Goal: Task Accomplishment & Management: Manage account settings

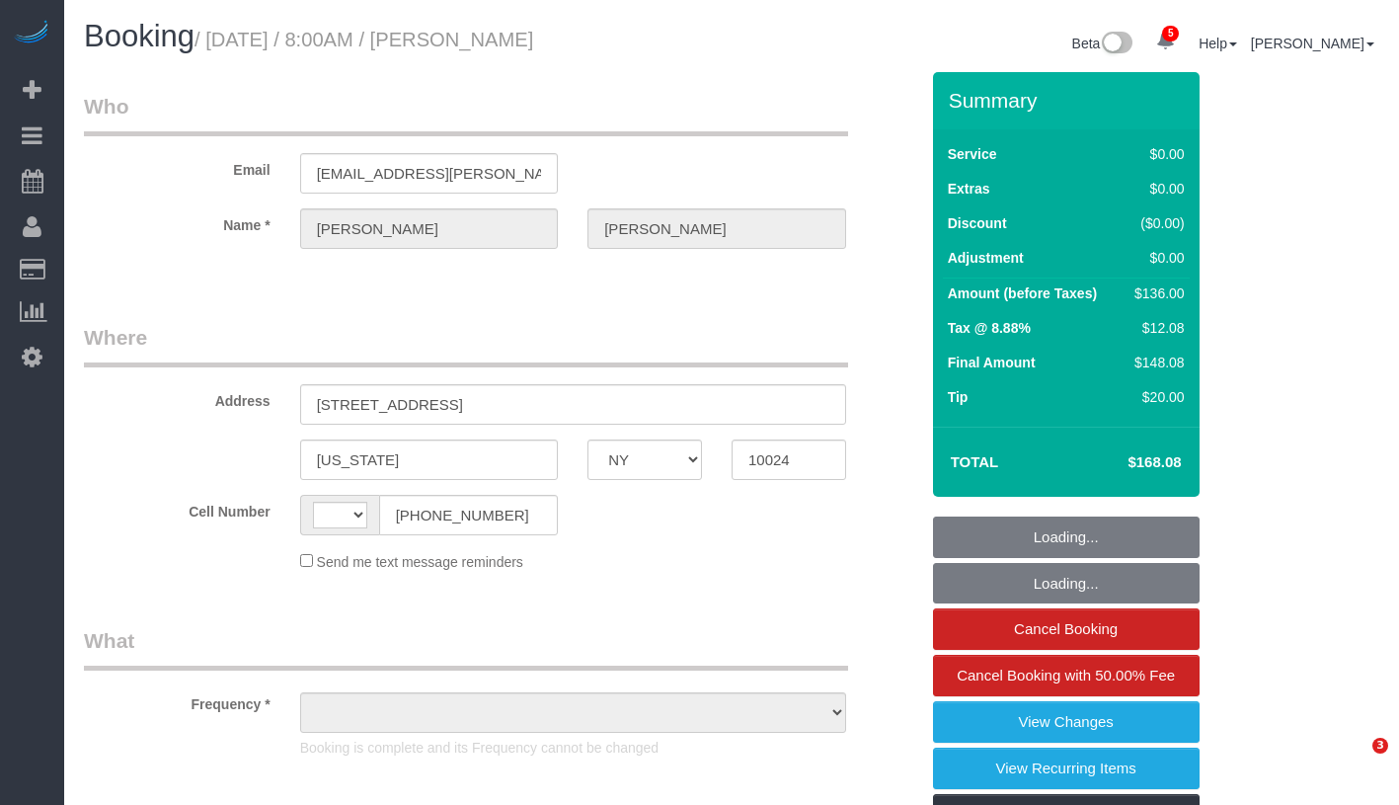
select select "NY"
select select "object:420"
select select "number:56"
select select "number:71"
select select "number:15"
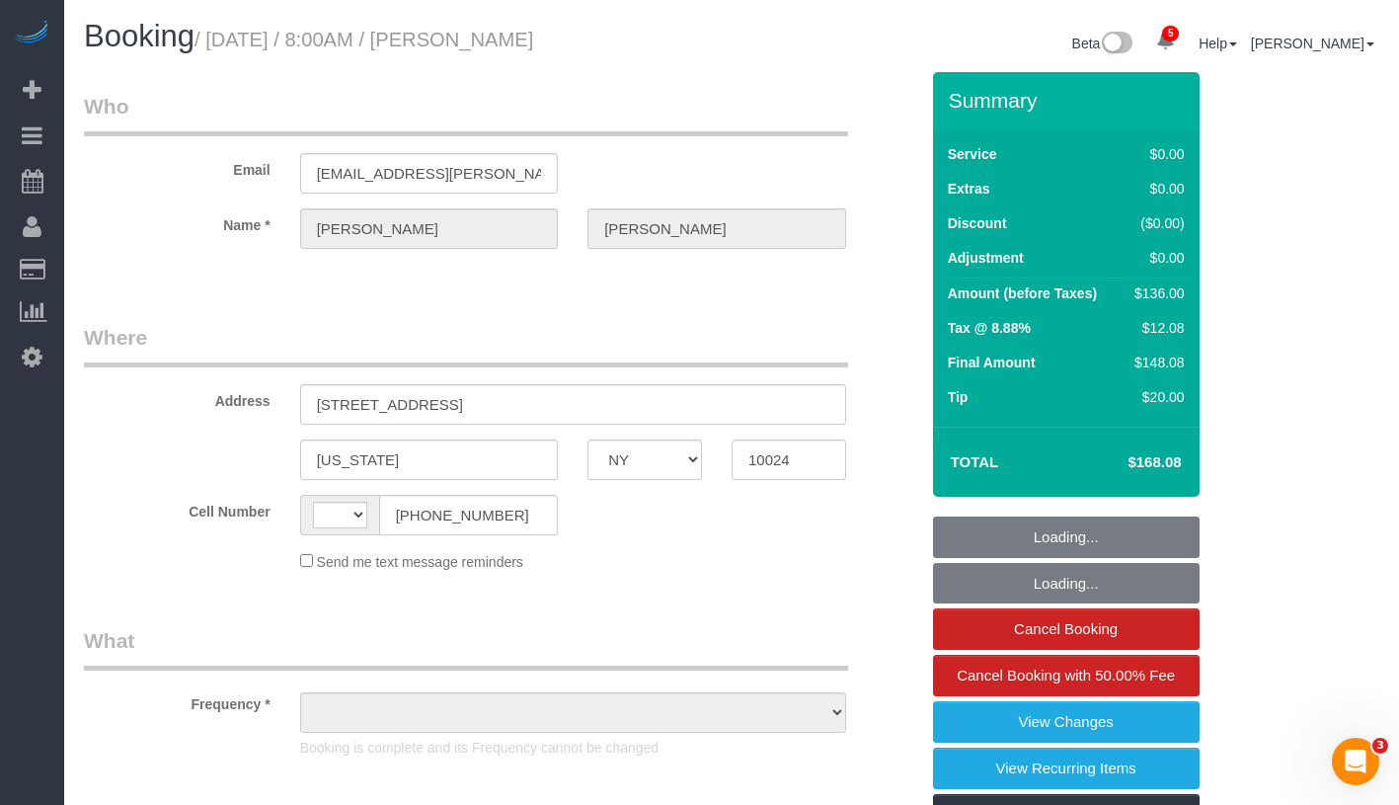
select select "number:6"
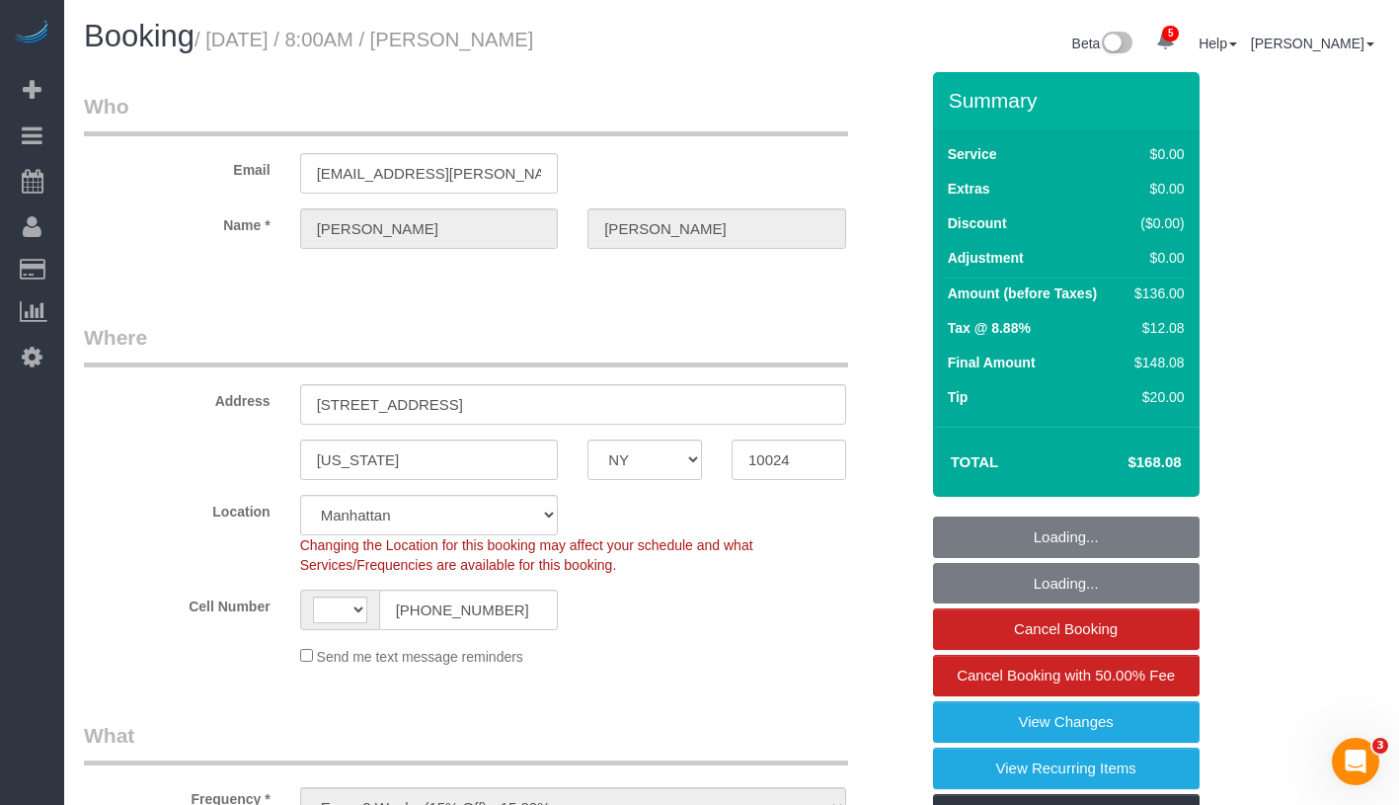
select select "string:stripe-pm_1Rguhq4VGloSiKo7JLqEDpVT"
select select "object:822"
select select "string:[GEOGRAPHIC_DATA]"
select select "spot1"
select select "1"
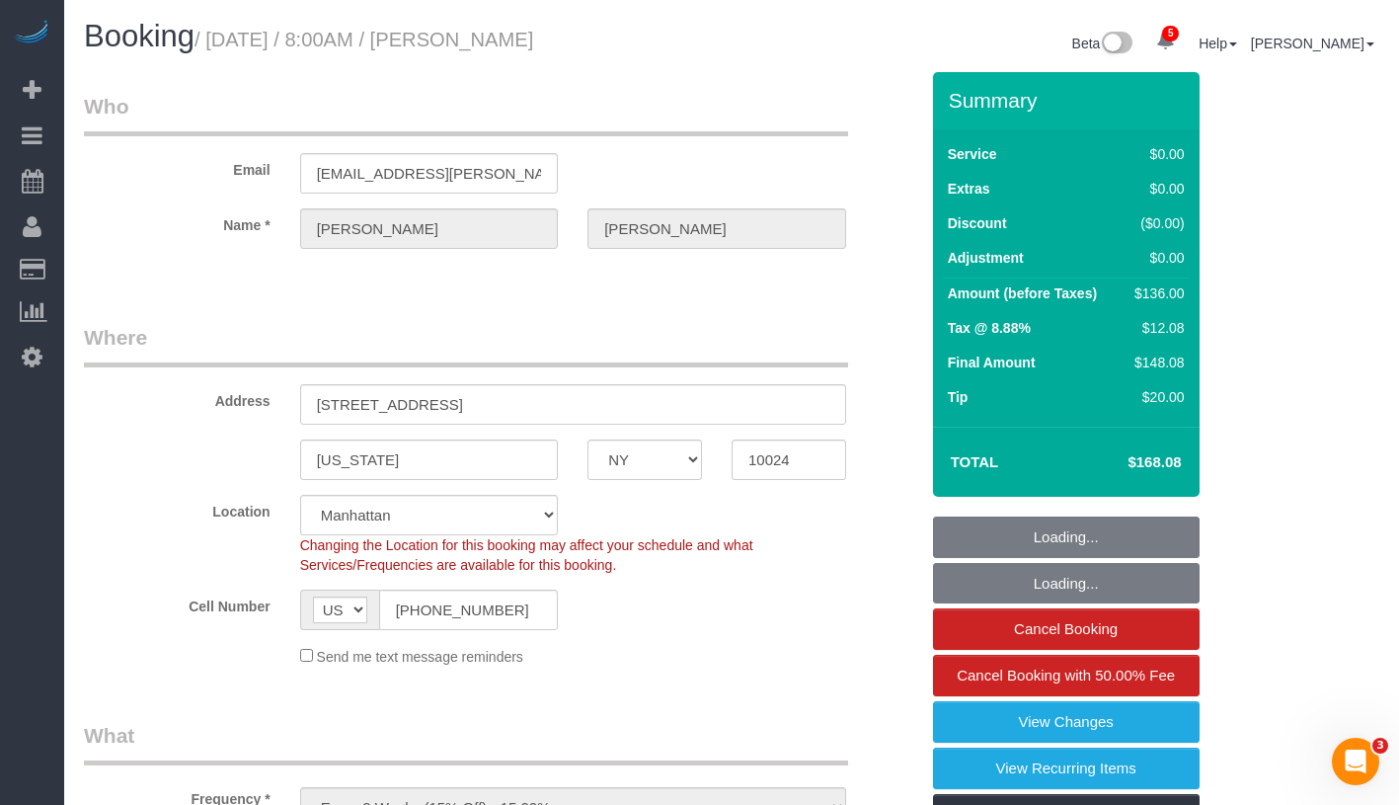
select select "1"
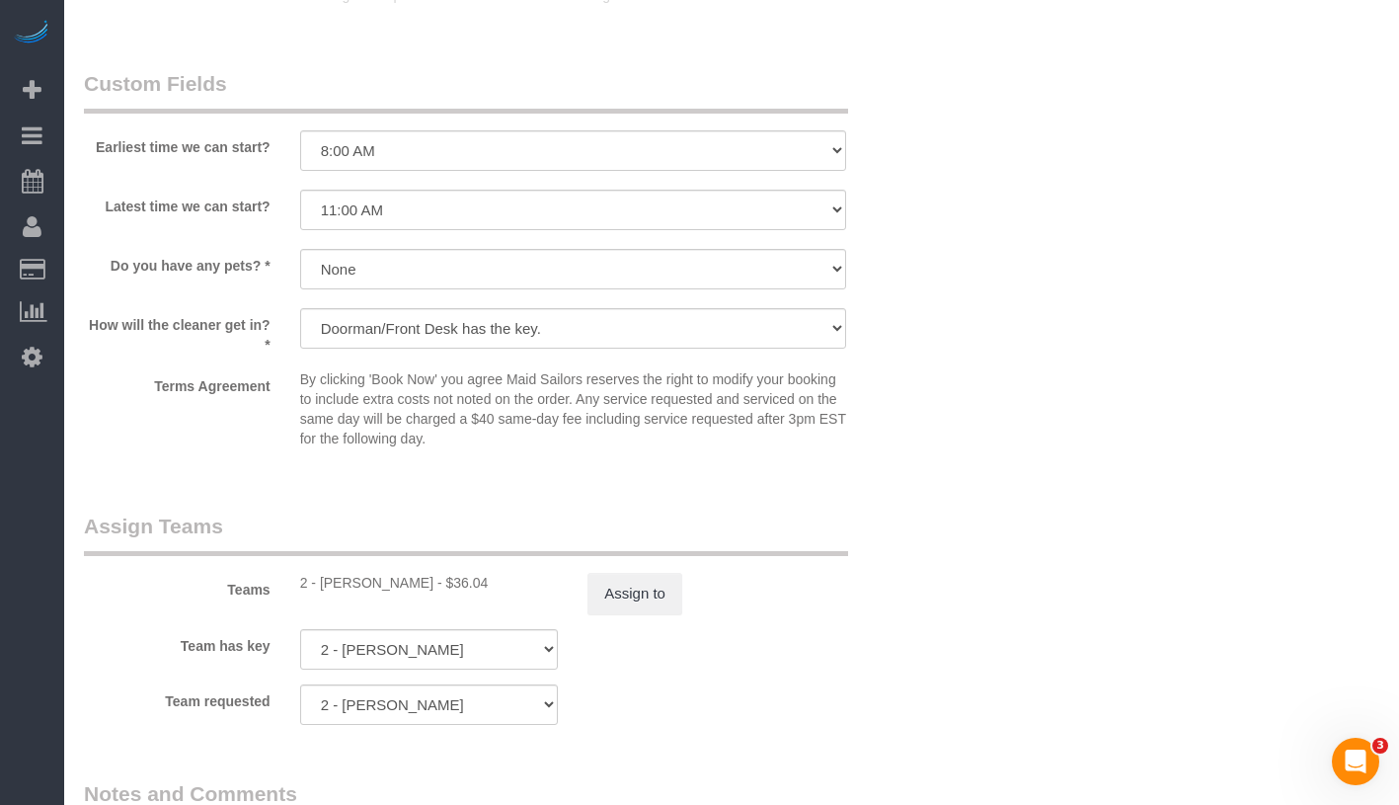
scroll to position [2432, 0]
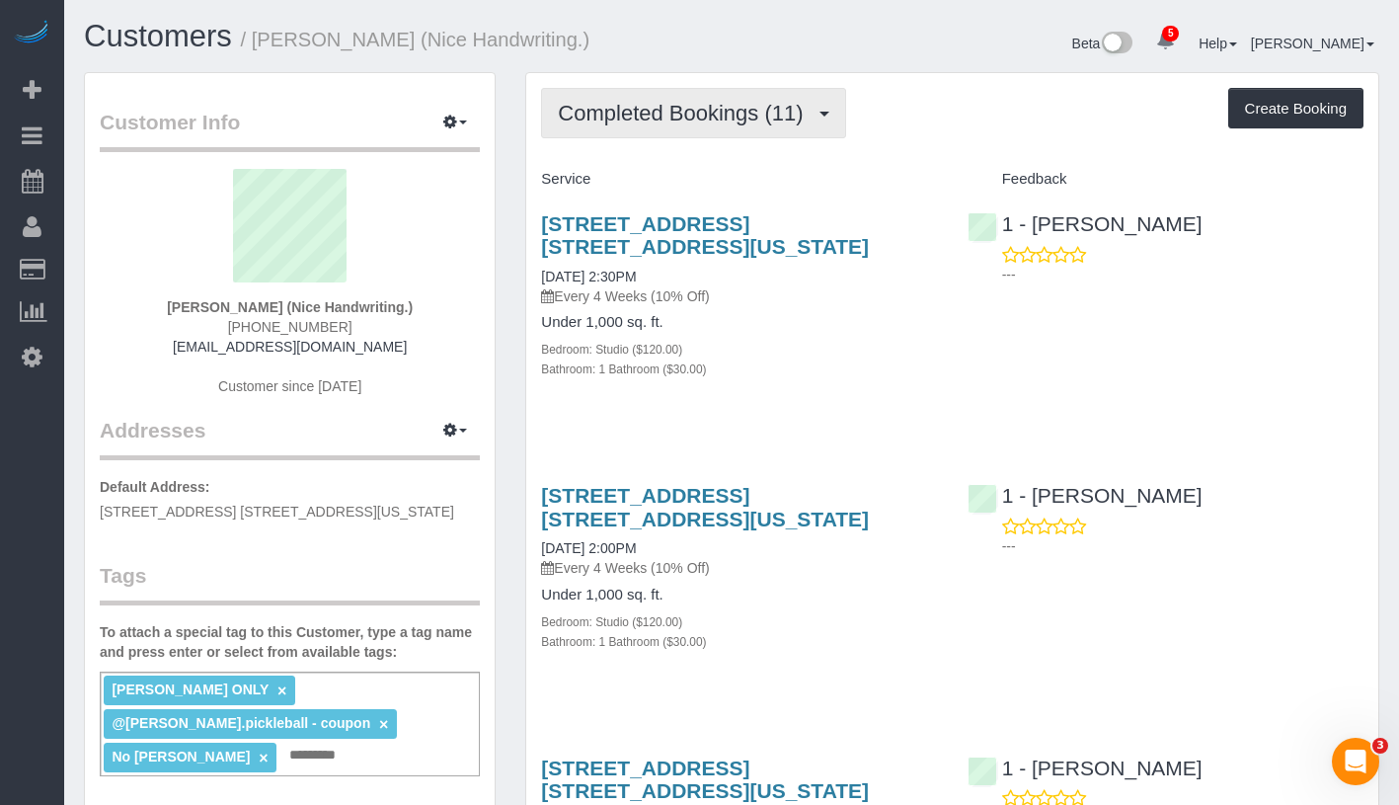
click at [694, 125] on button "Completed Bookings (11)" at bounding box center [693, 113] width 304 height 50
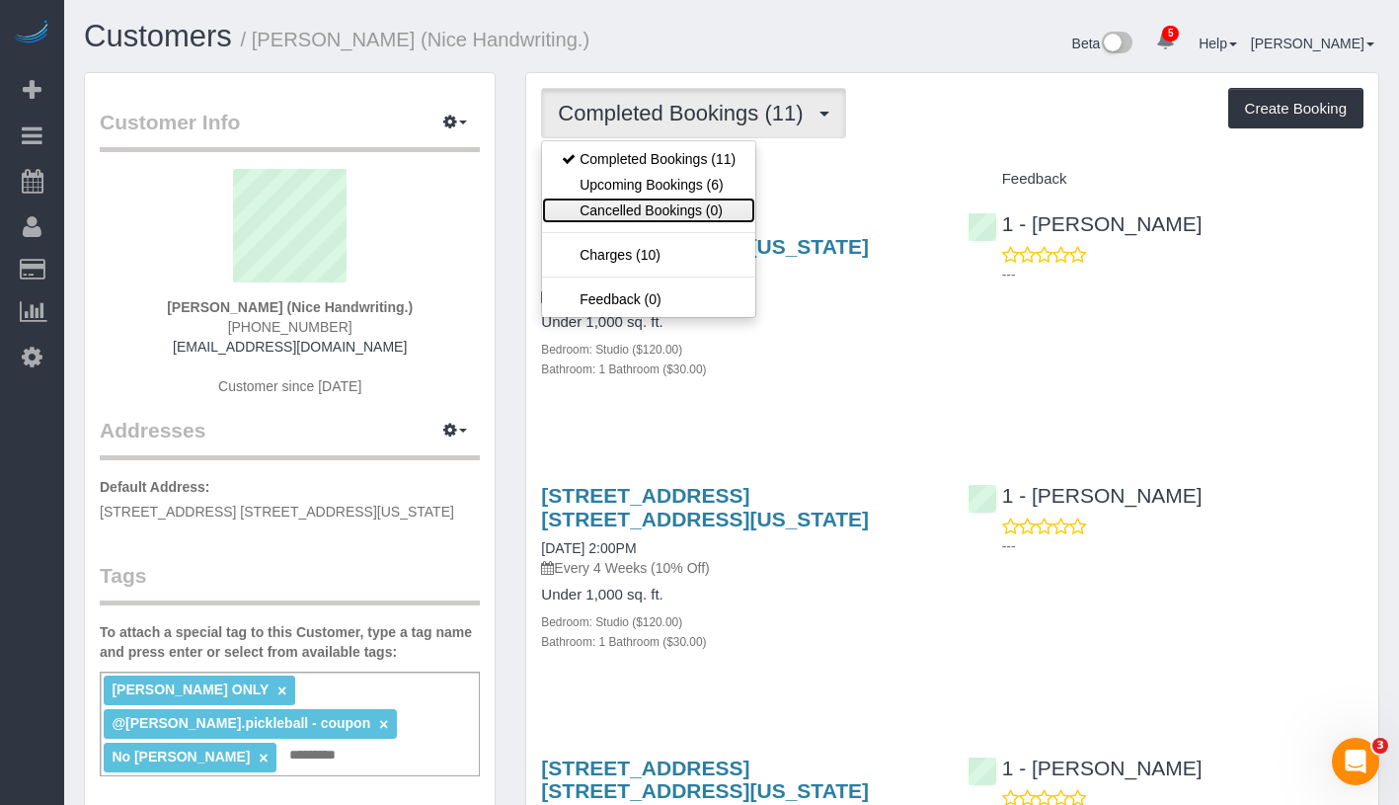
click at [675, 199] on link "Cancelled Bookings (0)" at bounding box center [648, 210] width 213 height 26
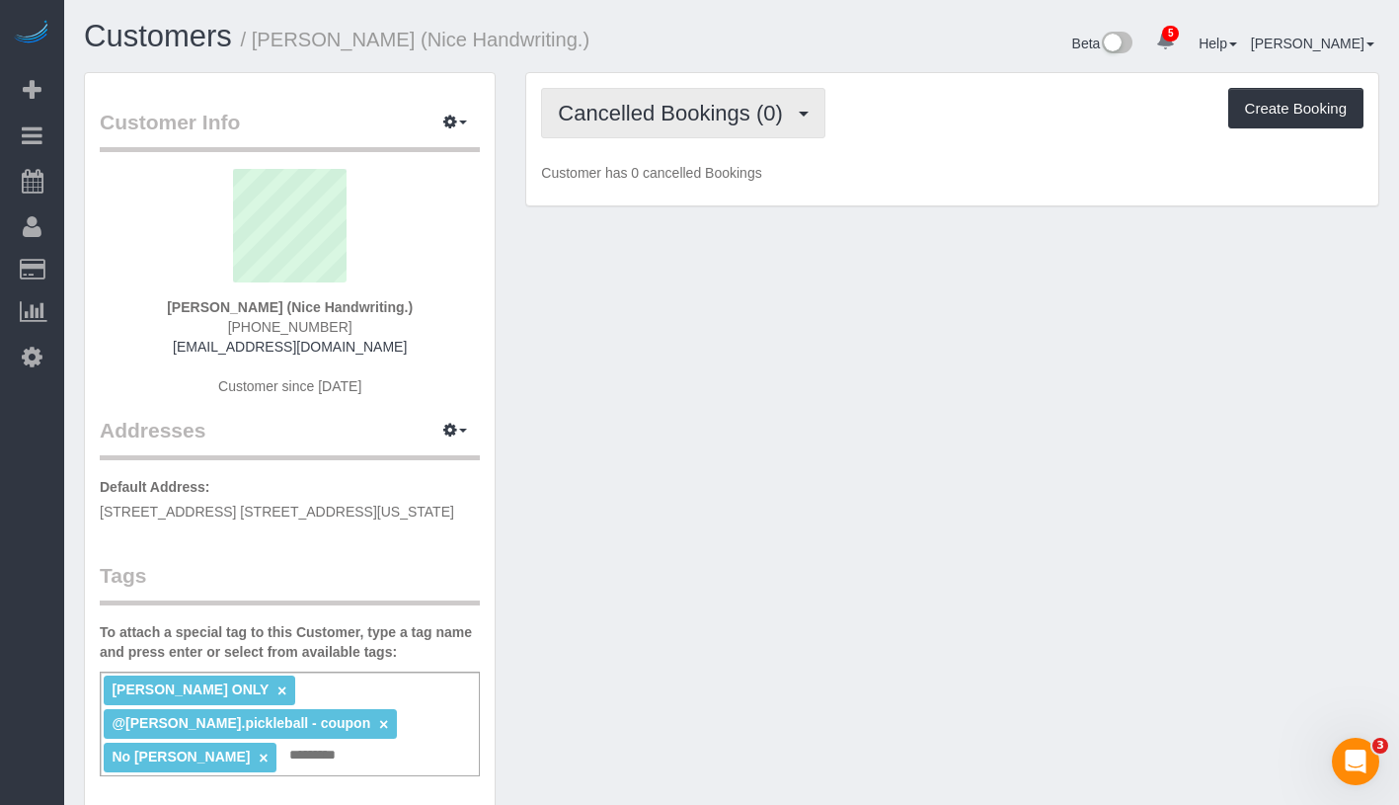
click at [704, 118] on span "Cancelled Bookings (0)" at bounding box center [675, 113] width 234 height 25
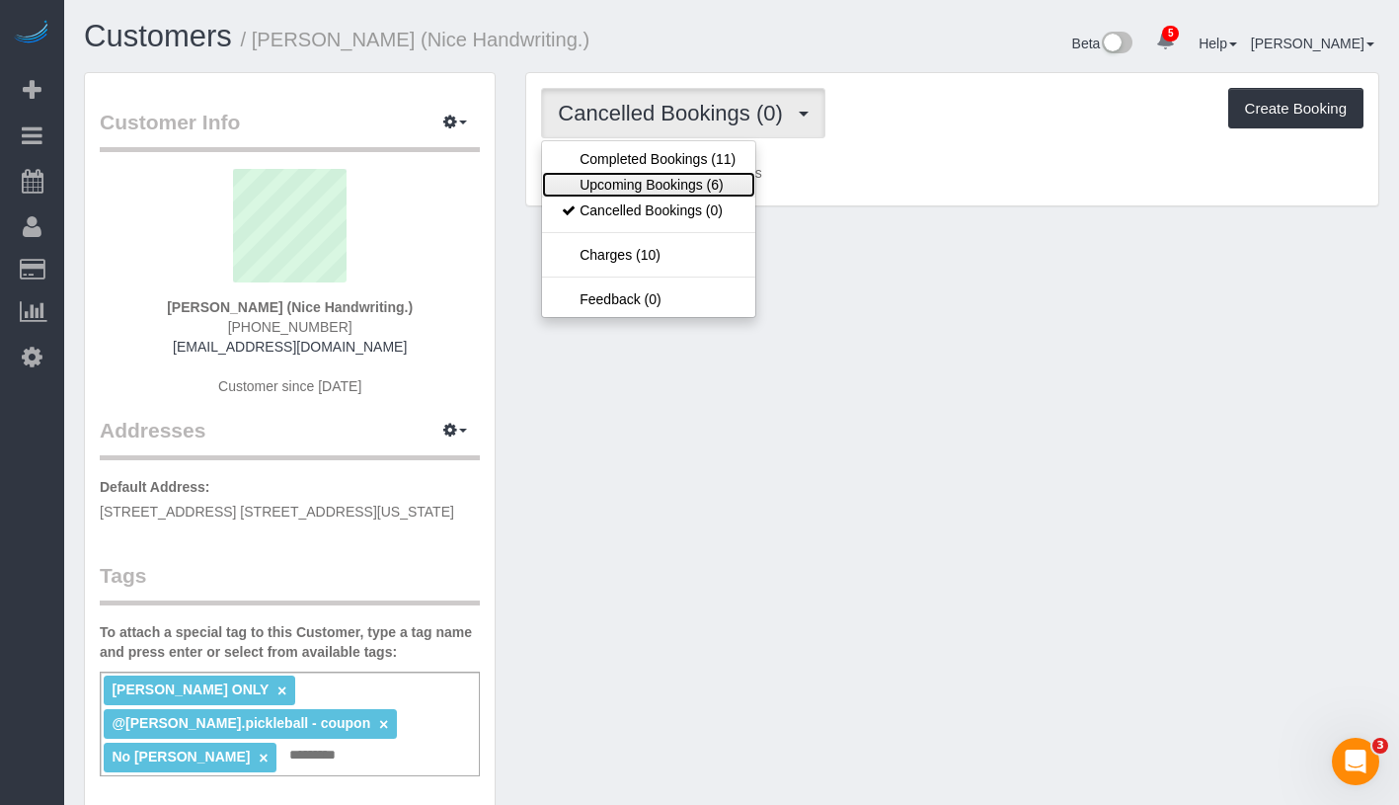
click at [678, 186] on link "Upcoming Bookings (6)" at bounding box center [648, 185] width 213 height 26
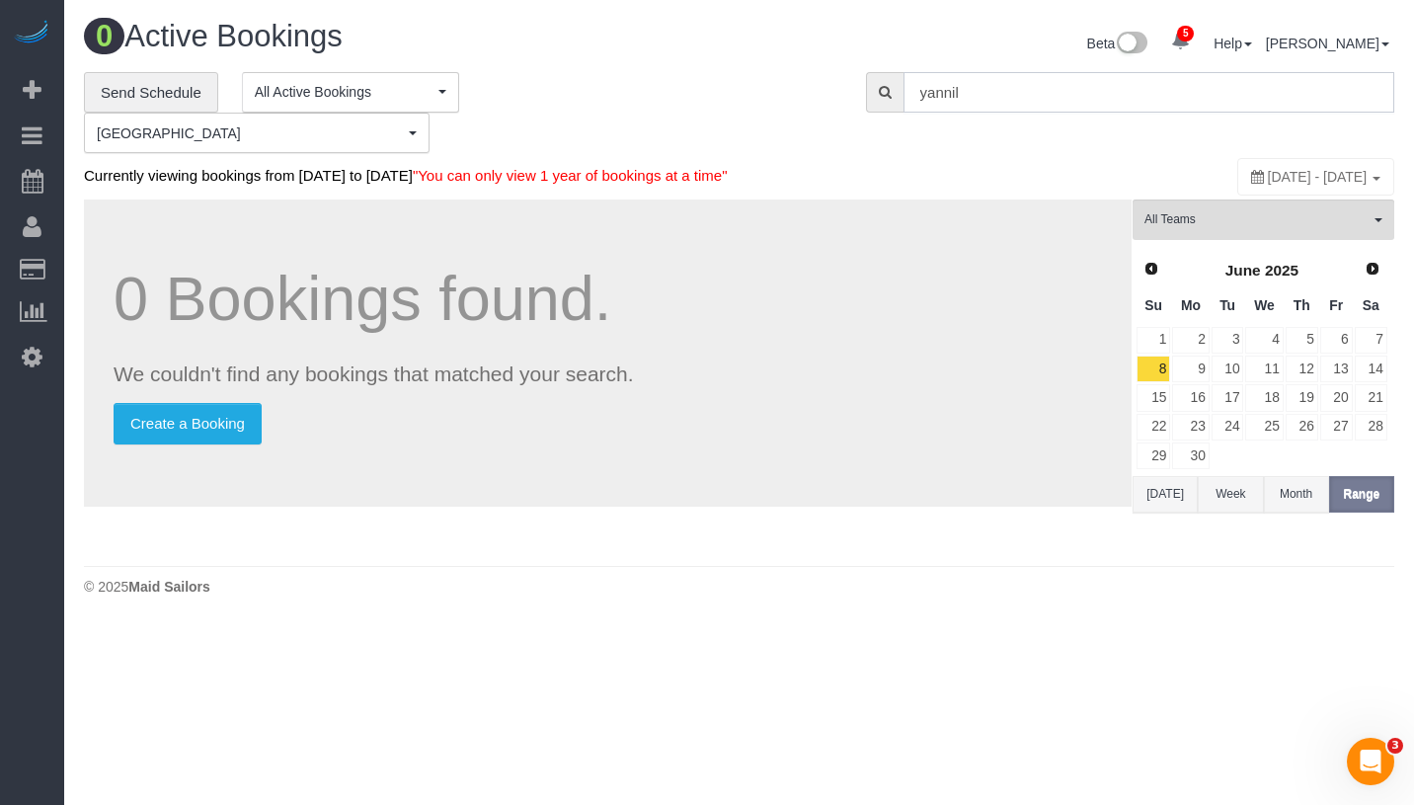
click at [944, 92] on input "yannil" at bounding box center [1148, 92] width 491 height 40
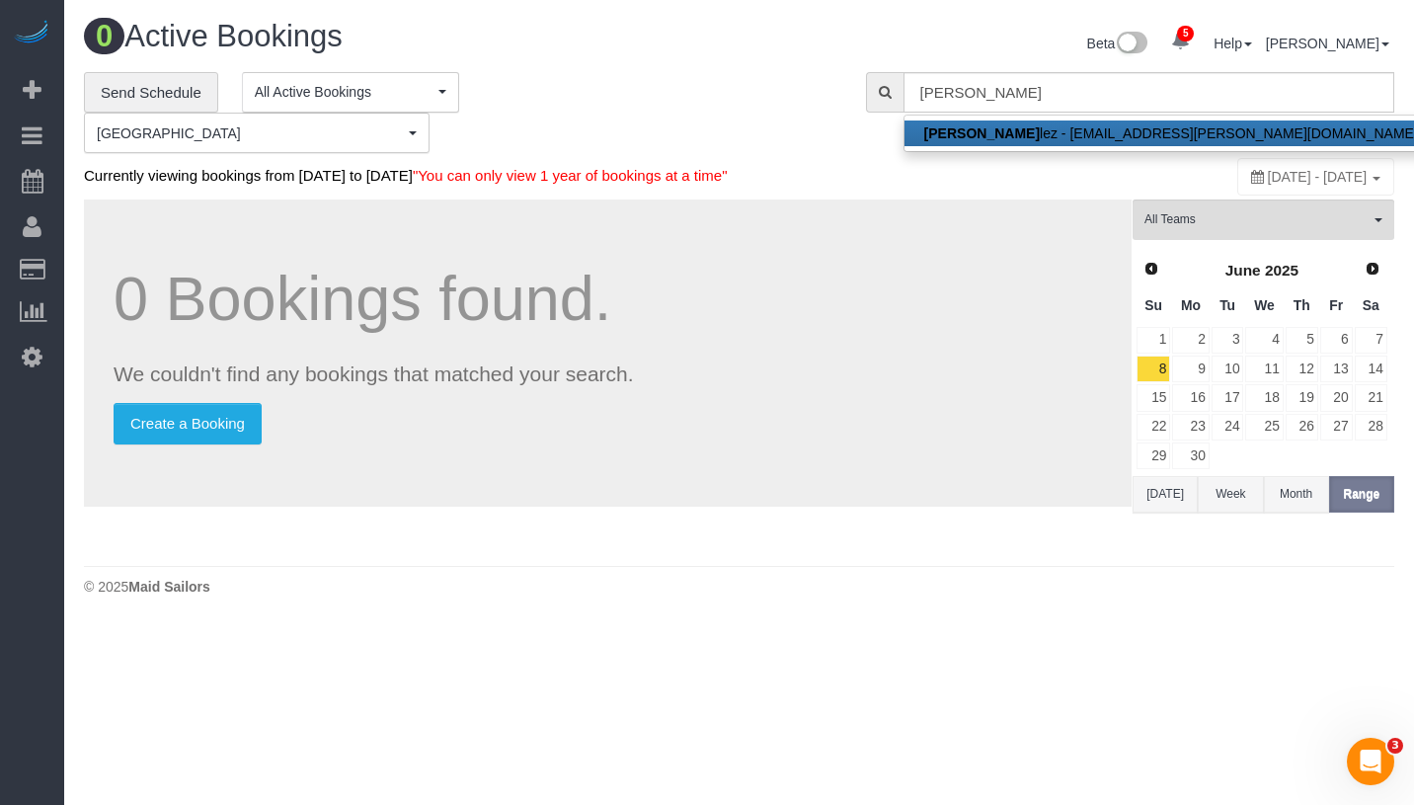
click at [998, 125] on strong "Yannil Gonza" at bounding box center [982, 133] width 116 height 16
type input "ygonzalez@cooley.com"
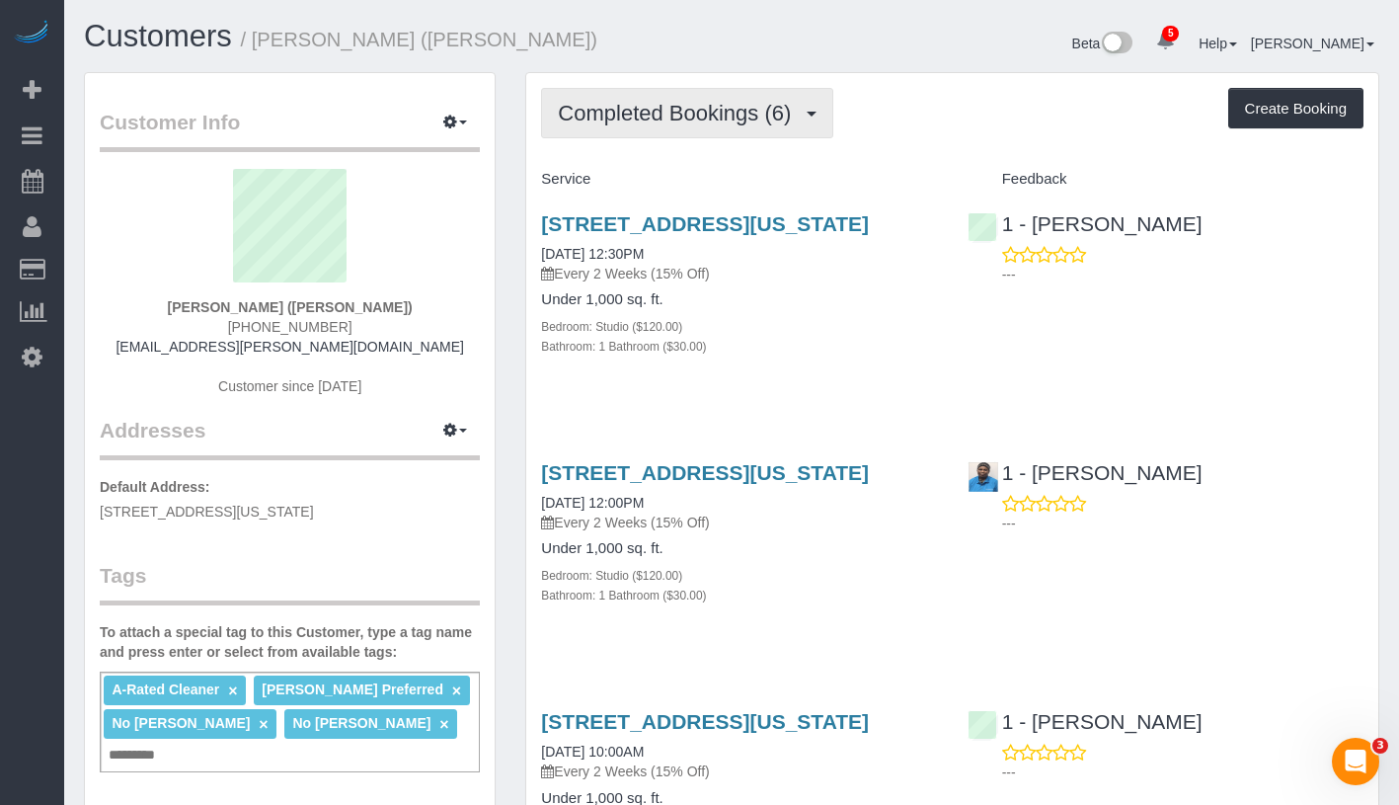
click at [656, 118] on span "Completed Bookings (6)" at bounding box center [679, 113] width 243 height 25
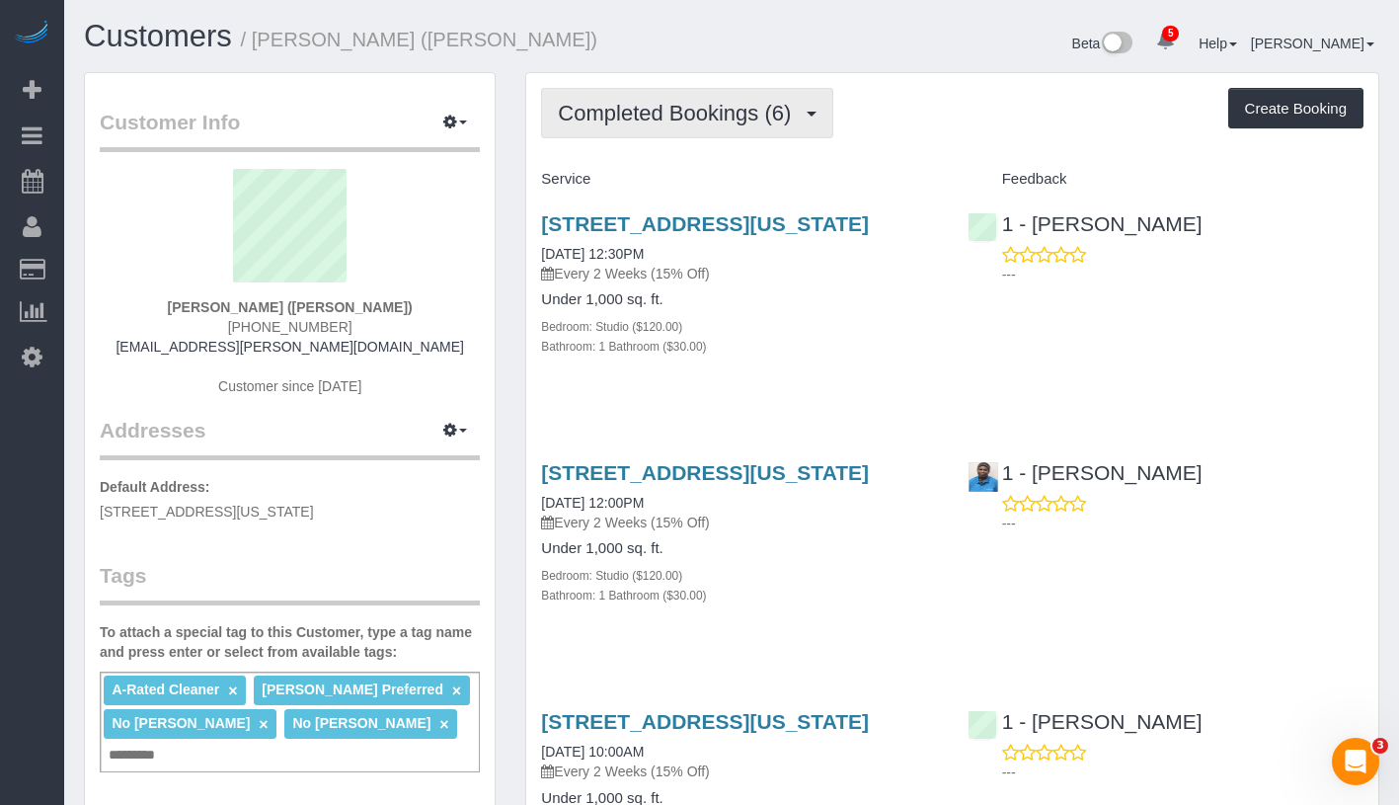
click at [690, 135] on button "Completed Bookings (6)" at bounding box center [687, 113] width 292 height 50
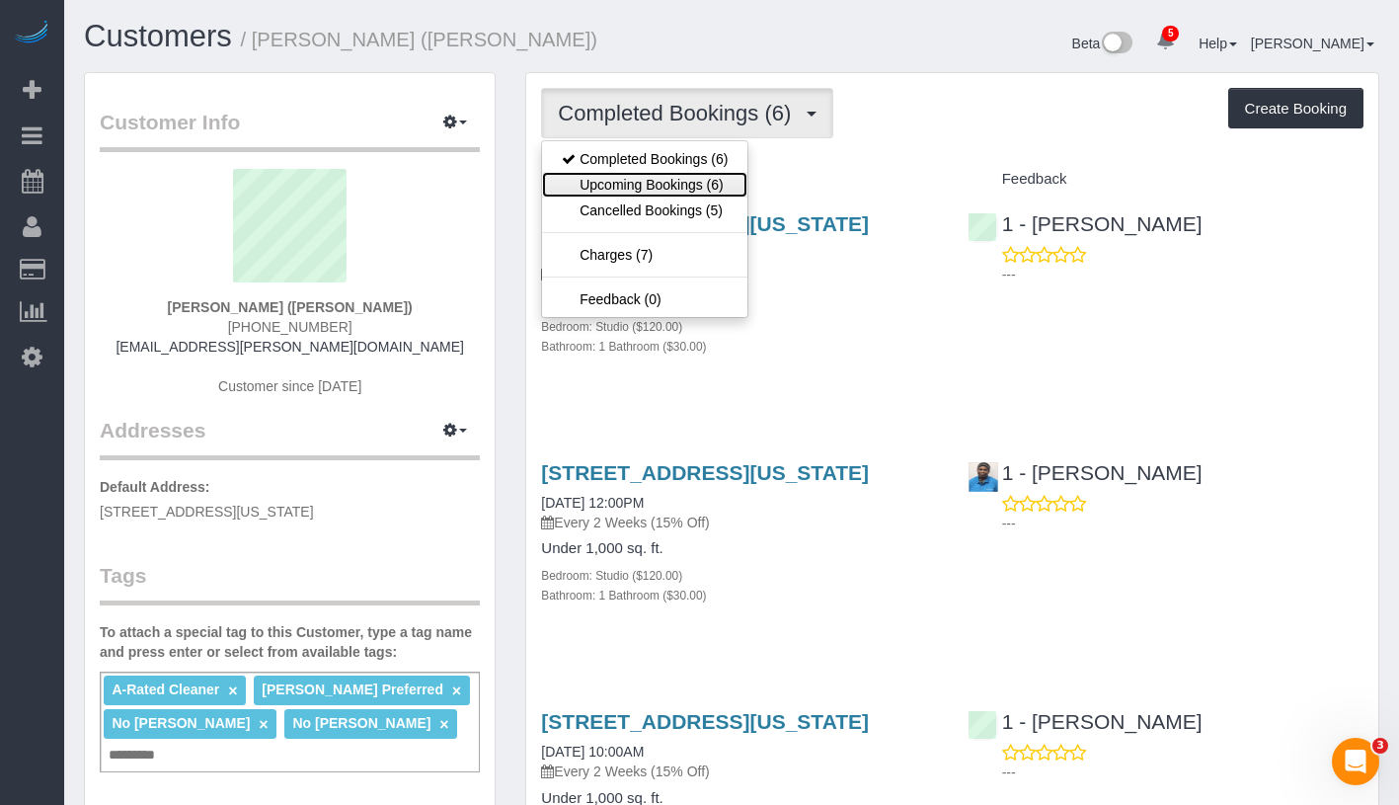
click at [701, 182] on link "Upcoming Bookings (6)" at bounding box center [644, 185] width 205 height 26
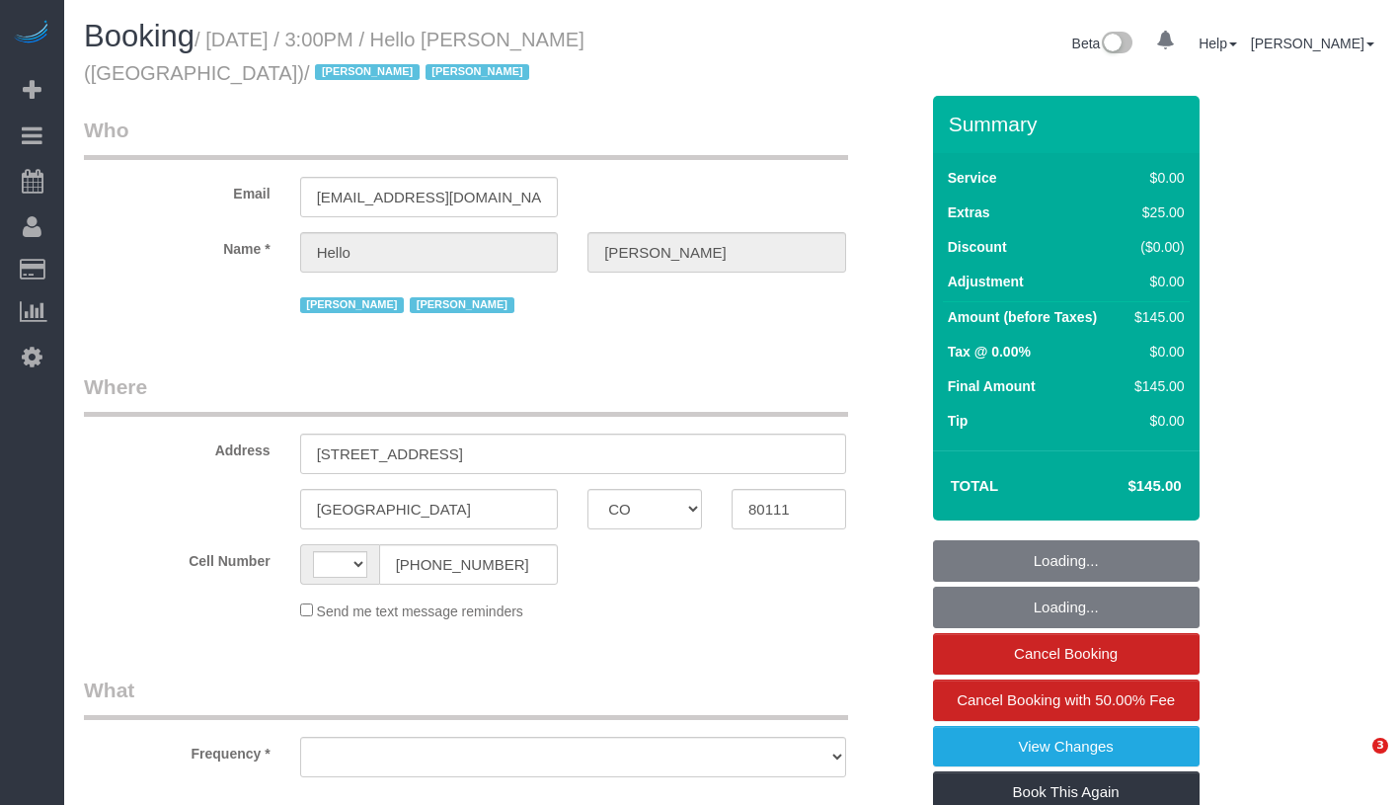
select select "CO"
select select "object:412"
select select "number:89"
select select "number:90"
select select "number:13"
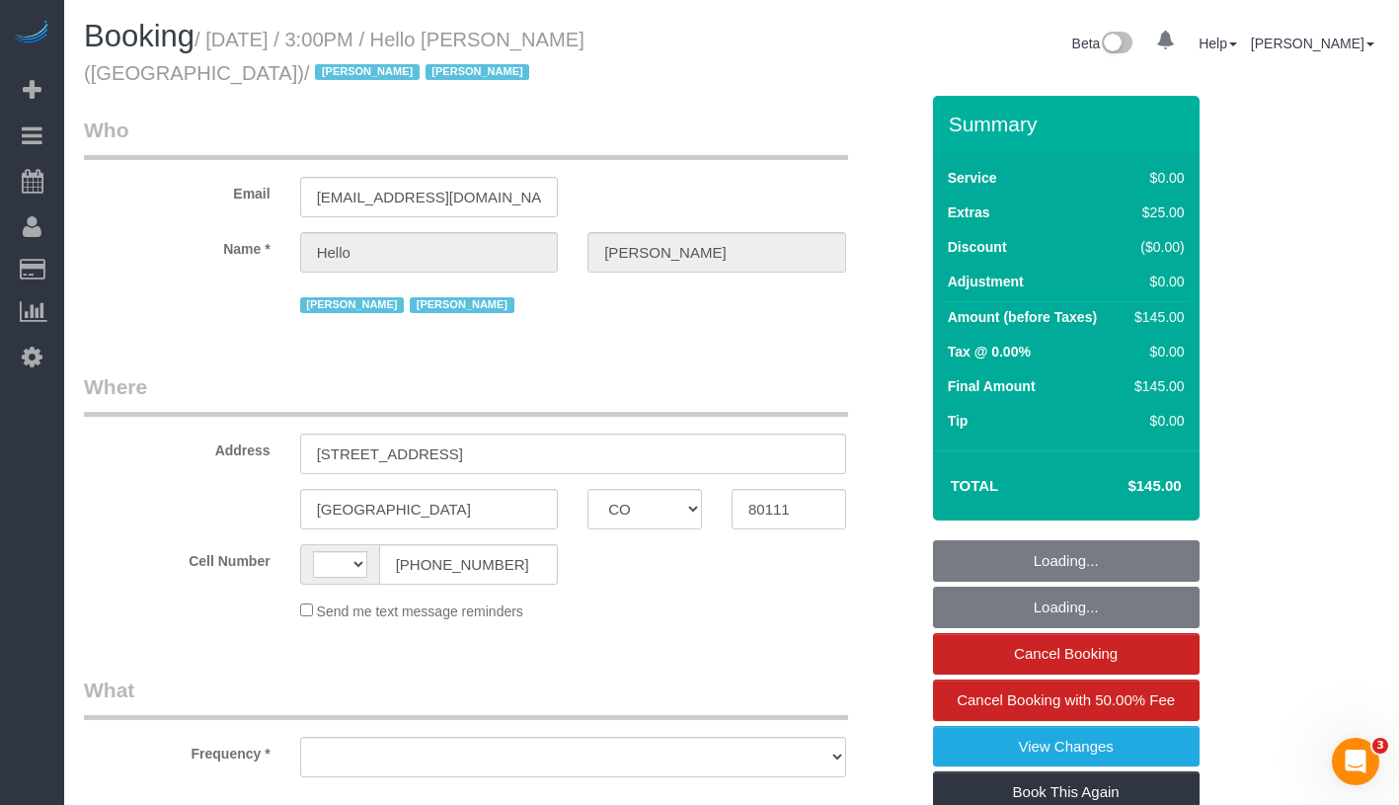
select select "number:6"
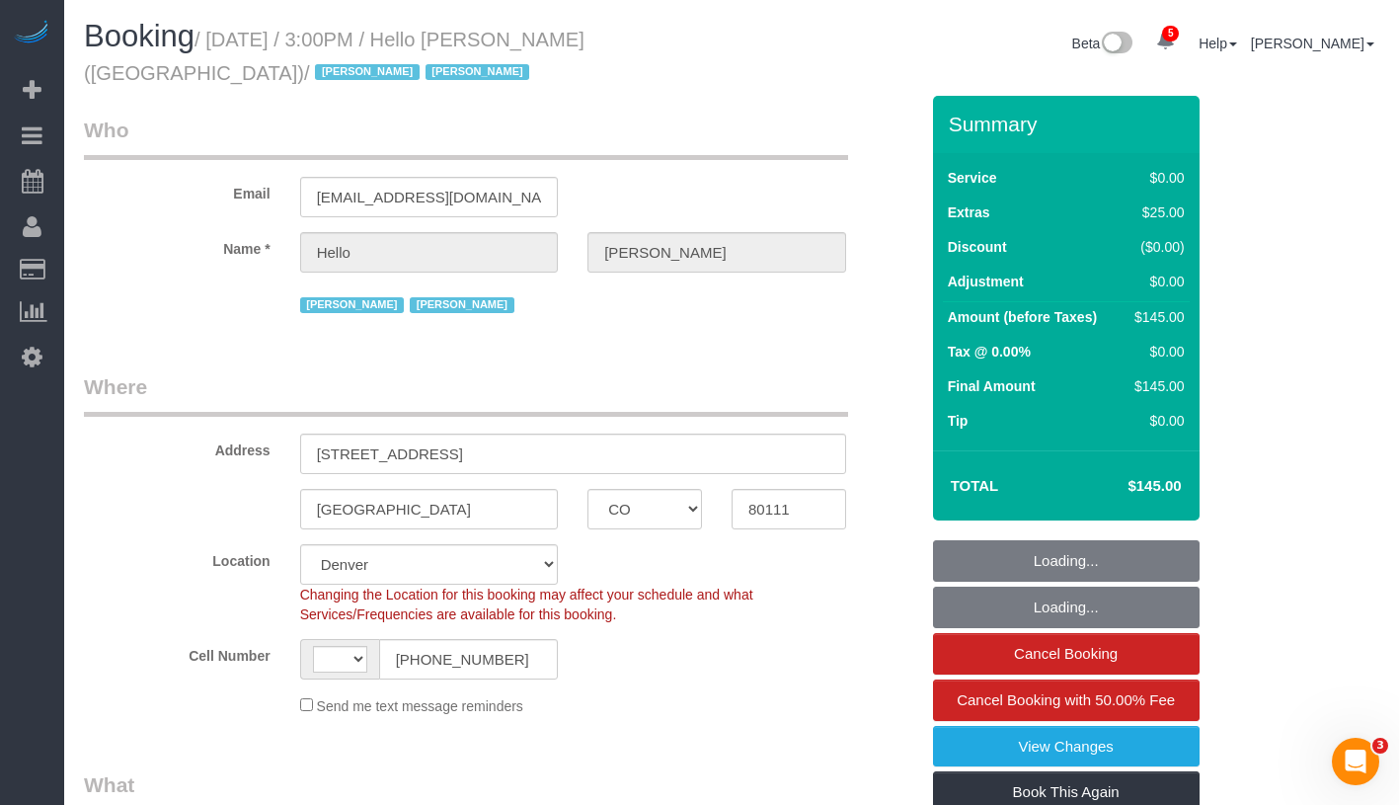
select select "object:660"
select select "string:US"
select select "1"
select select "spot1"
select select "1"
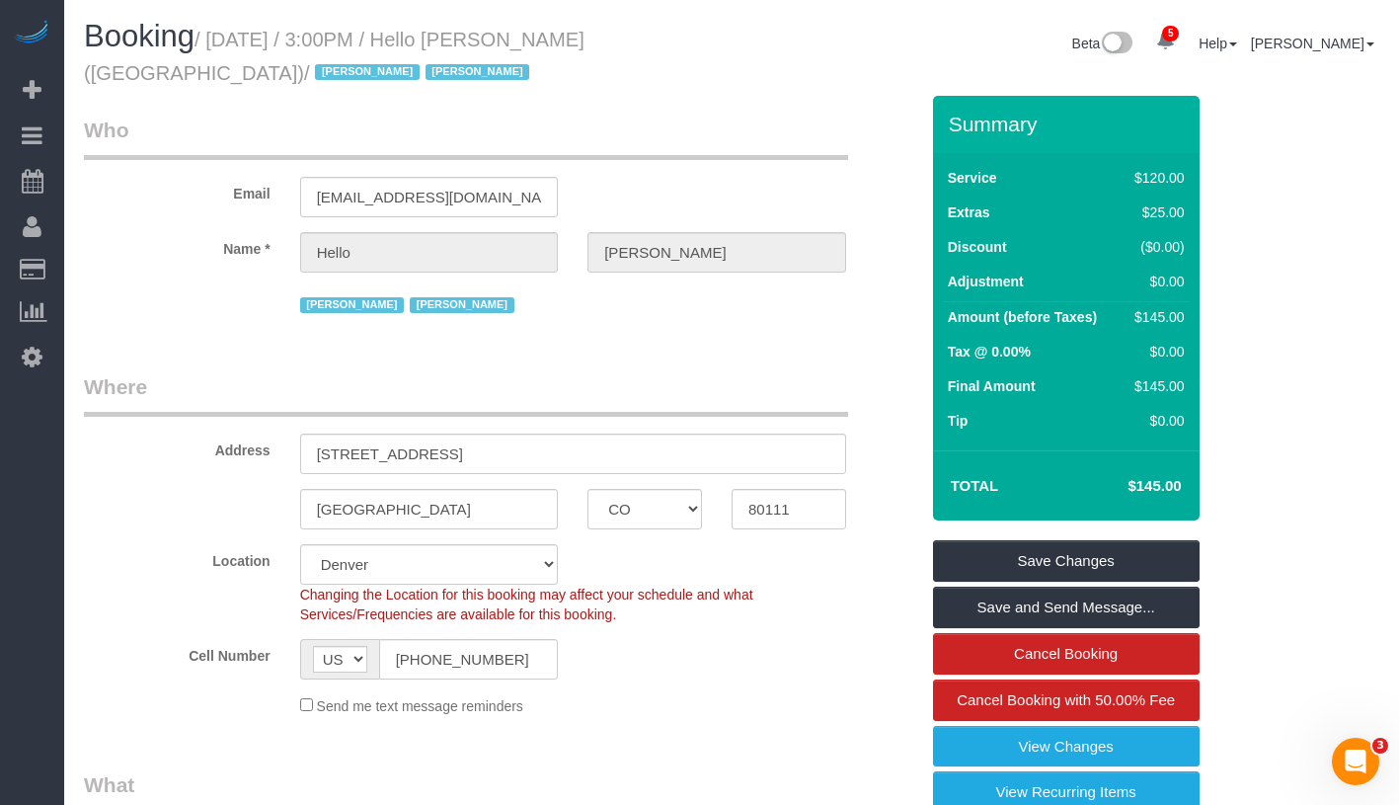
drag, startPoint x: 469, startPoint y: 41, endPoint x: 635, endPoint y: 33, distance: 166.1
click at [584, 33] on small "/ August 11, 2025 / 3:00PM / Hello Alfred (Denver) / Jacky Xu Raymond Chiu" at bounding box center [334, 56] width 501 height 55
click at [466, 42] on small "/ [DATE] / 3:00PM / Hello [PERSON_NAME] ([GEOGRAPHIC_DATA]) / [PERSON_NAME] [PE…" at bounding box center [334, 56] width 501 height 55
click at [468, 53] on h1 "Booking / August 11, 2025 / 3:00PM / Hello Alfred (Denver) / Jacky Xu Raymond C…" at bounding box center [400, 53] width 633 height 67
drag, startPoint x: 480, startPoint y: 47, endPoint x: 653, endPoint y: 46, distance: 172.8
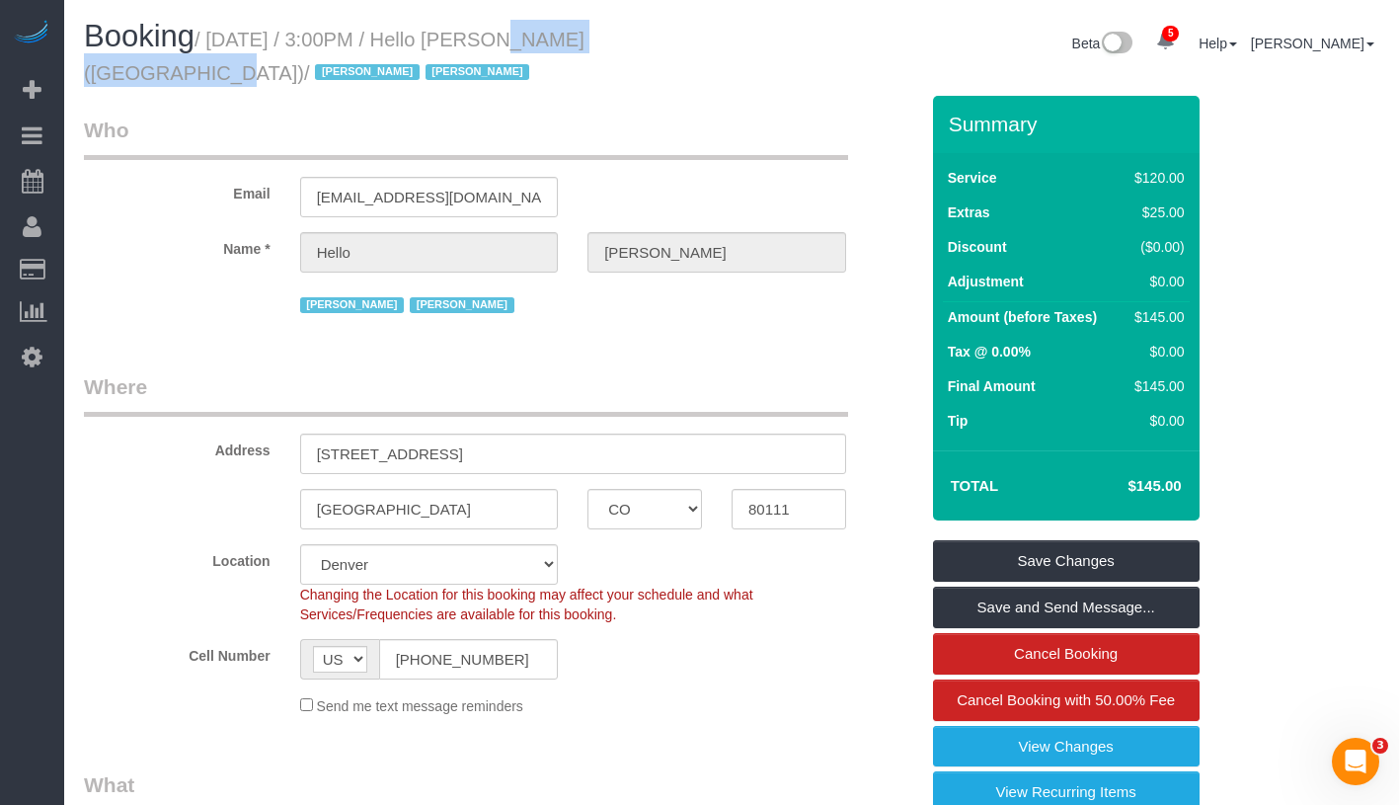
click at [584, 46] on small "/ [DATE] / 3:00PM / Hello [PERSON_NAME] ([GEOGRAPHIC_DATA]) / [PERSON_NAME] [PE…" at bounding box center [334, 56] width 501 height 55
copy small "Hello Alfred (Denver)"
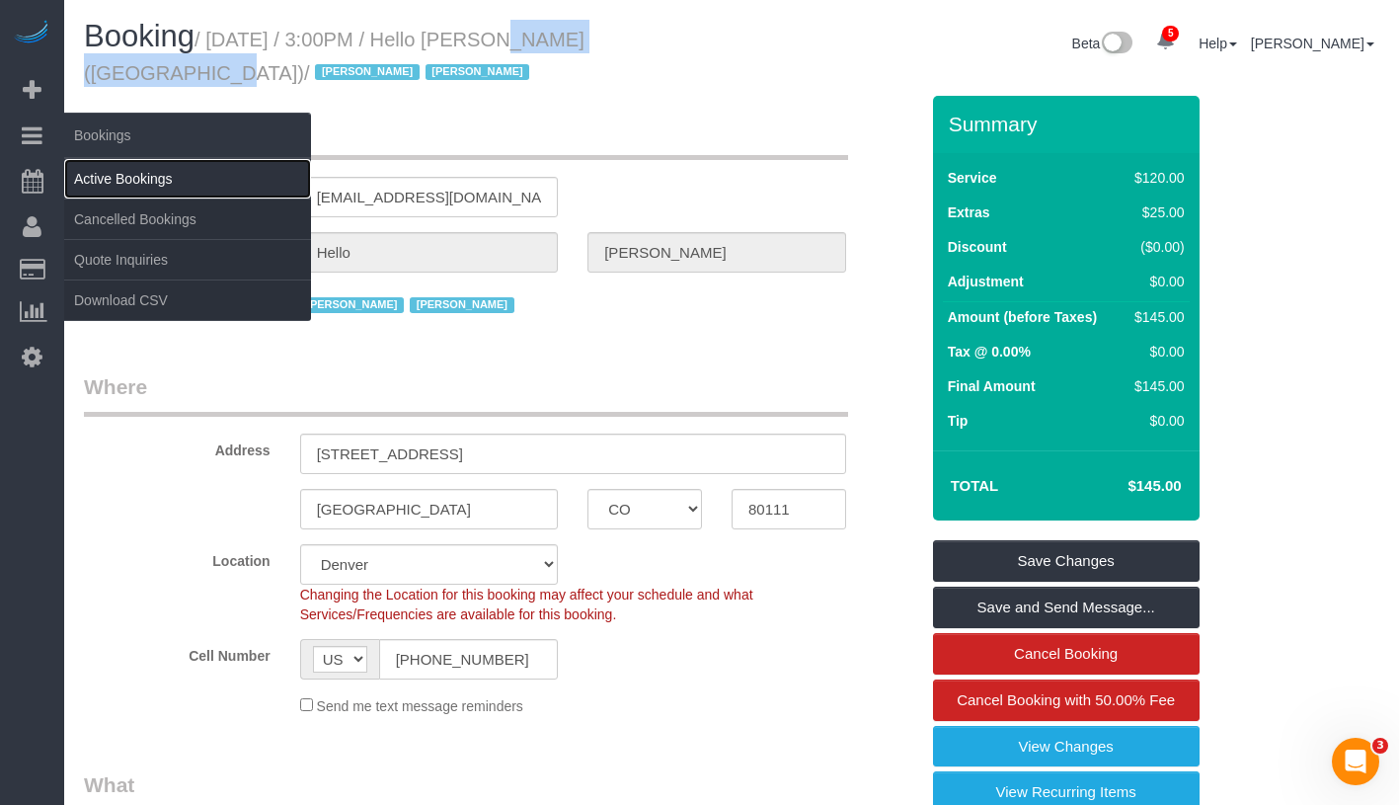
click at [130, 187] on link "Active Bookings" at bounding box center [187, 178] width 247 height 39
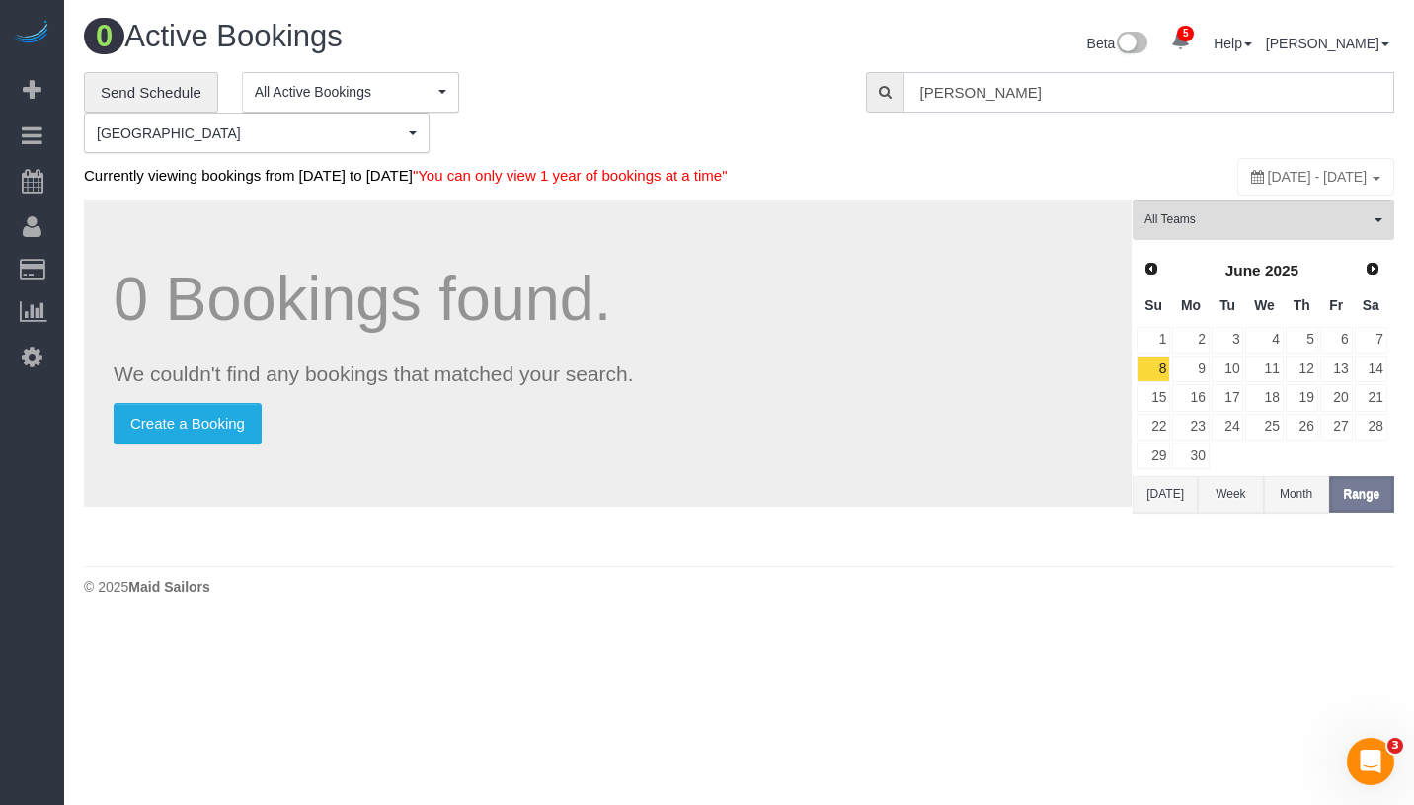
click at [1012, 88] on input "yannil gonza" at bounding box center [1148, 92] width 491 height 40
paste input "Hello Alfred (Denver)"
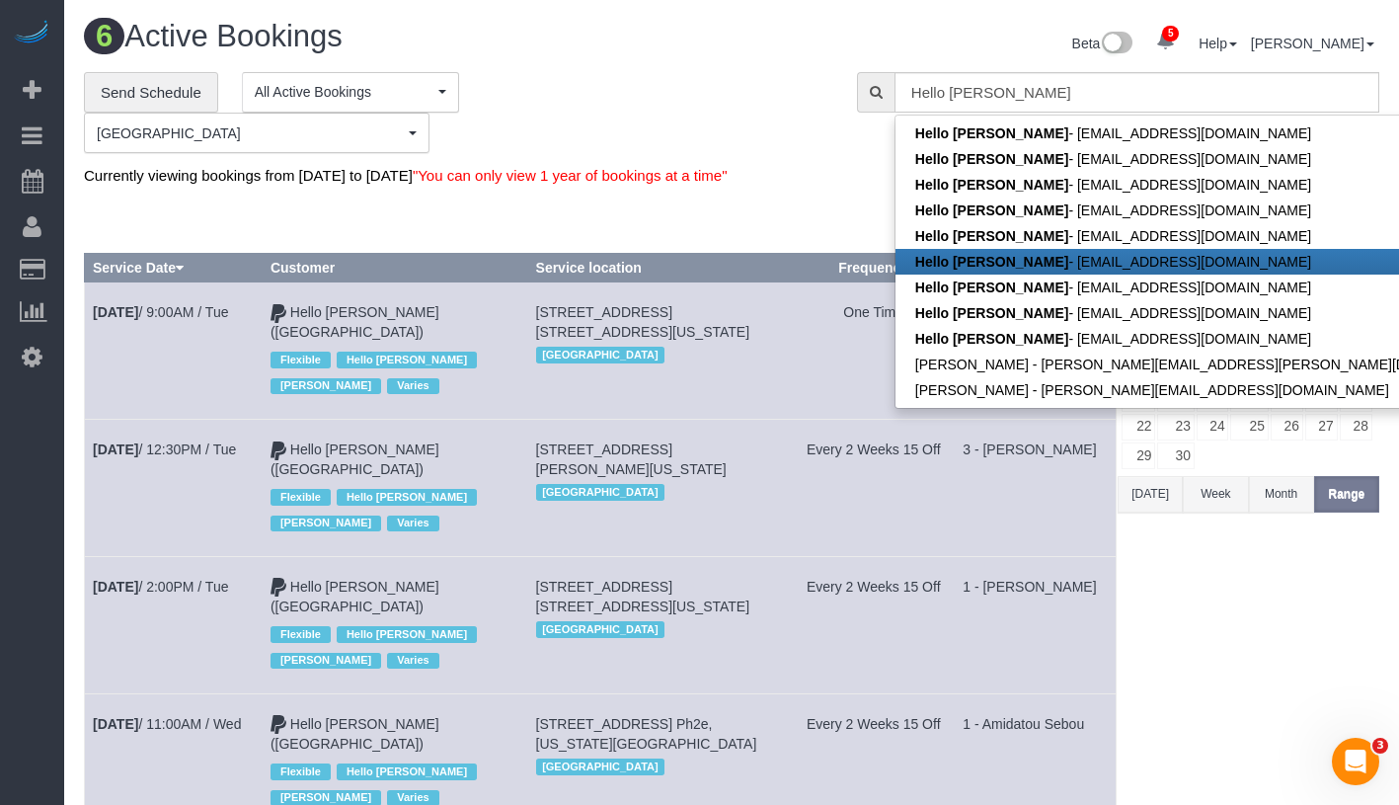
click at [1164, 256] on link "Hello Alfred - helloalfred-denver@maidsailors.com" at bounding box center [1208, 262] width 627 height 26
type input "helloalfred-denver@maidsailors.com"
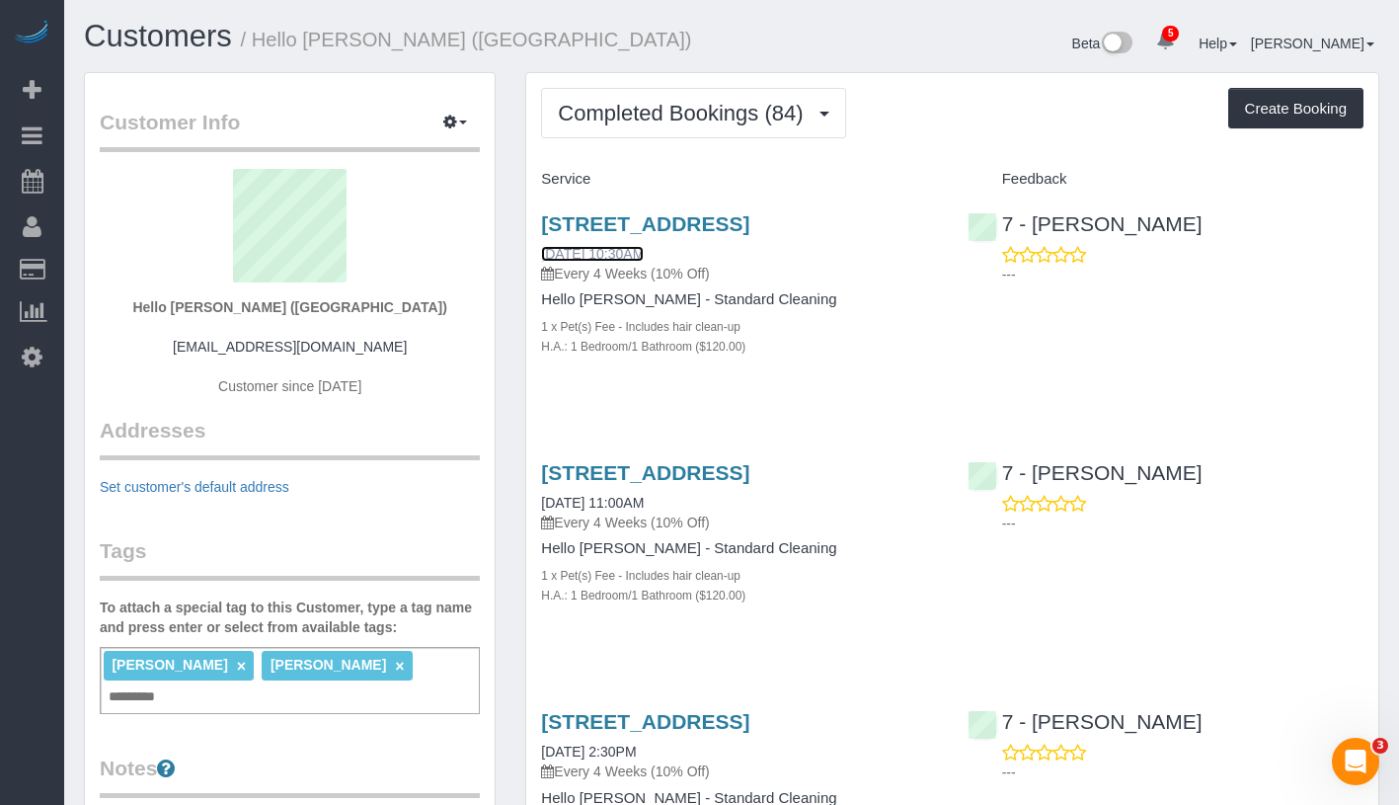
click at [639, 262] on link "07/14/2025 10:30AM" at bounding box center [592, 254] width 103 height 16
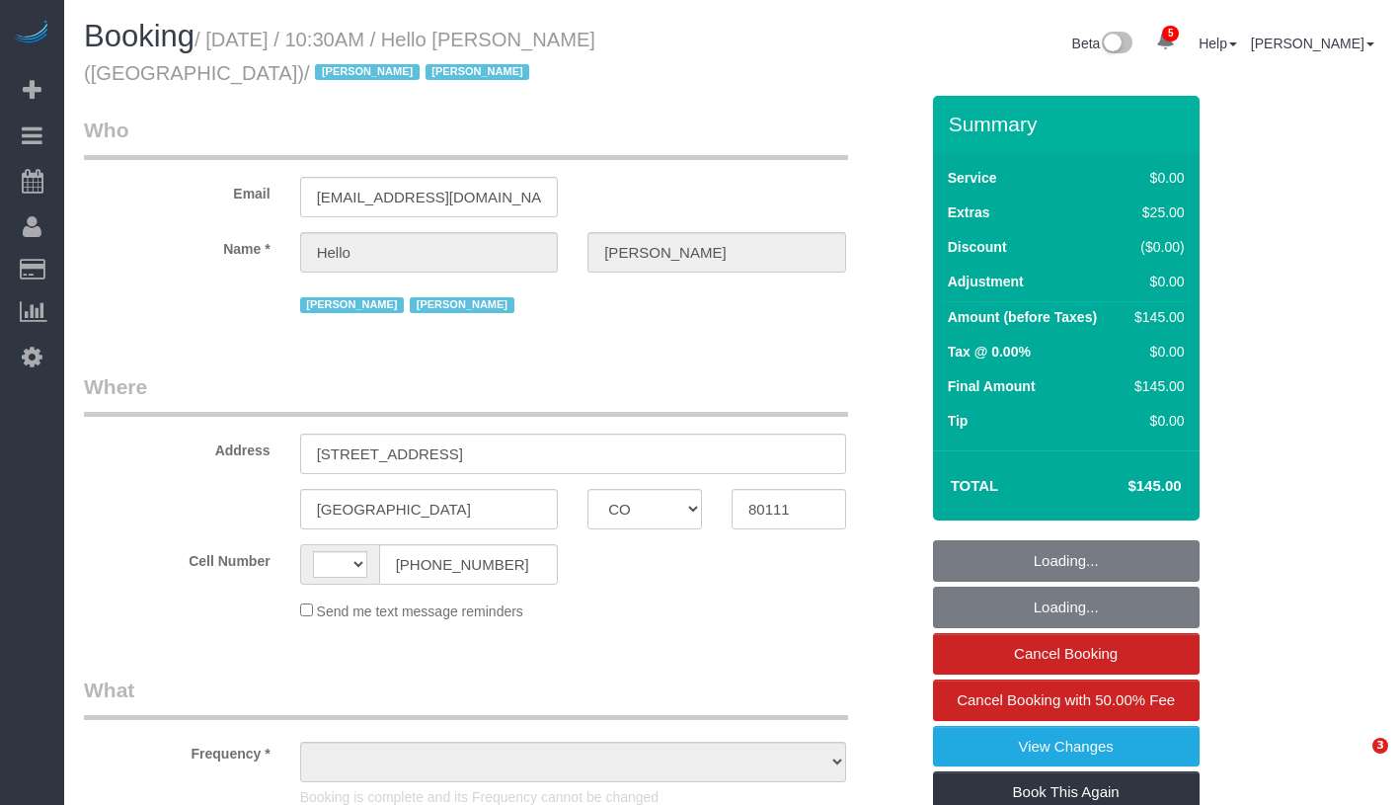
select select "CO"
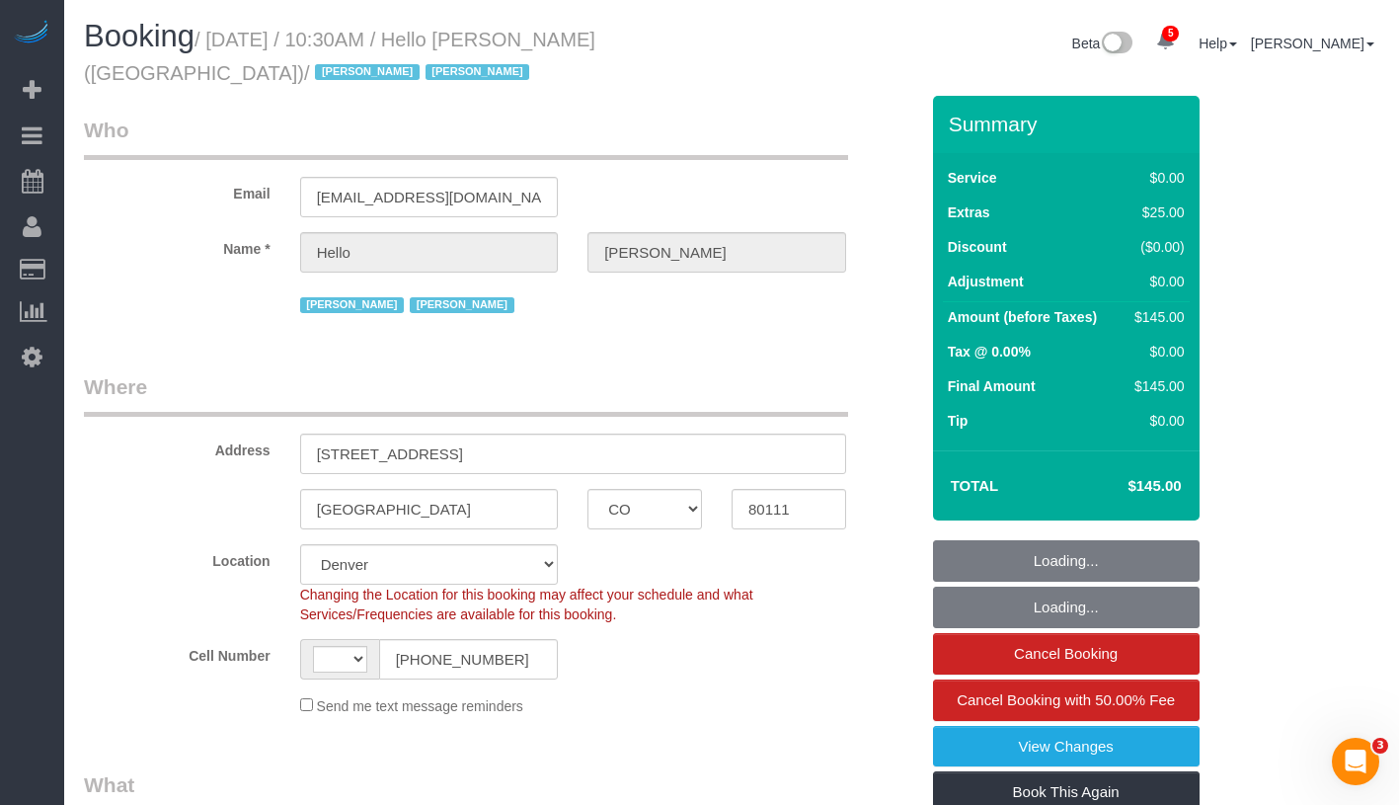
select select "string:[GEOGRAPHIC_DATA]"
select select "1"
select select "object:763"
select select "number:89"
select select "number:90"
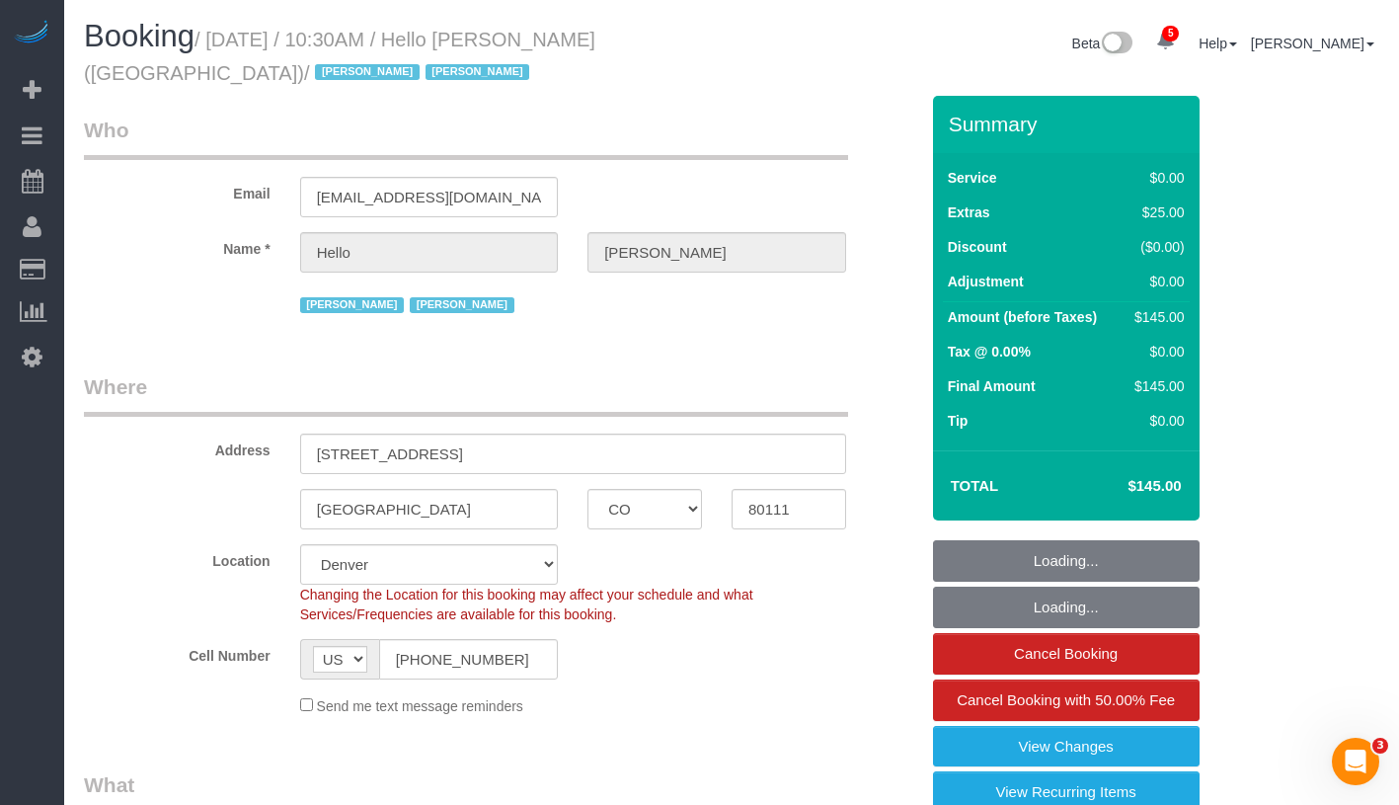
select select "number:13"
select select "number:6"
select select "1"
select select "object:980"
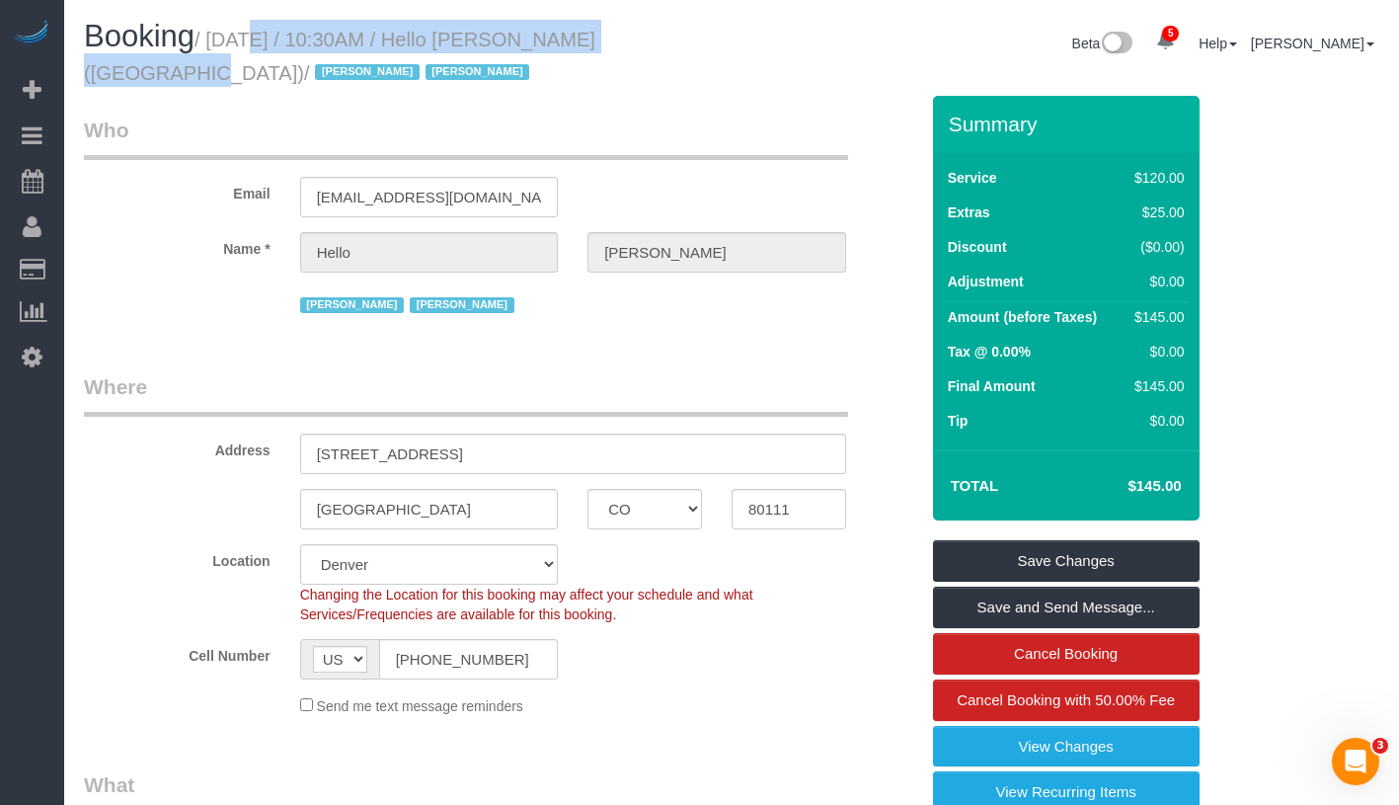
drag, startPoint x: 220, startPoint y: 46, endPoint x: 638, endPoint y: 48, distance: 417.6
click at [595, 48] on small "/ July 14, 2025 / 10:30AM / Hello Alfred (Denver) / Jacky Xu Raymond Chiu" at bounding box center [339, 56] width 511 height 55
copy small "July 14, 2025 / 10:30AM / Hello Alfred (Denver)"
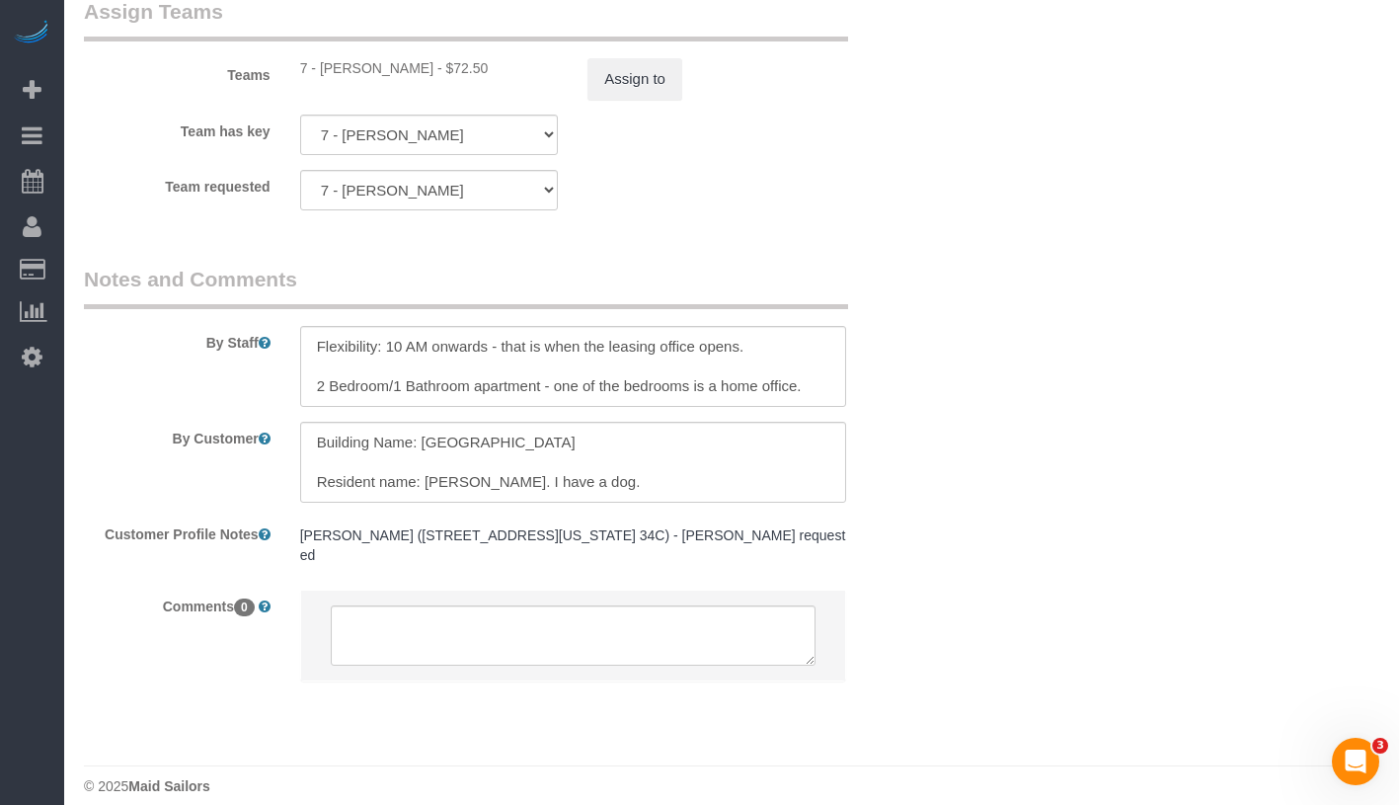
scroll to position [2475, 0]
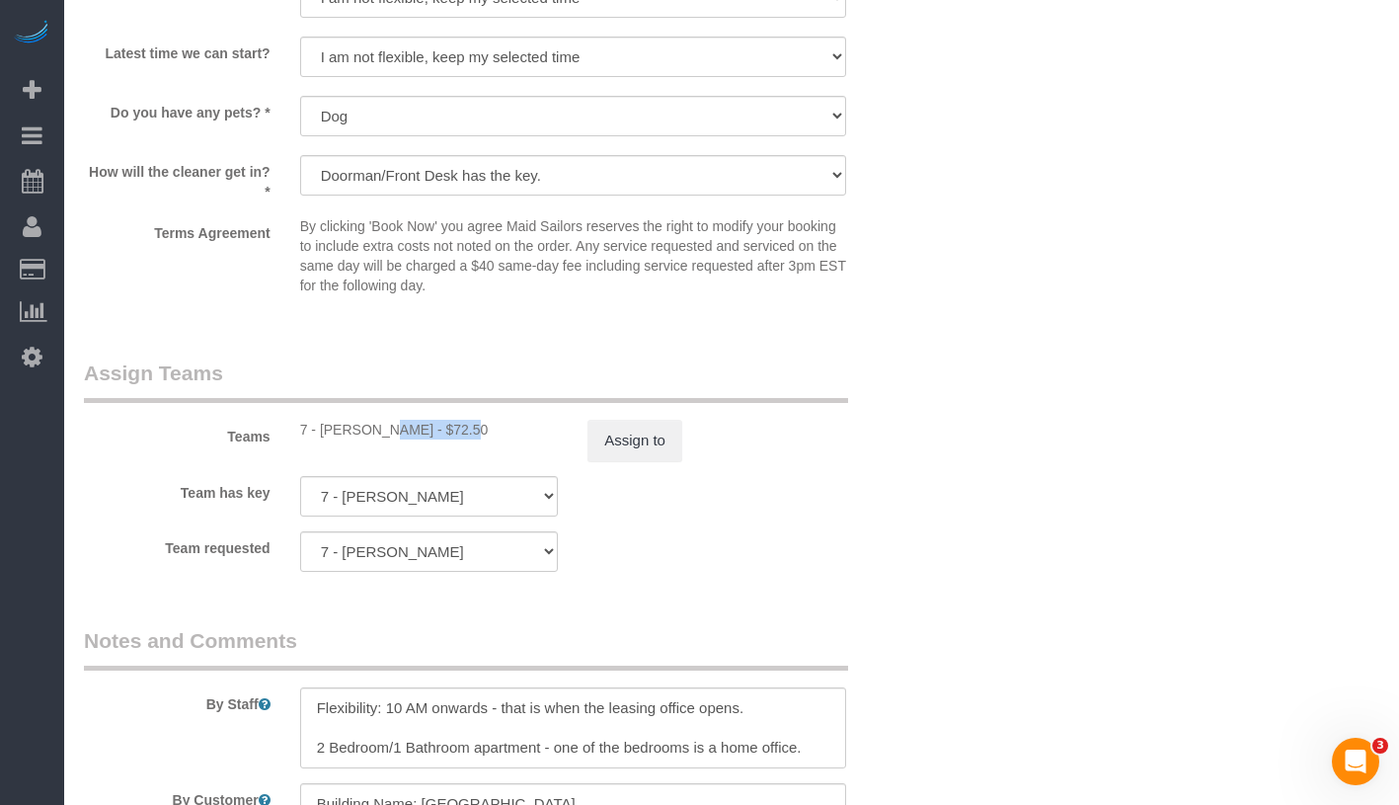
drag, startPoint x: 321, startPoint y: 429, endPoint x: 394, endPoint y: 429, distance: 73.1
click at [394, 429] on div "7 - [PERSON_NAME] - $72.50" at bounding box center [429, 430] width 259 height 20
copy div "Trisha Baca"
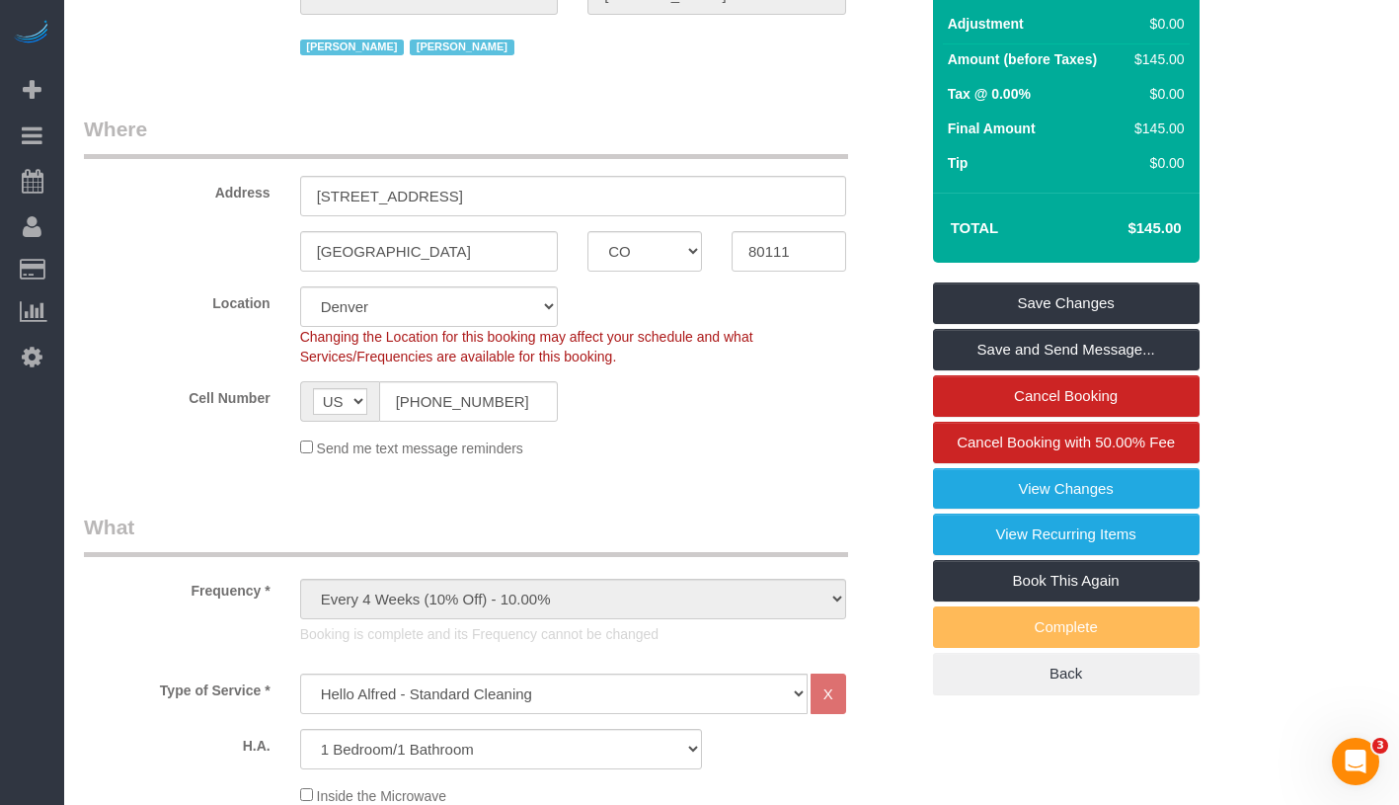
scroll to position [0, 0]
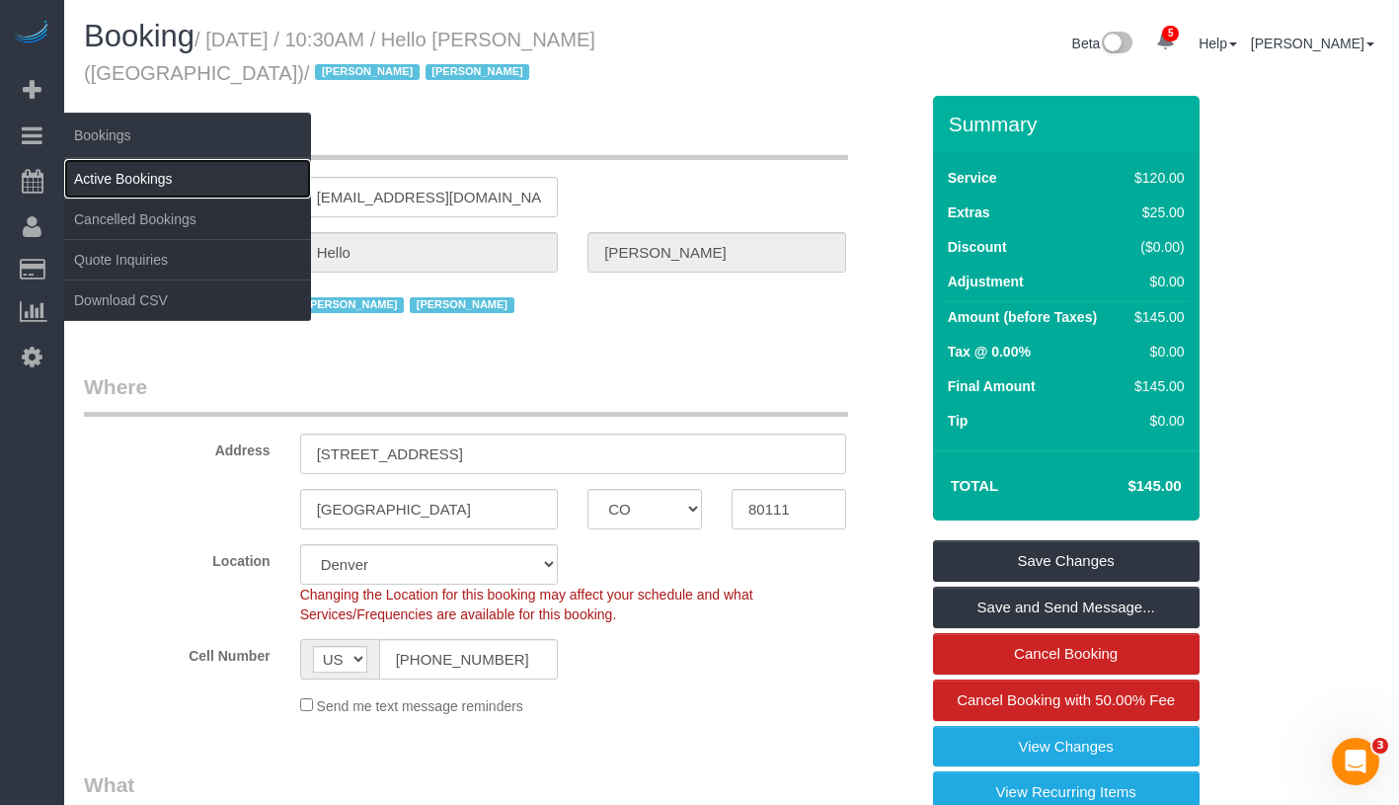
click at [122, 178] on link "Active Bookings" at bounding box center [187, 178] width 247 height 39
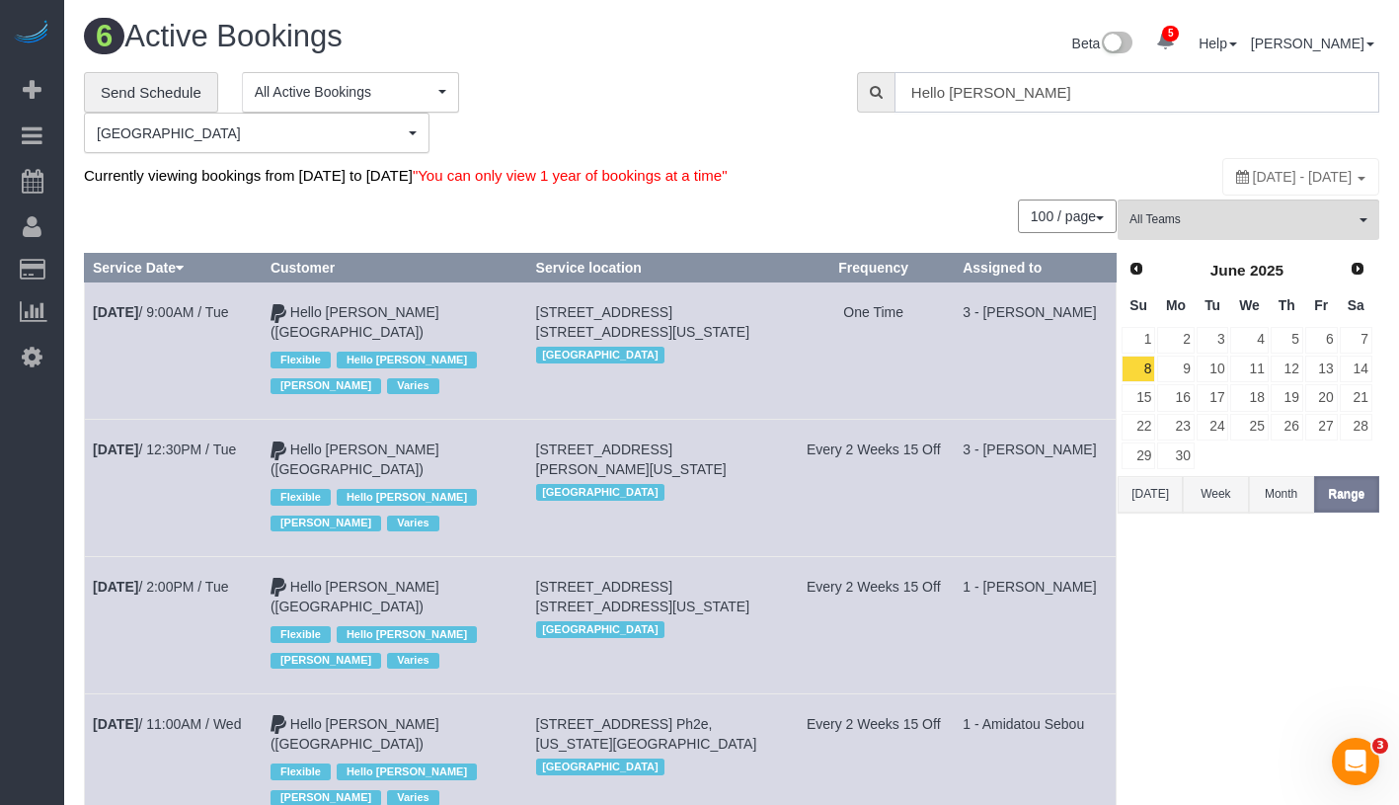
click at [1044, 91] on input "Hello Alfred" at bounding box center [1136, 92] width 485 height 40
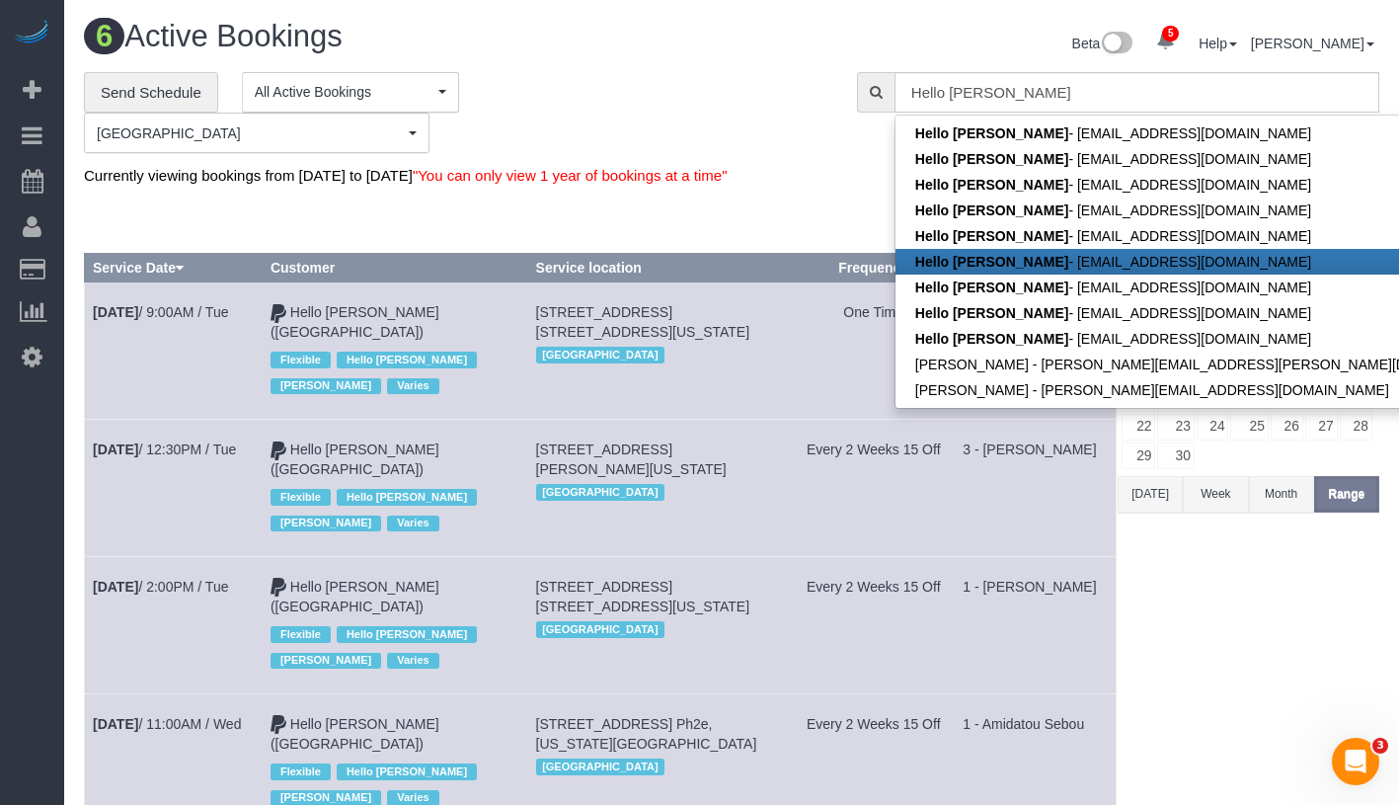
click at [1075, 259] on link "Hello Alfred - helloalfred-denver@maidsailors.com" at bounding box center [1208, 262] width 627 height 26
type input "[EMAIL_ADDRESS][DOMAIN_NAME]"
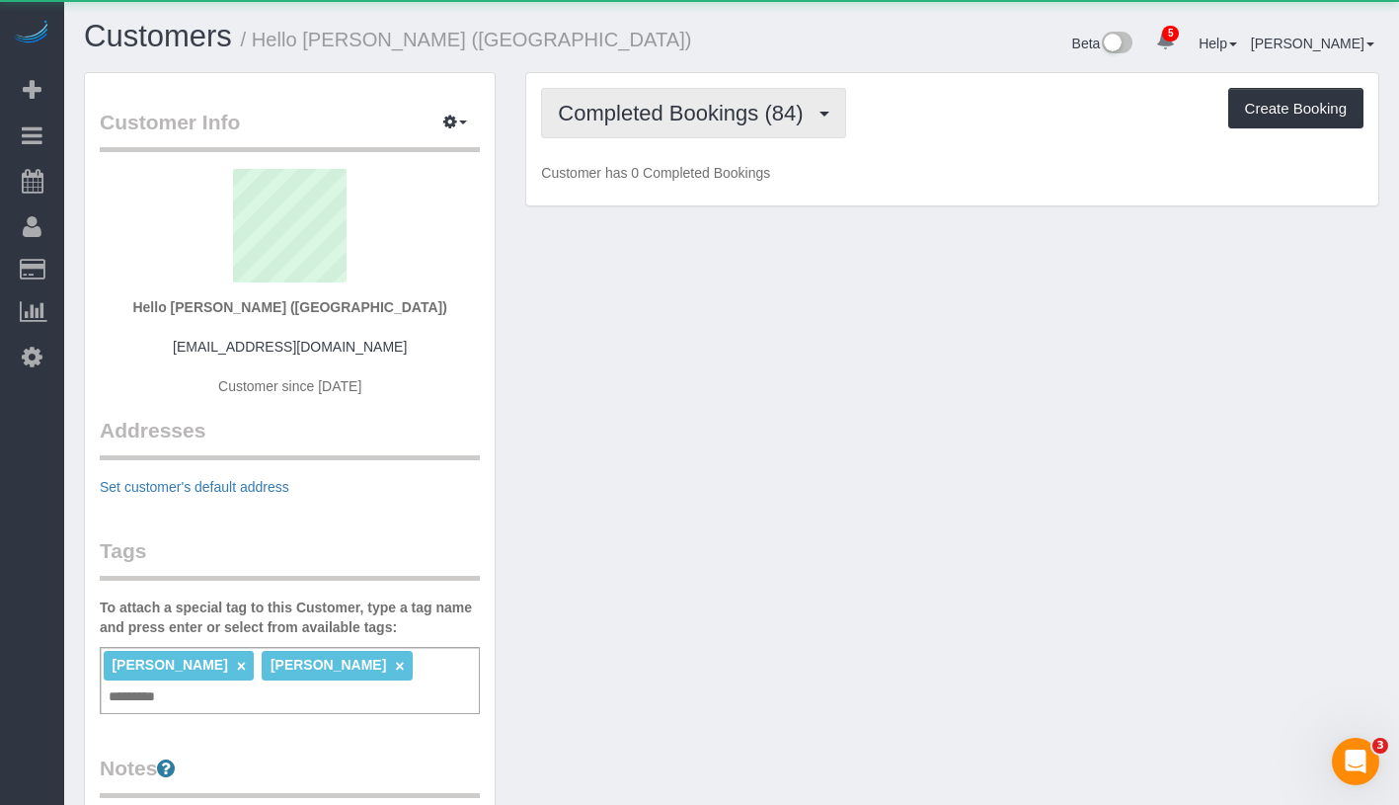
click at [666, 129] on button "Completed Bookings (84)" at bounding box center [693, 113] width 304 height 50
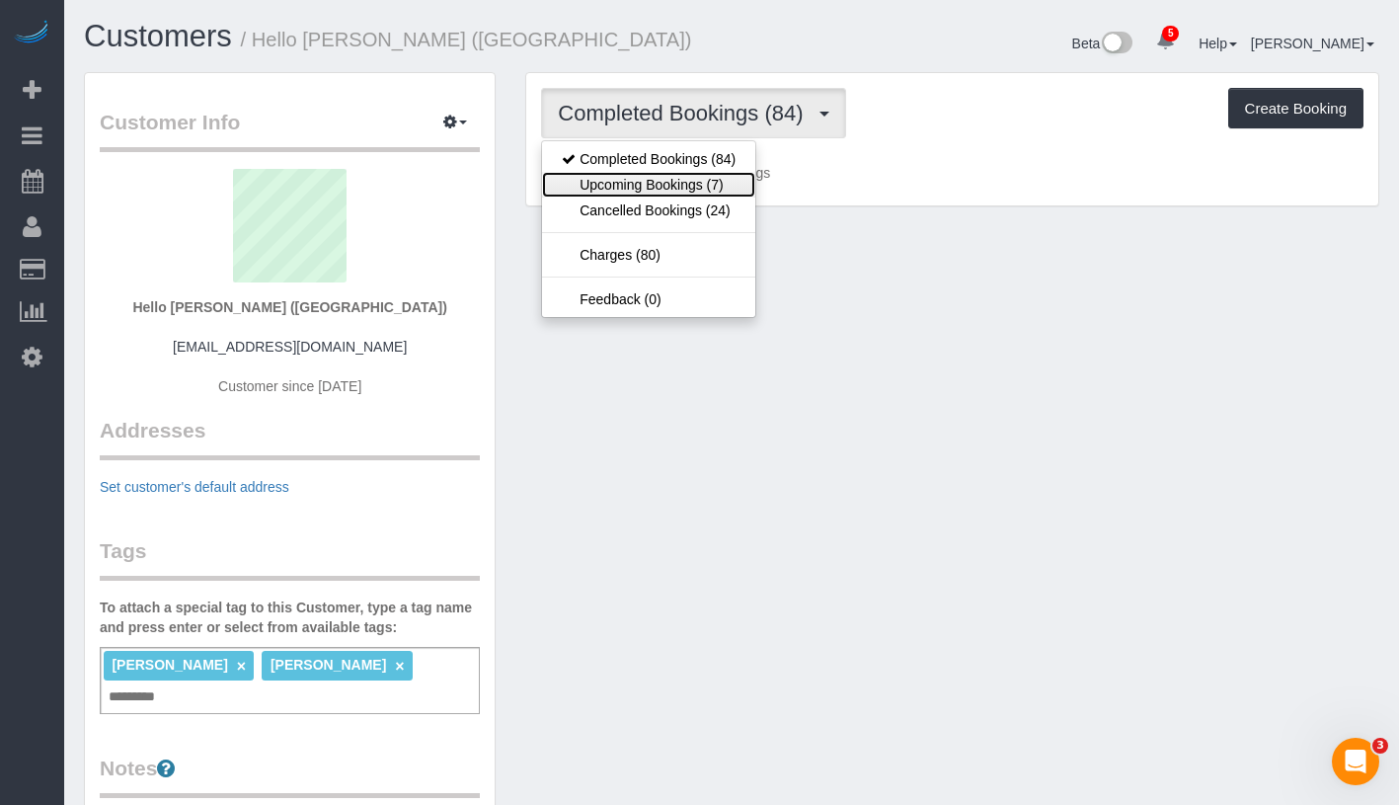
click at [681, 183] on link "Upcoming Bookings (7)" at bounding box center [648, 185] width 213 height 26
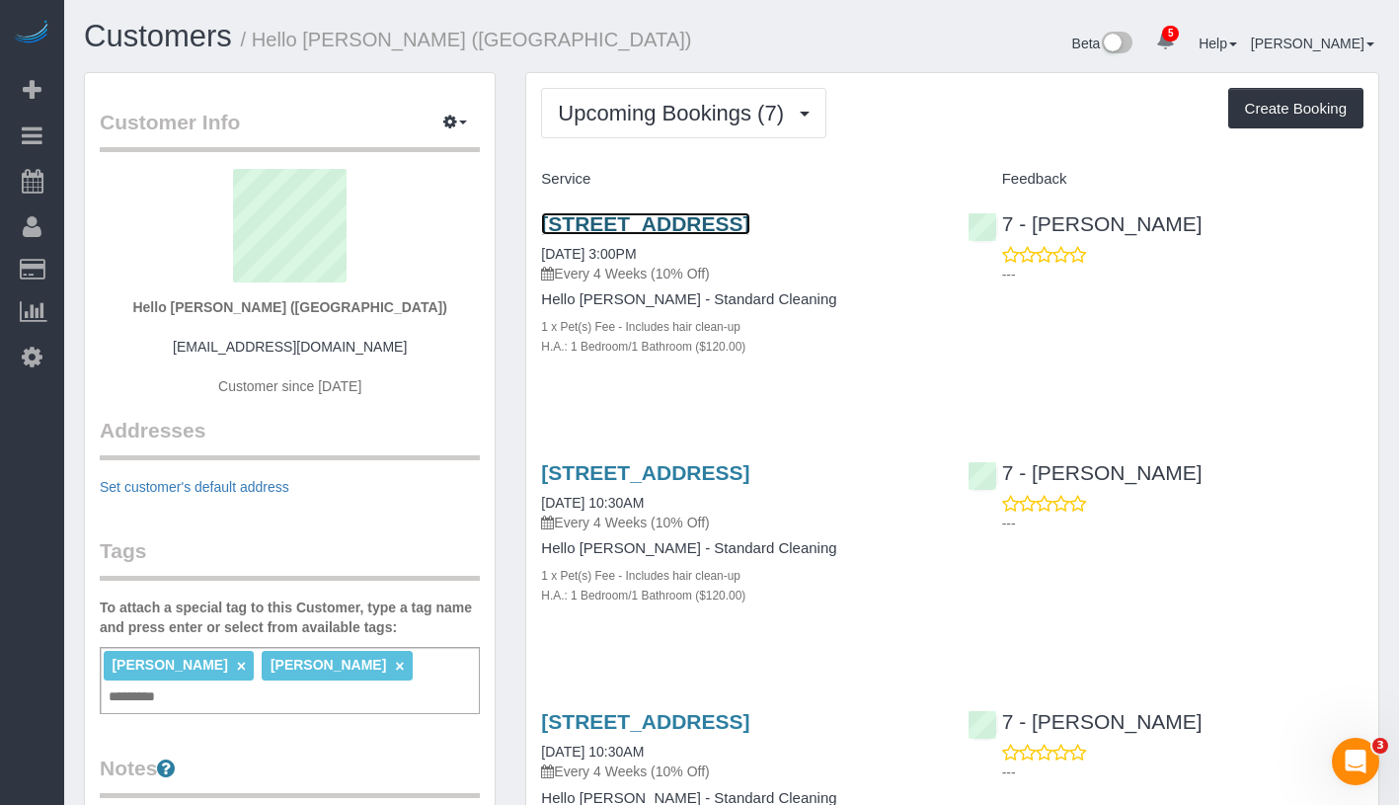
click at [686, 229] on link "5200 S Ulster Street, Apt. 1203, Greenwood Village, CO 80111" at bounding box center [645, 223] width 208 height 23
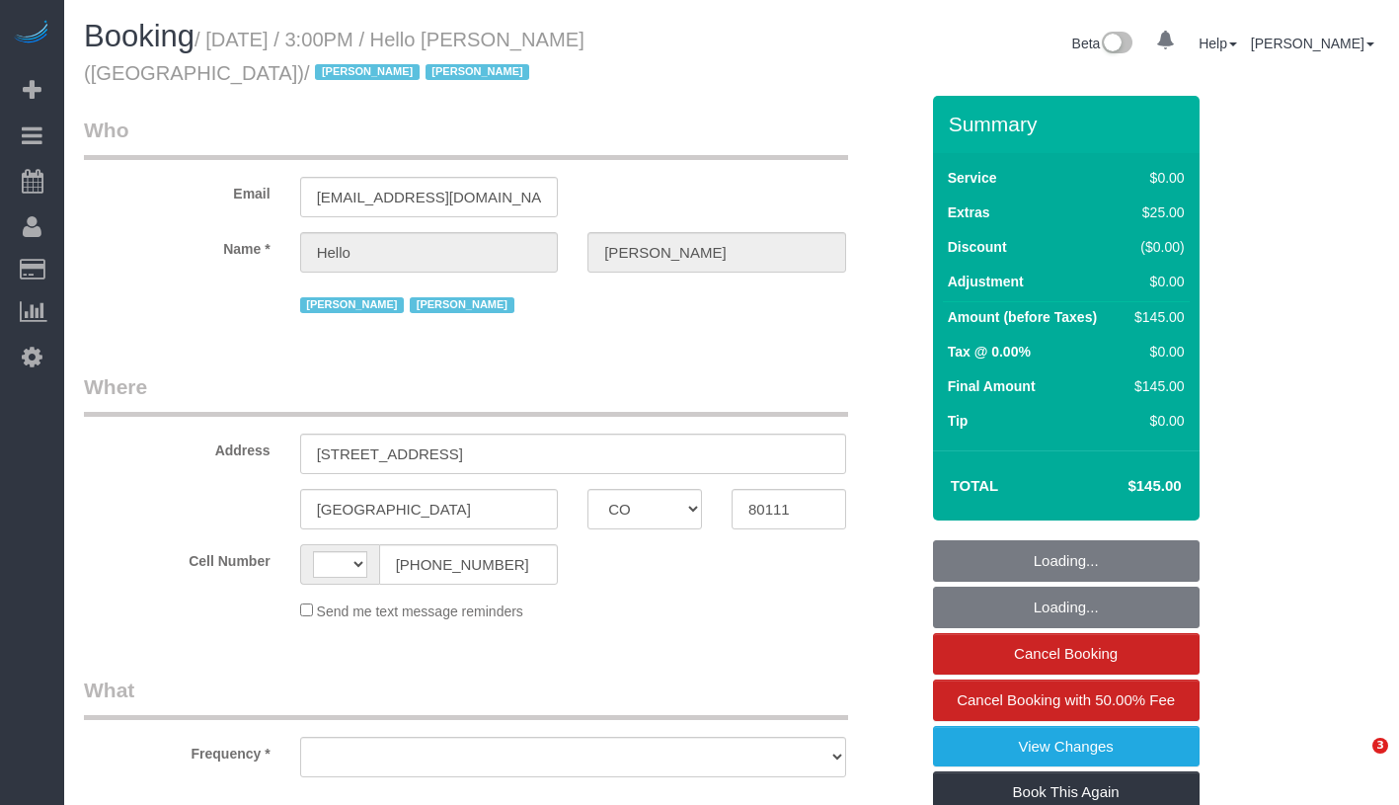
select select "CO"
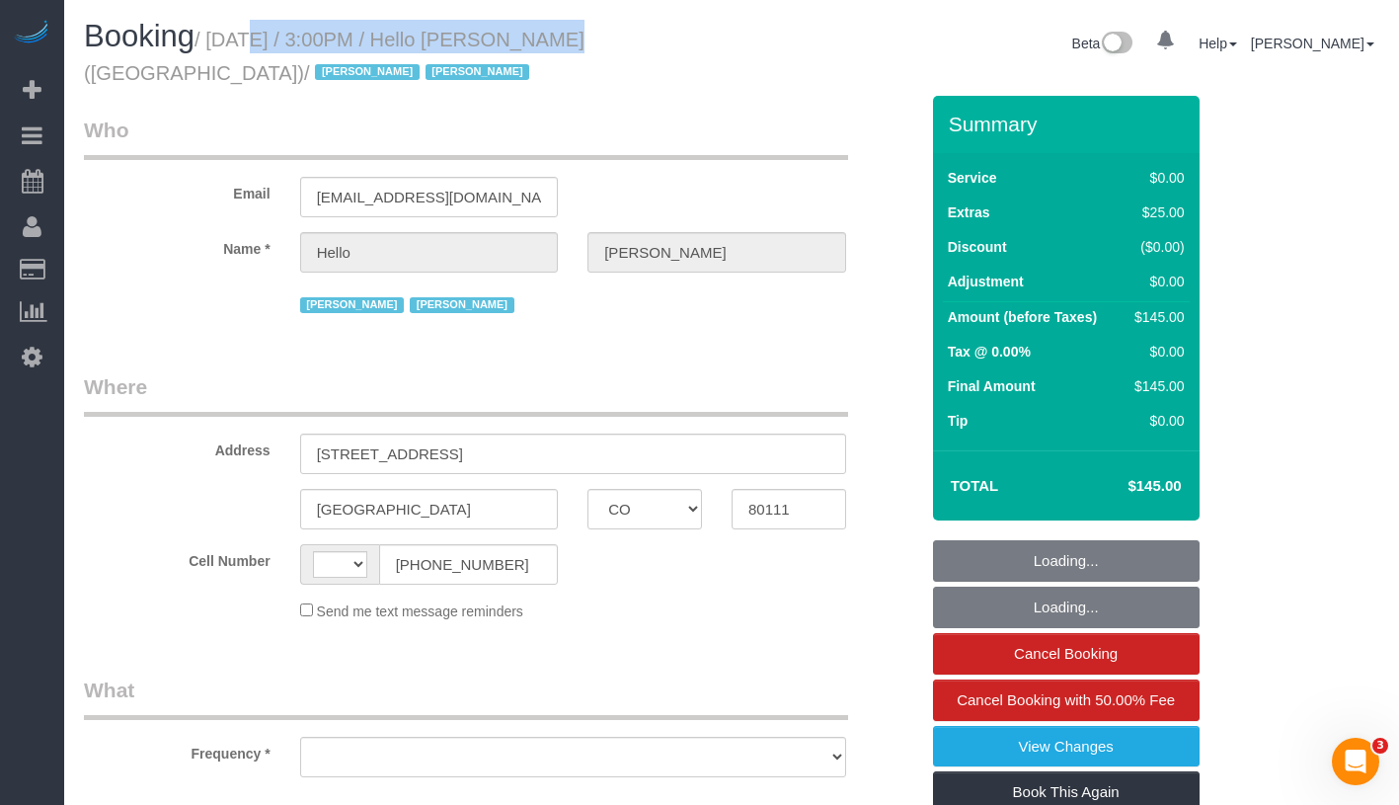
select select "string:[GEOGRAPHIC_DATA]"
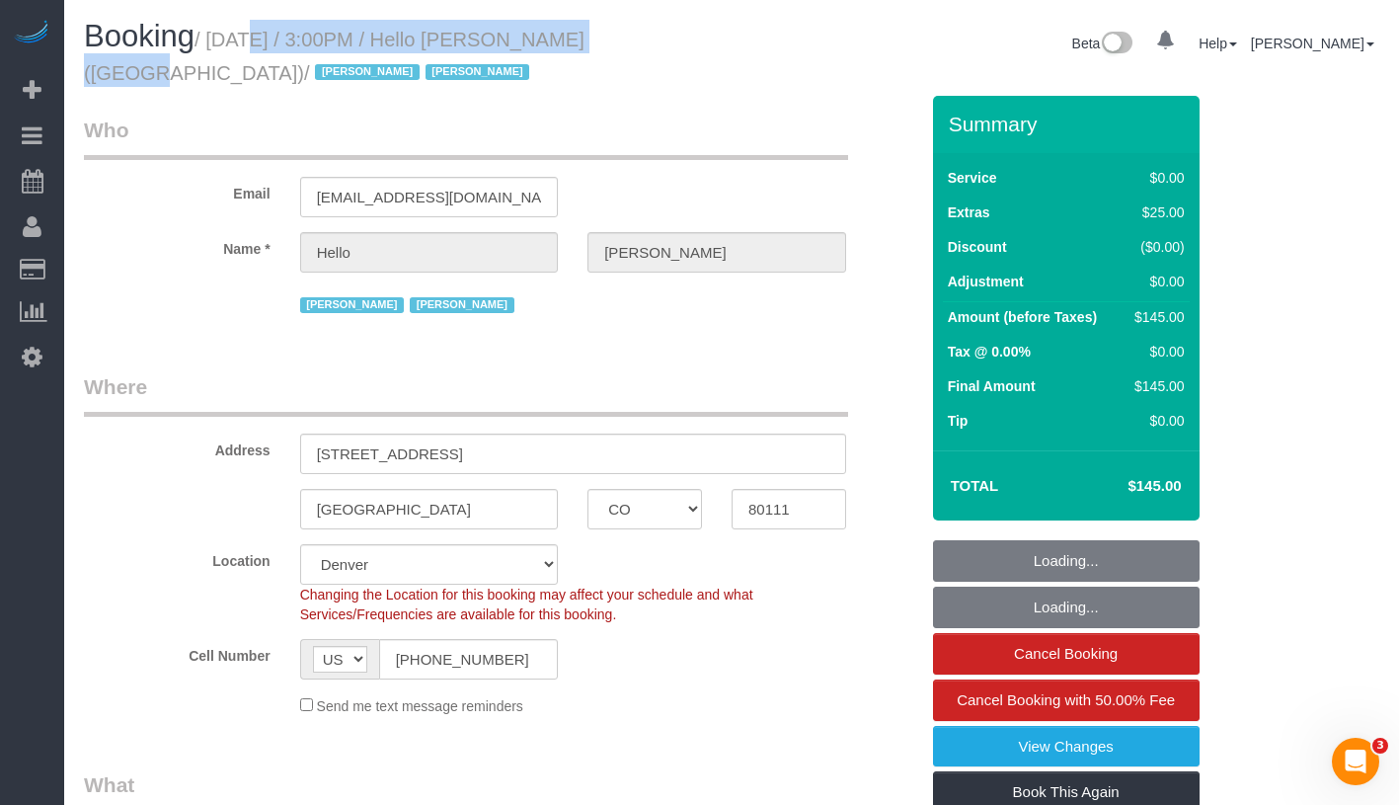
select select "object:667"
select select "spot1"
select select "number:89"
select select "number:90"
select select "number:13"
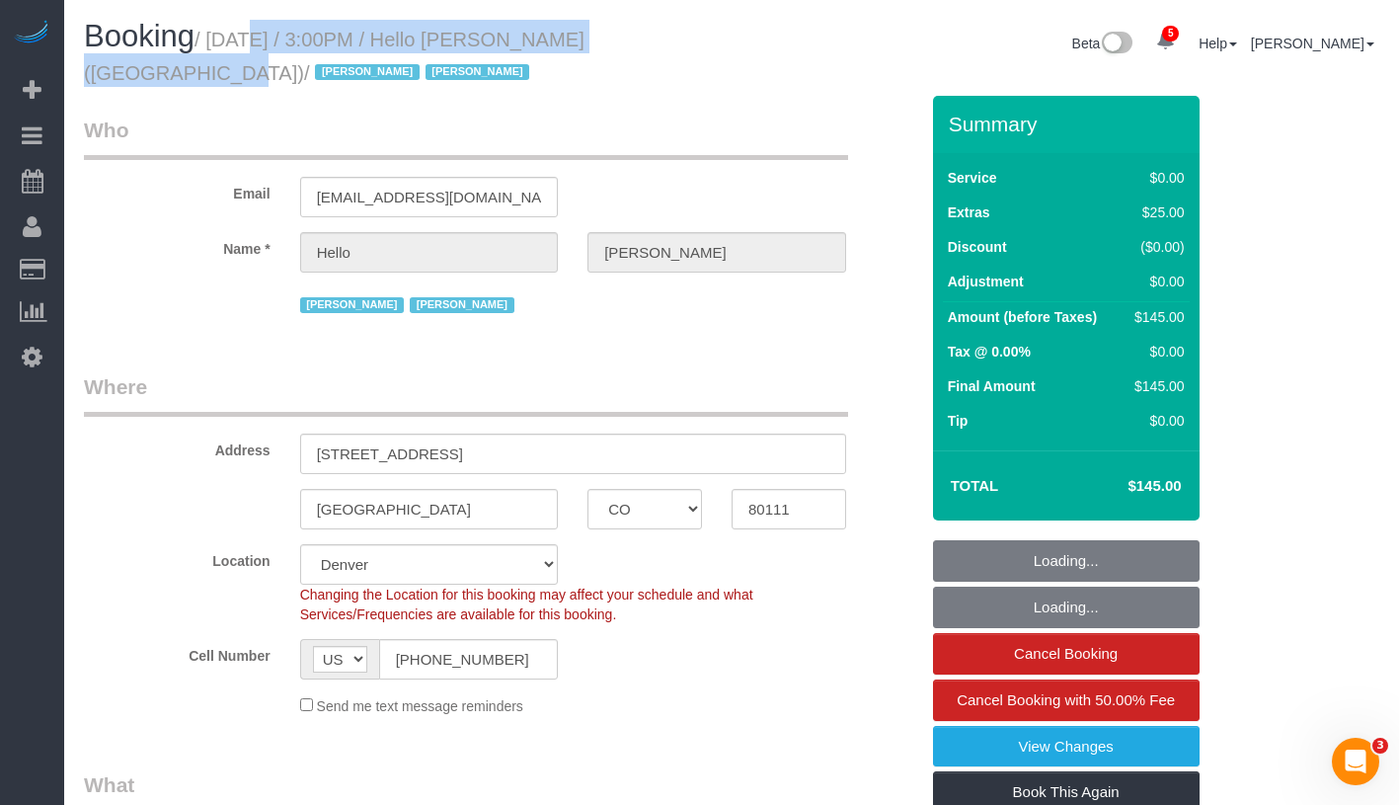
select select "number:6"
drag, startPoint x: 0, startPoint y: 0, endPoint x: 657, endPoint y: 41, distance: 657.8
click at [584, 41] on small "/ [DATE] / 3:00PM / Hello [PERSON_NAME] ([GEOGRAPHIC_DATA]) / [PERSON_NAME] [PE…" at bounding box center [334, 56] width 501 height 55
select select "1"
copy small "[DATE] / 3:00PM / Hello [PERSON_NAME] ([GEOGRAPHIC_DATA])"
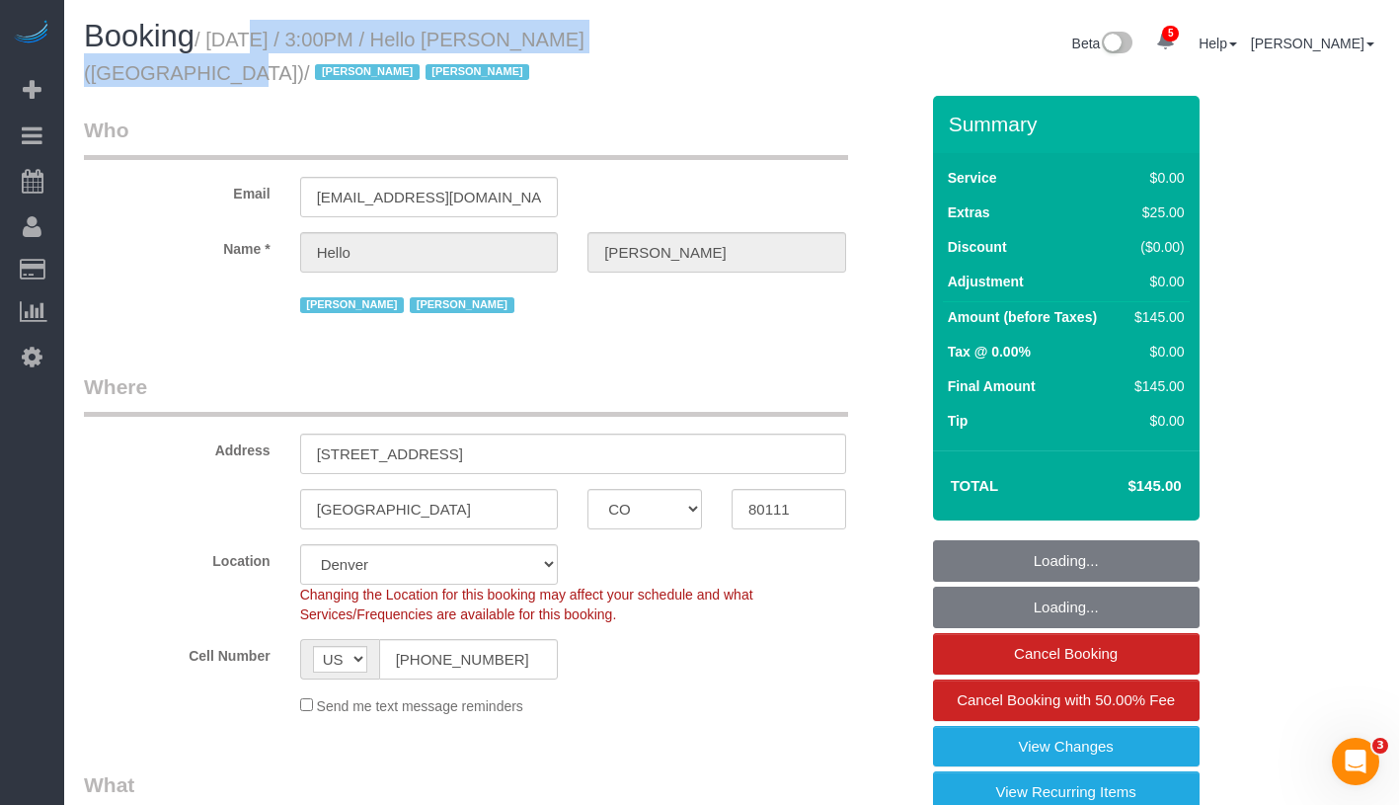
select select "1"
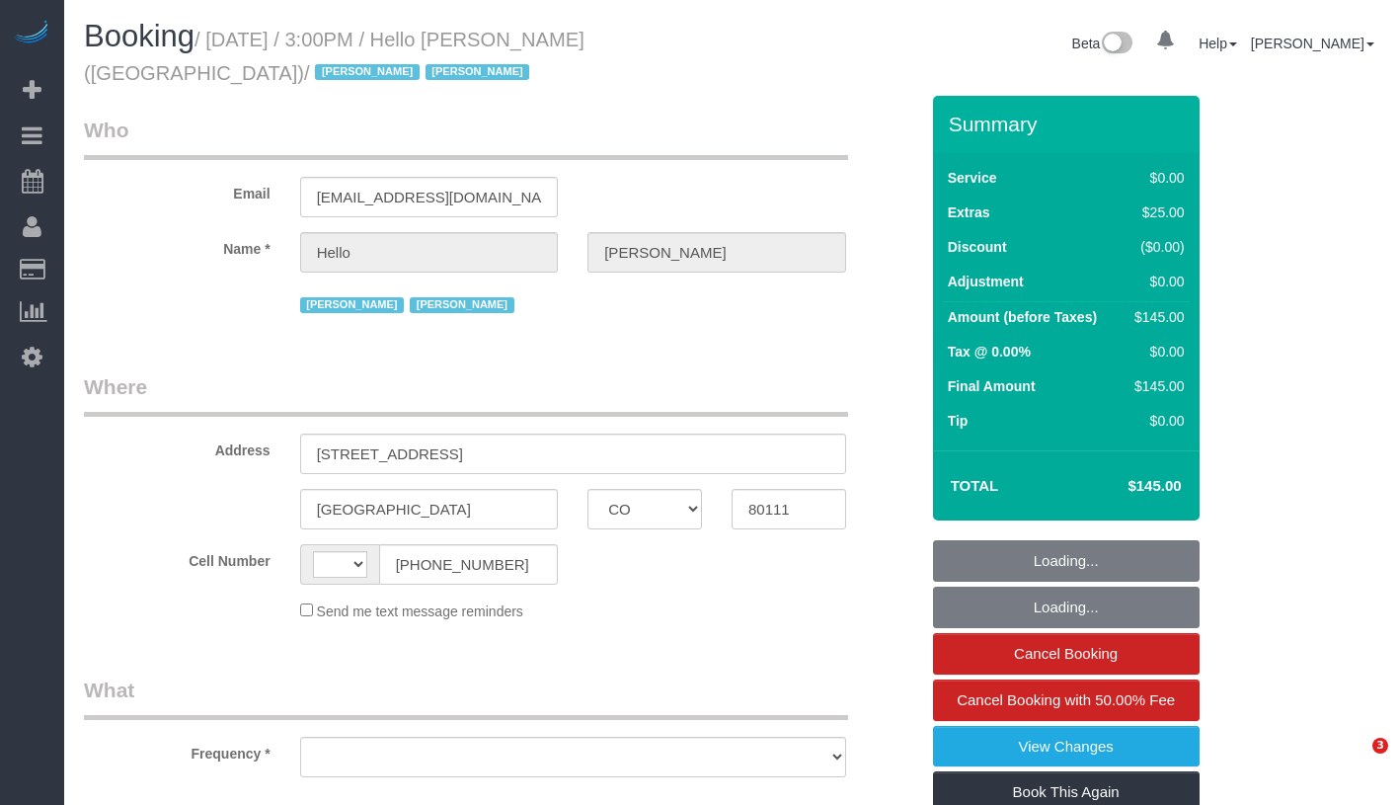
select select "CO"
select select "number:89"
select select "number:90"
select select "number:13"
select select "number:6"
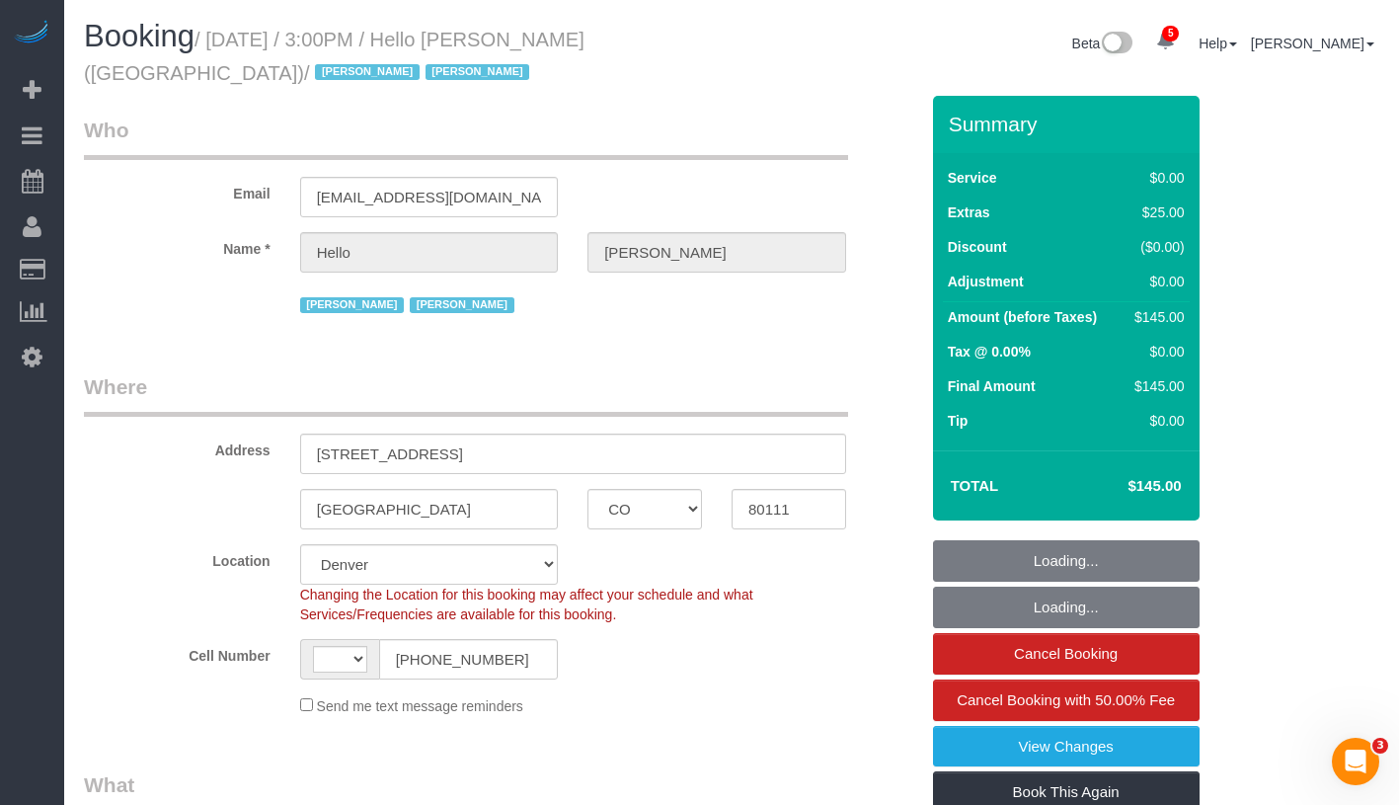
select select "string:[GEOGRAPHIC_DATA]"
select select "object:835"
select select "spot1"
select select "object:934"
select select "1"
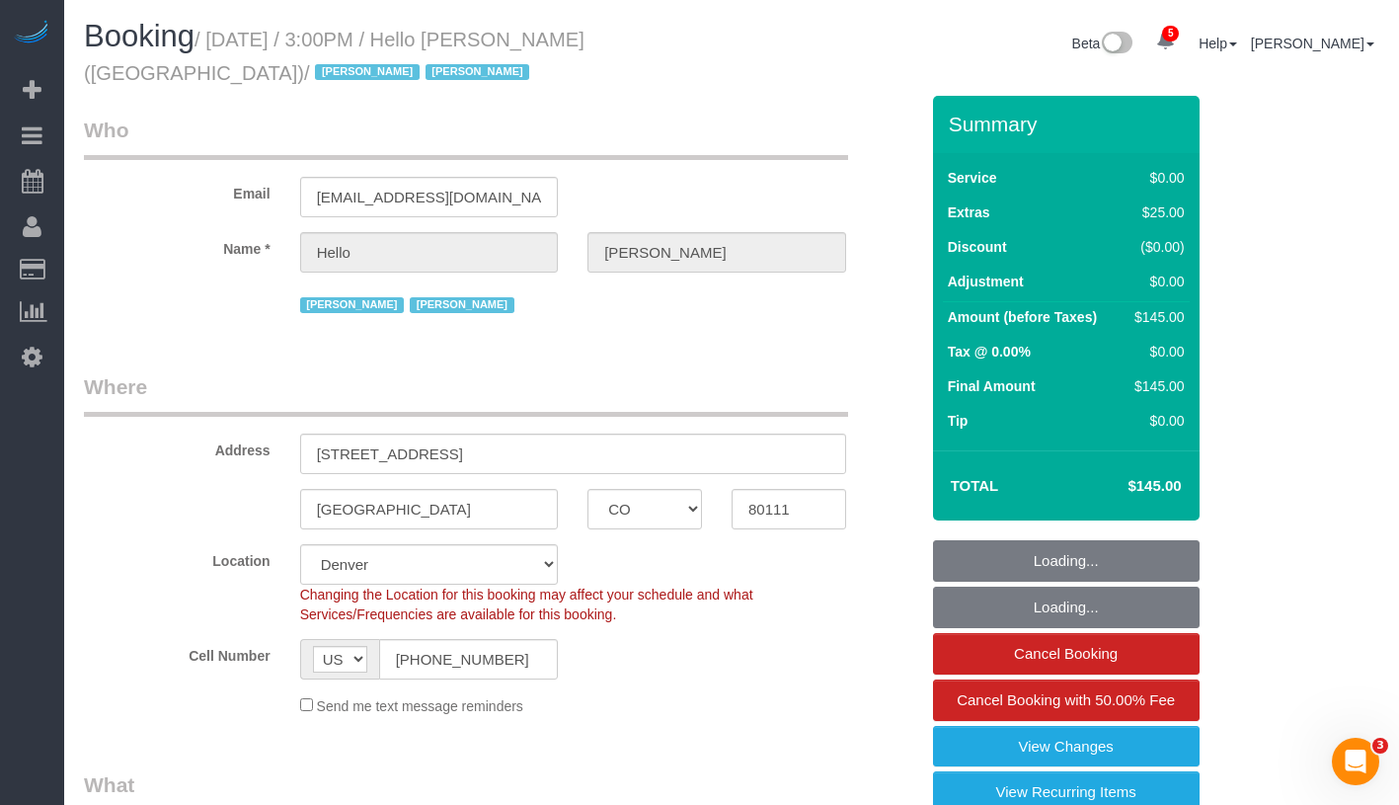
select select "1"
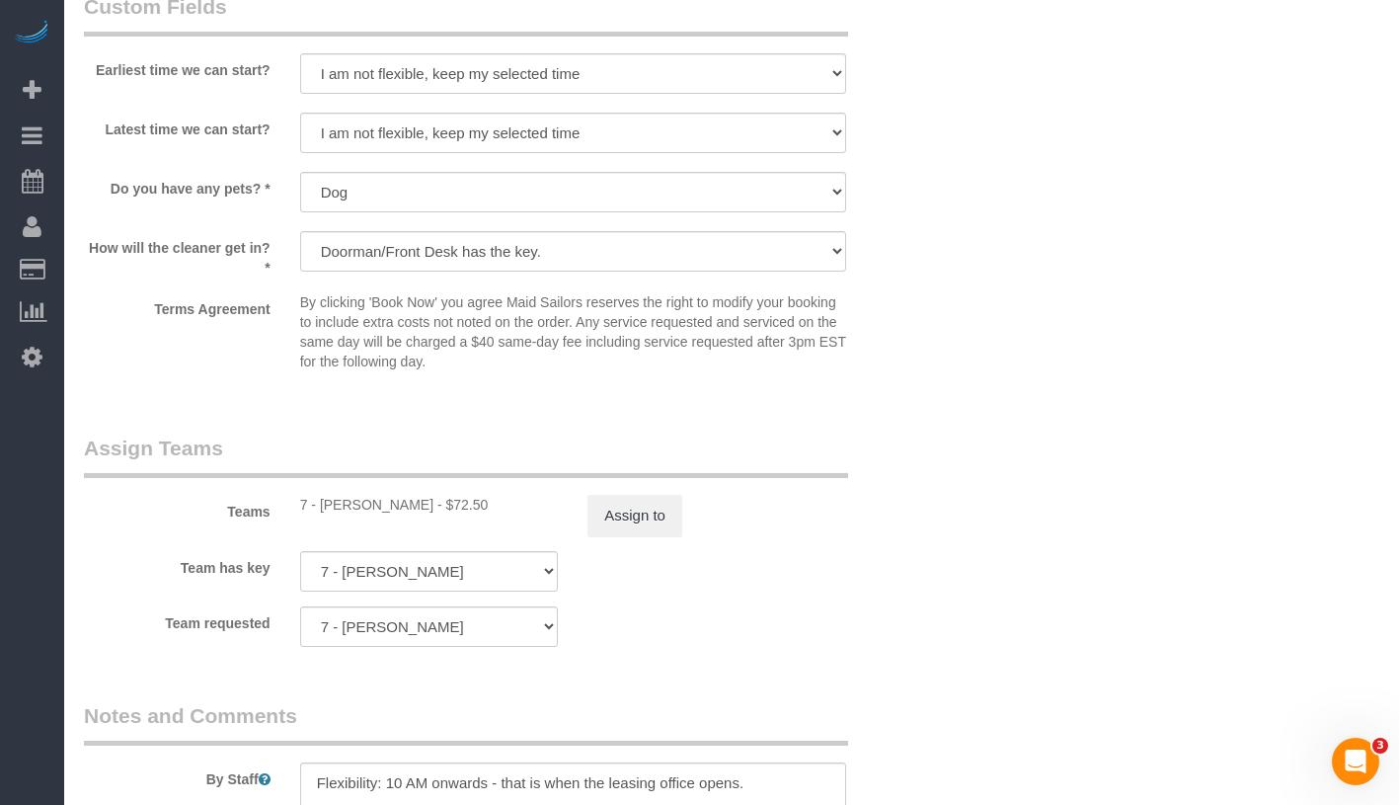
scroll to position [2360, 0]
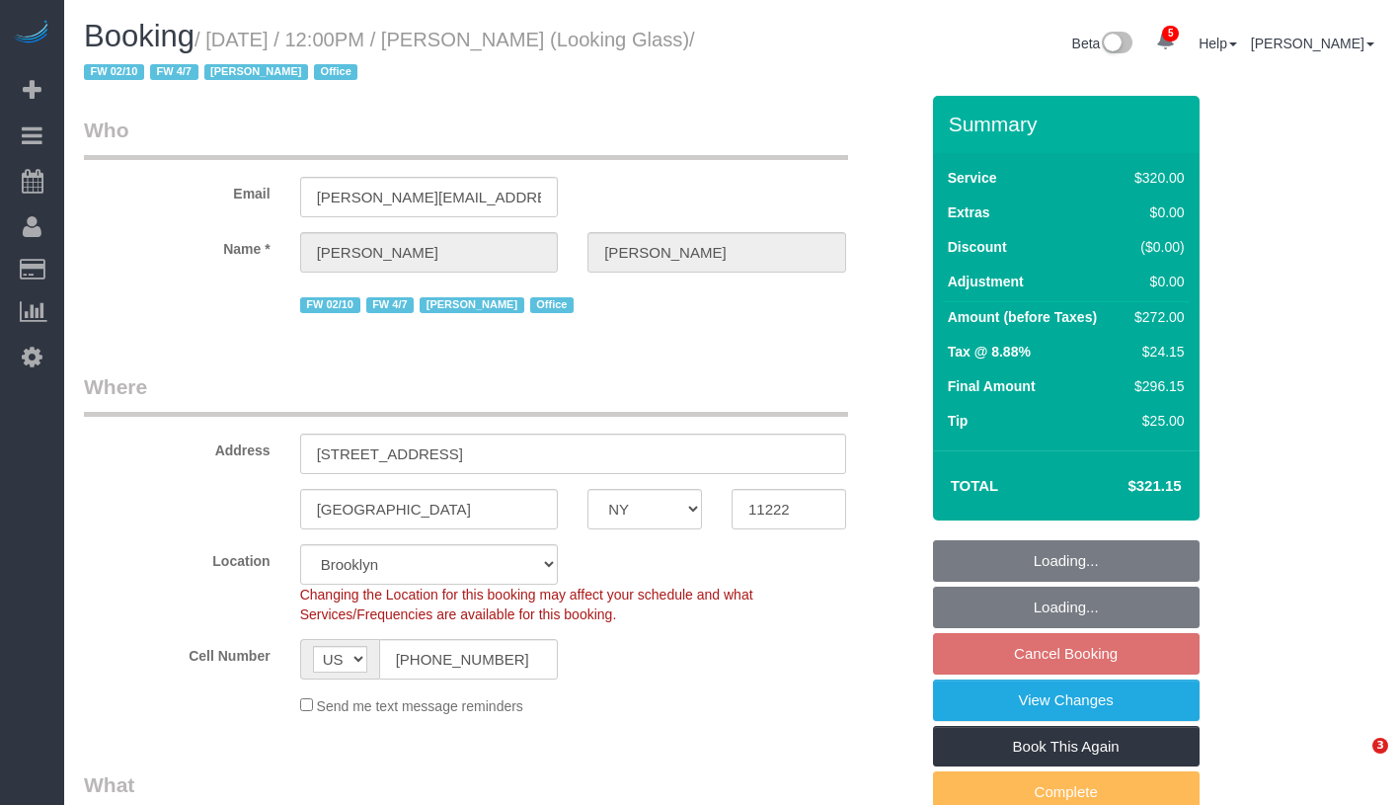
select select "NY"
select select "240"
select select "string:stripe-pm_1Pk9r74VGloSiKo7ygf3bK1Q"
select select "spot5"
select select "number:60"
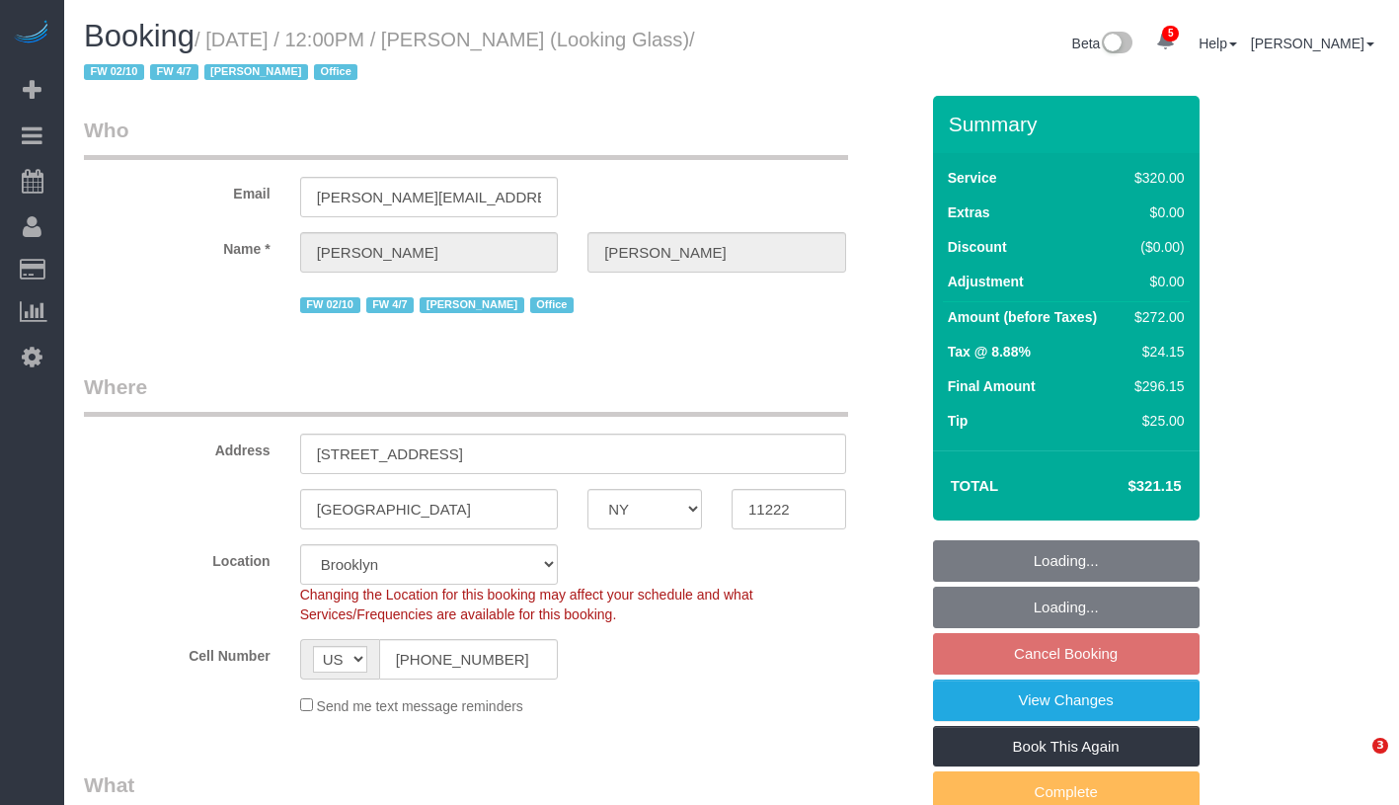
select select "number:73"
select select "number:15"
select select "number:6"
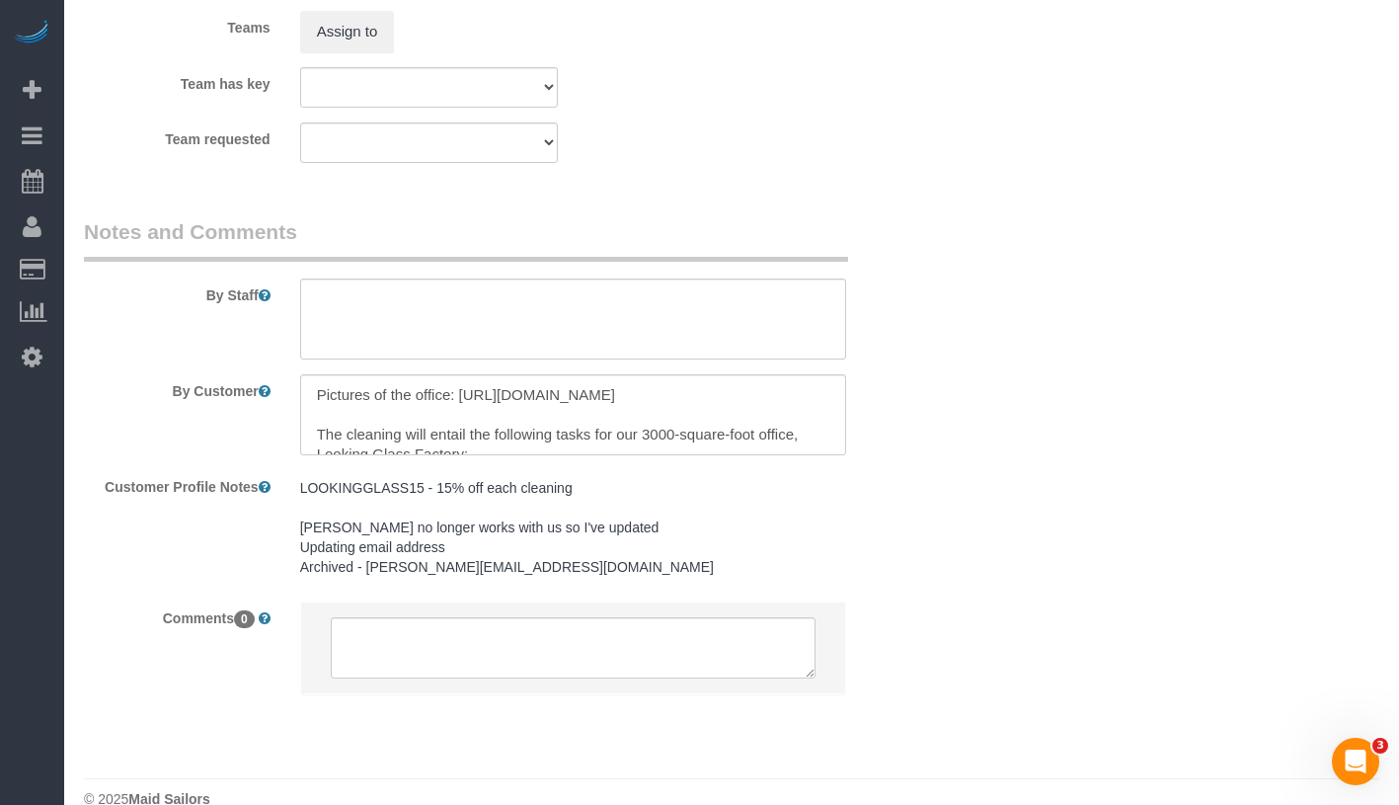
scroll to position [2356, 0]
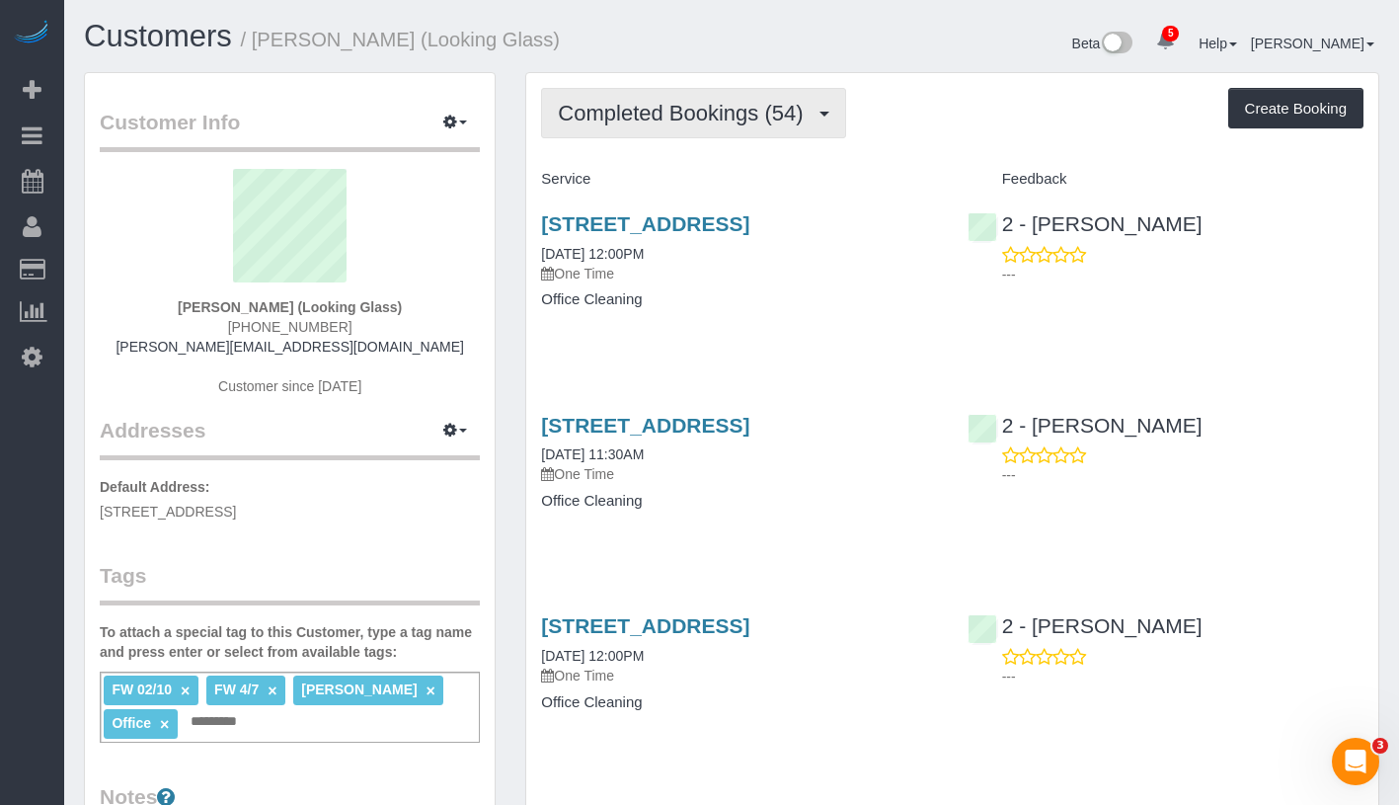
click at [742, 119] on span "Completed Bookings (54)" at bounding box center [685, 113] width 255 height 25
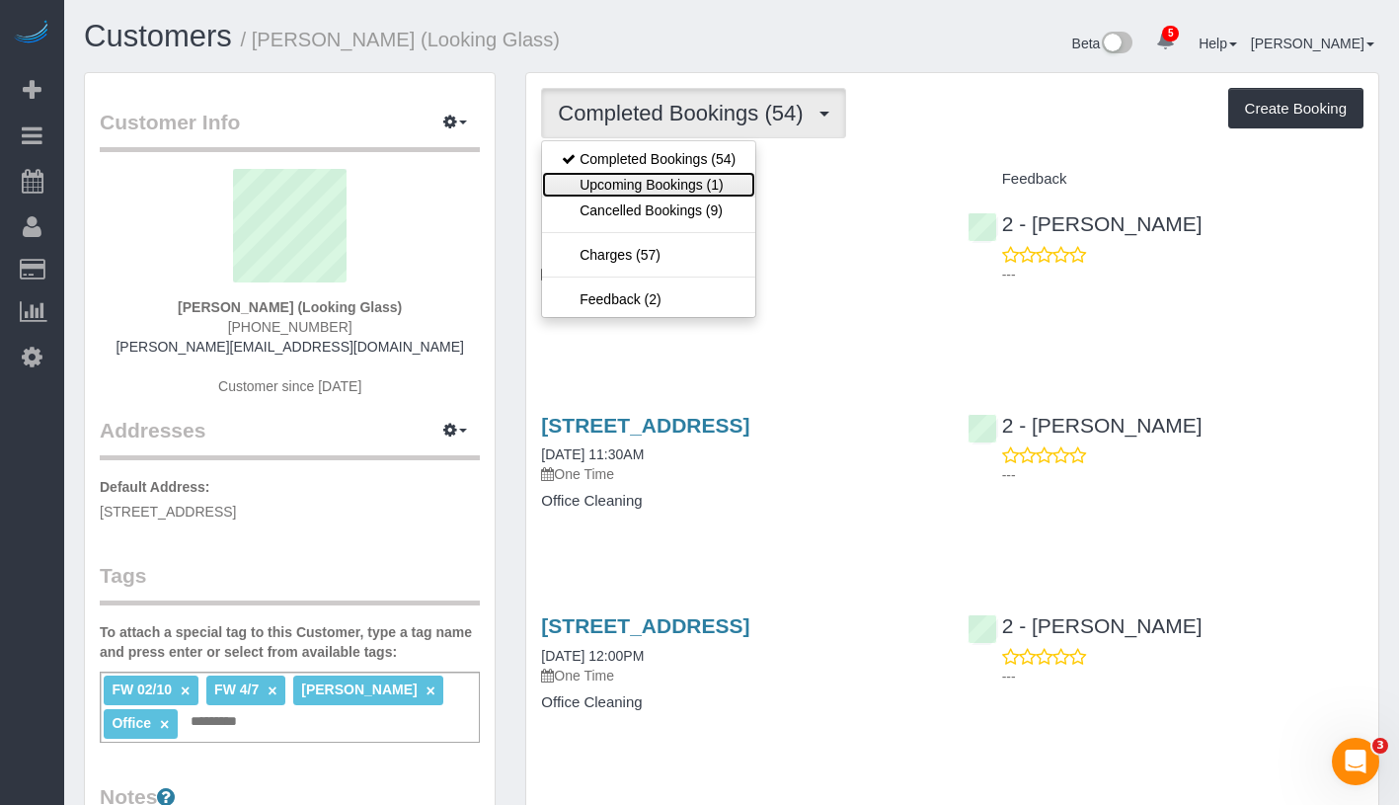
click at [697, 186] on link "Upcoming Bookings (1)" at bounding box center [648, 185] width 213 height 26
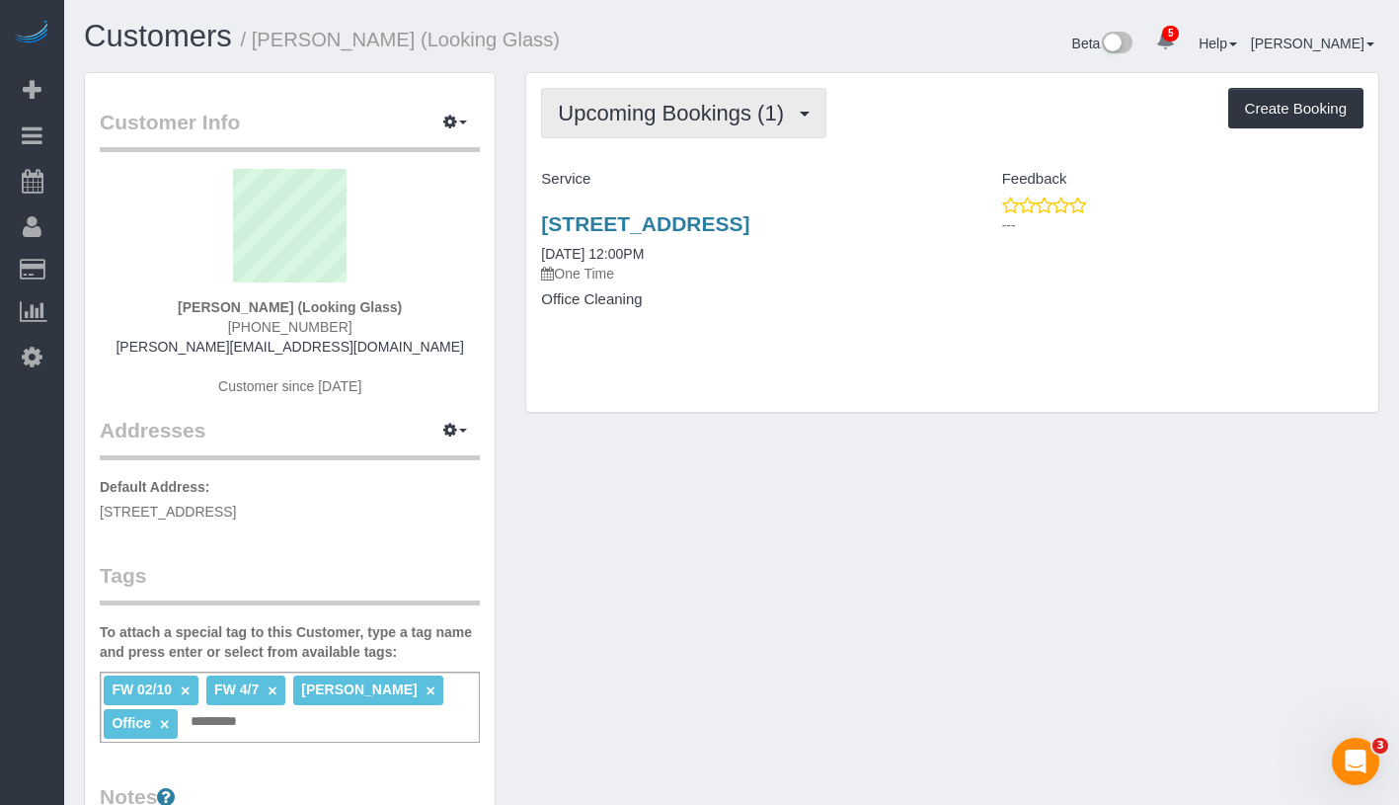
click at [762, 115] on span "Upcoming Bookings (1)" at bounding box center [676, 113] width 236 height 25
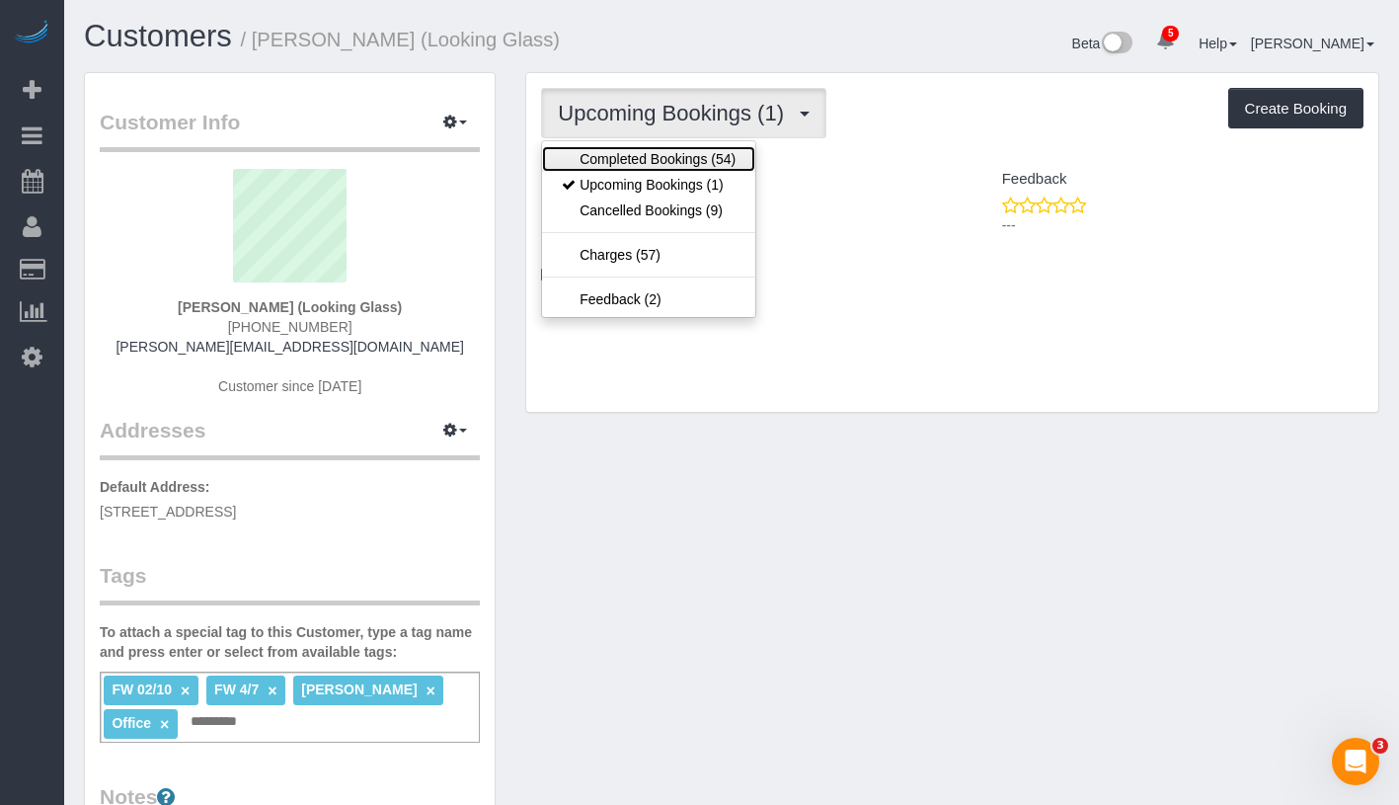
click at [706, 152] on link "Completed Bookings (54)" at bounding box center [648, 159] width 213 height 26
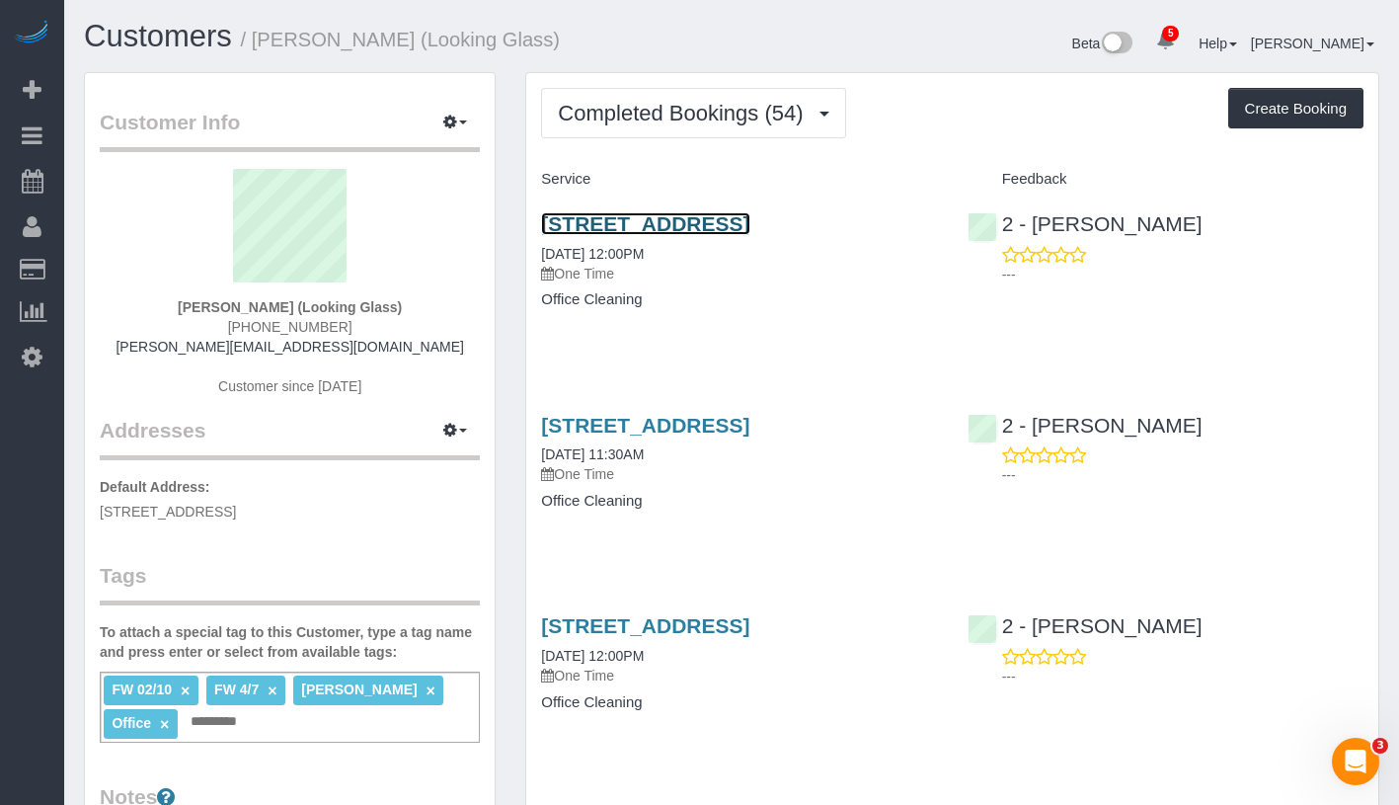
click at [706, 228] on link "190 West Street, Suite 18, Brooklyn, NY 11222" at bounding box center [645, 223] width 208 height 23
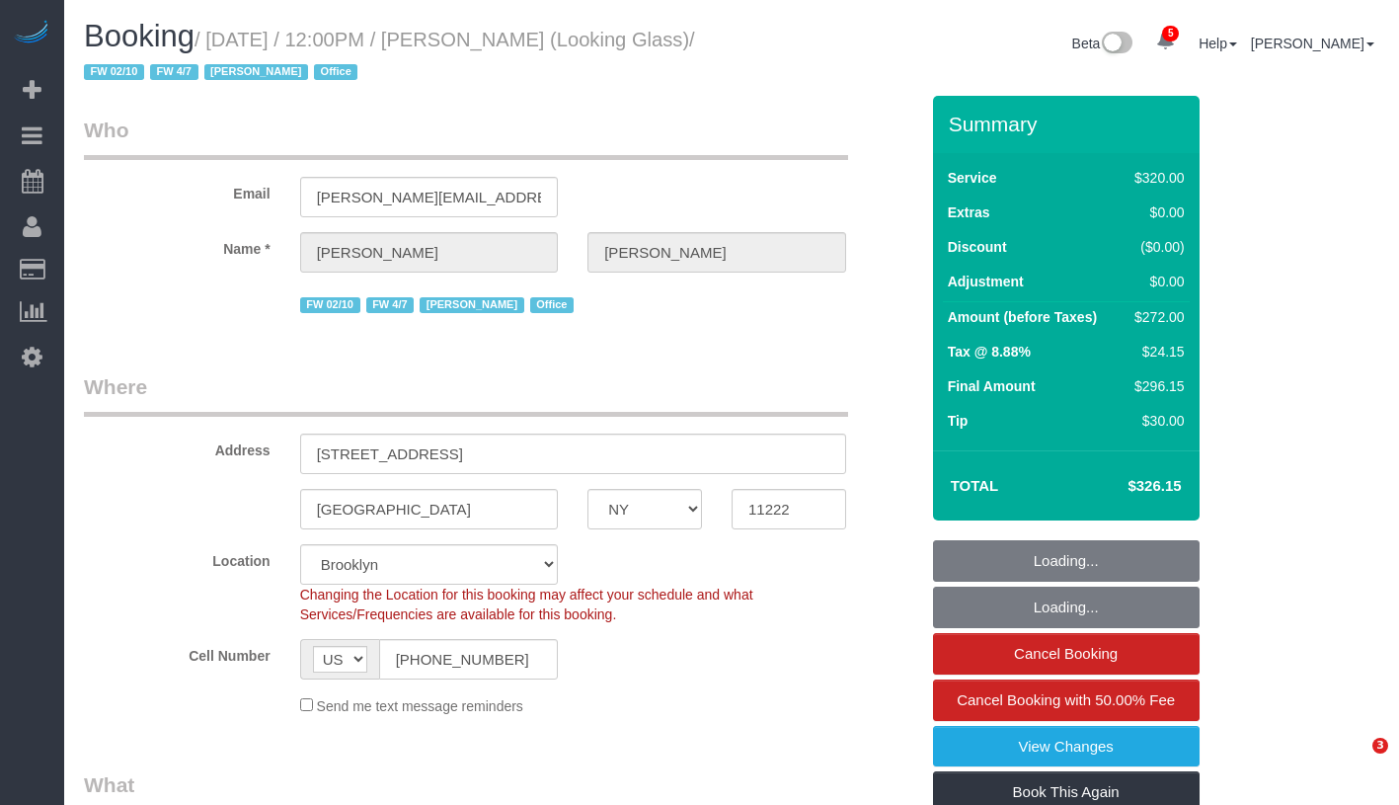
select select "NY"
select select "240"
select select "string:stripe-pm_1Pk9r74VGloSiKo7ygf3bK1Q"
select select "spot1"
select select "number:60"
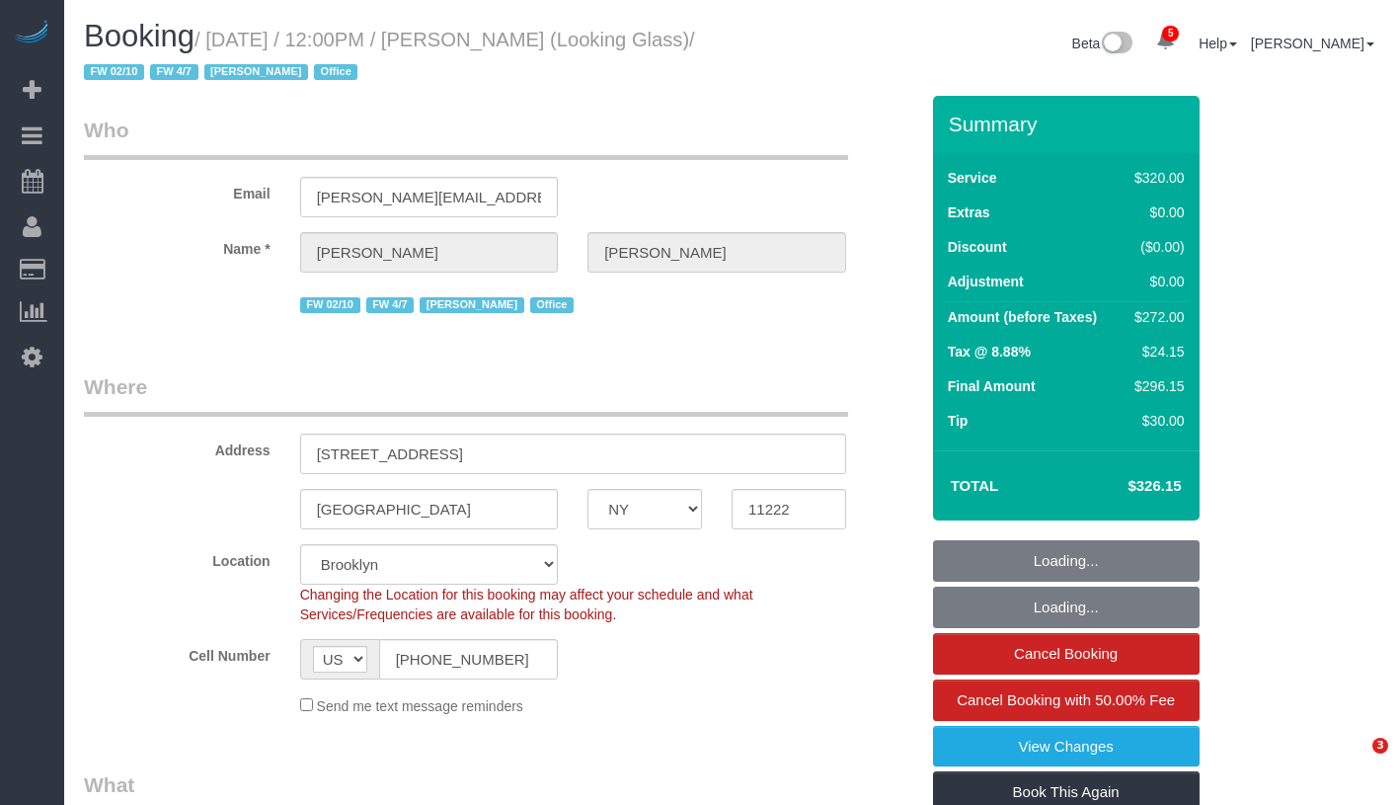
select select "number:73"
select select "number:15"
select select "number:6"
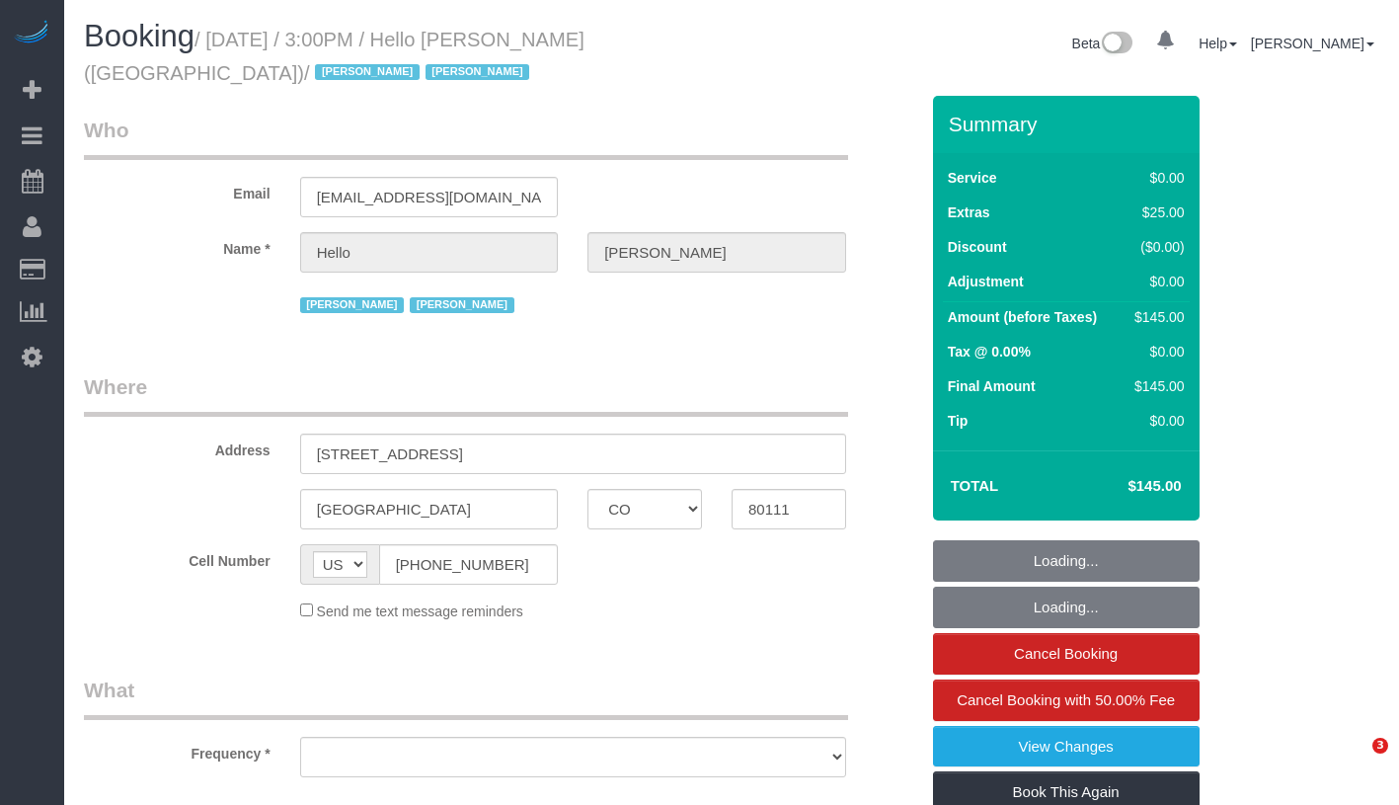
select select "CO"
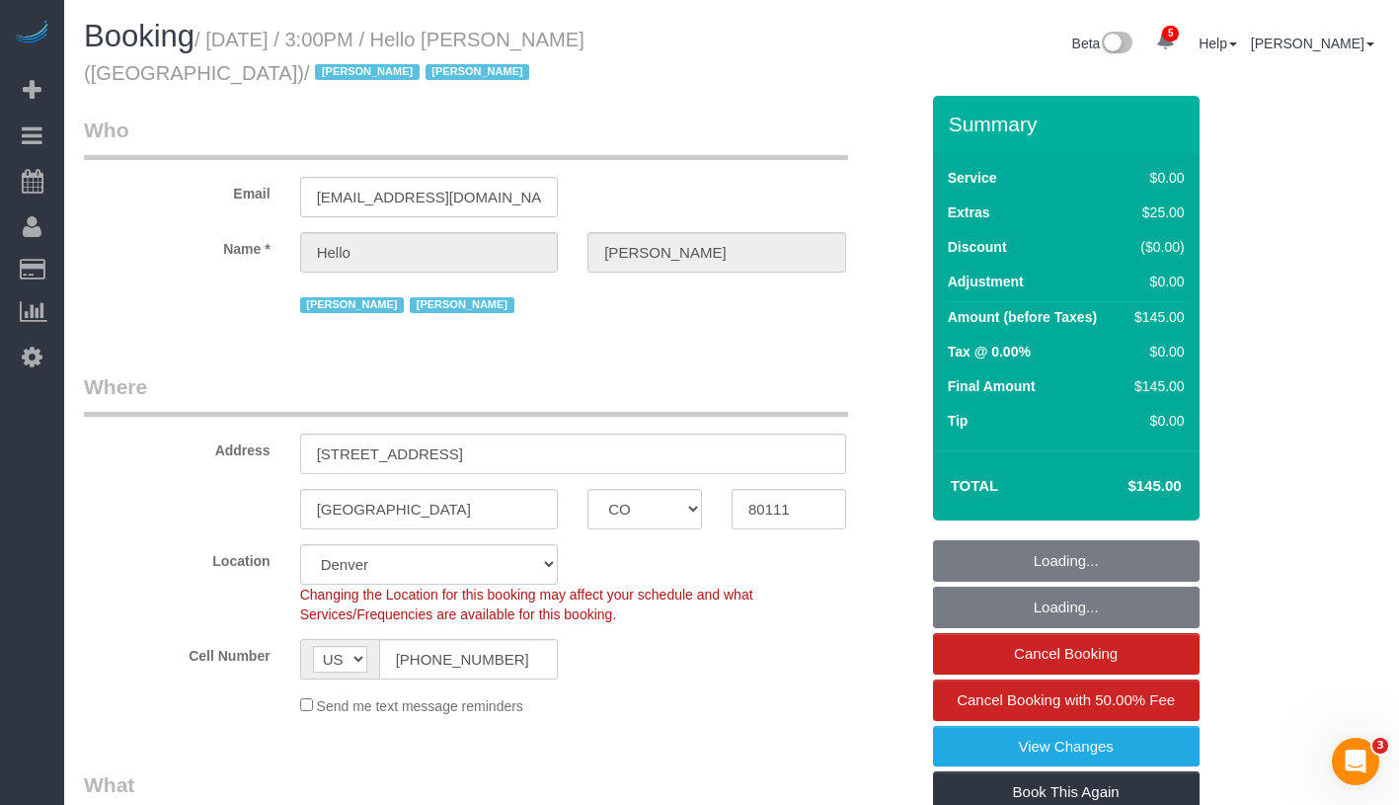
select select "spot1"
select select "object:667"
select select "number:89"
select select "number:90"
select select "number:13"
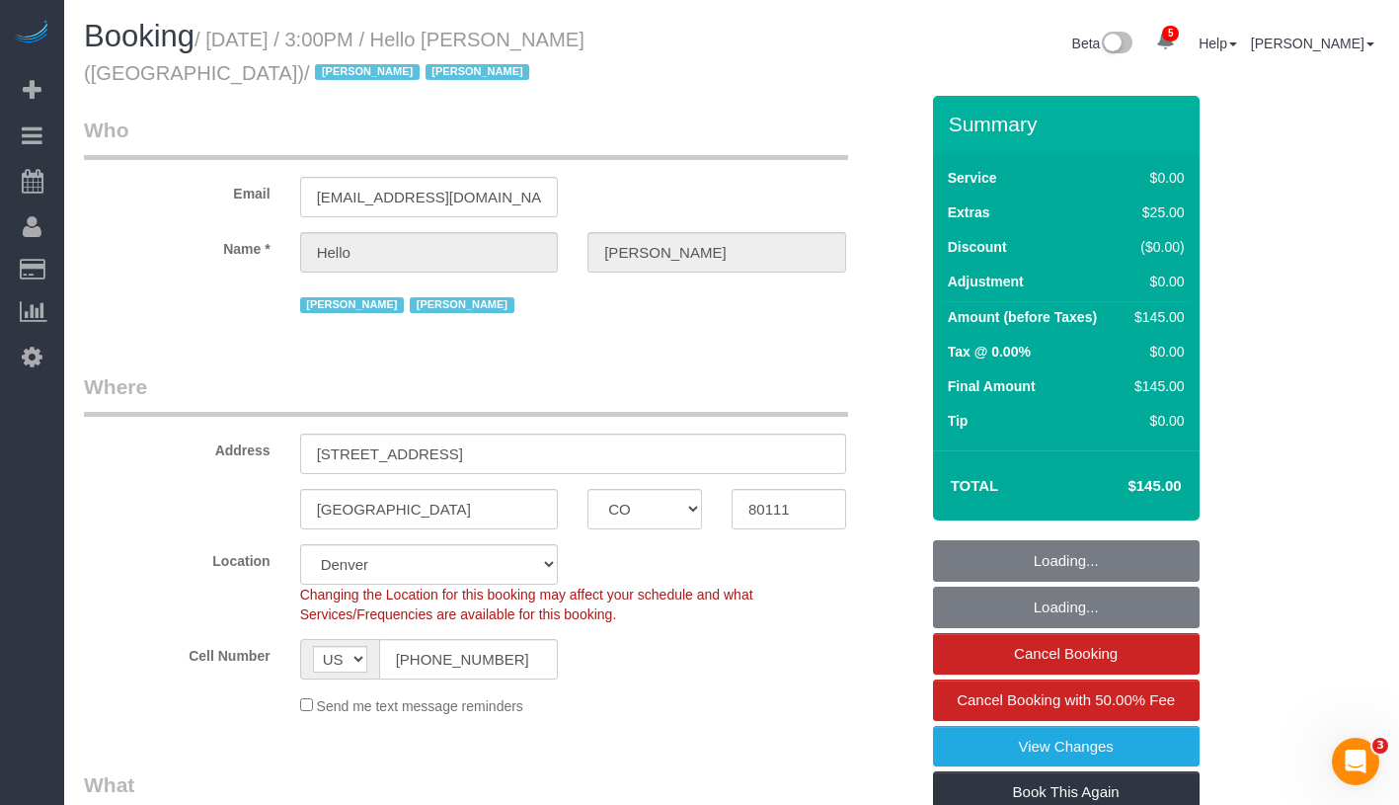
select select "number:6"
select select "object:934"
select select "1"
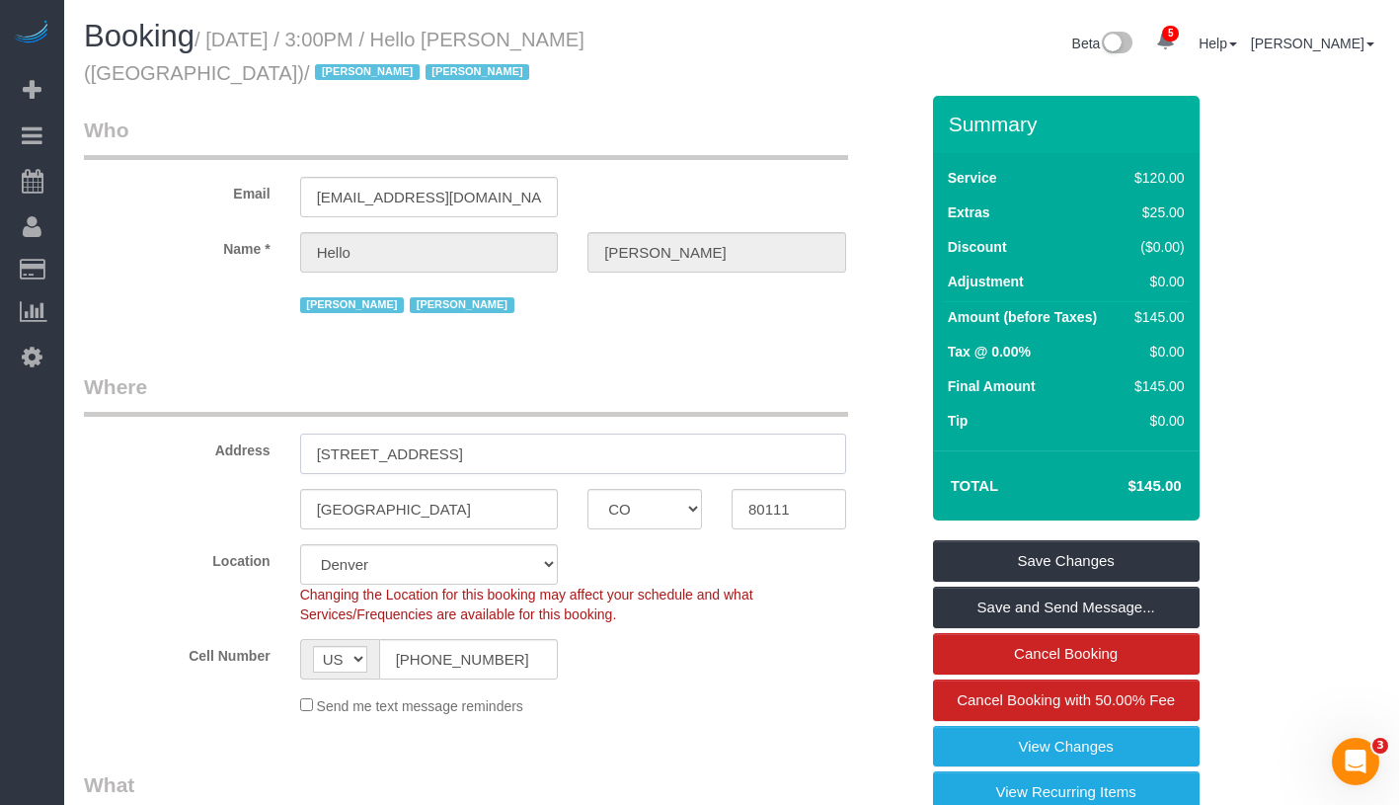
drag, startPoint x: 317, startPoint y: 451, endPoint x: 597, endPoint y: 489, distance: 282.9
click at [597, 489] on sui-booking-address "Address 5200 S Ulster Street, Apt. 1203 Greenwood Village AK AL AR AZ CA CO CT …" at bounding box center [501, 450] width 834 height 157
click at [695, 401] on legend "Where" at bounding box center [466, 394] width 764 height 44
drag, startPoint x: 320, startPoint y: 510, endPoint x: 485, endPoint y: 502, distance: 165.1
click at [485, 502] on input "Greenwood Village" at bounding box center [429, 509] width 259 height 40
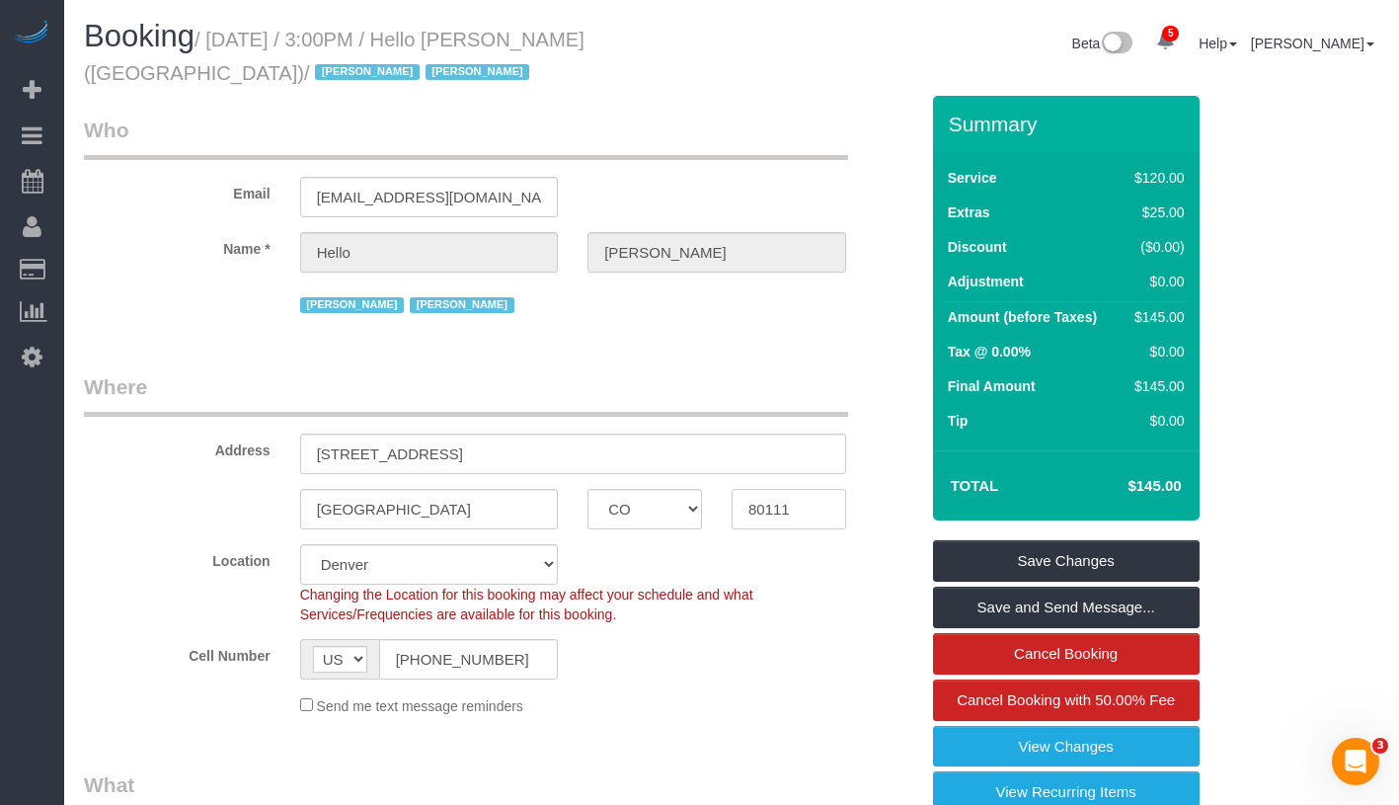
drag, startPoint x: 743, startPoint y: 515, endPoint x: 807, endPoint y: 512, distance: 63.3
click at [807, 512] on body "5 Beta Your Notifications You have 0 alerts × You have 4 to charge for 08/08/20…" at bounding box center [699, 402] width 1399 height 805
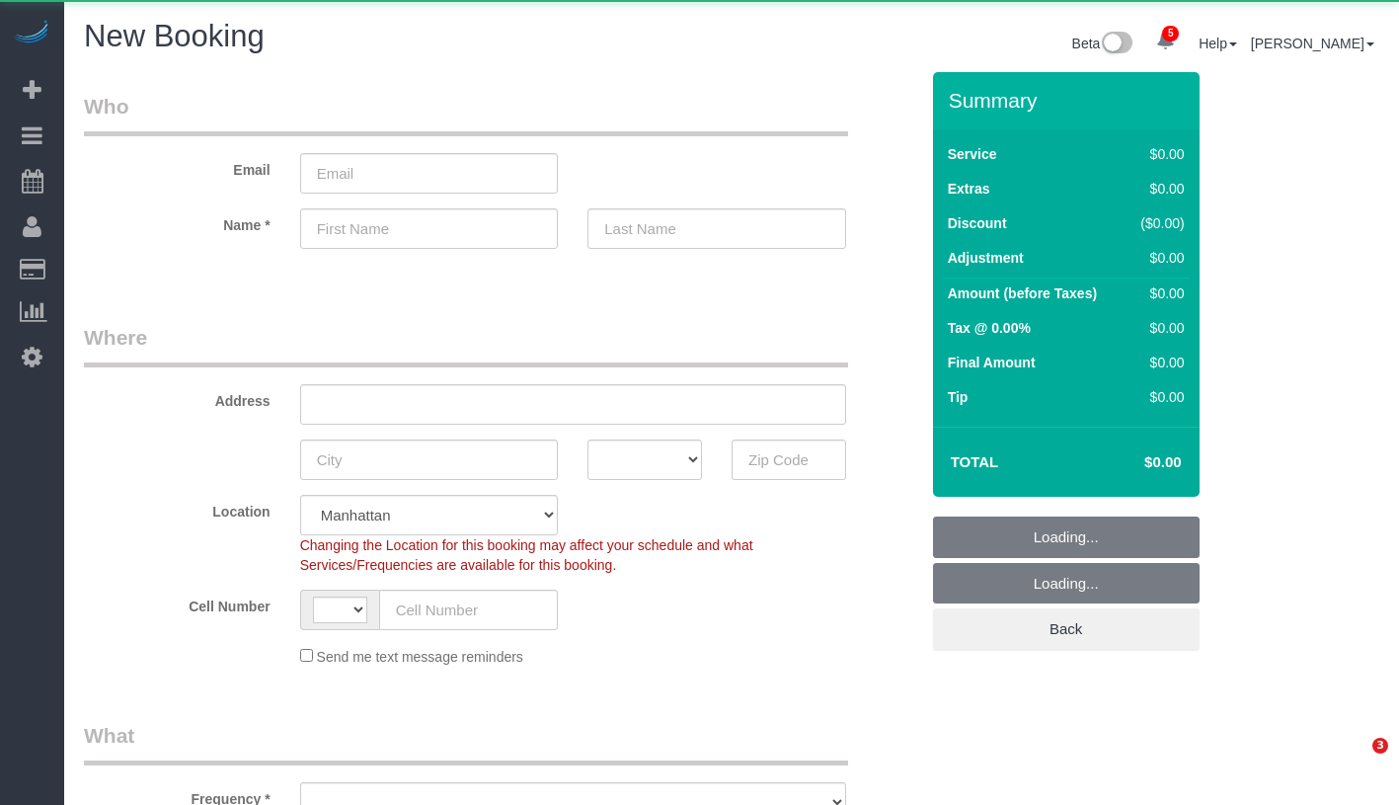
select select "number:89"
select select "number:90"
select select "string:US"
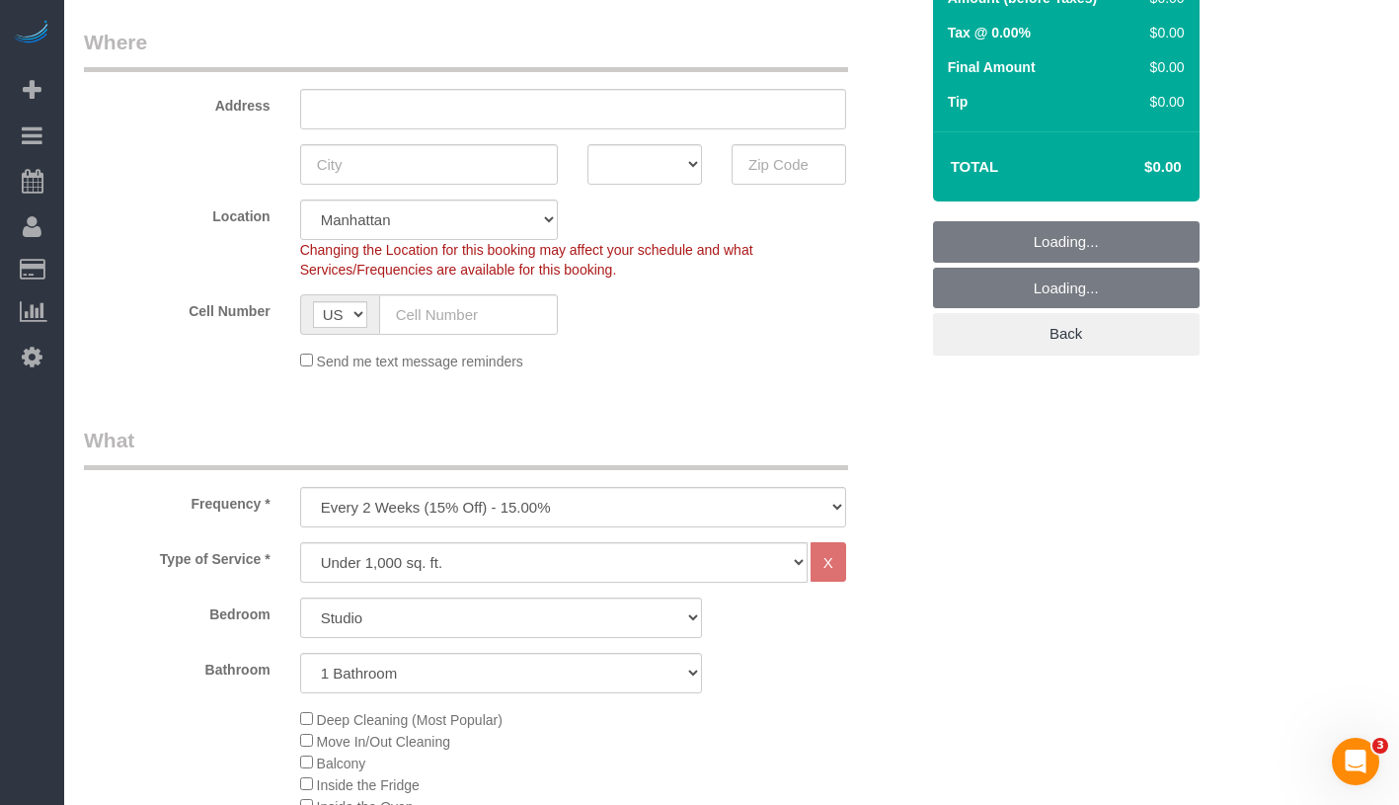
scroll to position [355, 0]
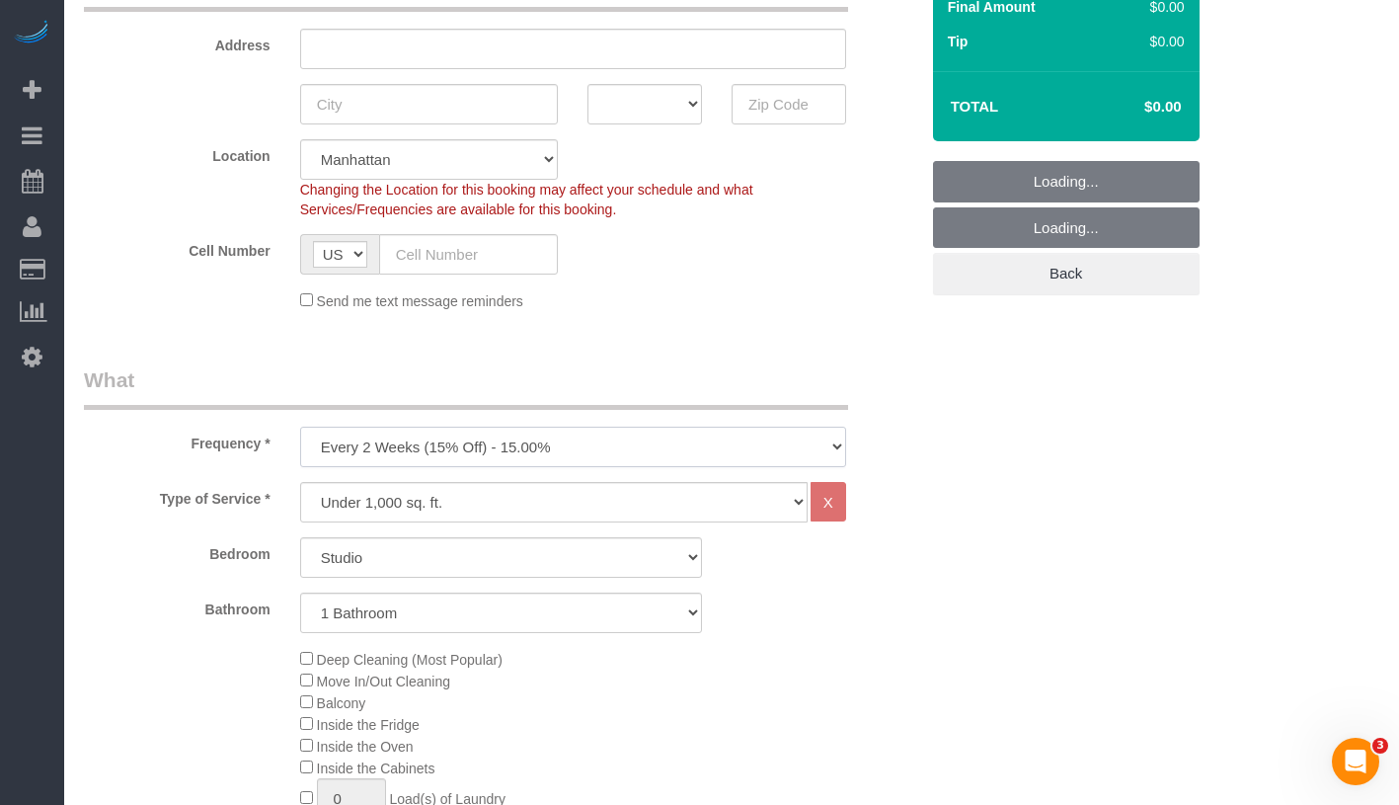
click at [596, 450] on select "One Time Weekly (20% Off) - 20.00% Every 2 Weeks (15% Off) - 15.00% Every 4 Wee…" at bounding box center [573, 446] width 546 height 40
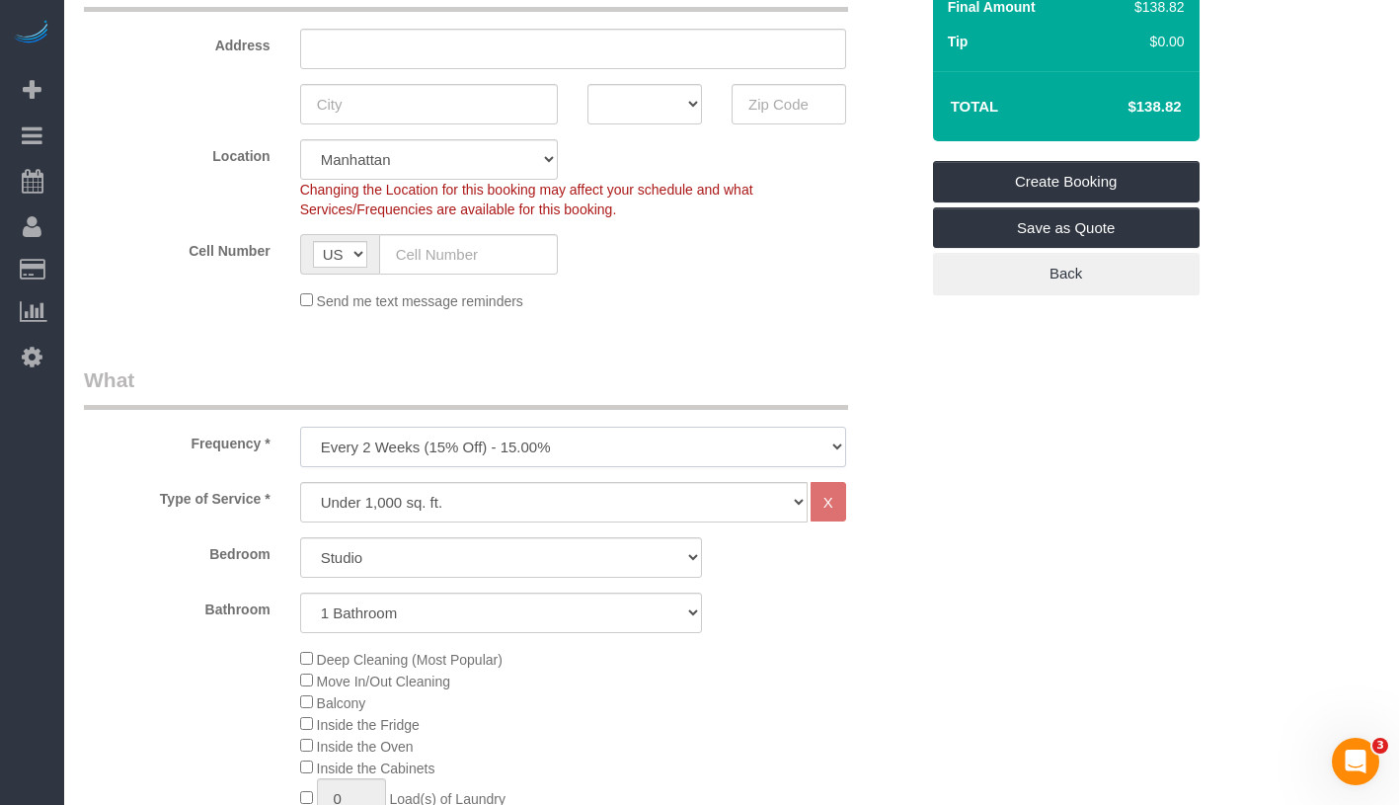
select select "object:1710"
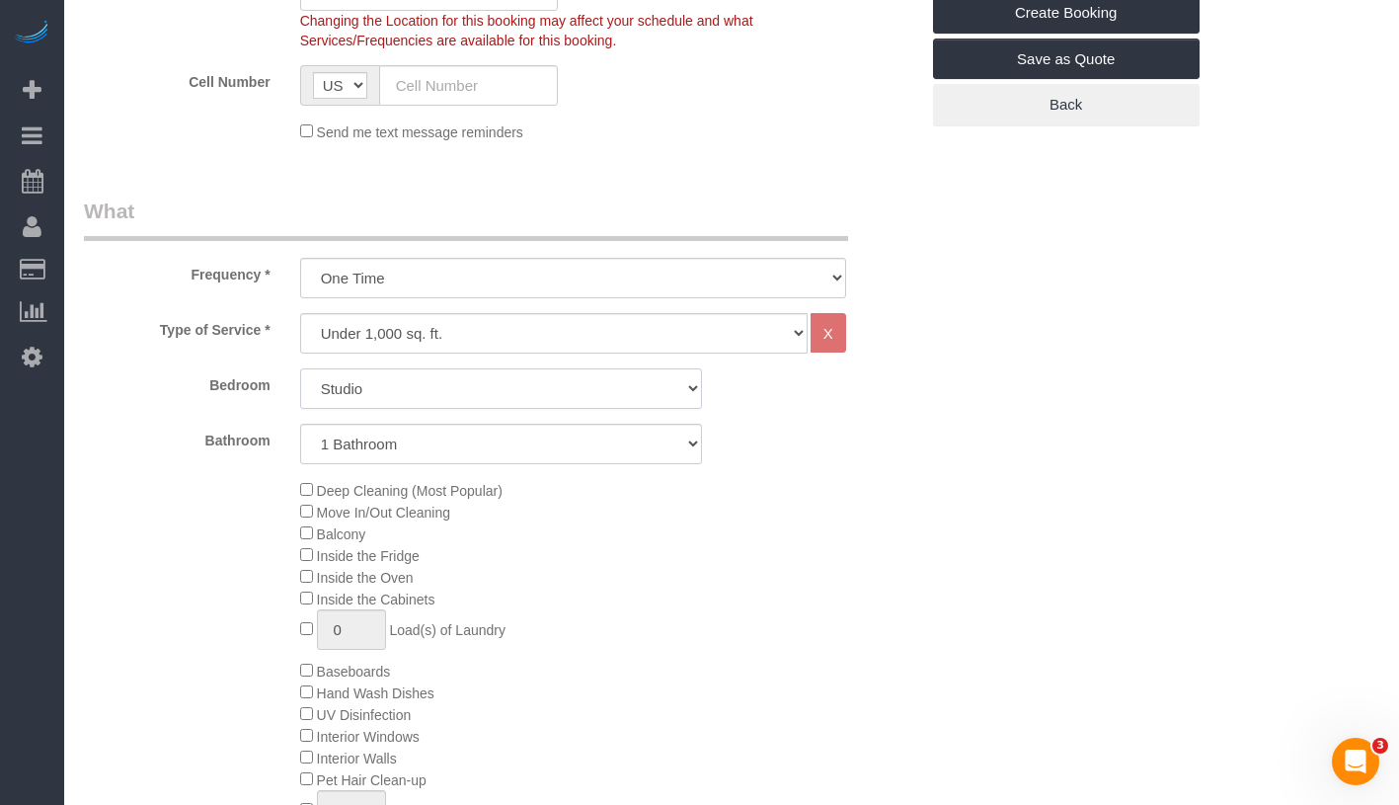
click at [518, 374] on select "Studio 1 Bedroom 2 Bedrooms 3 Bedrooms" at bounding box center [501, 388] width 402 height 40
select select "1"
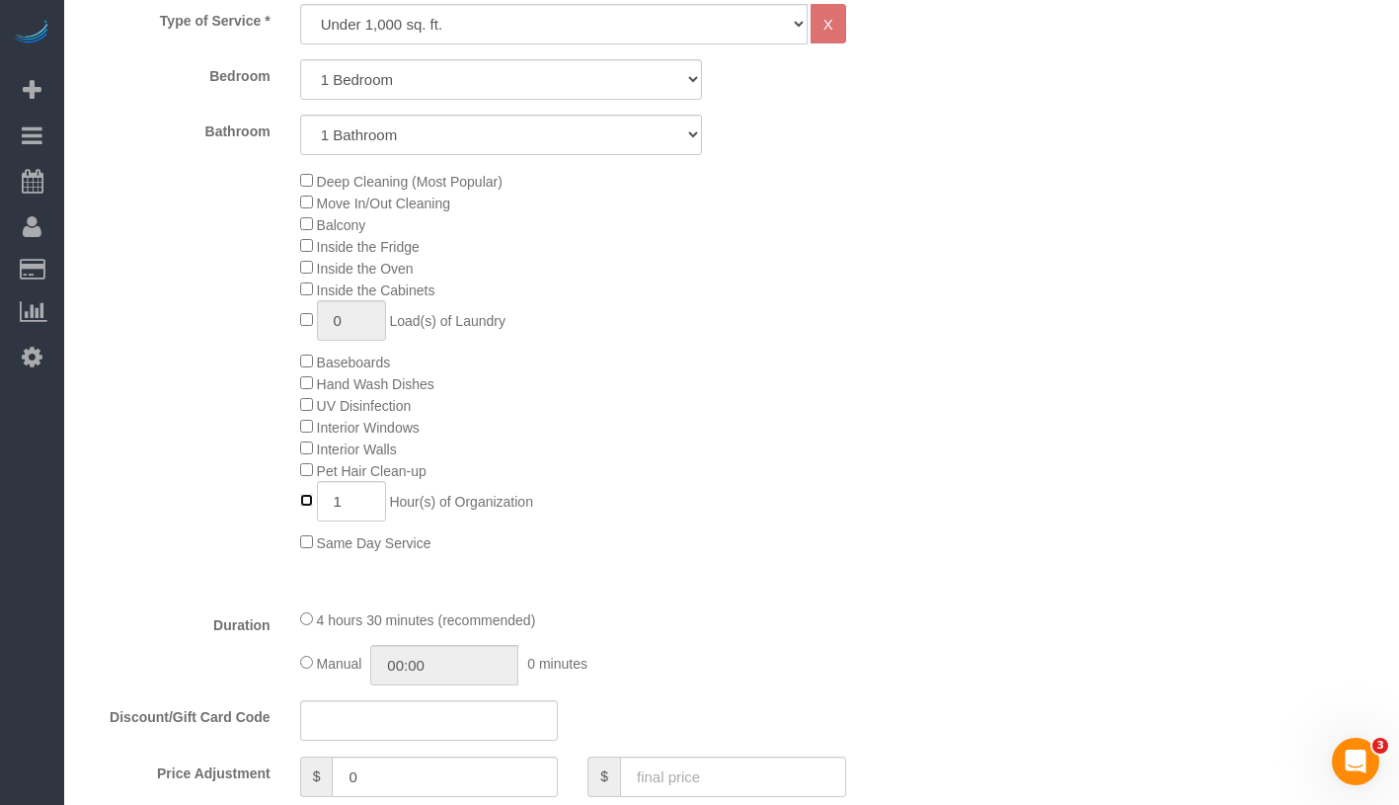
scroll to position [1095, 0]
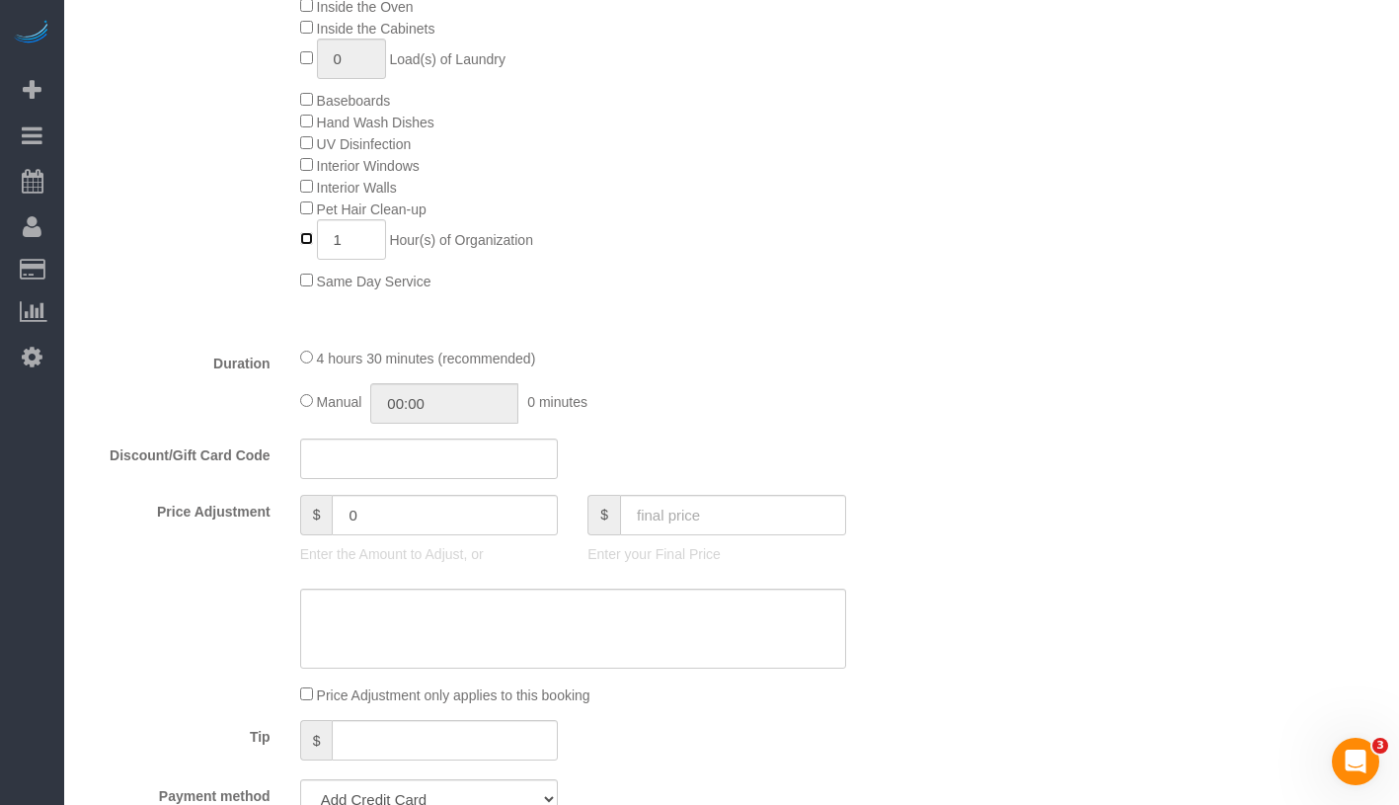
type input "0"
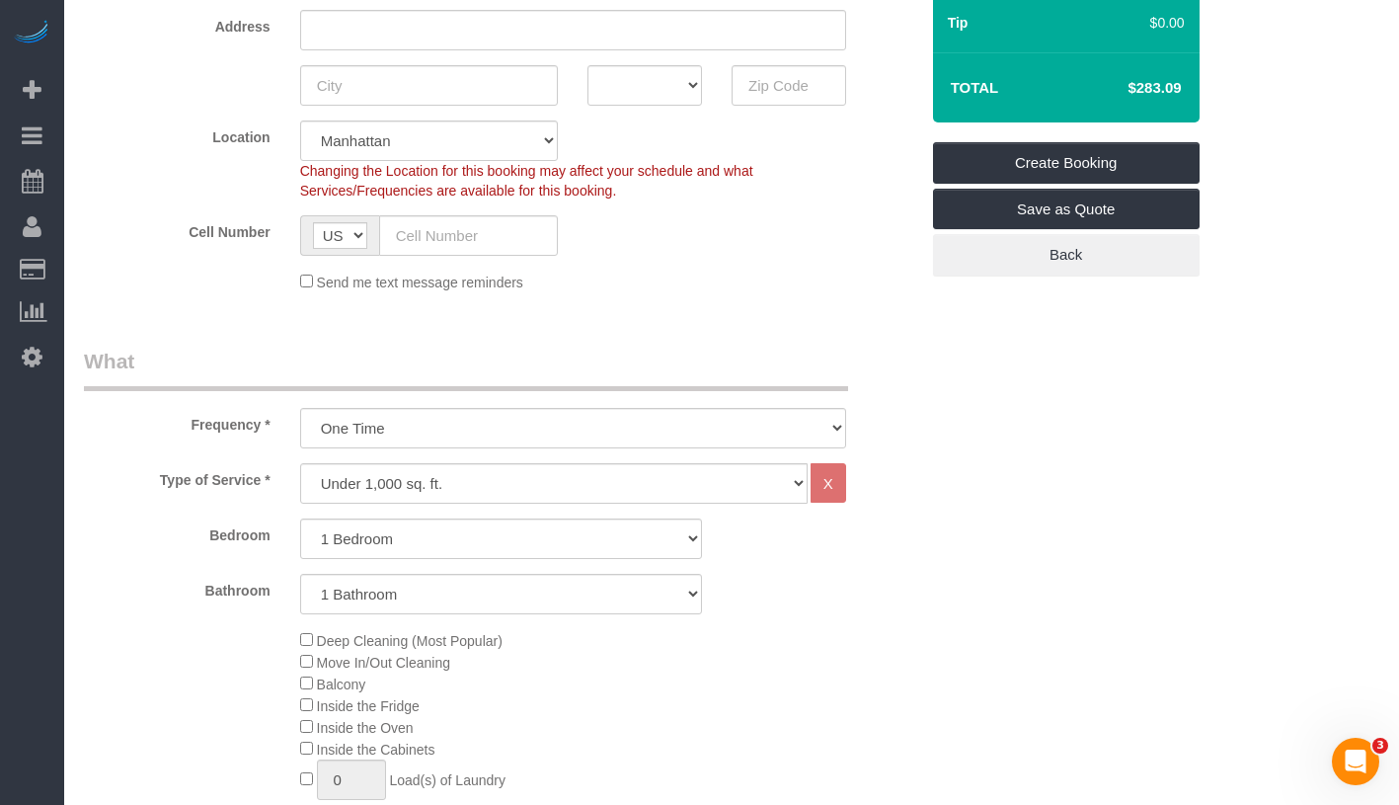
scroll to position [0, 0]
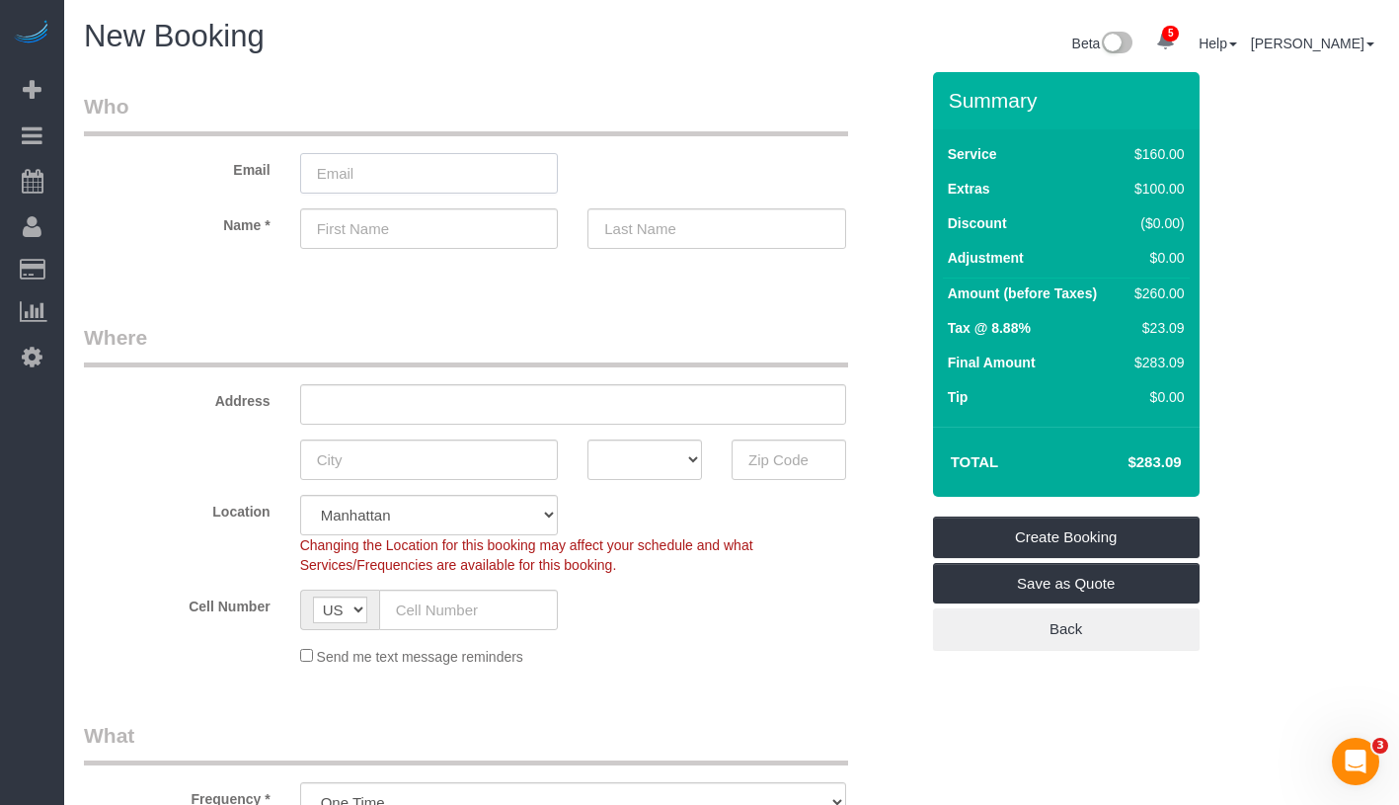
click at [404, 183] on input "email" at bounding box center [429, 173] width 259 height 40
type input "helen1mangas@yahoo.com"
click at [371, 225] on input "text" at bounding box center [429, 228] width 259 height 40
type input "Helen"
drag, startPoint x: 361, startPoint y: 176, endPoint x: 411, endPoint y: 176, distance: 49.4
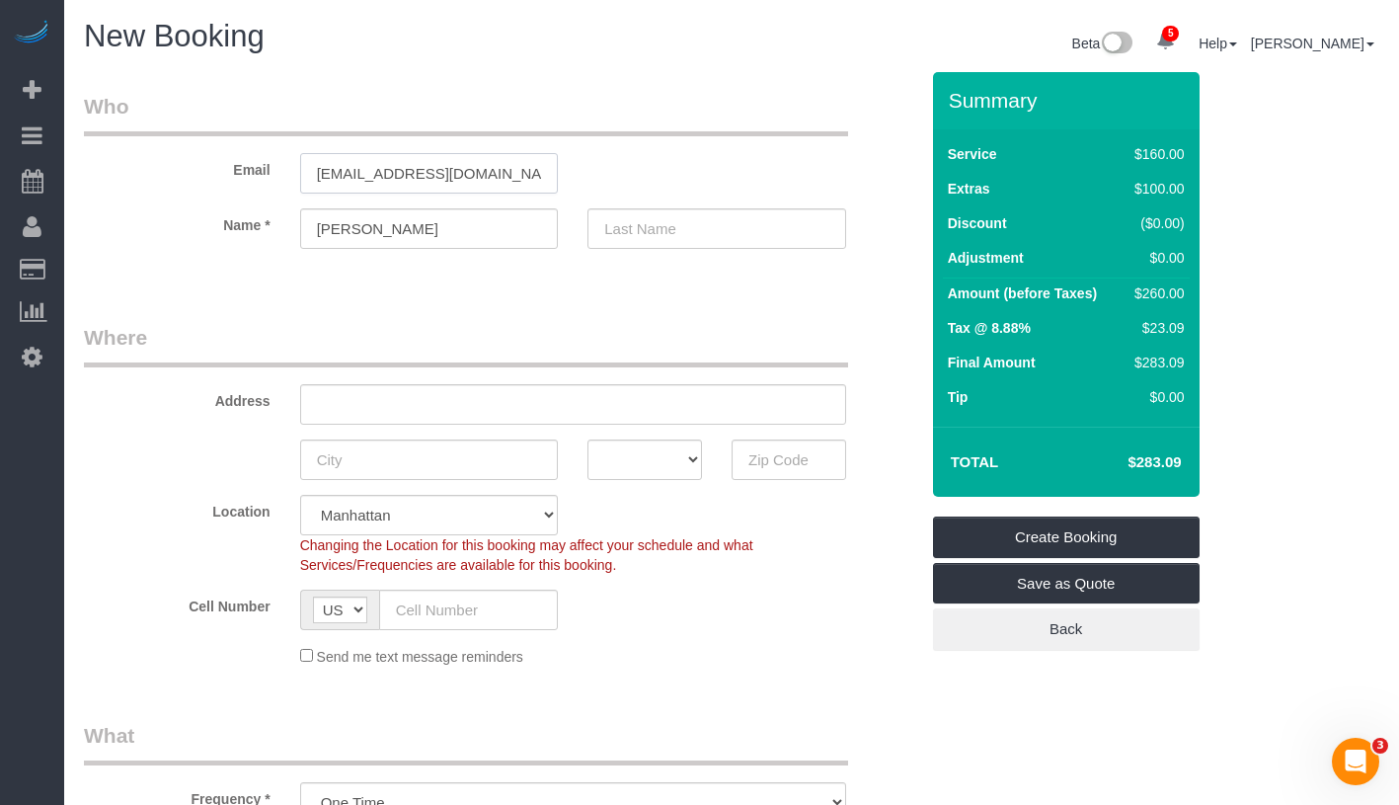
click at [411, 176] on input "helen1mangas@yahoo.com" at bounding box center [429, 173] width 259 height 40
click at [662, 231] on input "text" at bounding box center [716, 228] width 259 height 40
paste input "mangas"
click at [619, 226] on input "mangas" at bounding box center [716, 228] width 259 height 40
click at [612, 226] on input "mangas" at bounding box center [716, 228] width 259 height 40
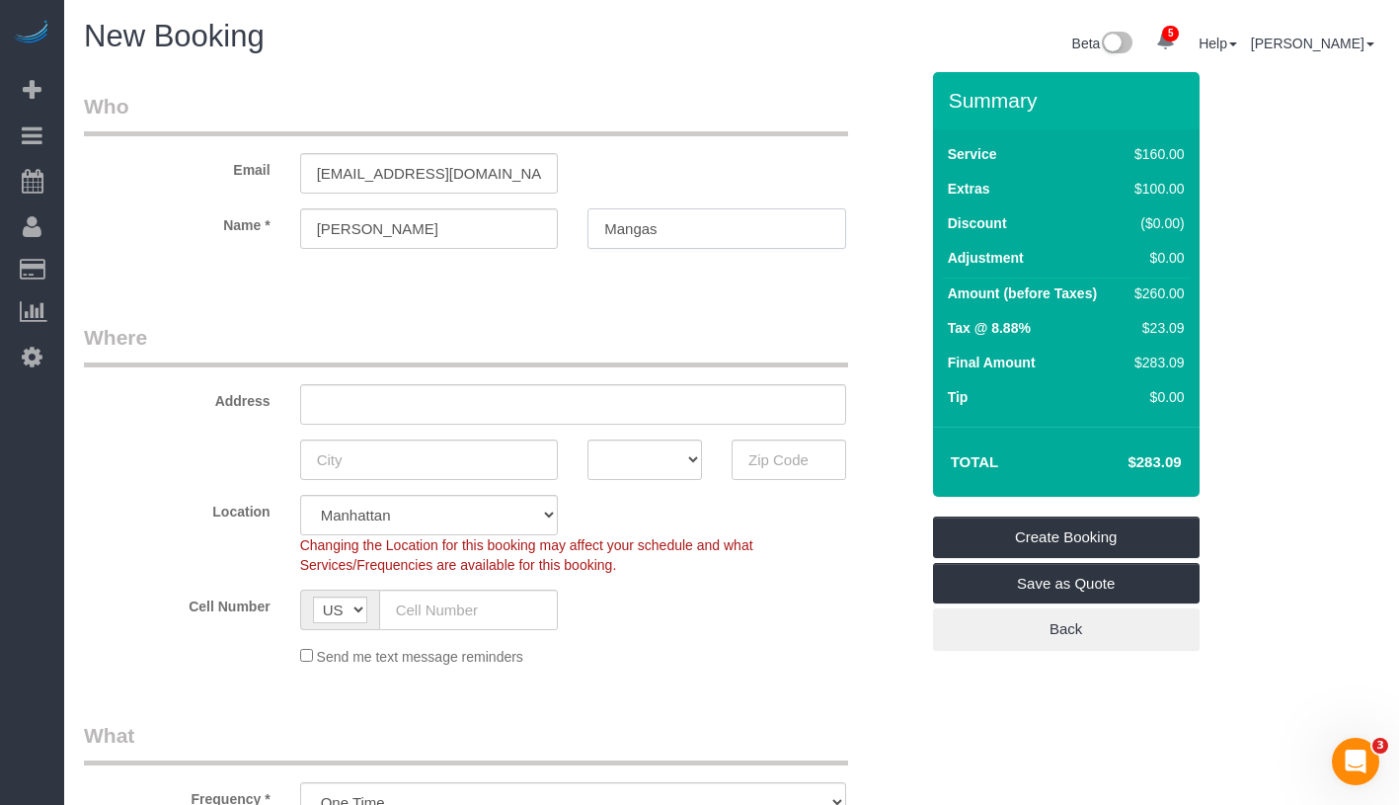
type input "Mangas"
click at [479, 407] on input "text" at bounding box center [573, 404] width 546 height 40
type input "22 2837th Street"
click at [462, 453] on input "text" at bounding box center [429, 459] width 259 height 40
type input "Astoria"
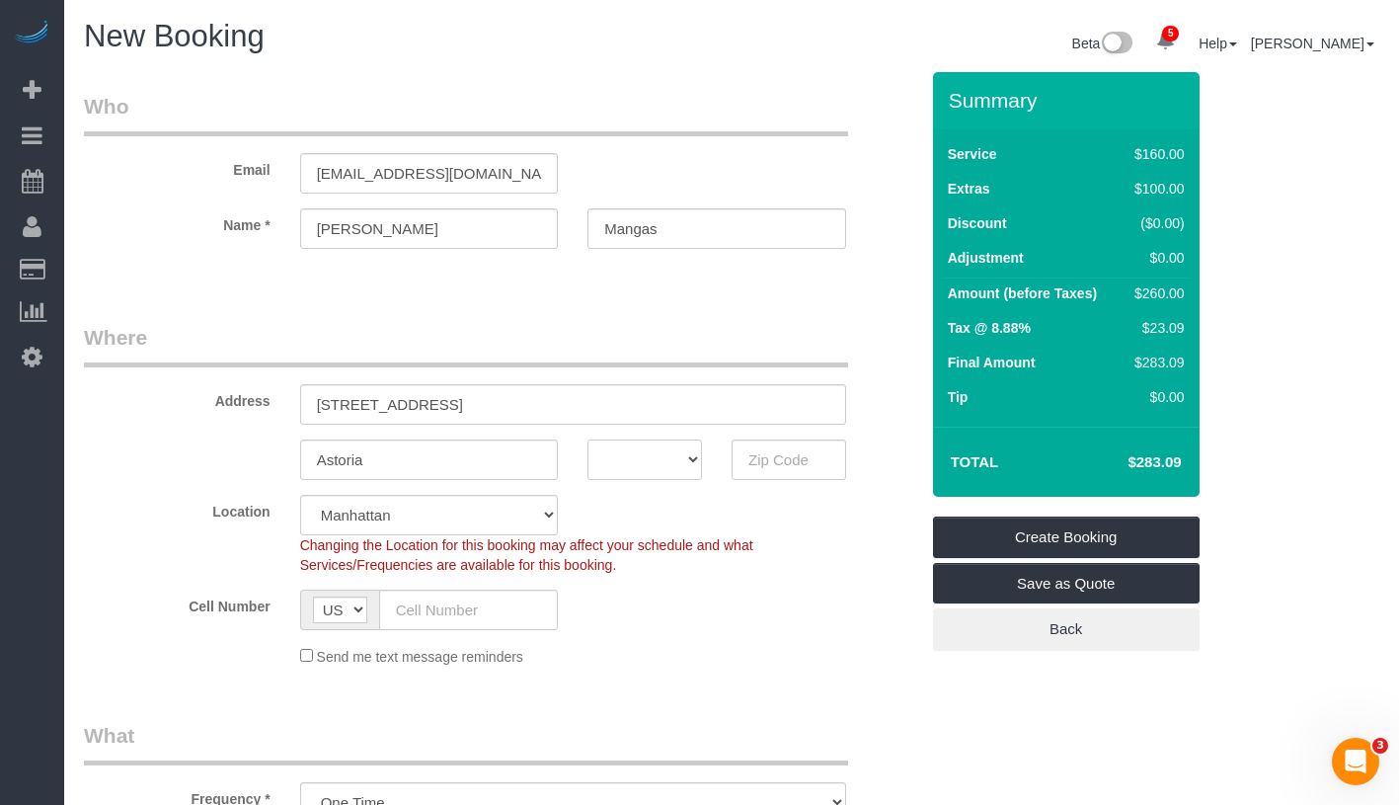
click at [653, 461] on select "AK AL AR AZ CA CO CT DC DE FL GA HI IA ID IL IN KS KY LA MA MD ME MI MN MO MS M…" at bounding box center [644, 459] width 115 height 40
select select "NY"
click at [762, 463] on input "text" at bounding box center [789, 459] width 115 height 40
type input "11105"
click at [423, 511] on select "Manhattan Austin Boston Bronx Brooklyn Charlotte Denver New Jersey Portland Que…" at bounding box center [429, 515] width 259 height 40
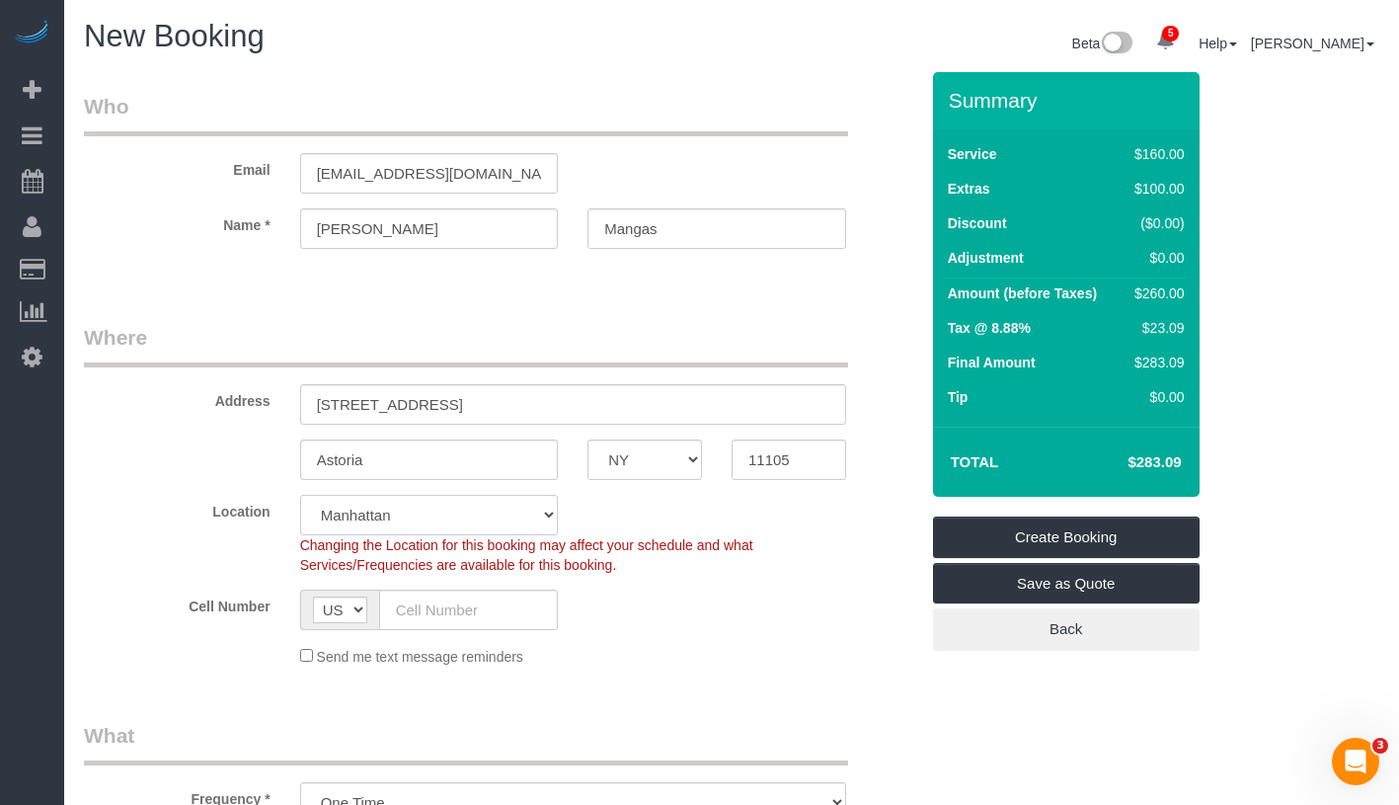
select select "7"
select select "object:2025"
select select "1"
click at [337, 406] on input "22 2837th Street" at bounding box center [573, 404] width 546 height 40
drag, startPoint x: 312, startPoint y: 404, endPoint x: 502, endPoint y: 403, distance: 189.6
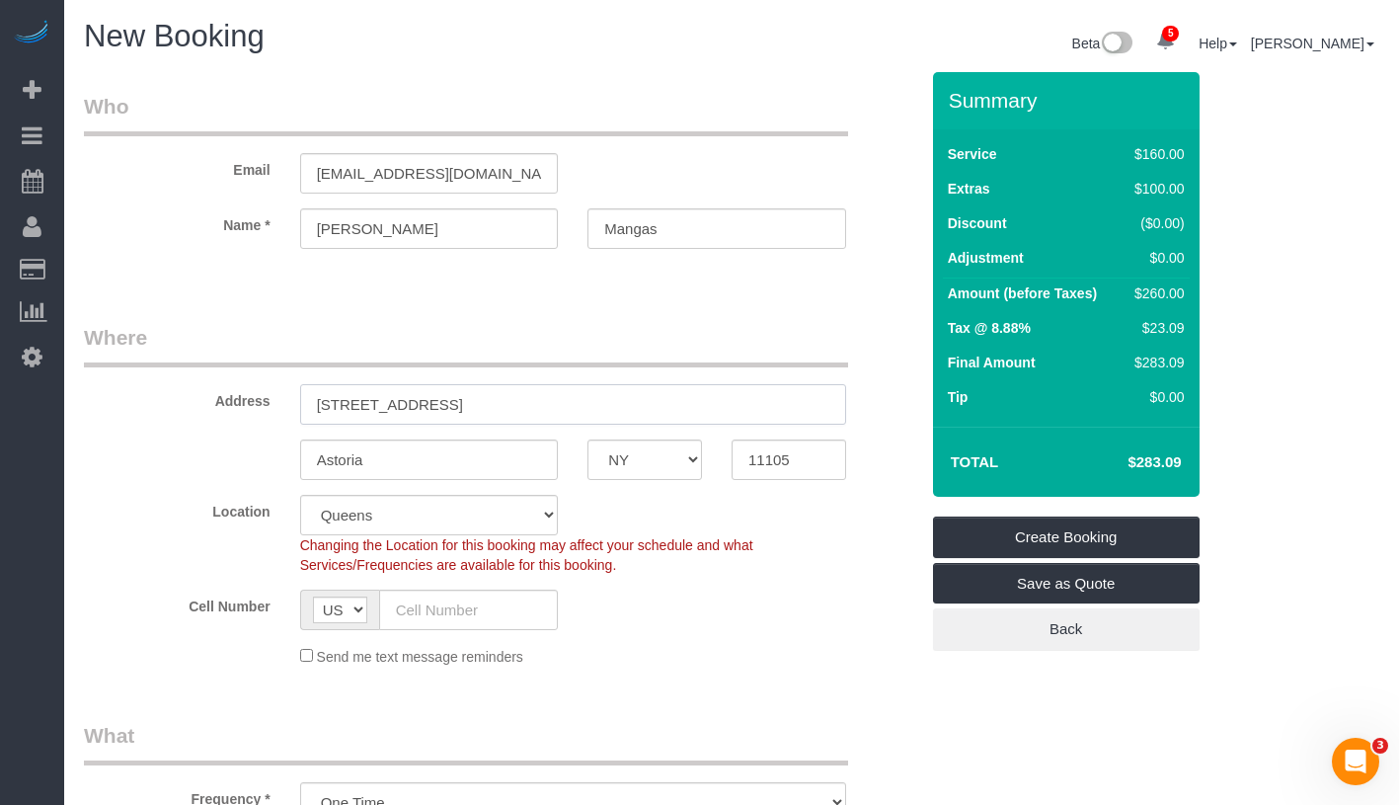
click at [502, 403] on input "22 2837th Street" at bounding box center [573, 404] width 546 height 40
click at [352, 405] on input "22 2837th Street" at bounding box center [573, 404] width 546 height 40
type input "22 28 37th Street"
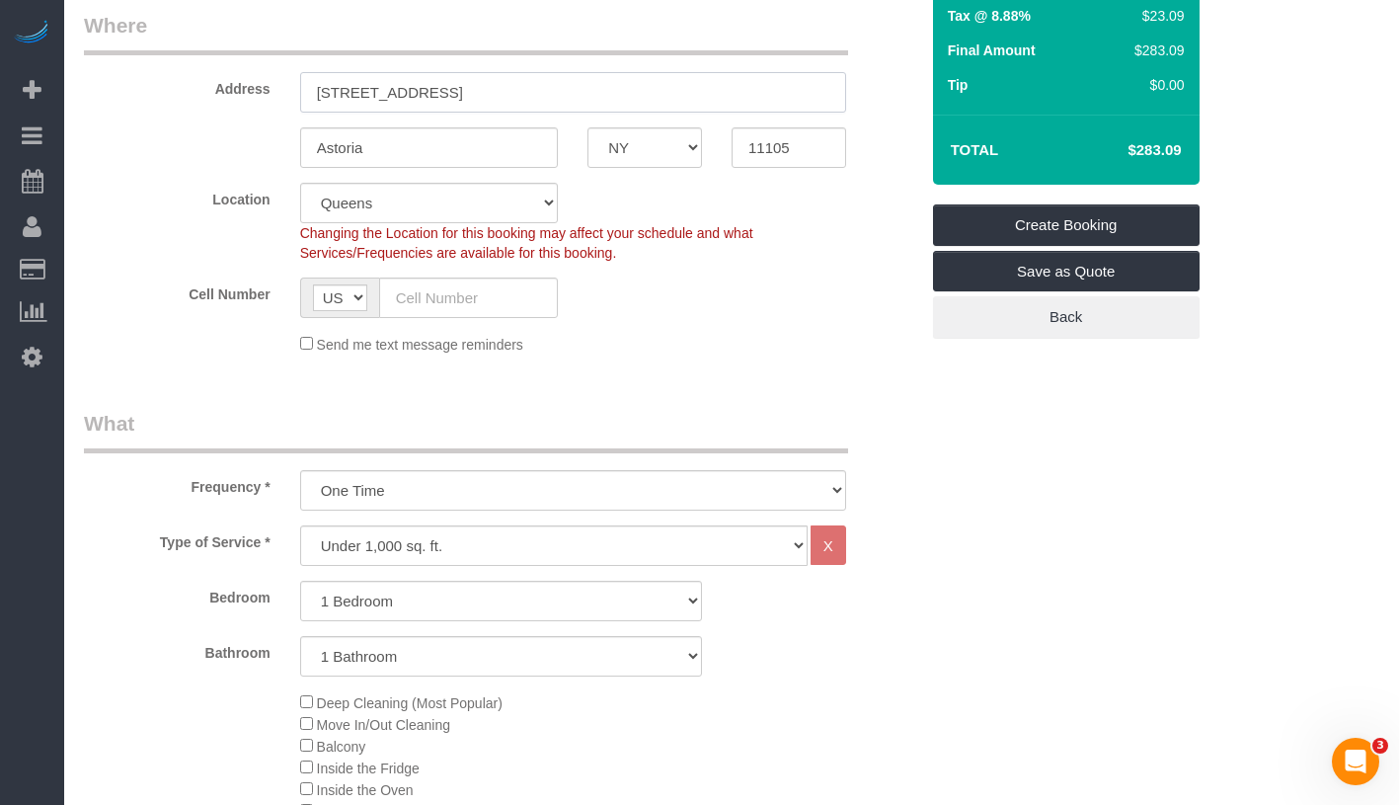
scroll to position [532, 0]
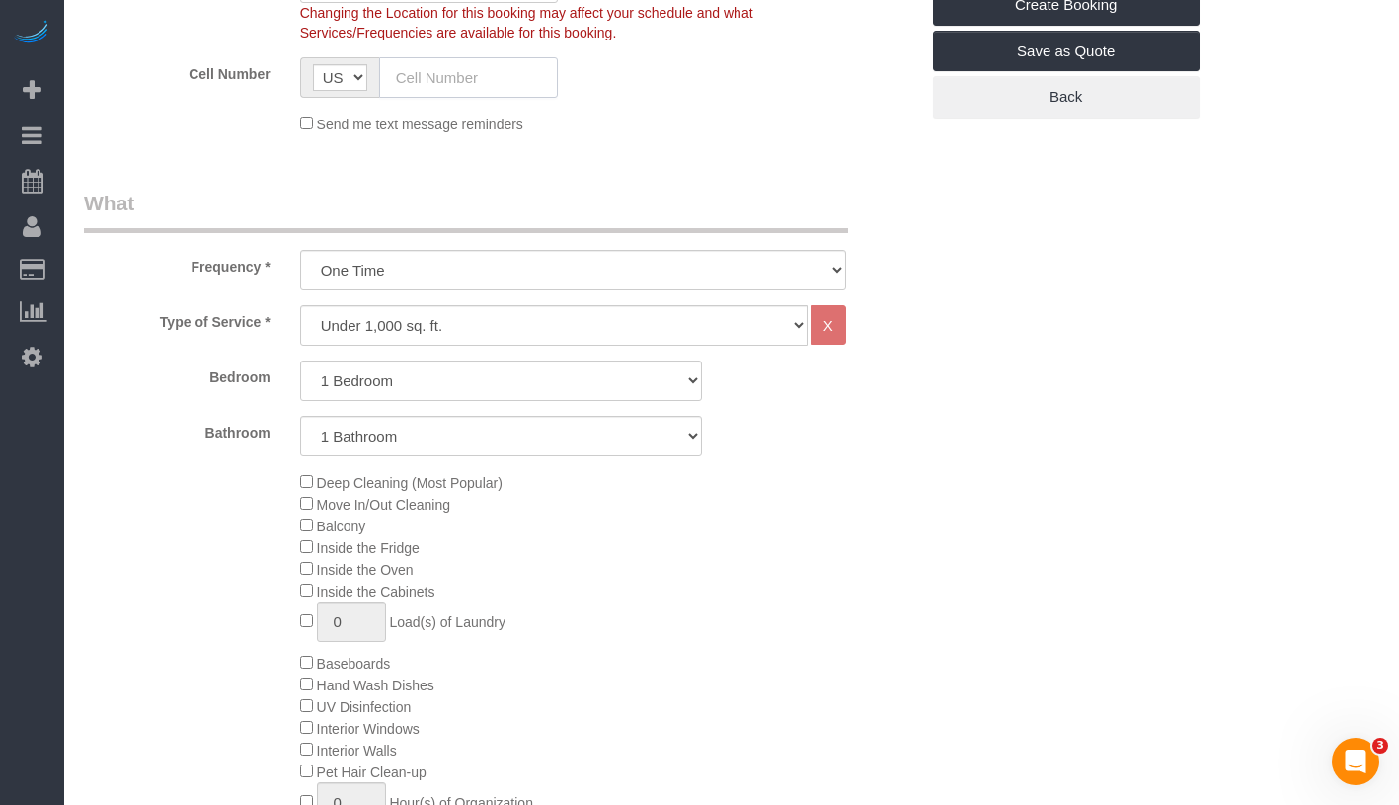
click at [426, 77] on input "text" at bounding box center [469, 77] width 180 height 40
paste input "1 (347) 740-0736"
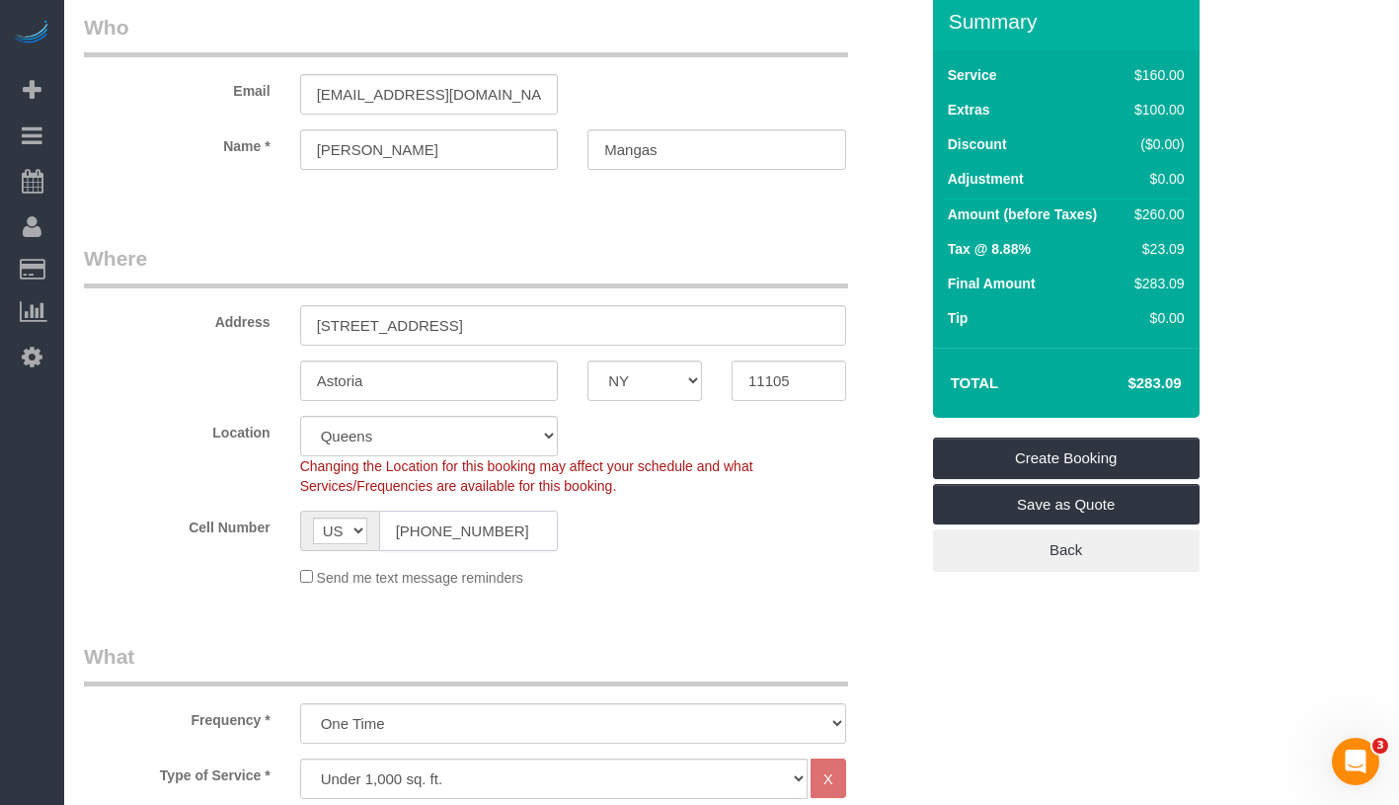
scroll to position [0, 0]
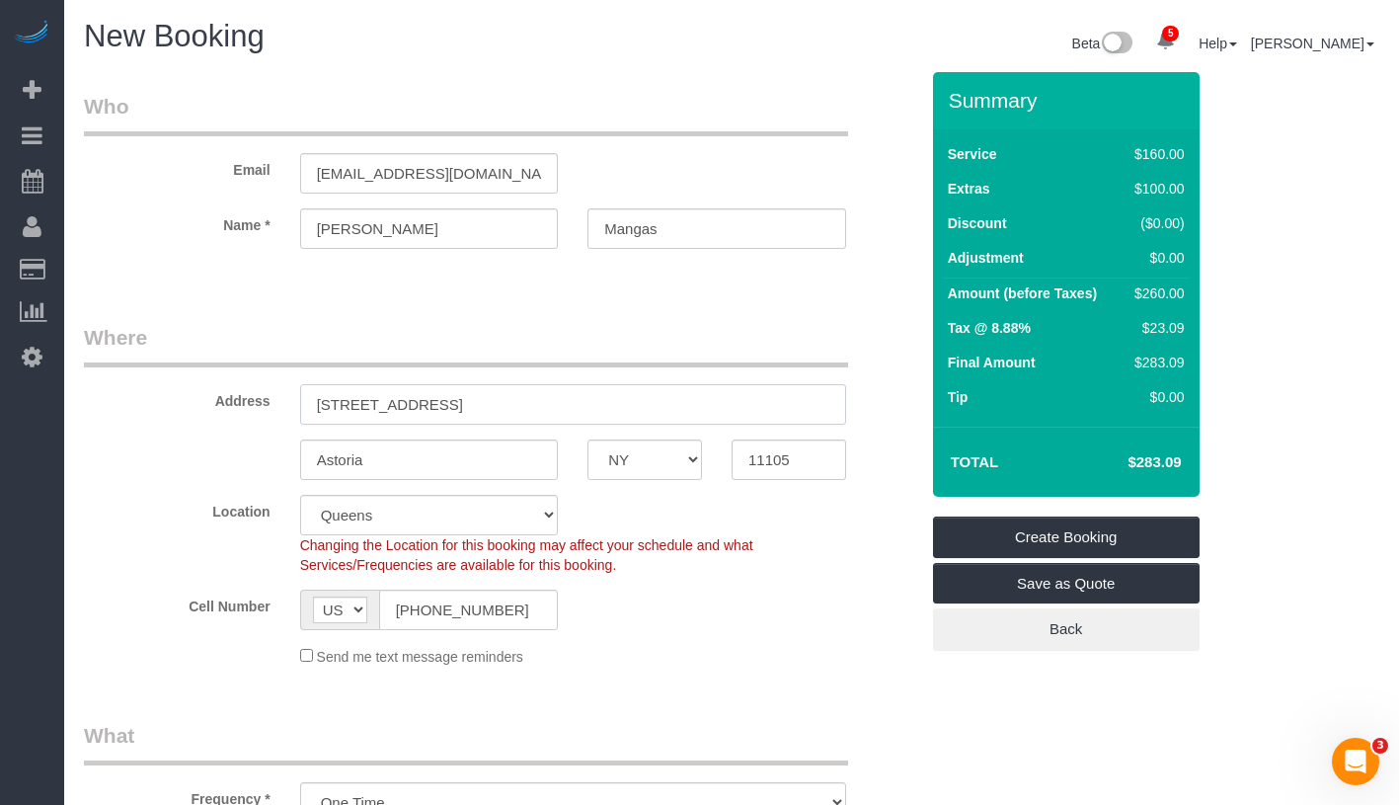
drag, startPoint x: 316, startPoint y: 408, endPoint x: 483, endPoint y: 400, distance: 167.0
click at [483, 400] on input "22 28 37th Street" at bounding box center [573, 404] width 546 height 40
drag, startPoint x: 314, startPoint y: 461, endPoint x: 415, endPoint y: 461, distance: 100.7
click at [415, 461] on input "Astoria" at bounding box center [429, 459] width 259 height 40
drag, startPoint x: 739, startPoint y: 467, endPoint x: 800, endPoint y: 466, distance: 60.2
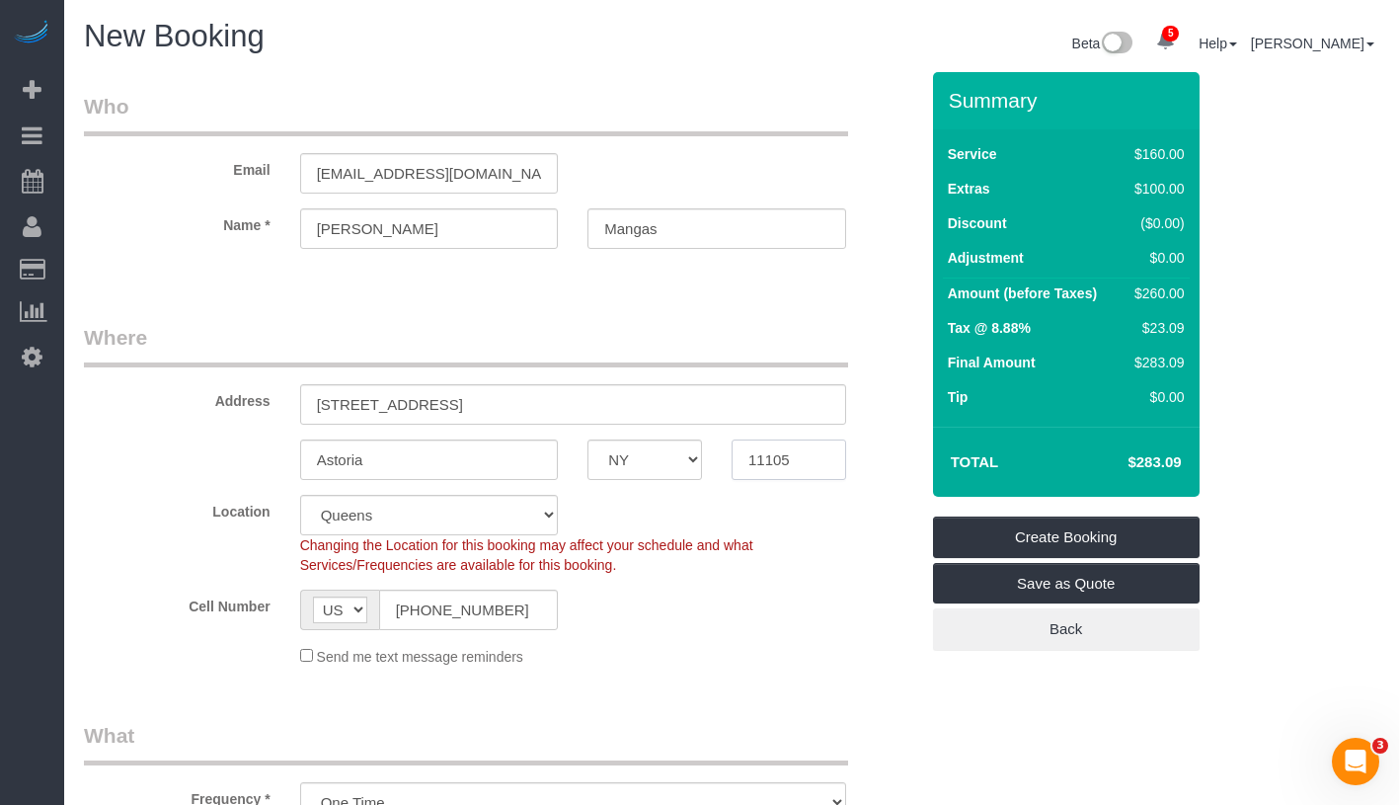
click at [800, 466] on body "5 Beta Your Notifications You have 0 alerts × You have 4 to charge for 08/08/20…" at bounding box center [699, 402] width 1399 height 805
drag, startPoint x: 750, startPoint y: 457, endPoint x: 819, endPoint y: 454, distance: 69.2
click at [819, 454] on body "5 Beta Your Notifications You have 0 alerts × You have 4 to charge for 08/08/20…" at bounding box center [699, 402] width 1399 height 805
drag, startPoint x: 309, startPoint y: 177, endPoint x: 489, endPoint y: 176, distance: 179.7
click at [489, 176] on input "helen1mangas@yahoo.com" at bounding box center [429, 173] width 259 height 40
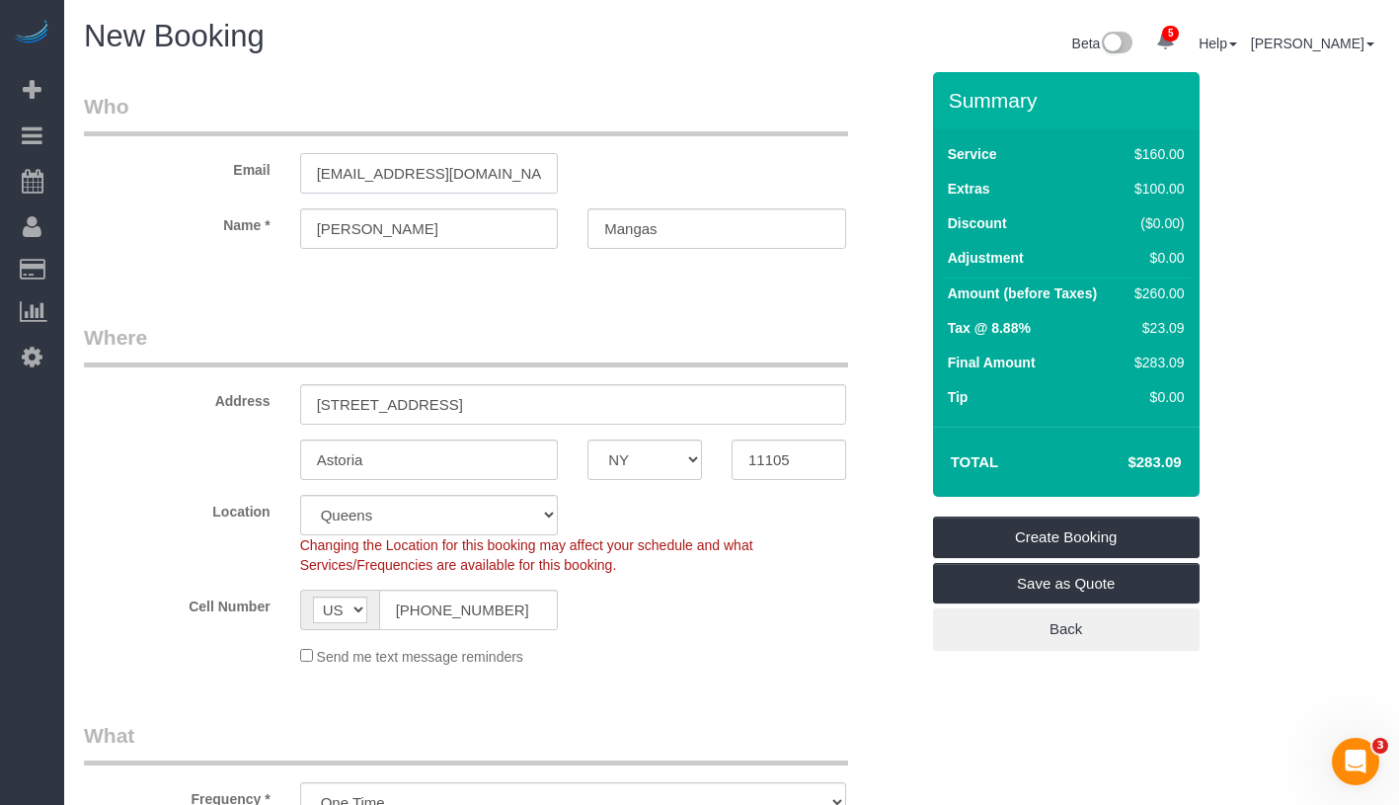
click at [489, 176] on input "helen1mangas@yahoo.com" at bounding box center [429, 173] width 259 height 40
click at [370, 170] on input "helen1mangas@yahoo.com" at bounding box center [429, 173] width 259 height 40
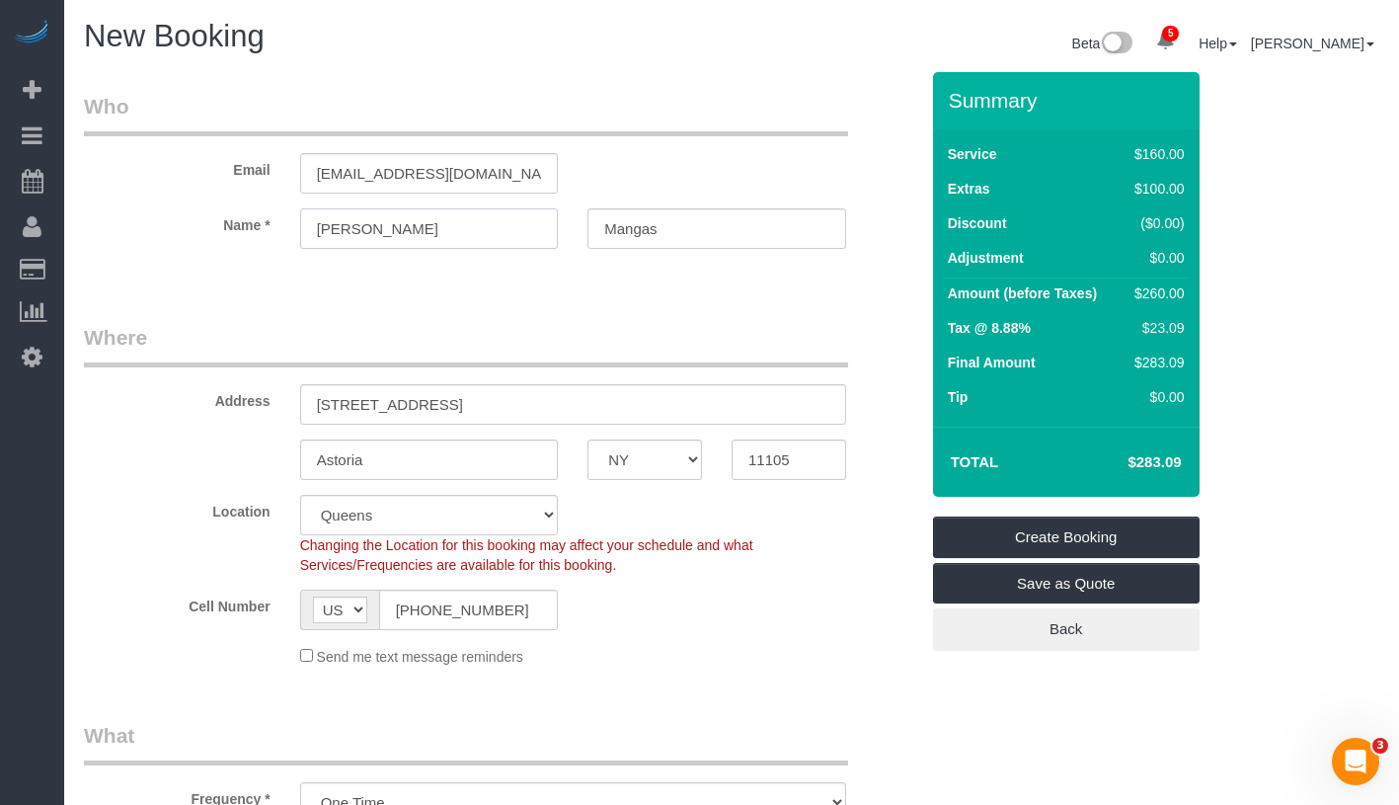
drag, startPoint x: 310, startPoint y: 232, endPoint x: 414, endPoint y: 232, distance: 103.7
click at [414, 232] on input "Helen" at bounding box center [429, 228] width 259 height 40
drag, startPoint x: 602, startPoint y: 227, endPoint x: 671, endPoint y: 227, distance: 69.1
click at [671, 227] on input "Mangas" at bounding box center [716, 228] width 259 height 40
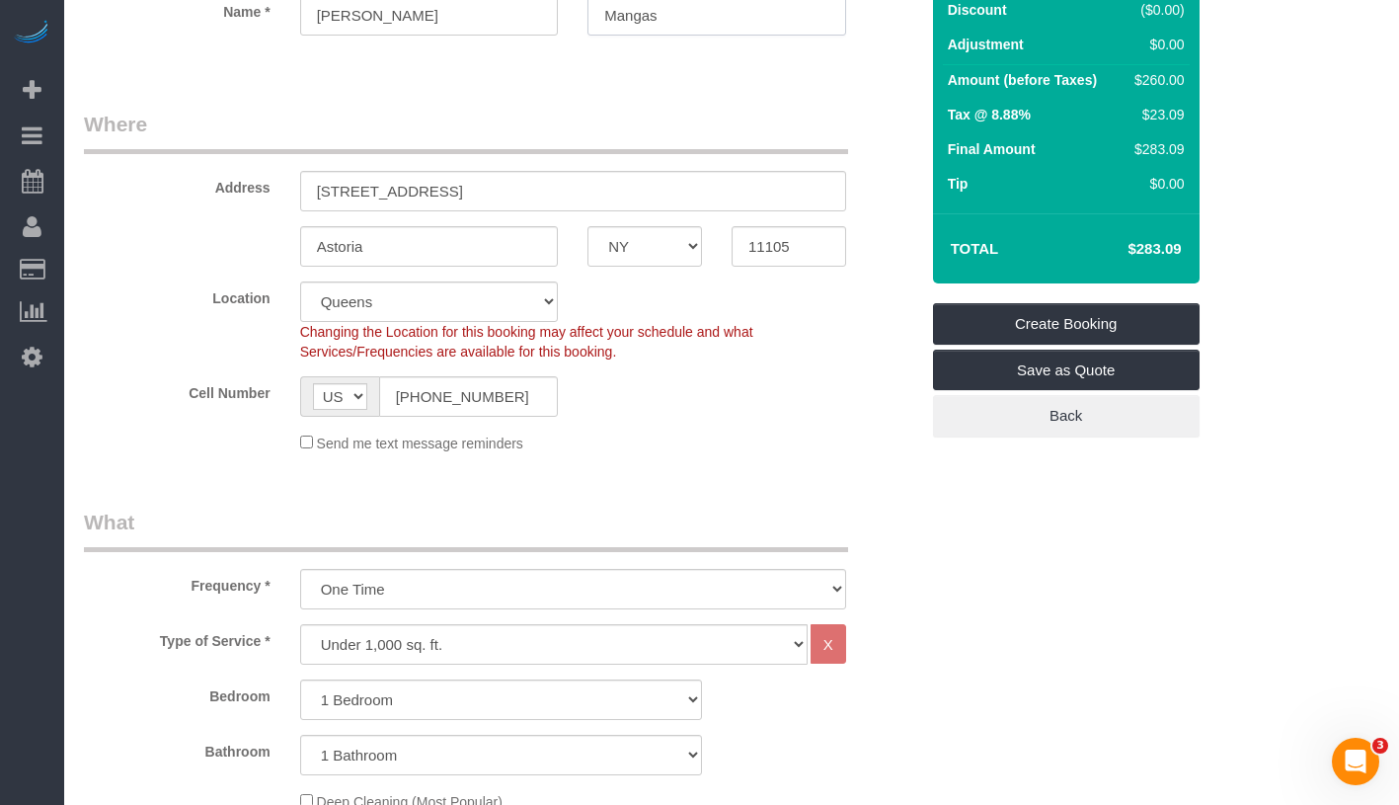
scroll to position [214, 0]
click at [410, 395] on input "1 (347) 740-0736" at bounding box center [469, 395] width 180 height 40
click at [405, 395] on input "1 (347) 740-0736" at bounding box center [469, 395] width 180 height 40
click at [407, 394] on input "1 (347) 740-0736" at bounding box center [469, 395] width 180 height 40
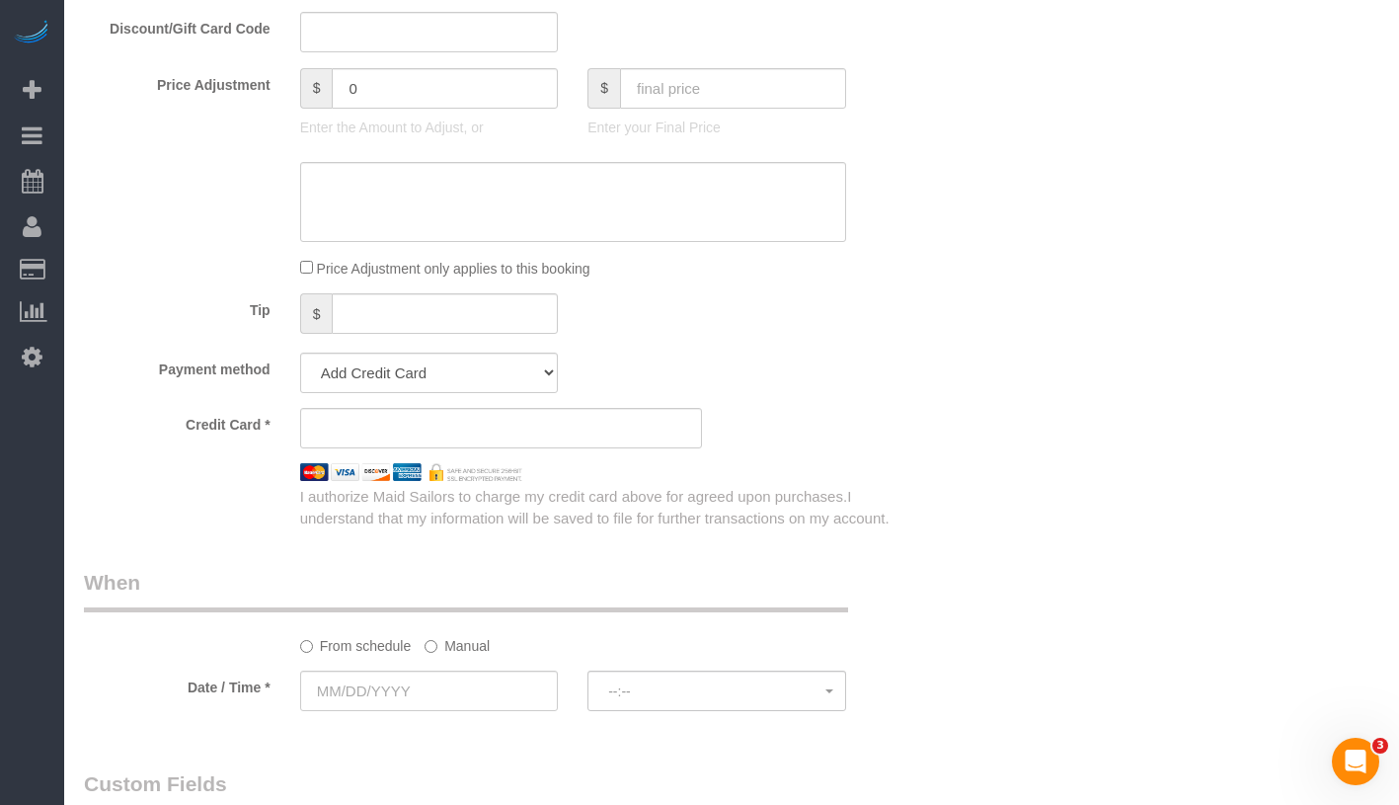
scroll to position [1900, 0]
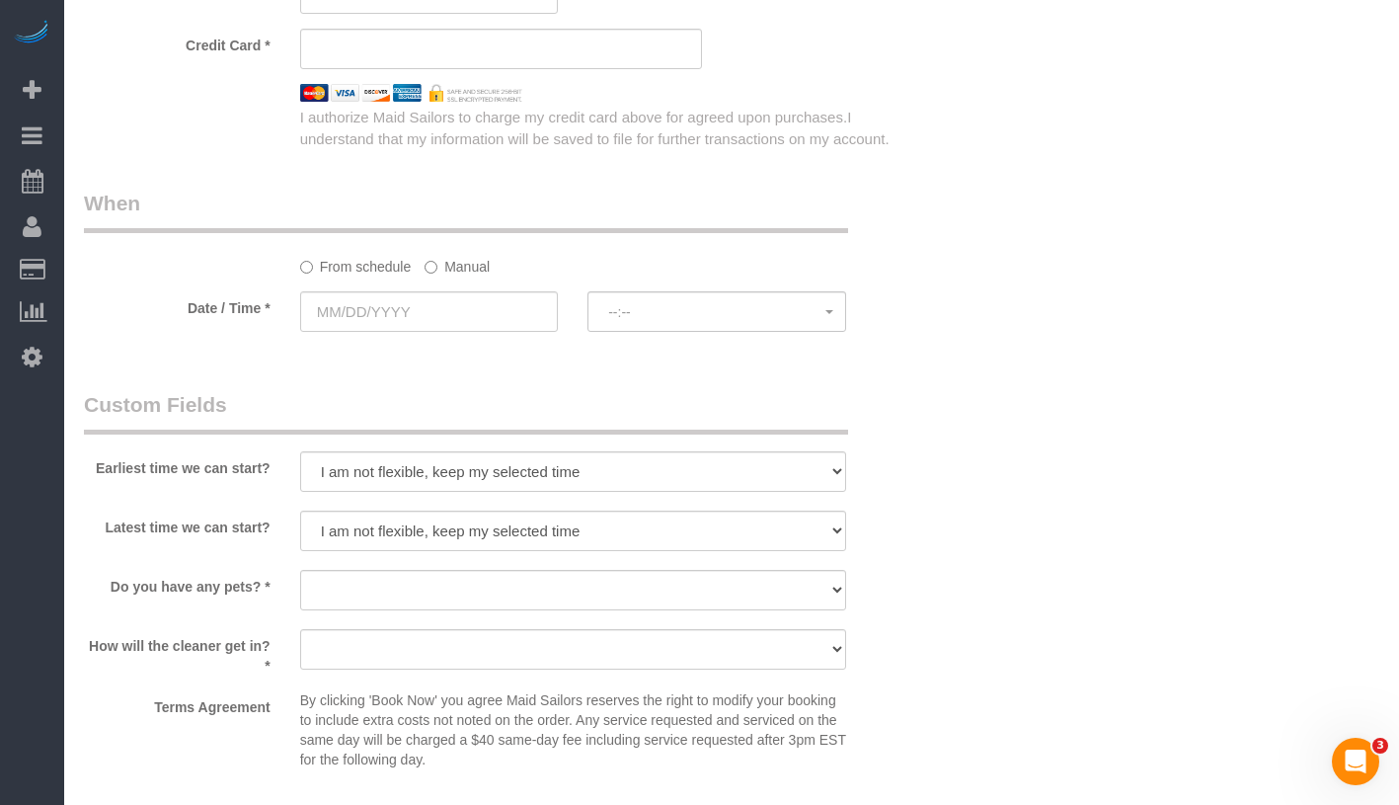
type input "(347) 740-0736"
click at [438, 269] on label "Manual" at bounding box center [457, 263] width 65 height 27
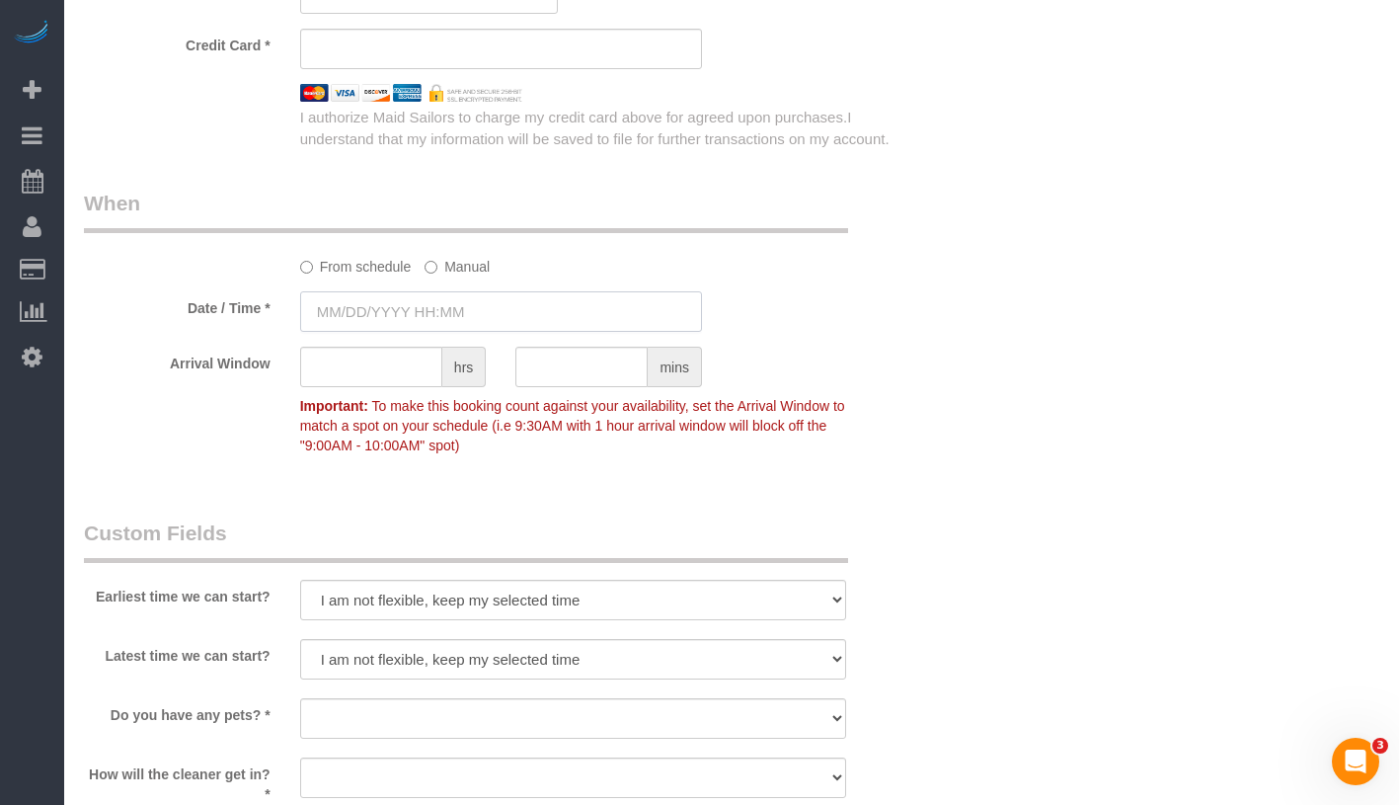
click at [467, 304] on input "text" at bounding box center [501, 311] width 402 height 40
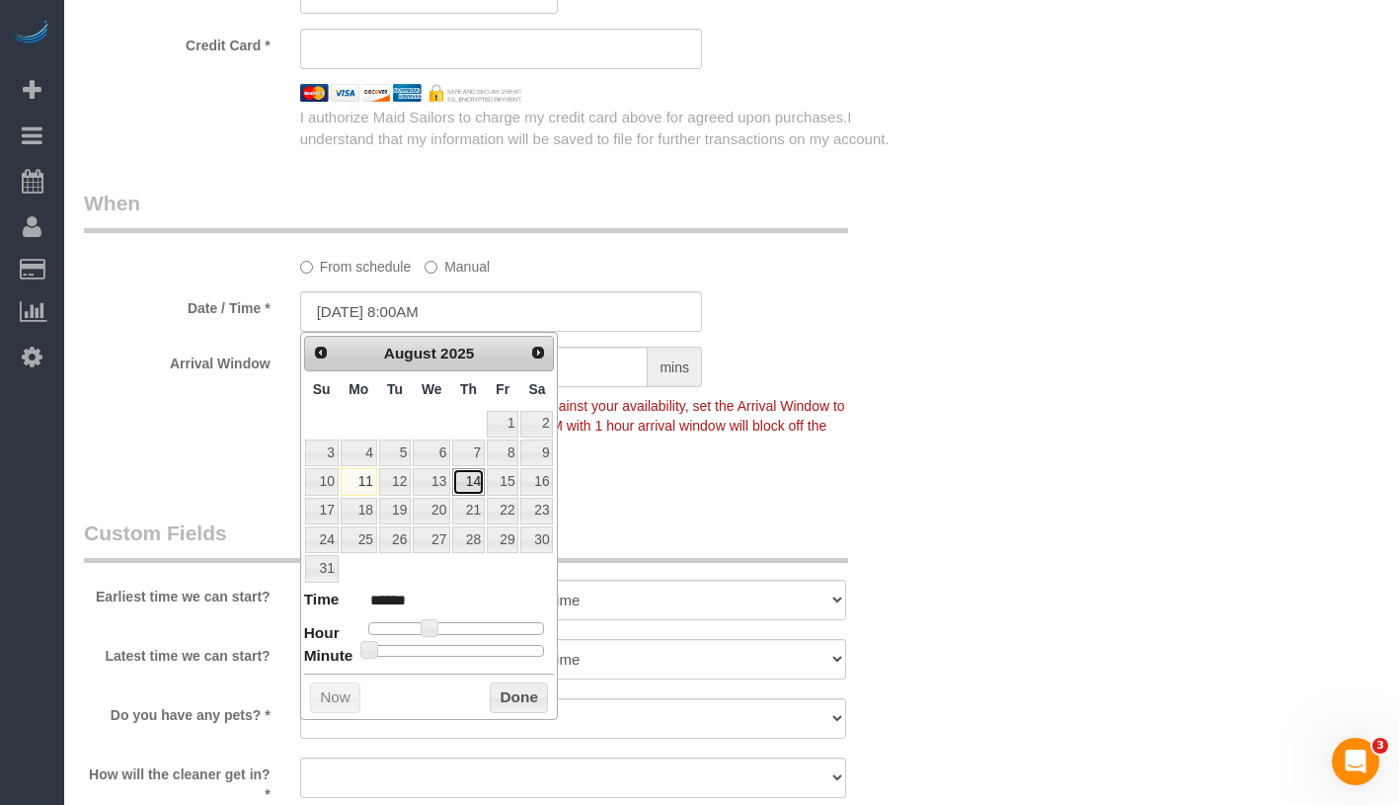
click at [477, 484] on link "14" at bounding box center [468, 481] width 33 height 27
type input "08/14/2025 8:00AM"
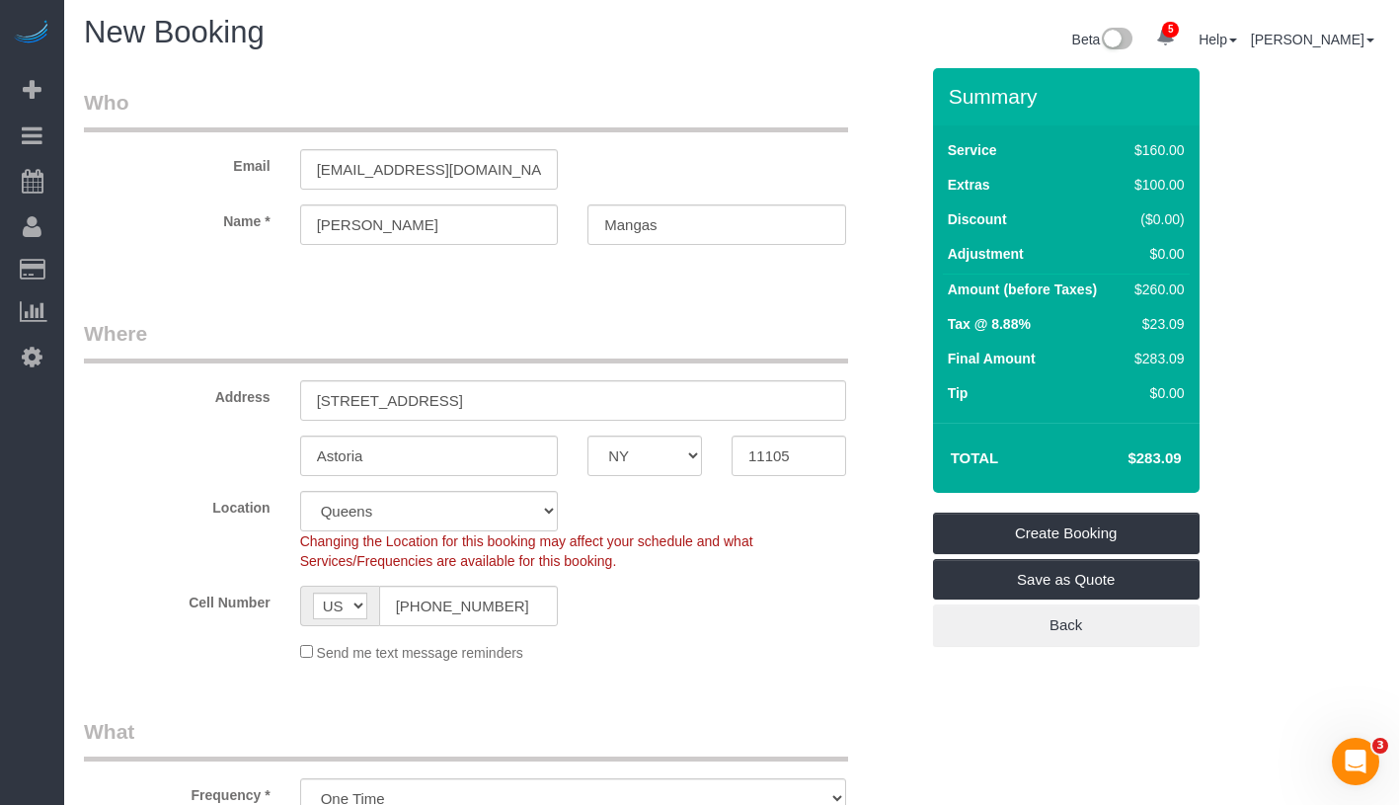
scroll to position [0, 0]
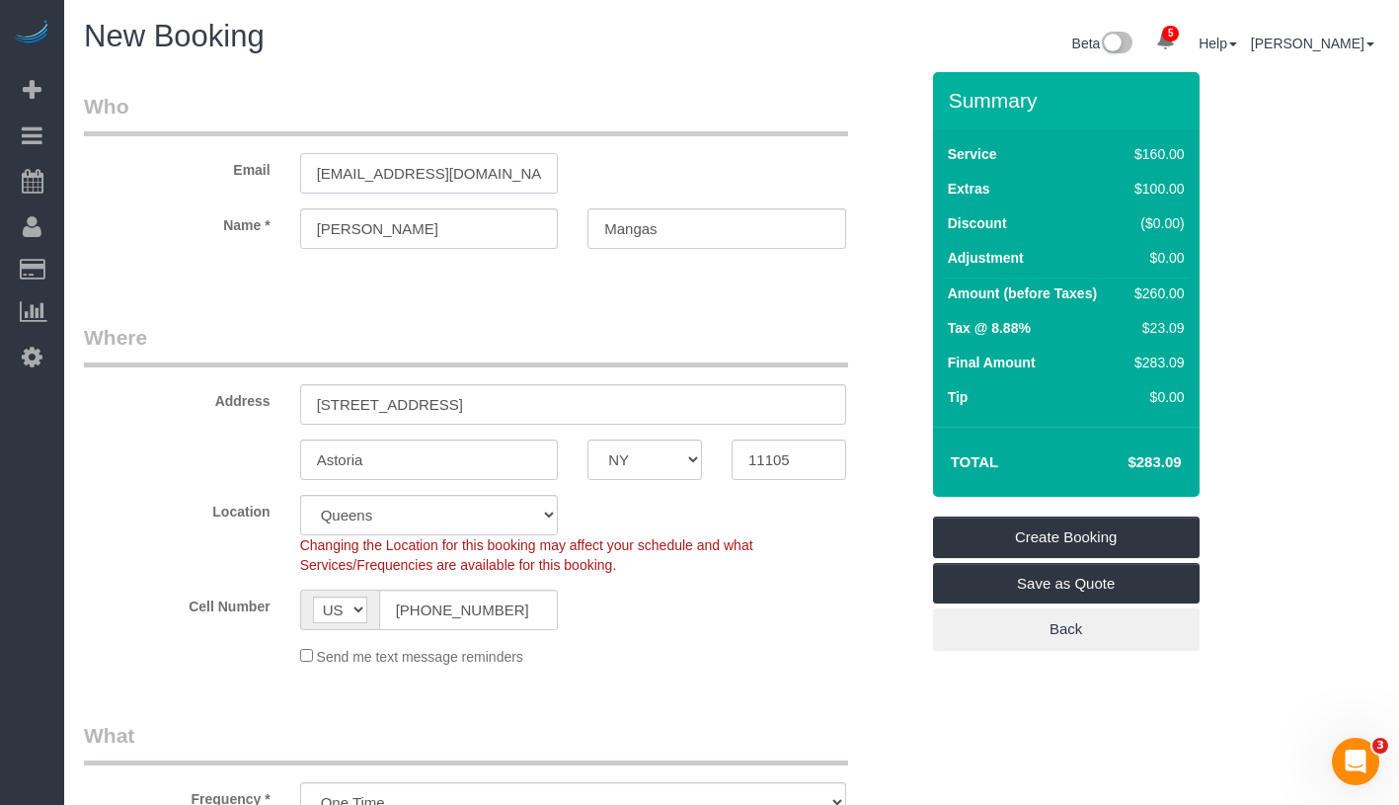
drag, startPoint x: 317, startPoint y: 171, endPoint x: 513, endPoint y: 172, distance: 196.5
click at [513, 172] on body "5 Beta Your Notifications You have 0 alerts × You have 4 to charge for 08/08/20…" at bounding box center [699, 402] width 1399 height 805
click at [428, 171] on input "helen1mangas@yahoo.com" at bounding box center [429, 173] width 259 height 40
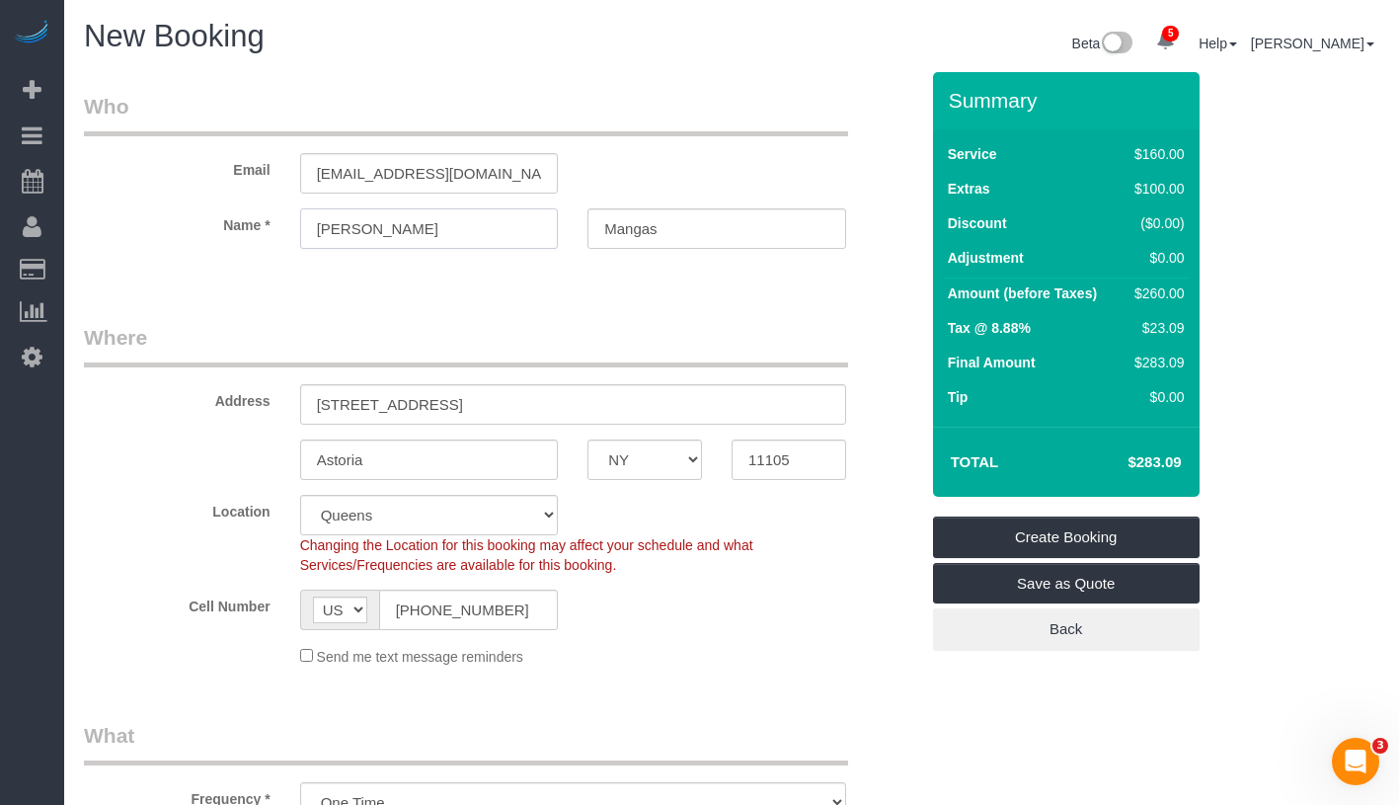
click at [388, 221] on input "Helen" at bounding box center [429, 228] width 259 height 40
click at [671, 230] on input "Mangas" at bounding box center [716, 228] width 259 height 40
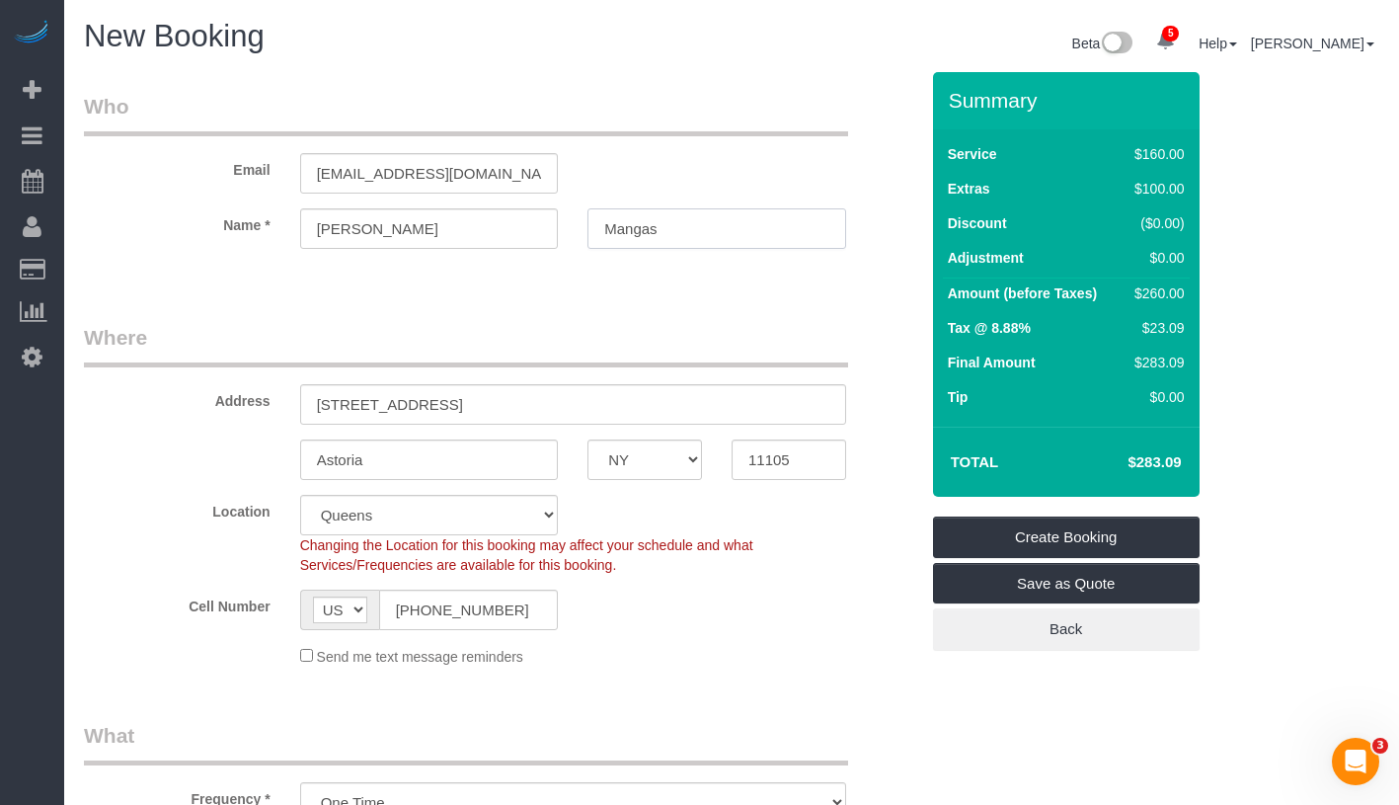
click at [671, 230] on input "Mangas" at bounding box center [716, 228] width 259 height 40
drag, startPoint x: 415, startPoint y: 402, endPoint x: 471, endPoint y: 402, distance: 56.3
click at [471, 402] on input "22 28 37th Street" at bounding box center [573, 404] width 546 height 40
drag, startPoint x: 318, startPoint y: 457, endPoint x: 399, endPoint y: 455, distance: 81.0
click at [399, 455] on input "Astoria" at bounding box center [429, 459] width 259 height 40
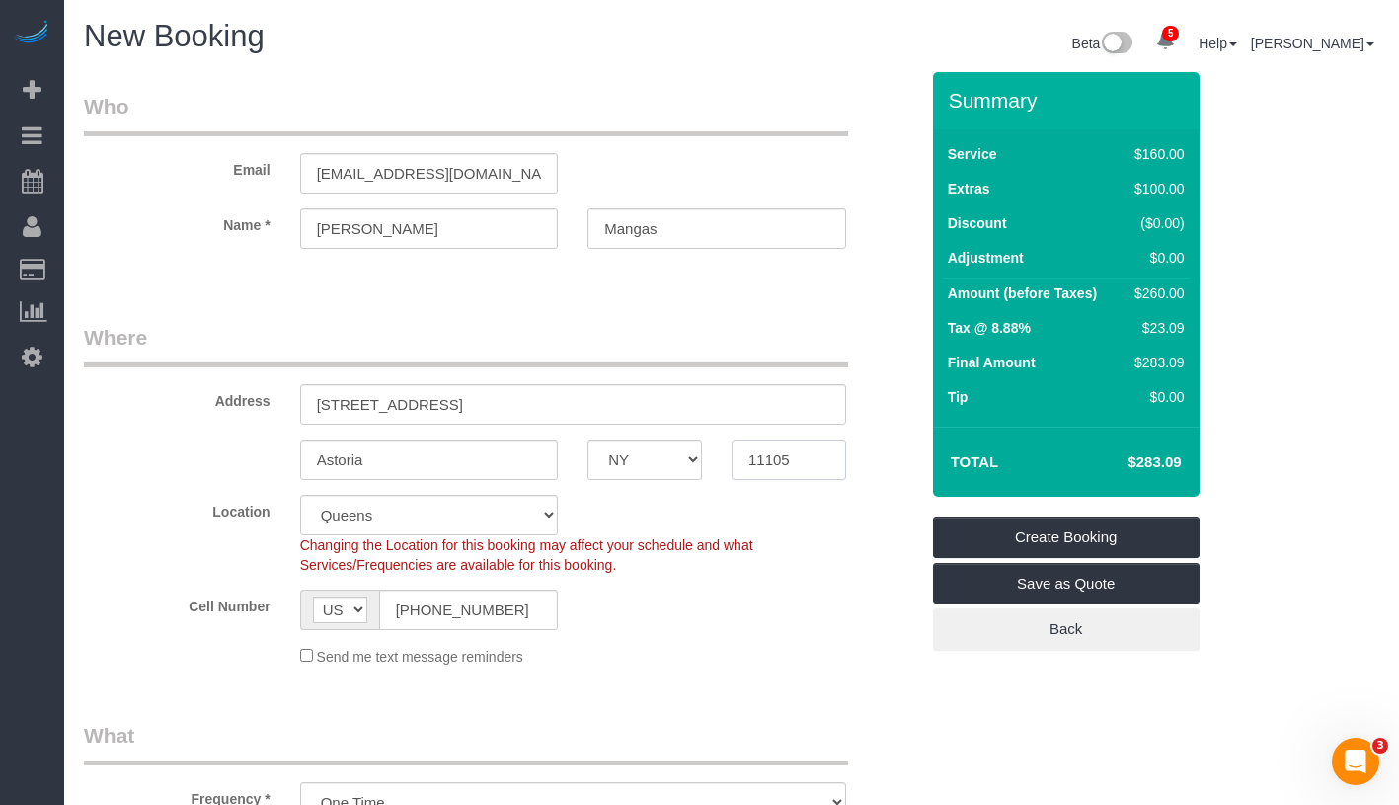
click at [746, 465] on input "11105" at bounding box center [789, 459] width 115 height 40
click at [466, 618] on input "(347) 740-0736" at bounding box center [469, 609] width 180 height 40
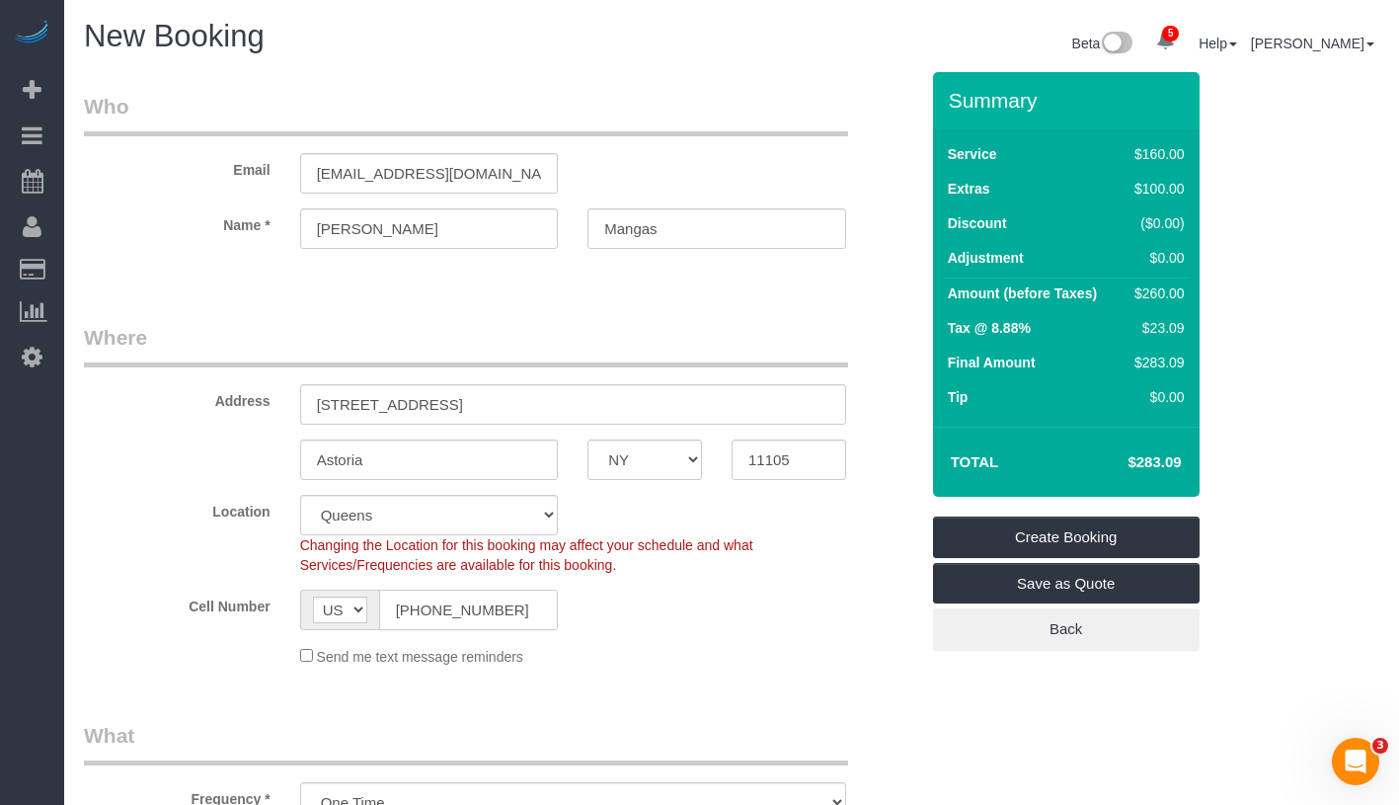
click at [466, 618] on input "(347) 740-0736" at bounding box center [469, 609] width 180 height 40
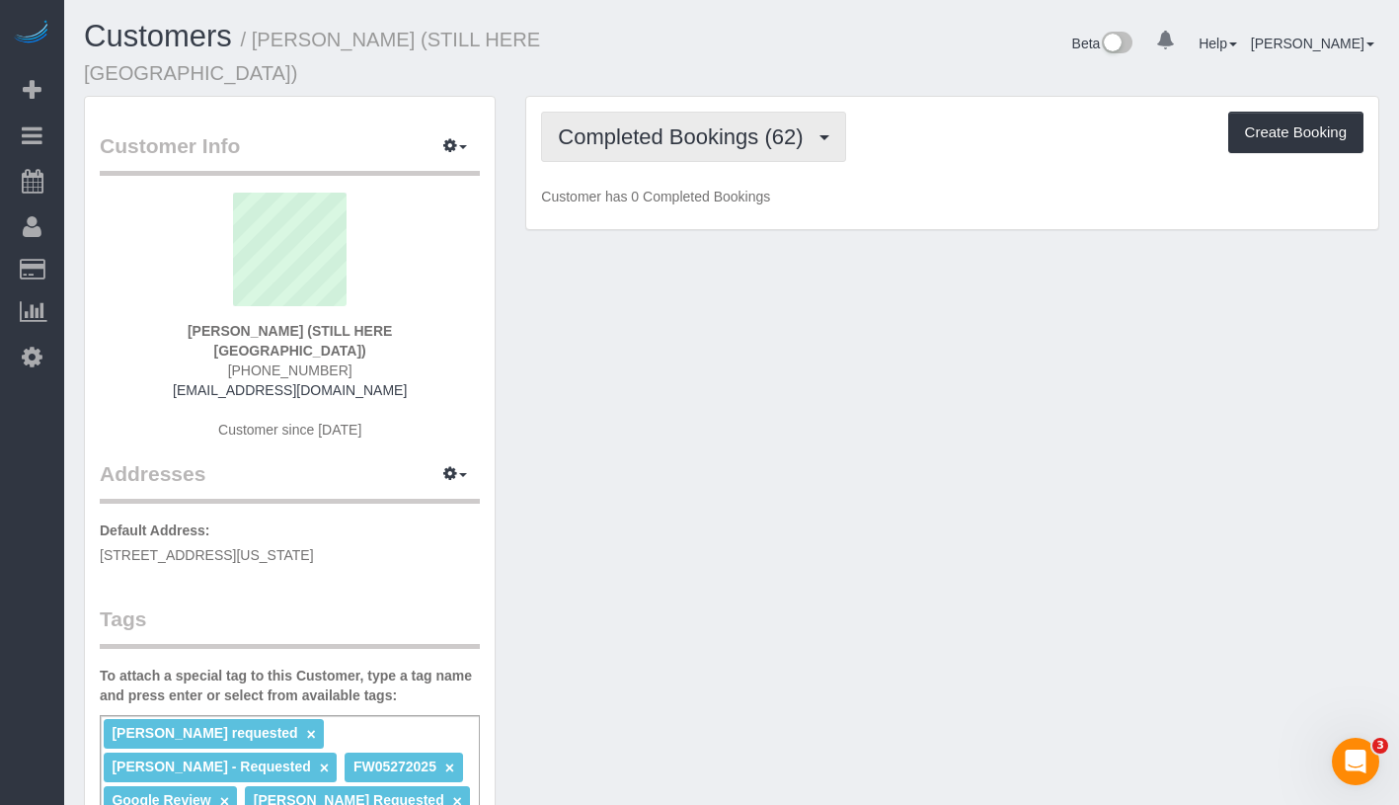
click at [657, 124] on span "Completed Bookings (62)" at bounding box center [685, 136] width 255 height 25
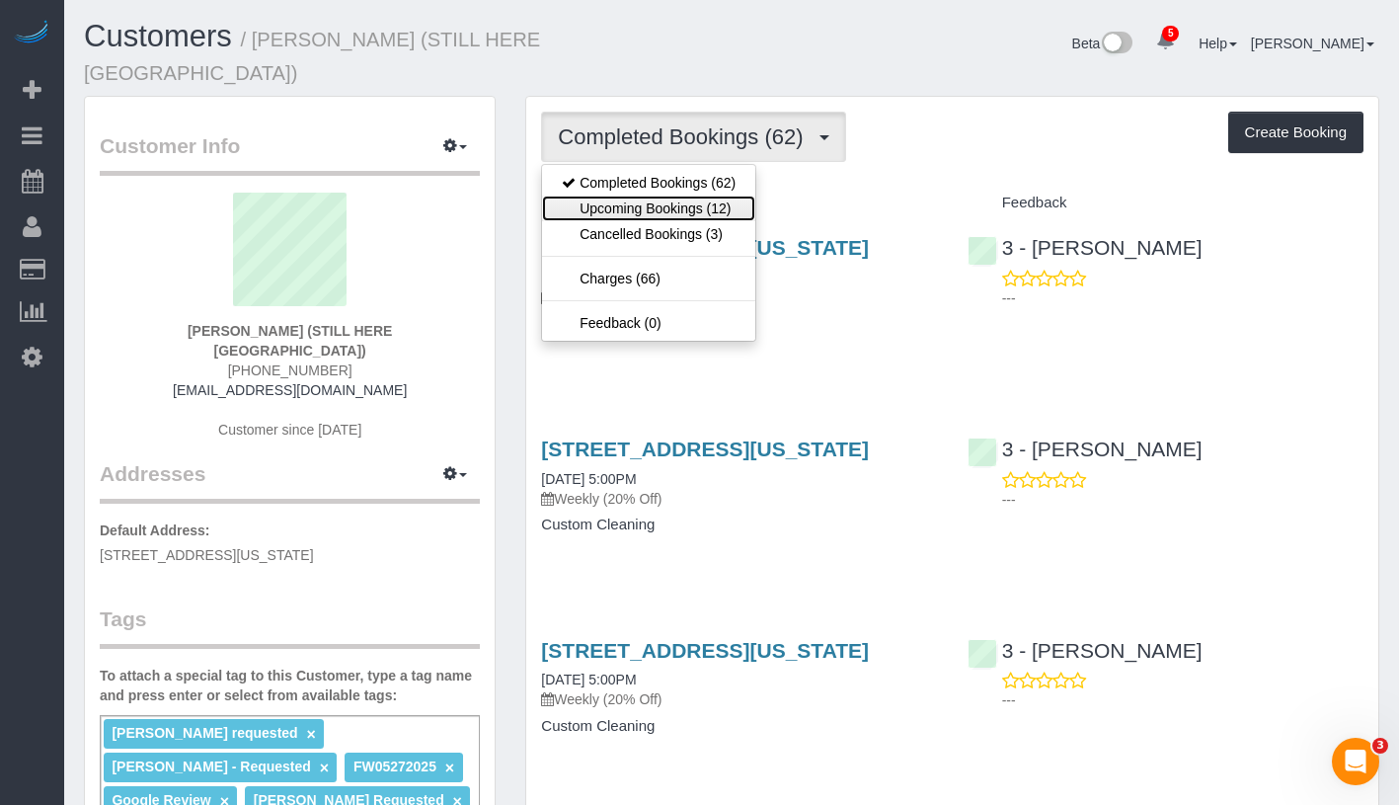
click at [657, 195] on link "Upcoming Bookings (12)" at bounding box center [648, 208] width 213 height 26
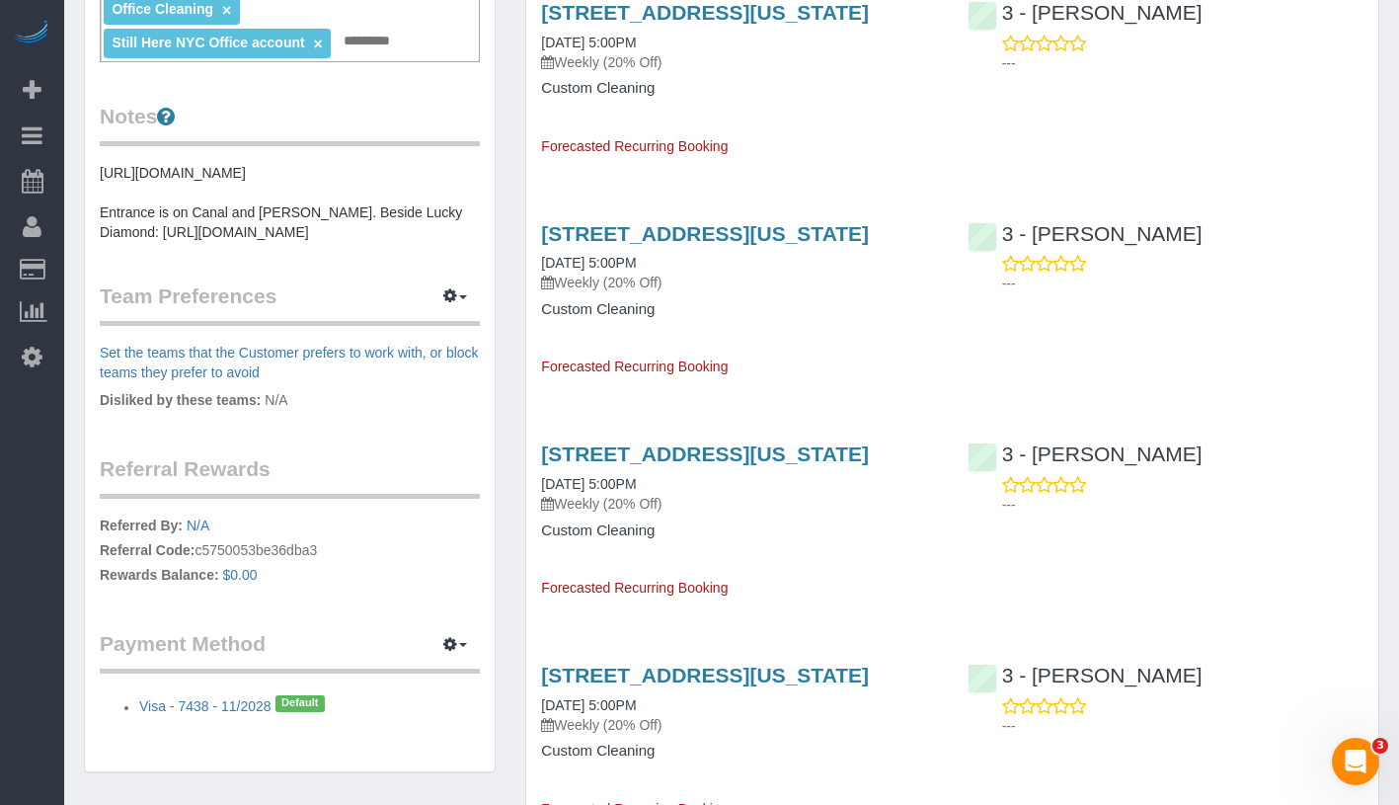
scroll to position [909, 0]
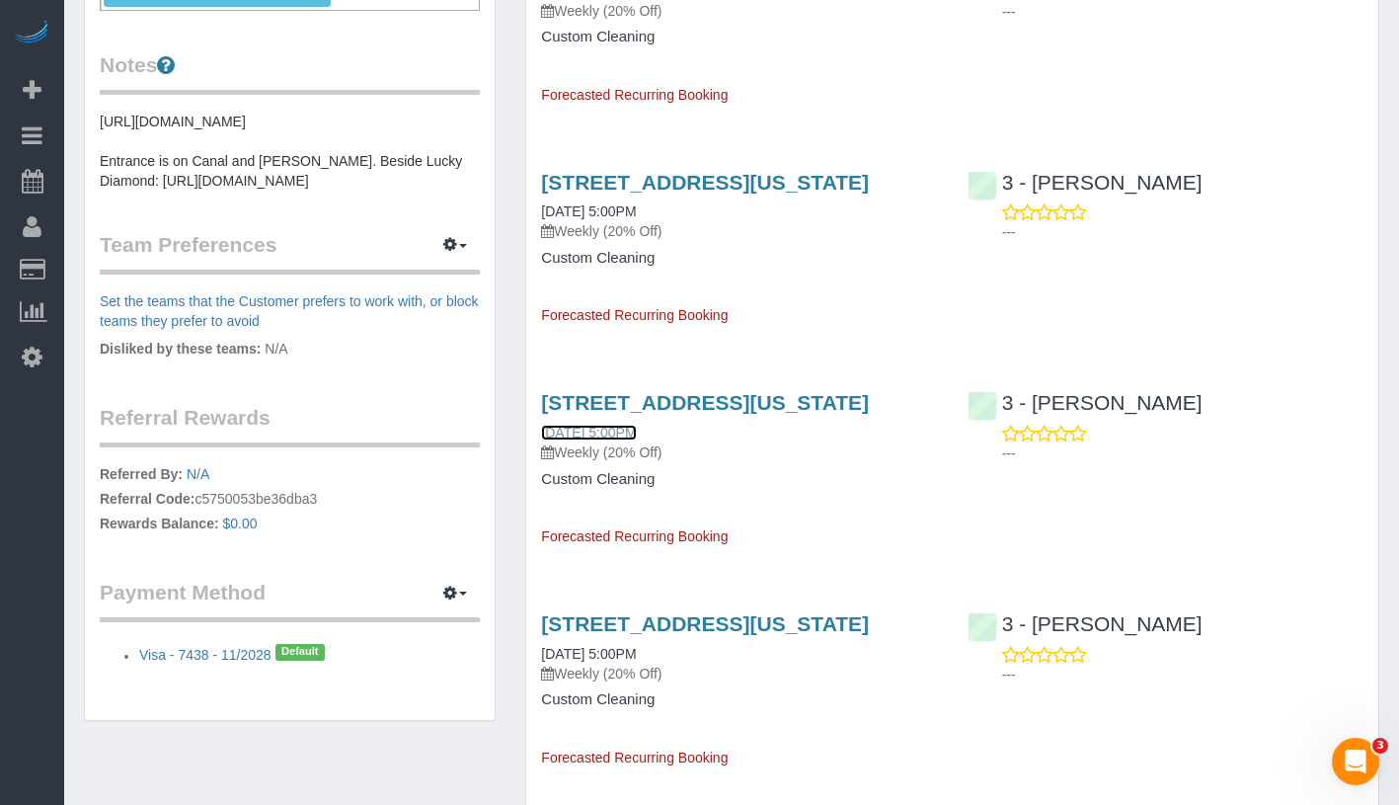
click at [628, 440] on link "[DATE] 5:00PM" at bounding box center [588, 433] width 95 height 16
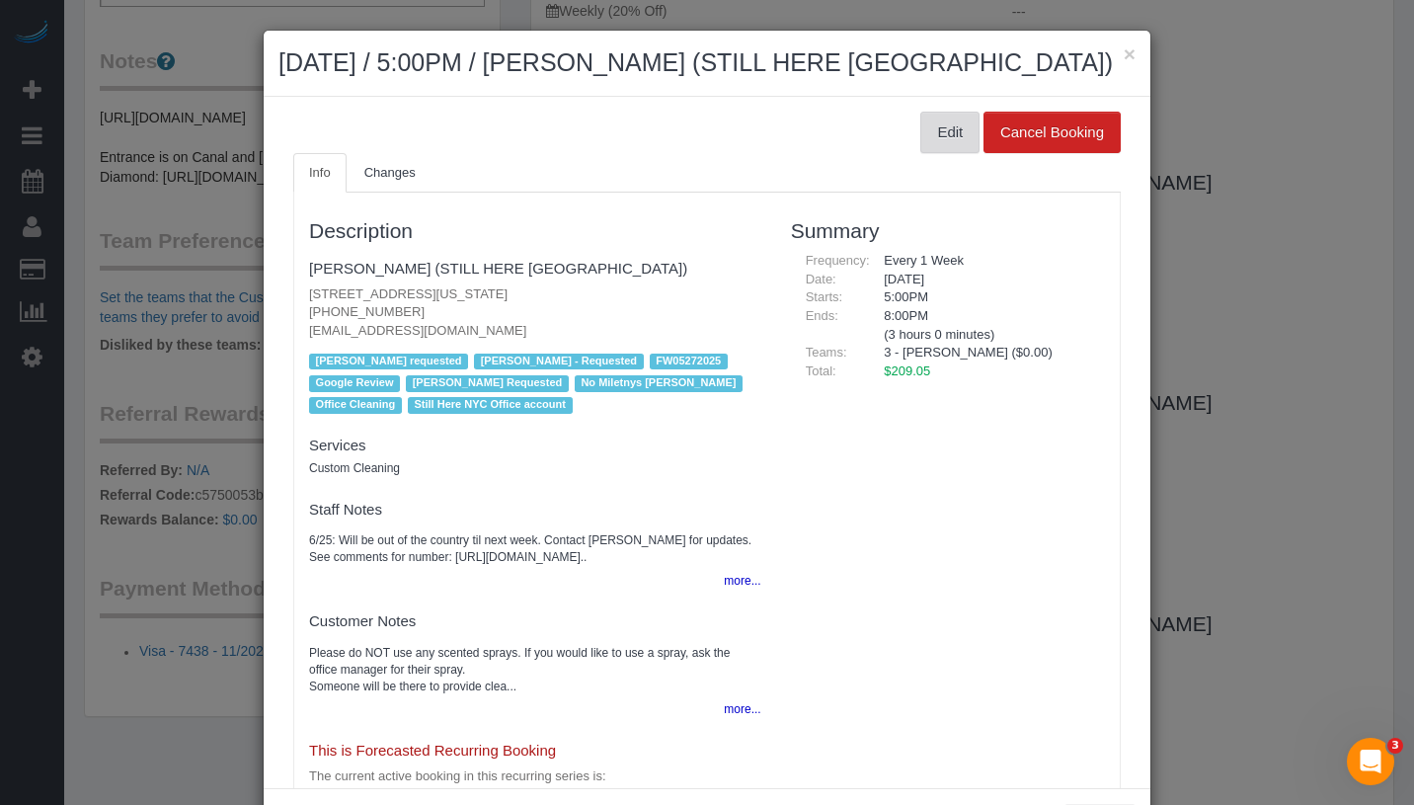
click at [923, 125] on button "Edit" at bounding box center [949, 132] width 59 height 41
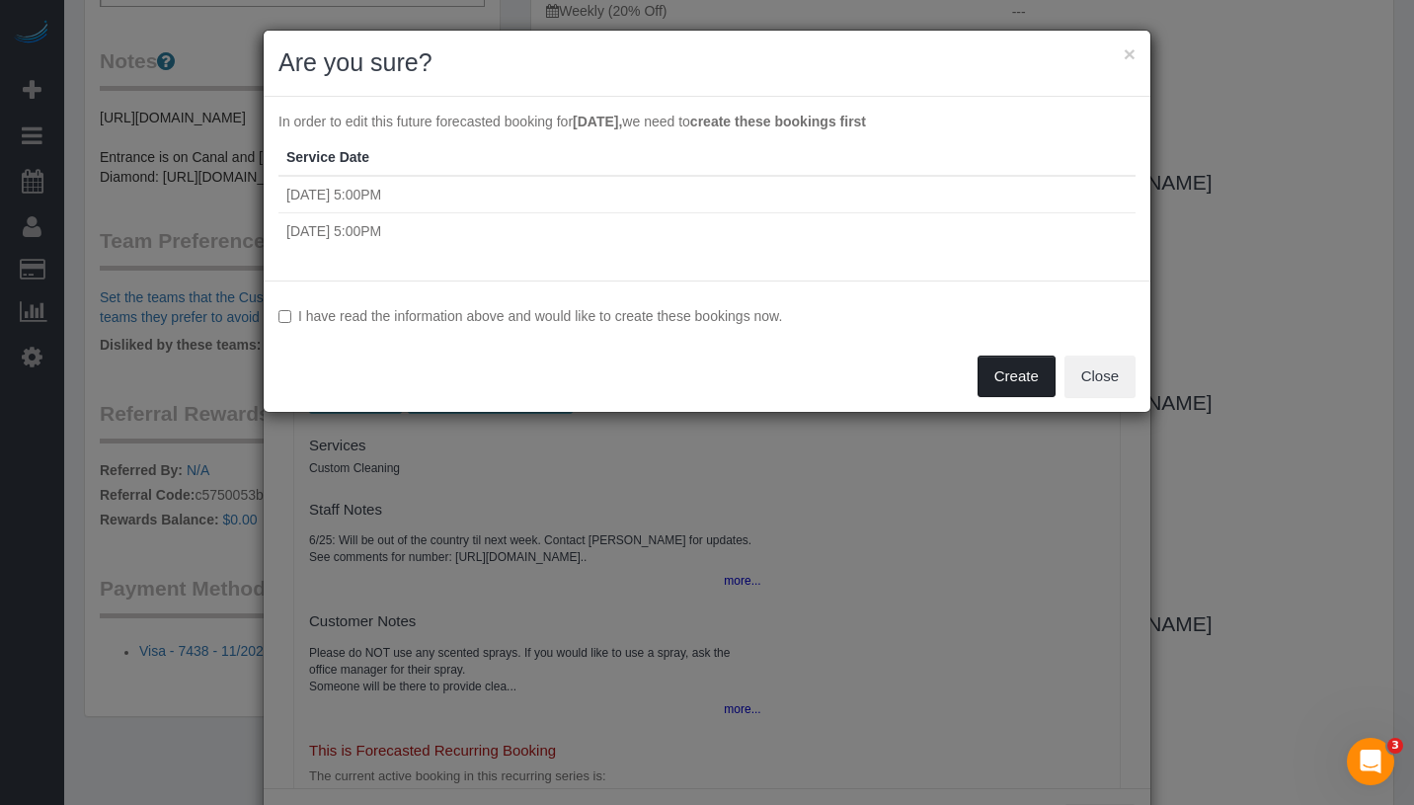
click at [1002, 369] on button "Create" at bounding box center [1016, 375] width 78 height 41
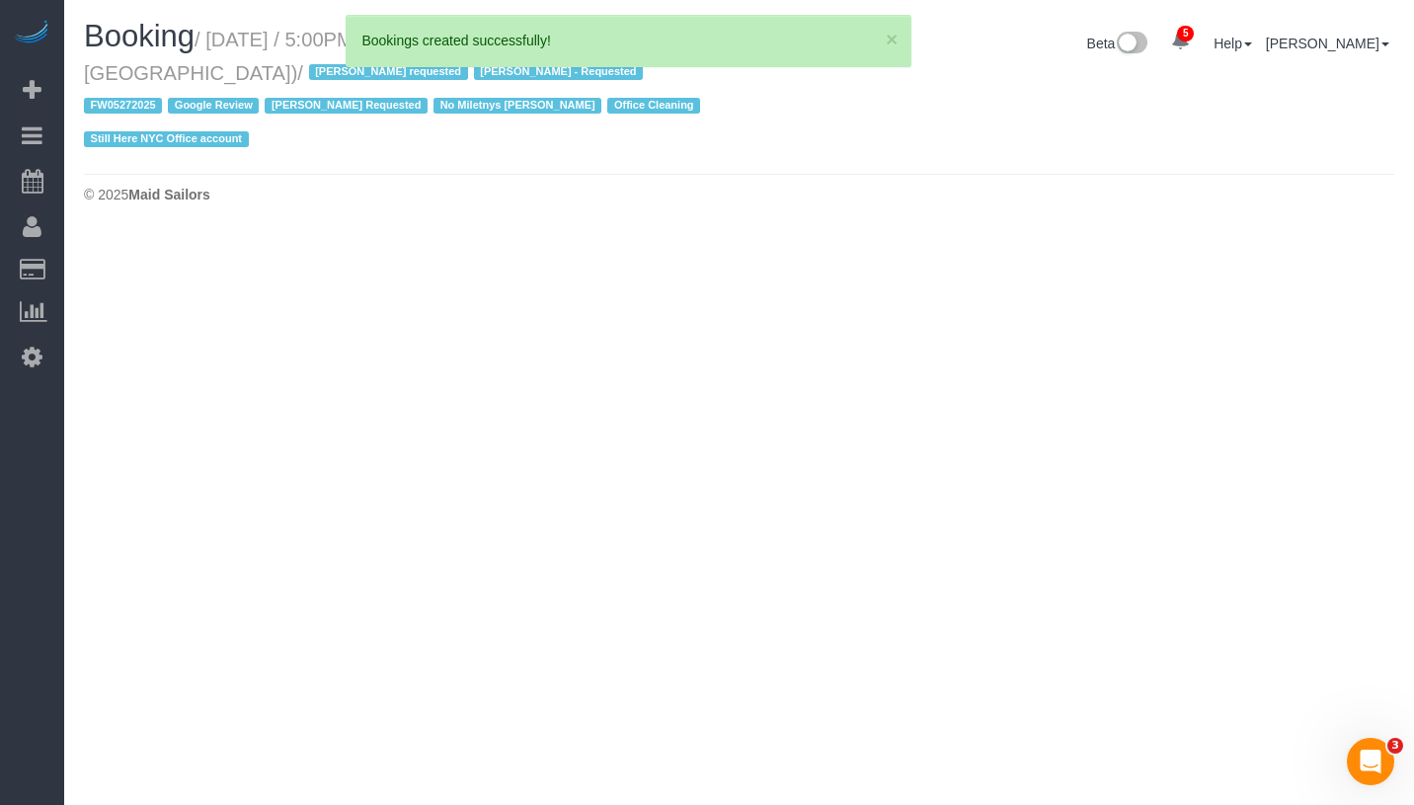
select select "NY"
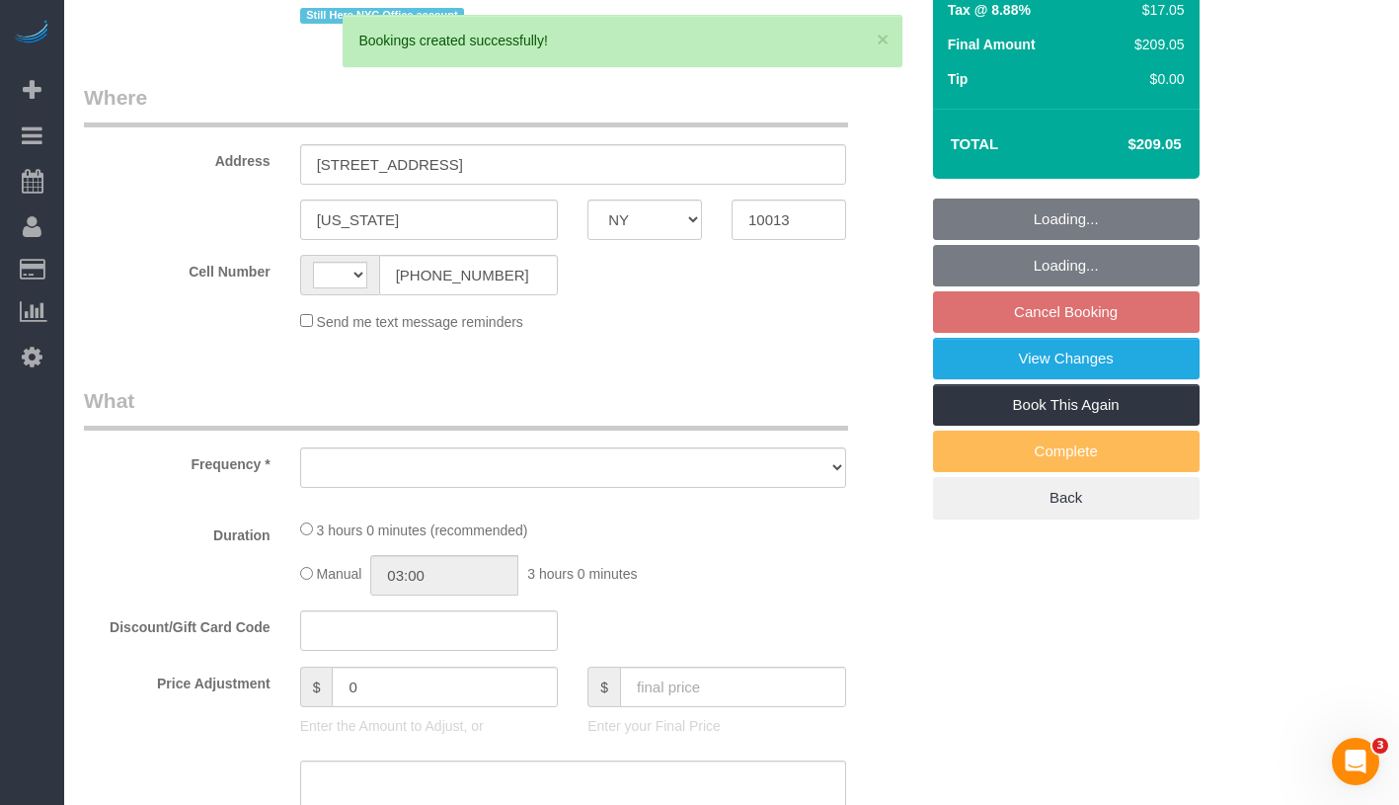
select select "string:stripe-pm_1QY8Py4VGloSiKo7kVLuacfg"
select select "180"
select select "spot10"
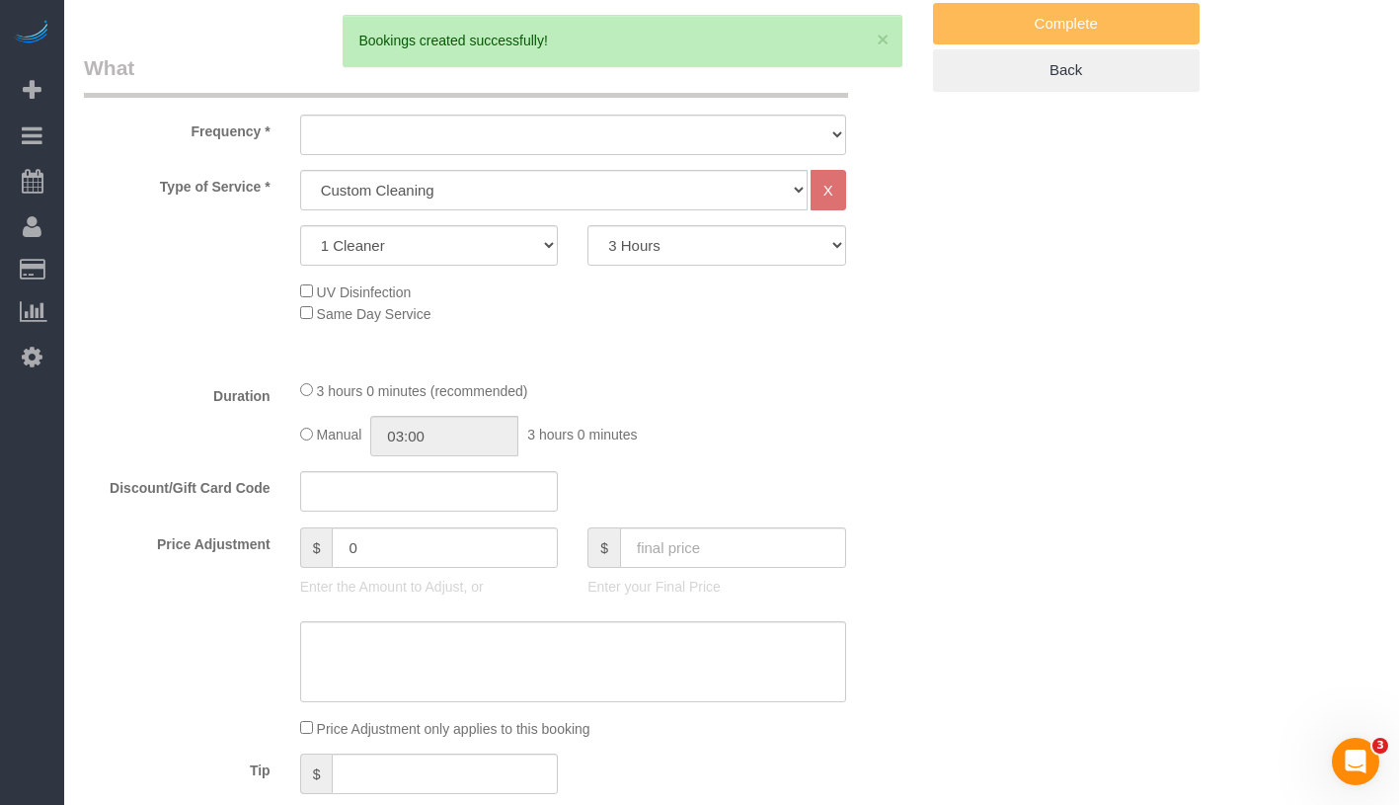
select select "string:US"
select select "object:2227"
select select "number:89"
select select "number:90"
select select "number:15"
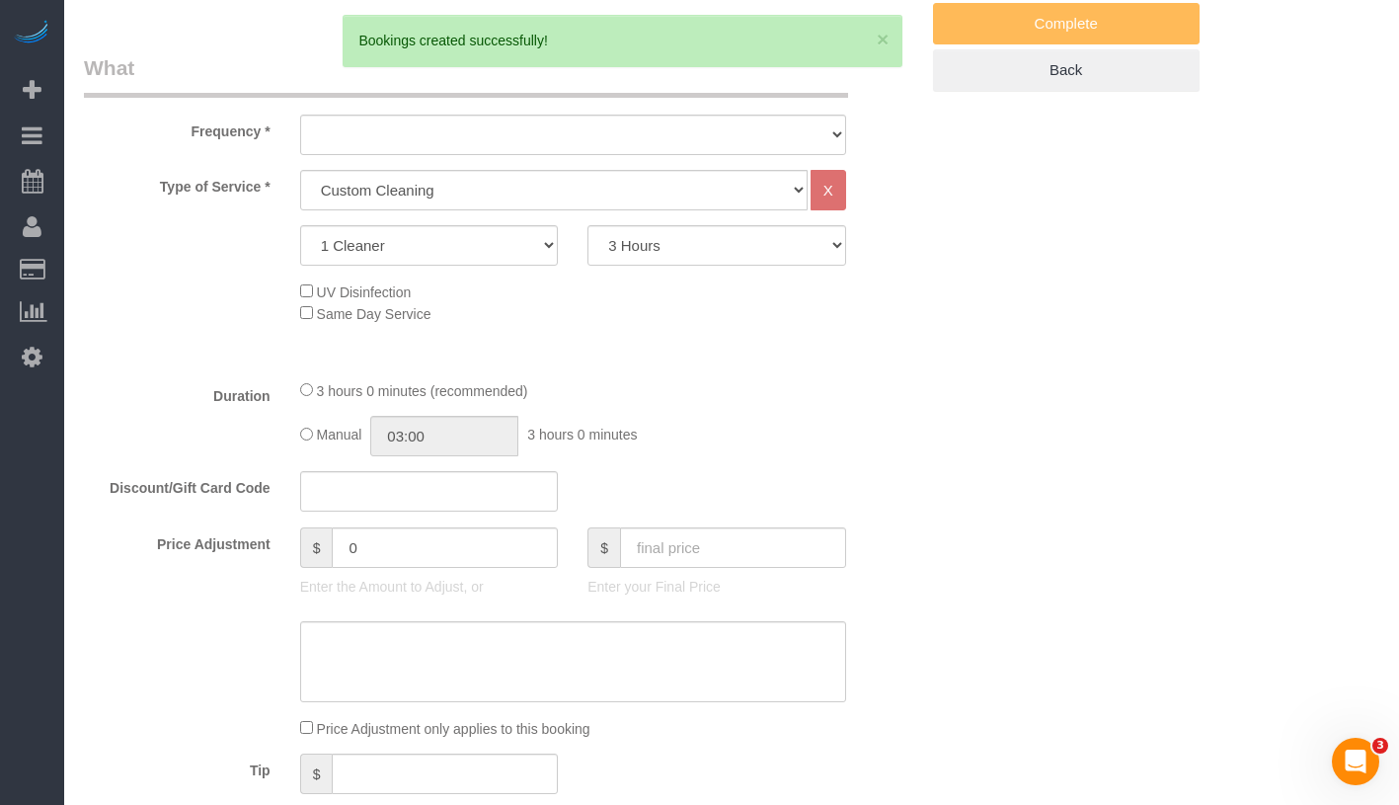
select select "number:5"
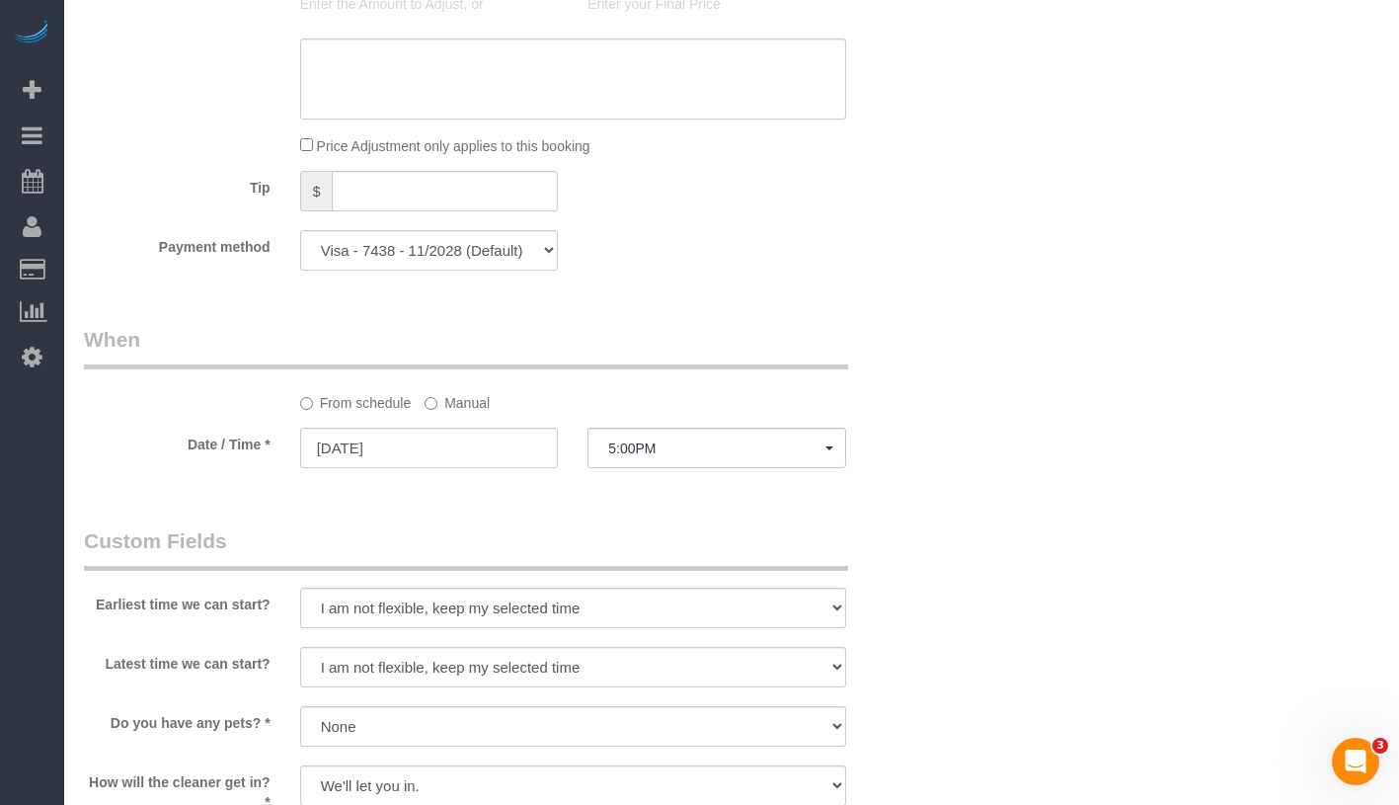
select select "object:3046"
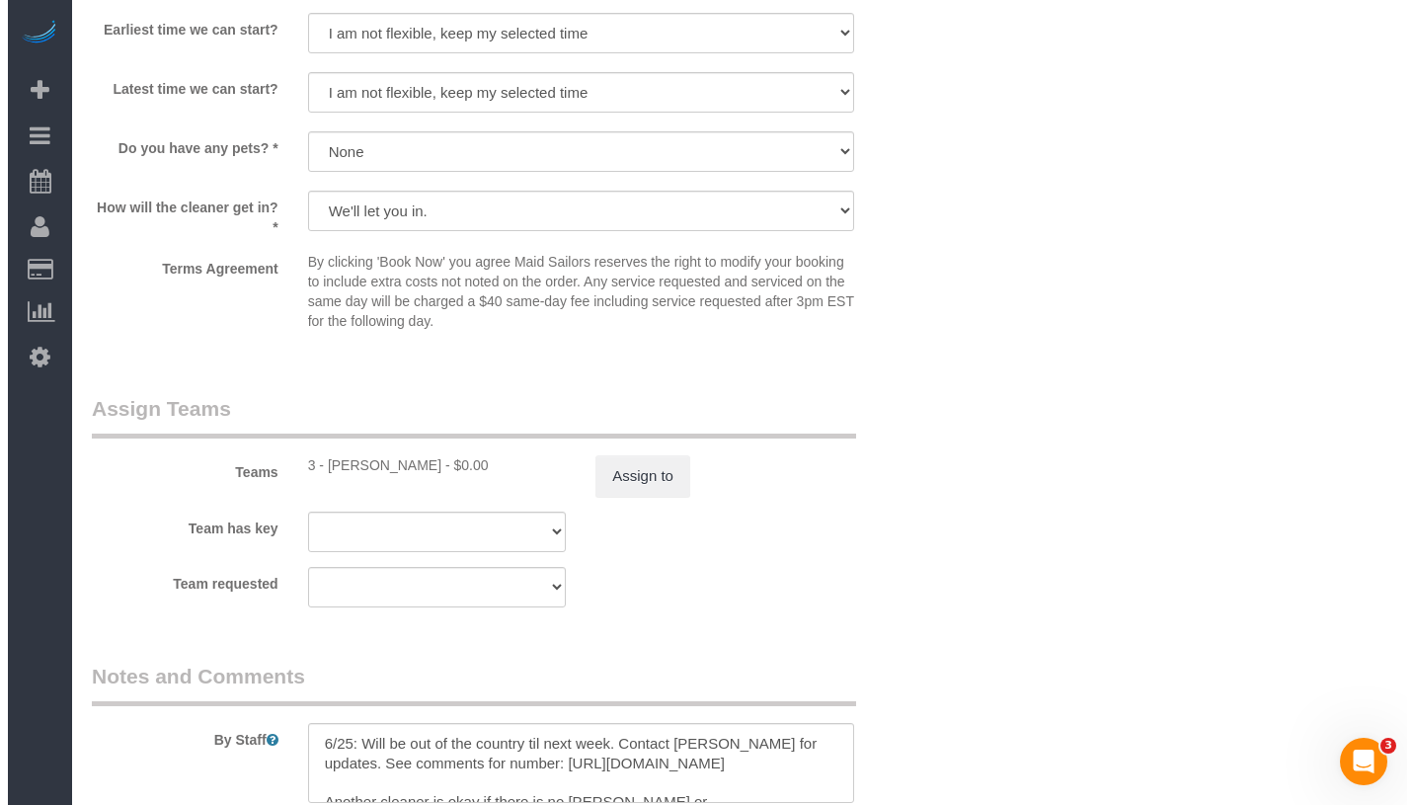
scroll to position [2256, 0]
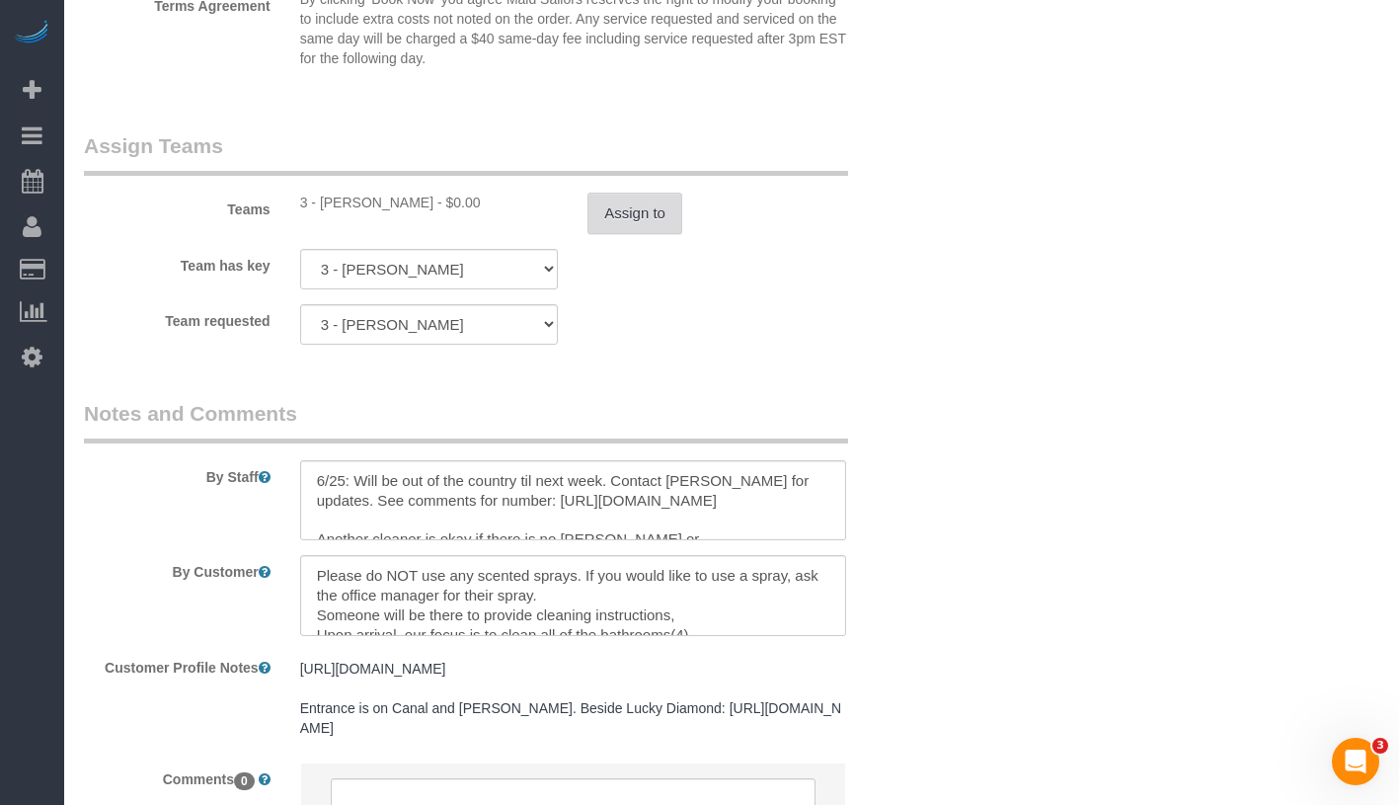
click at [606, 193] on button "Assign to" at bounding box center [634, 213] width 95 height 41
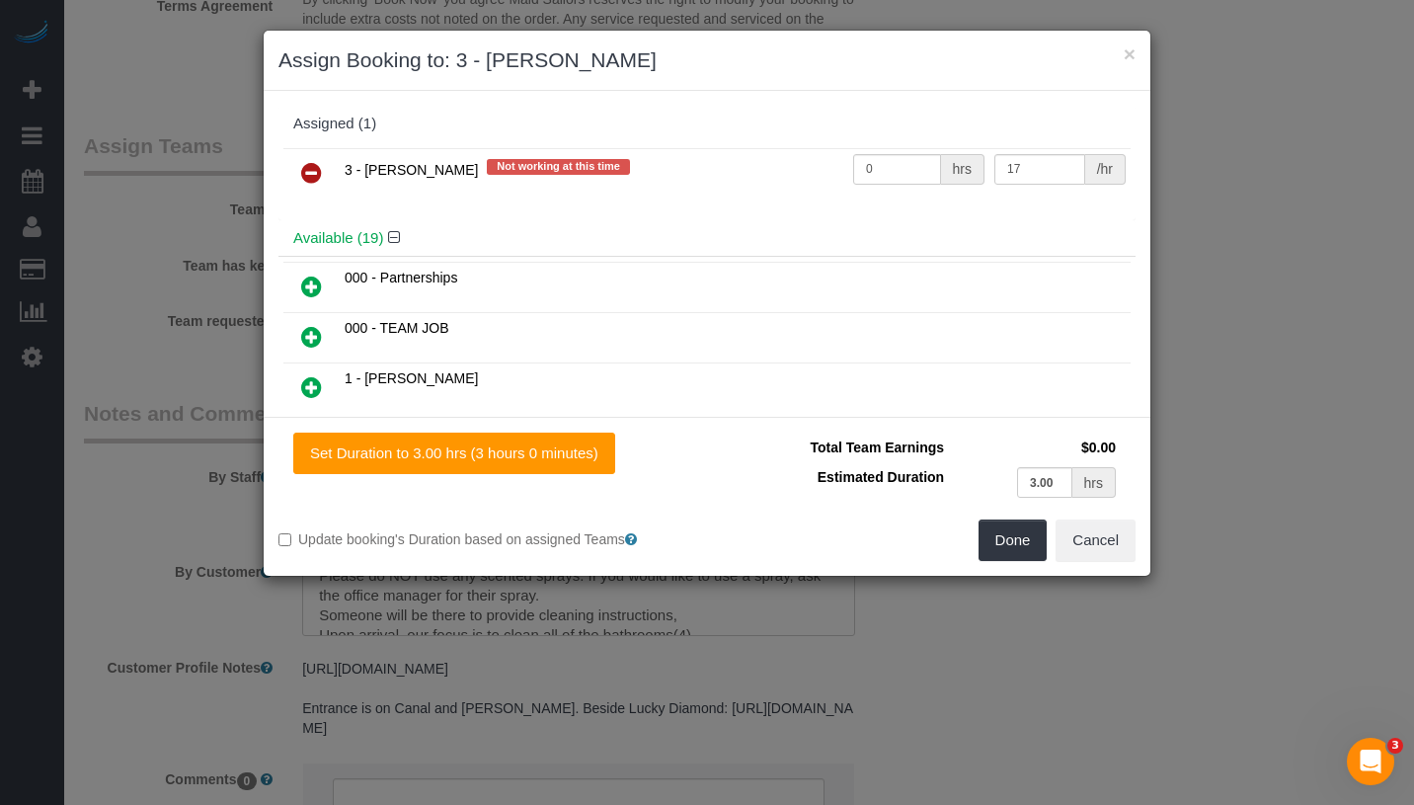
click at [318, 172] on icon at bounding box center [311, 173] width 21 height 24
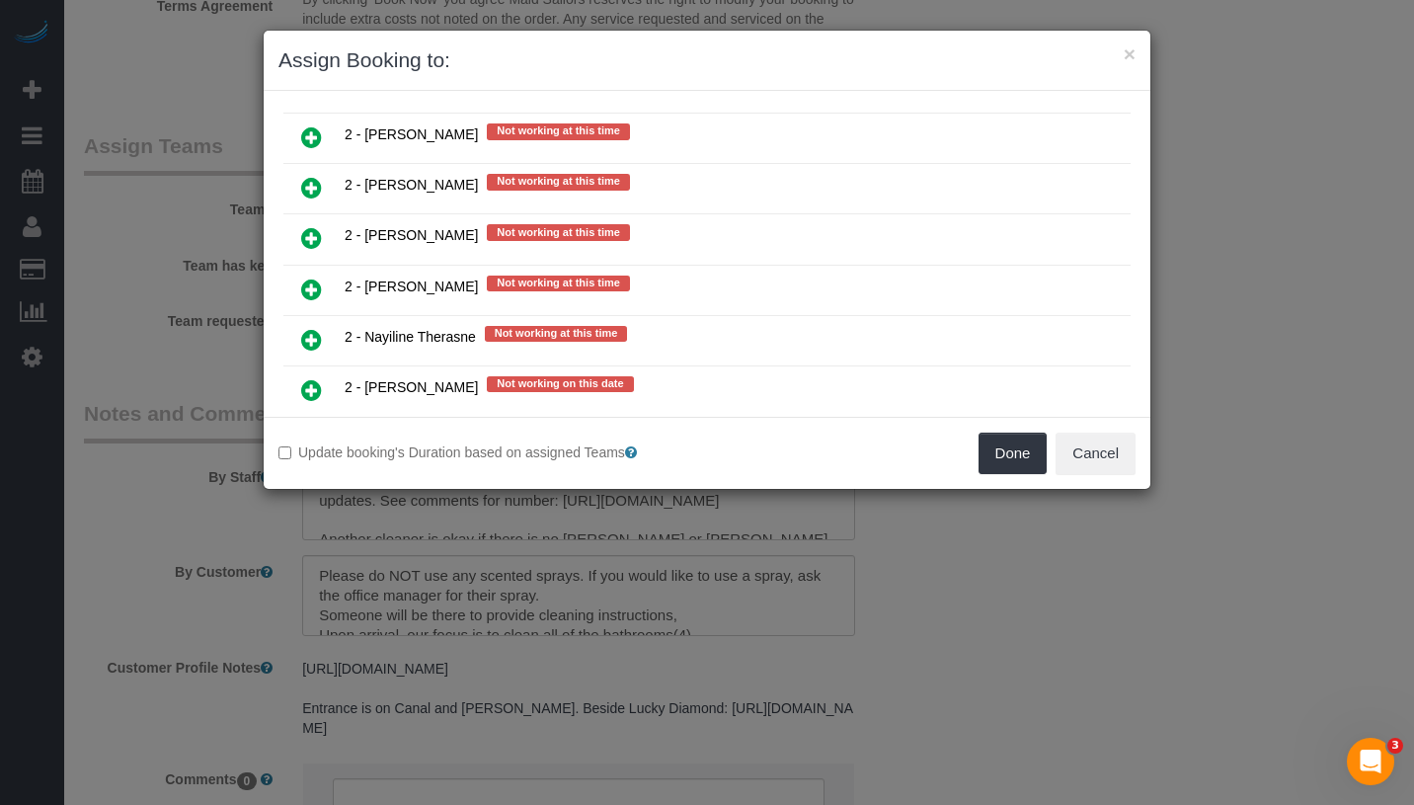
scroll to position [3223, 0]
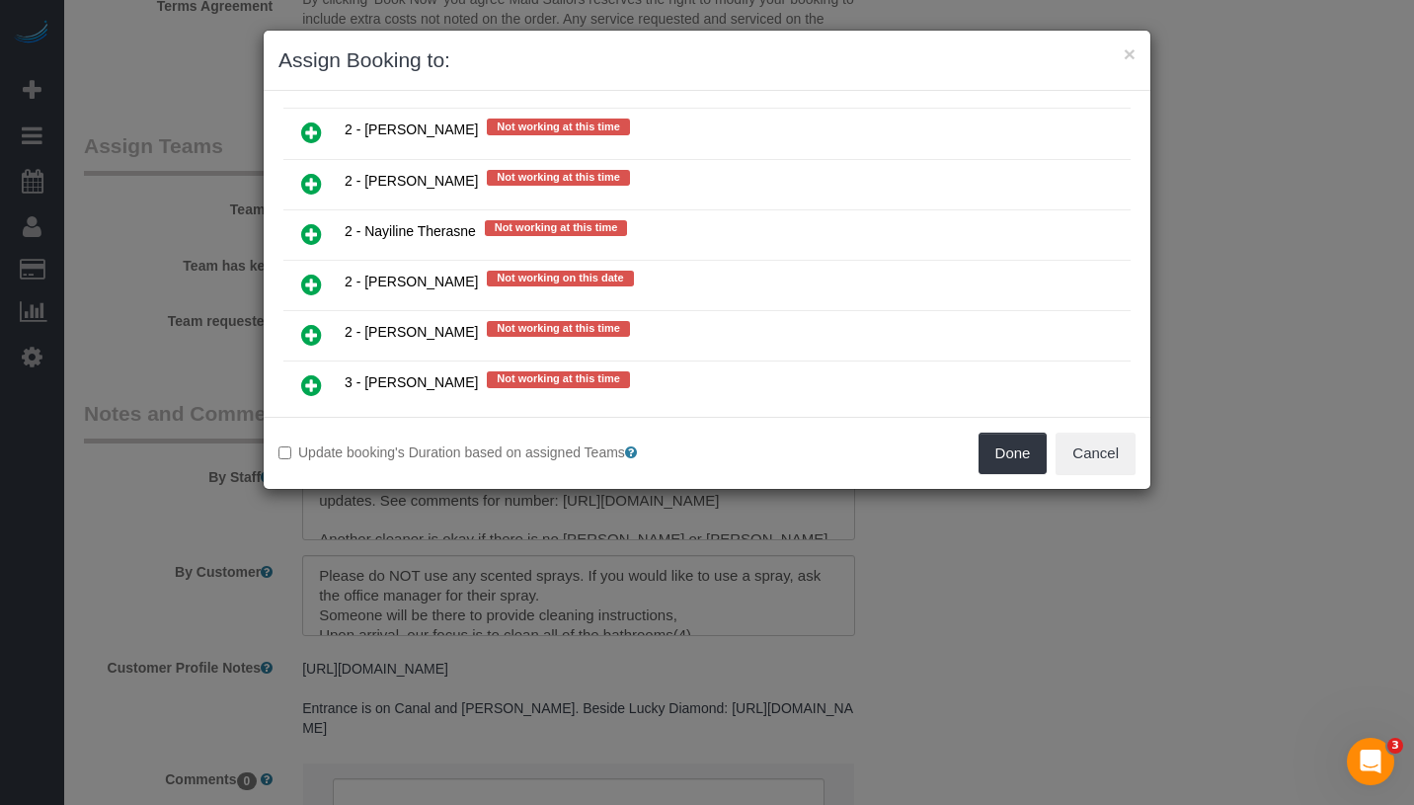
click at [303, 373] on icon at bounding box center [311, 385] width 21 height 24
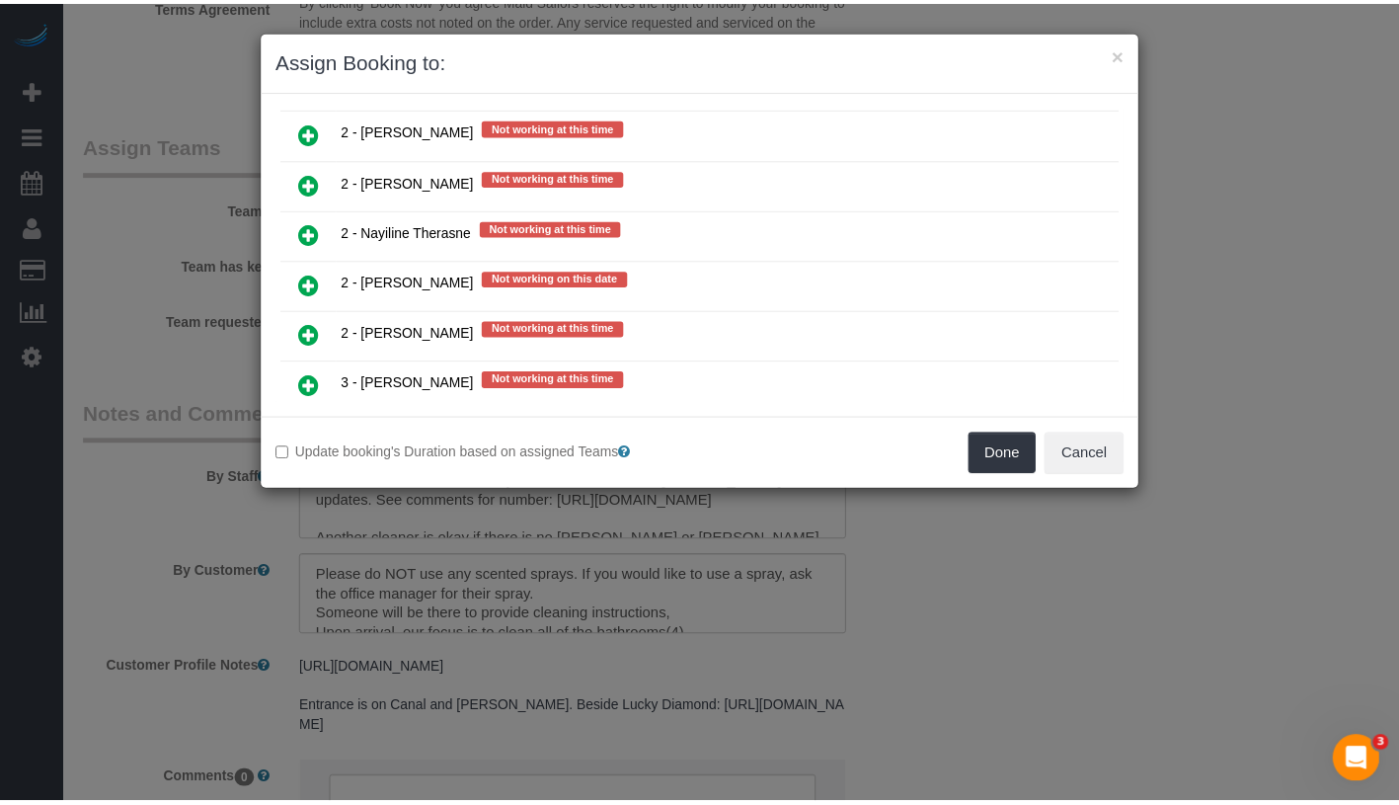
scroll to position [3269, 0]
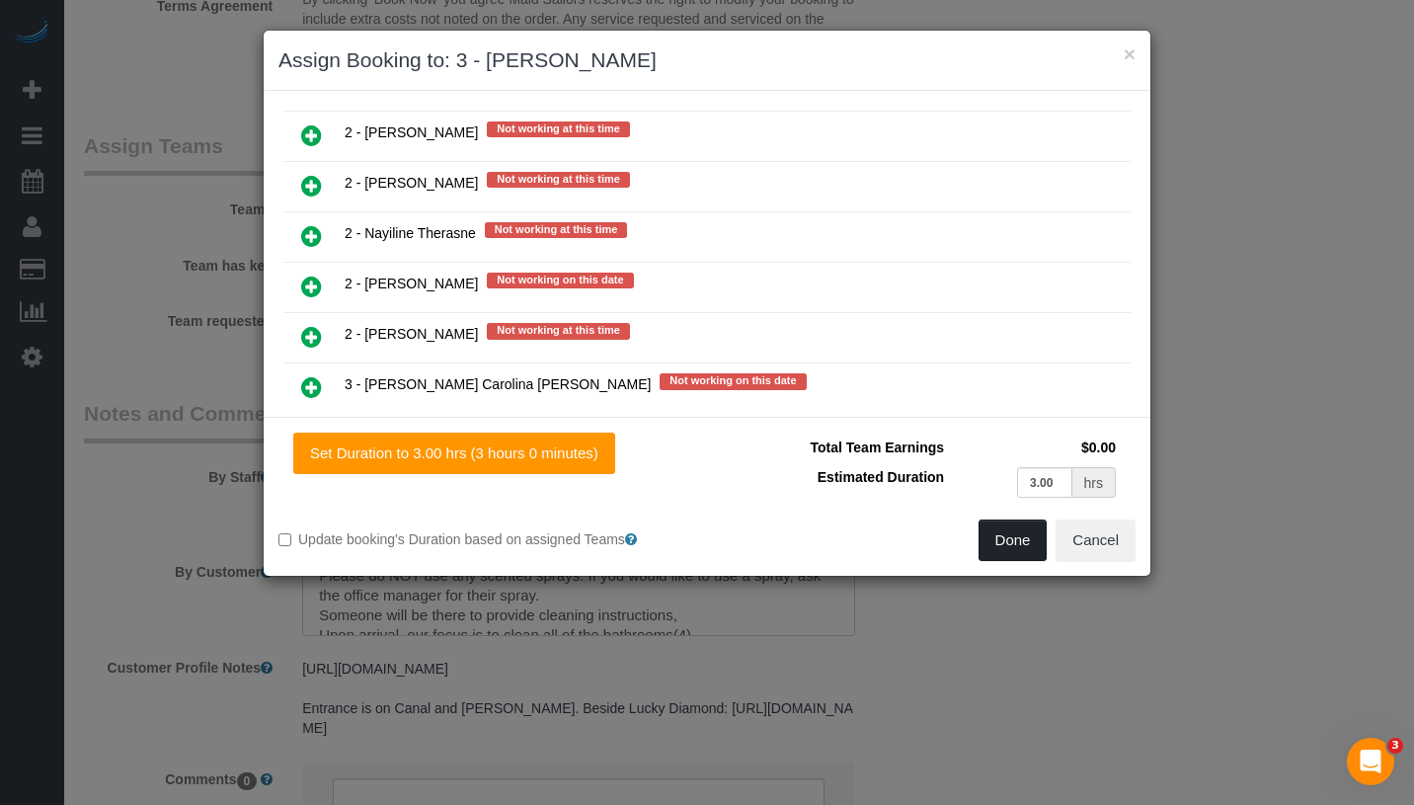
click at [1014, 555] on button "Done" at bounding box center [1012, 539] width 69 height 41
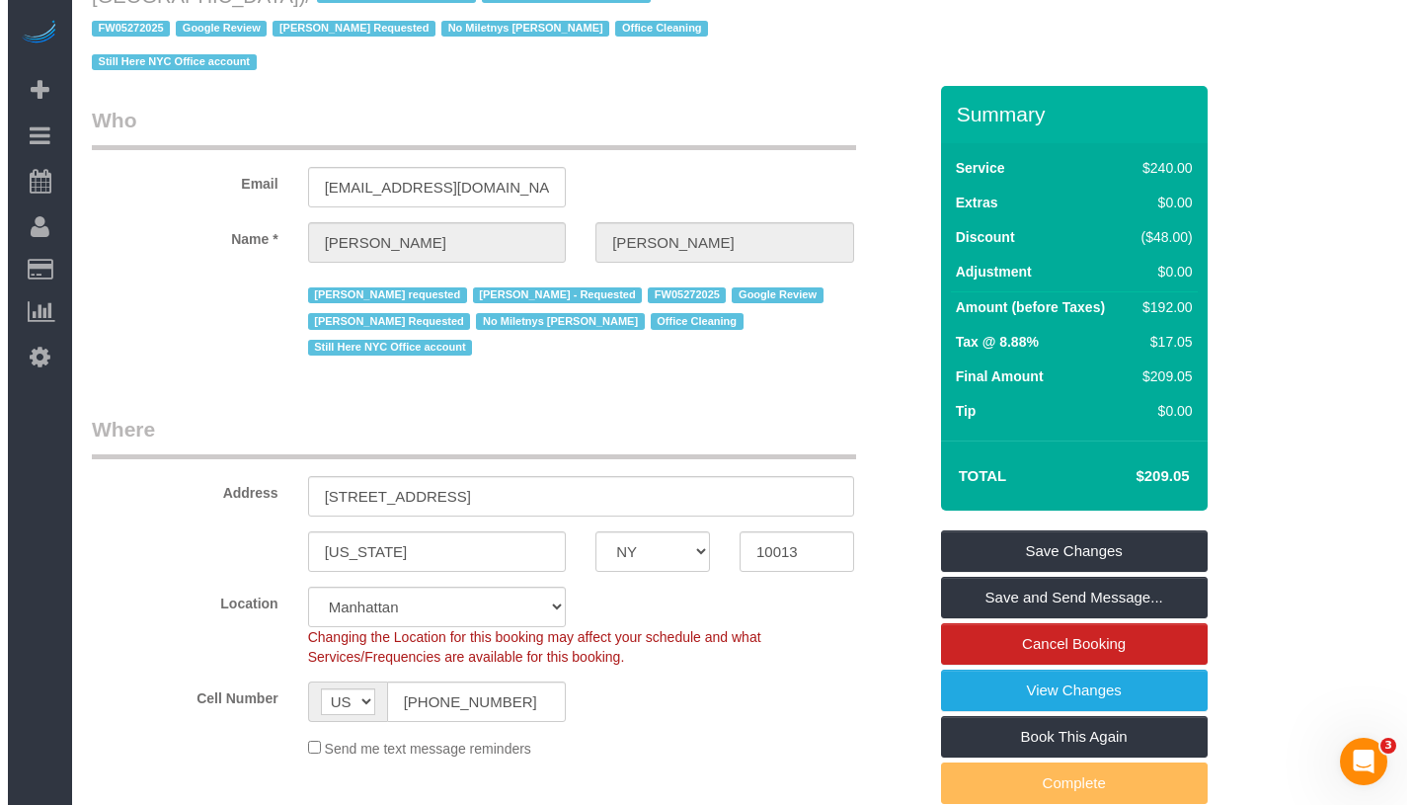
scroll to position [0, 0]
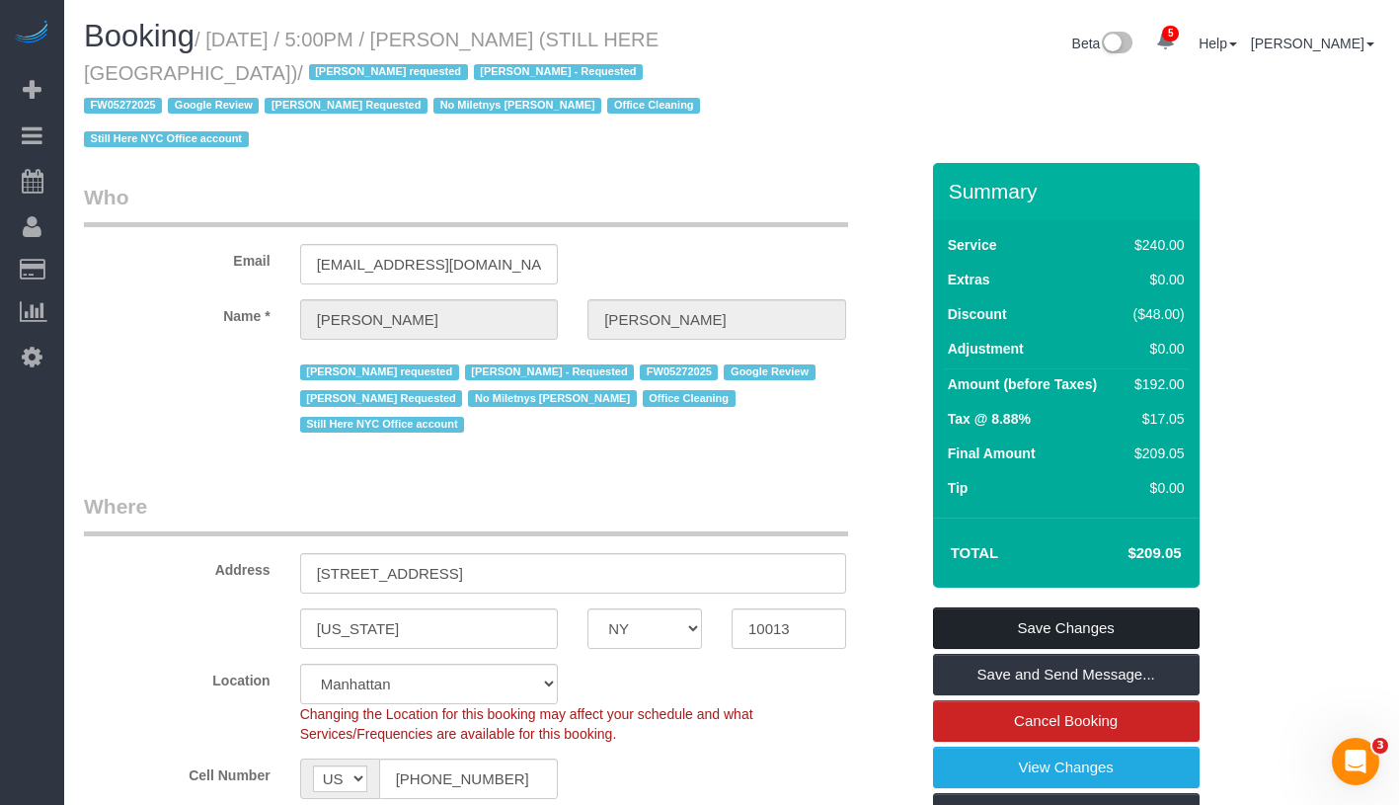
click at [1100, 607] on link "Save Changes" at bounding box center [1066, 627] width 267 height 41
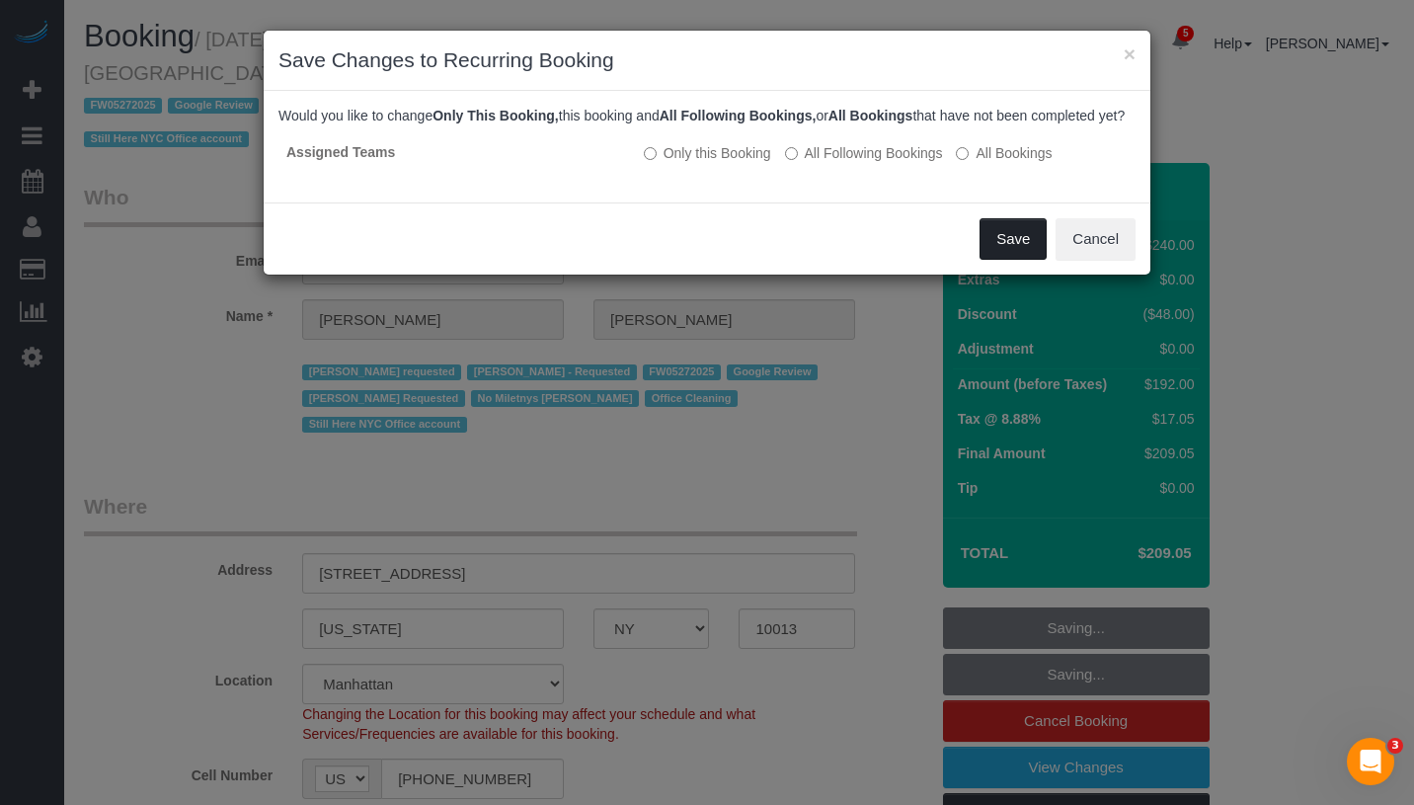
click at [1002, 260] on button "Save" at bounding box center [1012, 238] width 67 height 41
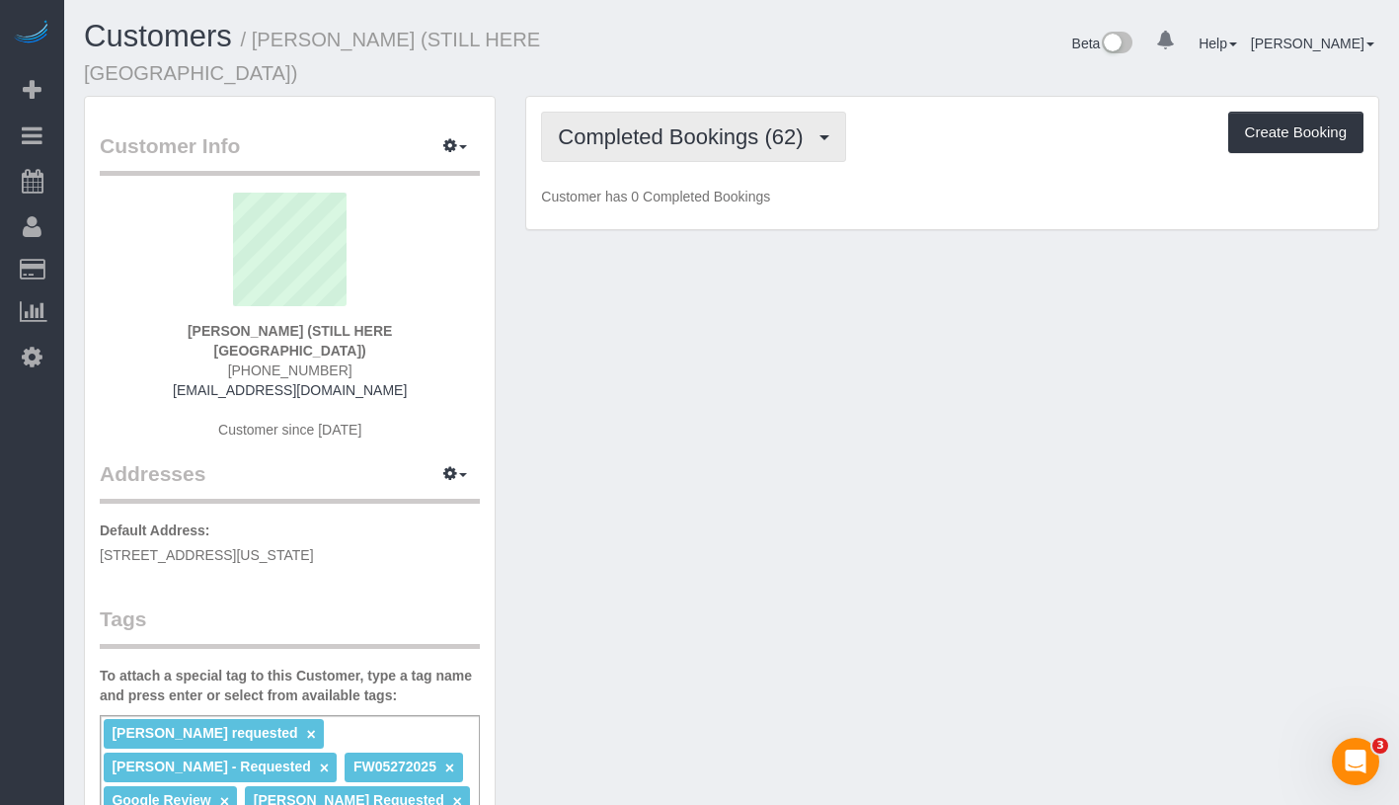
click at [682, 112] on button "Completed Bookings (62)" at bounding box center [693, 137] width 304 height 50
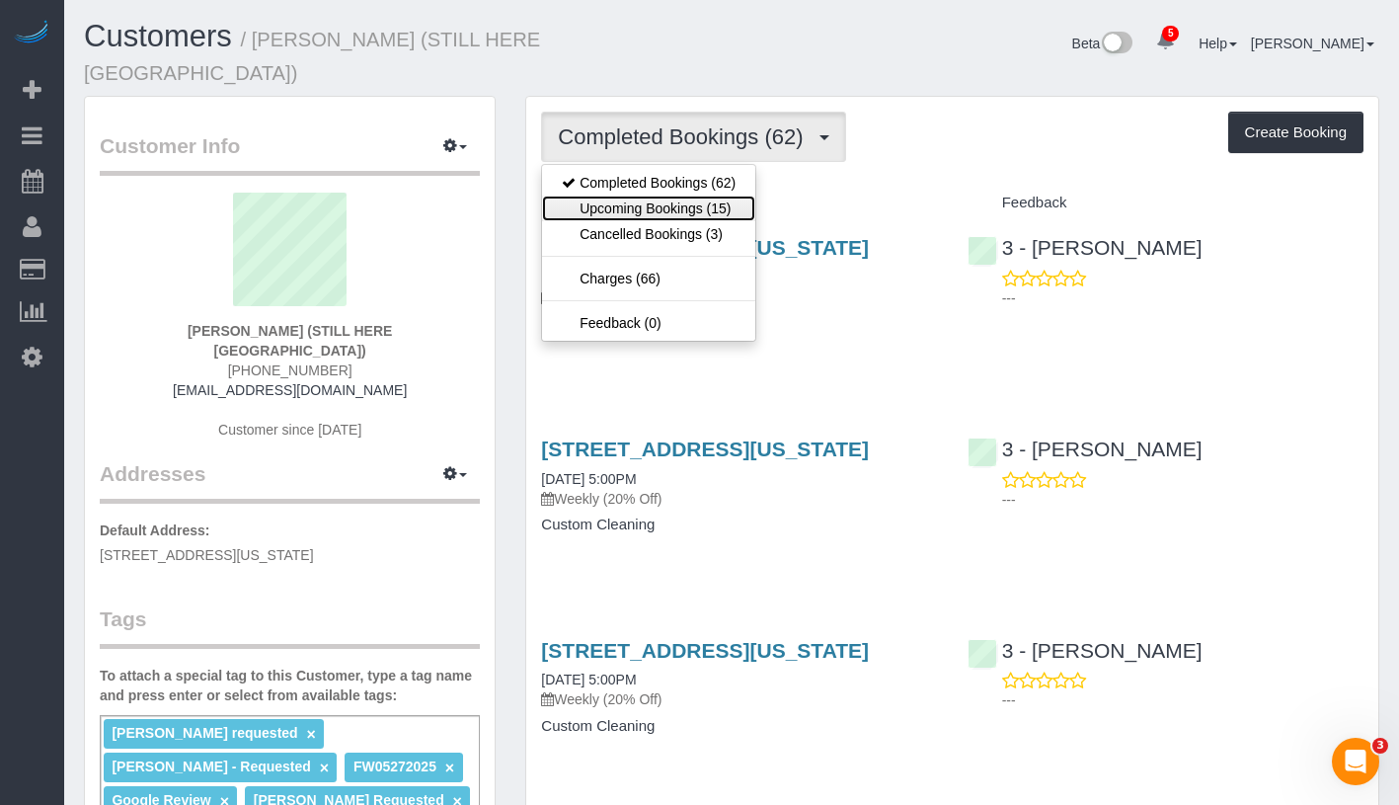
click at [677, 195] on link "Upcoming Bookings (15)" at bounding box center [648, 208] width 213 height 26
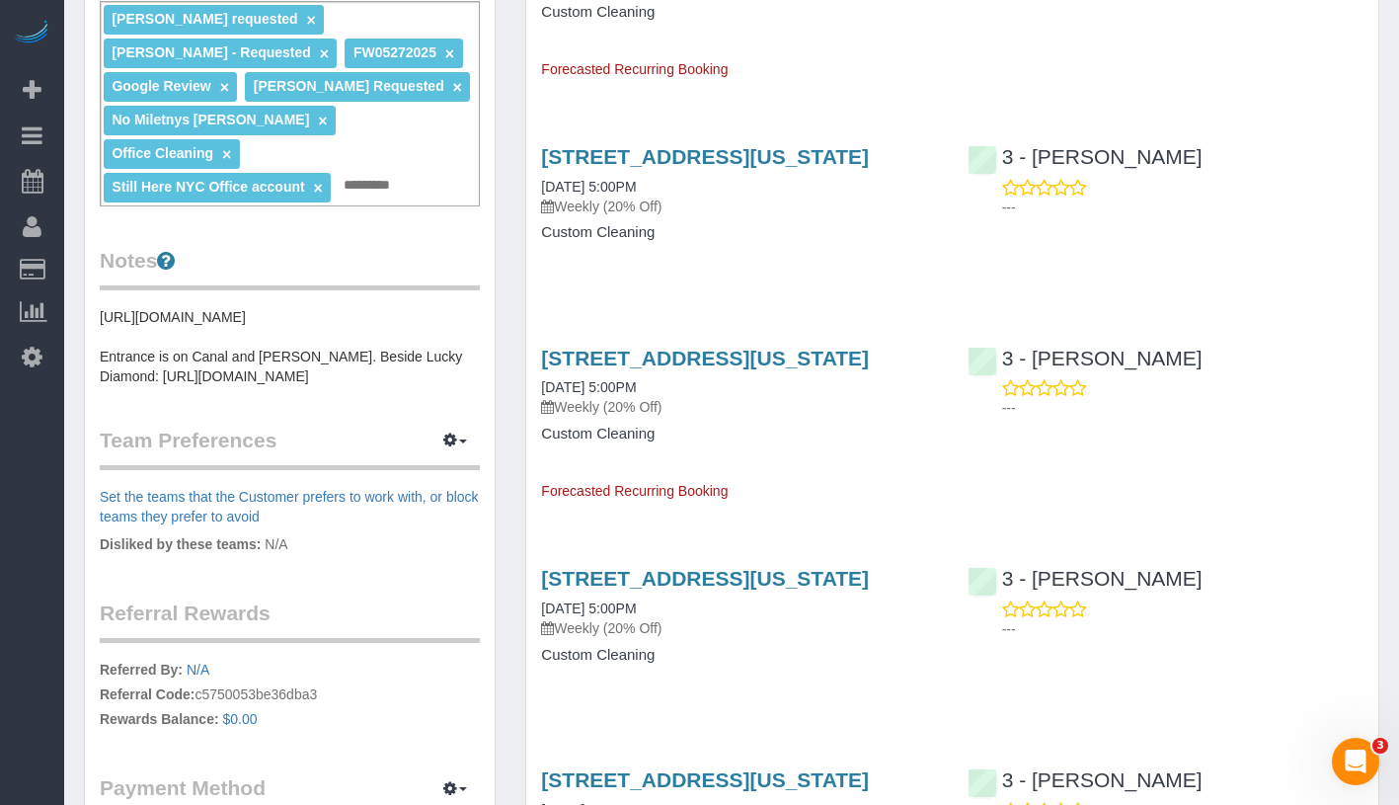
scroll to position [1001, 0]
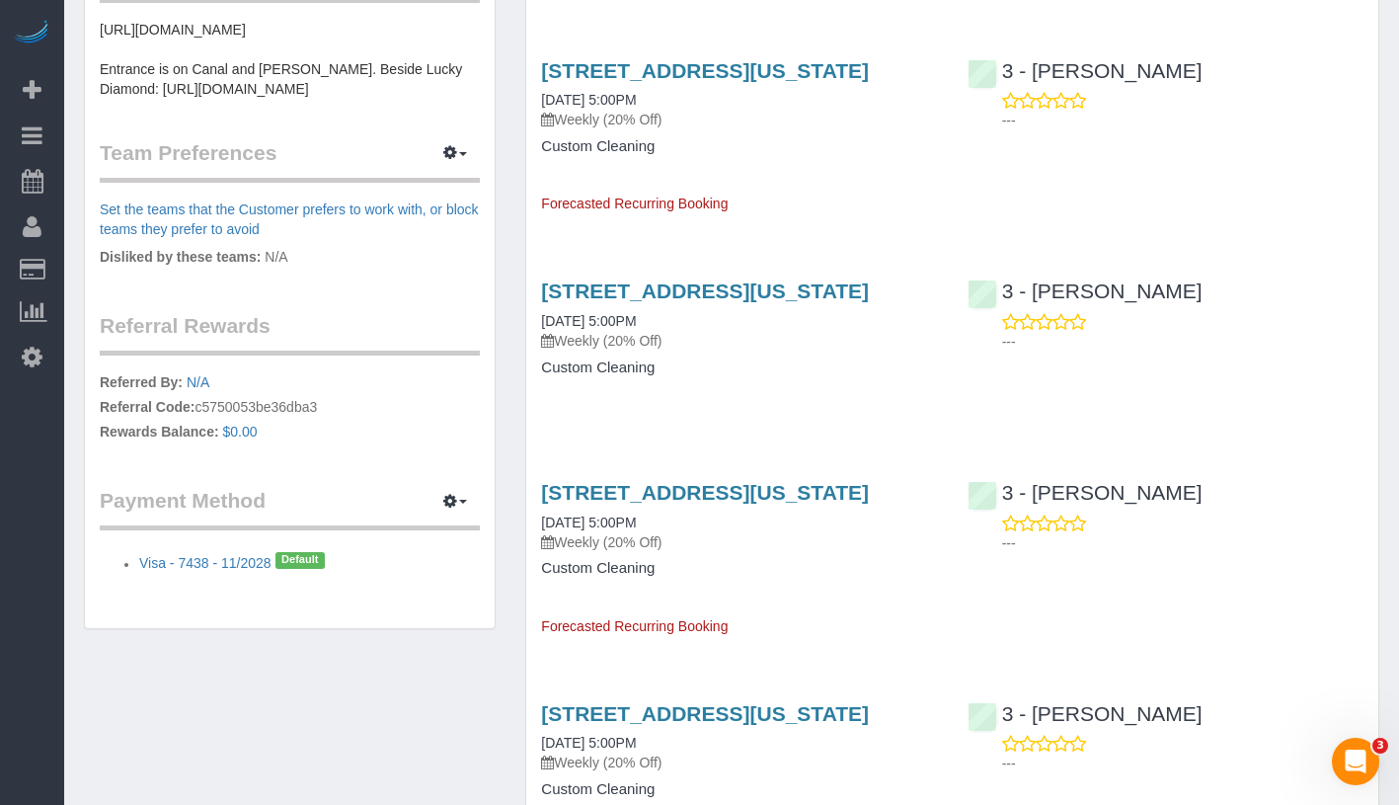
drag, startPoint x: 531, startPoint y: 425, endPoint x: 665, endPoint y: 431, distance: 134.4
click at [665, 415] on div "[STREET_ADDRESS][US_STATE] [DATE] 5:00PM Weekly (20% Off) Custom Cleaning" at bounding box center [739, 339] width 426 height 152
copy link "[DATE] 5:00PM"
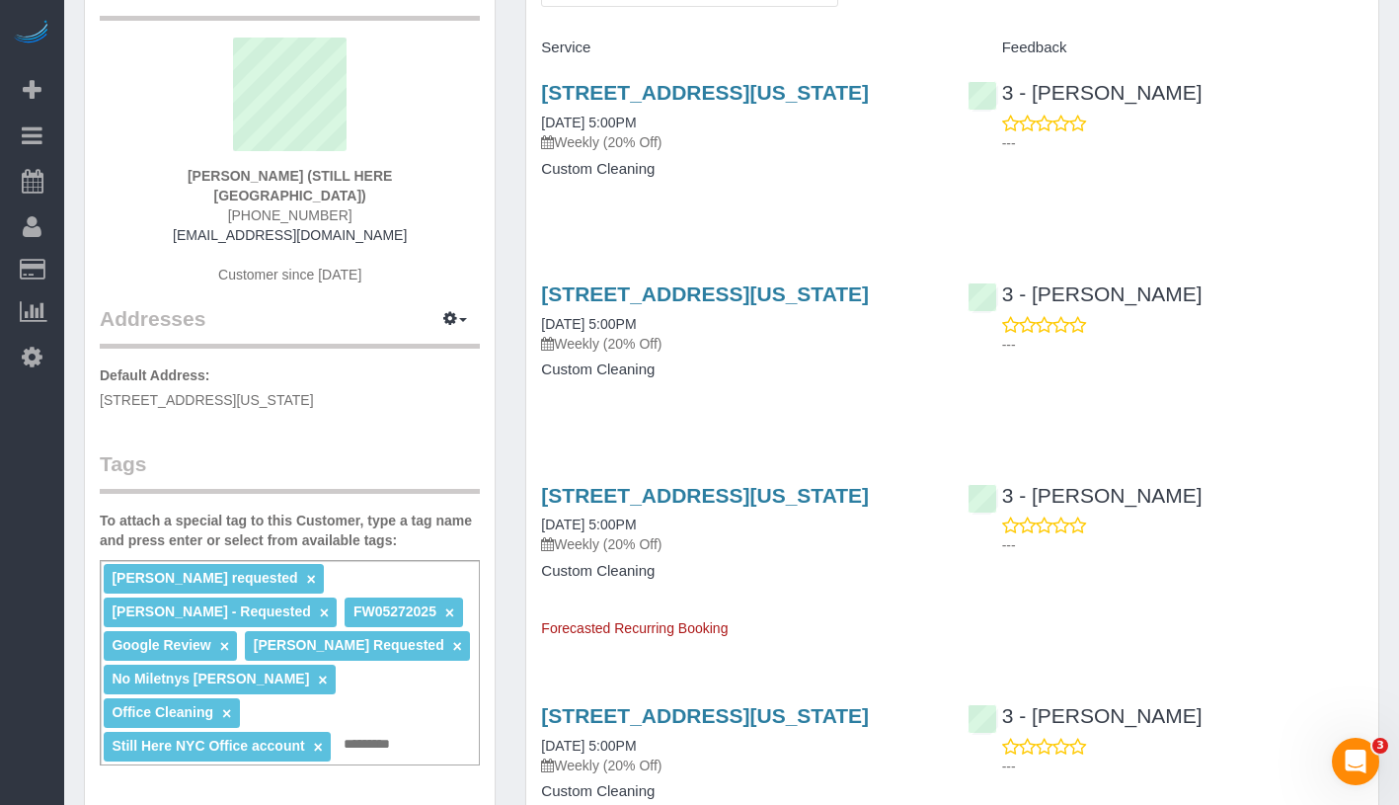
scroll to position [0, 0]
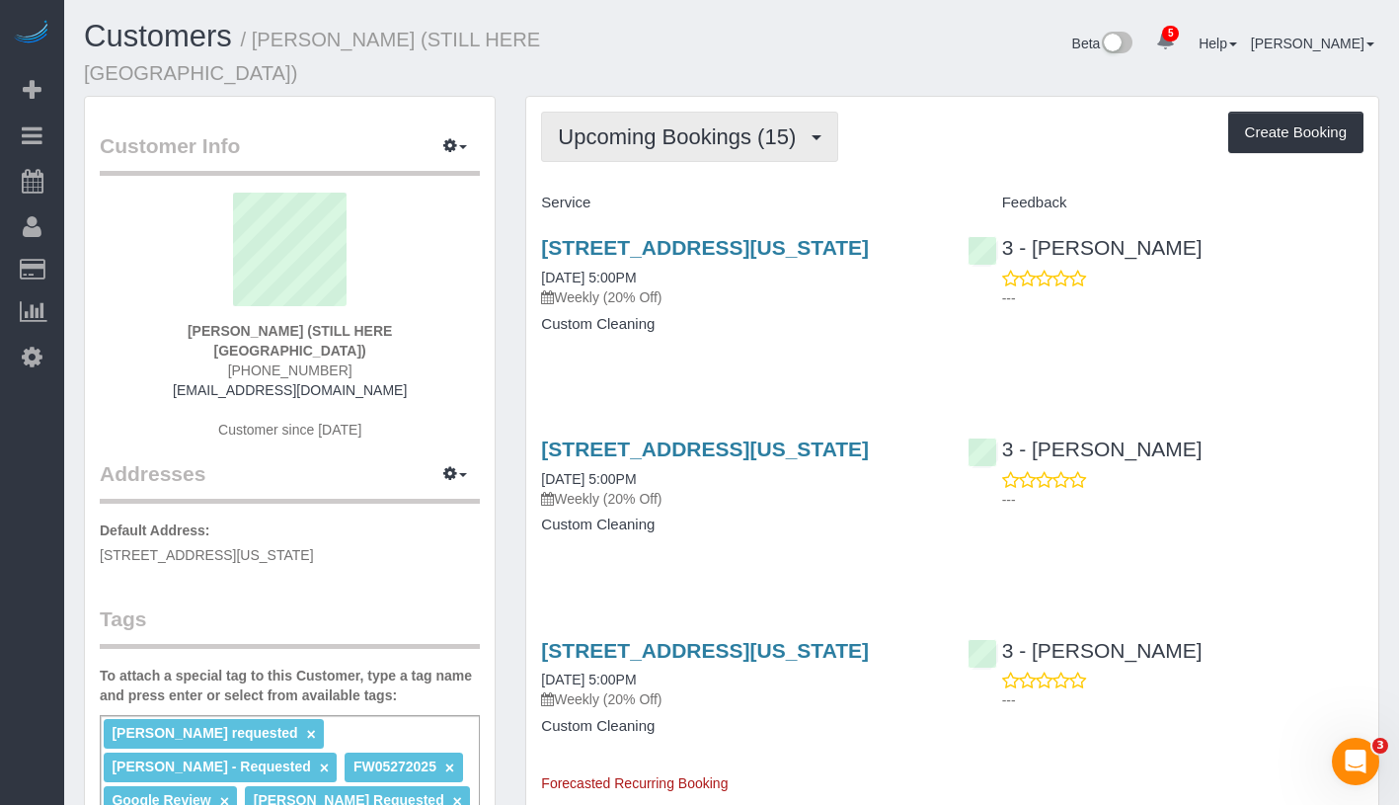
click at [711, 124] on span "Upcoming Bookings (15)" at bounding box center [682, 136] width 248 height 25
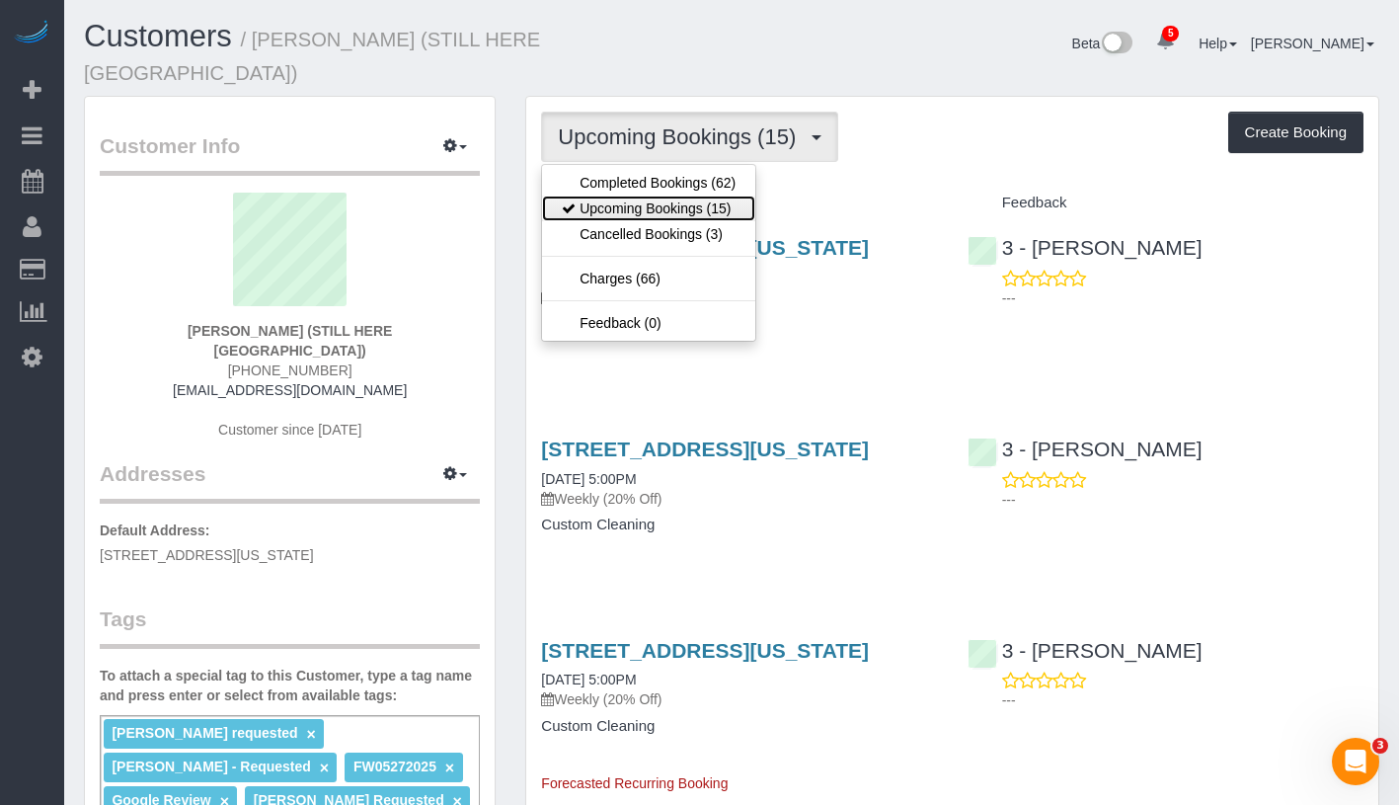
click at [710, 195] on link "Upcoming Bookings (15)" at bounding box center [648, 208] width 213 height 26
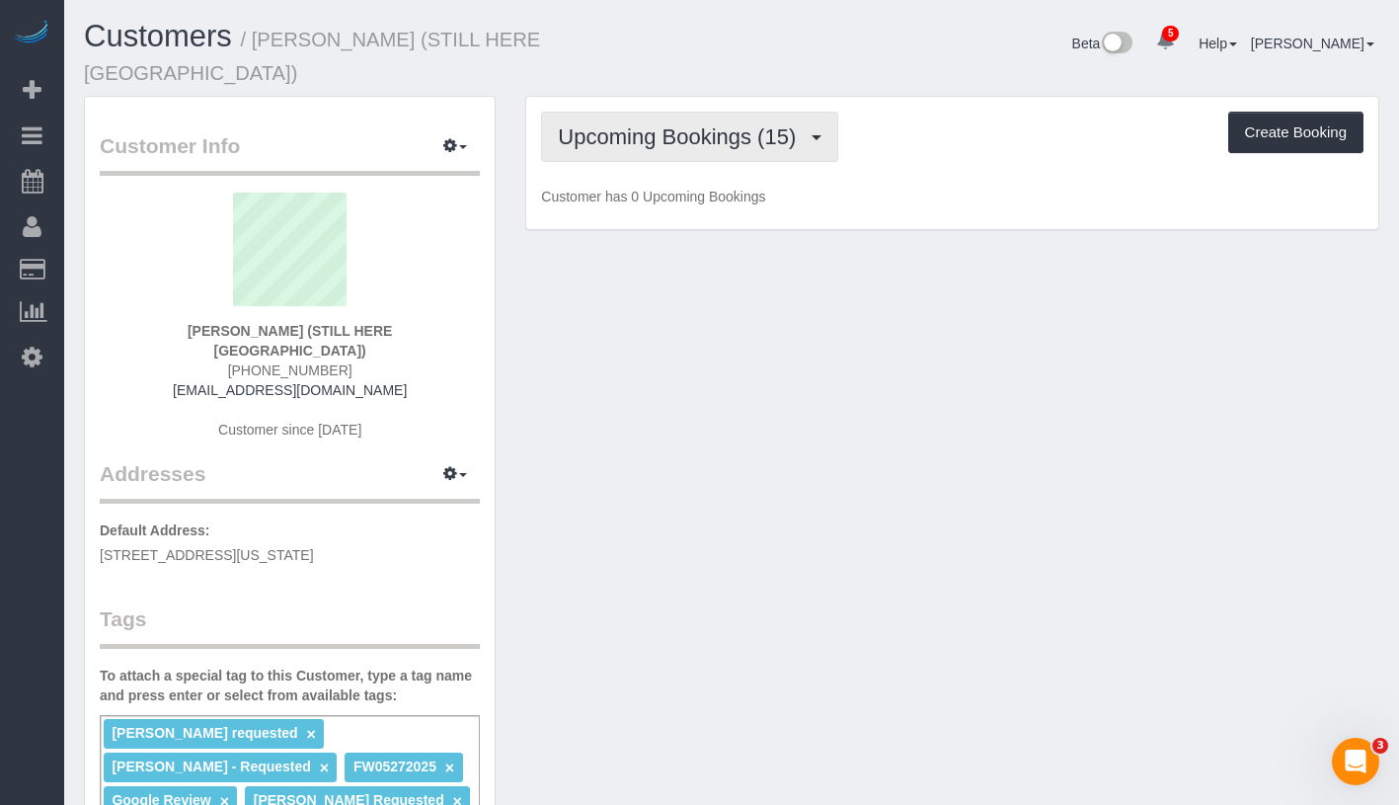
click at [721, 124] on span "Upcoming Bookings (15)" at bounding box center [682, 136] width 248 height 25
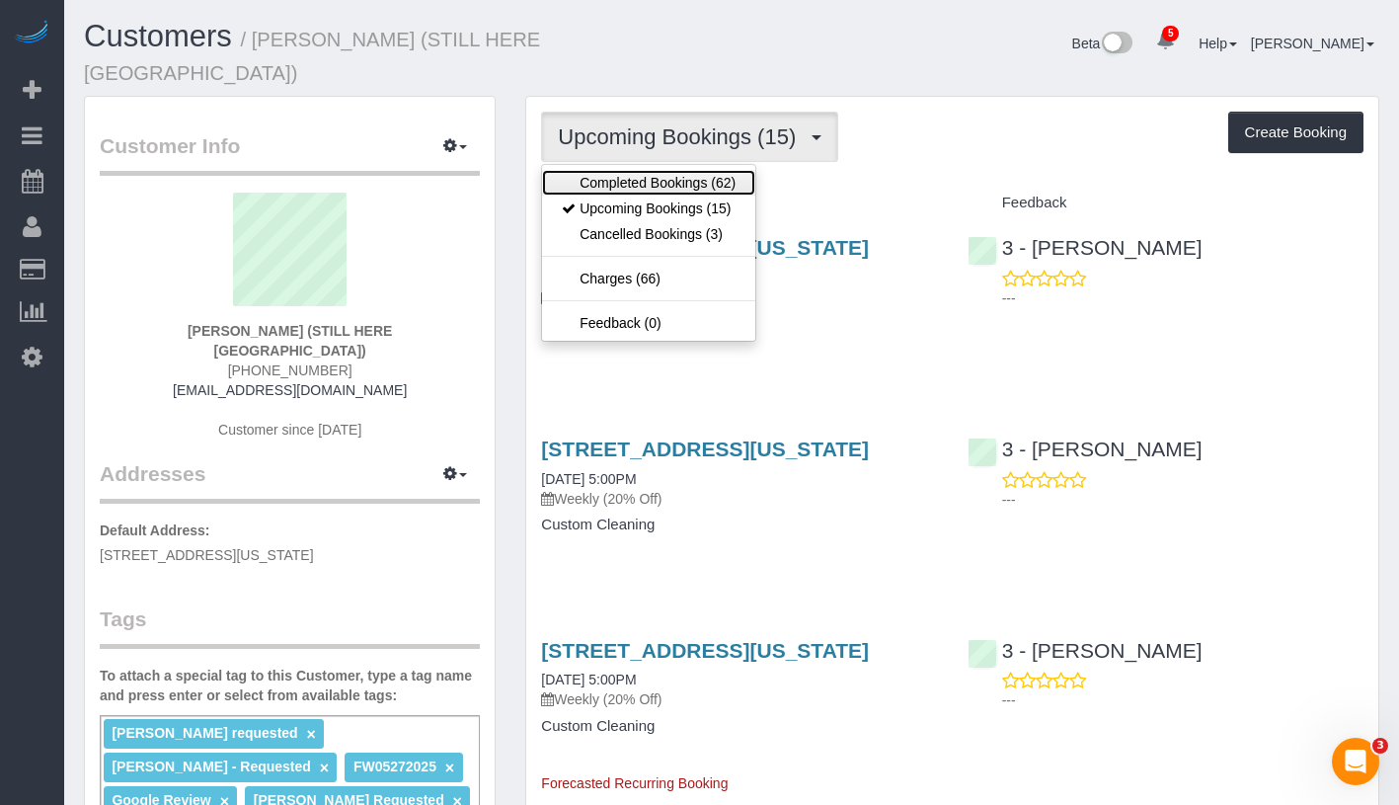
click at [714, 170] on link "Completed Bookings (62)" at bounding box center [648, 183] width 213 height 26
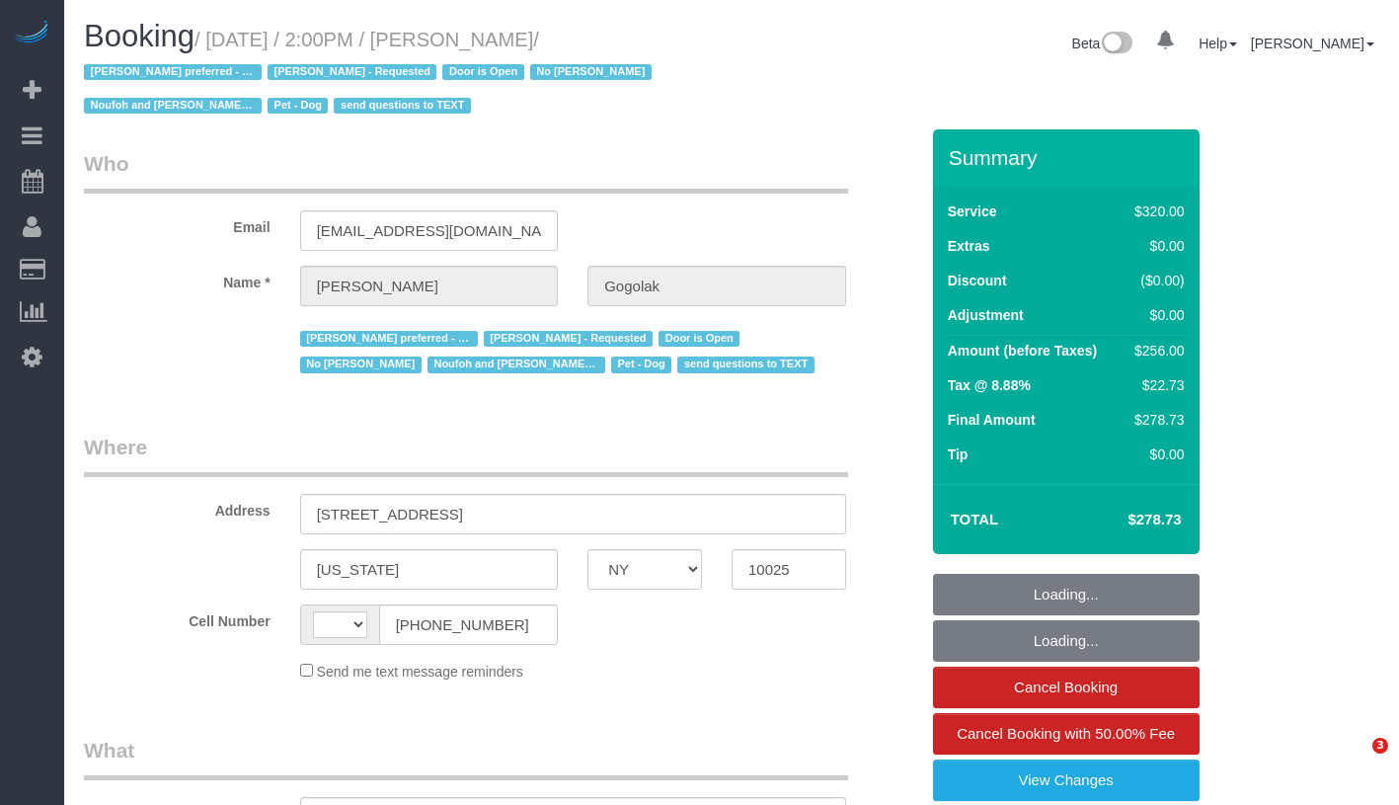
select select "NY"
select select "string:[GEOGRAPHIC_DATA]"
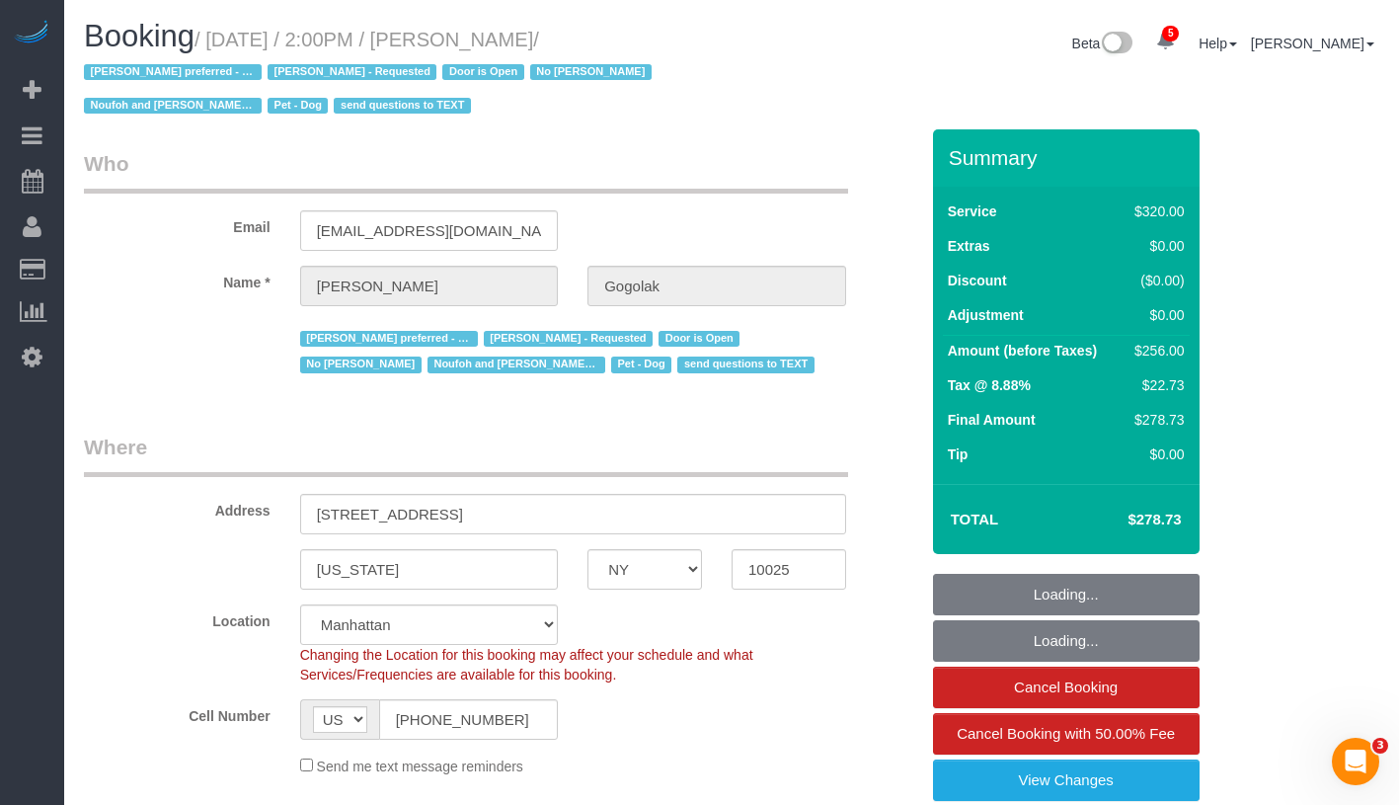
select select "string:stripe-pm_1RfNyY4VGloSiKo7jWnzrFGY"
select select "240"
select select "object:828"
select select "spot1"
select select "number:58"
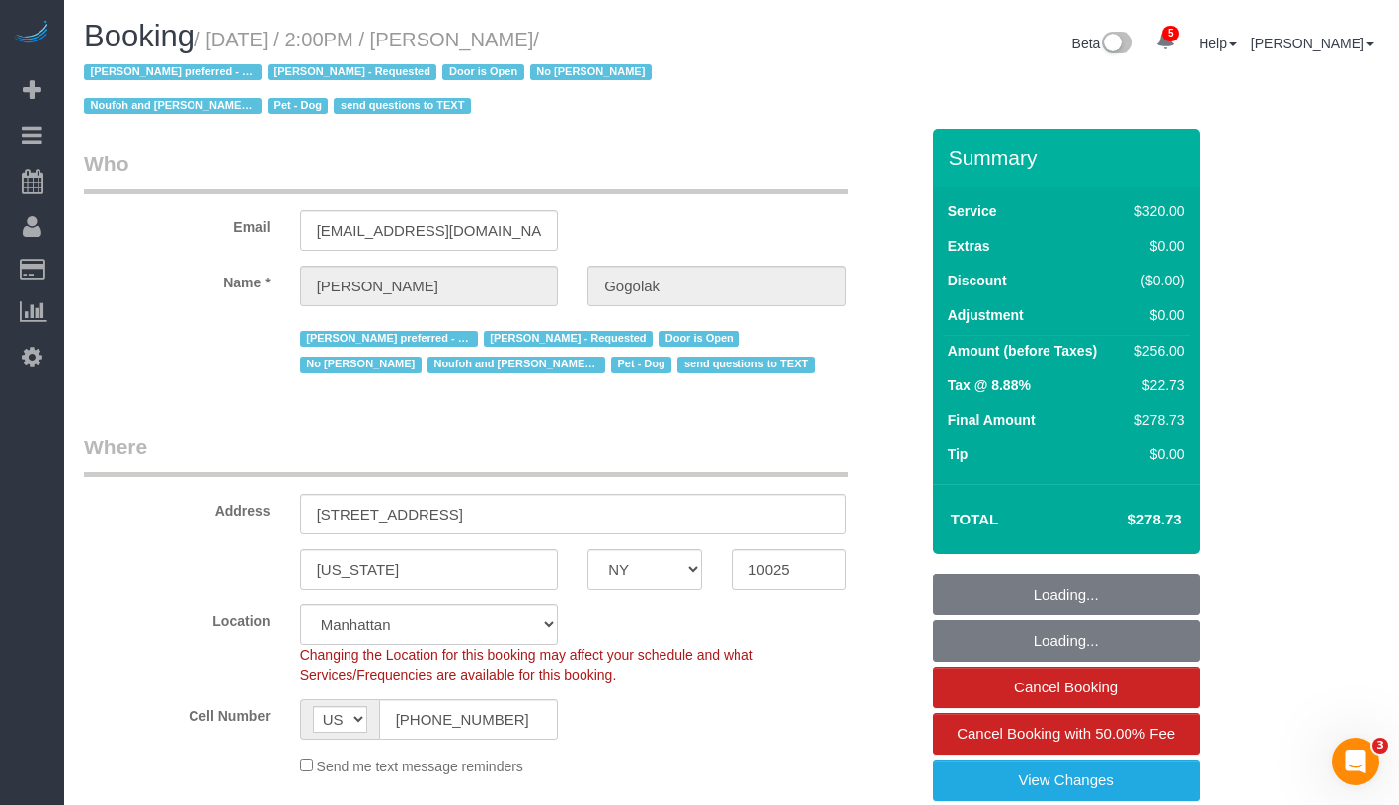
select select "number:76"
select select "number:13"
select select "number:5"
select select "object:981"
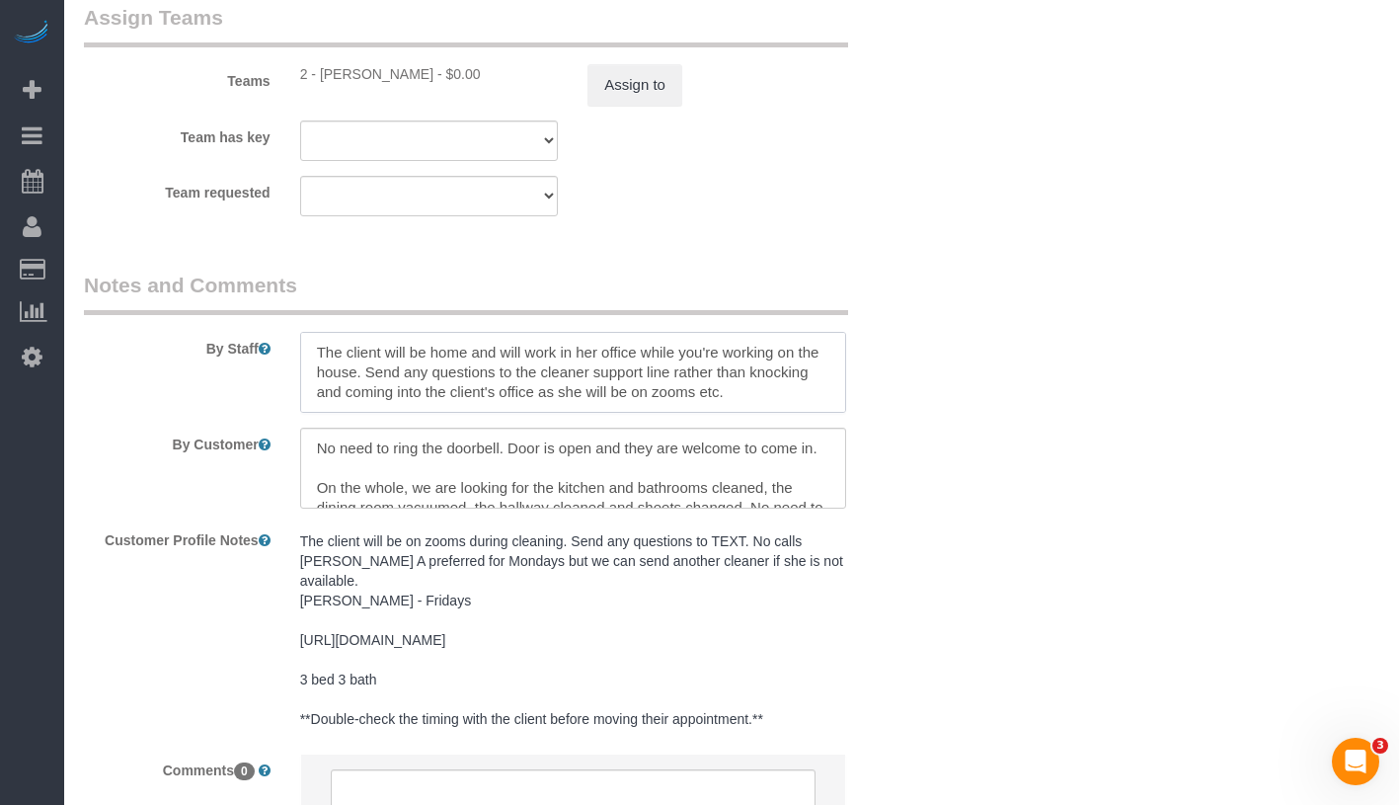
scroll to position [245, 0]
click at [783, 382] on textarea at bounding box center [573, 372] width 546 height 81
click at [797, 470] on textarea at bounding box center [573, 467] width 546 height 81
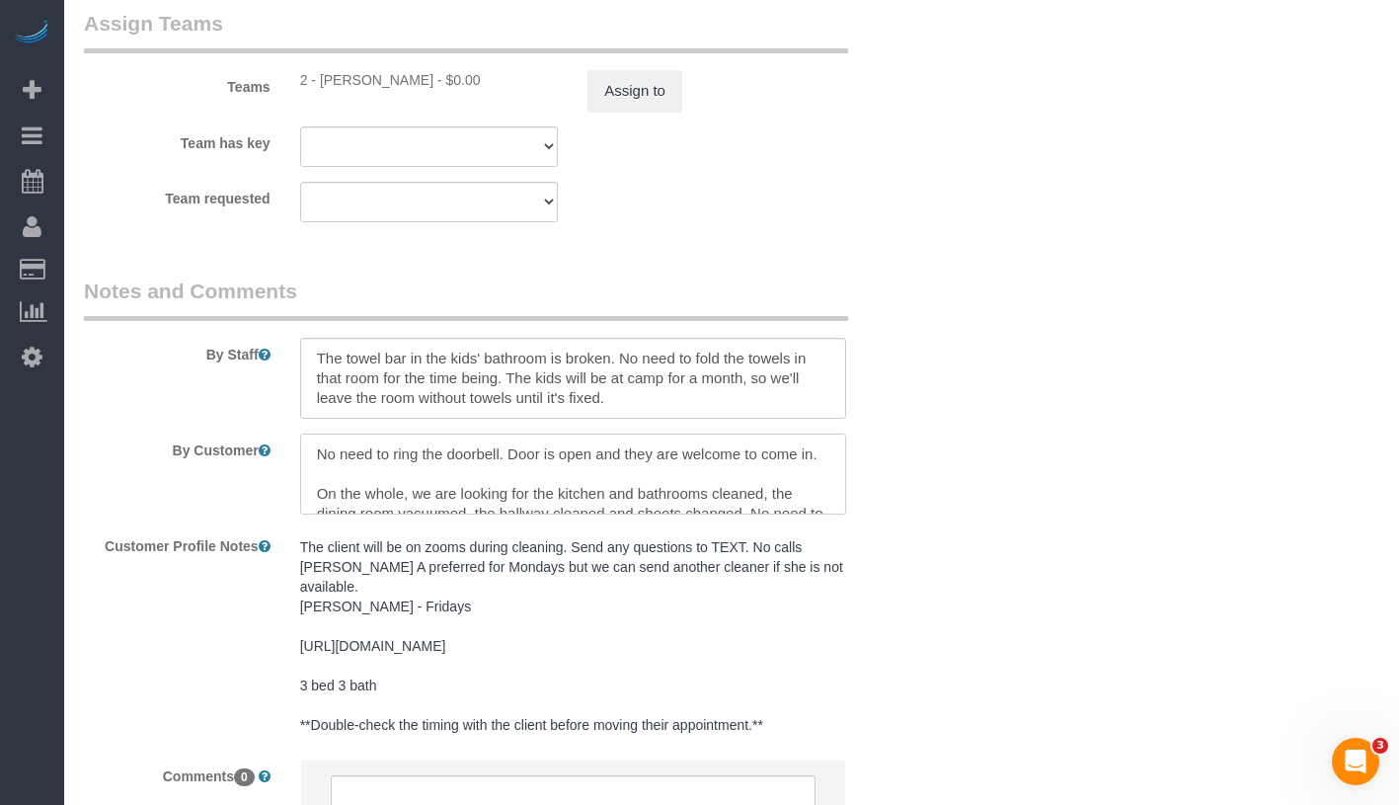
scroll to position [137, 0]
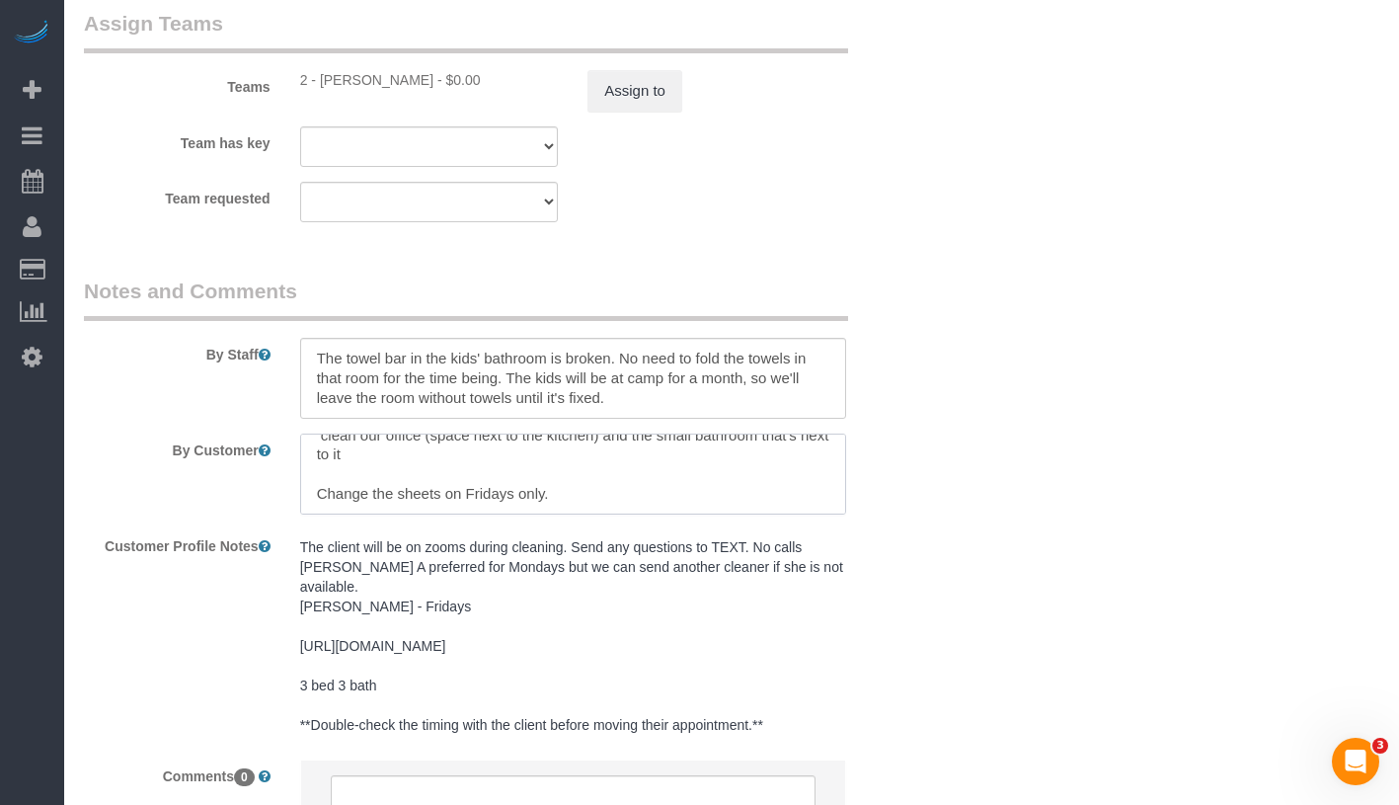
drag, startPoint x: 306, startPoint y: 451, endPoint x: 625, endPoint y: 510, distance: 324.3
click at [625, 510] on textarea at bounding box center [573, 473] width 546 height 81
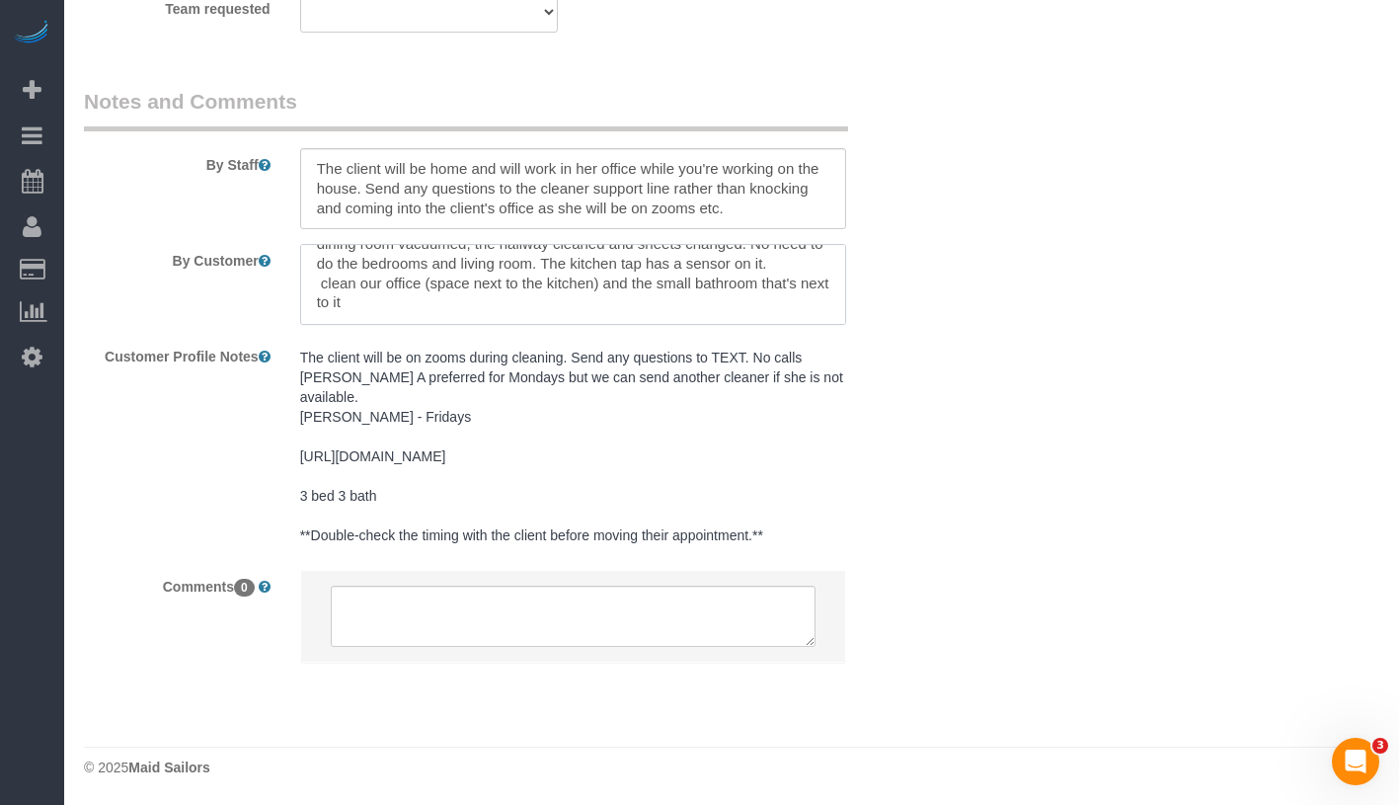
scroll to position [256, 0]
click at [648, 274] on textarea at bounding box center [573, 284] width 546 height 81
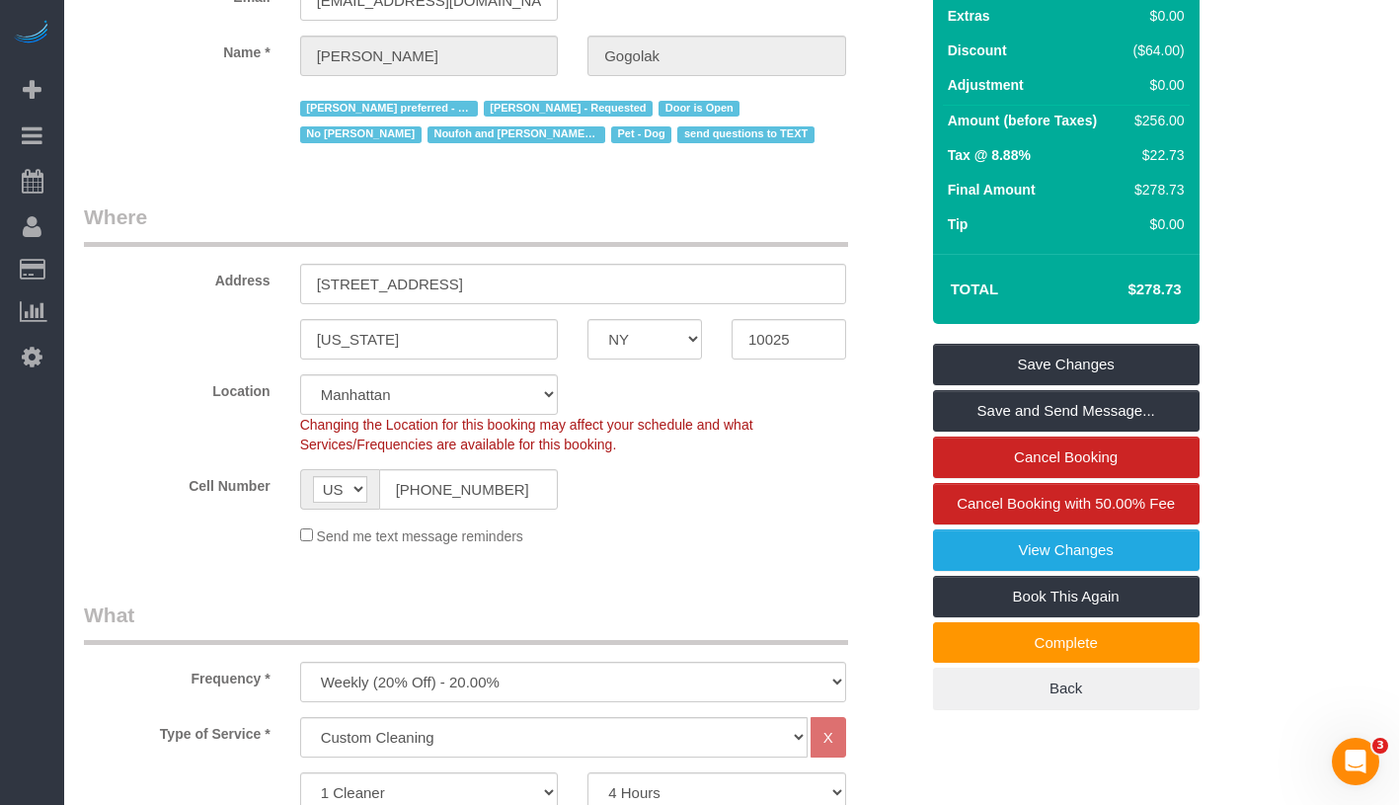
scroll to position [0, 0]
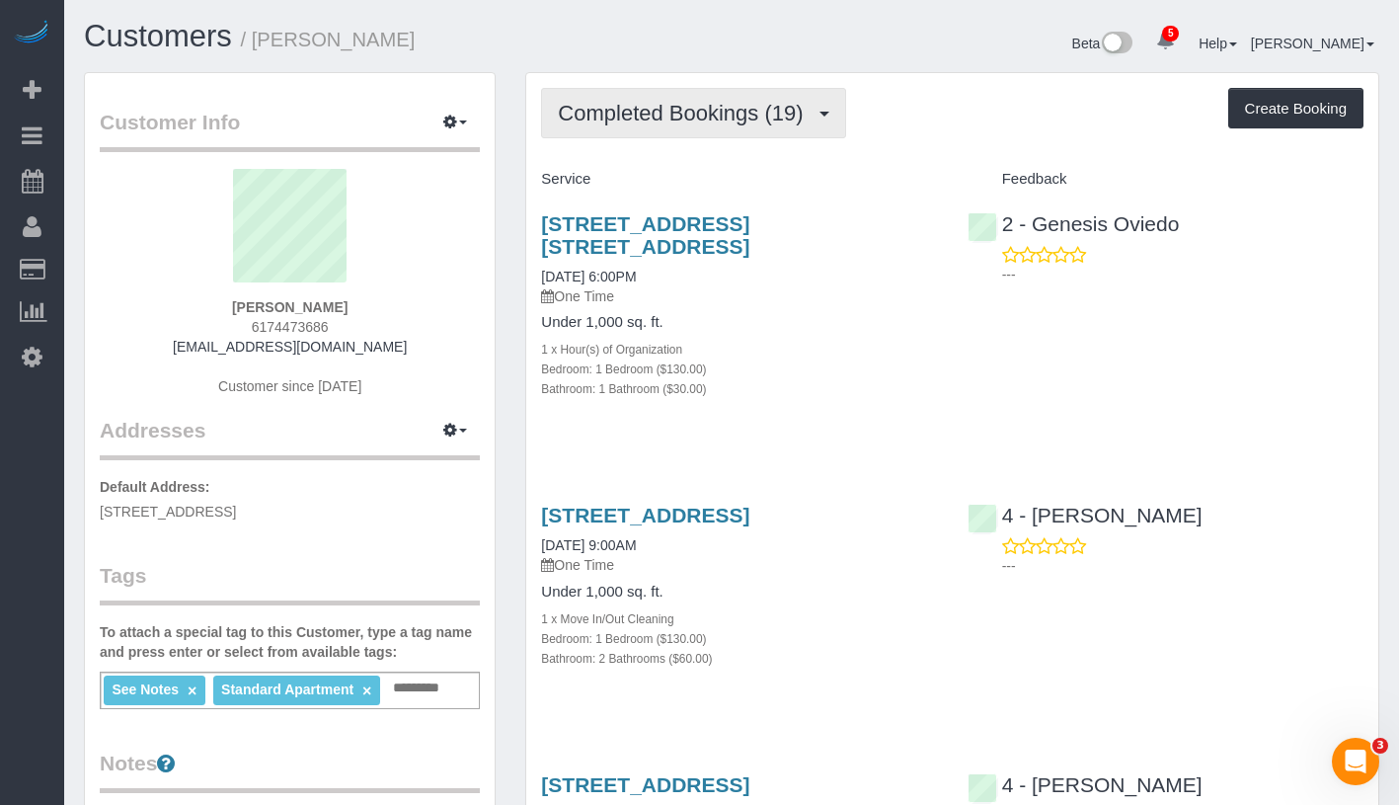
click at [732, 123] on span "Completed Bookings (19)" at bounding box center [685, 113] width 255 height 25
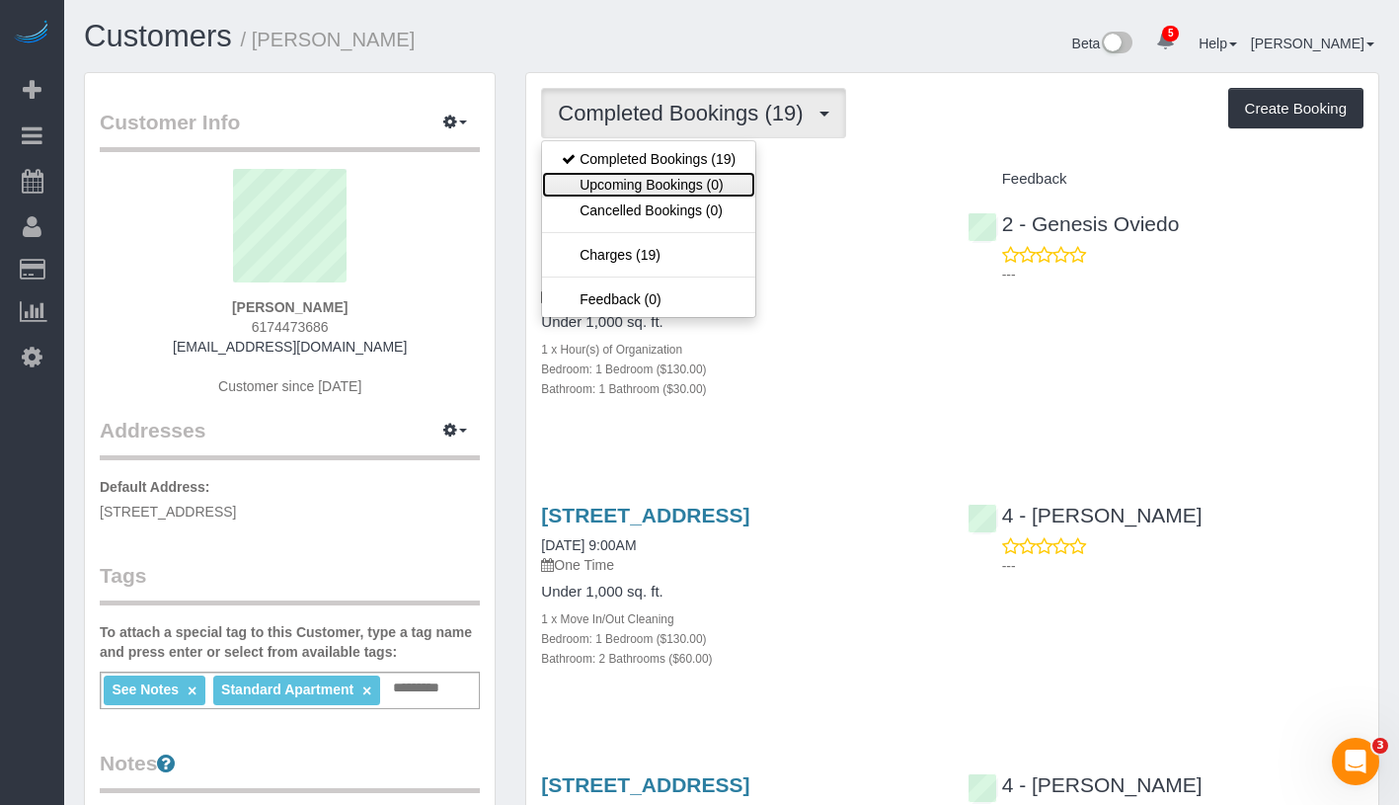
click at [696, 193] on link "Upcoming Bookings (0)" at bounding box center [648, 185] width 213 height 26
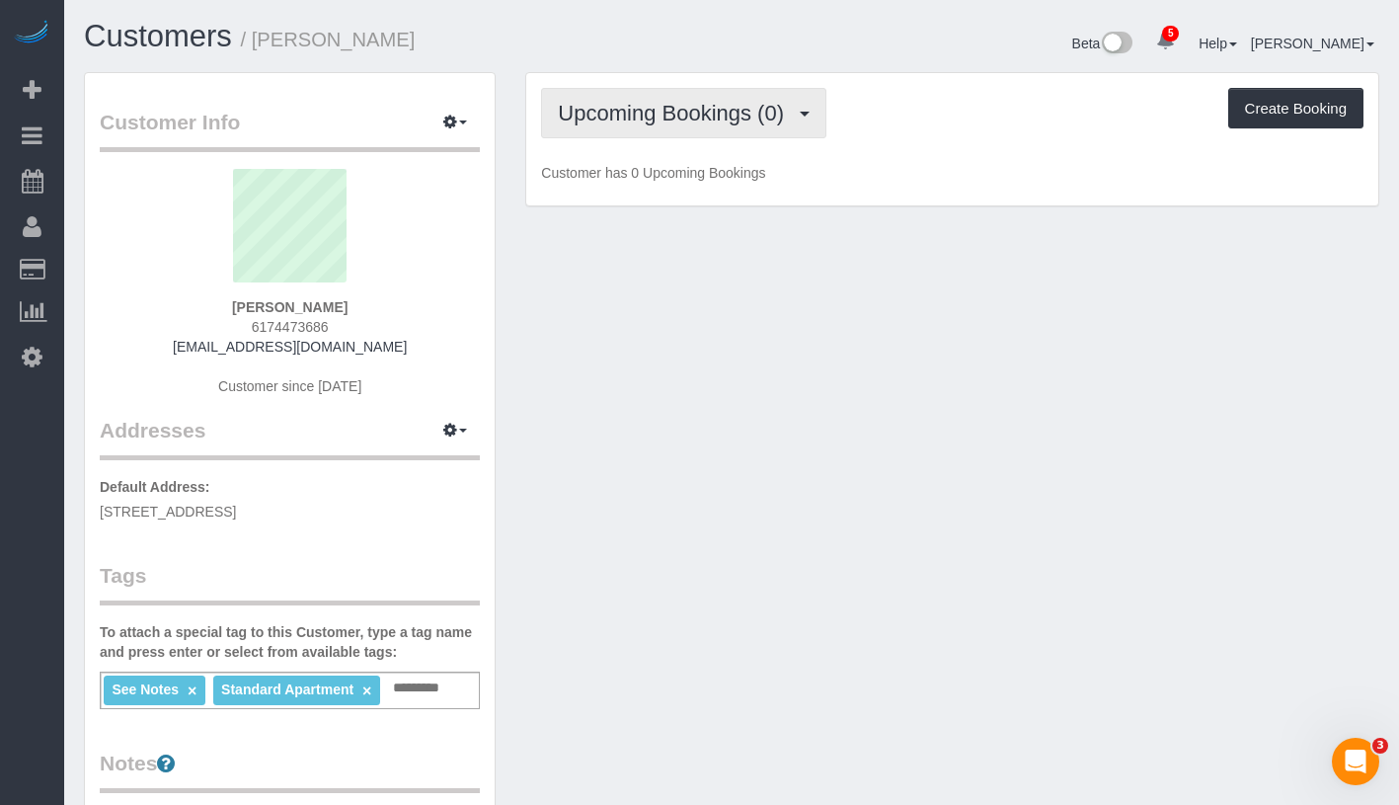
click at [761, 117] on span "Upcoming Bookings (0)" at bounding box center [676, 113] width 236 height 25
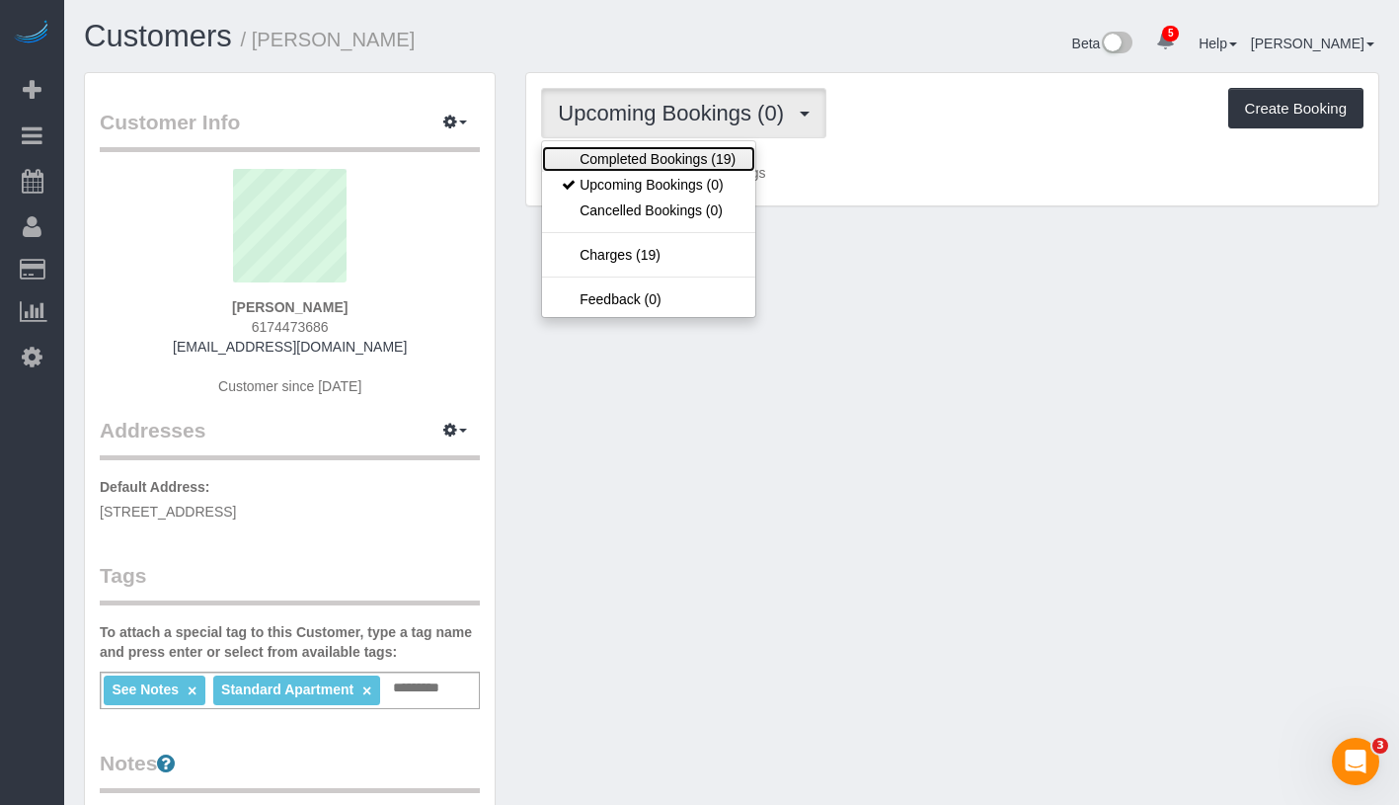
click at [732, 166] on link "Completed Bookings (19)" at bounding box center [648, 159] width 213 height 26
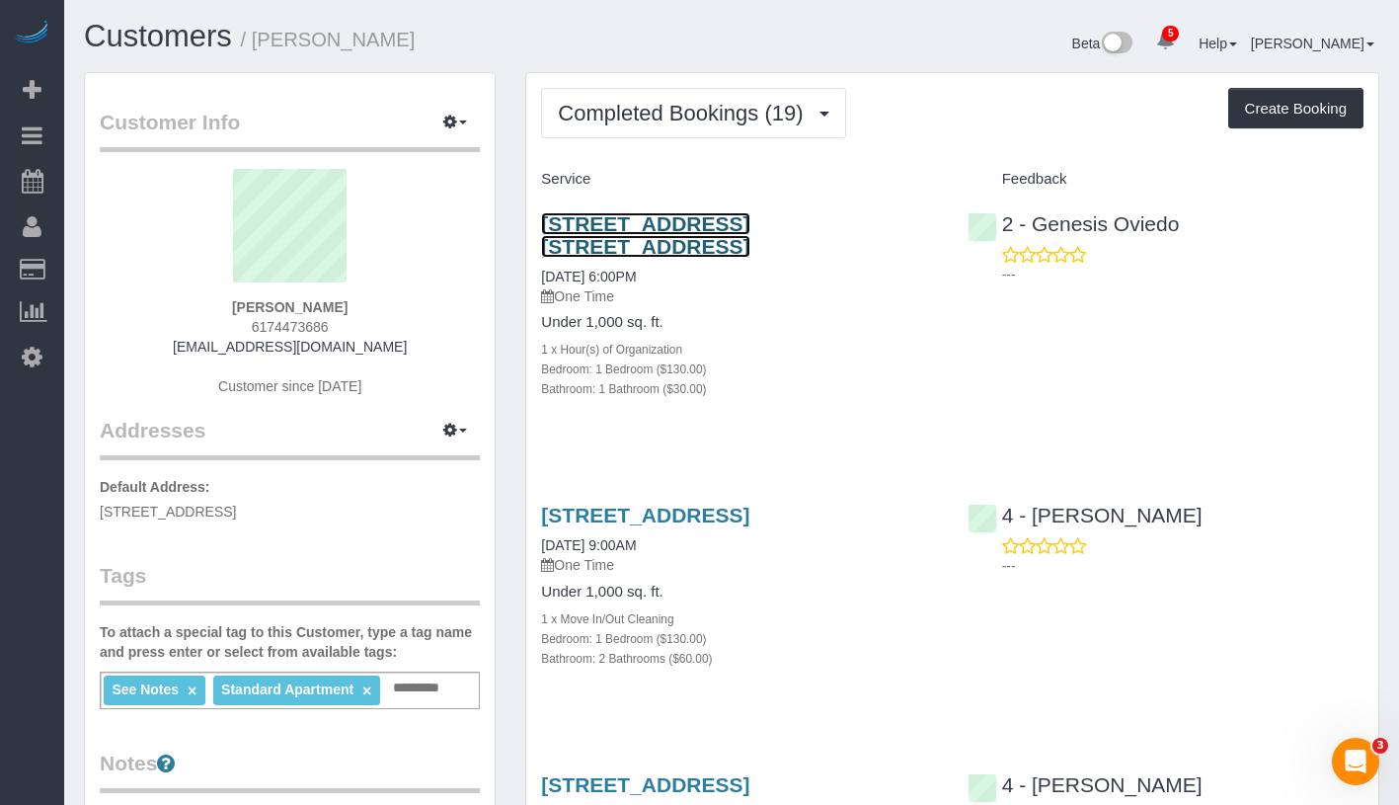
click at [665, 227] on link "544 Union Avenue, Apt. 5u, Brooklyn, MA 11211" at bounding box center [645, 234] width 208 height 45
drag, startPoint x: 534, startPoint y: 218, endPoint x: 801, endPoint y: 225, distance: 266.6
click at [801, 225] on div "544 Union Avenue, Apt. 5u, Brooklyn, MA 11211 07/16/2025 6:00PM One Time Under …" at bounding box center [739, 316] width 426 height 242
copy link "544 Union Avenue, Apt. 5u"
click at [572, 201] on div "544 Union Avenue, Apt. 5u, Brooklyn, MA 11211 07/16/2025 6:00PM One Time Under …" at bounding box center [739, 316] width 426 height 242
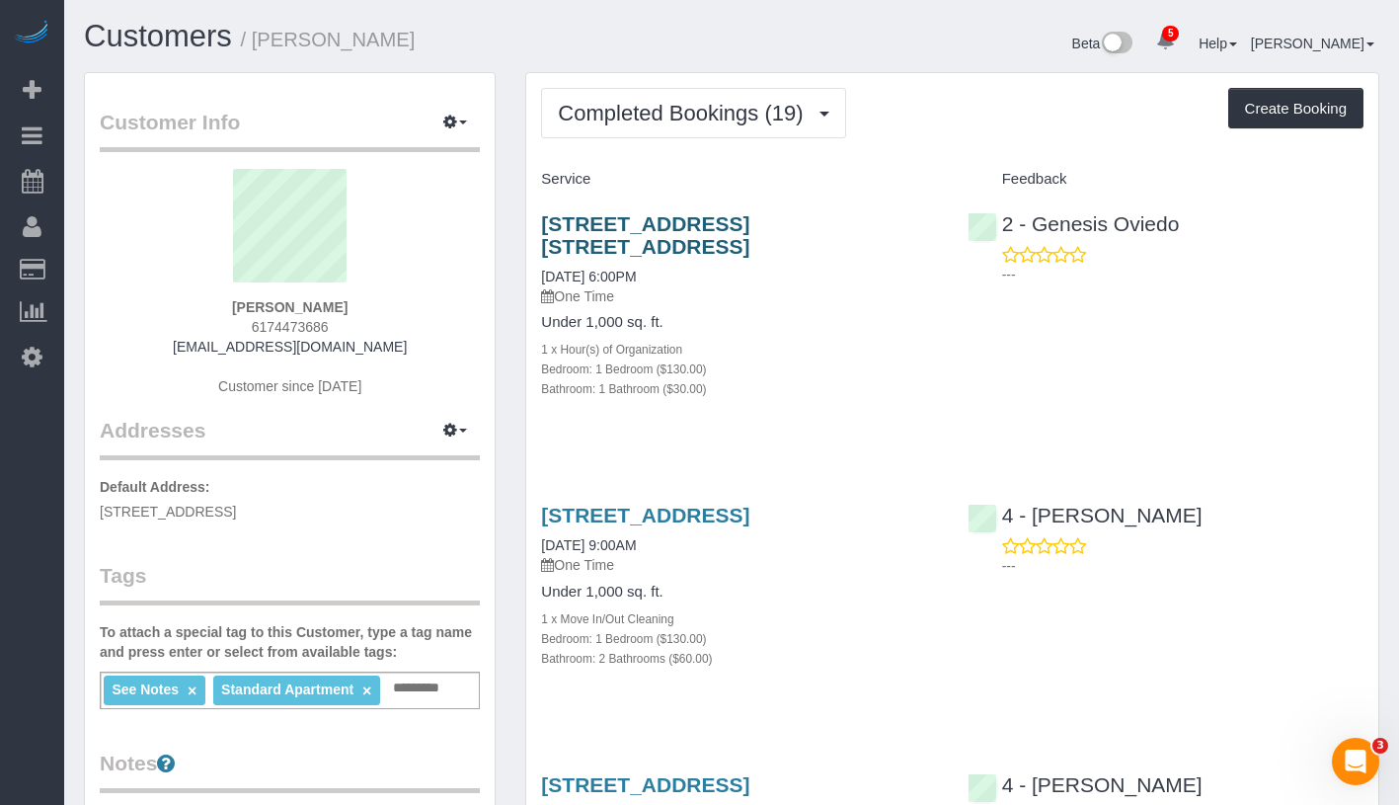
drag, startPoint x: 544, startPoint y: 201, endPoint x: 633, endPoint y: 241, distance: 97.2
click at [633, 241] on div "544 Union Avenue, Apt. 5u, Brooklyn, MA 11211 07/16/2025 6:00PM One Time Under …" at bounding box center [739, 316] width 426 height 242
copy link "544 Union Avenue, Apt. 5u, Brooklyn, MA 11211"
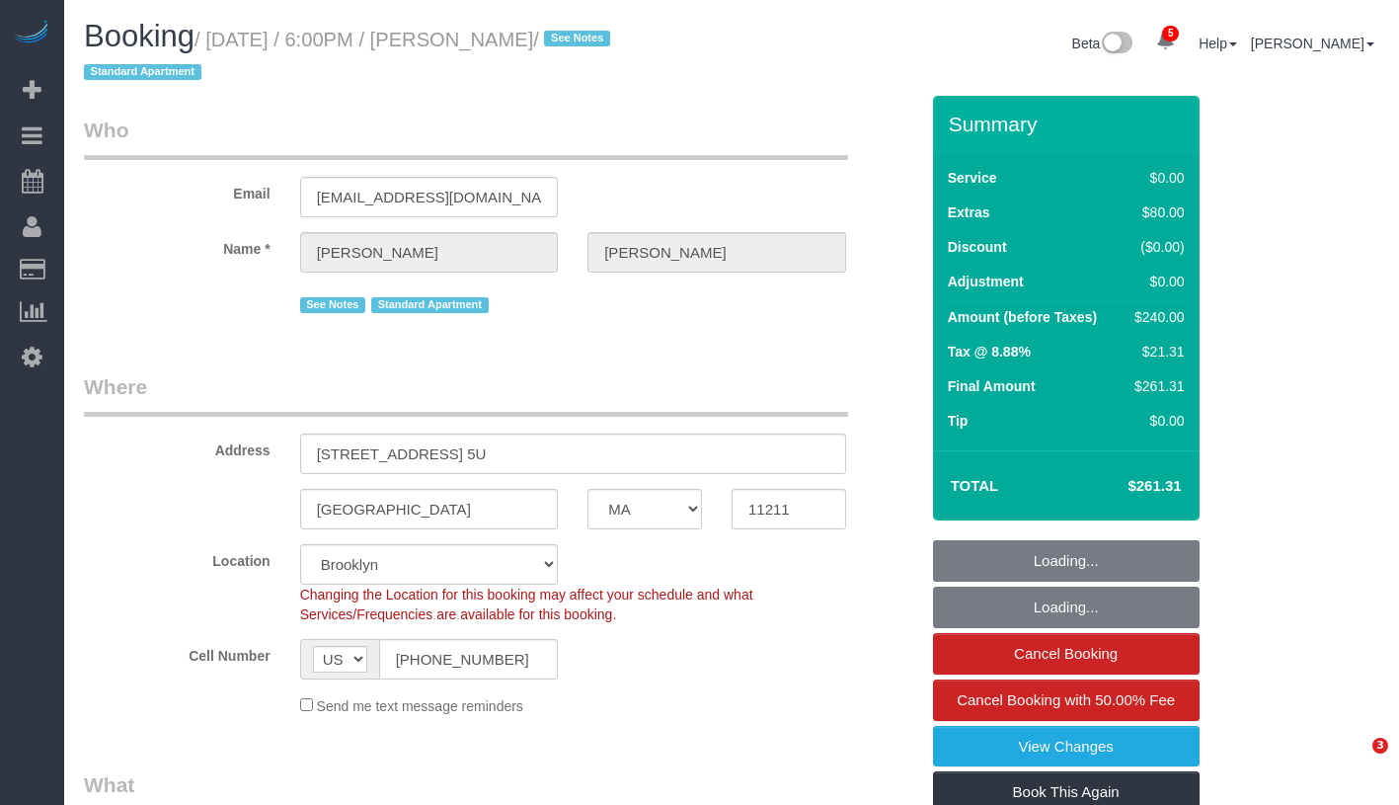
select select "MA"
select select "1"
select select "spot1"
select select "number:89"
select select "number:90"
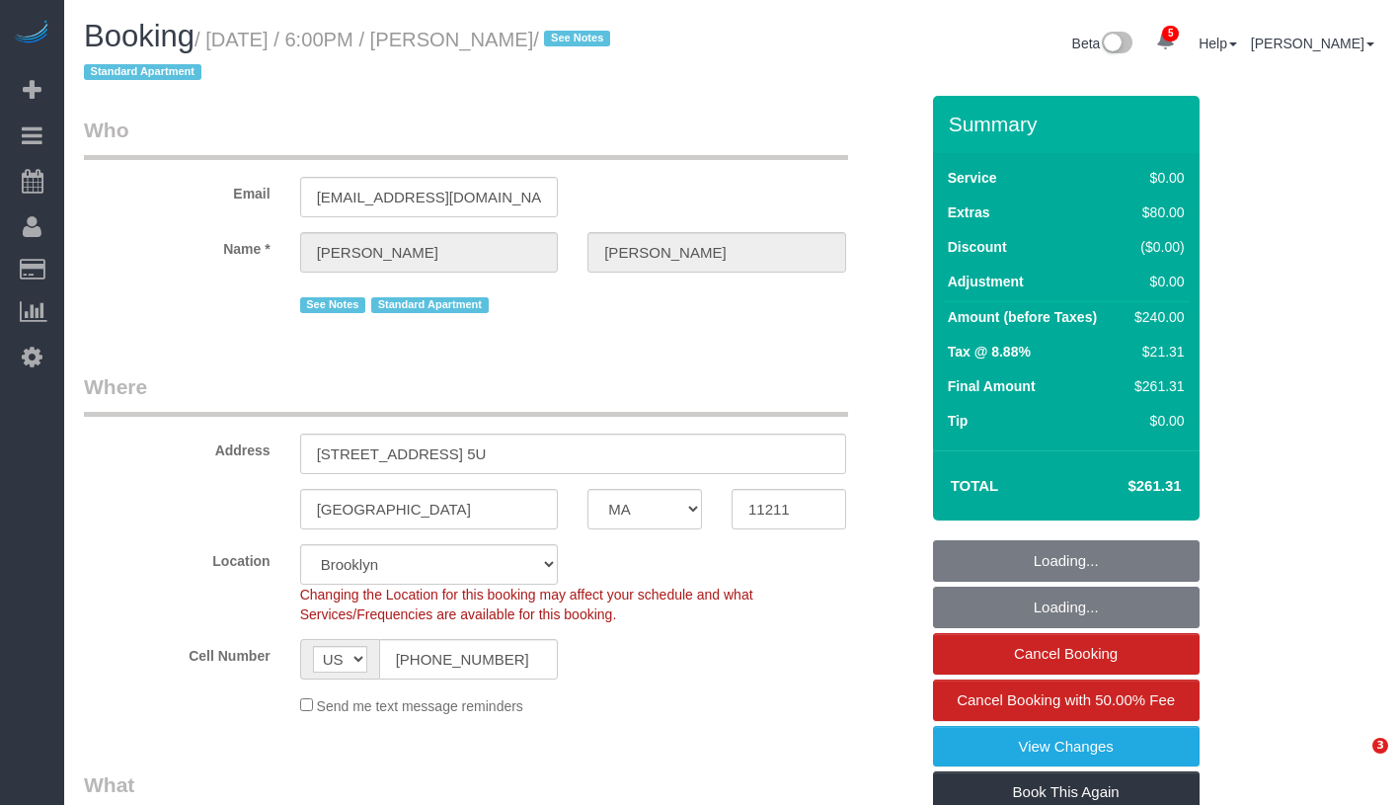
select select "number:15"
select select "number:5"
select select "1"
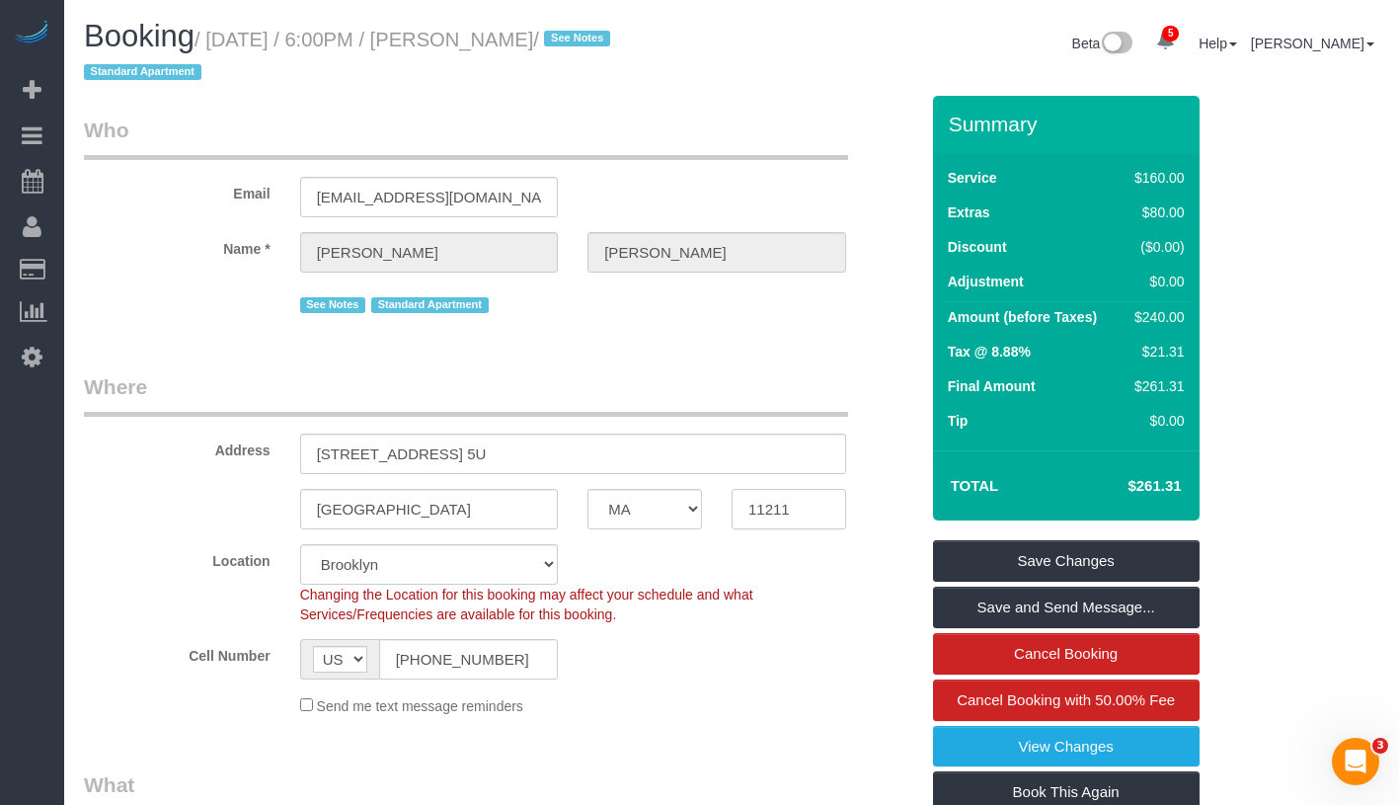
drag, startPoint x: 746, startPoint y: 514, endPoint x: 799, endPoint y: 513, distance: 52.3
click at [799, 513] on body "5 Beta Your Notifications You have 0 alerts × You have 4 to charge for [DATE] ×…" at bounding box center [699, 402] width 1399 height 805
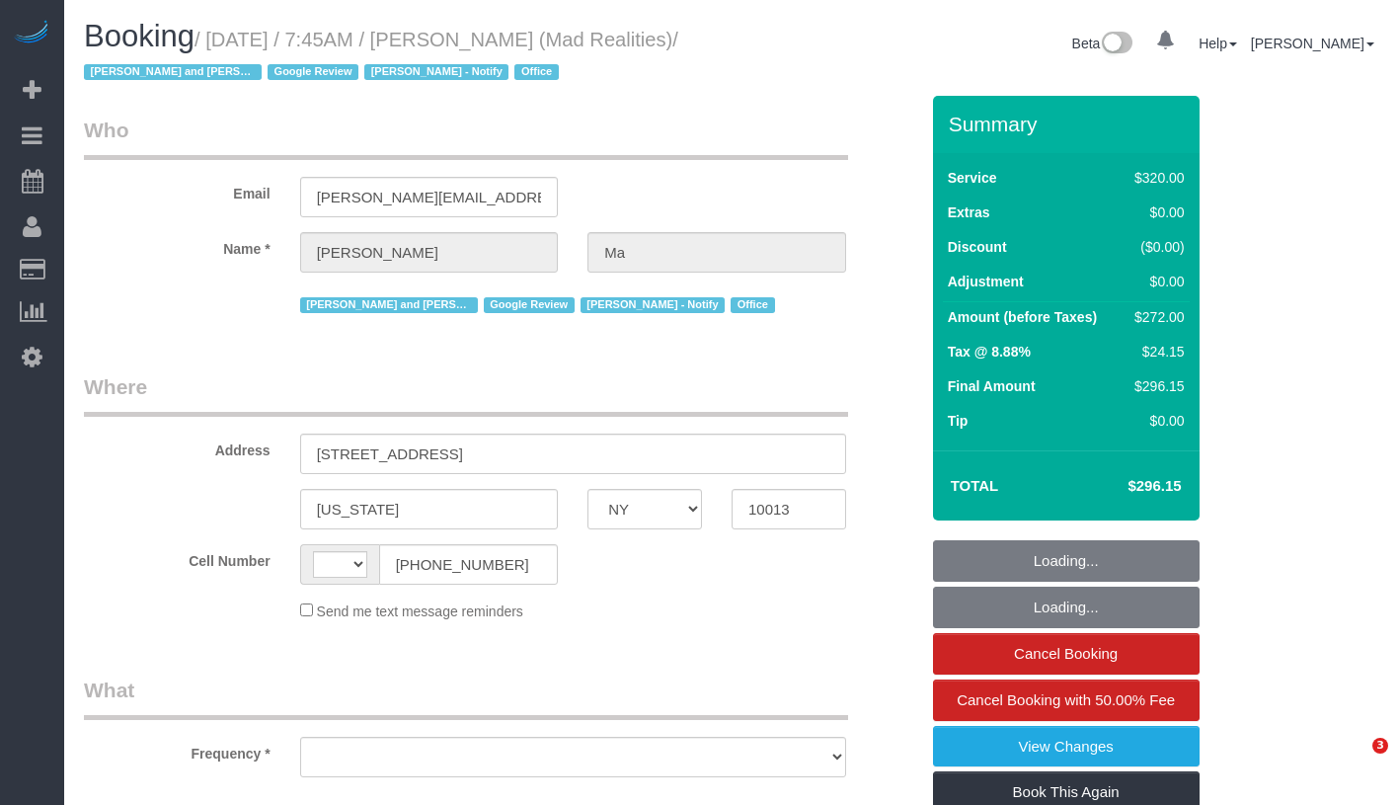
select select "NY"
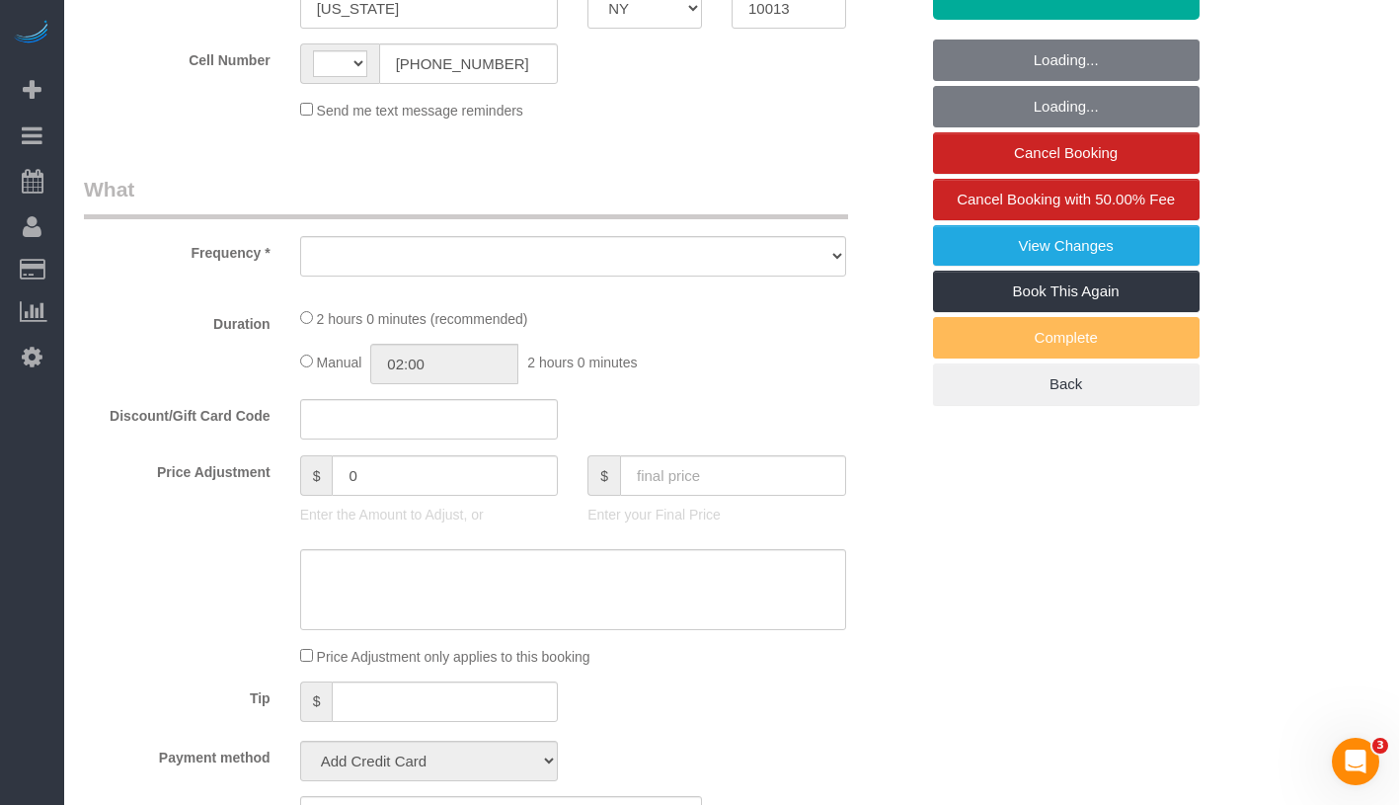
select select "number:89"
select select "number:90"
select select "number:15"
select select "number:7"
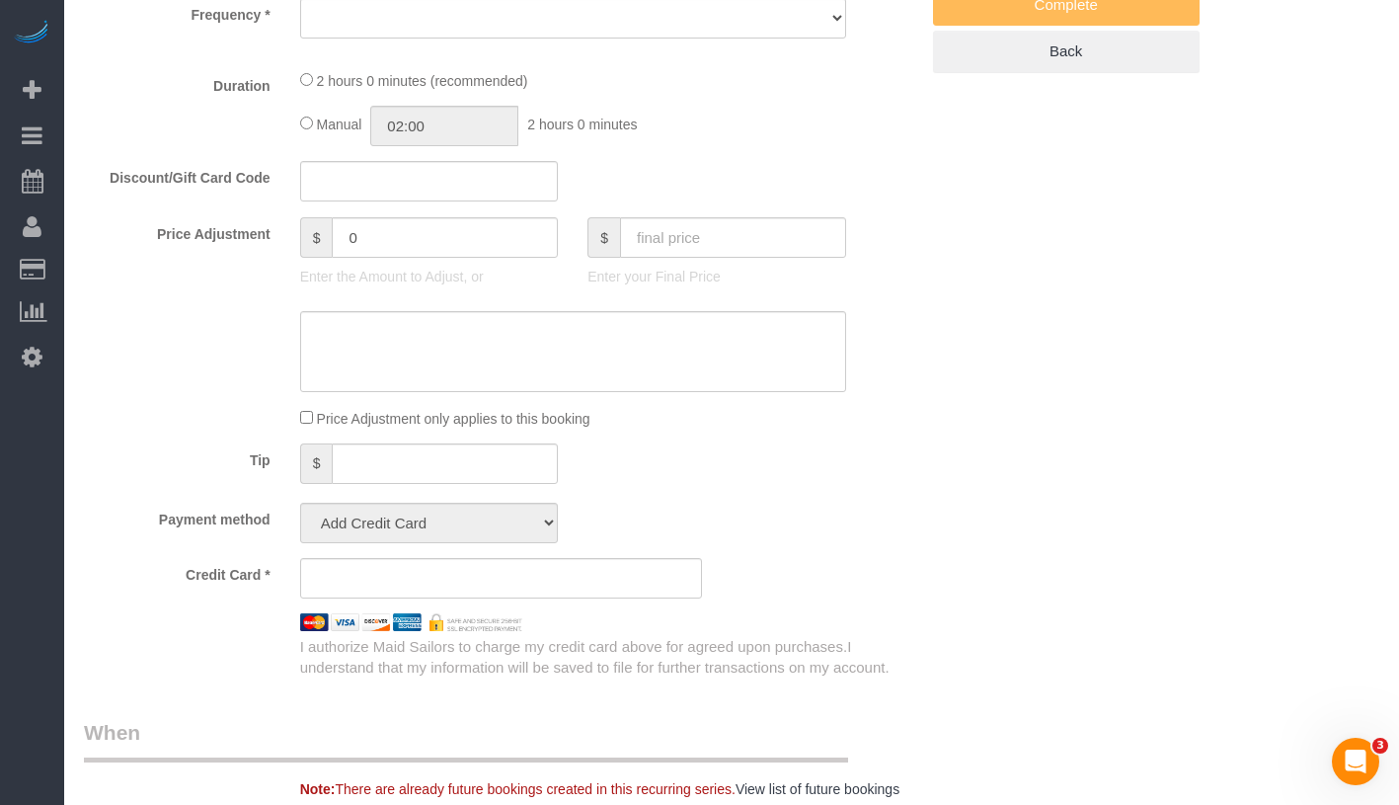
select select "string:[GEOGRAPHIC_DATA]"
select select "object:836"
select select "string:stripe-pm_1PsB1j4VGloSiKo7cb06islp"
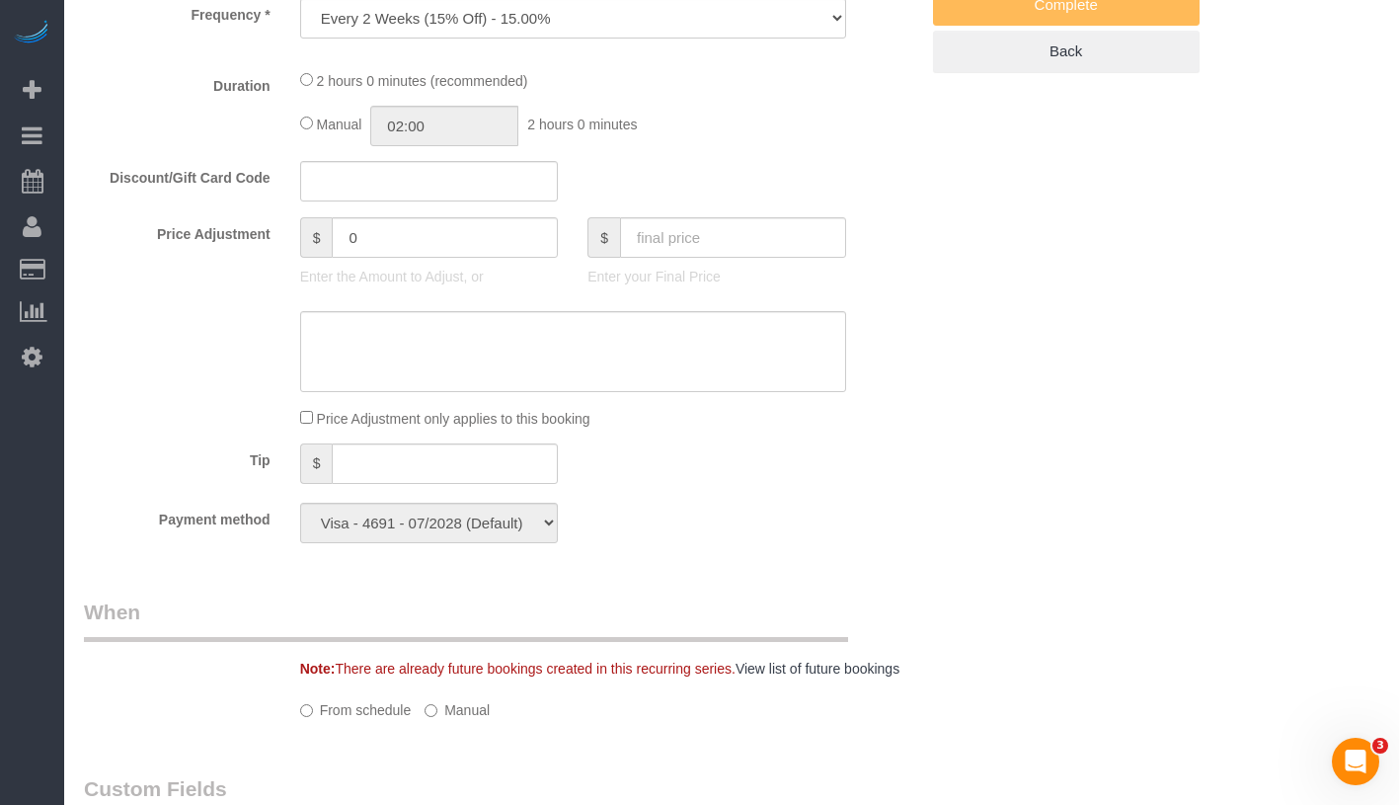
select select "2"
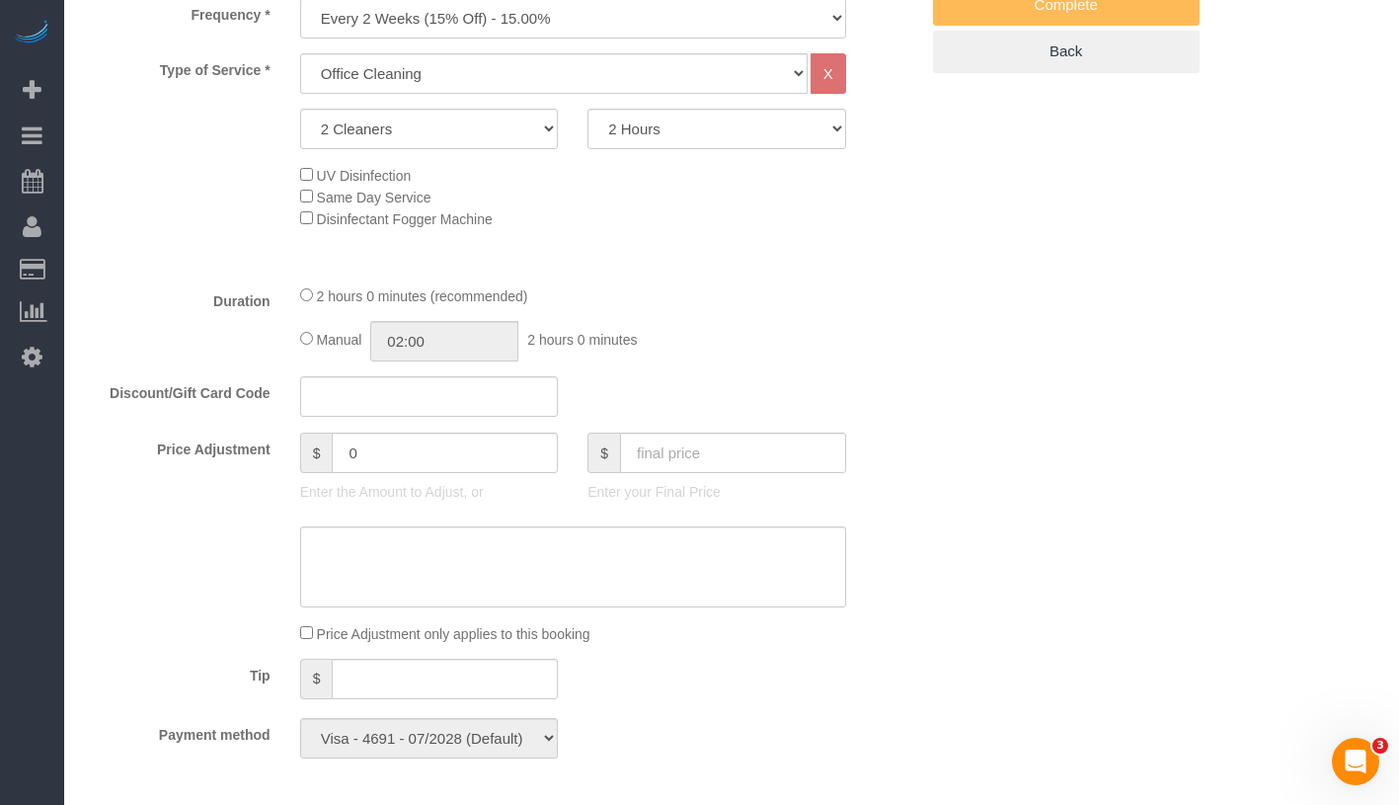
select select "object:1362"
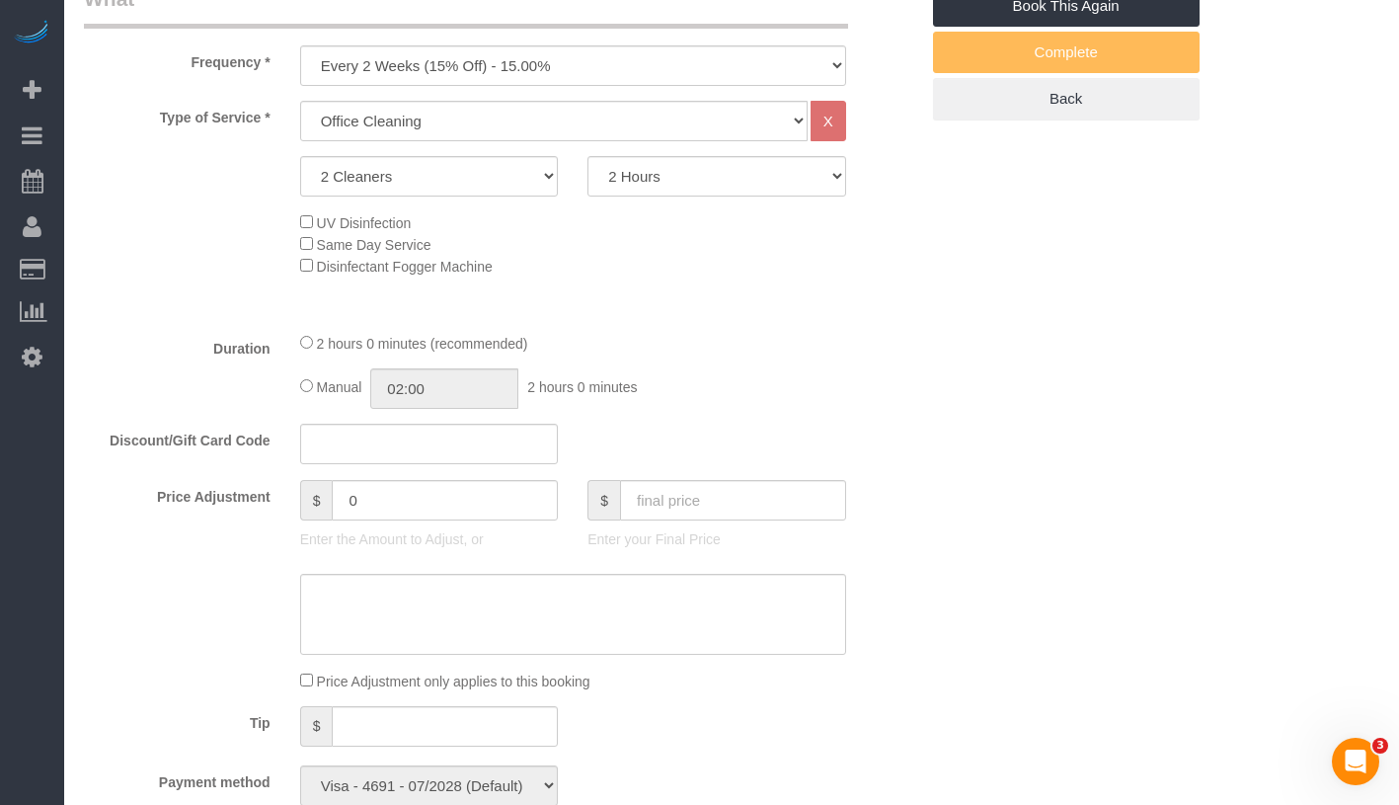
scroll to position [679, 0]
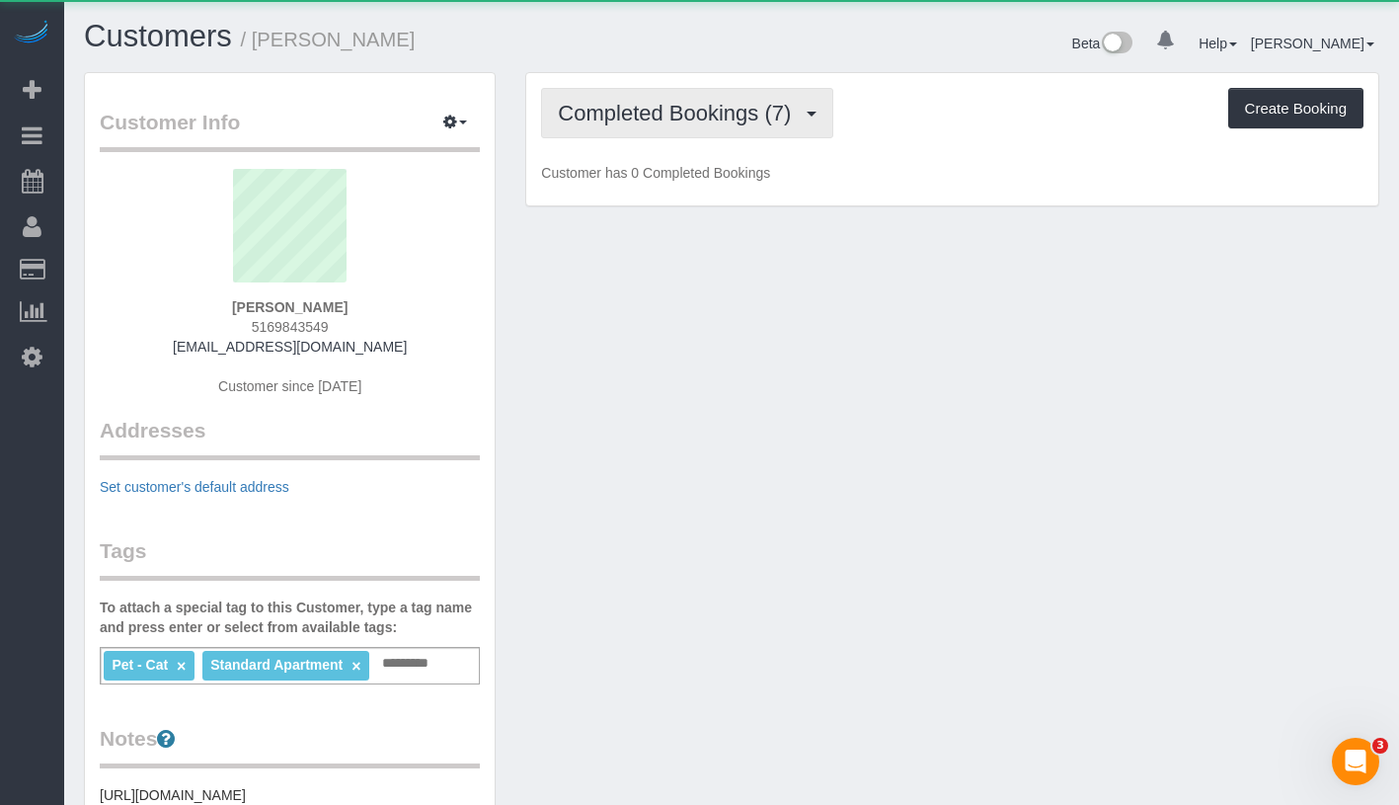
click at [712, 113] on span "Completed Bookings (7)" at bounding box center [679, 113] width 243 height 25
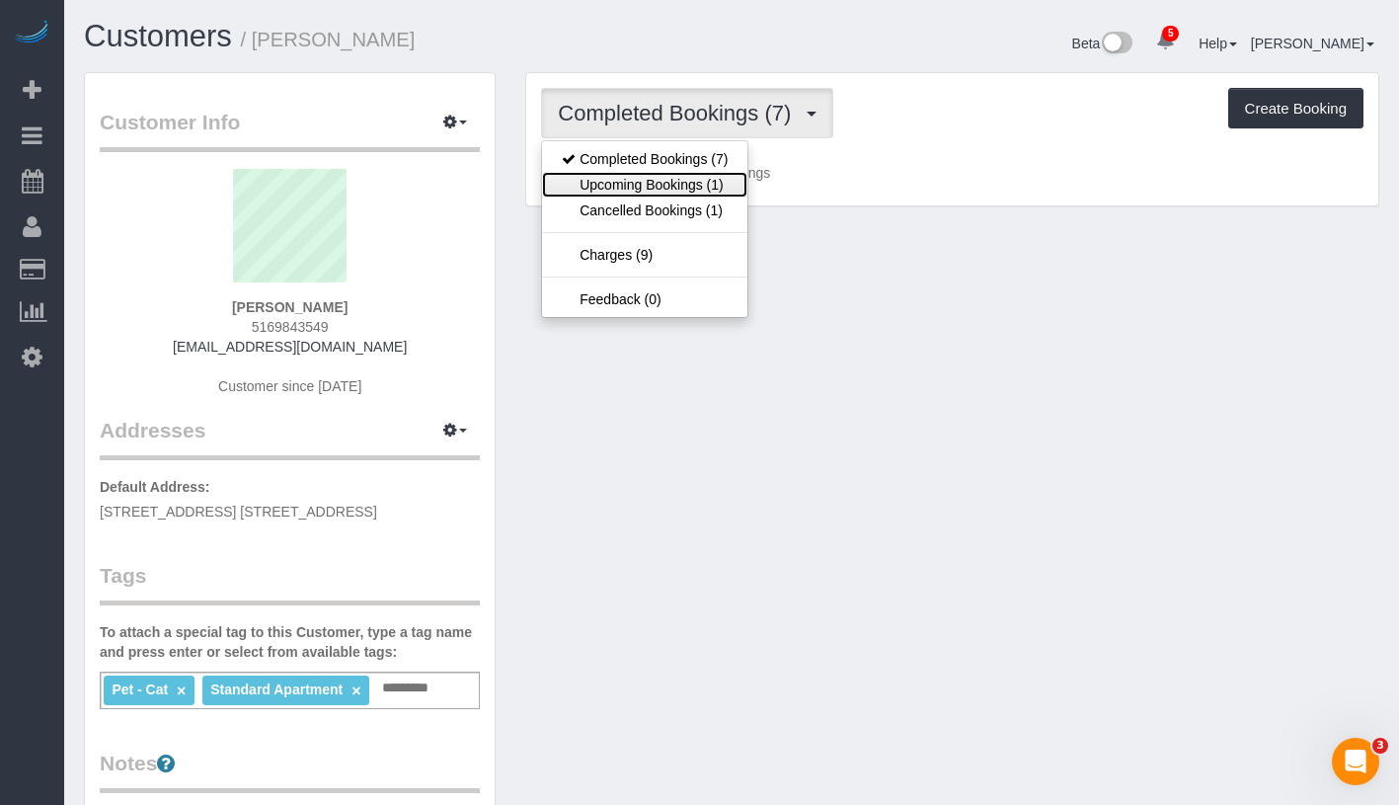
click at [682, 179] on link "Upcoming Bookings (1)" at bounding box center [644, 185] width 205 height 26
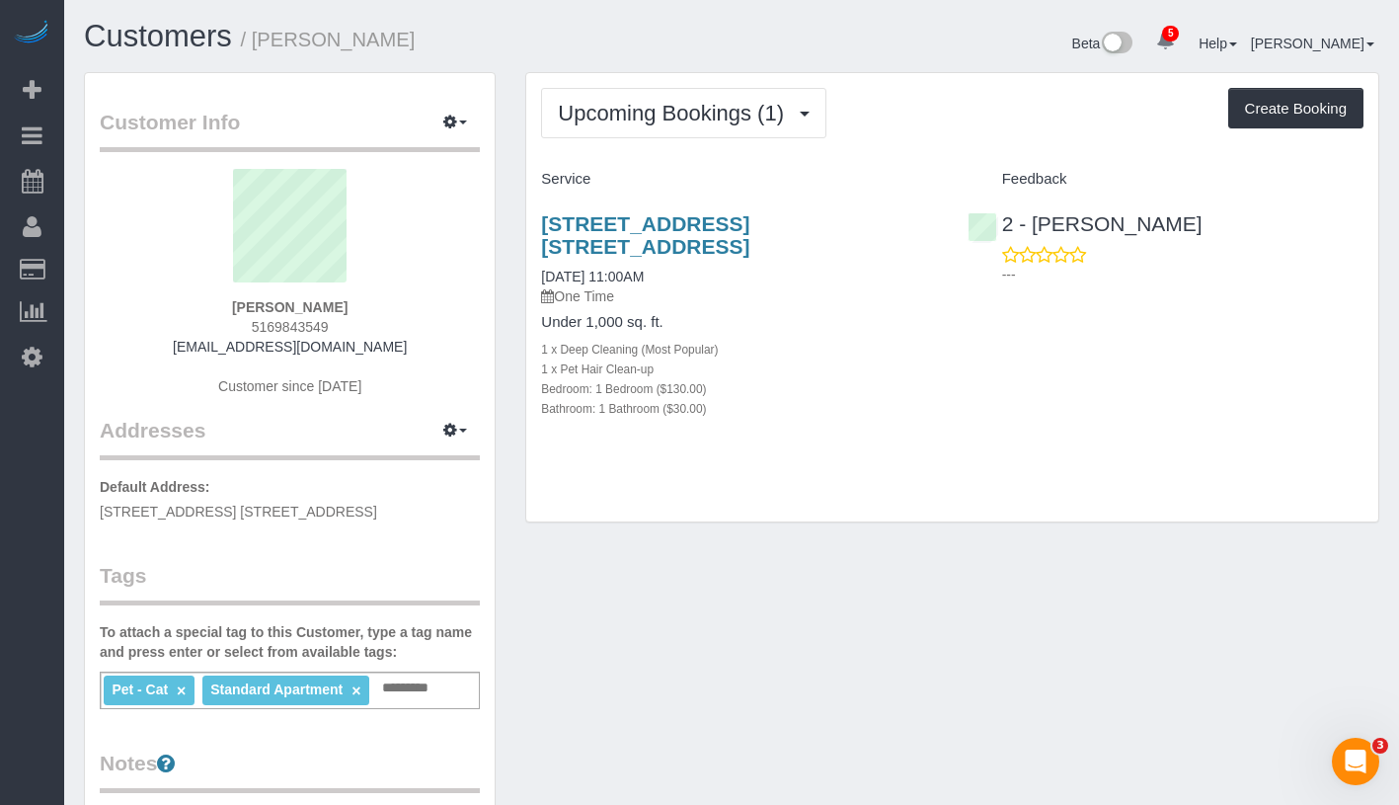
drag, startPoint x: 211, startPoint y: 307, endPoint x: 382, endPoint y: 300, distance: 170.9
click at [382, 300] on div "Matt Tepper 5169843549 matt.tepper12@gmail.com Customer since 2023" at bounding box center [290, 292] width 380 height 247
copy strong "Matt Tepper"
drag, startPoint x: 531, startPoint y: 270, endPoint x: 717, endPoint y: 273, distance: 185.6
click at [717, 273] on div "86 Fleet Place, Apt. 21s, Brooklyn, NY 11201 08/11/2025 11:00AM One Time Under …" at bounding box center [739, 326] width 426 height 262
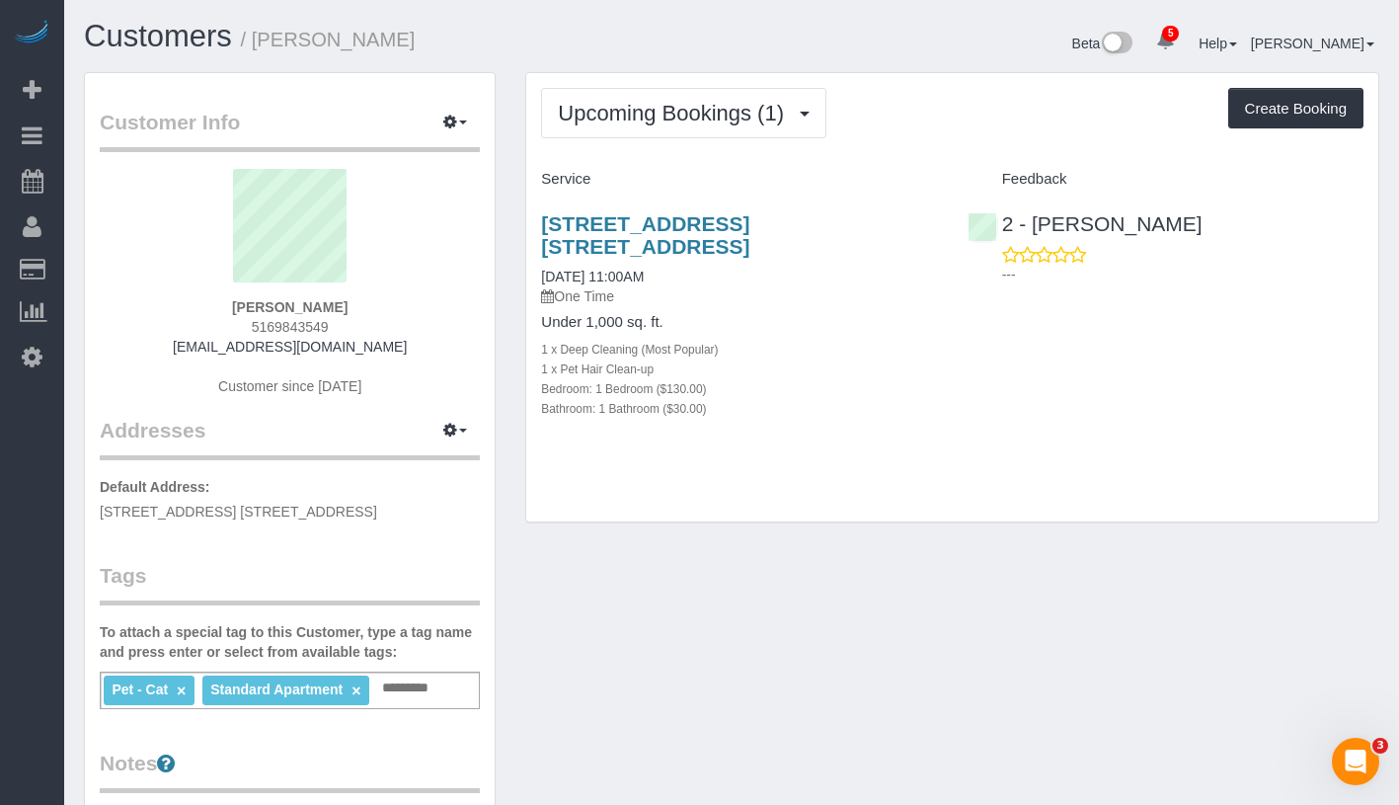
copy link "08/11/2025 11:00AM"
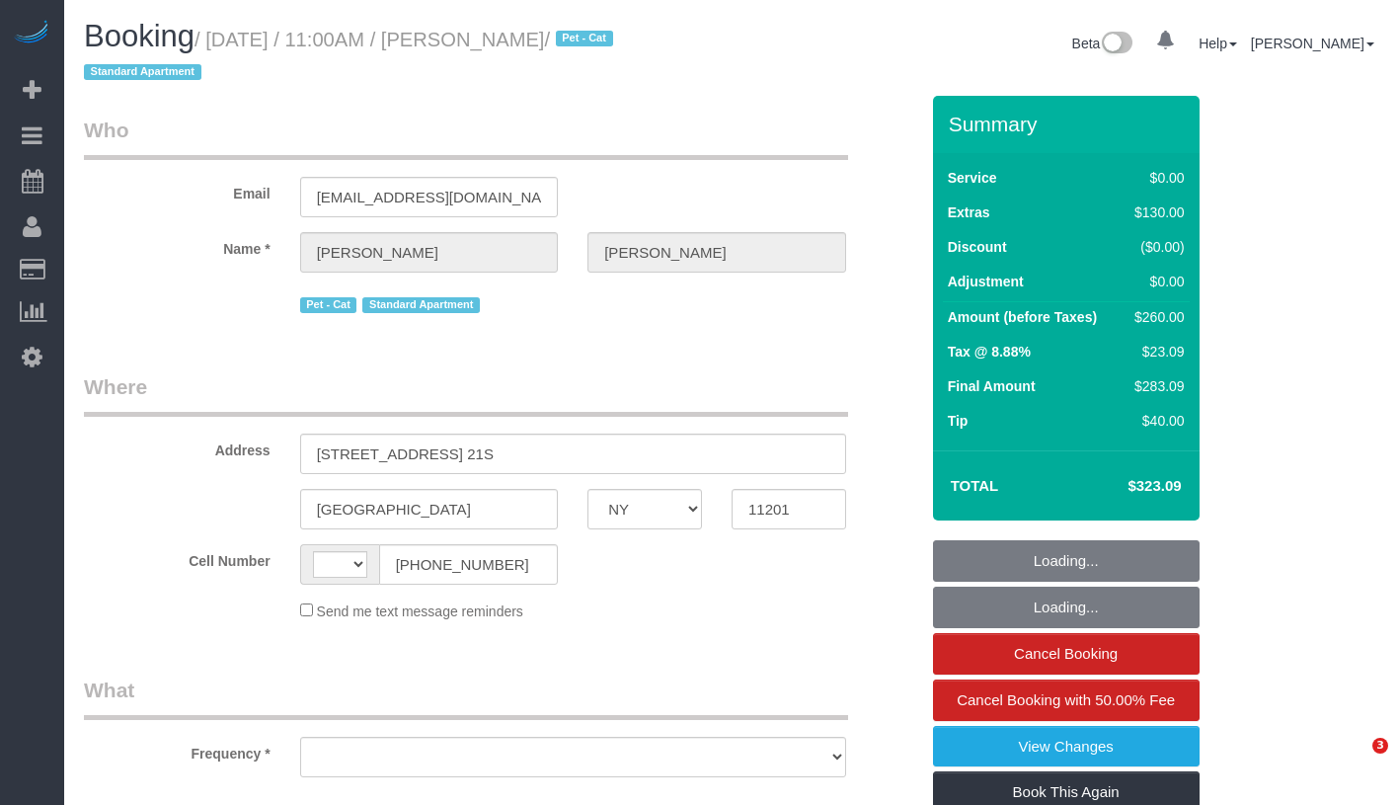
select select "NY"
select select "string:[GEOGRAPHIC_DATA]"
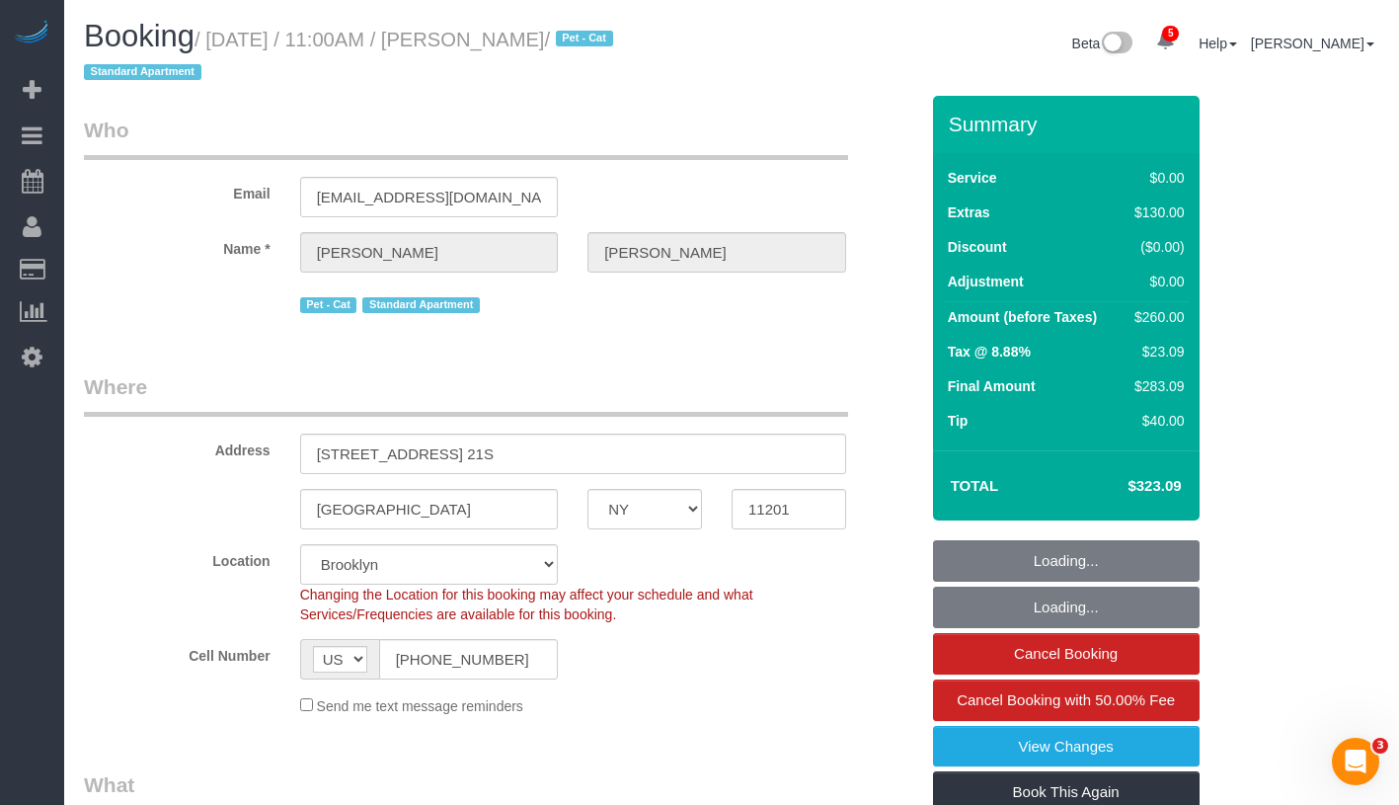
select select "string:stripe-pm_1Mq0gs4VGloSiKo7aSjelqdp"
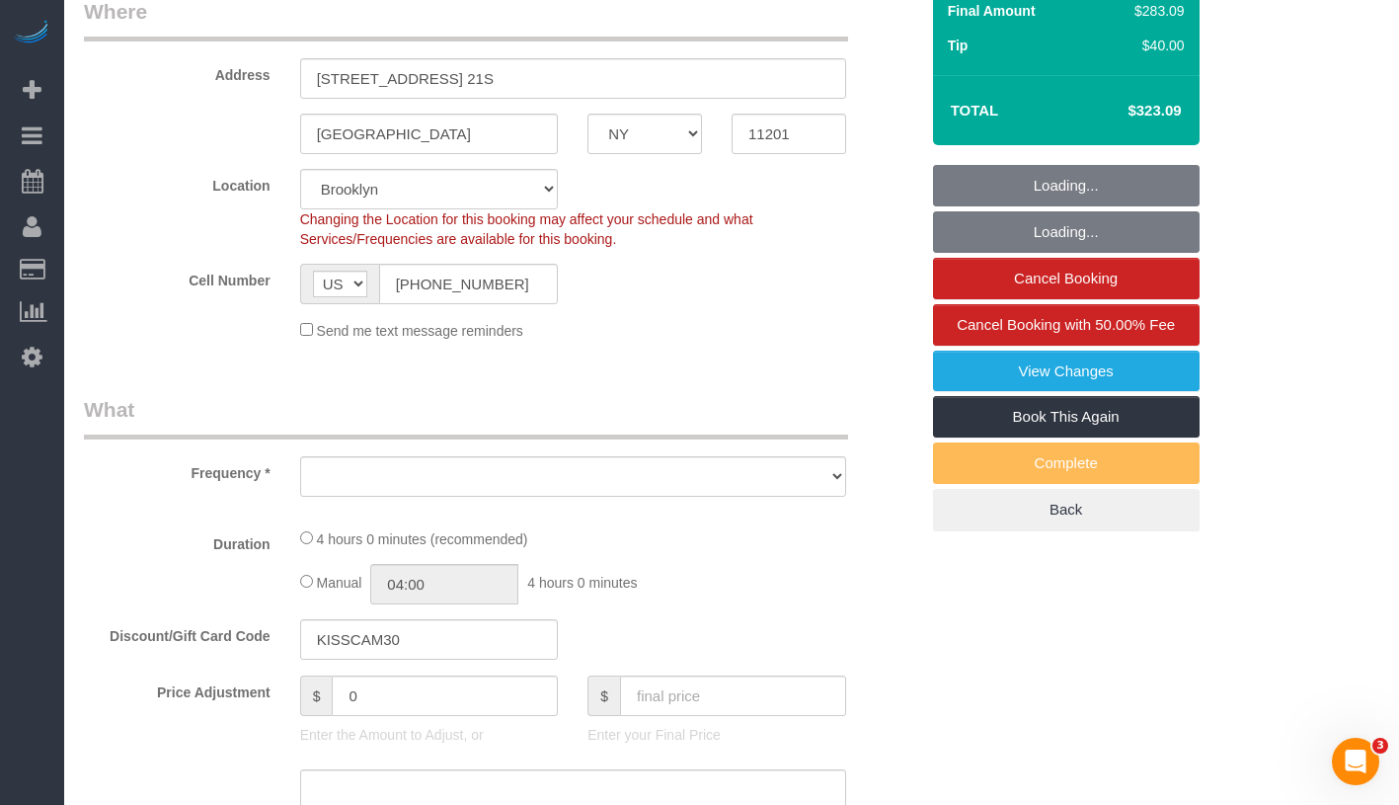
select select "object:675"
select select "1"
select select "spot1"
select select "number:58"
select select "number:75"
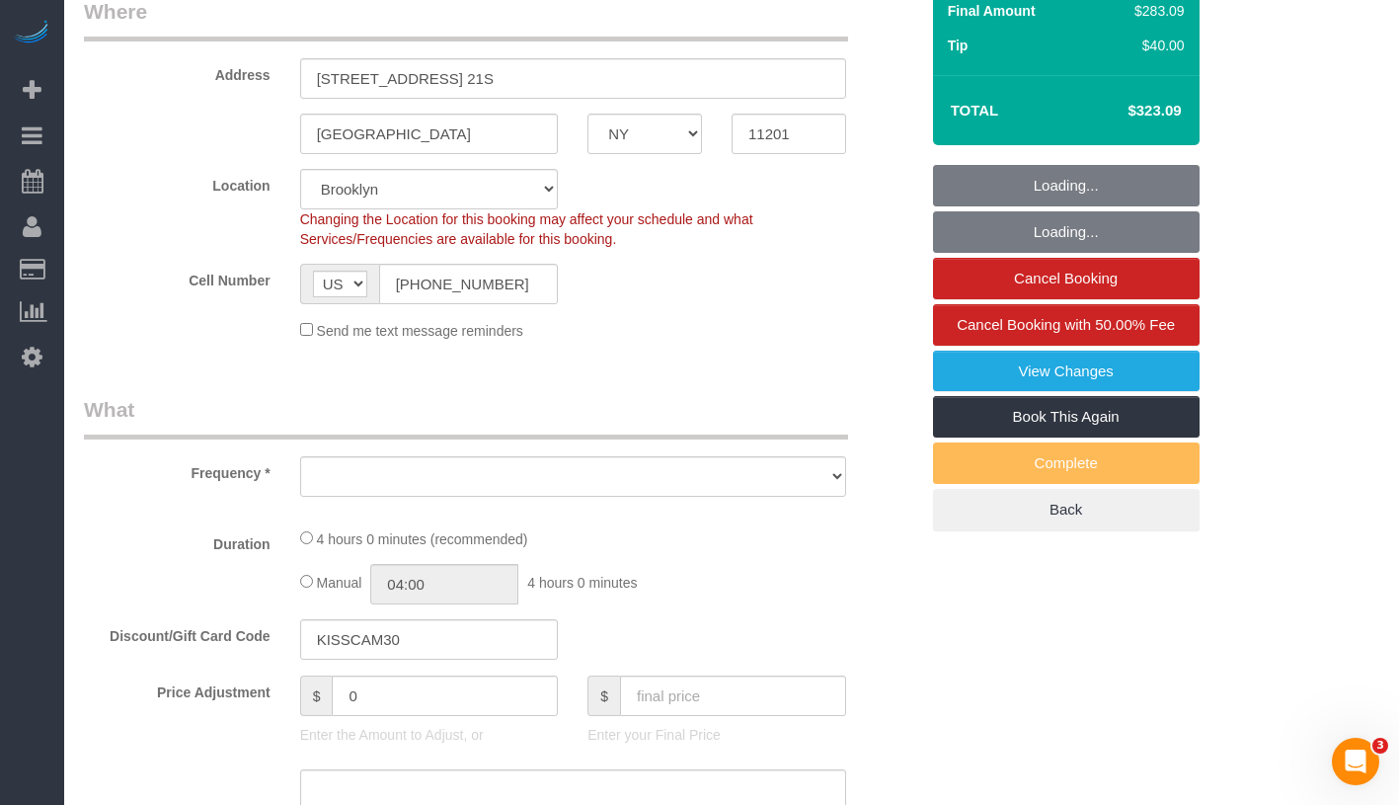
select select "number:14"
select select "number:6"
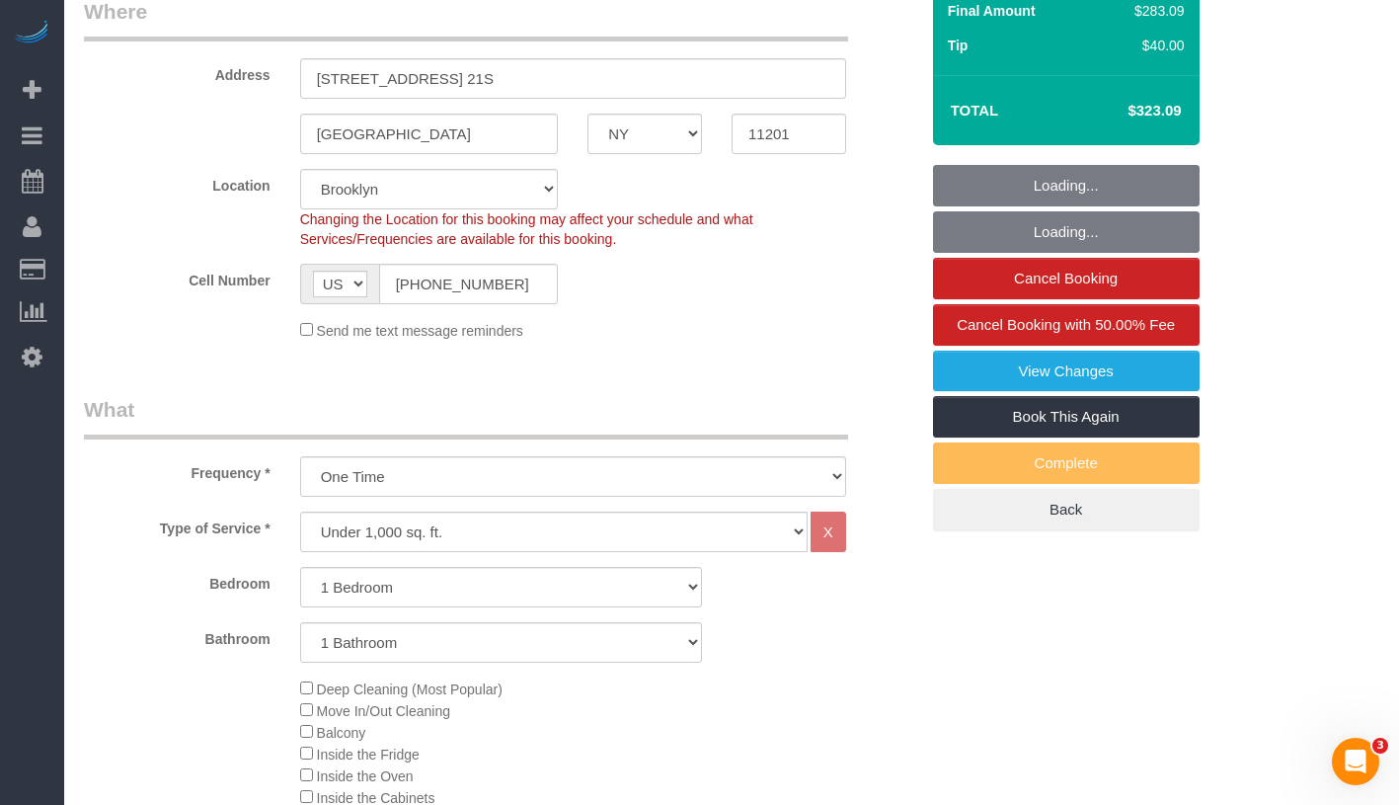
scroll to position [510, 0]
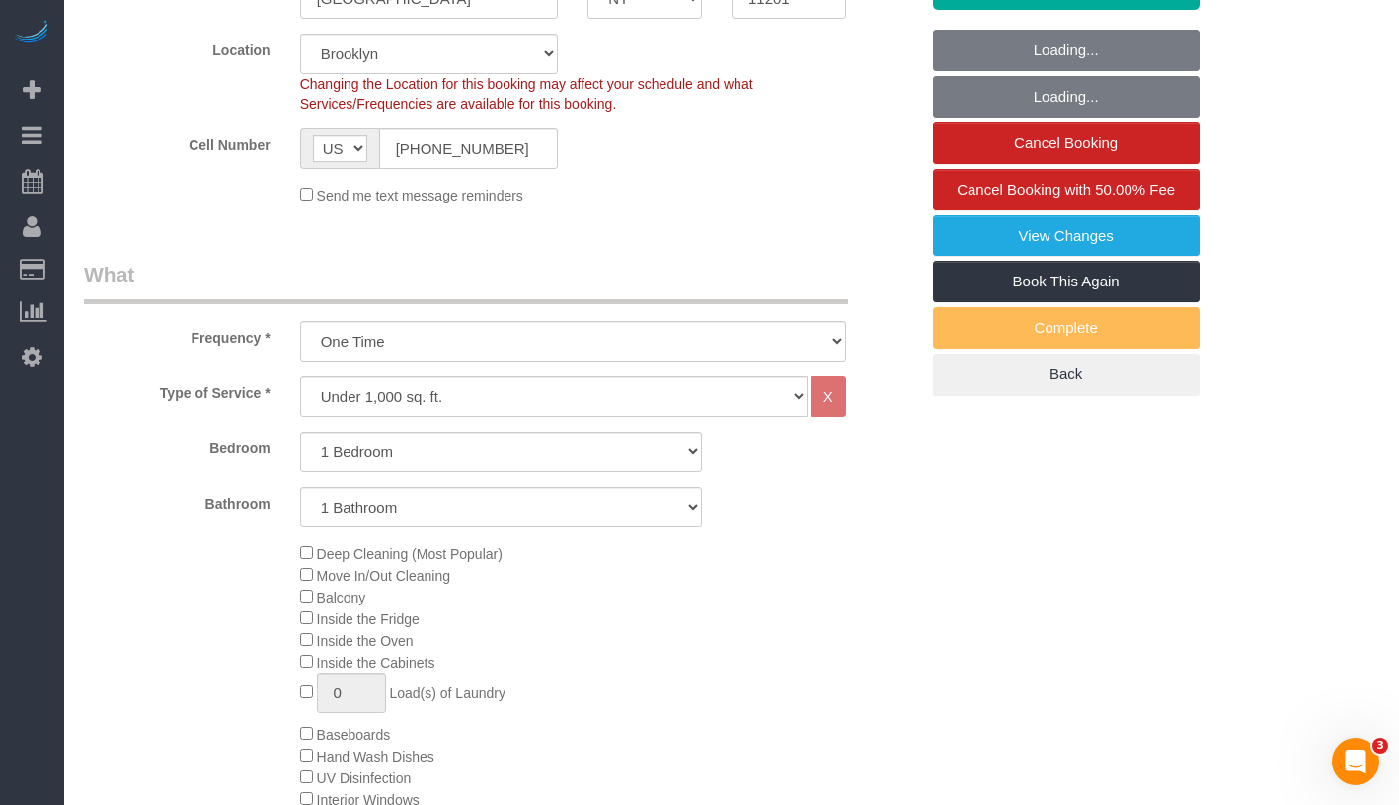
select select "1"
select select "object:1371"
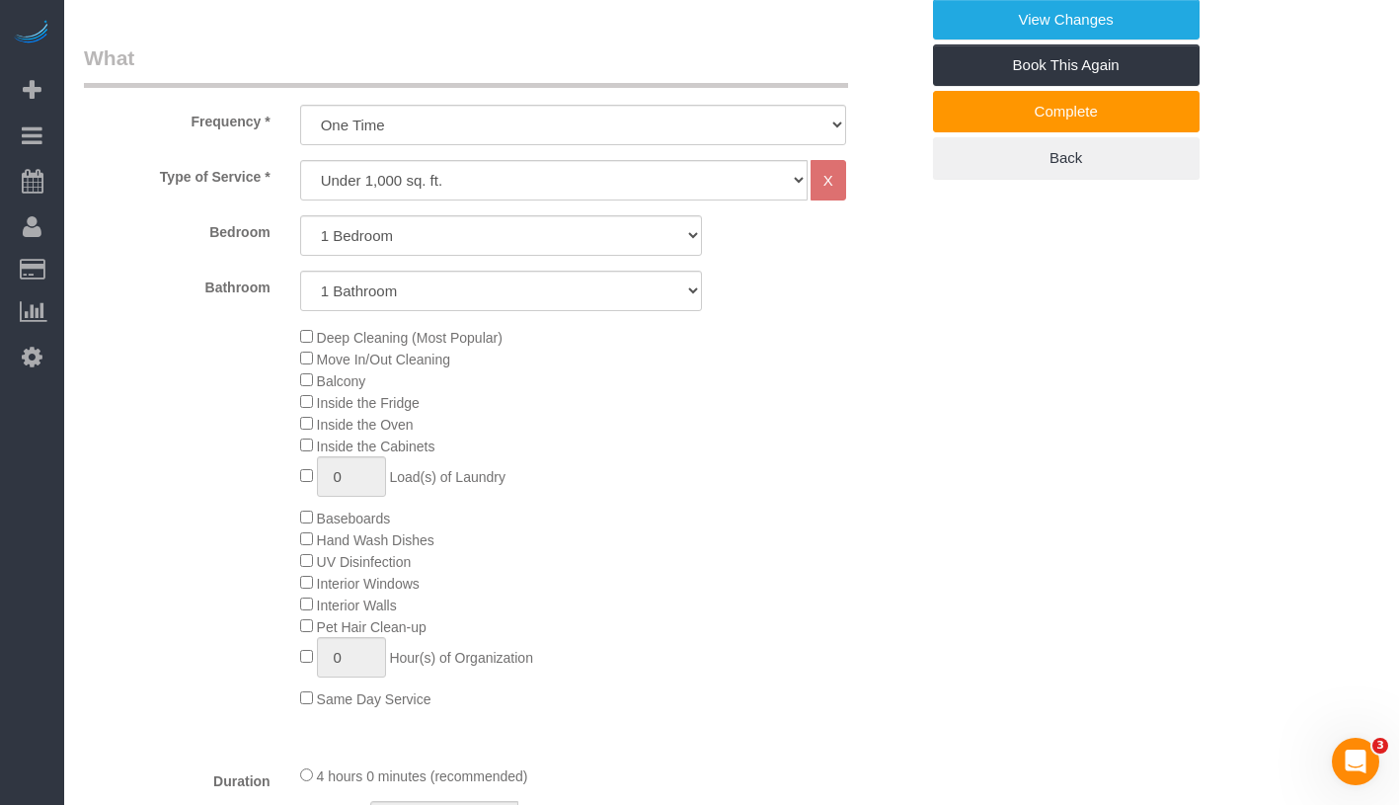
scroll to position [927, 0]
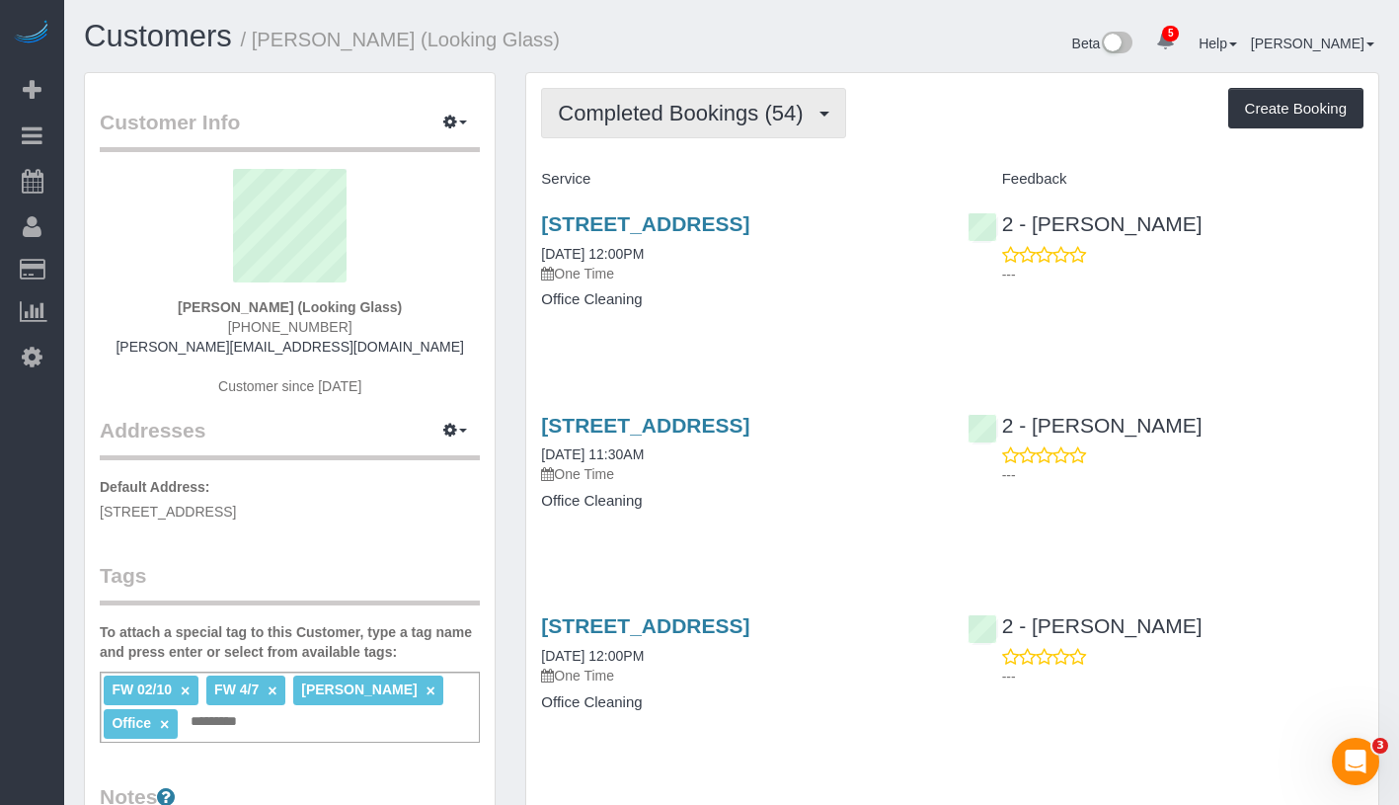
click at [676, 112] on span "Completed Bookings (54)" at bounding box center [685, 113] width 255 height 25
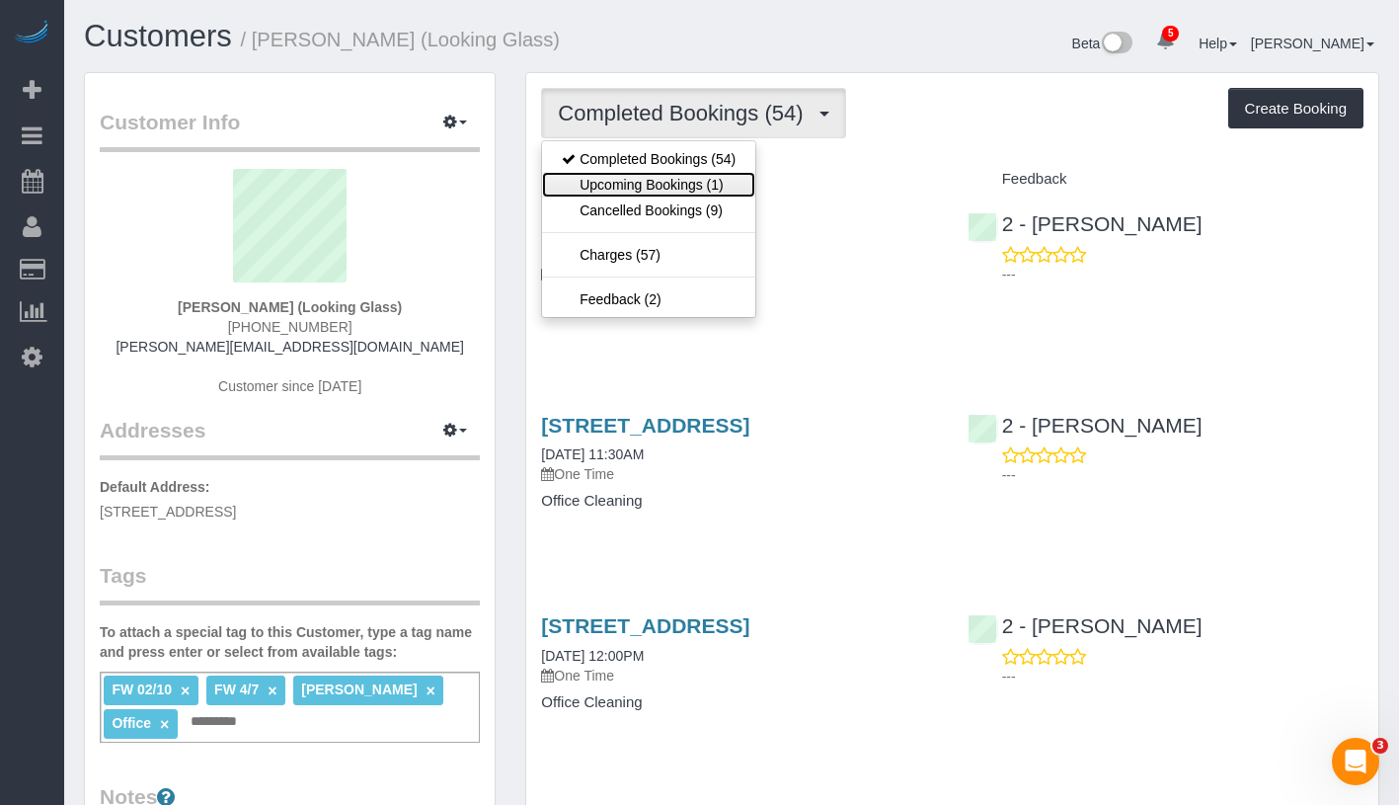
click at [677, 185] on link "Upcoming Bookings (1)" at bounding box center [648, 185] width 213 height 26
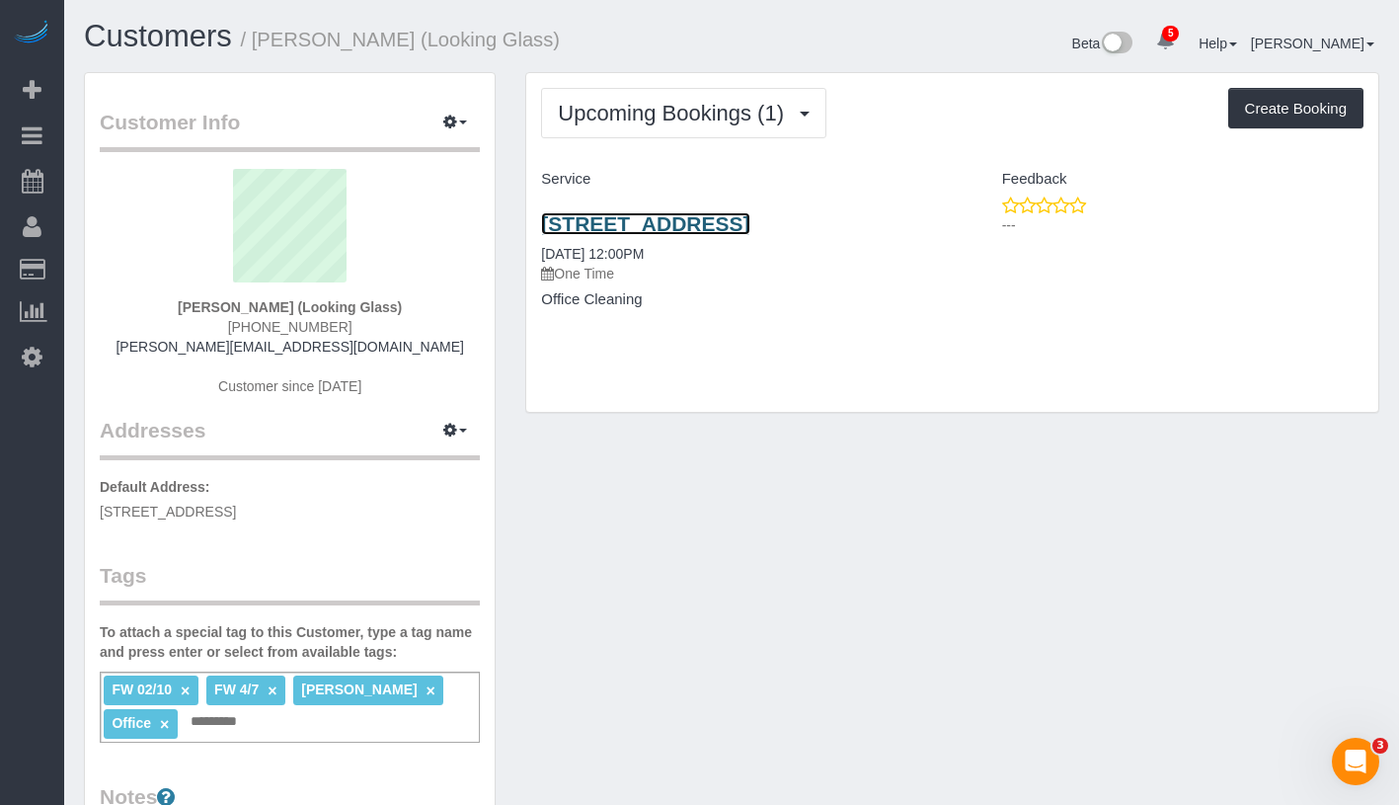
click at [712, 220] on link "190 West Street, Suite 18, Brooklyn, NY 11222" at bounding box center [645, 223] width 208 height 23
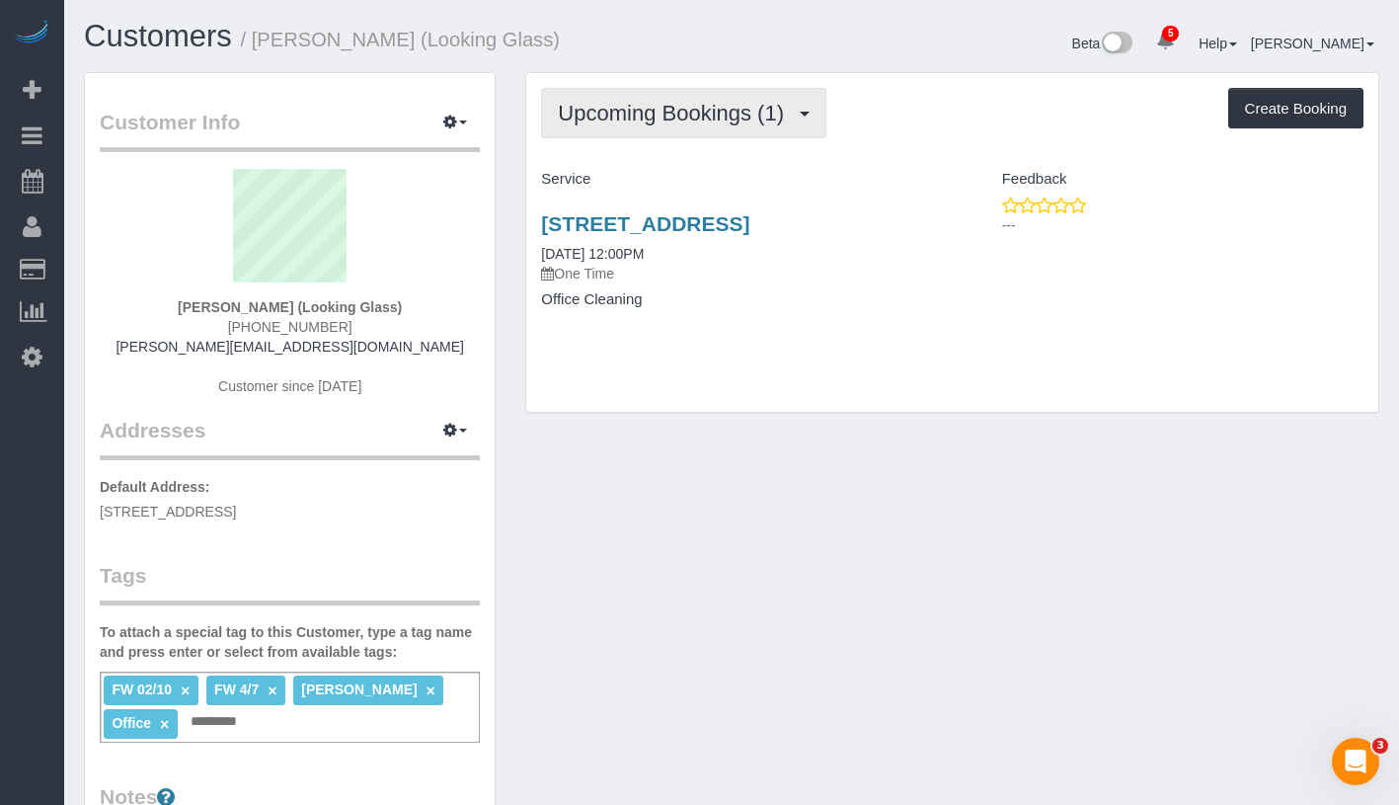
click at [645, 113] on span "Upcoming Bookings (1)" at bounding box center [676, 113] width 236 height 25
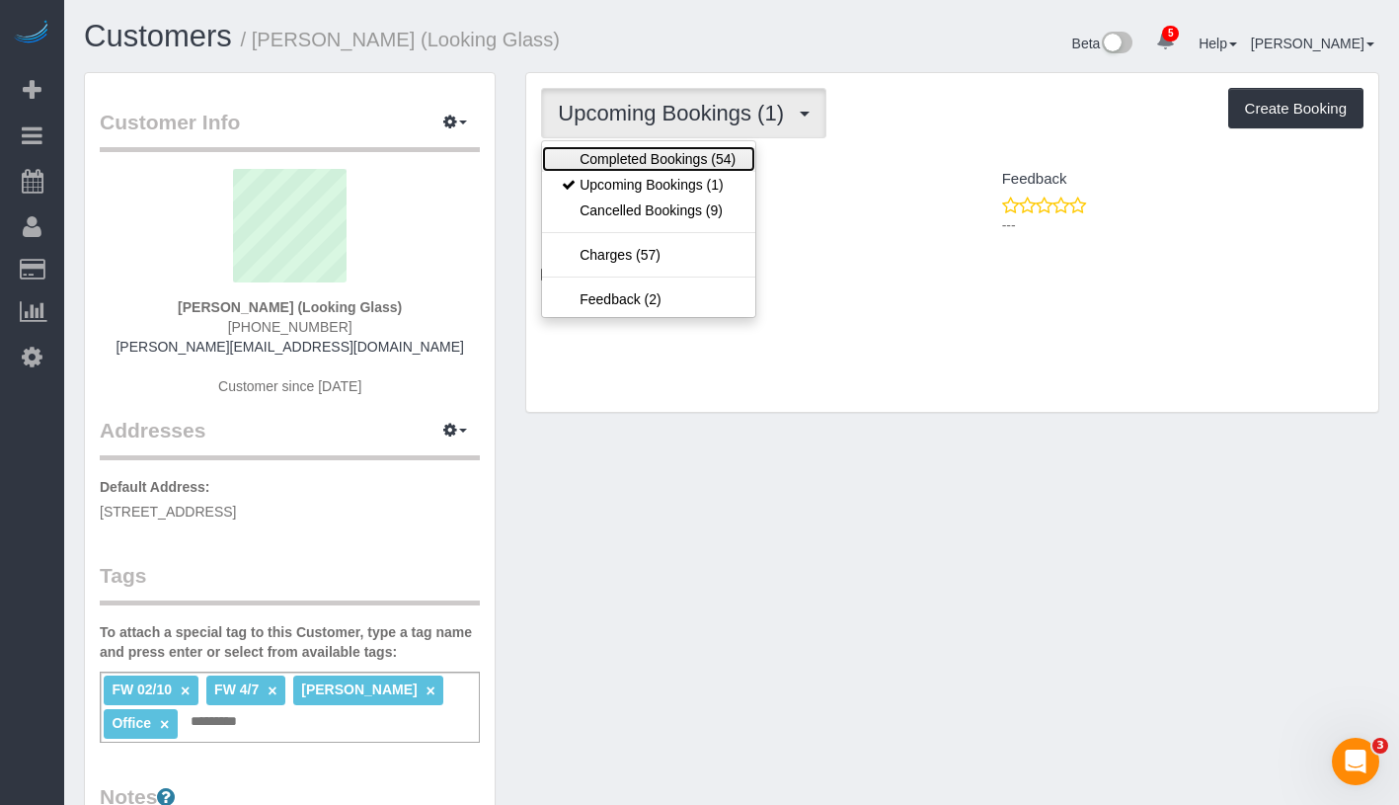
click at [639, 157] on link "Completed Bookings (54)" at bounding box center [648, 159] width 213 height 26
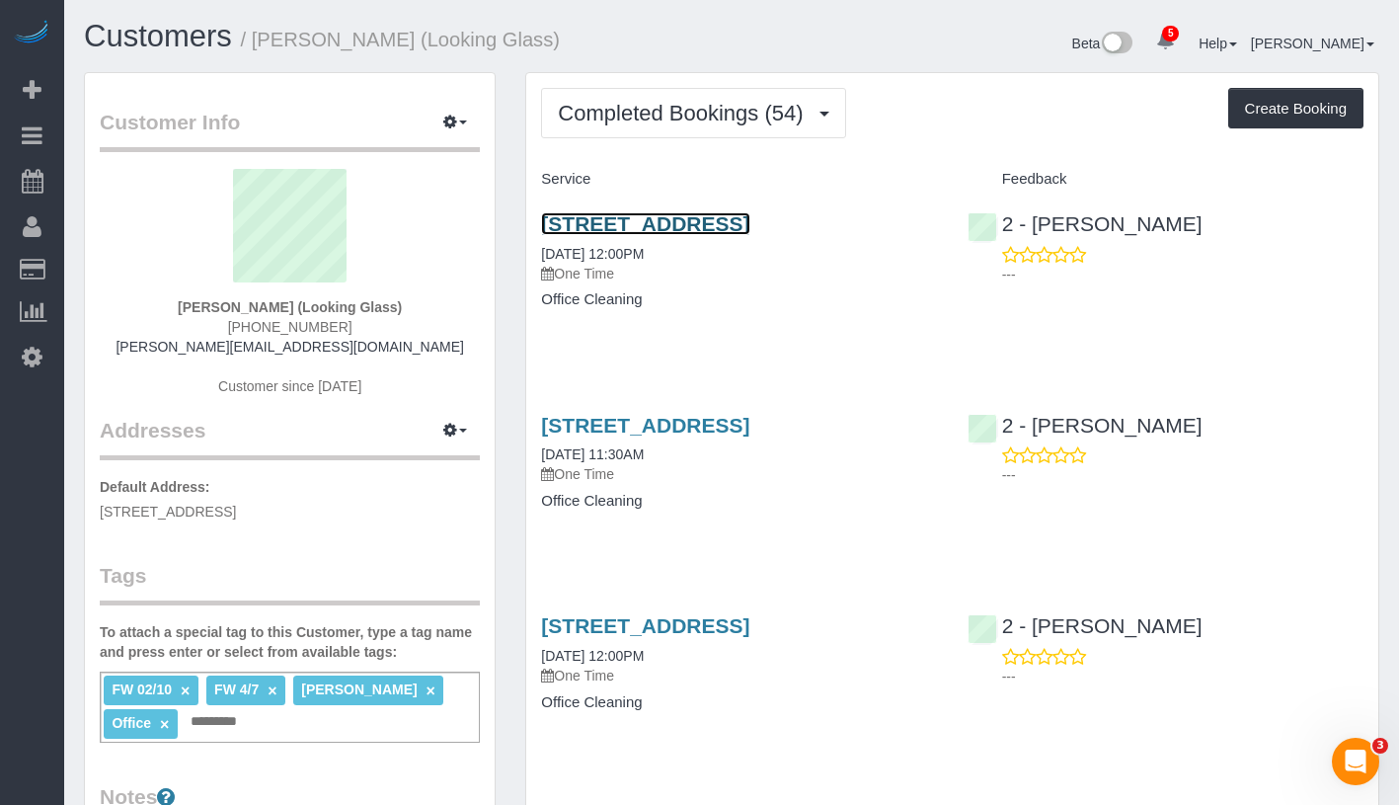
click at [655, 220] on link "190 West Street, Suite 18, Brooklyn, NY 11222" at bounding box center [645, 223] width 208 height 23
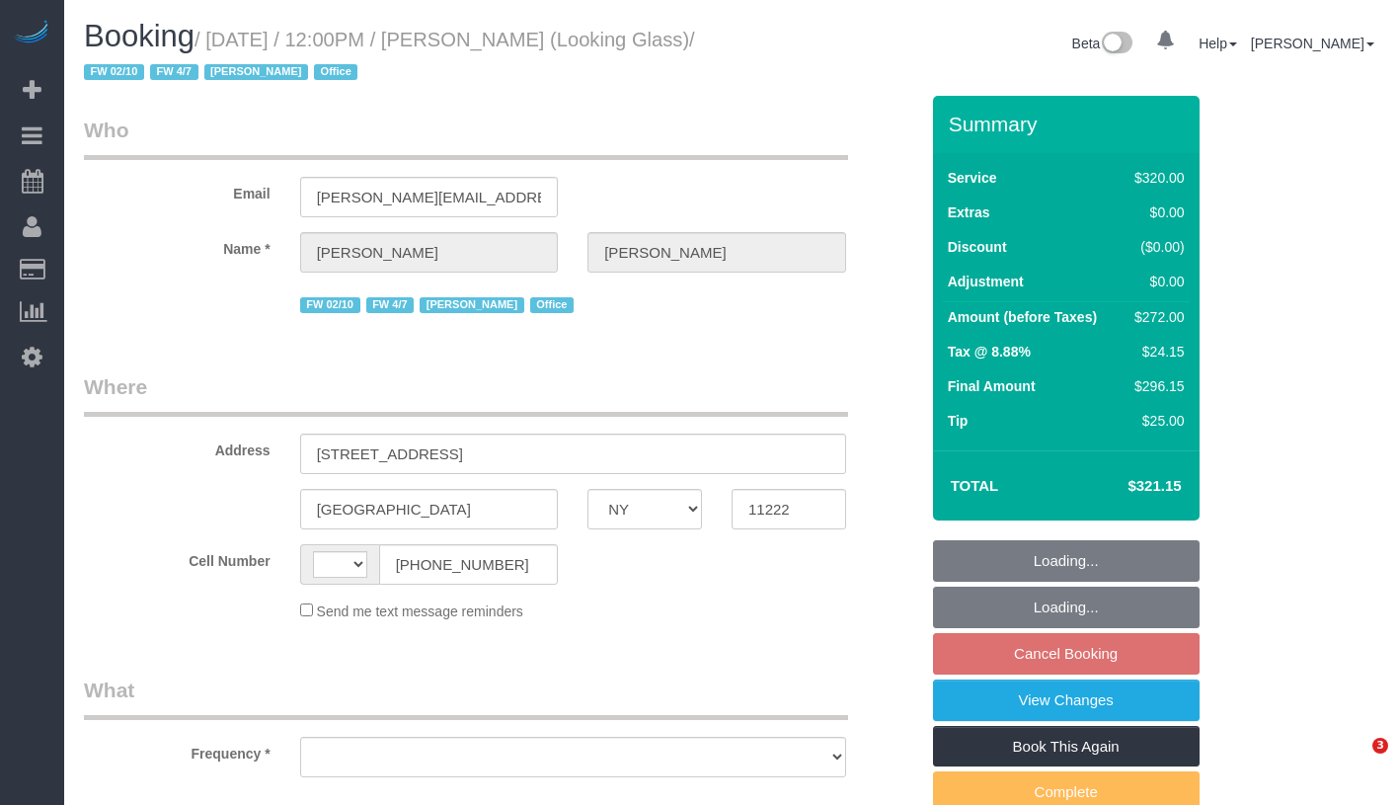
select select "NY"
select select "string:[GEOGRAPHIC_DATA]"
select select "spot5"
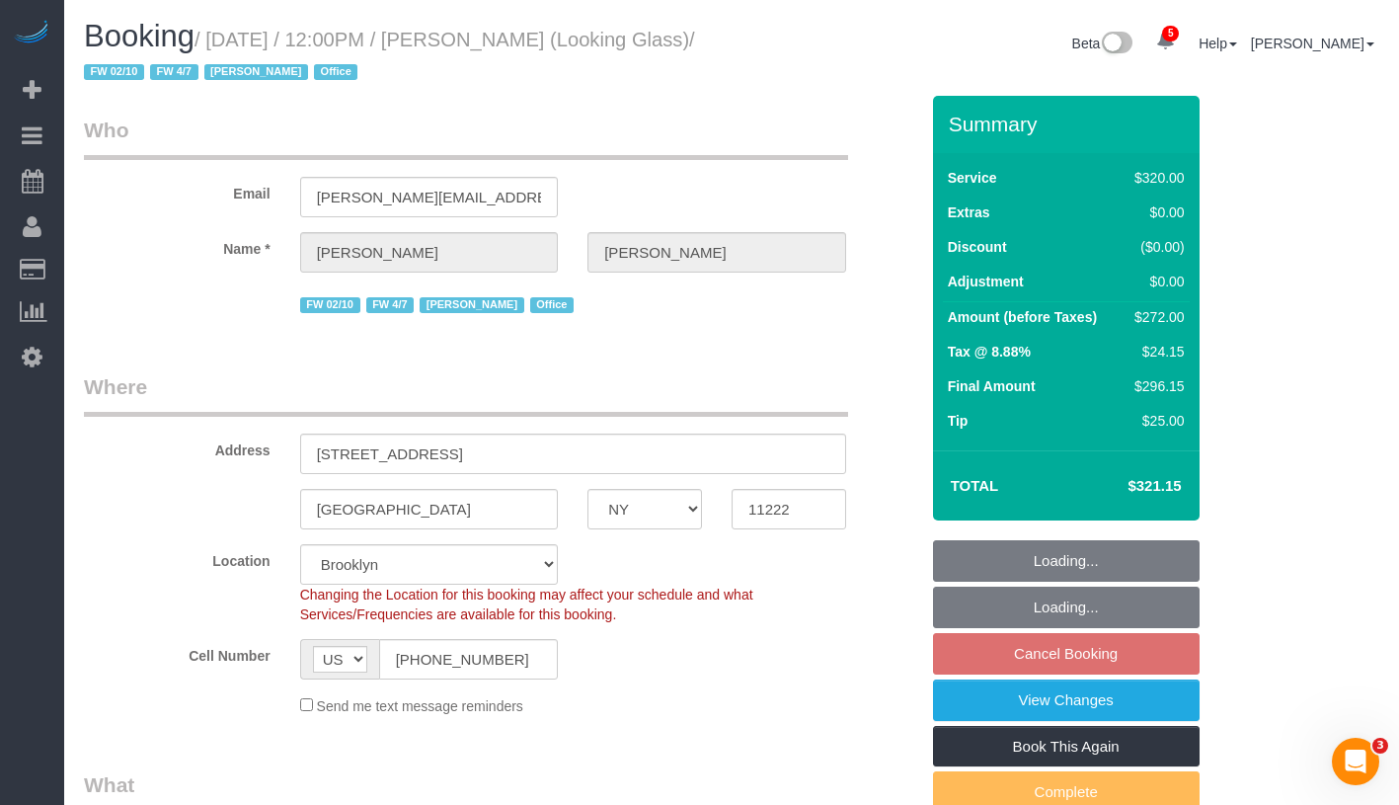
select select "string:stripe-pm_1Pk9r74VGloSiKo7ygf3bK1Q"
select select "object:1079"
select select "number:60"
select select "number:73"
select select "number:15"
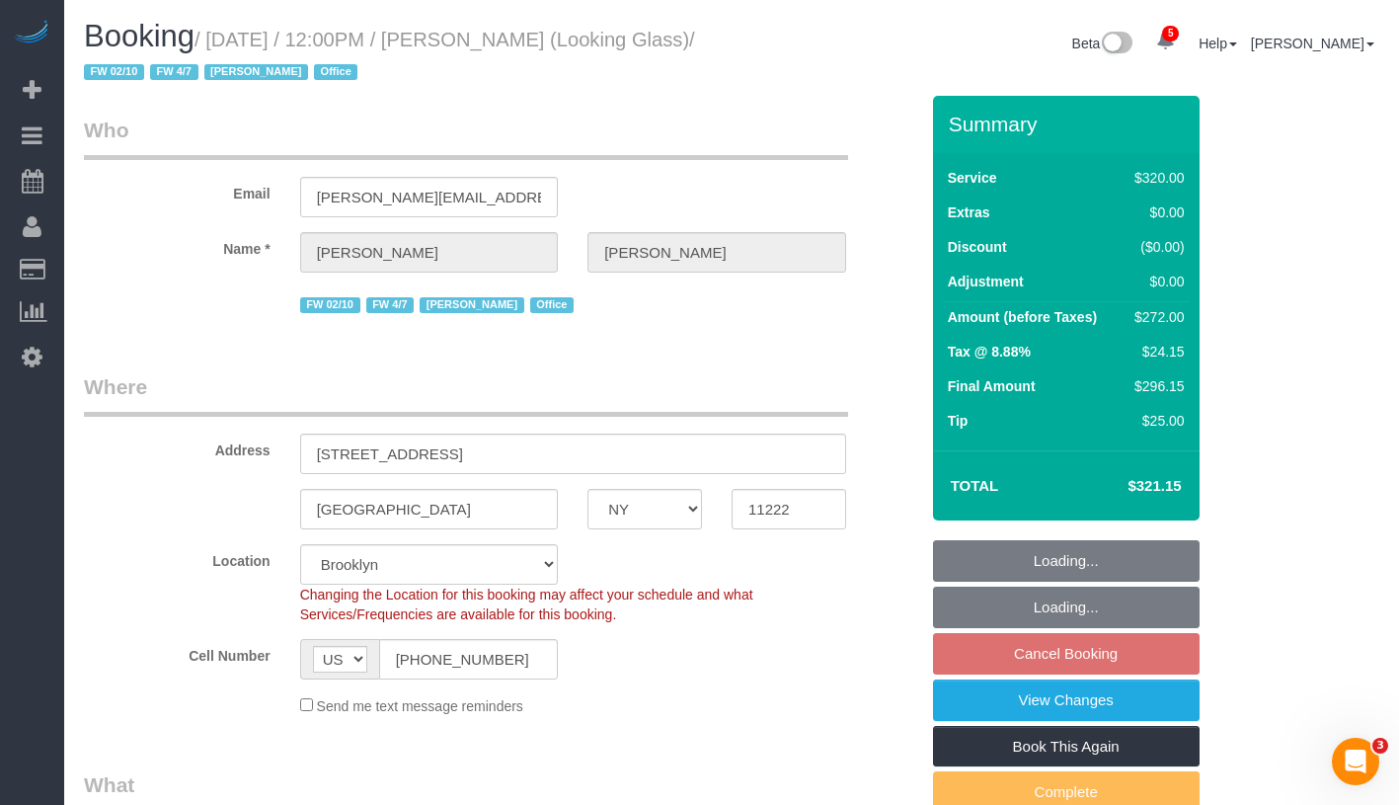
select select "number:6"
select select "object:1312"
select select "240"
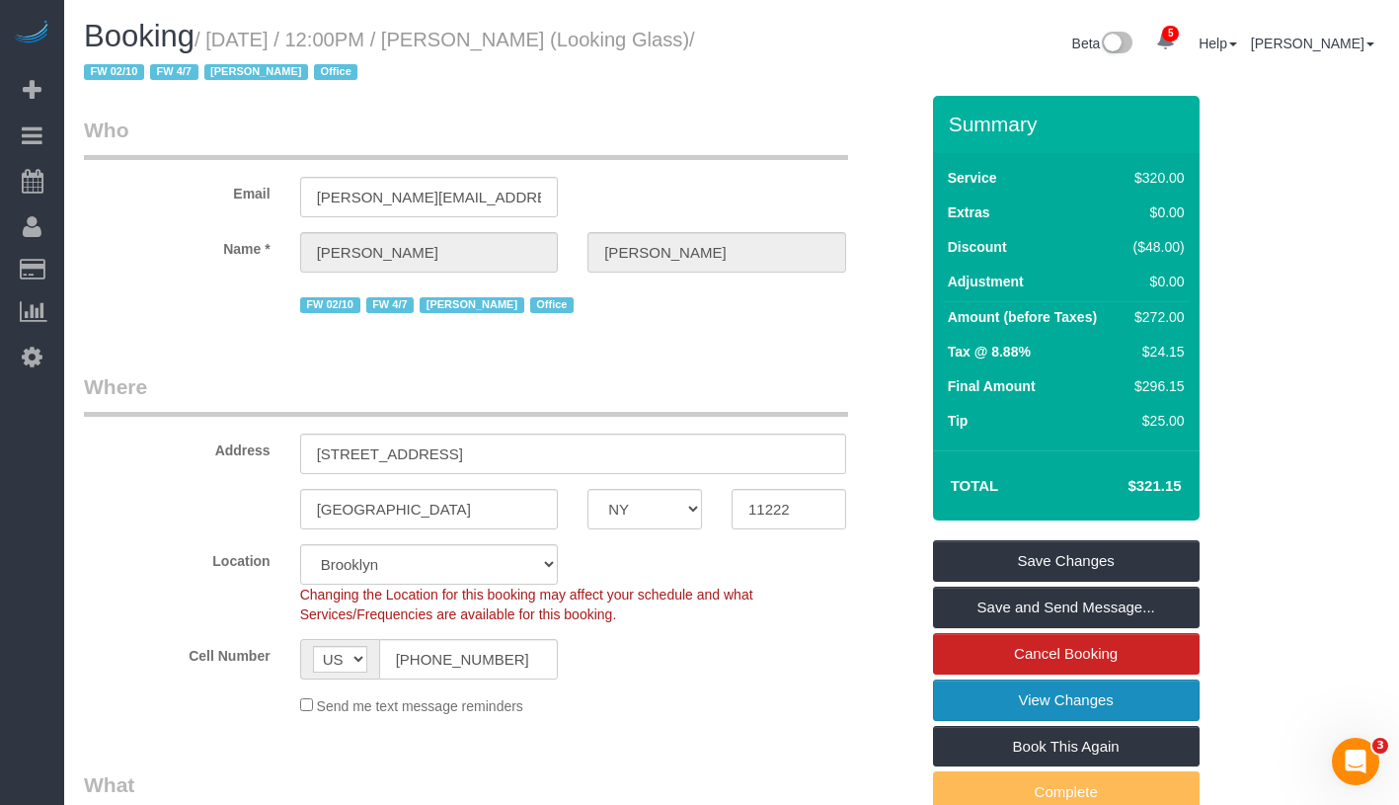
click at [1161, 691] on link "View Changes" at bounding box center [1066, 699] width 267 height 41
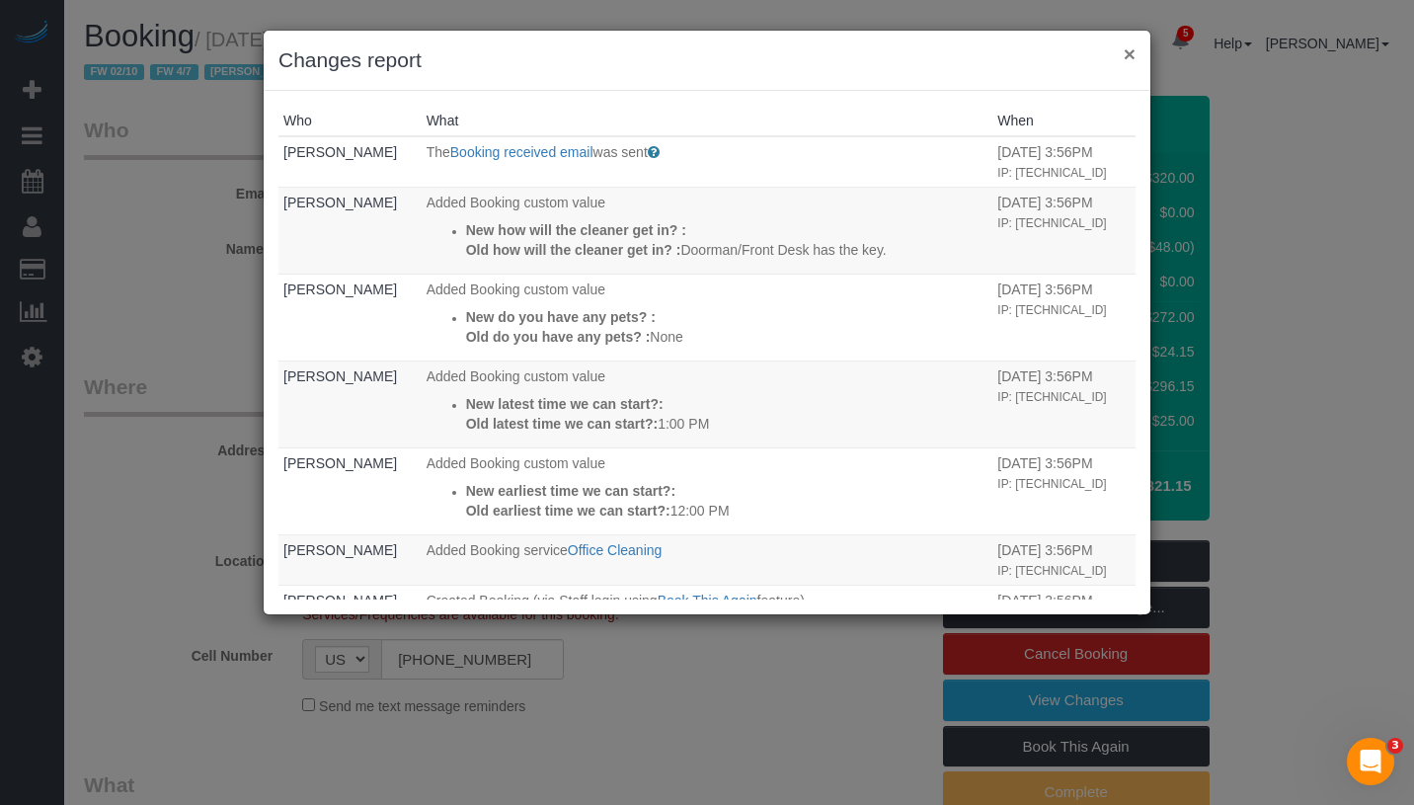
click at [1124, 59] on button "×" at bounding box center [1129, 53] width 12 height 21
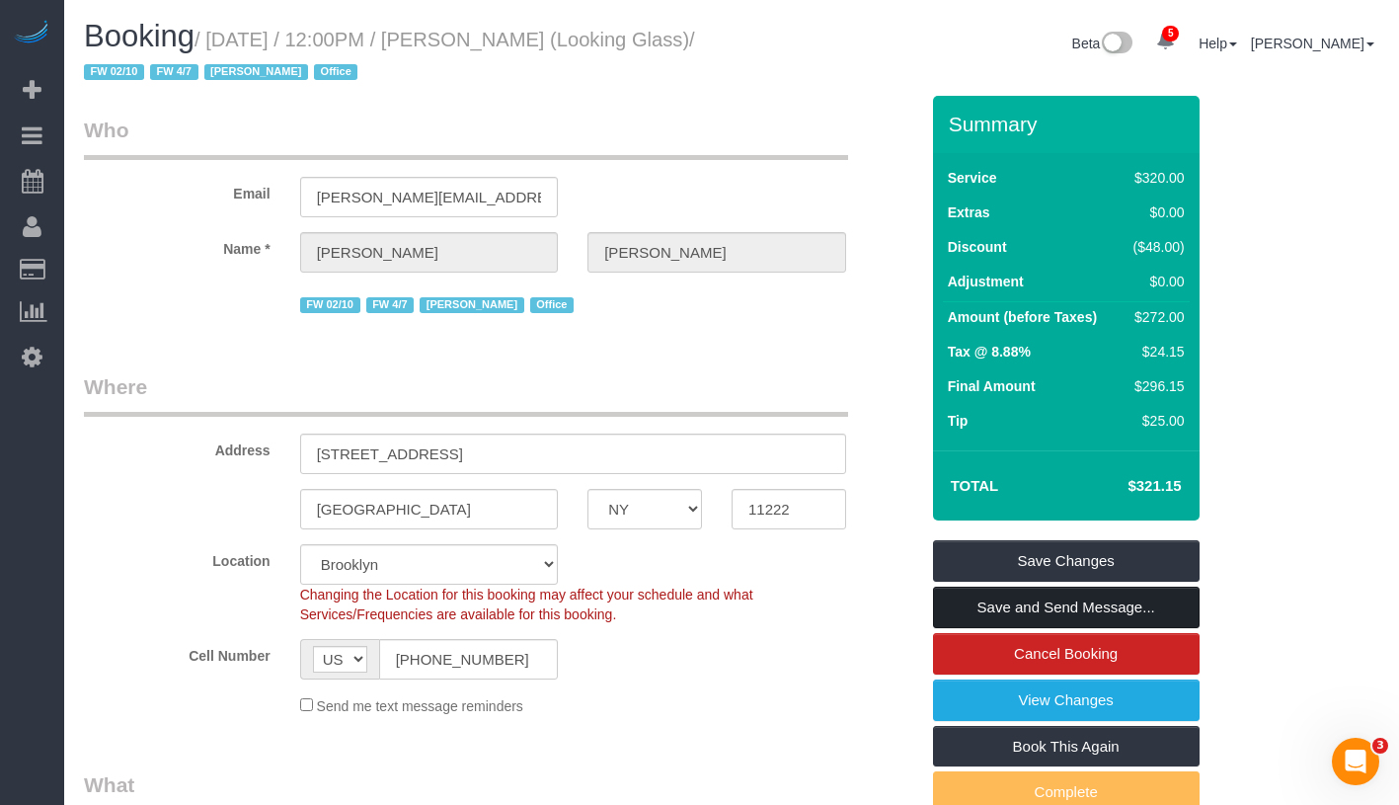
click at [1165, 610] on link "Save and Send Message..." at bounding box center [1066, 606] width 267 height 41
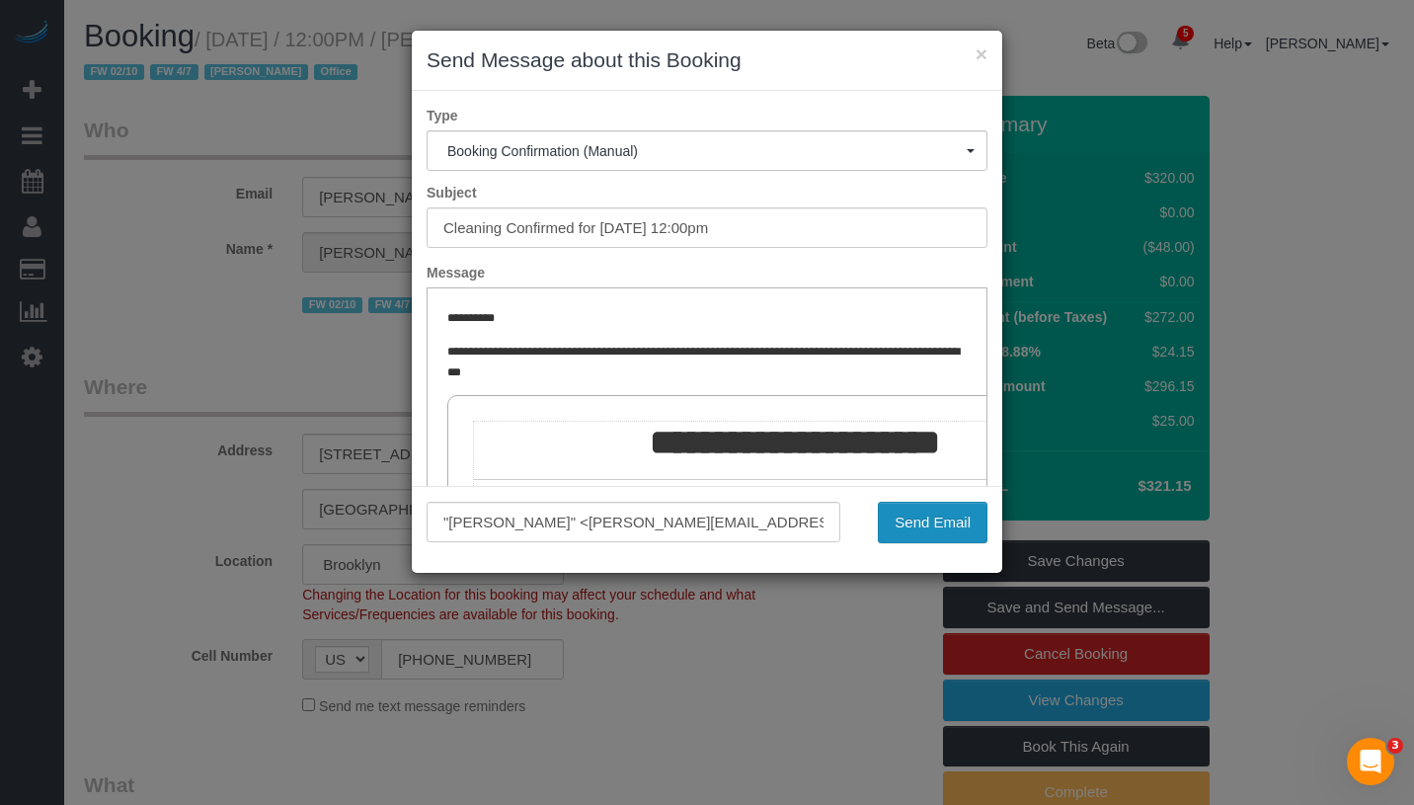
click at [918, 528] on button "Send Email" at bounding box center [933, 522] width 110 height 41
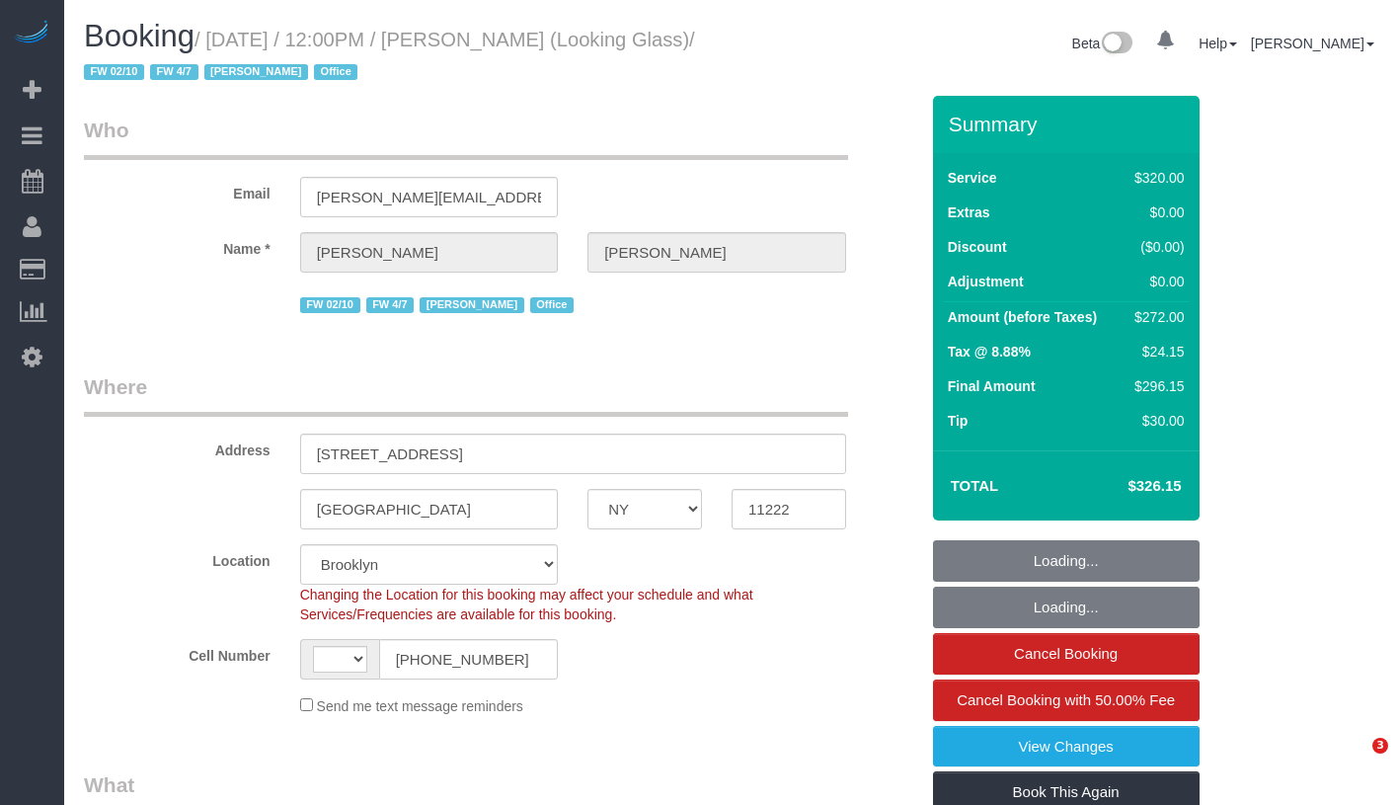
select select "NY"
select select "number:60"
select select "number:73"
select select "number:15"
select select "number:6"
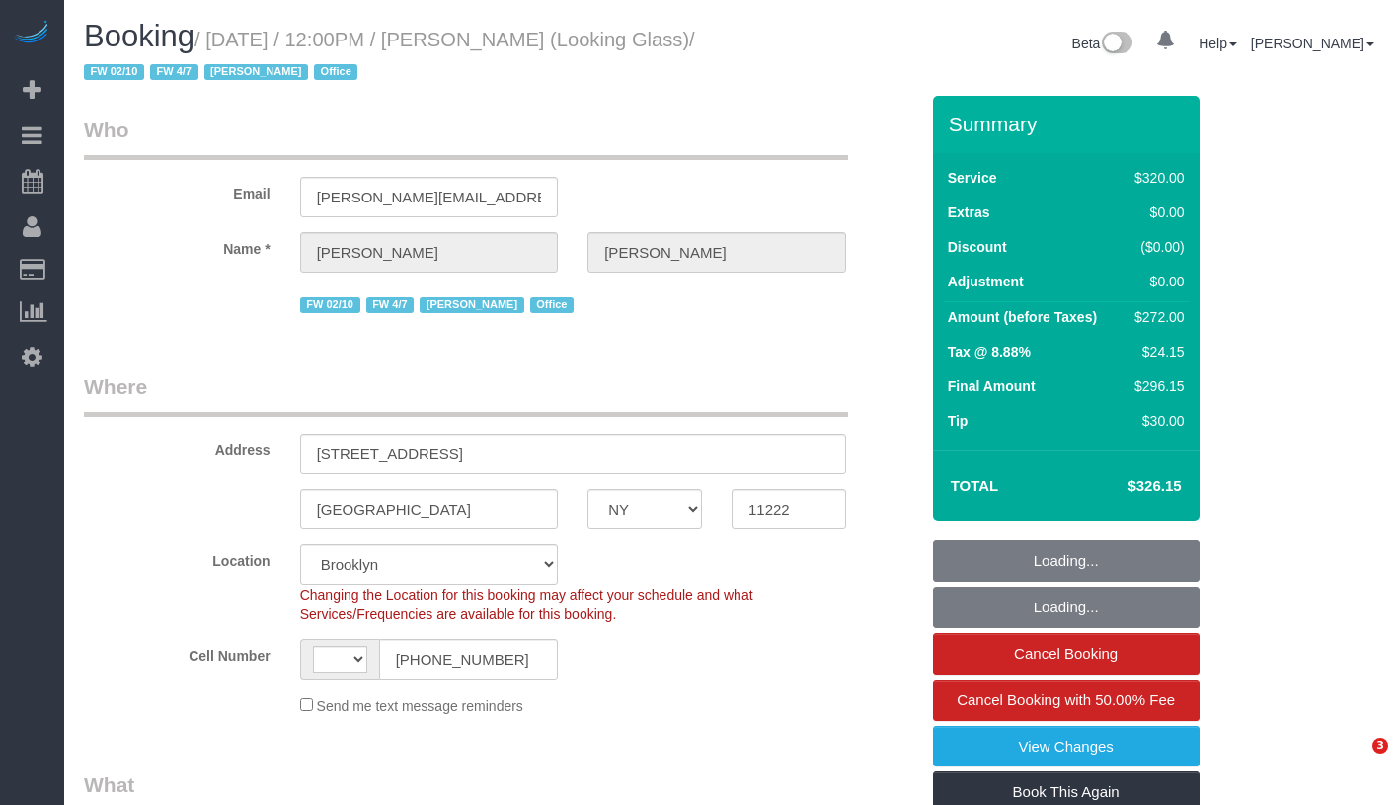
select select "object:590"
select select "string:[GEOGRAPHIC_DATA]"
select select "string:stripe-pm_1Pk9r74VGloSiKo7ygf3bK1Q"
select select "240"
select select "spot1"
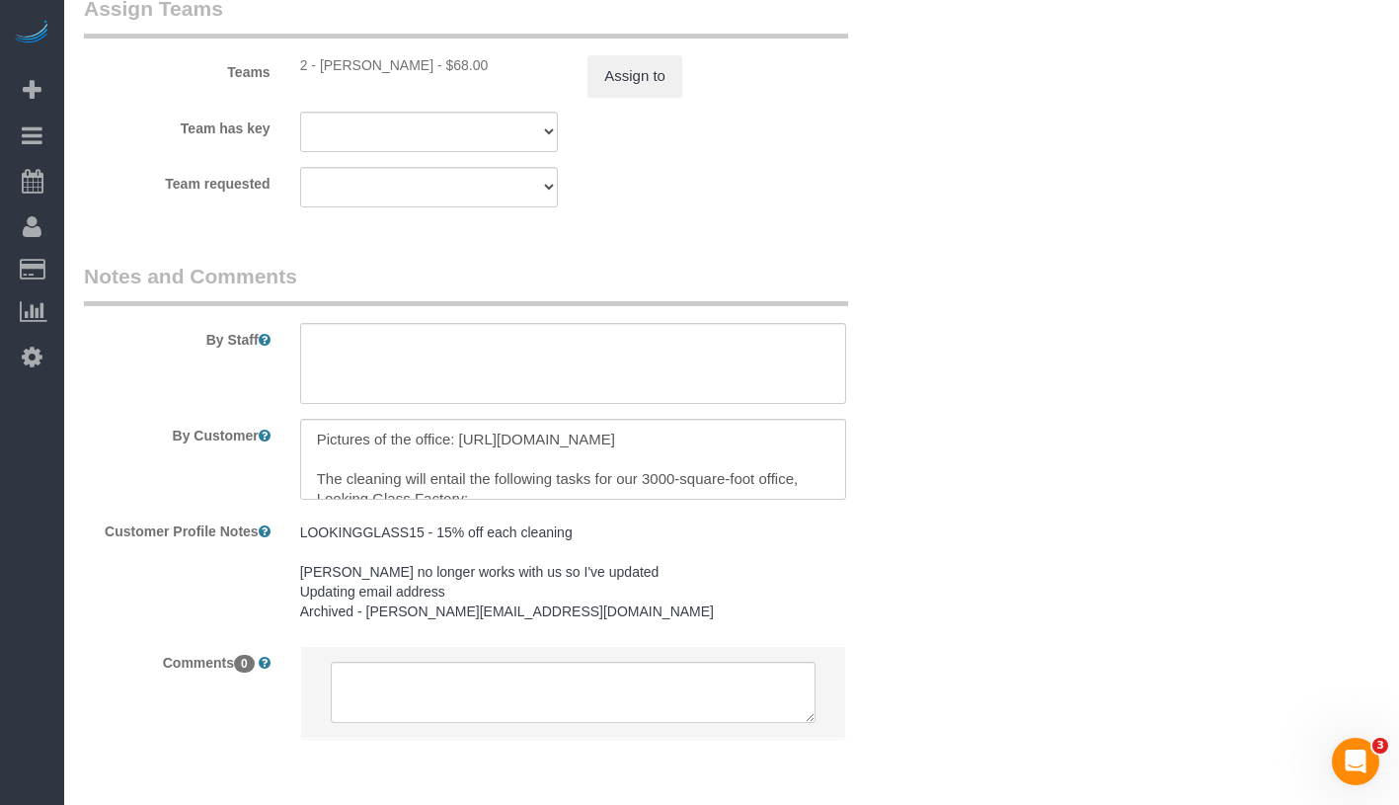
scroll to position [2450, 0]
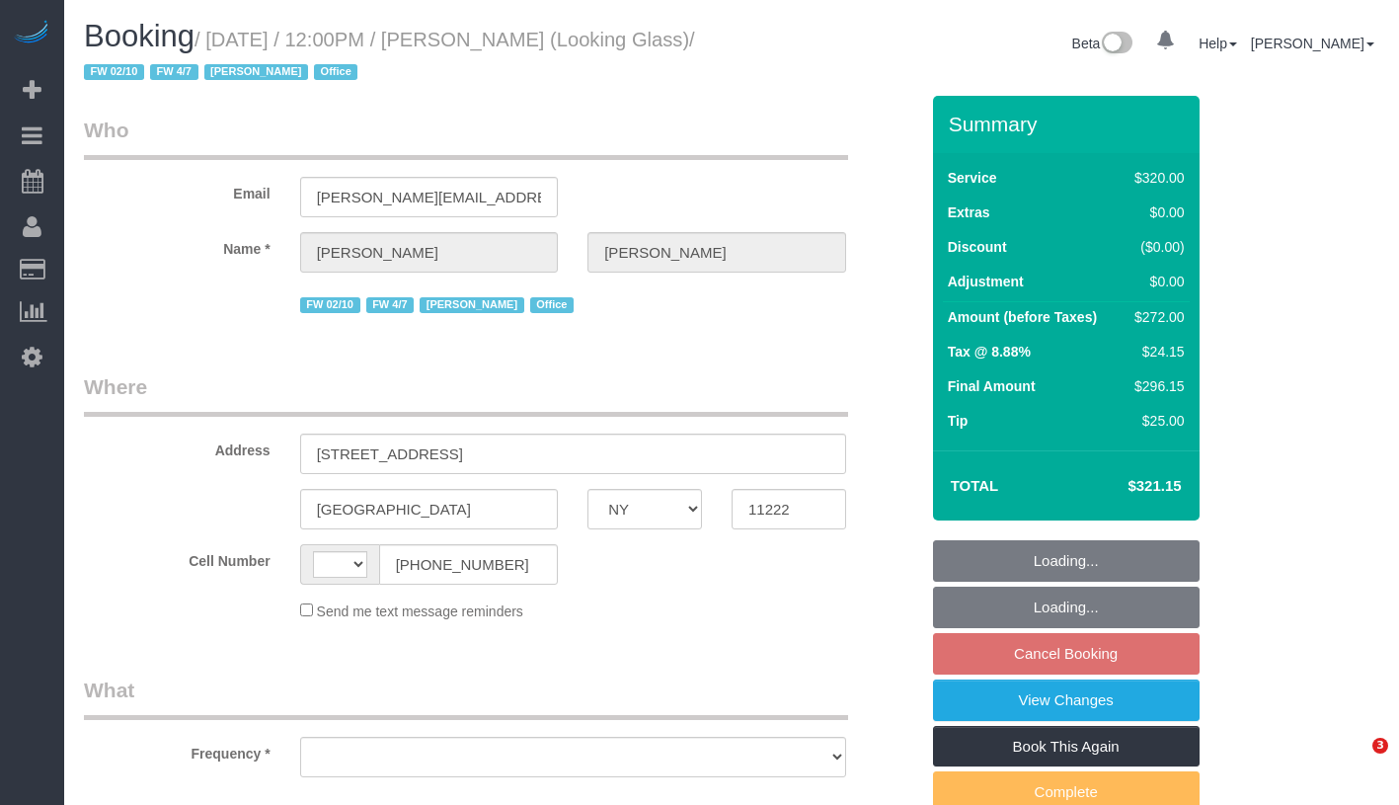
select select "NY"
select select "string:US"
select select "object:671"
select select "spot5"
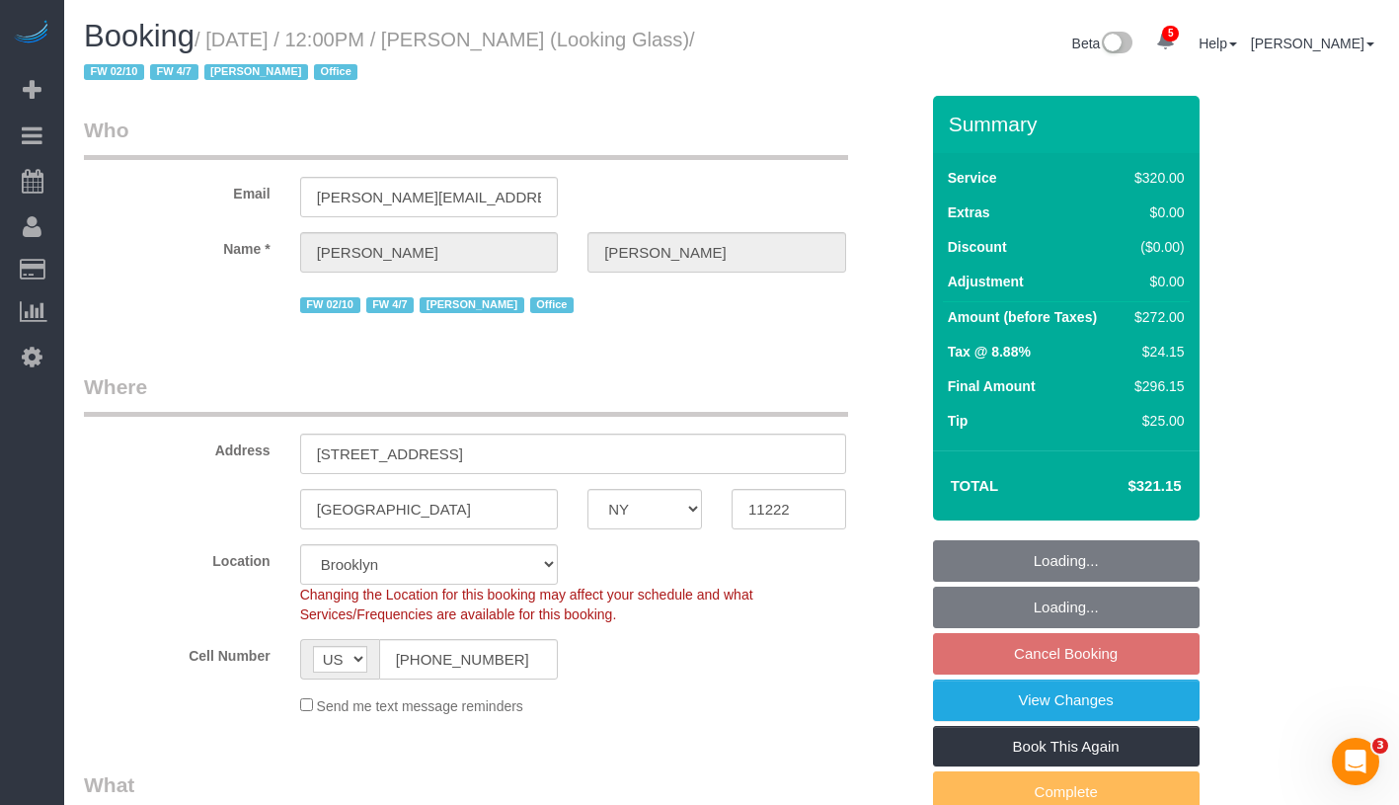
select select "object:682"
select select "string:stripe-pm_1Pk9r74VGloSiKo7ygf3bK1Q"
select select "number:60"
select select "number:73"
select select "number:15"
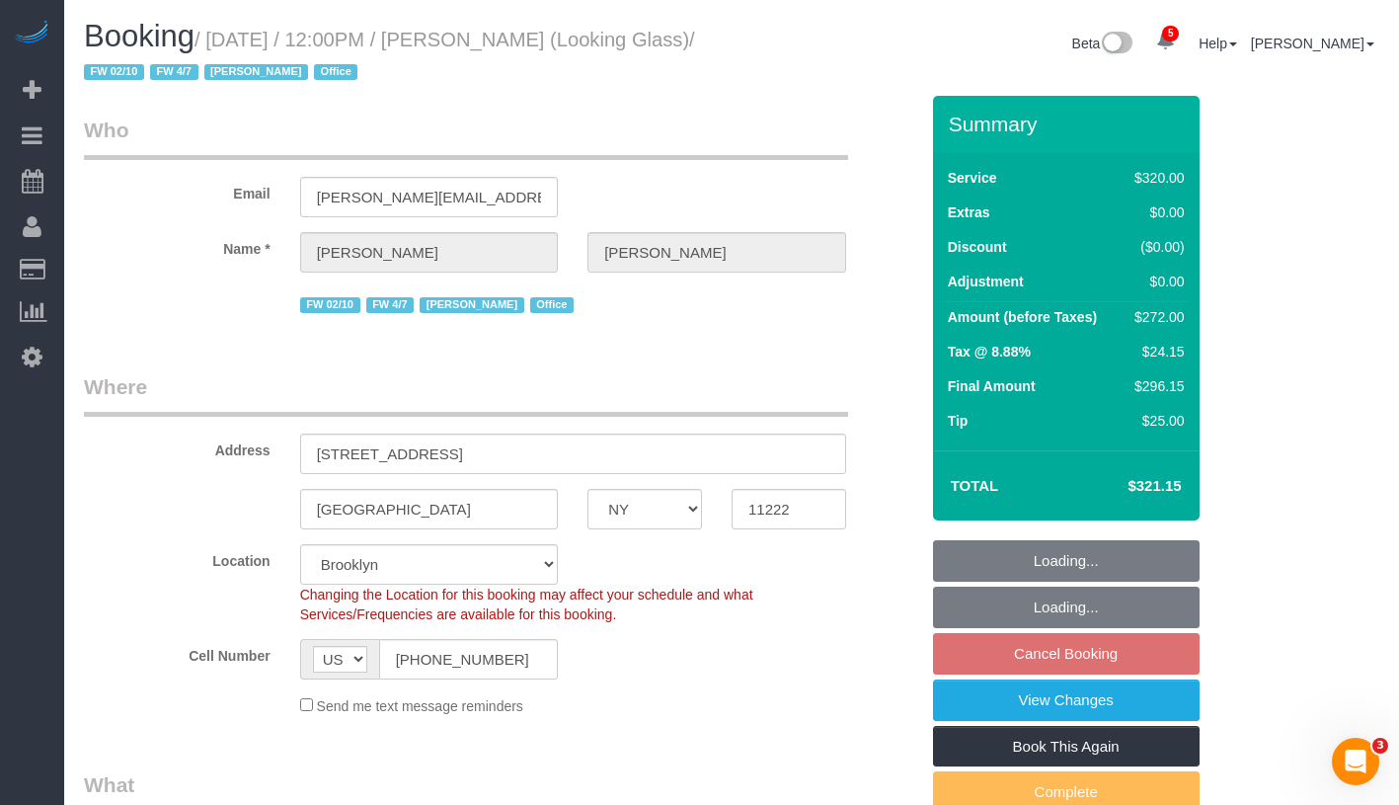
select select "number:6"
select select "spot65"
select select "240"
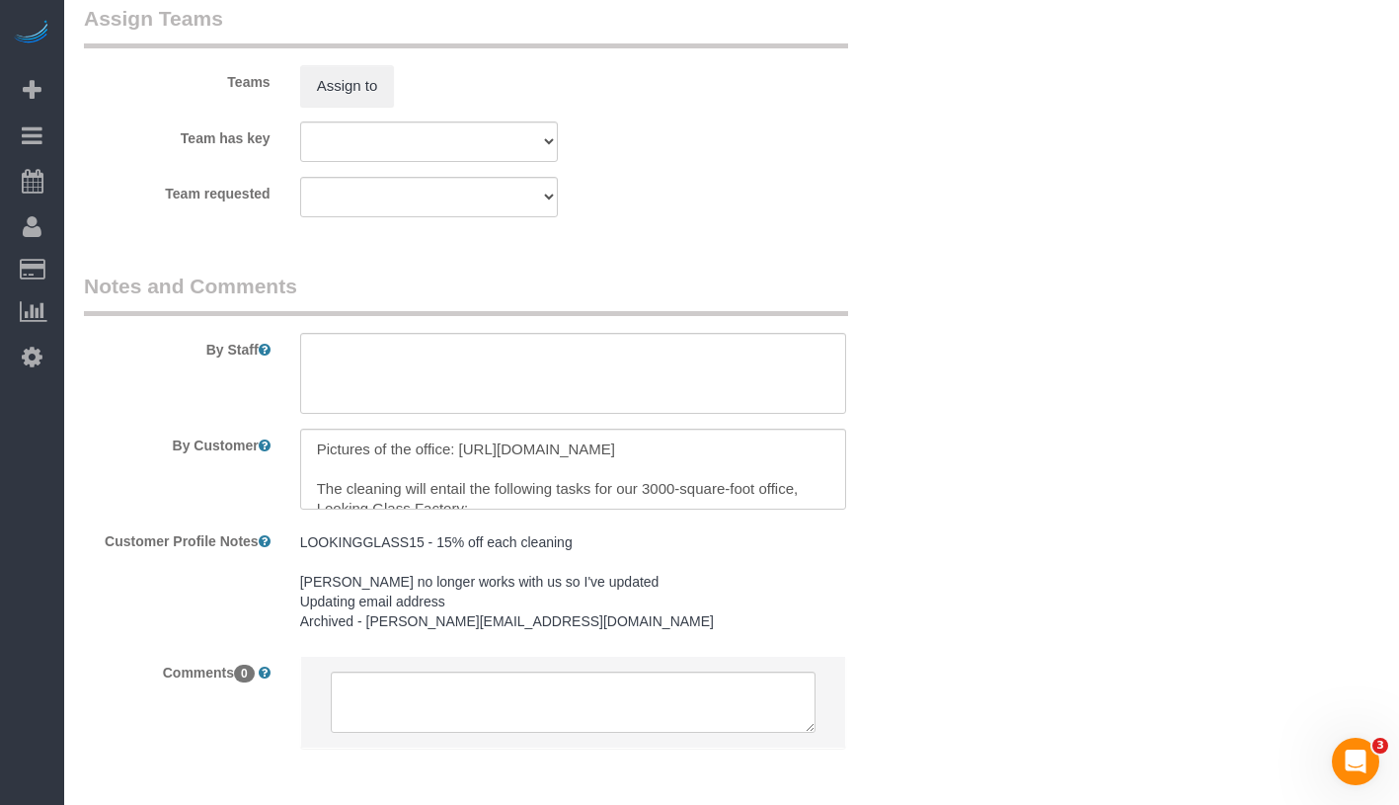
scroll to position [147, 0]
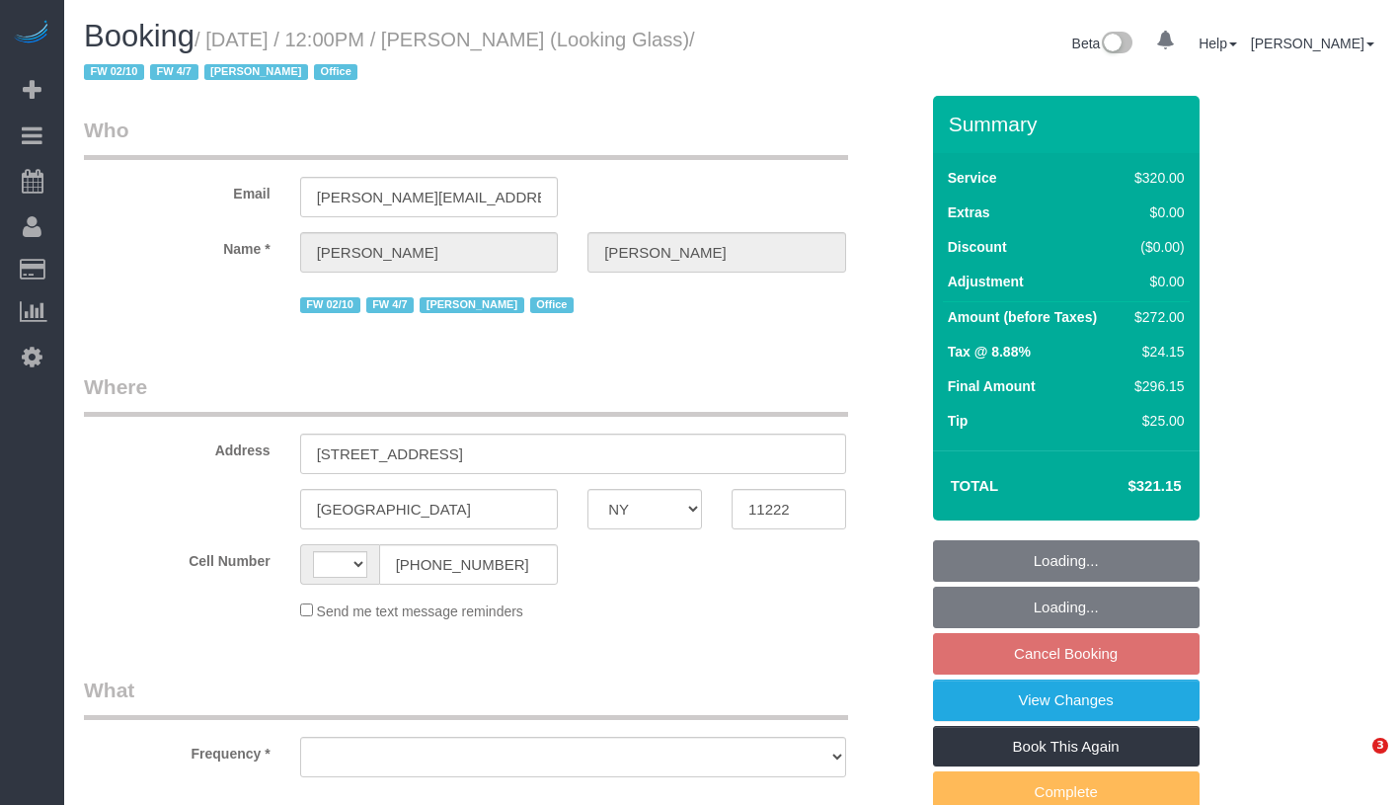
select select "NY"
select select "number:60"
select select "number:73"
select select "number:15"
select select "number:6"
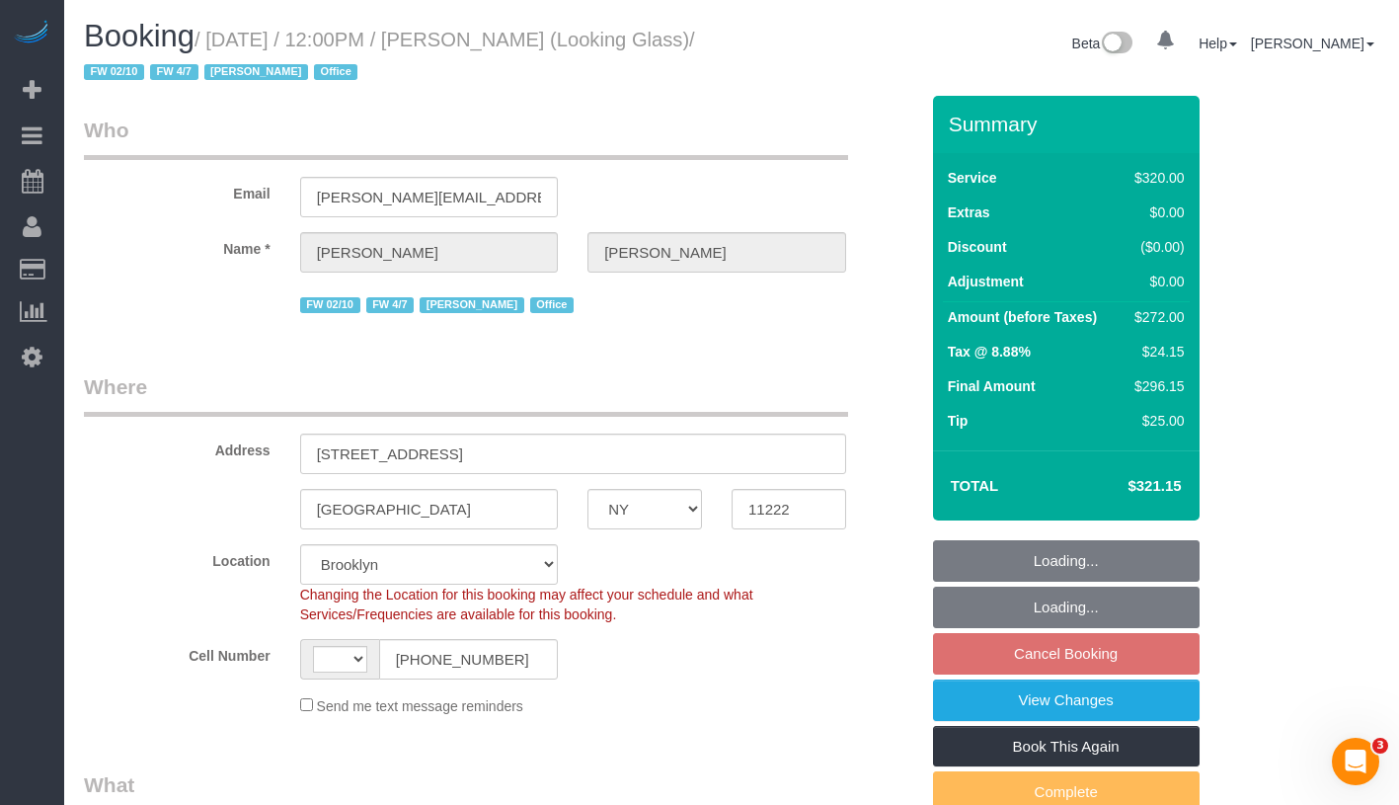
select select "string:stripe-pm_1Pk9r74VGloSiKo7ygf3bK1Q"
select select "string:[GEOGRAPHIC_DATA]"
select select "object:823"
select select "spot5"
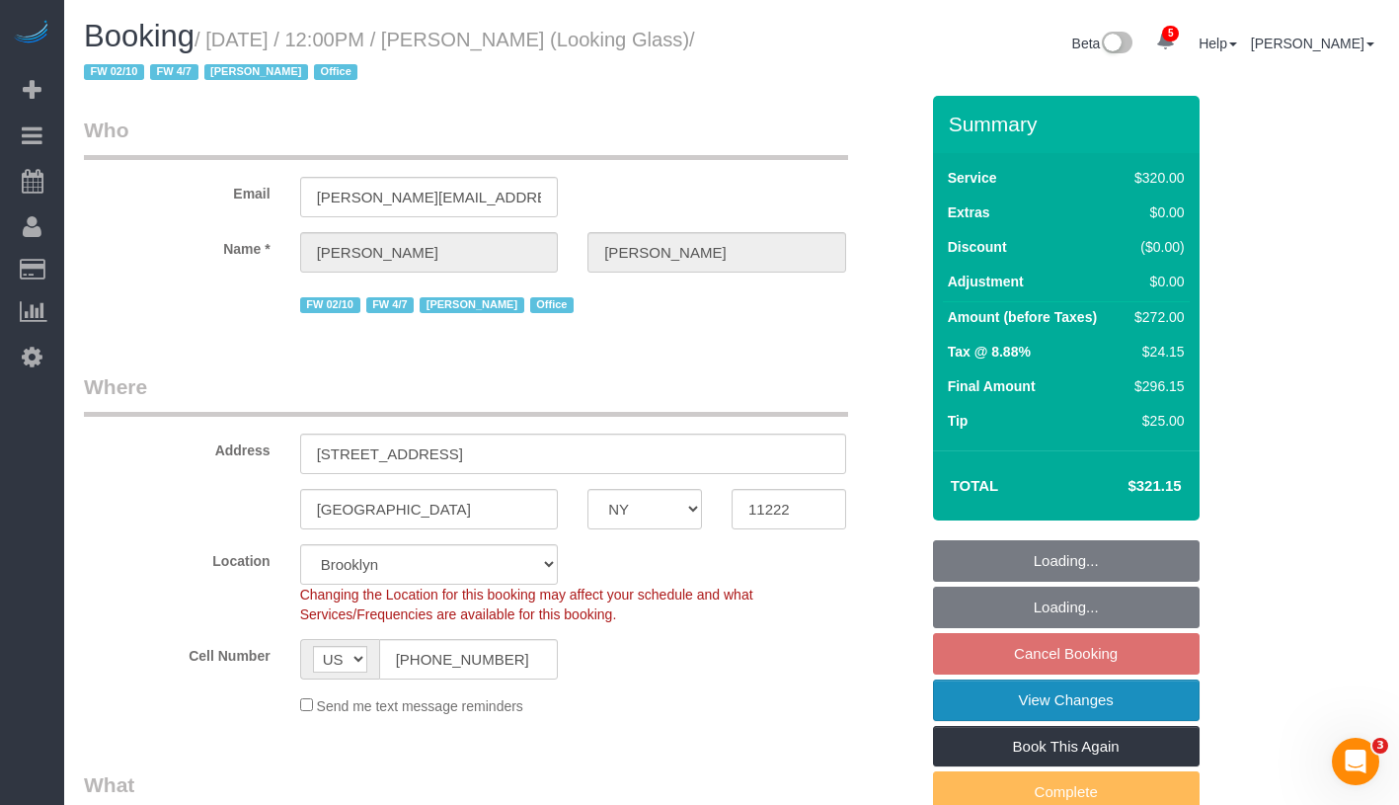
click at [1162, 710] on link "View Changes" at bounding box center [1066, 699] width 267 height 41
select select "object:1329"
select select "240"
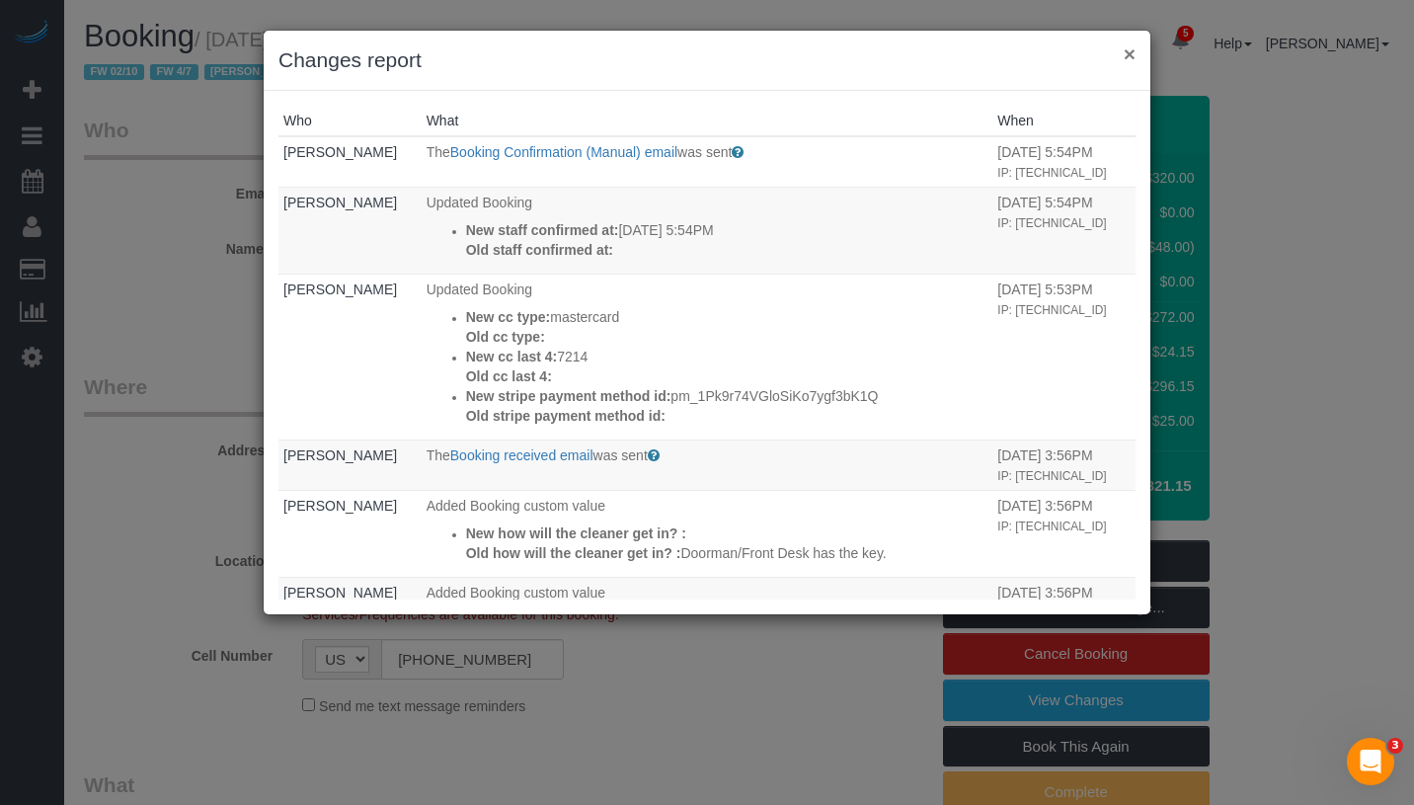
click at [1134, 53] on button "×" at bounding box center [1129, 53] width 12 height 21
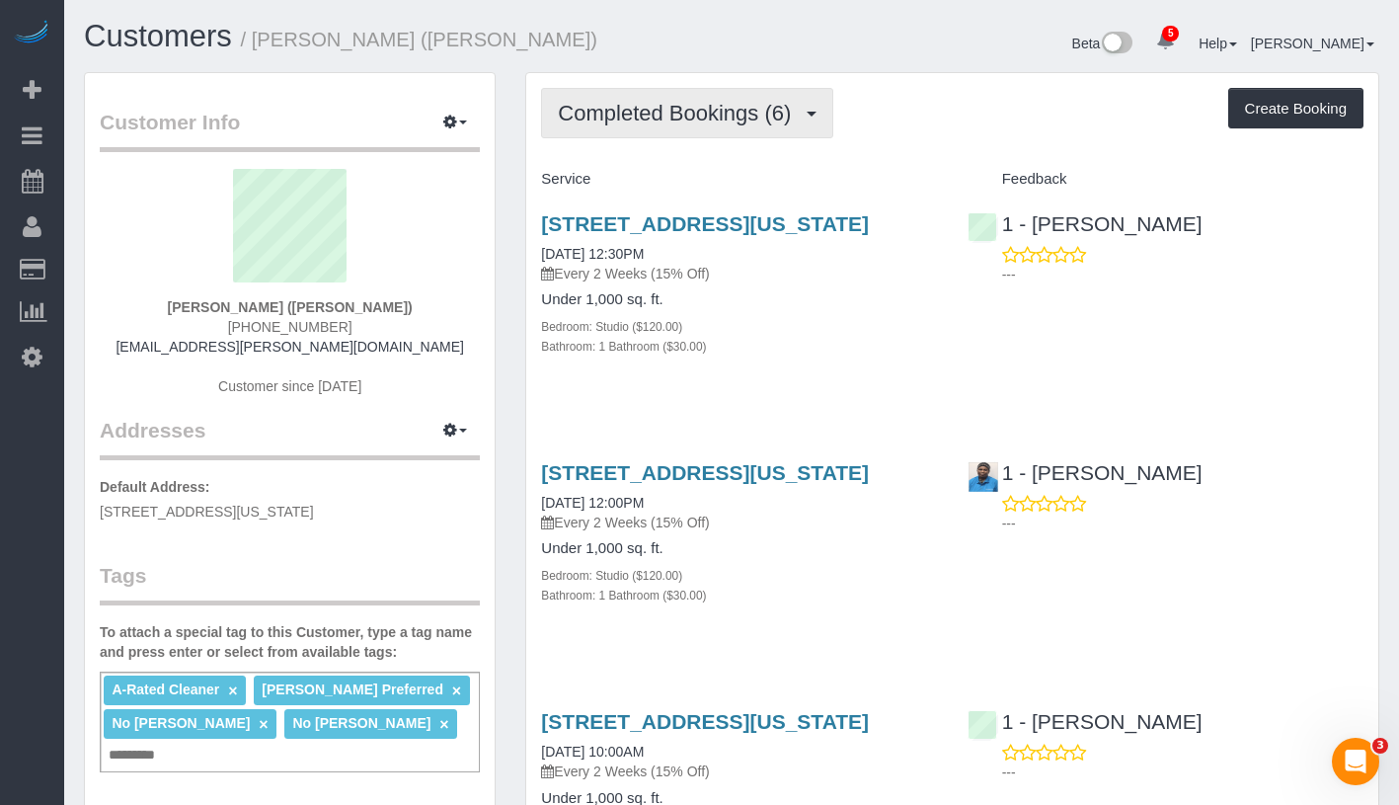
click at [775, 118] on span "Completed Bookings (6)" at bounding box center [679, 113] width 243 height 25
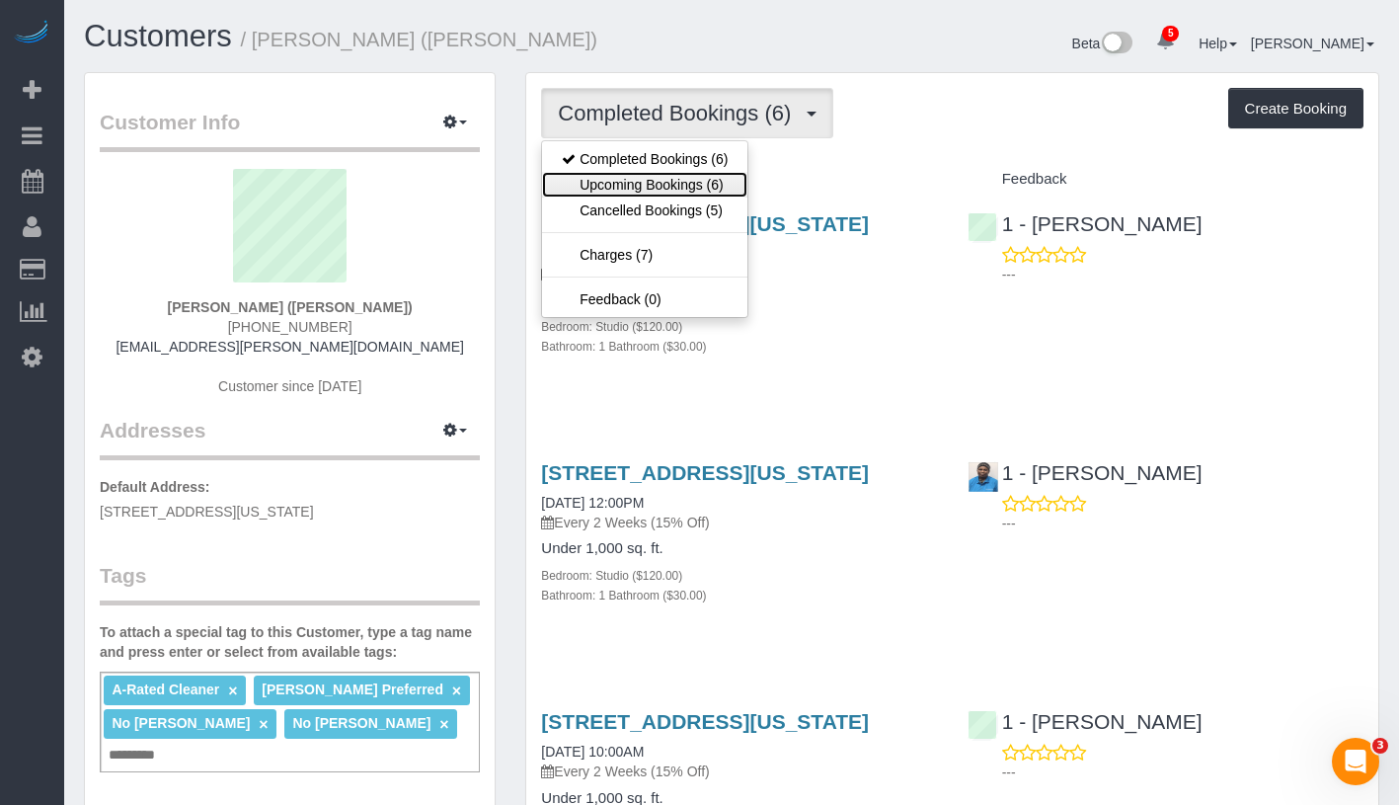
click at [731, 186] on link "Upcoming Bookings (6)" at bounding box center [644, 185] width 205 height 26
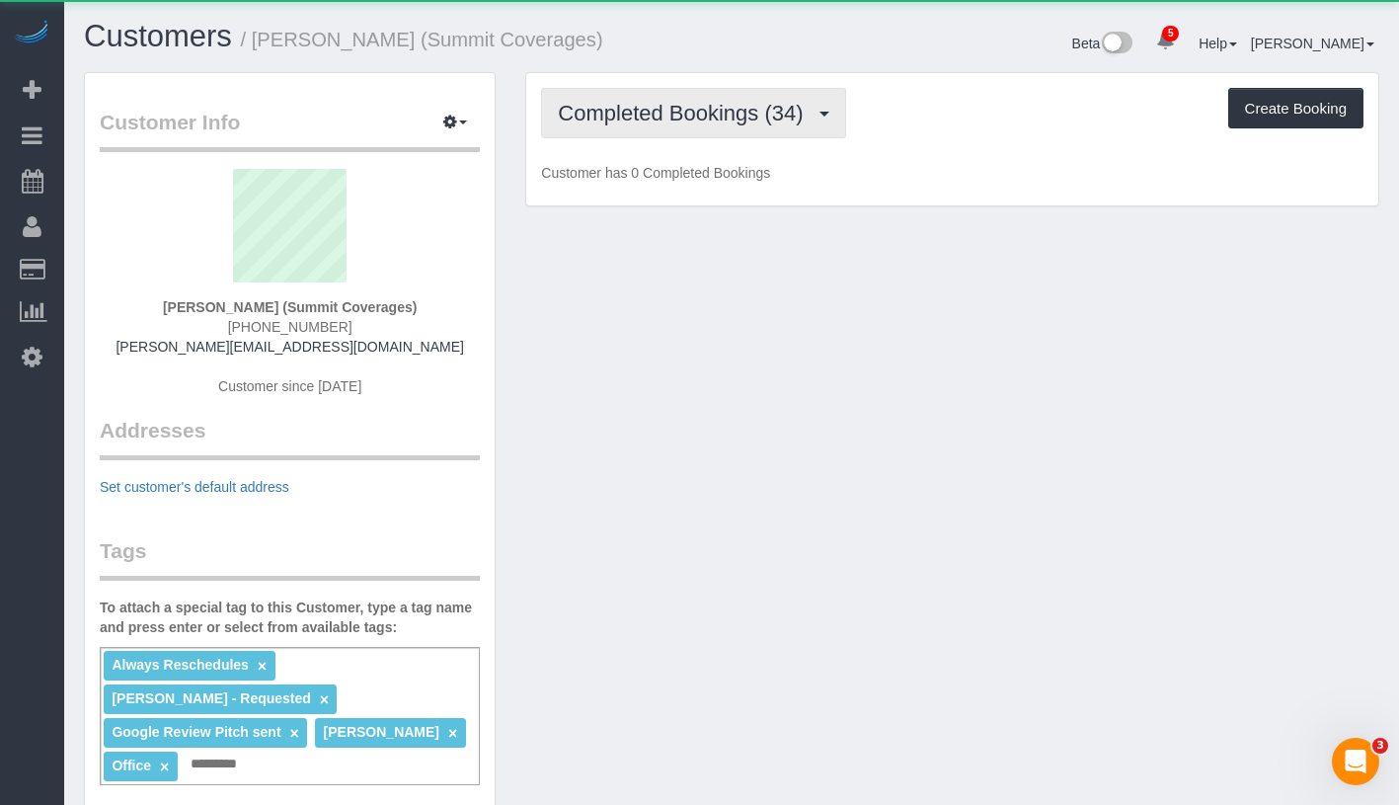
click at [677, 116] on span "Completed Bookings (34)" at bounding box center [685, 113] width 255 height 25
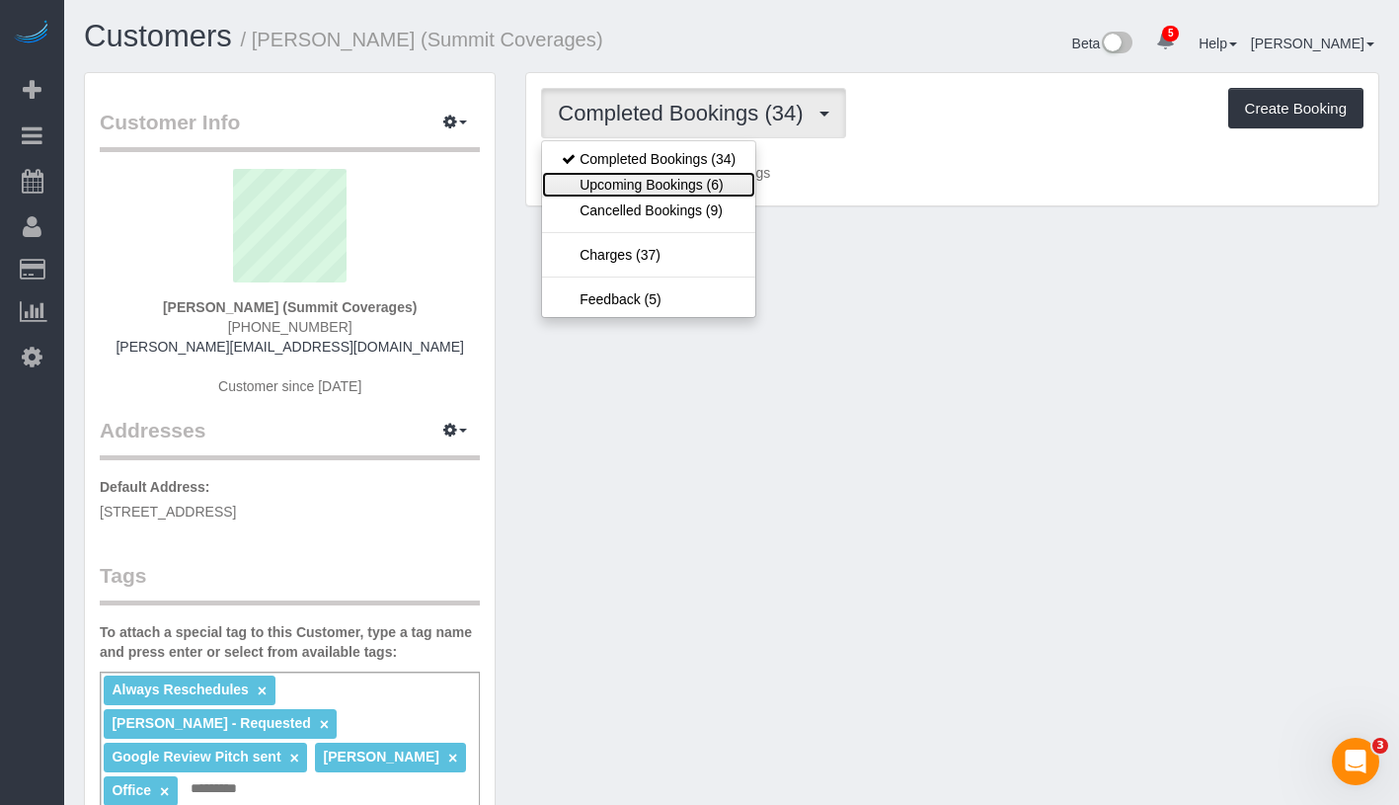
click at [668, 175] on link "Upcoming Bookings (6)" at bounding box center [648, 185] width 213 height 26
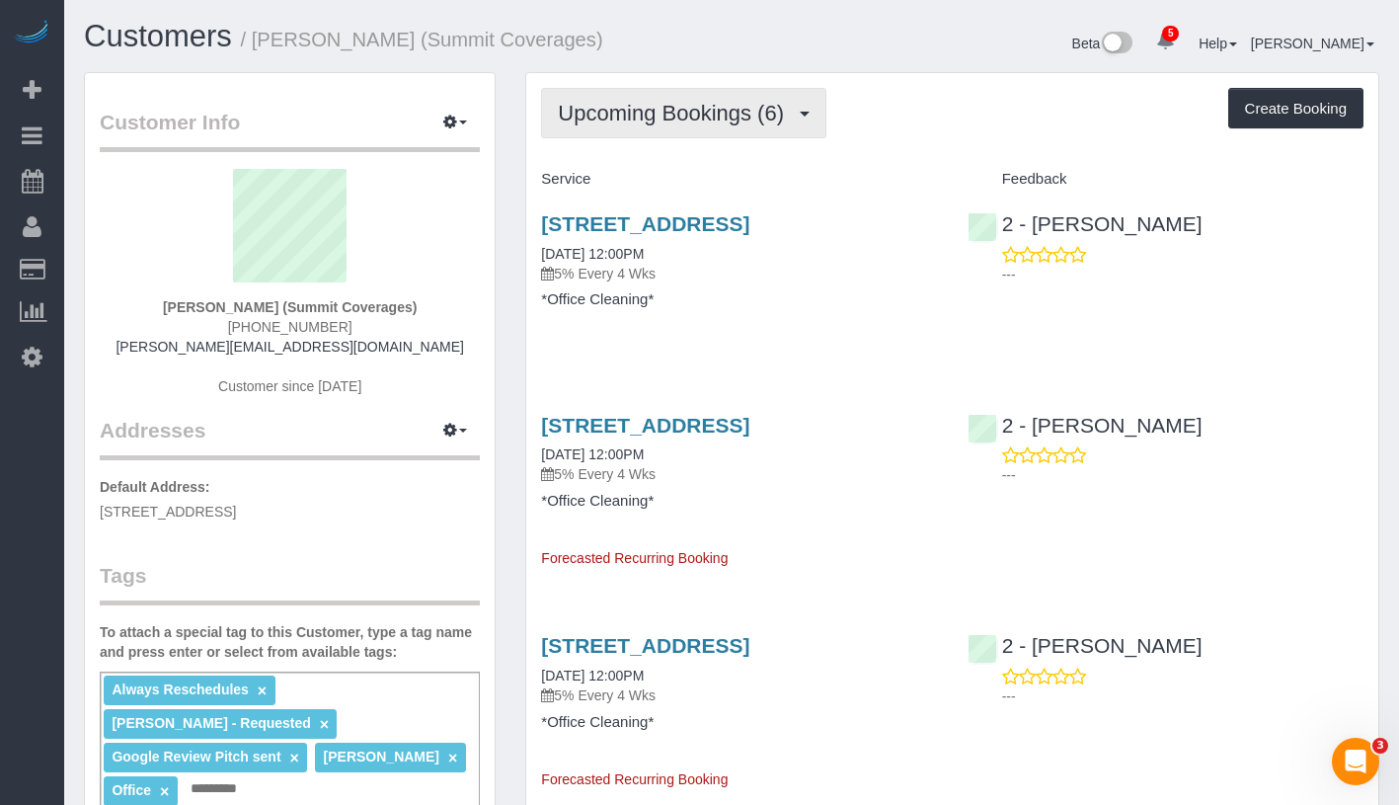
click at [699, 107] on span "Upcoming Bookings (6)" at bounding box center [676, 113] width 236 height 25
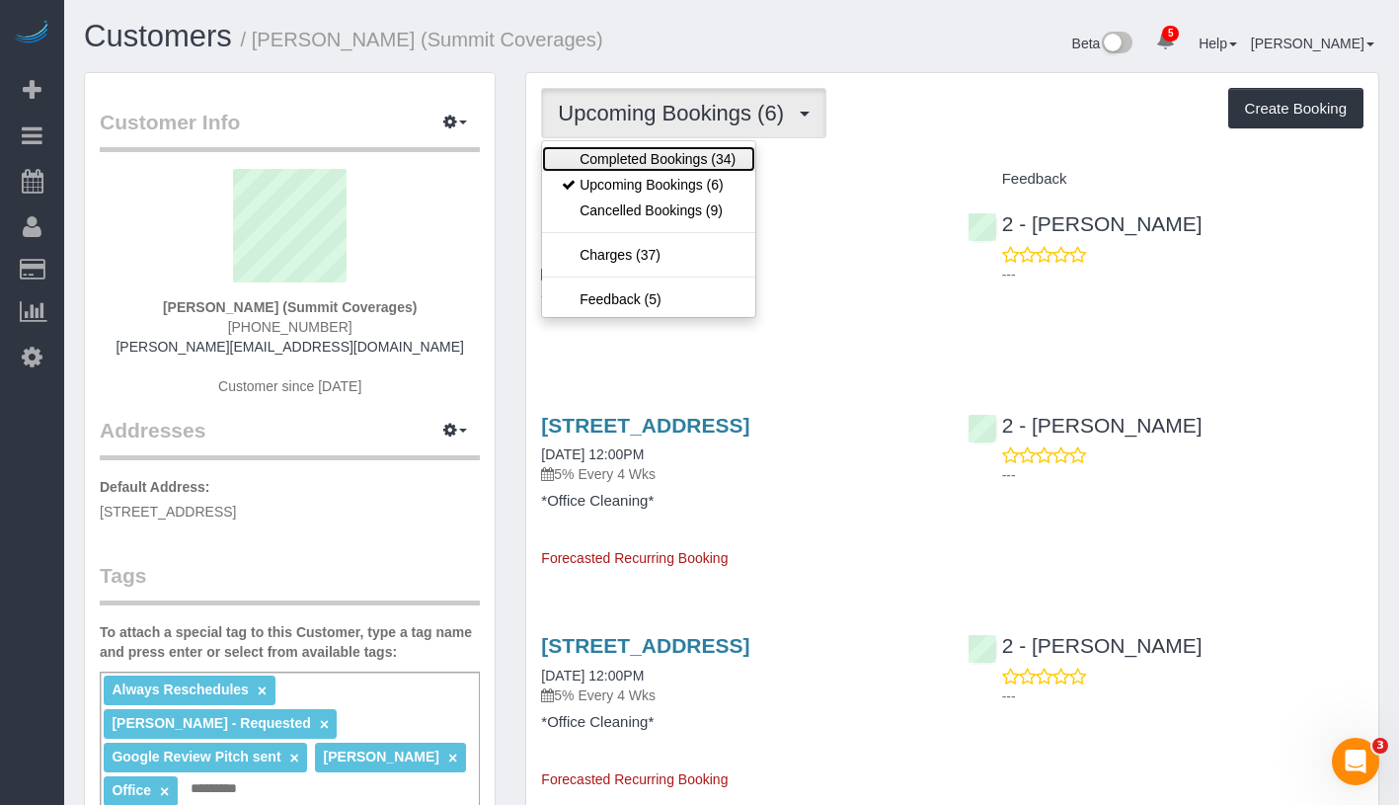
click at [681, 152] on link "Completed Bookings (34)" at bounding box center [648, 159] width 213 height 26
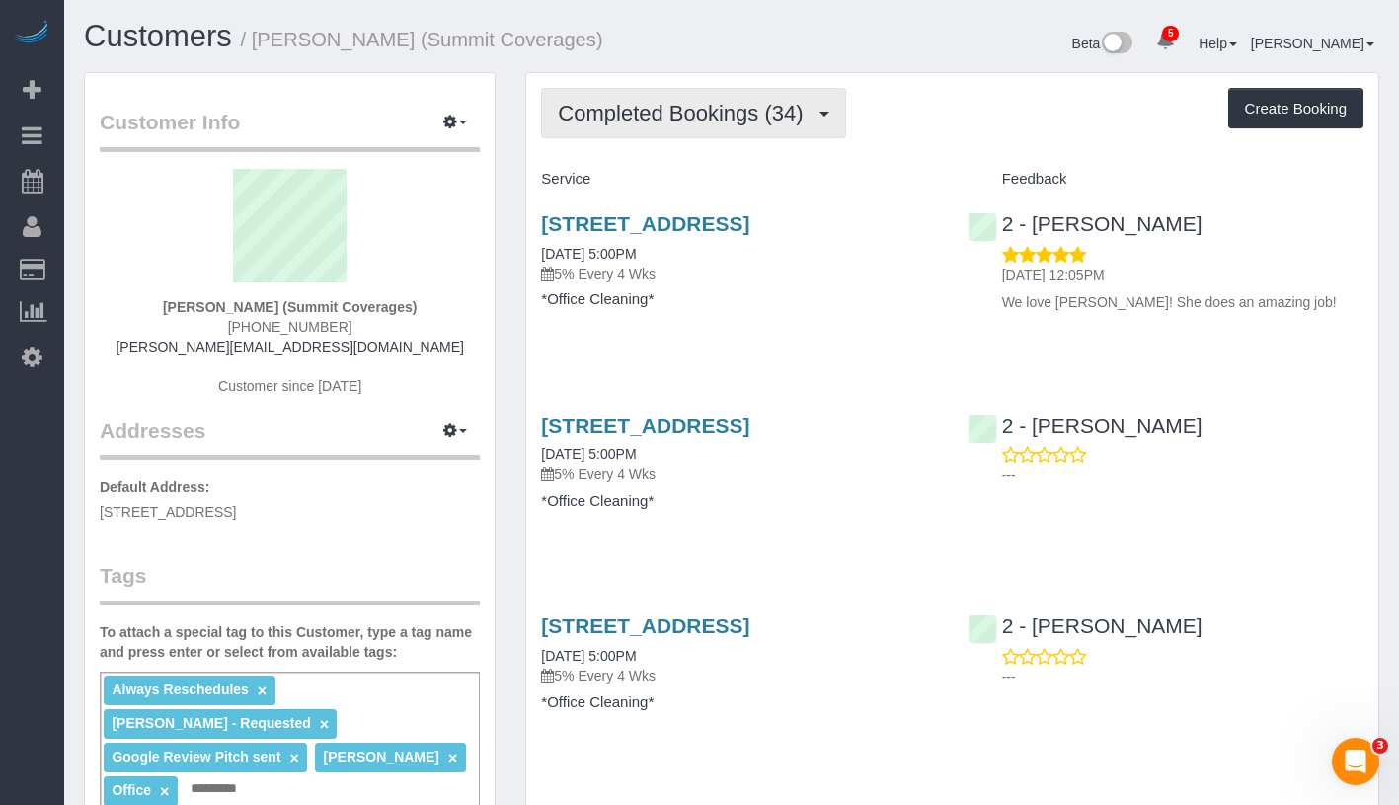
click at [701, 119] on span "Completed Bookings (34)" at bounding box center [685, 113] width 255 height 25
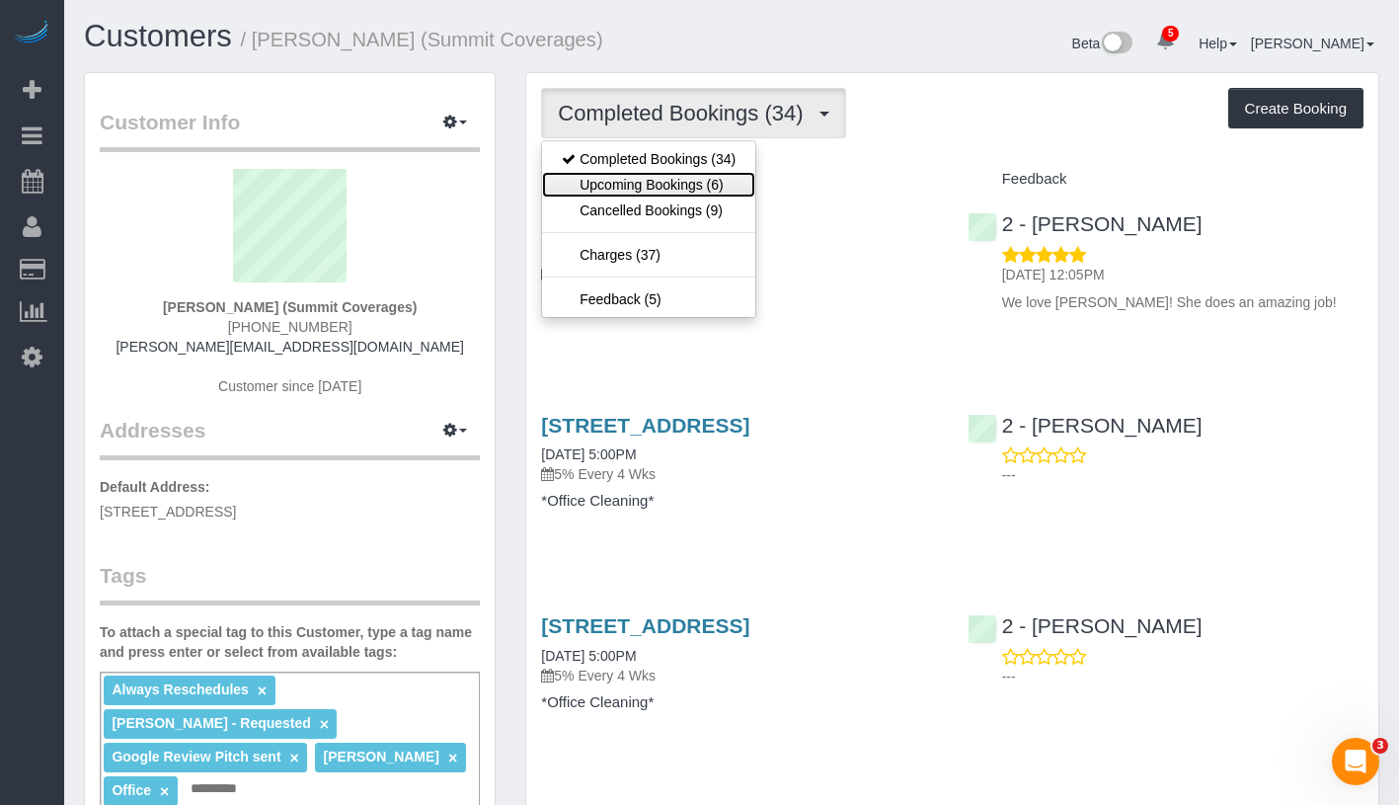
click at [681, 188] on link "Upcoming Bookings (6)" at bounding box center [648, 185] width 213 height 26
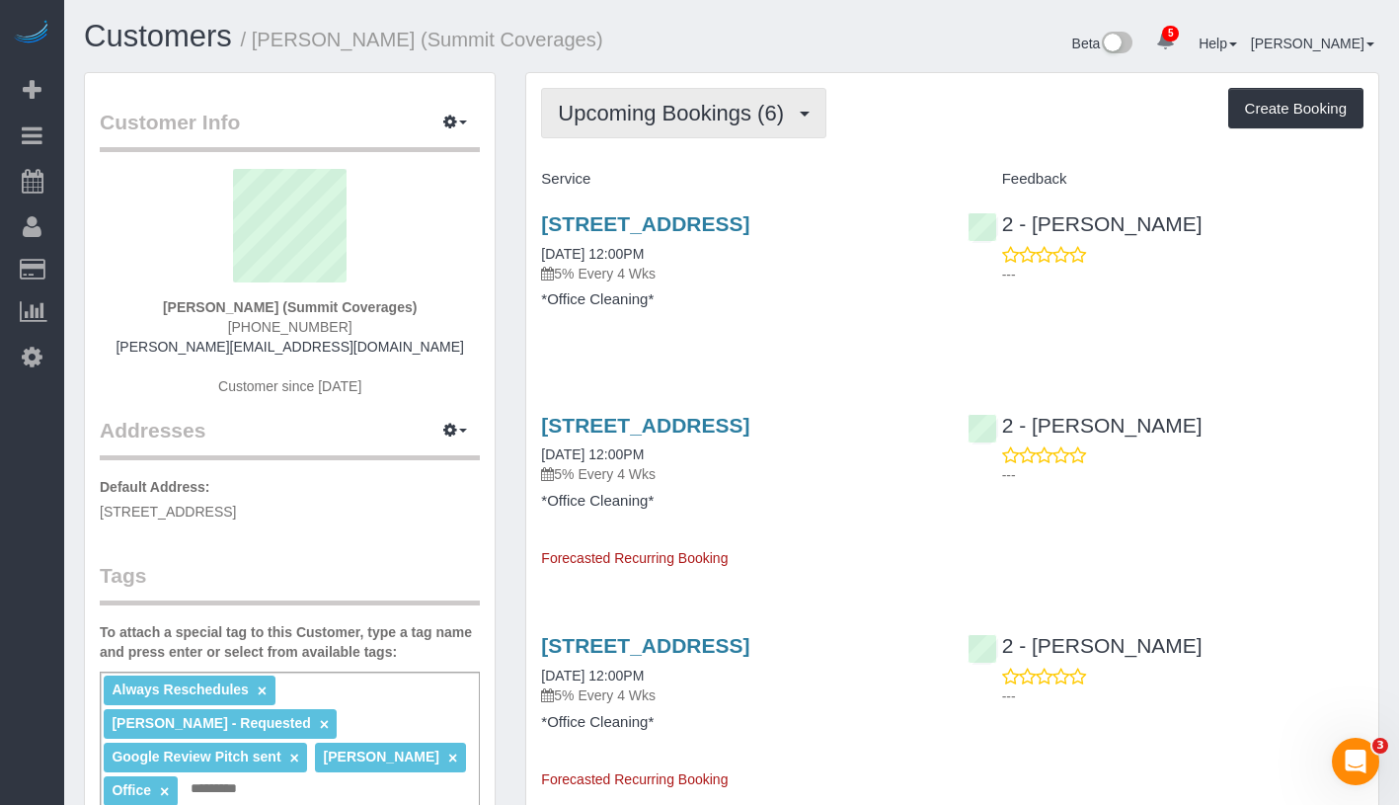
click at [651, 101] on span "Upcoming Bookings (6)" at bounding box center [676, 113] width 236 height 25
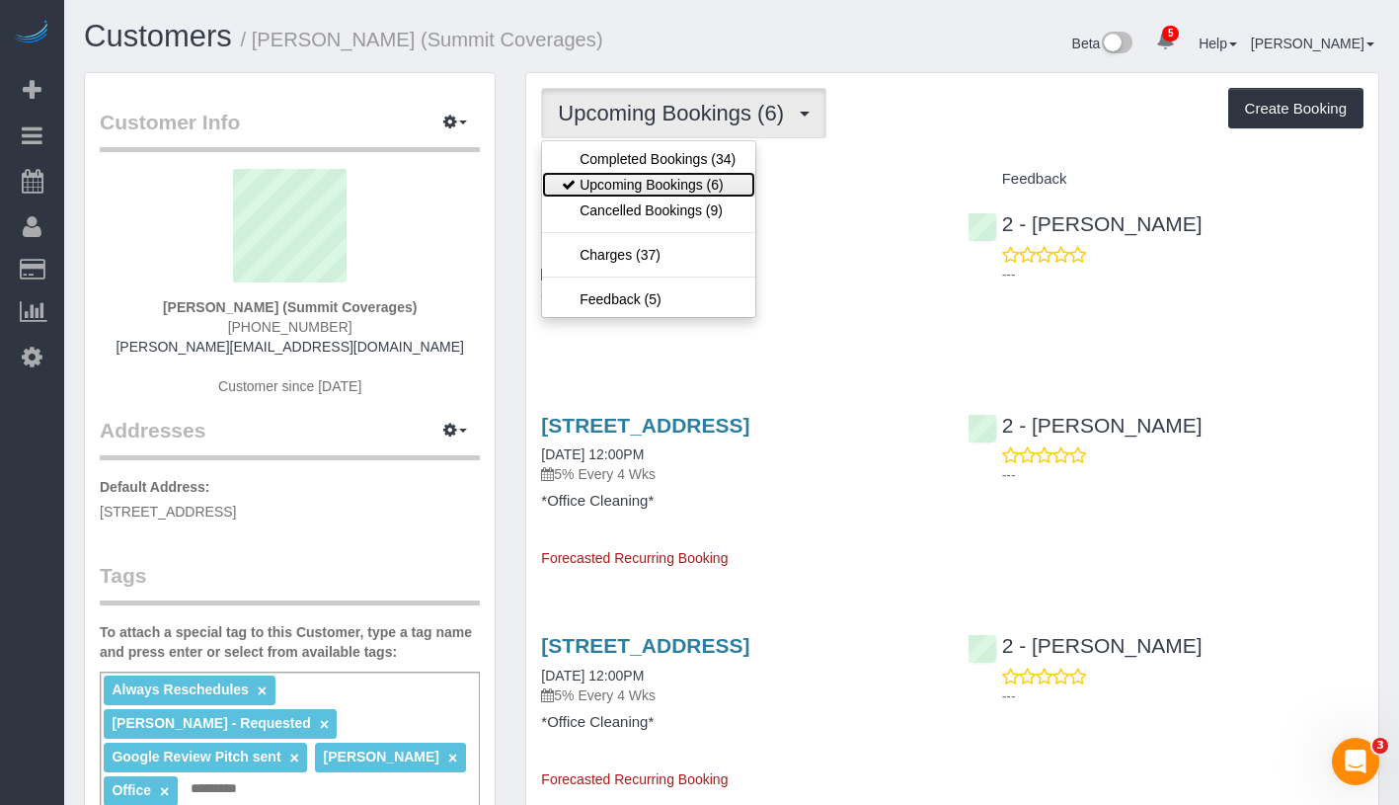
click at [675, 184] on link "Upcoming Bookings (6)" at bounding box center [648, 185] width 213 height 26
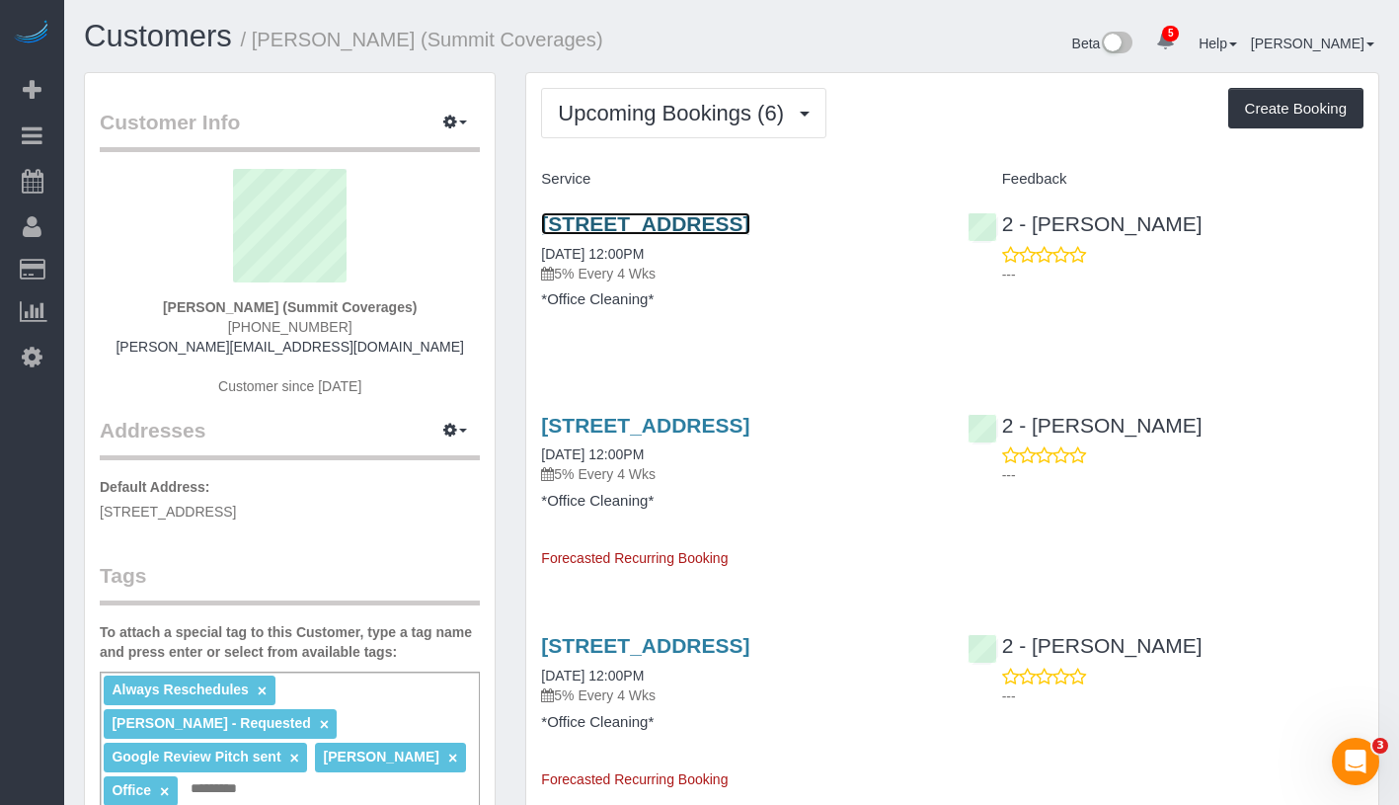
click at [710, 224] on link "365 Bridge Street, Suite 9-Pro, Brooklyn, NY 11201" at bounding box center [645, 223] width 208 height 23
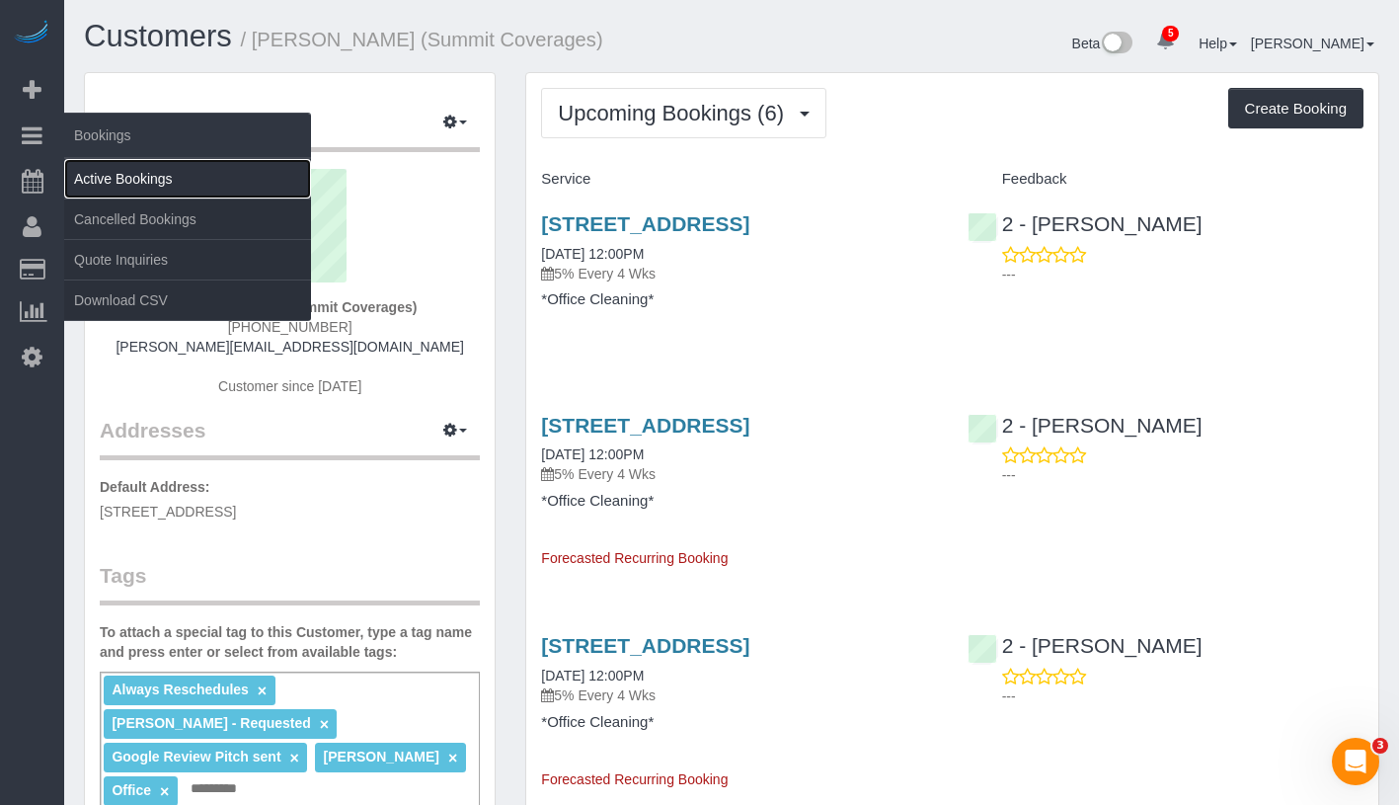
click at [207, 174] on link "Active Bookings" at bounding box center [187, 178] width 247 height 39
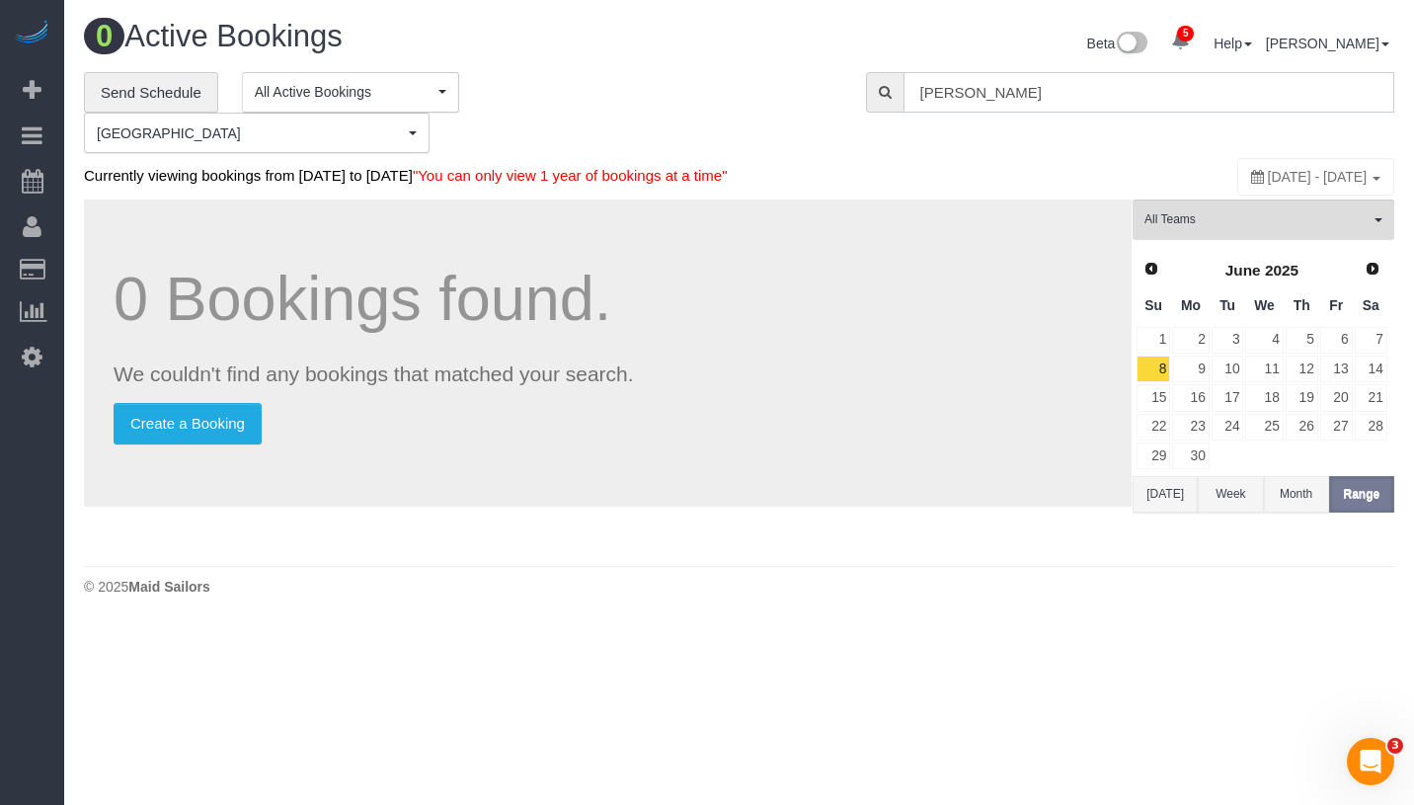
click at [1040, 90] on input "Giovanna" at bounding box center [1148, 92] width 491 height 40
paste input "Marie, Michael, Sylvie, and Gus Moniot -"
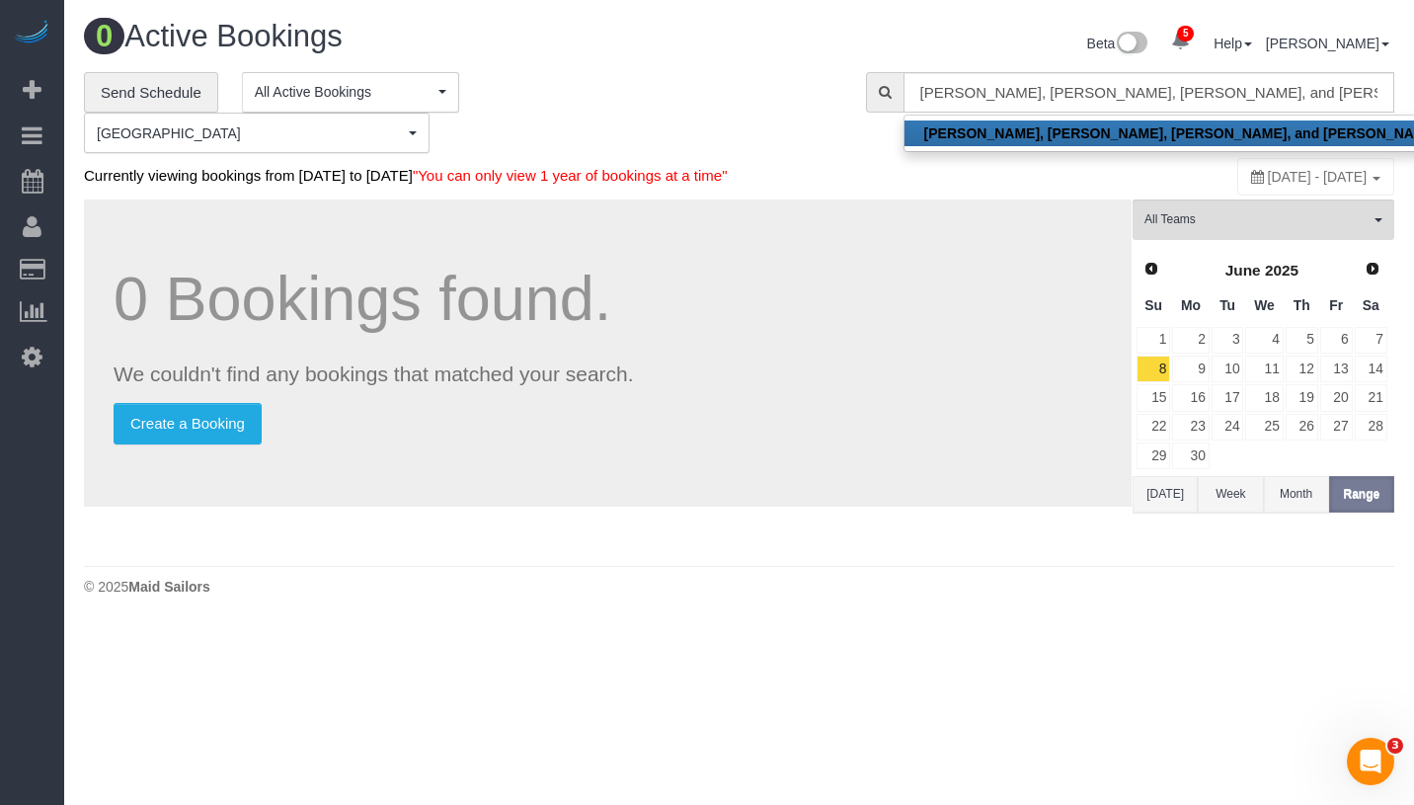
click at [1147, 128] on strong "Marie, Michael, Sylvie, and Gus Moniot" at bounding box center [1181, 133] width 515 height 16
type input "marie.moniot@gmail.com"
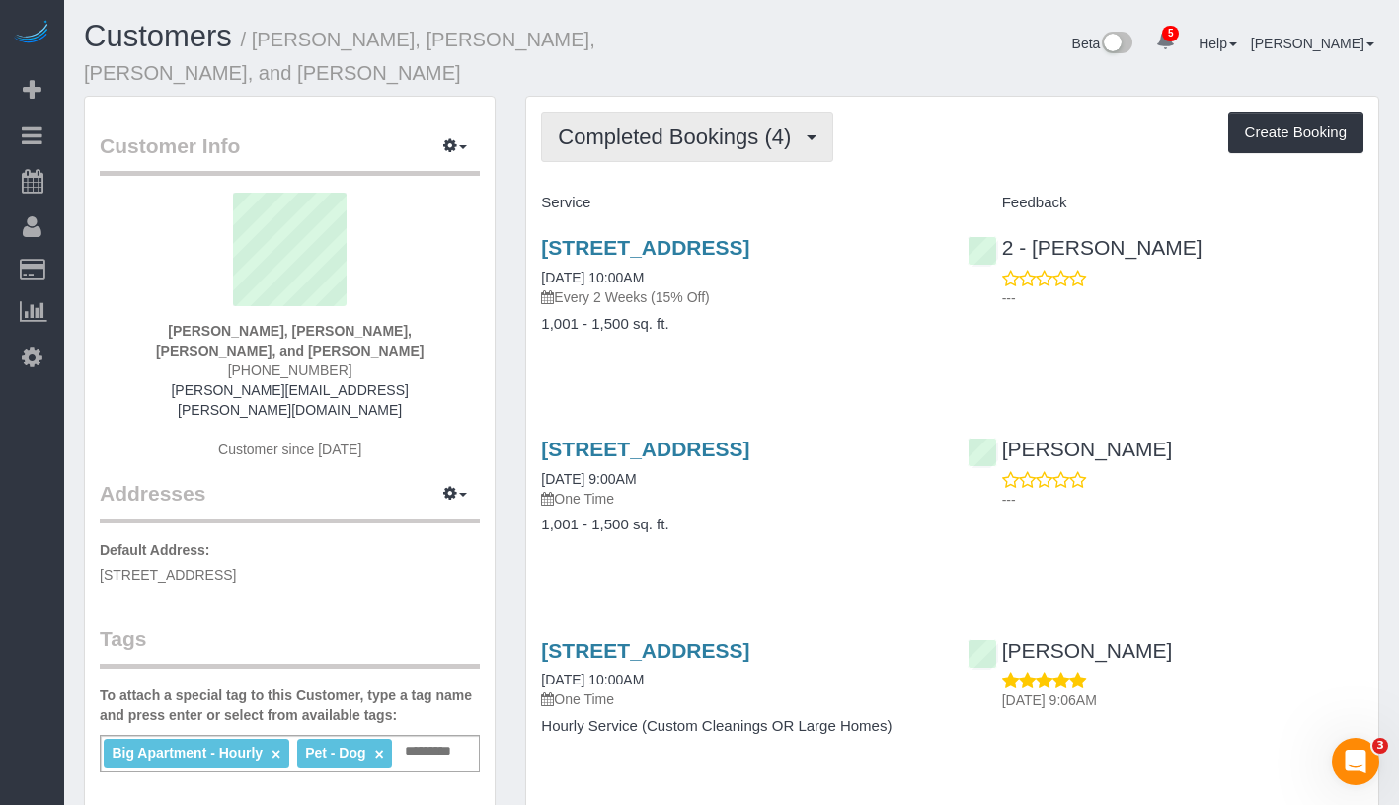
click at [616, 112] on button "Completed Bookings (4)" at bounding box center [687, 137] width 292 height 50
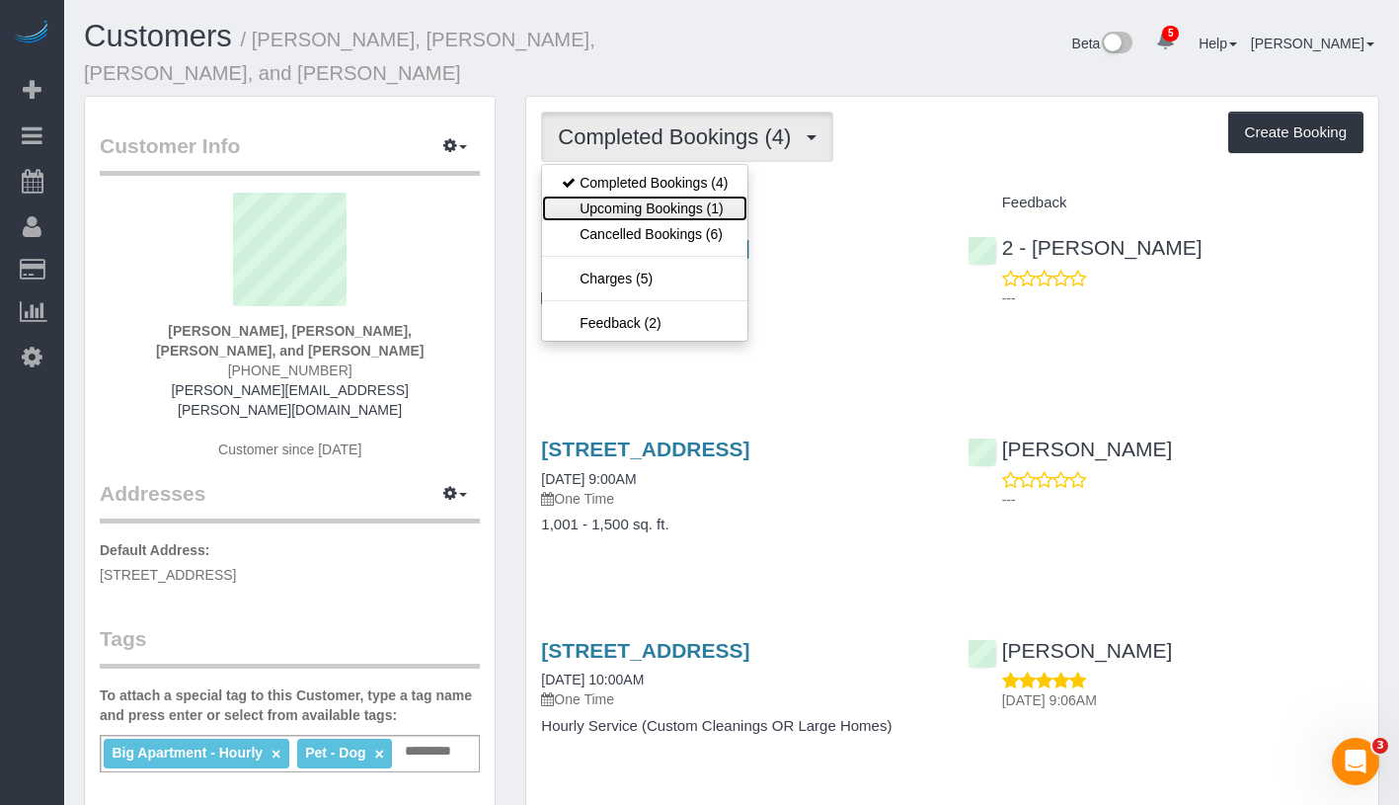
click at [627, 195] on link "Upcoming Bookings (1)" at bounding box center [644, 208] width 205 height 26
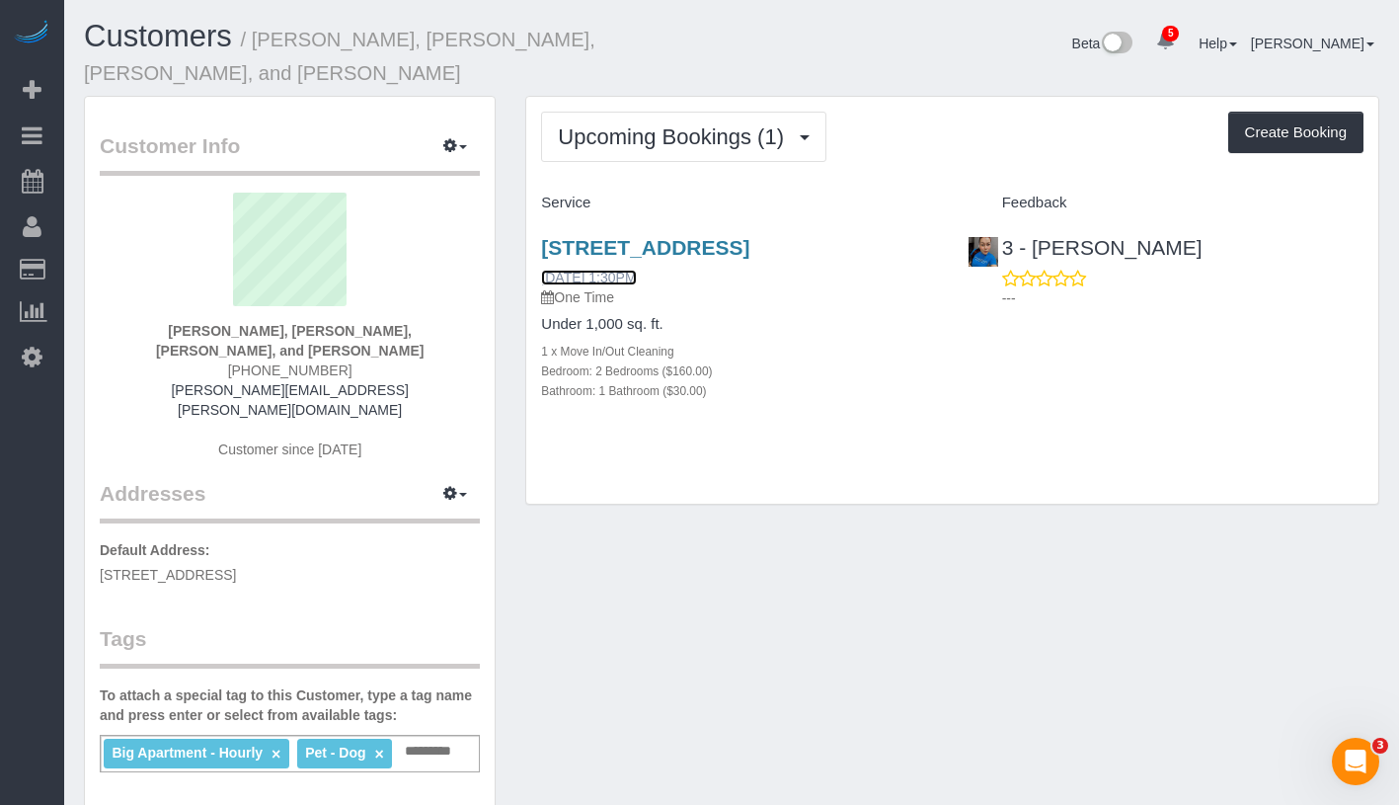
click at [629, 274] on link "[DATE] 1:30PM" at bounding box center [588, 278] width 95 height 16
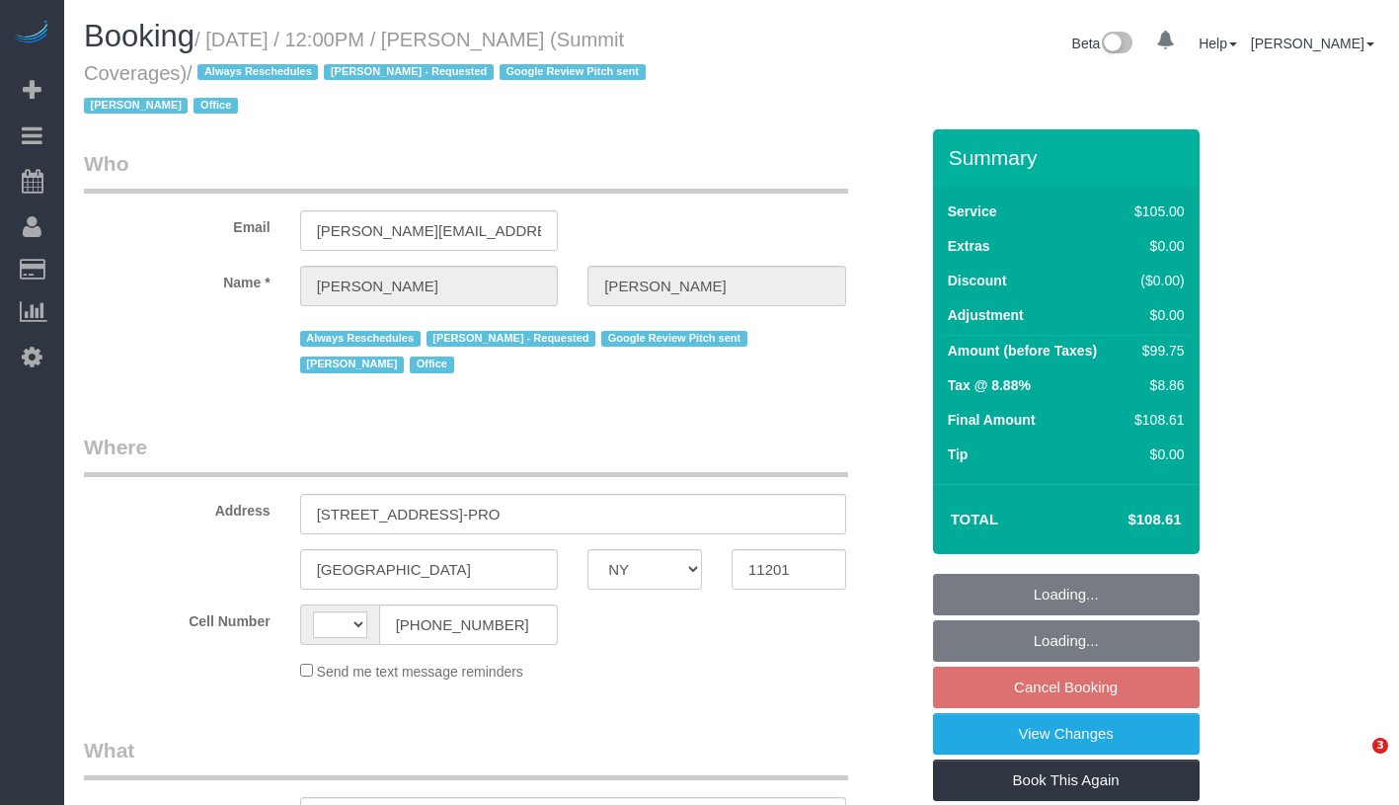
select select "NY"
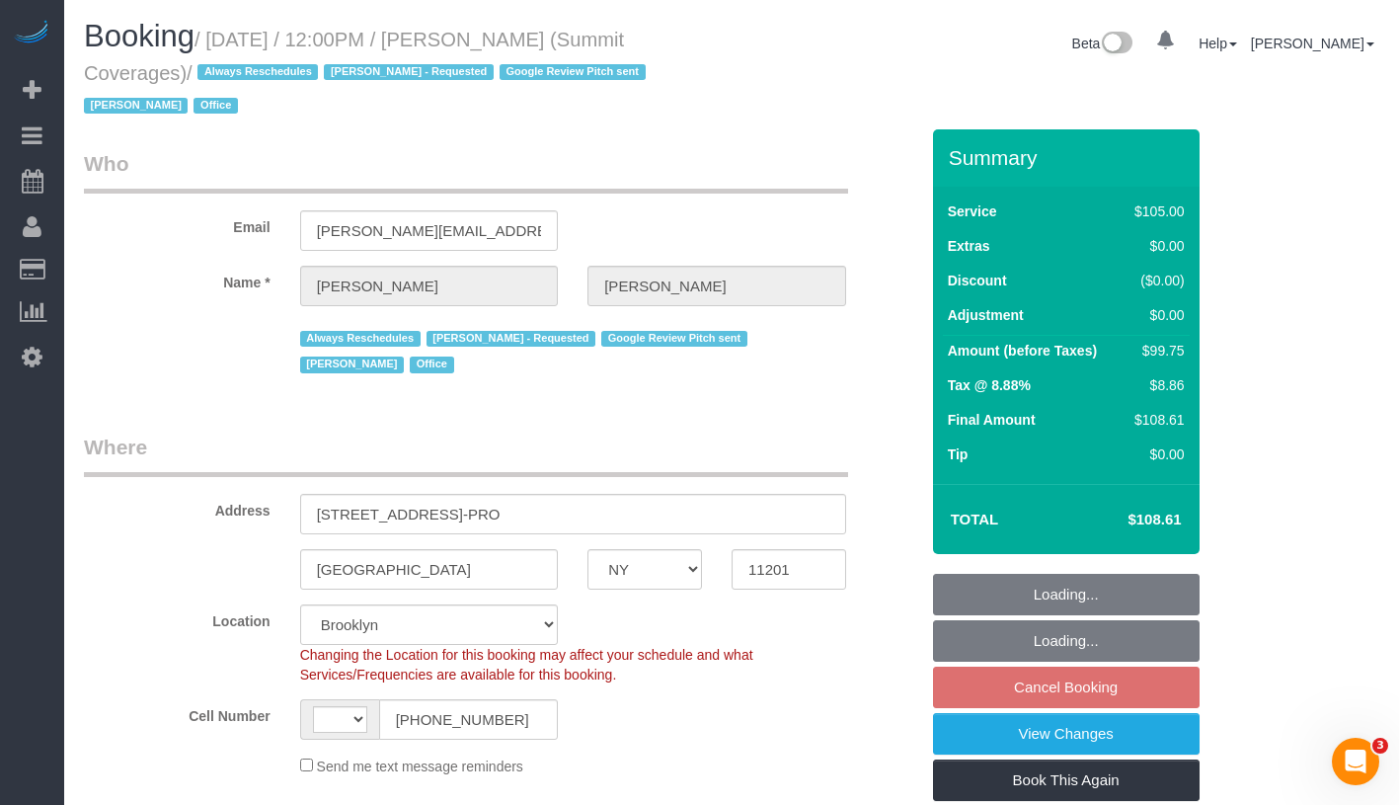
select select "object:426"
select select "string:[GEOGRAPHIC_DATA]"
select select "string:stripe-pm_1G3kd34VGloSiKo7CIqk8U5g"
select select "spot5"
select select "number:89"
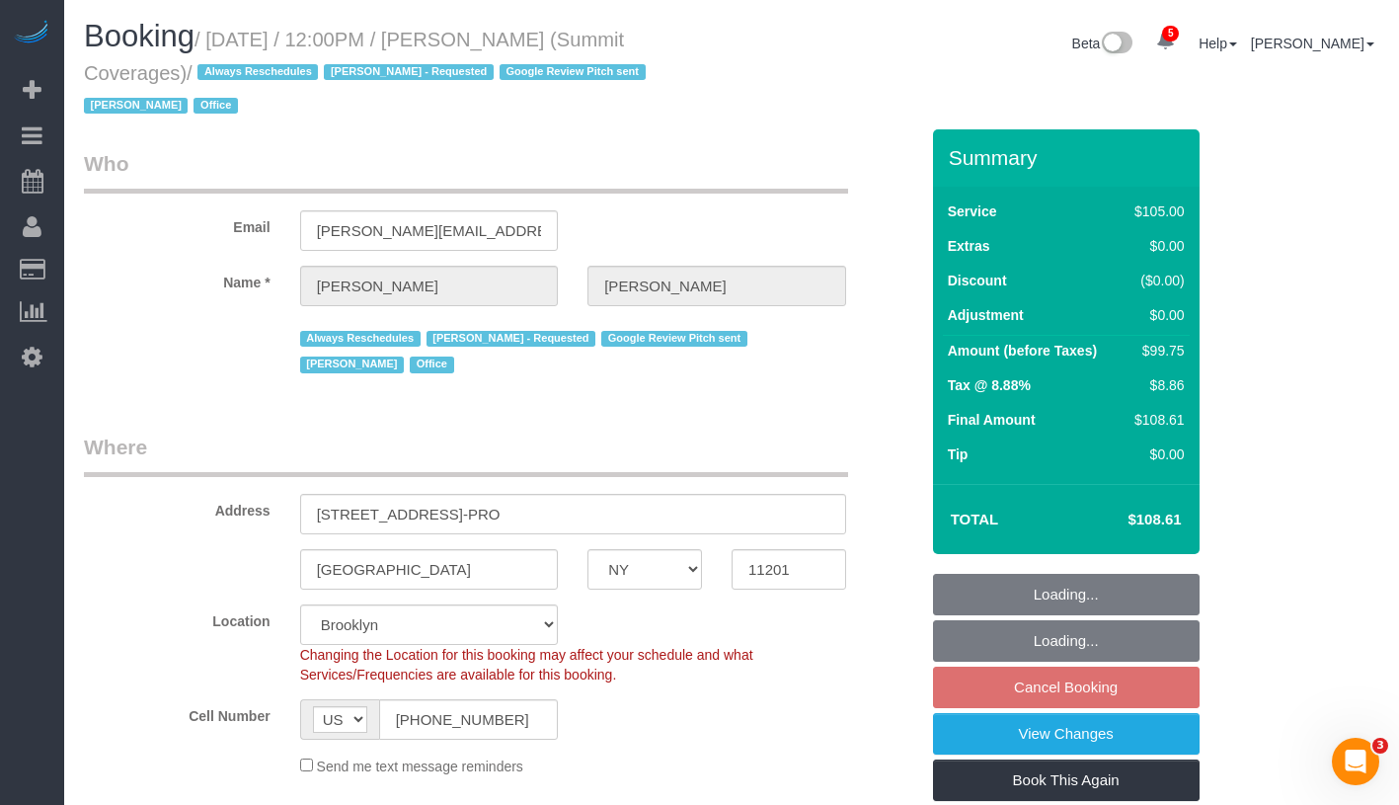
select select "number:90"
select select "number:15"
select select "number:5"
select select "number:21"
select select "90"
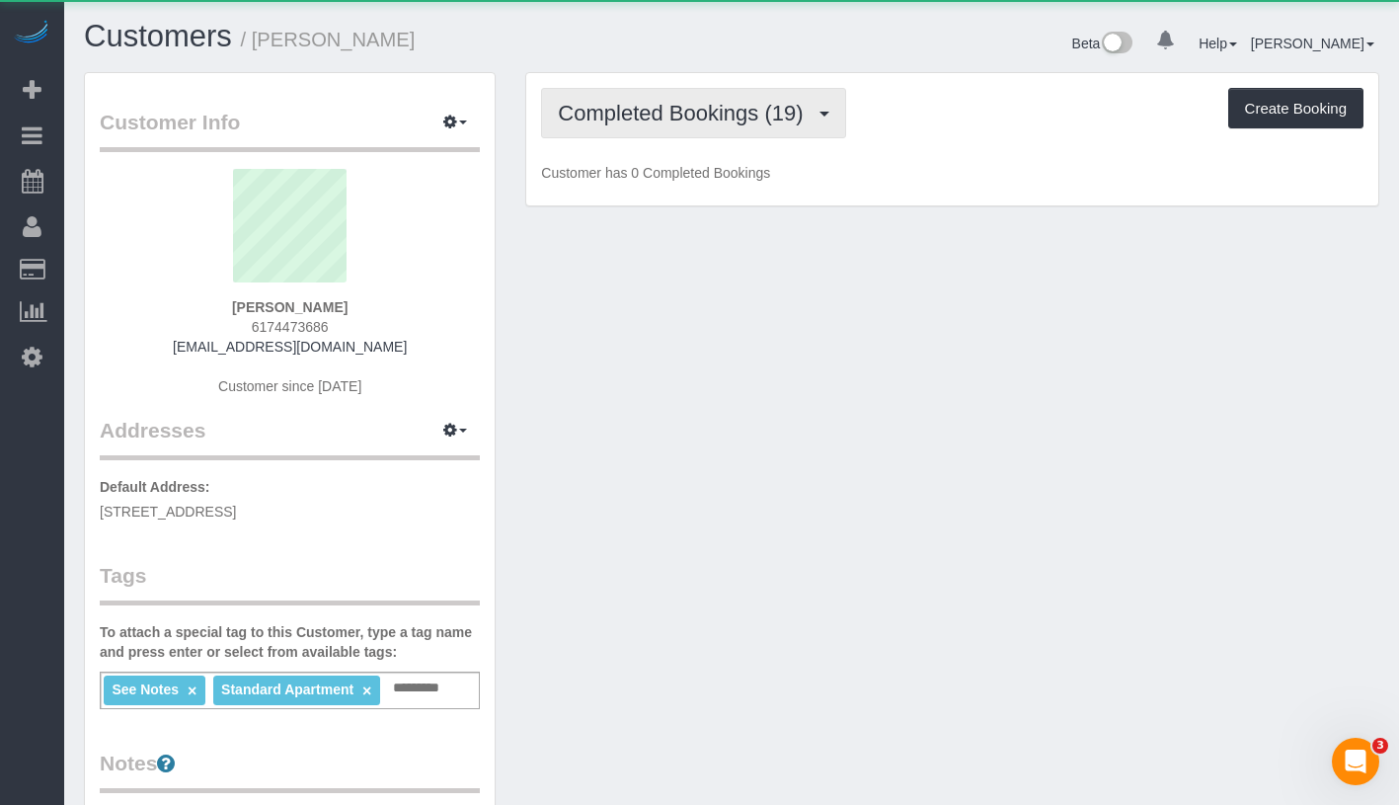
click at [611, 111] on span "Completed Bookings (19)" at bounding box center [685, 113] width 255 height 25
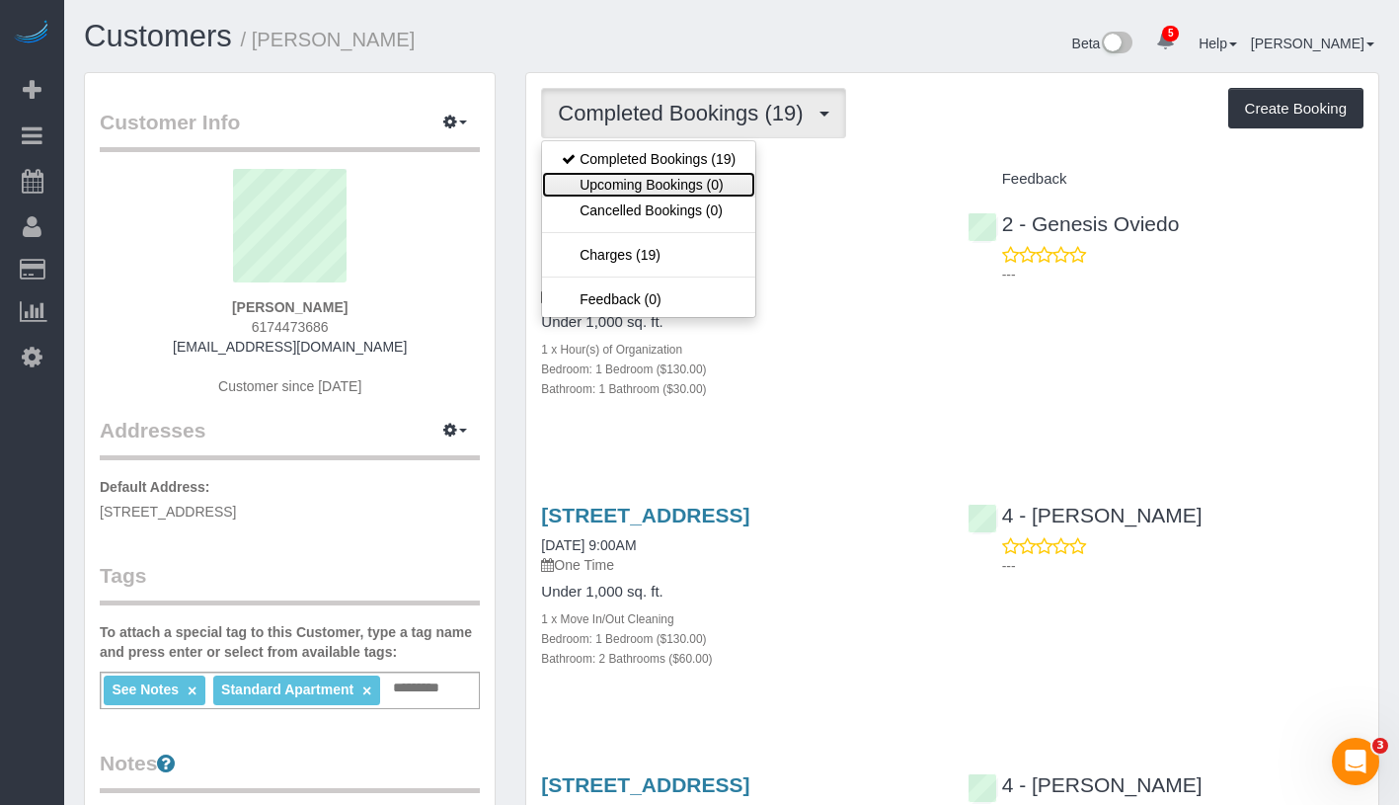
click at [614, 192] on link "Upcoming Bookings (0)" at bounding box center [648, 185] width 213 height 26
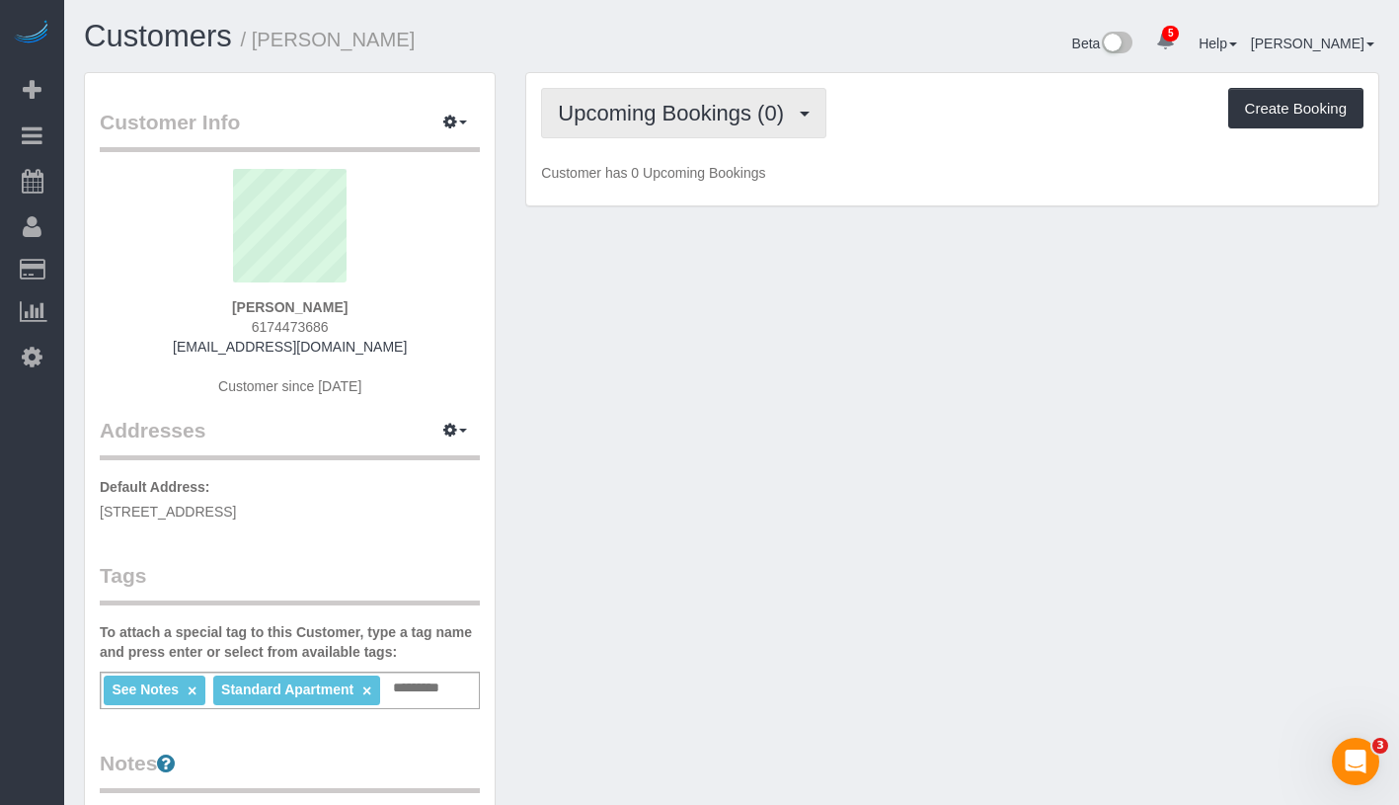
click at [691, 90] on button "Upcoming Bookings (0)" at bounding box center [683, 113] width 285 height 50
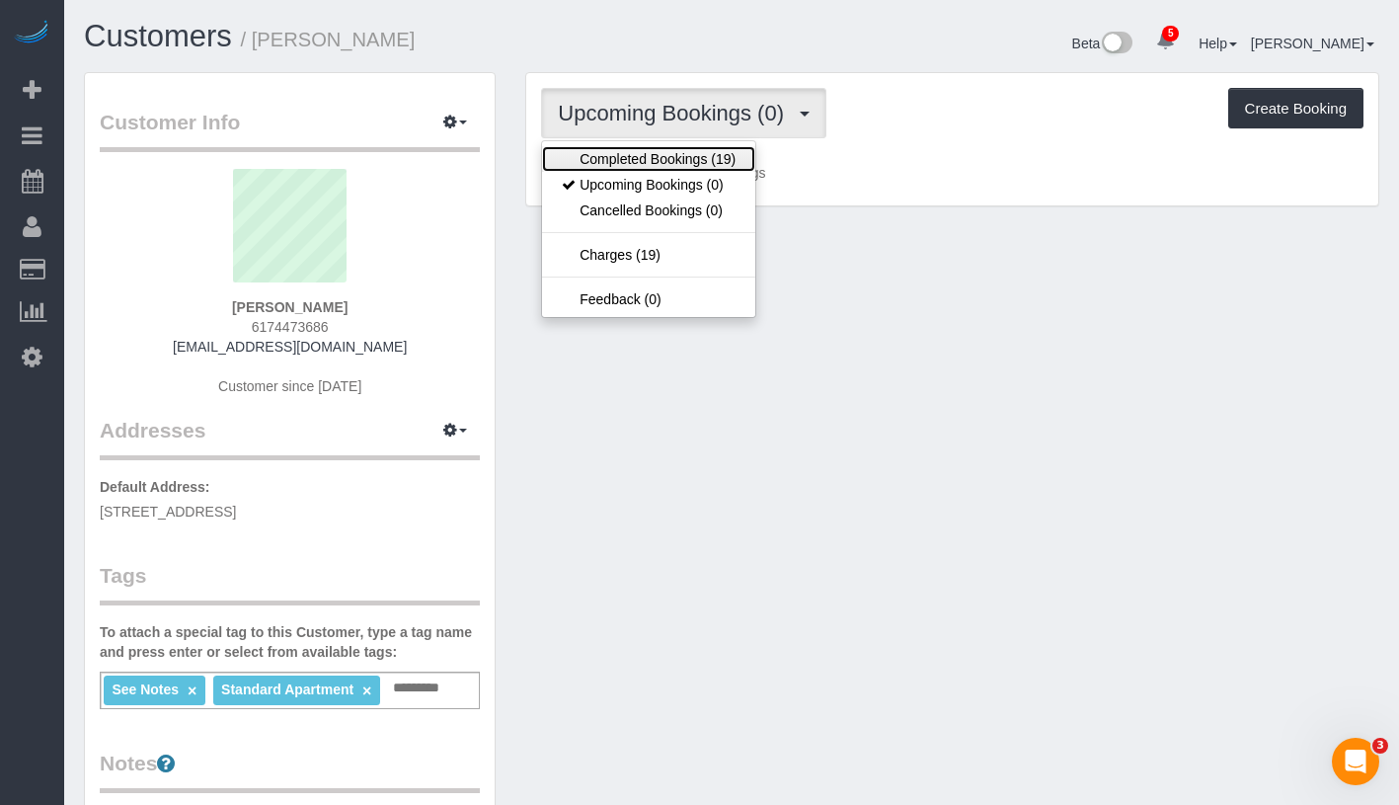
click at [675, 148] on link "Completed Bookings (19)" at bounding box center [648, 159] width 213 height 26
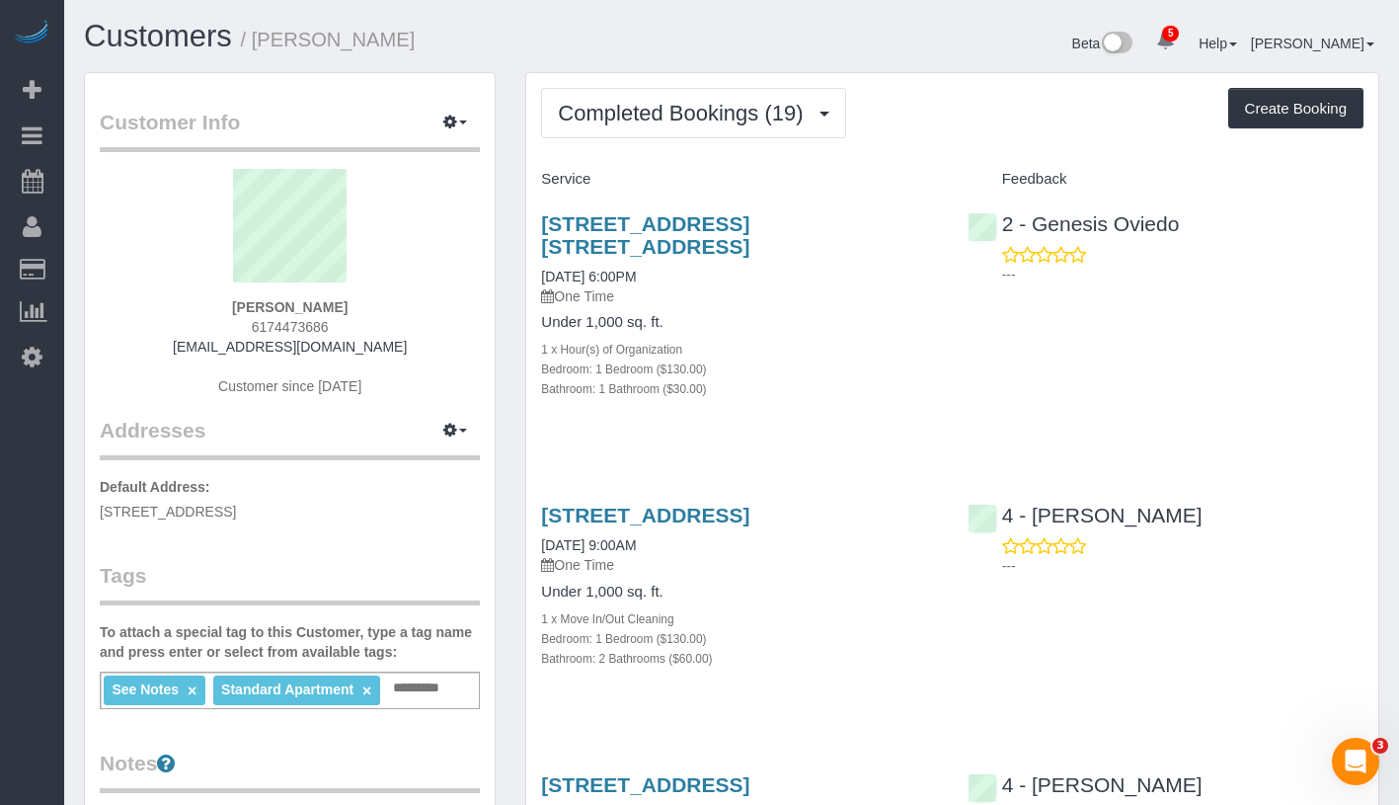
drag, startPoint x: 239, startPoint y: 307, endPoint x: 359, endPoint y: 310, distance: 120.5
click at [359, 310] on div "Daniel Driscoll 6174473686 dfdriscoll92@gmail.com Customer since 2022" at bounding box center [290, 292] width 380 height 247
copy strong "Daniel Driscoll"
click at [753, 97] on button "Completed Bookings (19)" at bounding box center [693, 113] width 304 height 50
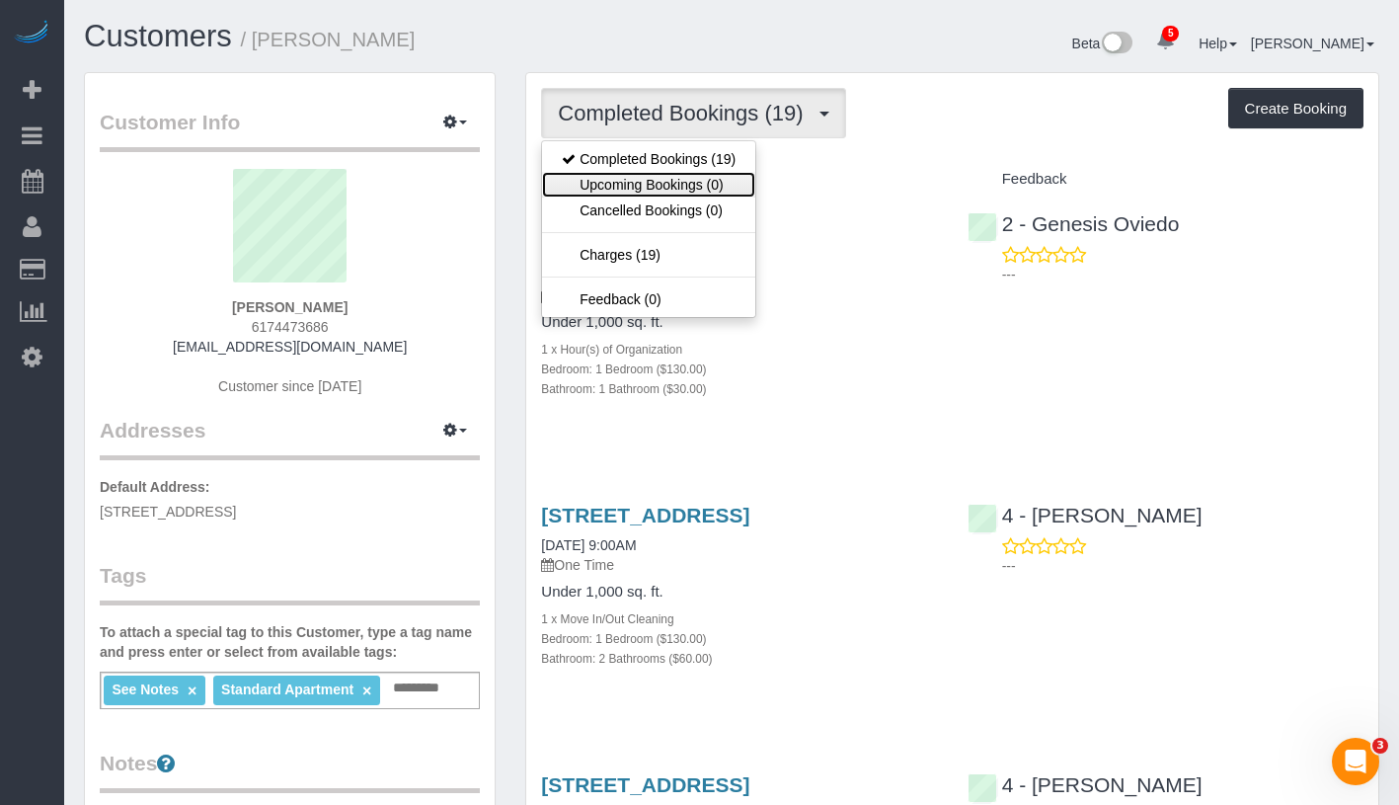
click at [724, 186] on link "Upcoming Bookings (0)" at bounding box center [648, 185] width 213 height 26
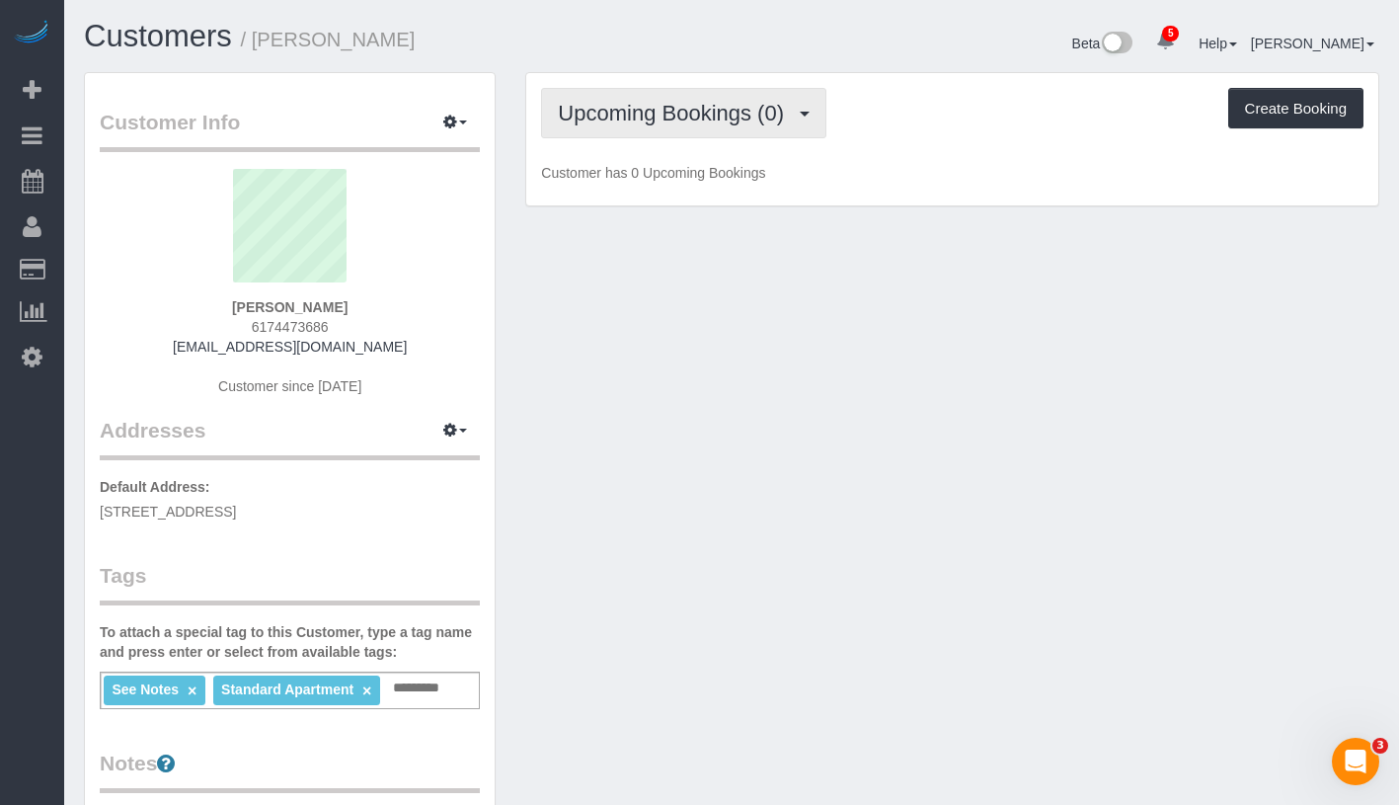
click at [643, 120] on span "Upcoming Bookings (0)" at bounding box center [676, 113] width 236 height 25
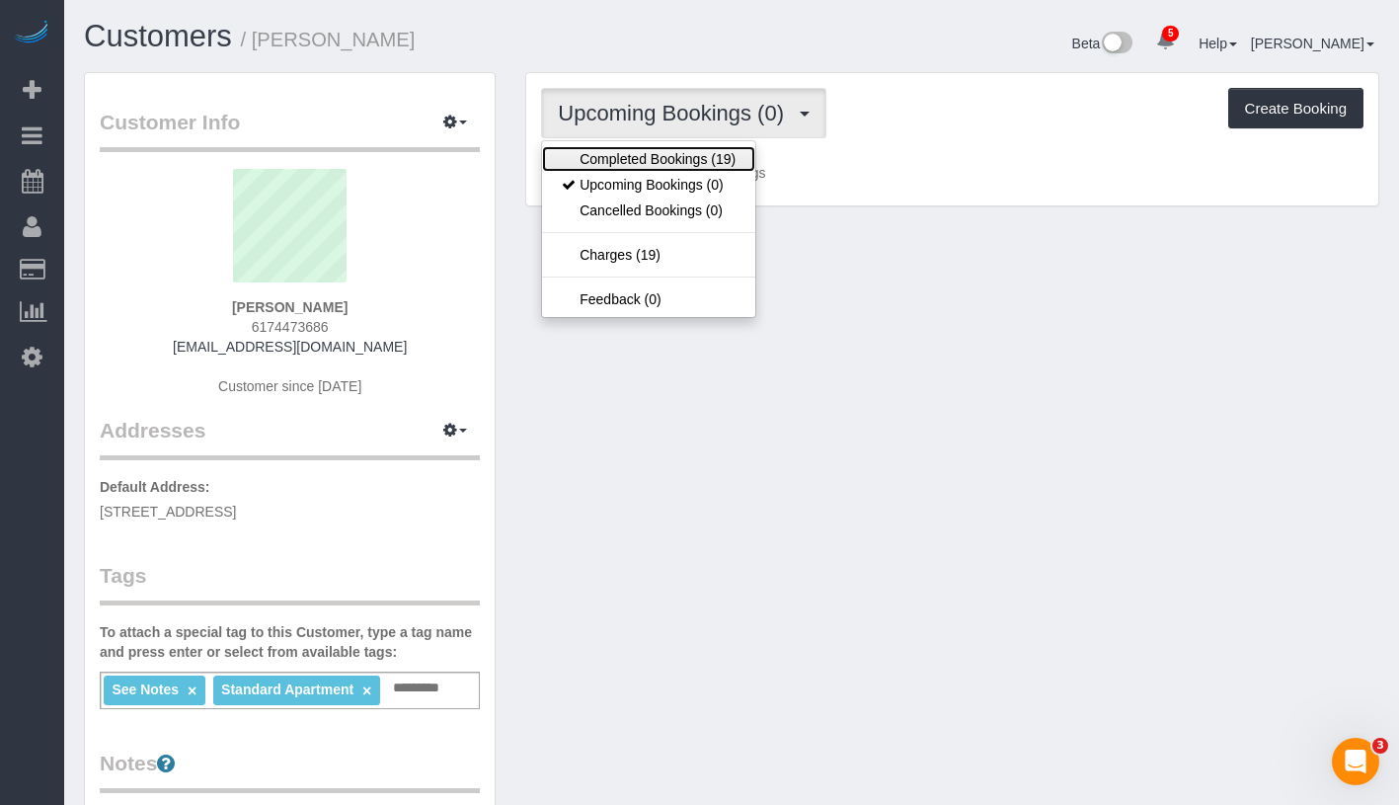
click at [647, 168] on link "Completed Bookings (19)" at bounding box center [648, 159] width 213 height 26
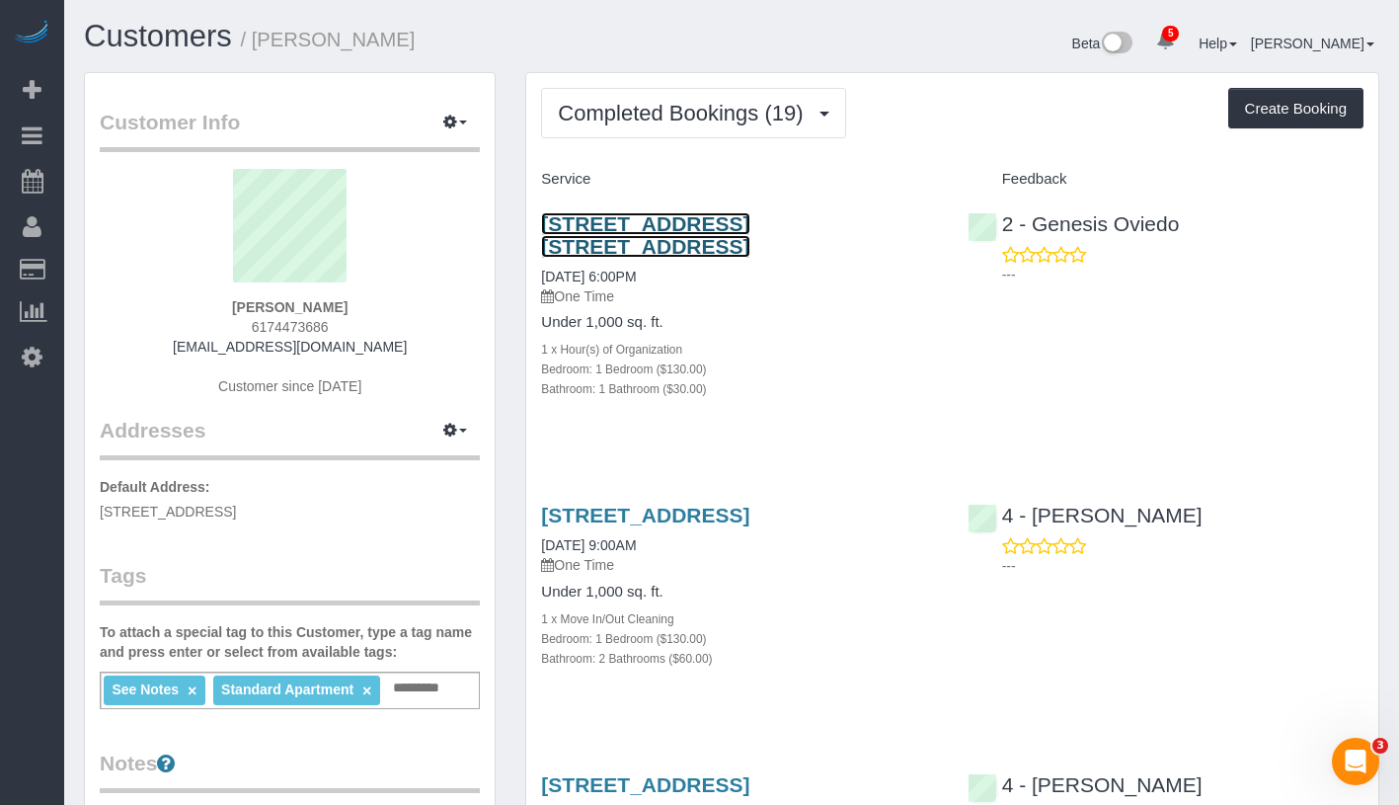
click at [723, 221] on link "[STREET_ADDRESS] [STREET_ADDRESS]" at bounding box center [645, 234] width 208 height 45
click at [596, 250] on link "[STREET_ADDRESS] [STREET_ADDRESS]" at bounding box center [645, 234] width 208 height 45
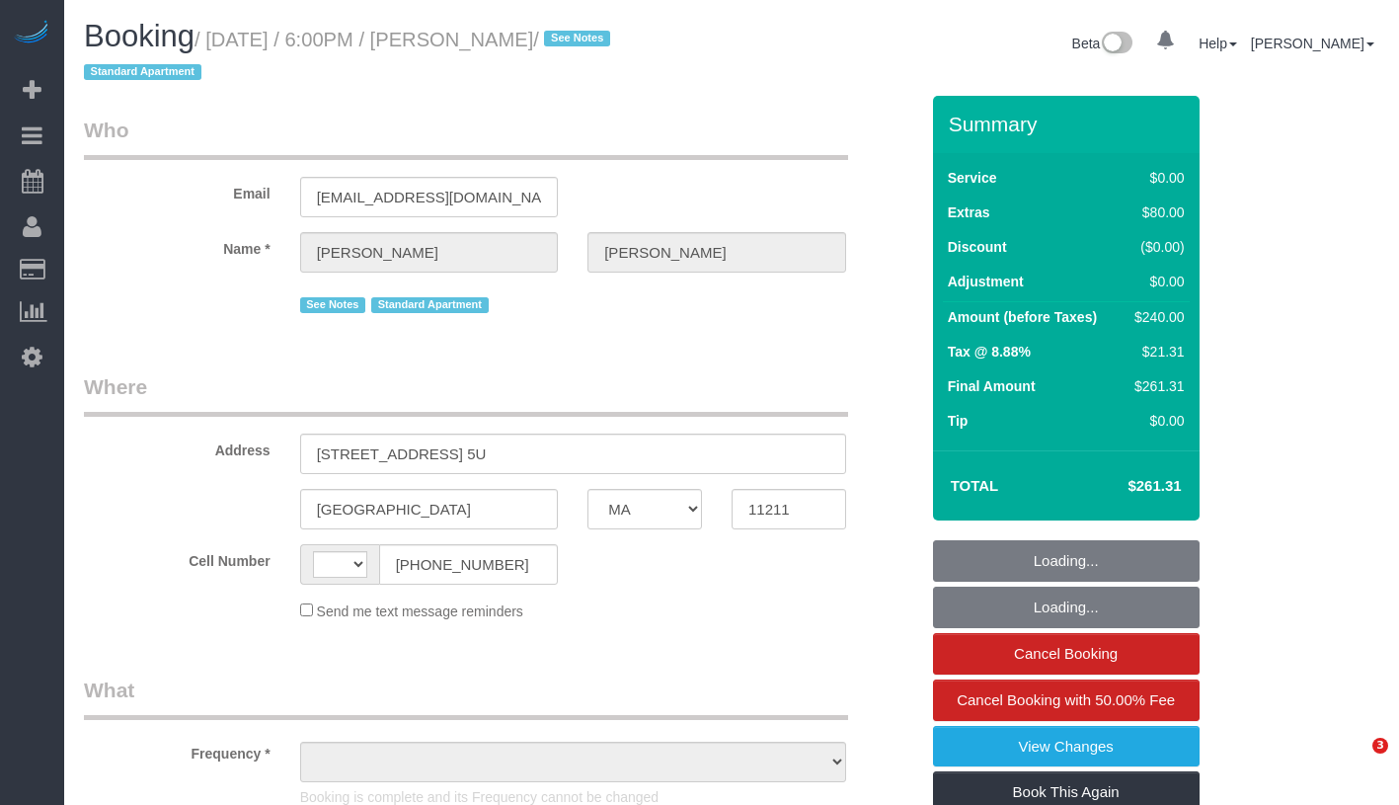
select select "MA"
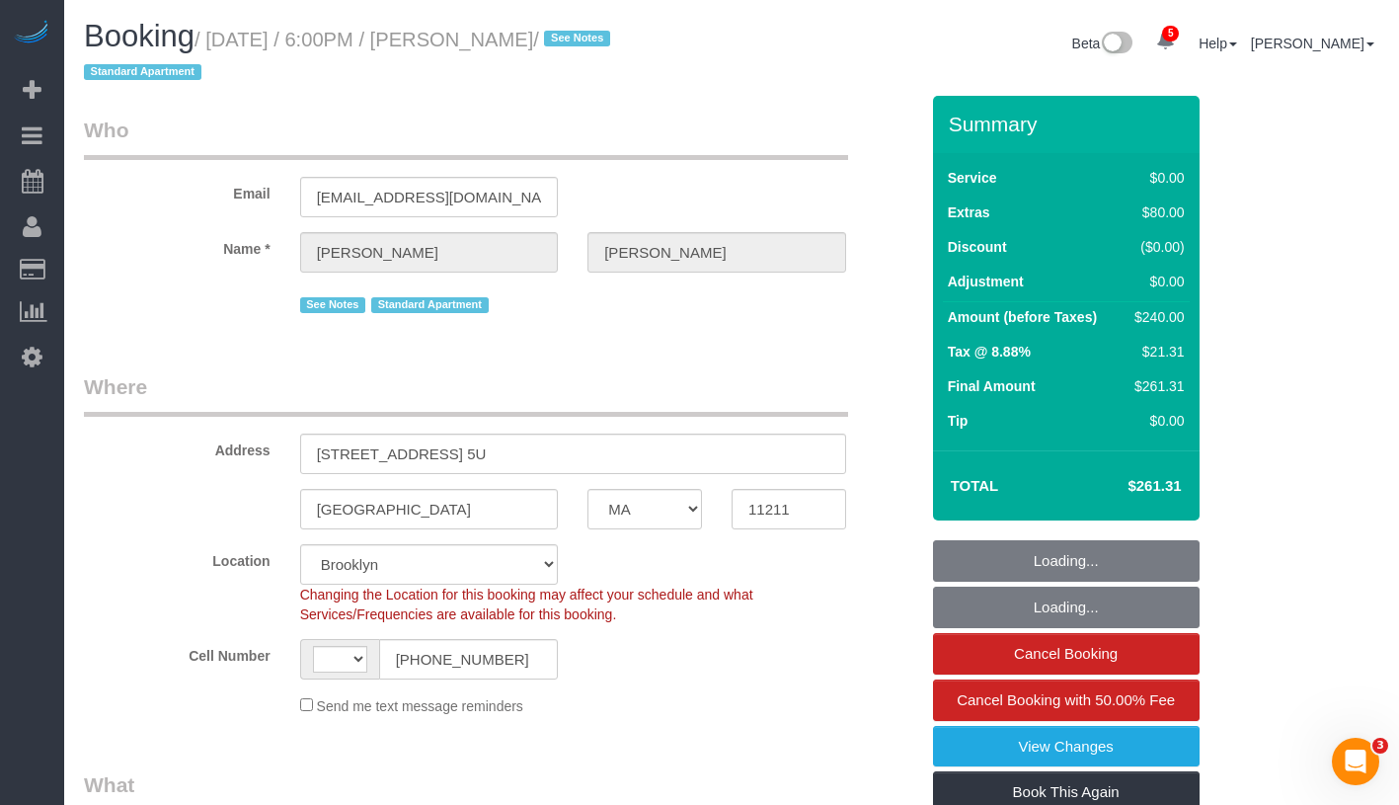
select select "object:437"
select select "string:[GEOGRAPHIC_DATA]"
select select "spot1"
select select "number:89"
select select "number:90"
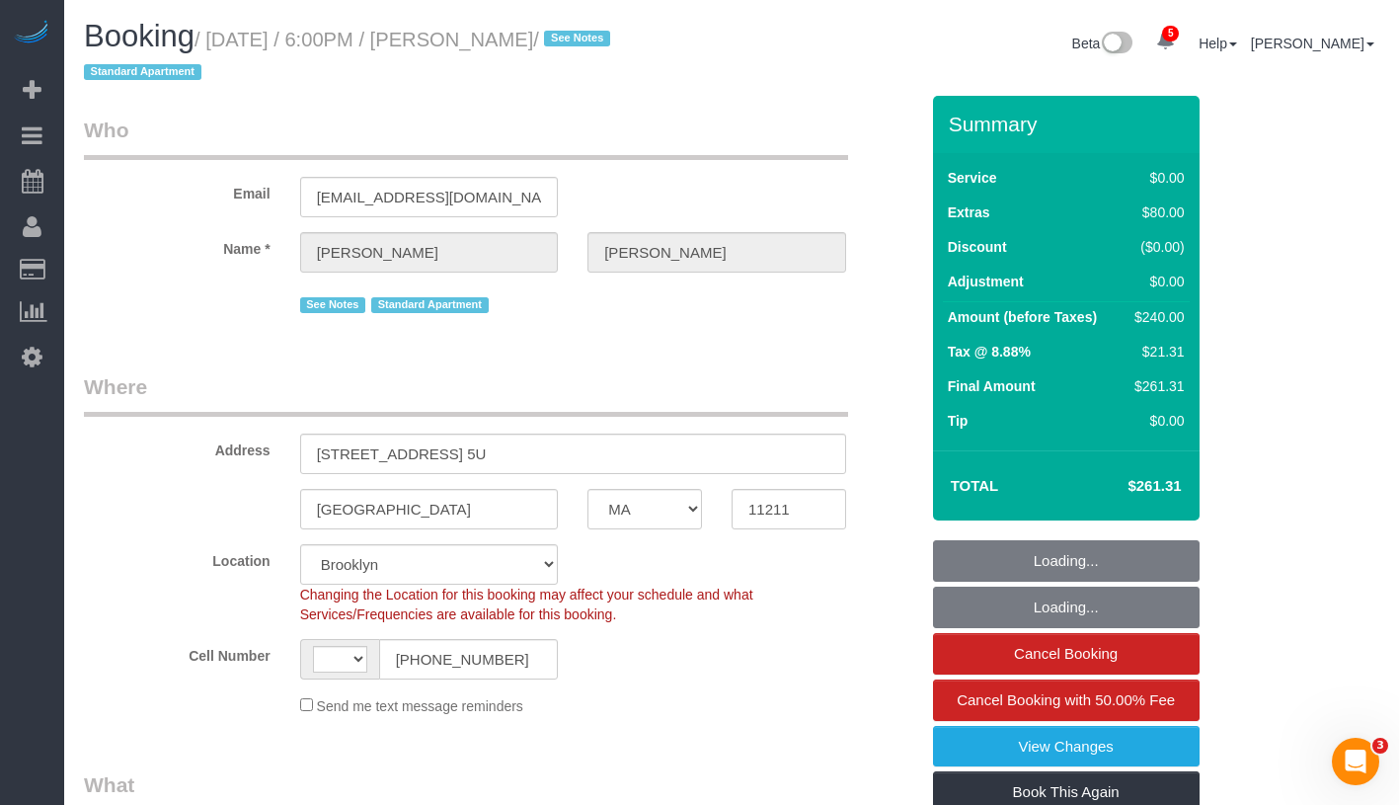
select select "number:15"
select select "number:5"
select select "string:stripe-pm_1RlJW14VGloSiKo7Z1Z3OjeS"
select select "1"
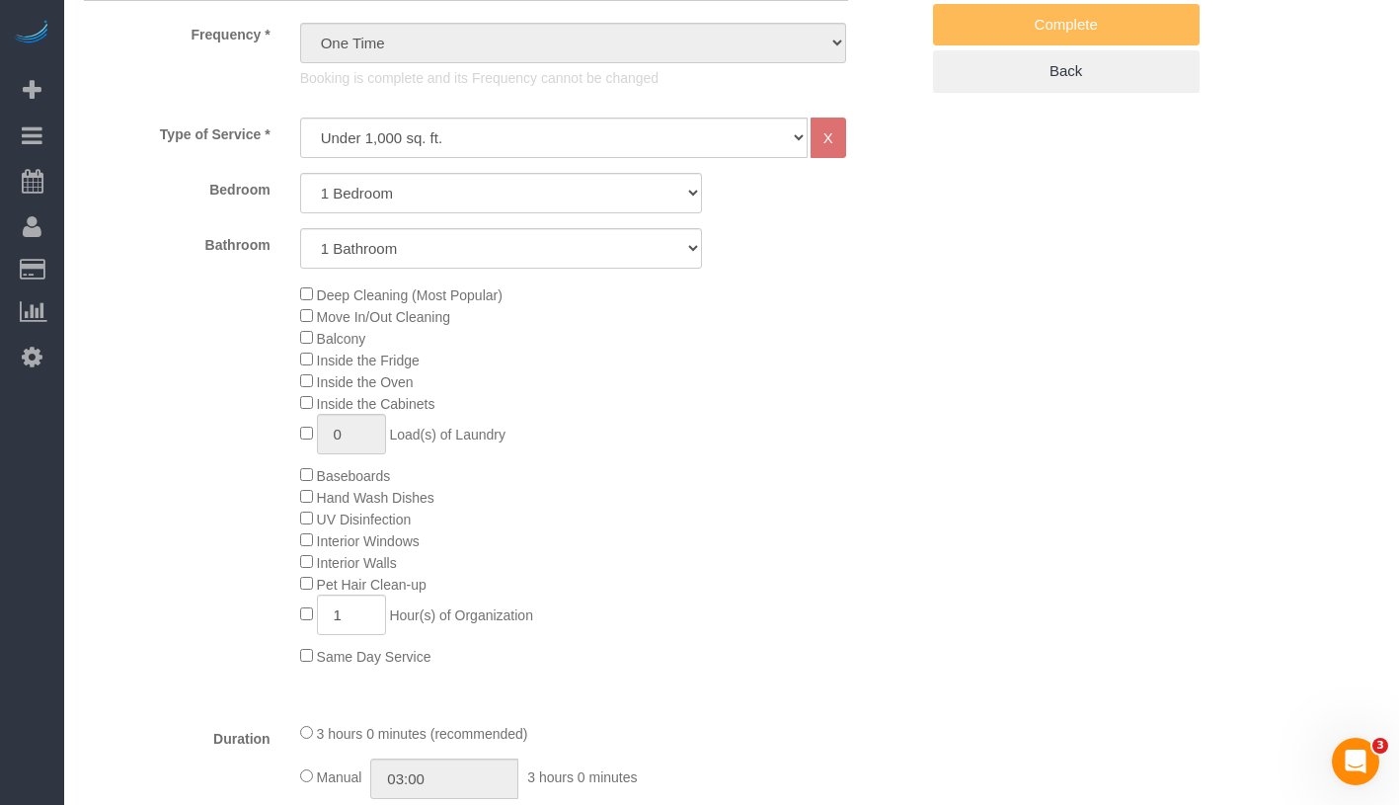
scroll to position [815, 0]
type input "0"
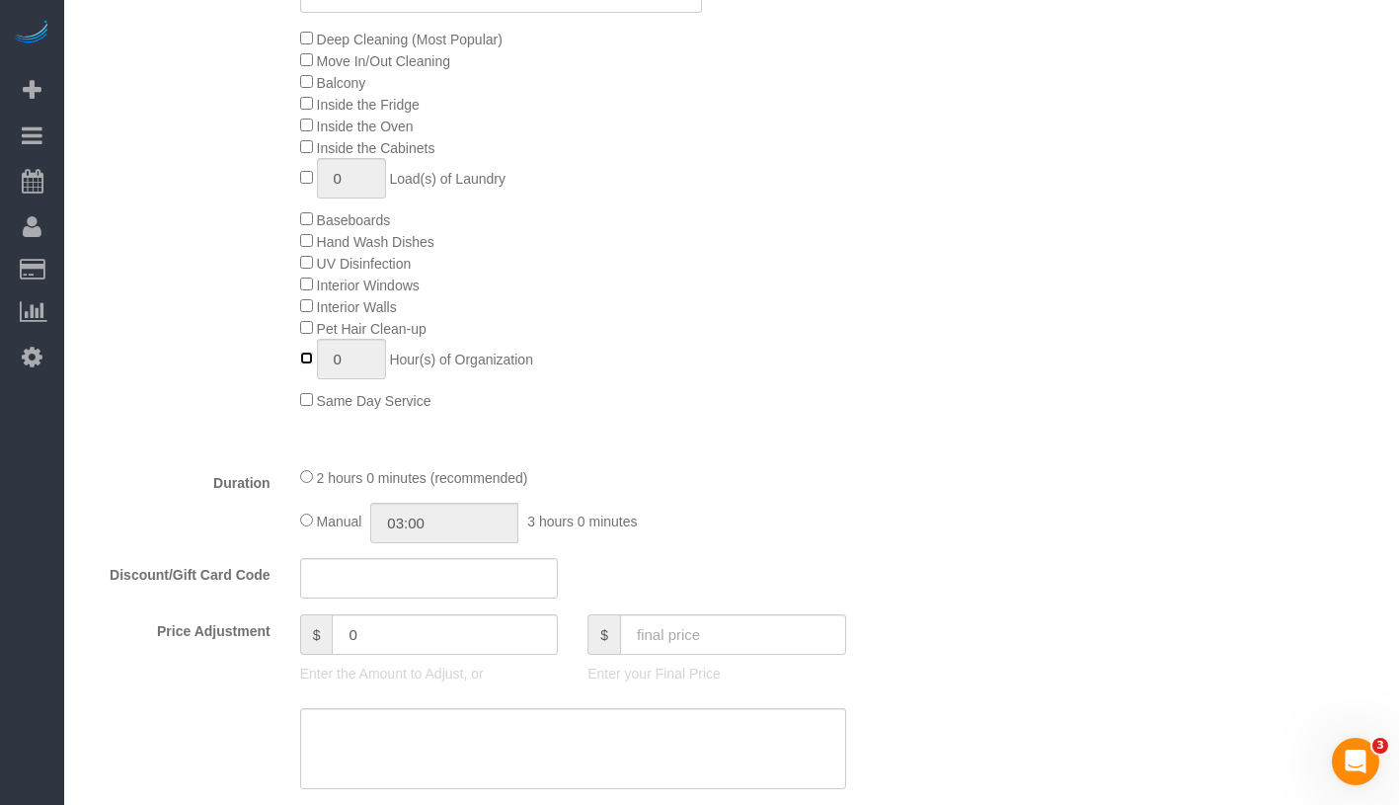
select select "spot6"
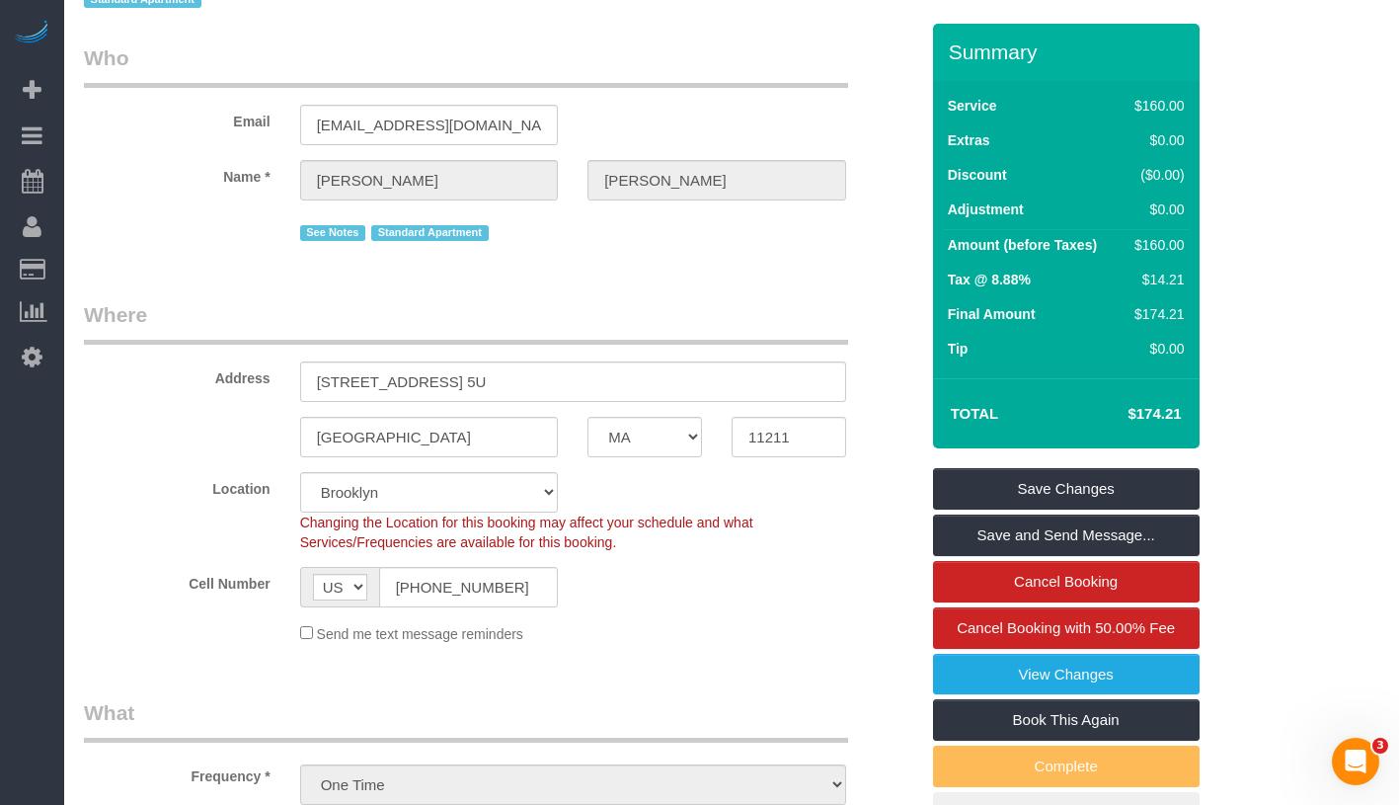
scroll to position [0, 0]
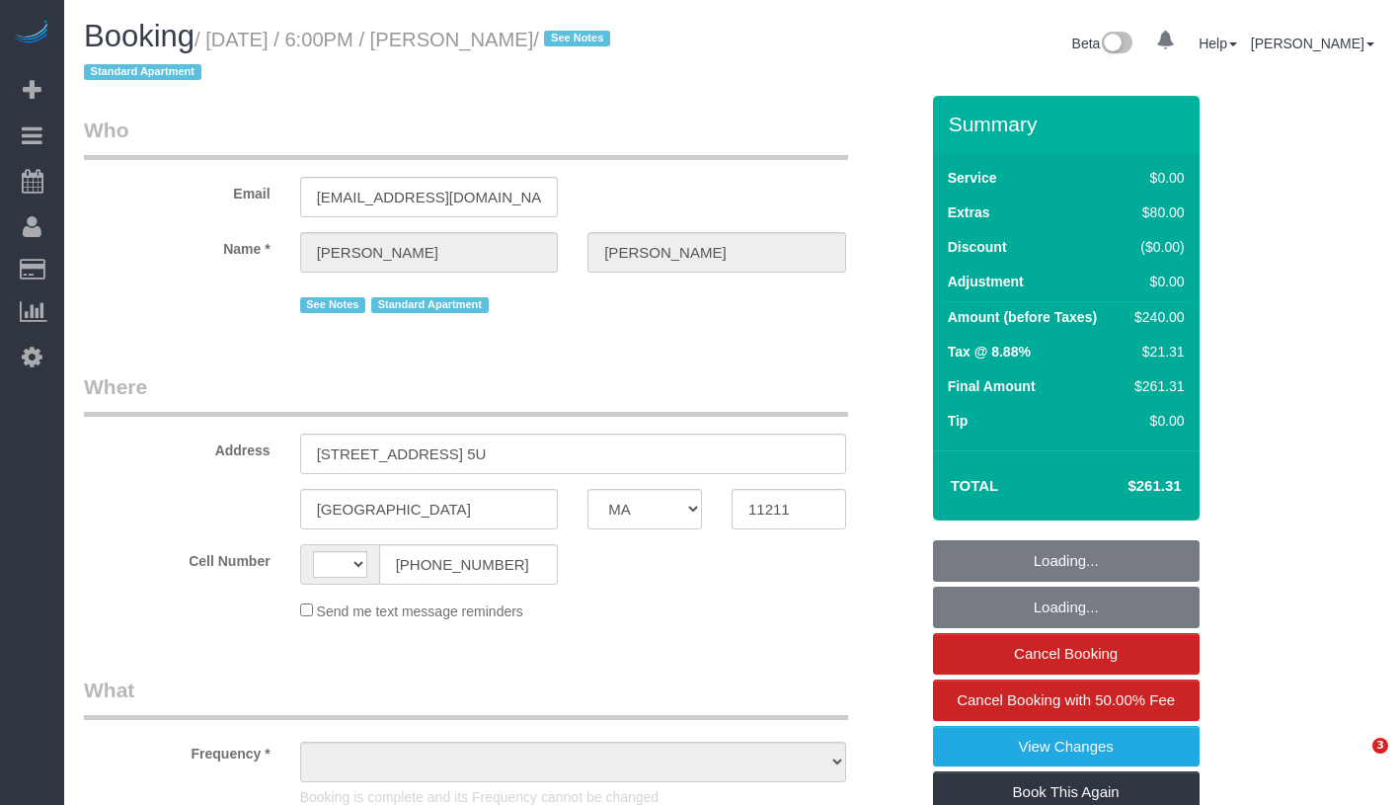
select select "MA"
select select "object:431"
select select "number:89"
select select "number:90"
select select "number:15"
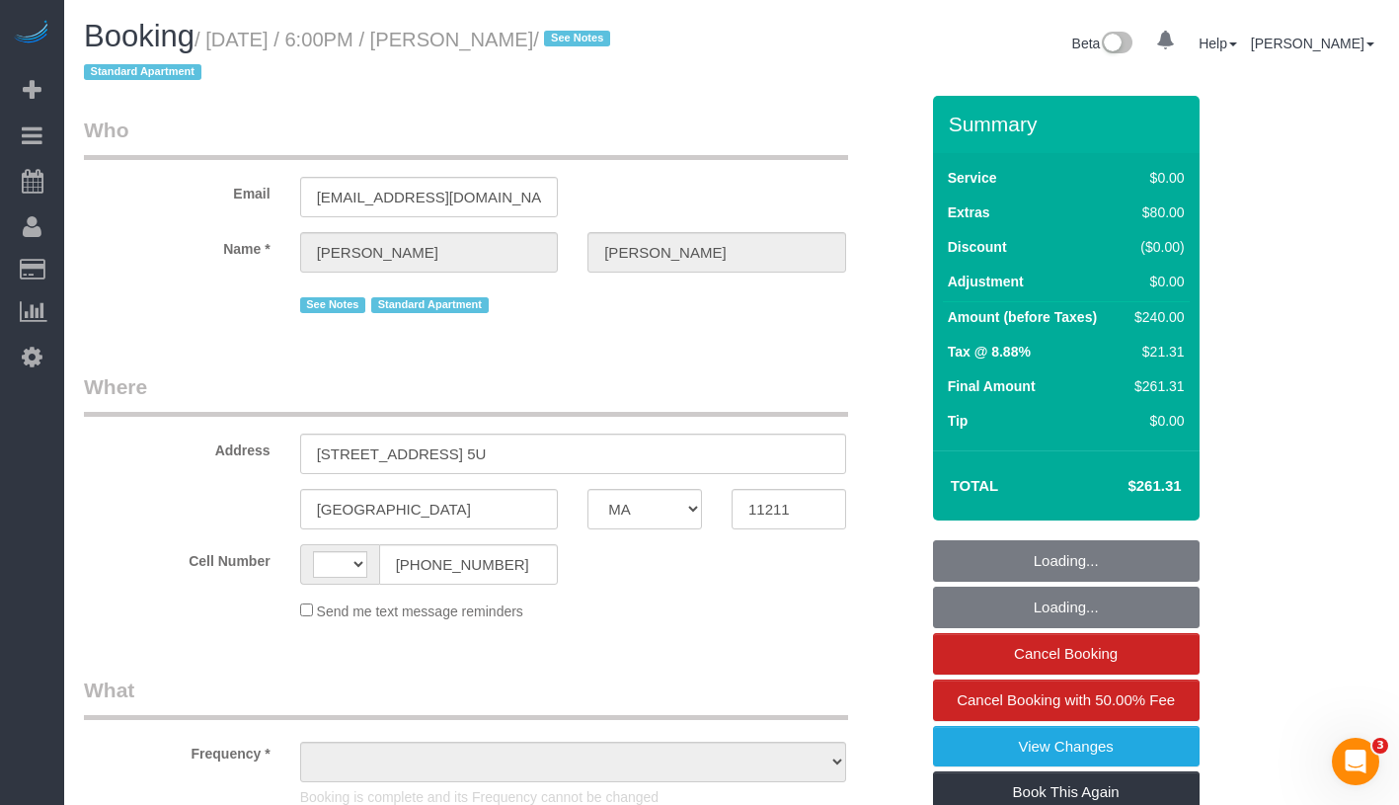
select select "number:5"
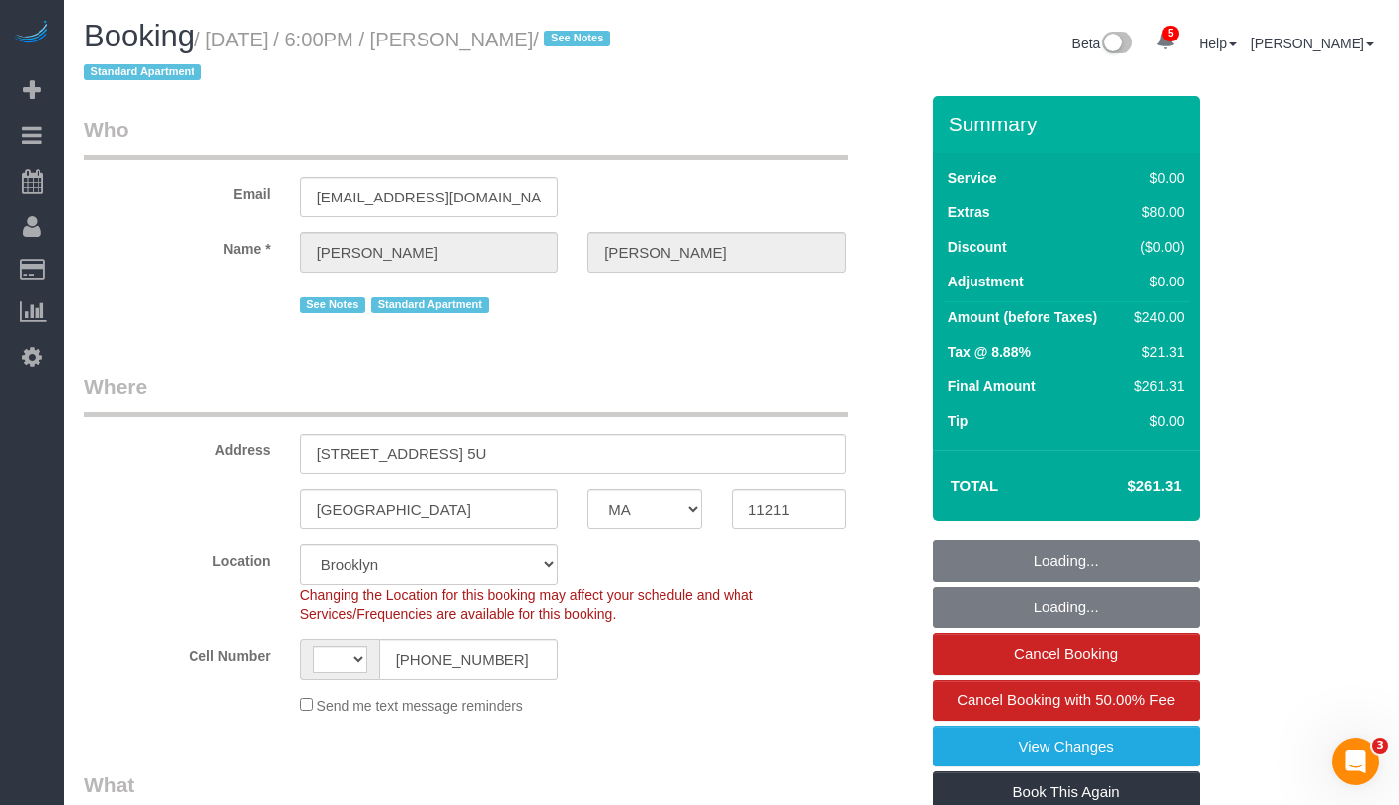
select select "object:582"
select select "string:stripe-pm_1RlJW14VGloSiKo7Z1Z3OjeS"
select select "string:[GEOGRAPHIC_DATA]"
select select "spot1"
select select "1"
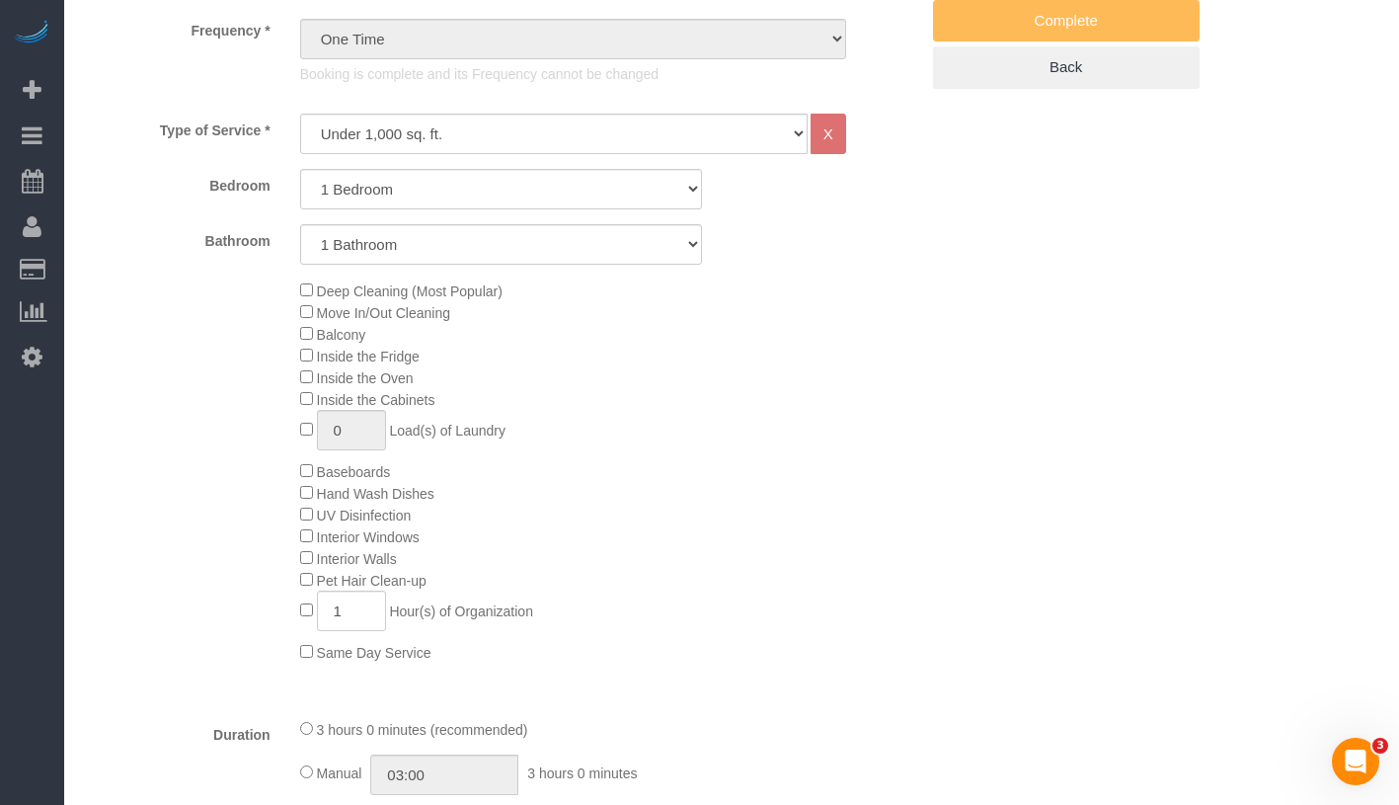
scroll to position [796, 0]
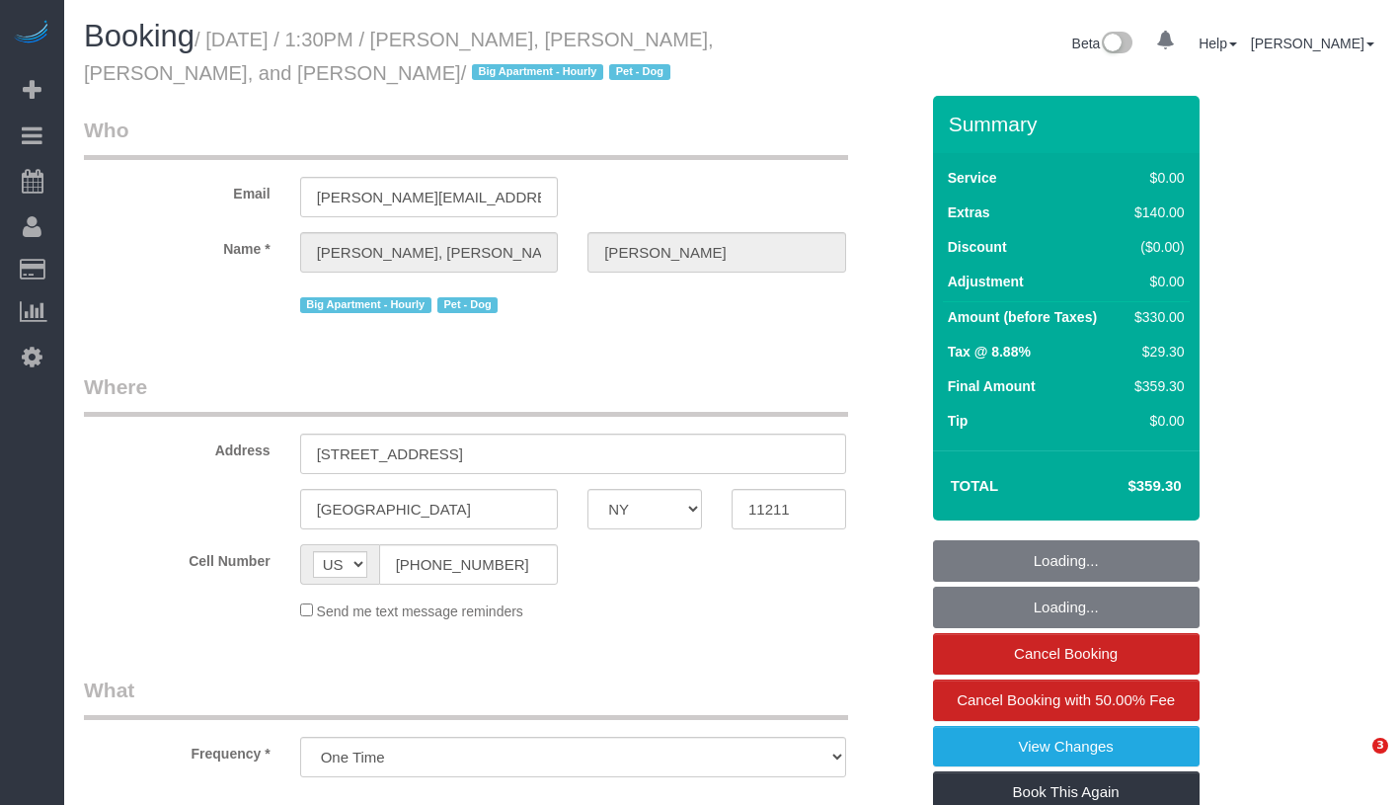
select select "NY"
select select "number:56"
select select "number:77"
select select "number:13"
select select "number:6"
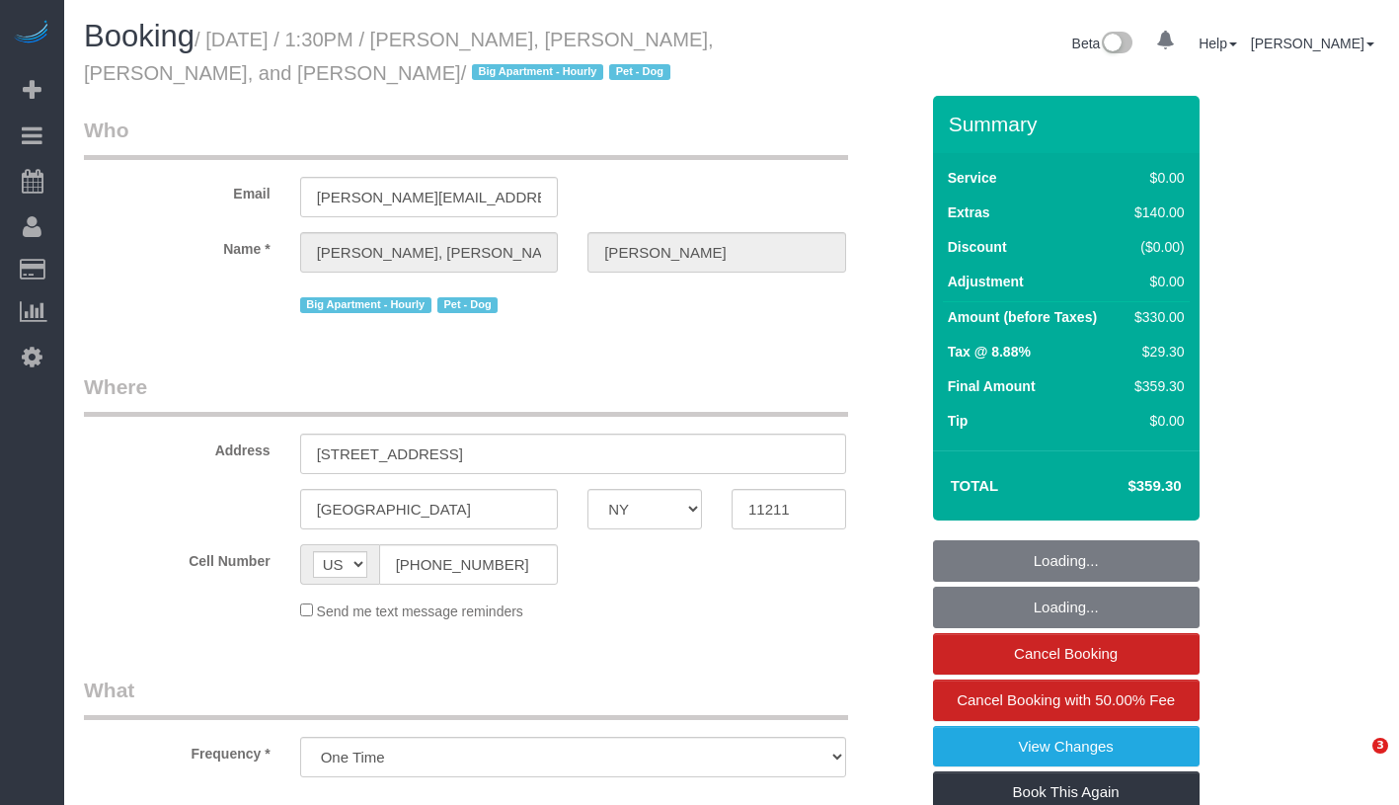
select select "object:1241"
select select "string:stripe-card_1EbwUK4VGloSiKo7hR9zGA8A"
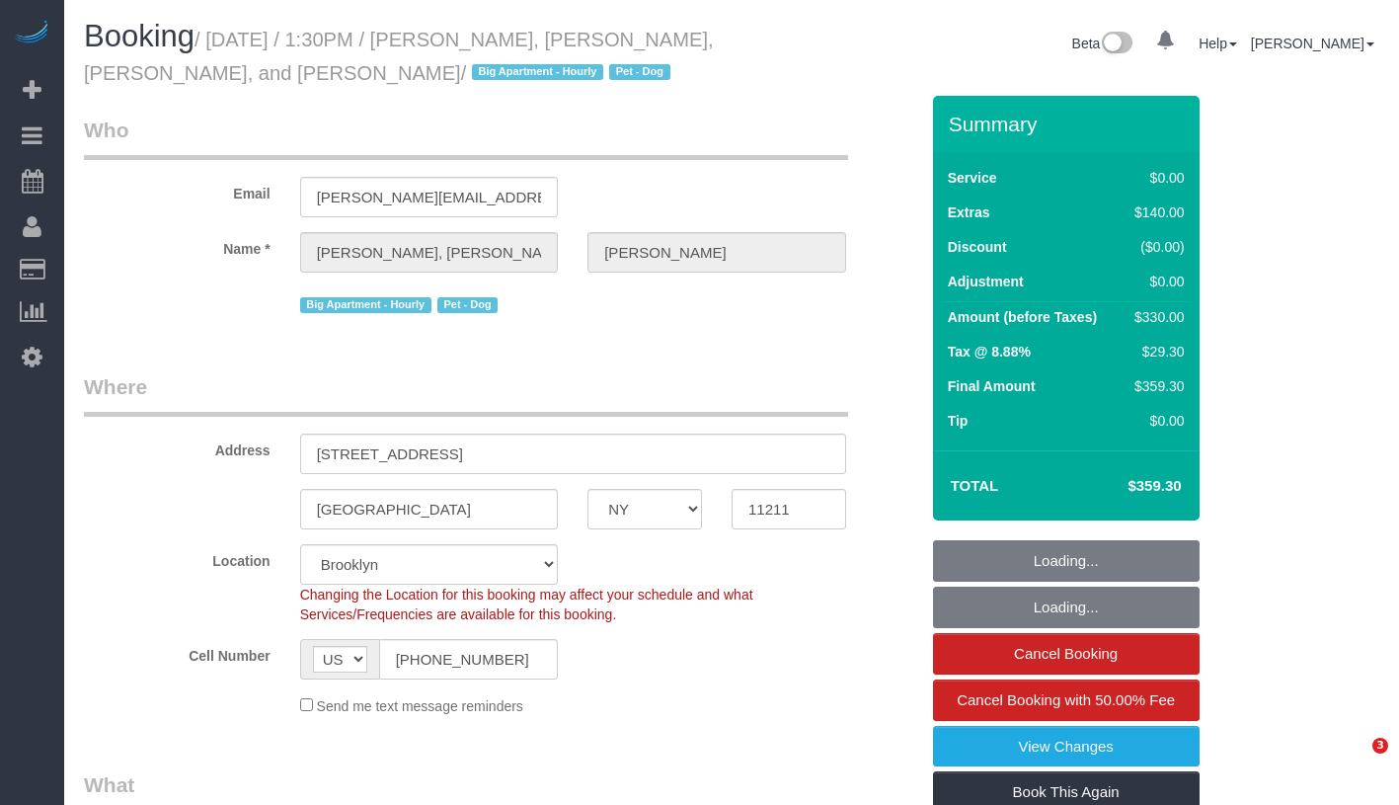
select select "2"
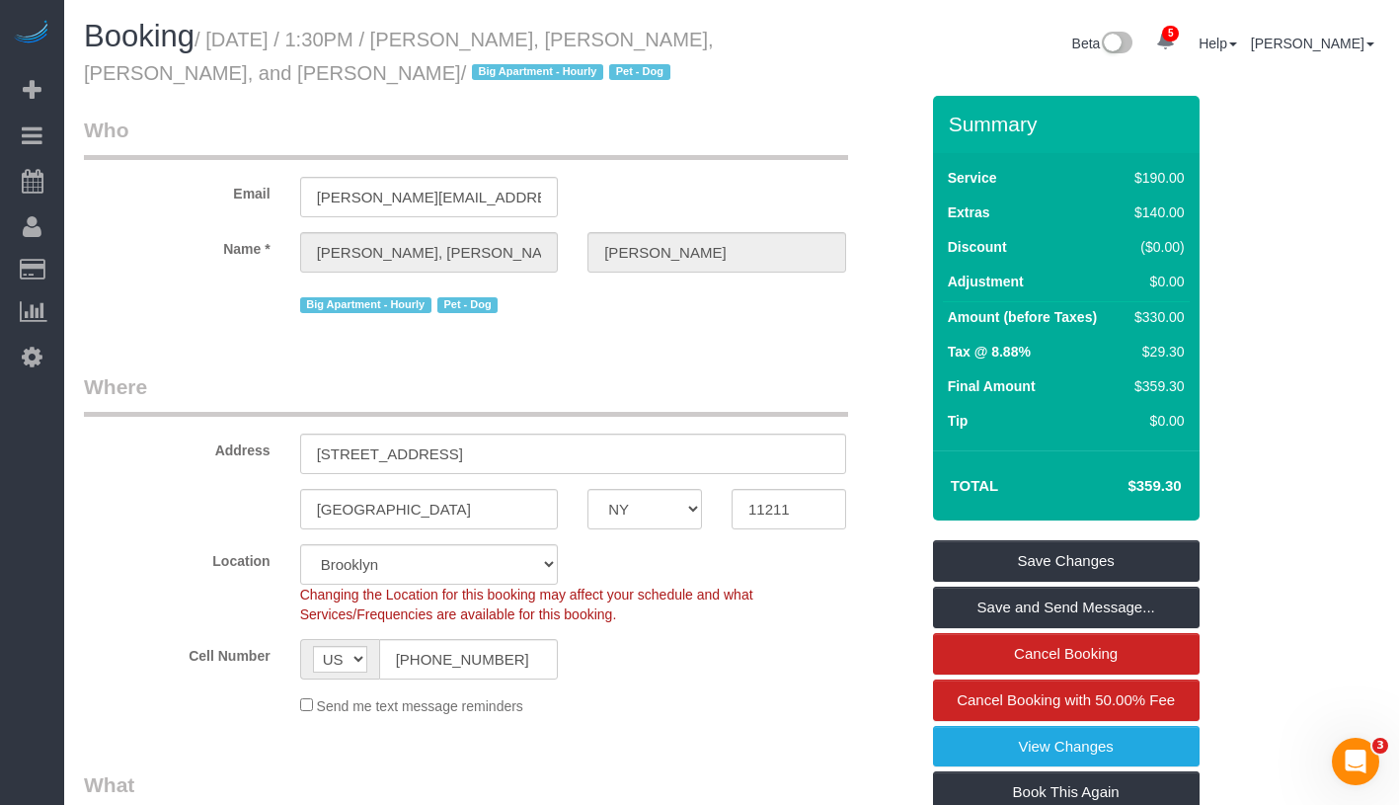
click at [482, 37] on small "/ August 11, 2025 / 1:30PM / Marie, Michael, Sylvie, and Gus Moniot / Big Apart…" at bounding box center [399, 56] width 630 height 55
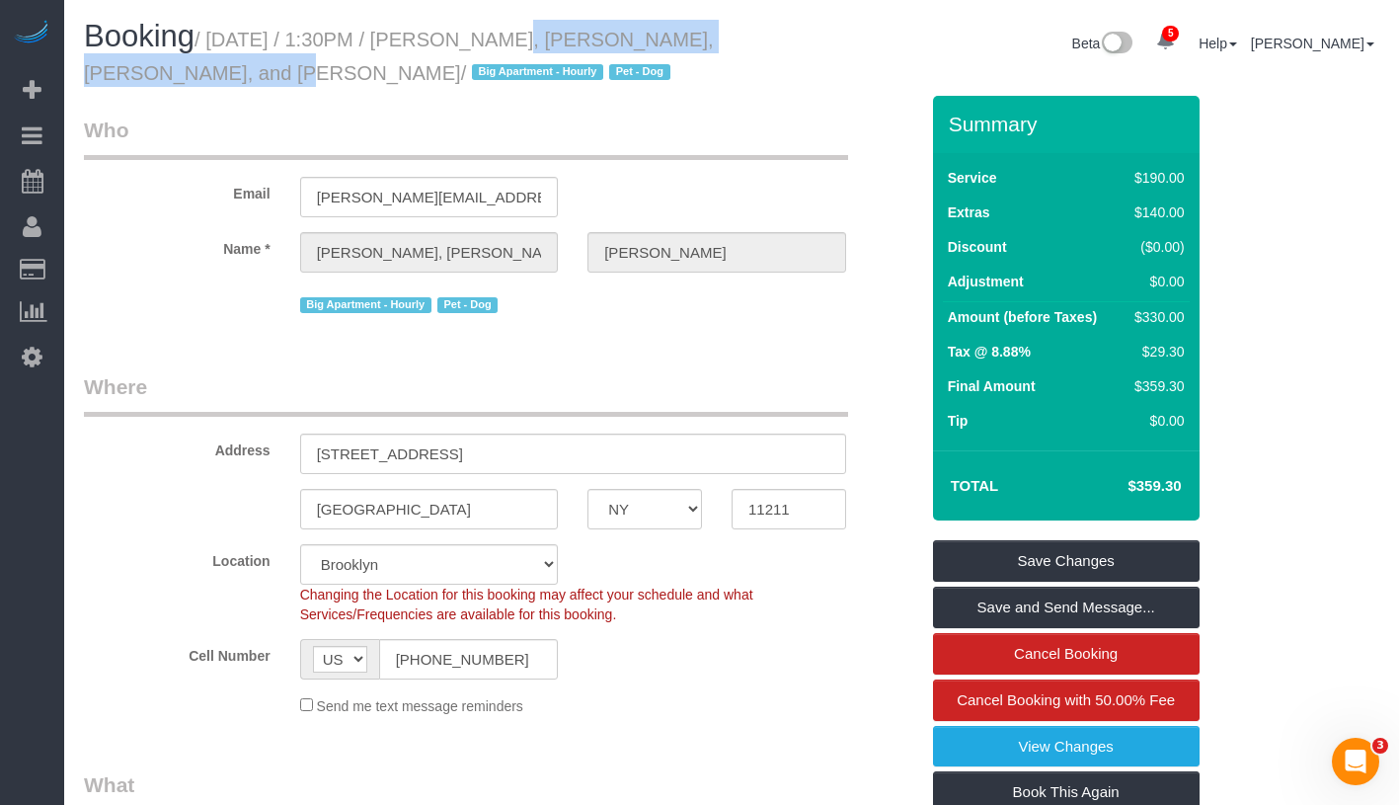
drag, startPoint x: 475, startPoint y: 36, endPoint x: 188, endPoint y: 67, distance: 289.0
click at [188, 67] on small "/ August 11, 2025 / 1:30PM / Marie, Michael, Sylvie, and Gus Moniot / Big Apart…" at bounding box center [399, 56] width 630 height 55
copy small "Marie, Michael, Sylvie, and Gus Moniot"
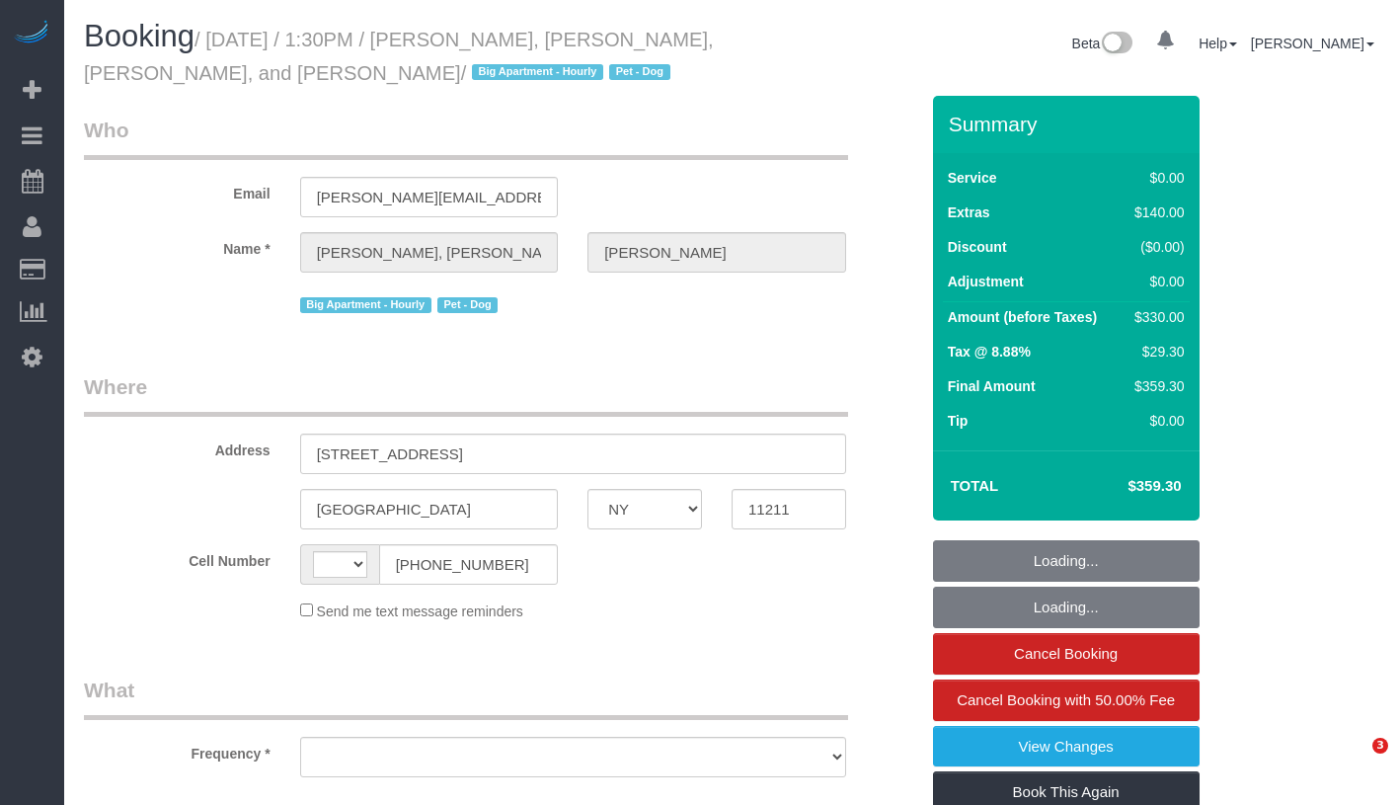
select select "NY"
select select "string:US"
select select "object:675"
select select "string:stripe-card_1EbwUK4VGloSiKo7hR9zGA8A"
select select "number:56"
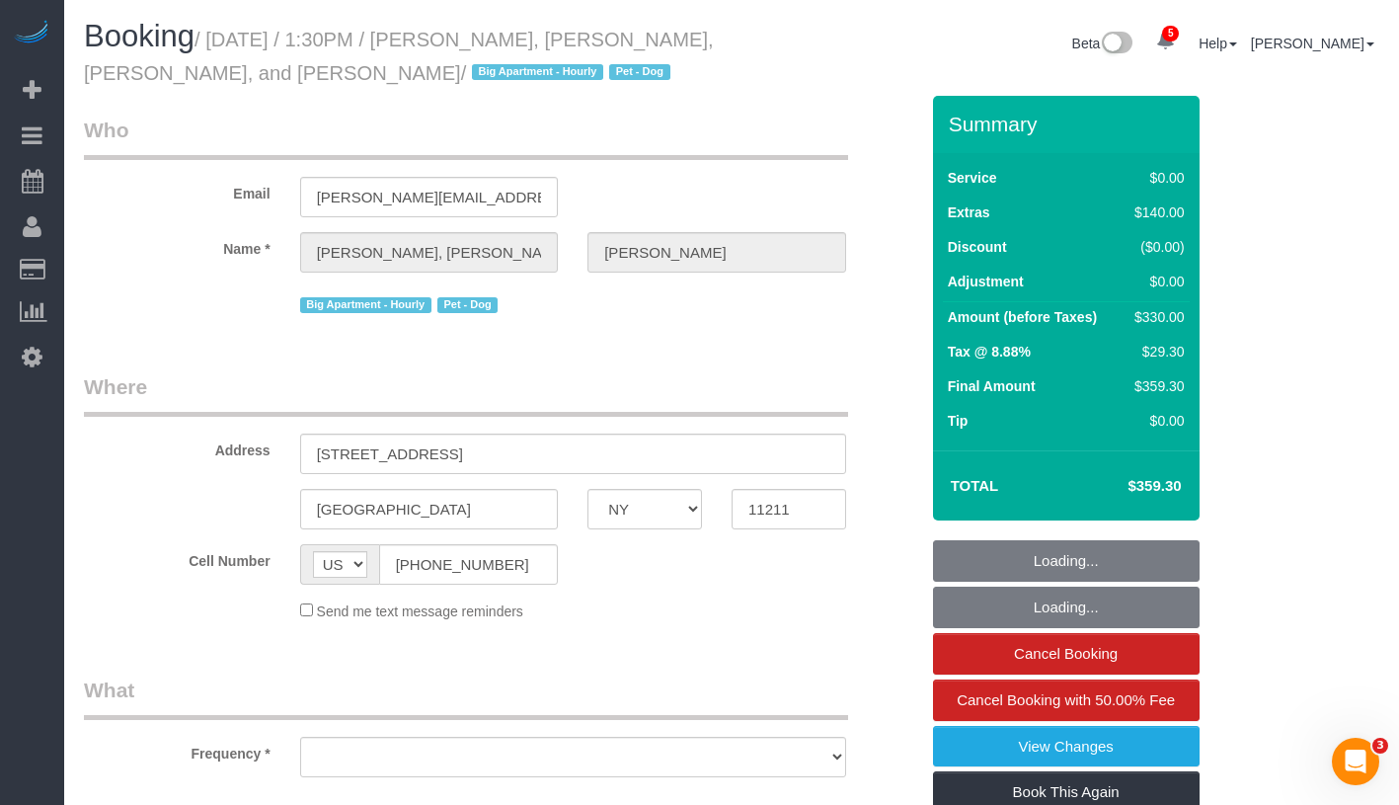
select select "number:77"
select select "number:13"
select select "number:6"
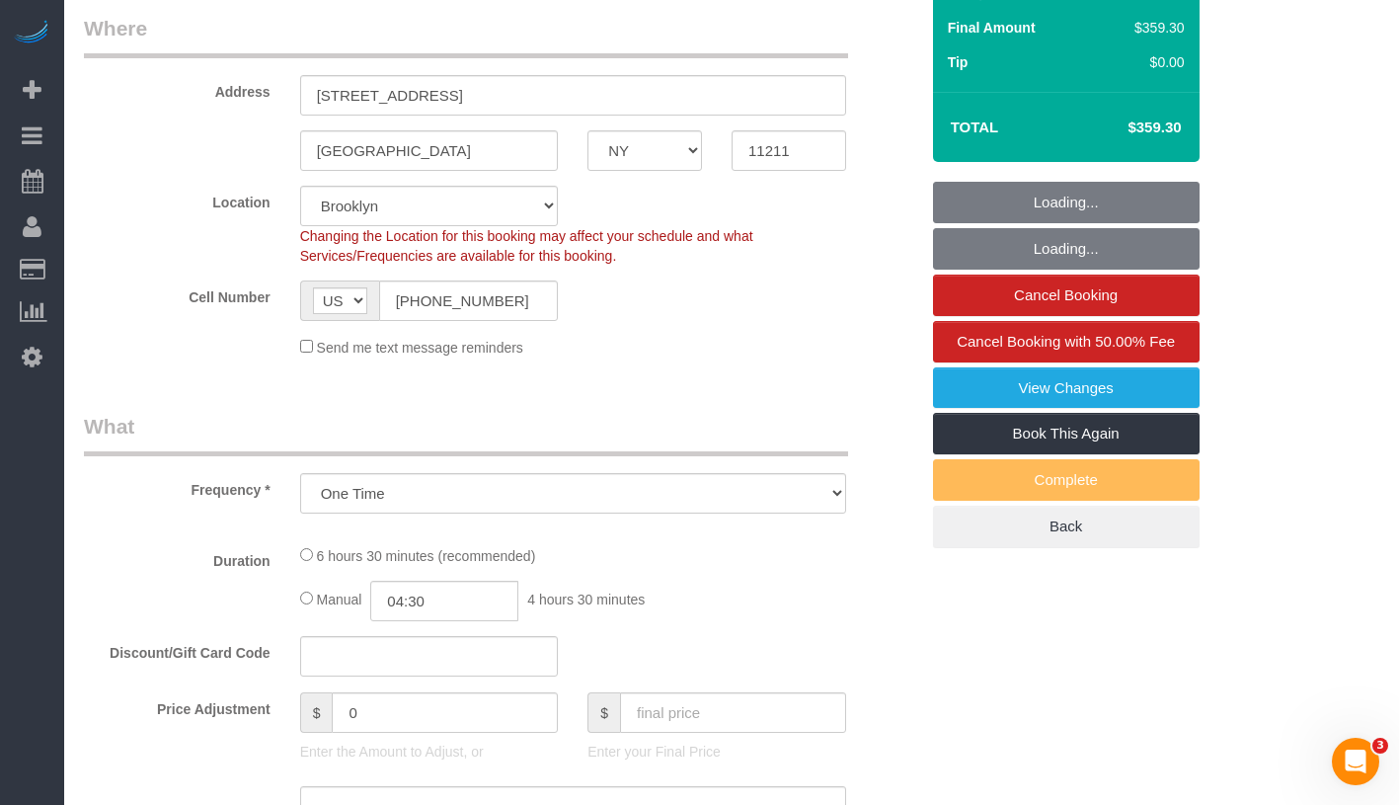
select select "2"
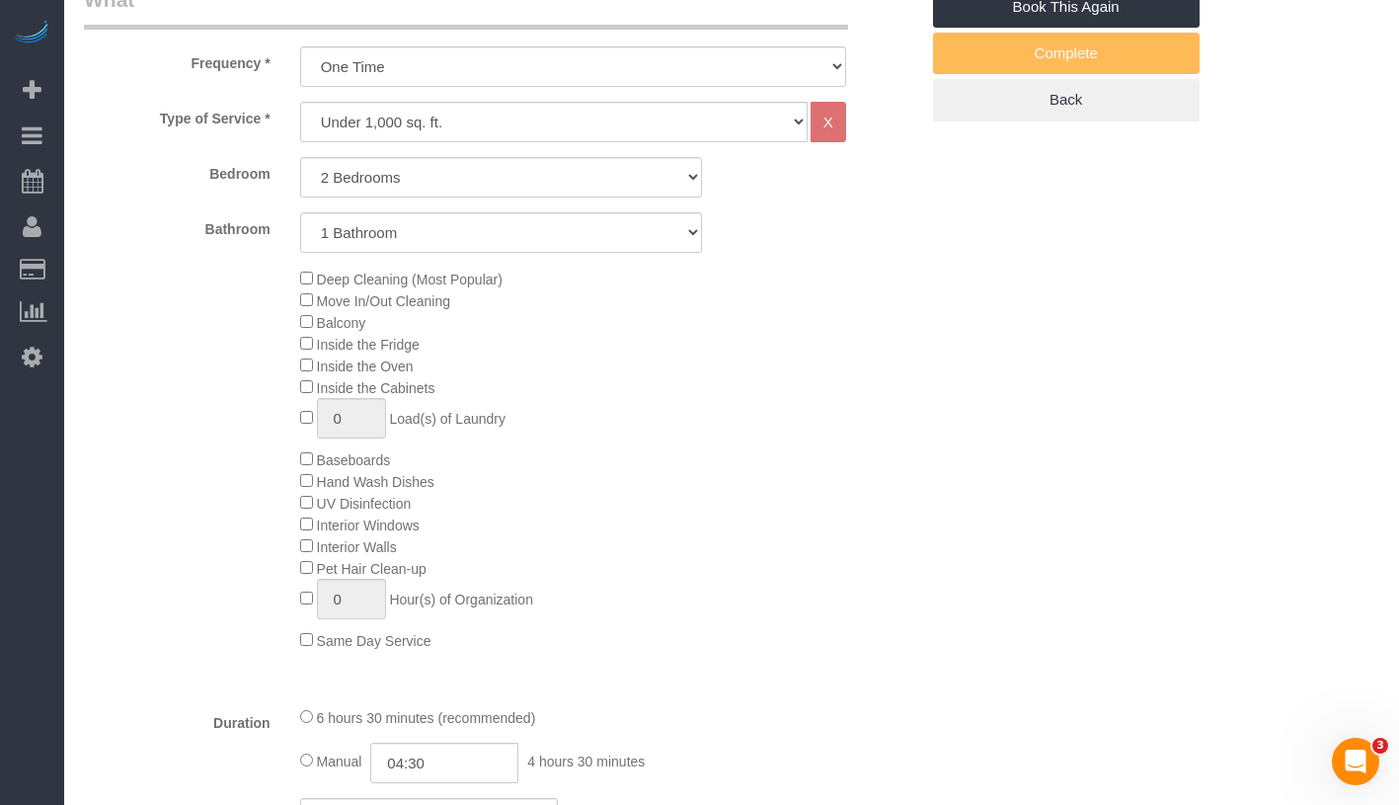
select select "object:1344"
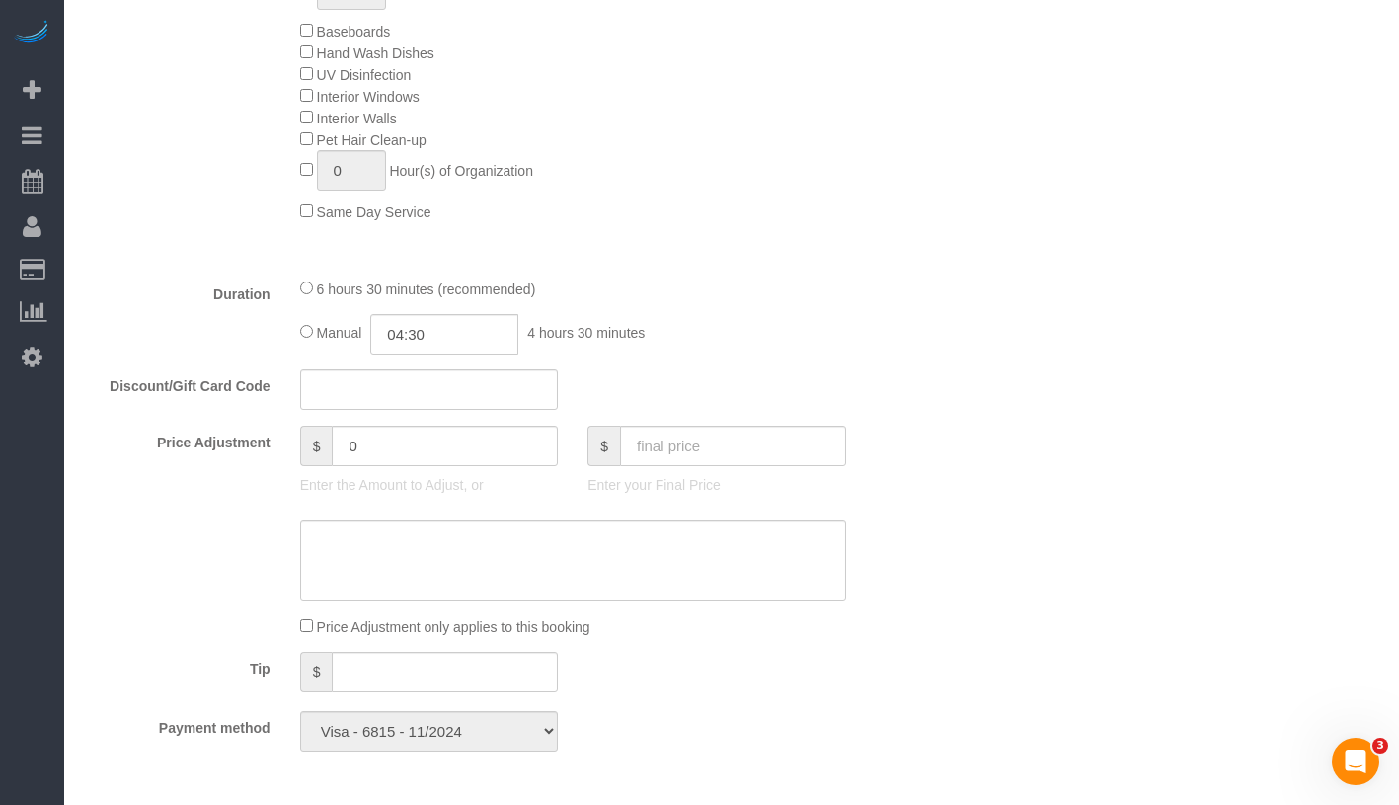
select select "2"
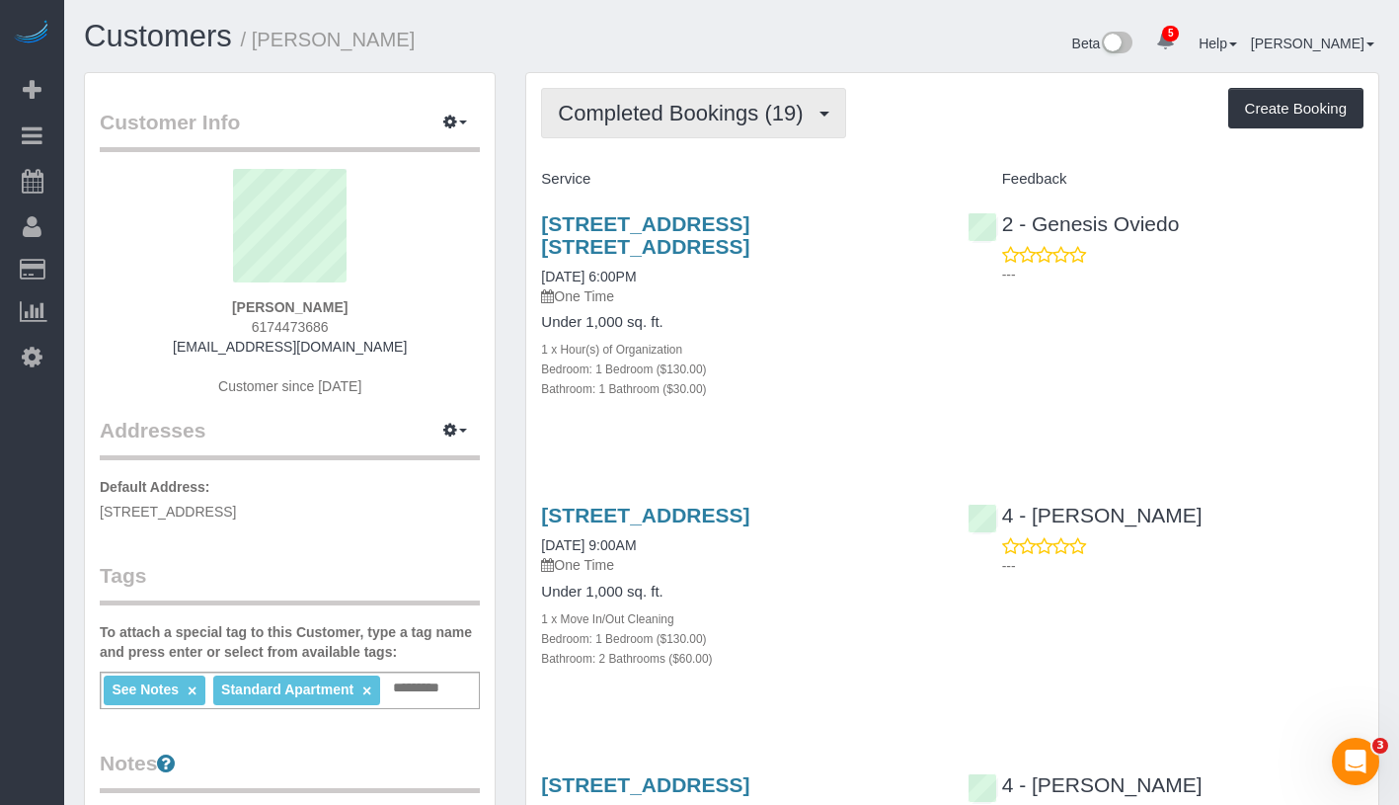
click at [615, 105] on span "Completed Bookings (19)" at bounding box center [685, 113] width 255 height 25
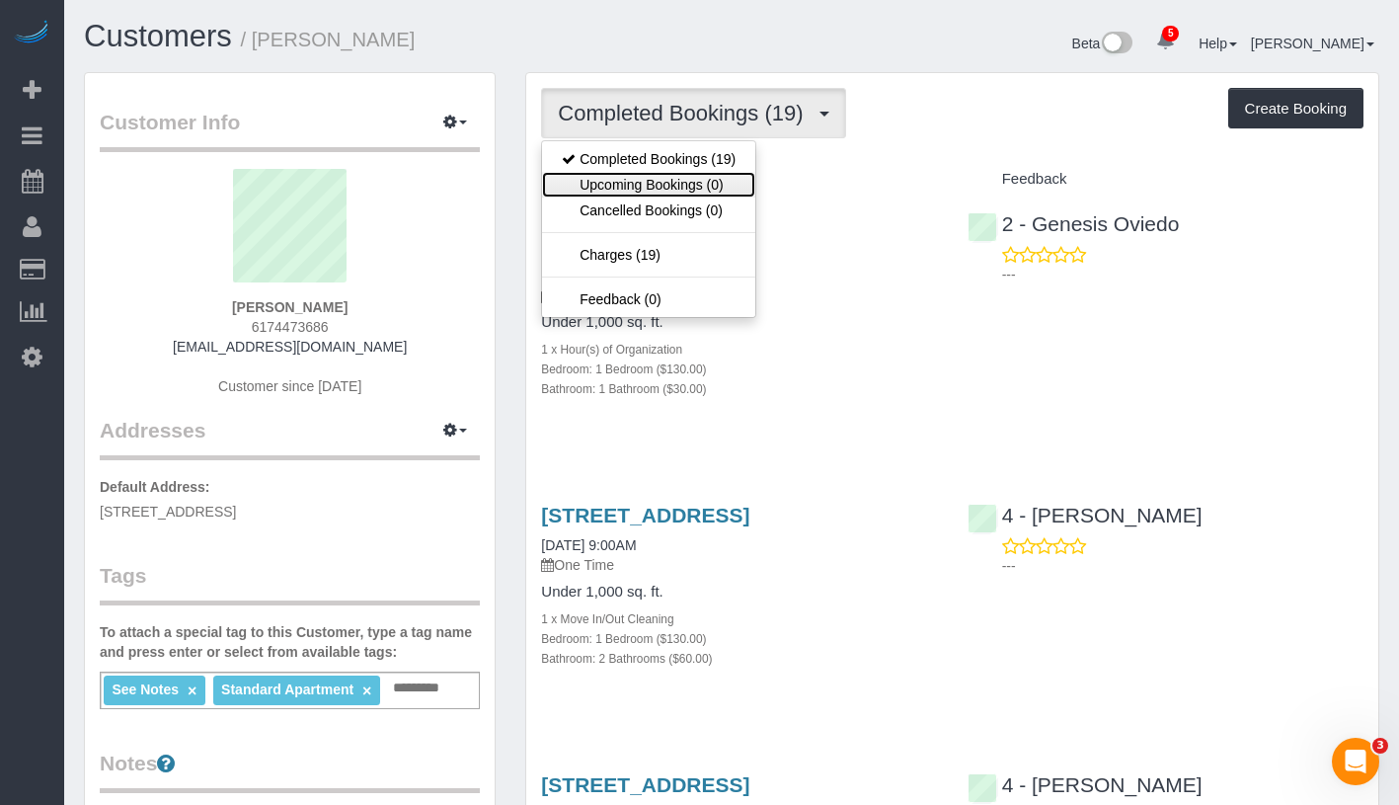
click at [631, 181] on link "Upcoming Bookings (0)" at bounding box center [648, 185] width 213 height 26
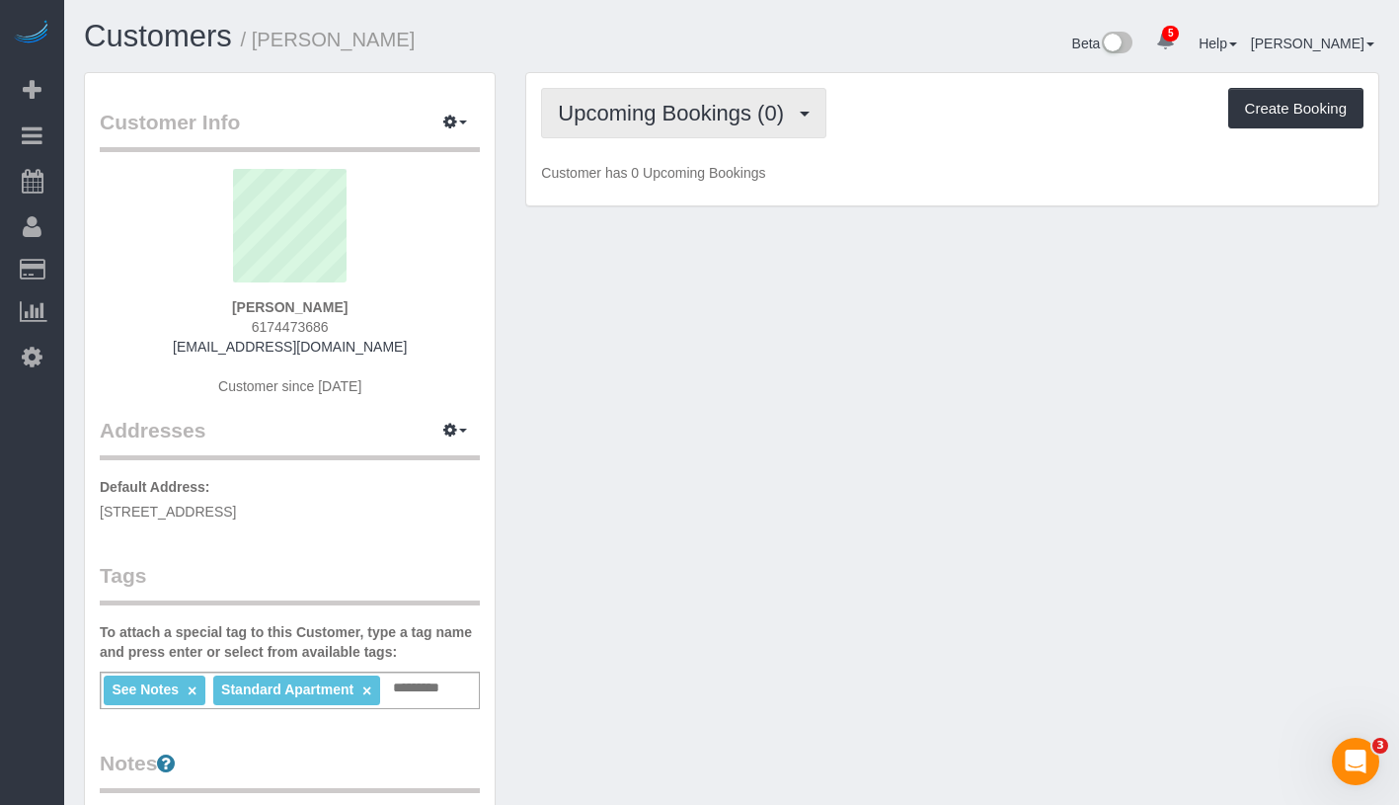
click at [707, 130] on button "Upcoming Bookings (0)" at bounding box center [683, 113] width 285 height 50
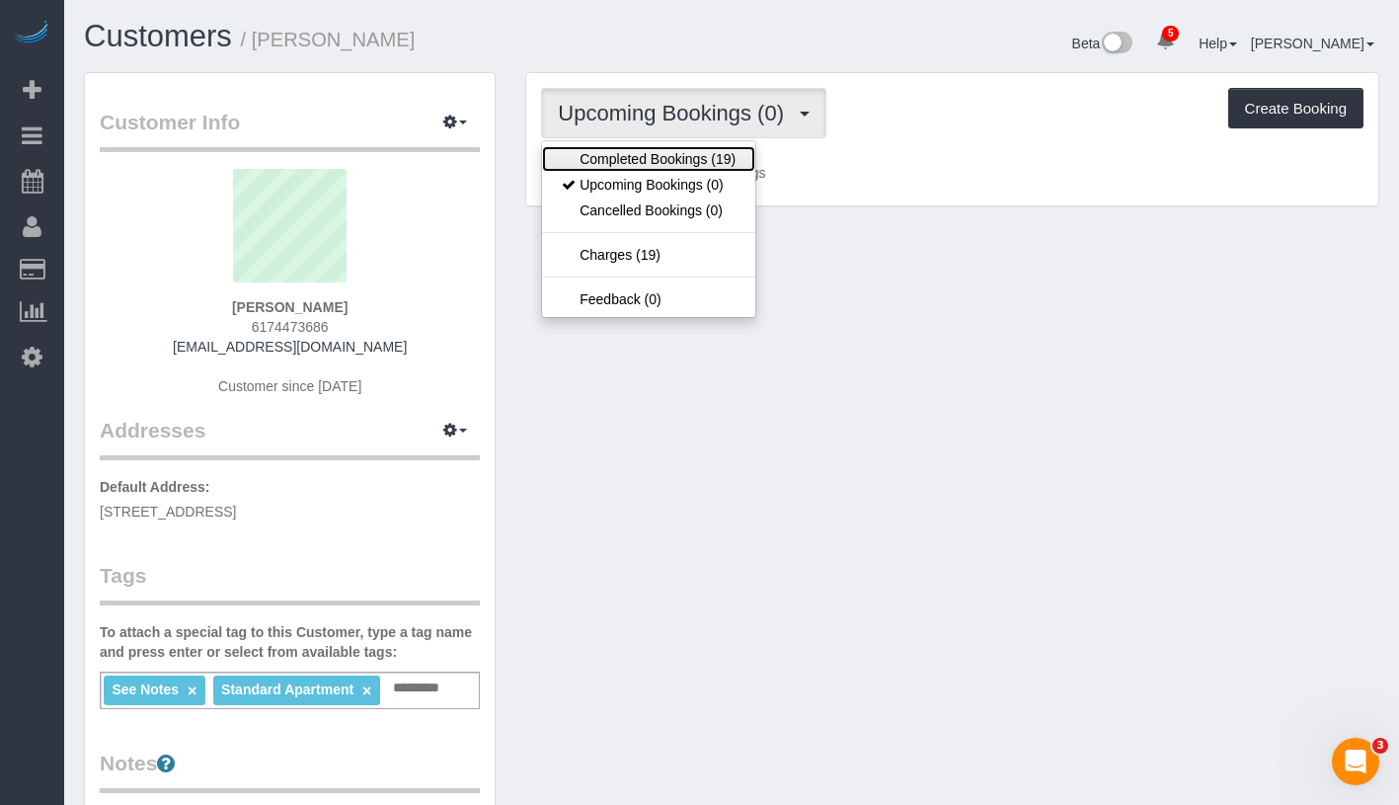
click at [695, 155] on link "Completed Bookings (19)" at bounding box center [648, 159] width 213 height 26
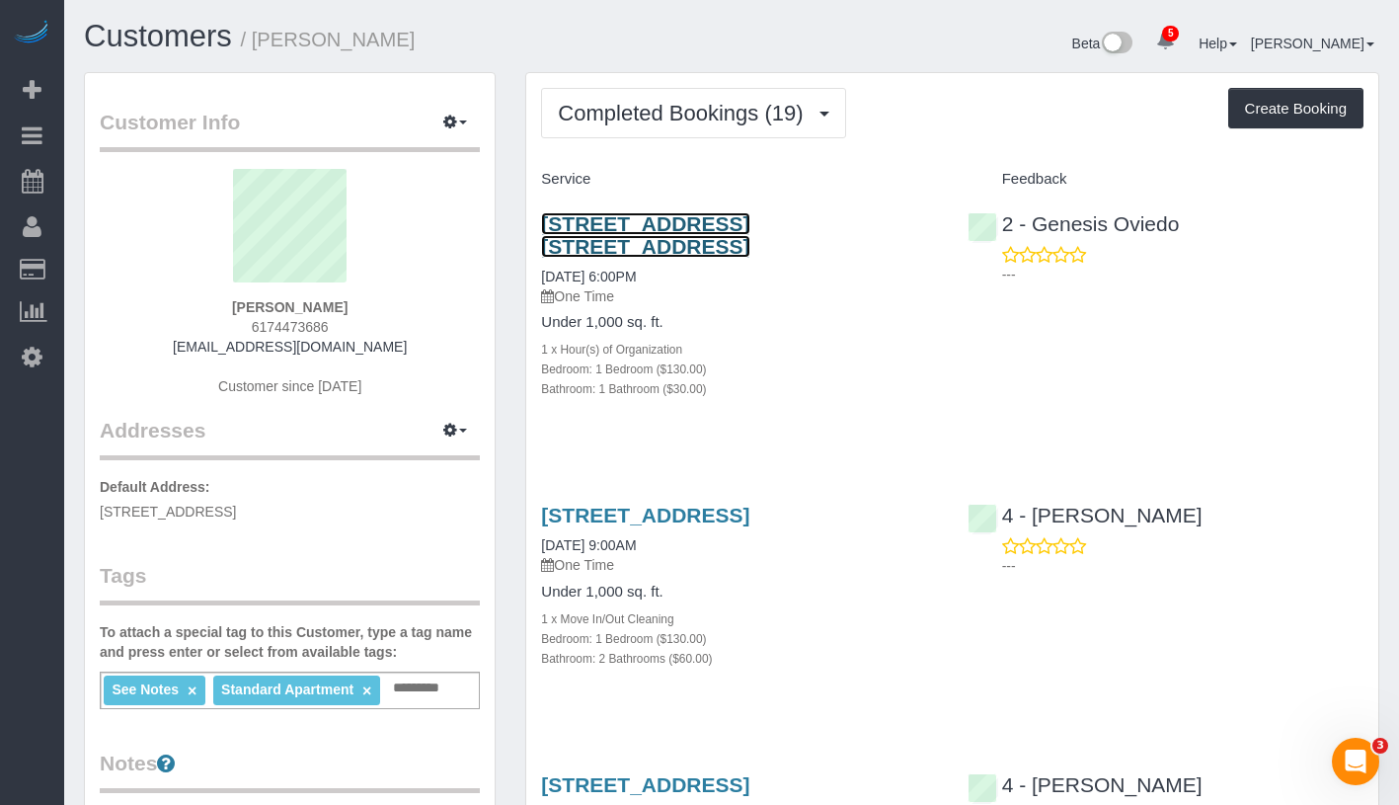
click at [662, 228] on link "544 Union Avenue, Apt. 5u, Brooklyn, MA 11211" at bounding box center [645, 234] width 208 height 45
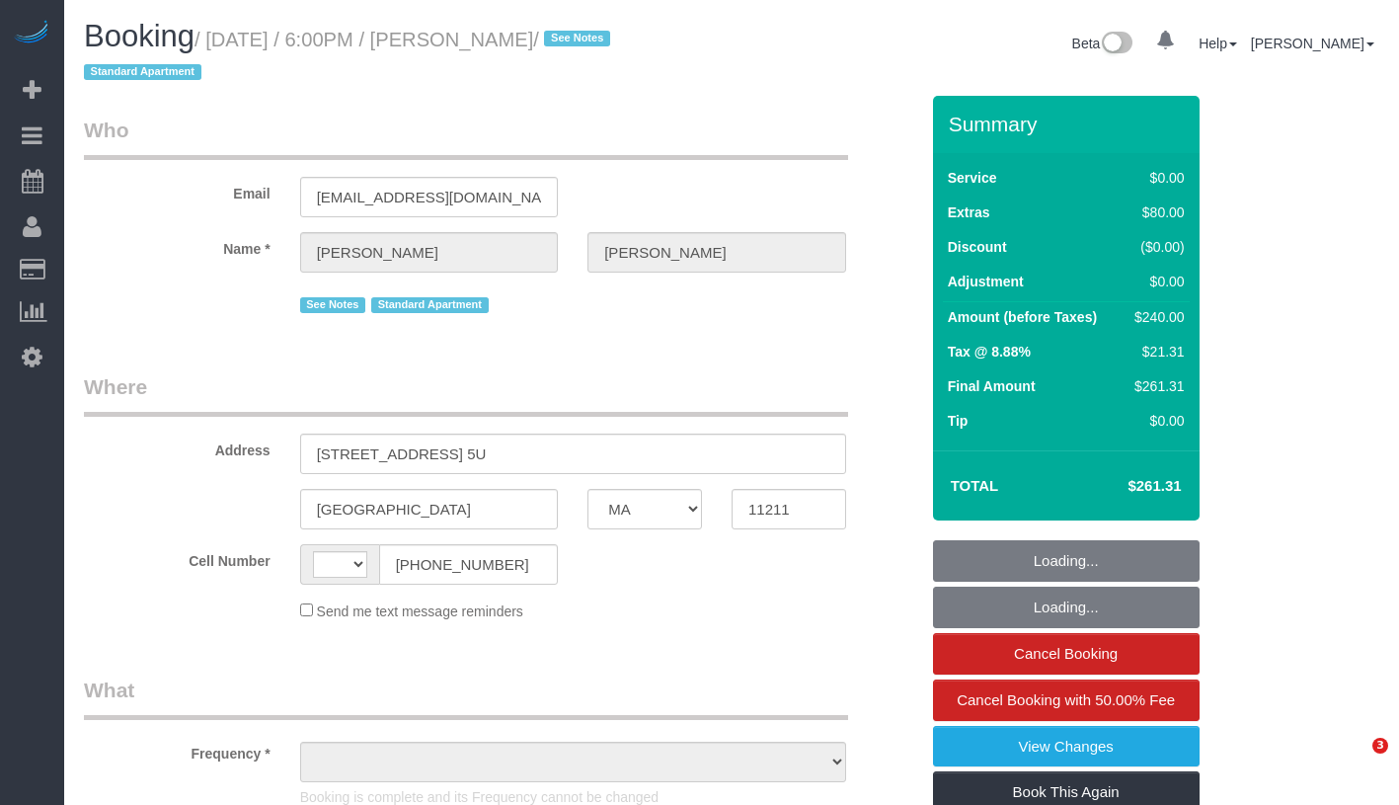
select select "MA"
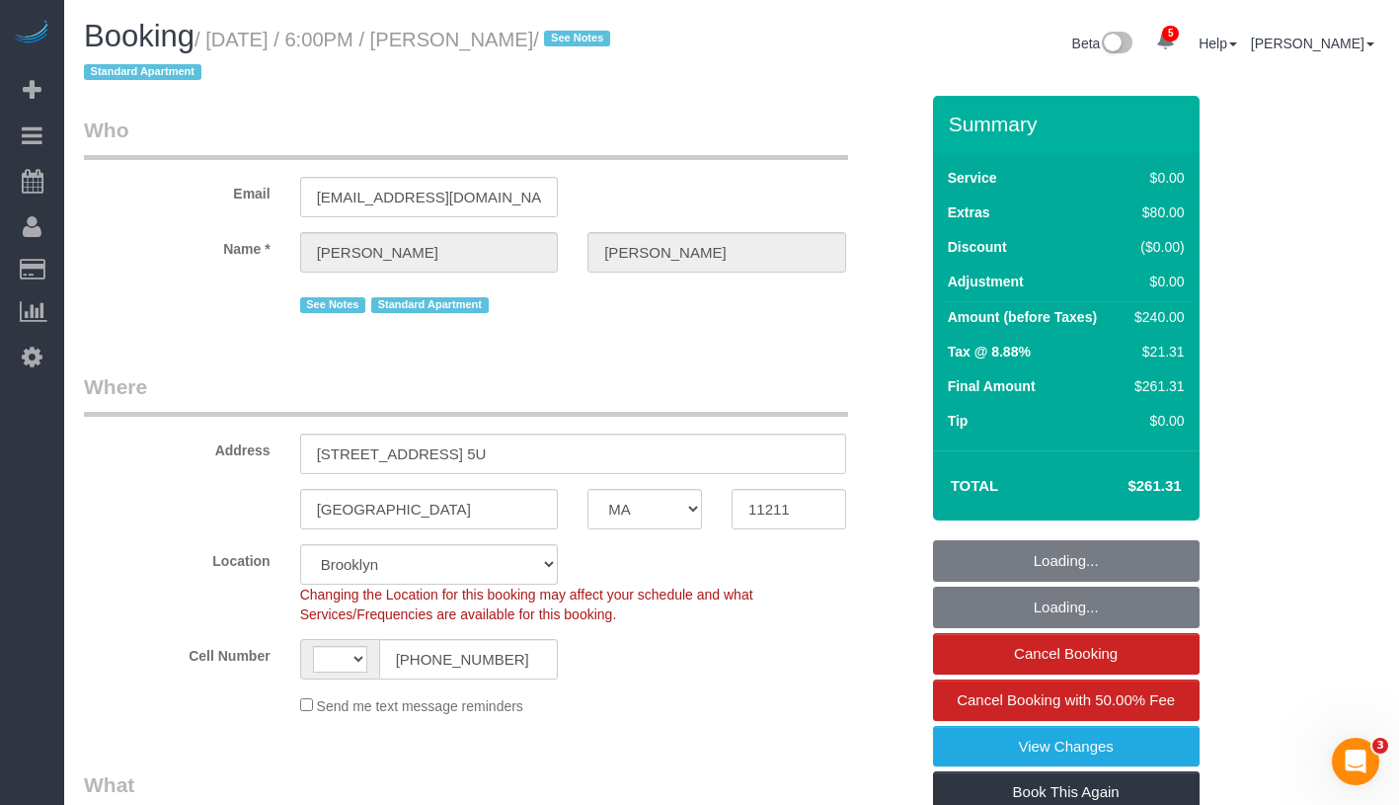
scroll to position [409, 0]
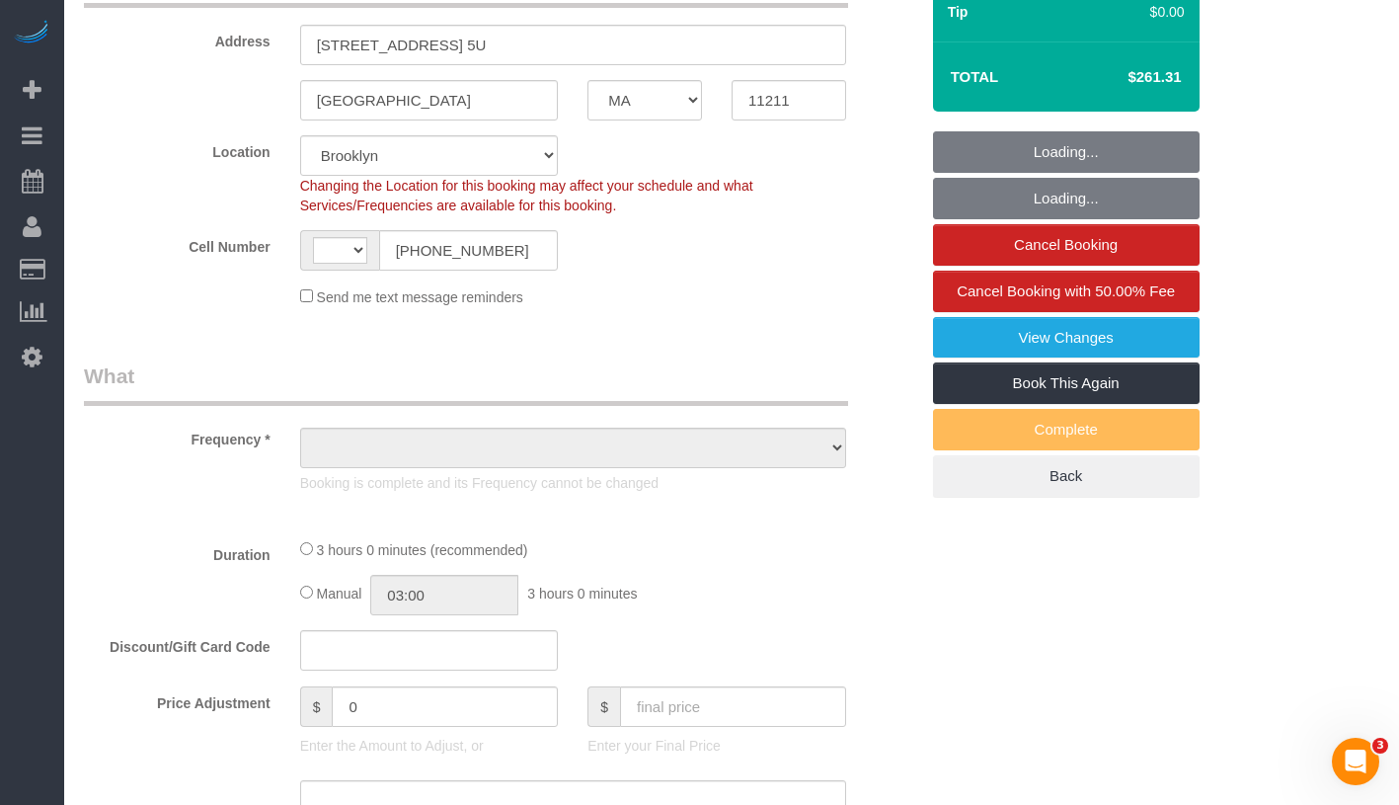
select select "string:[GEOGRAPHIC_DATA]"
select select "string:stripe-pm_1RlJW14VGloSiKo7Z1Z3OjeS"
select select "1"
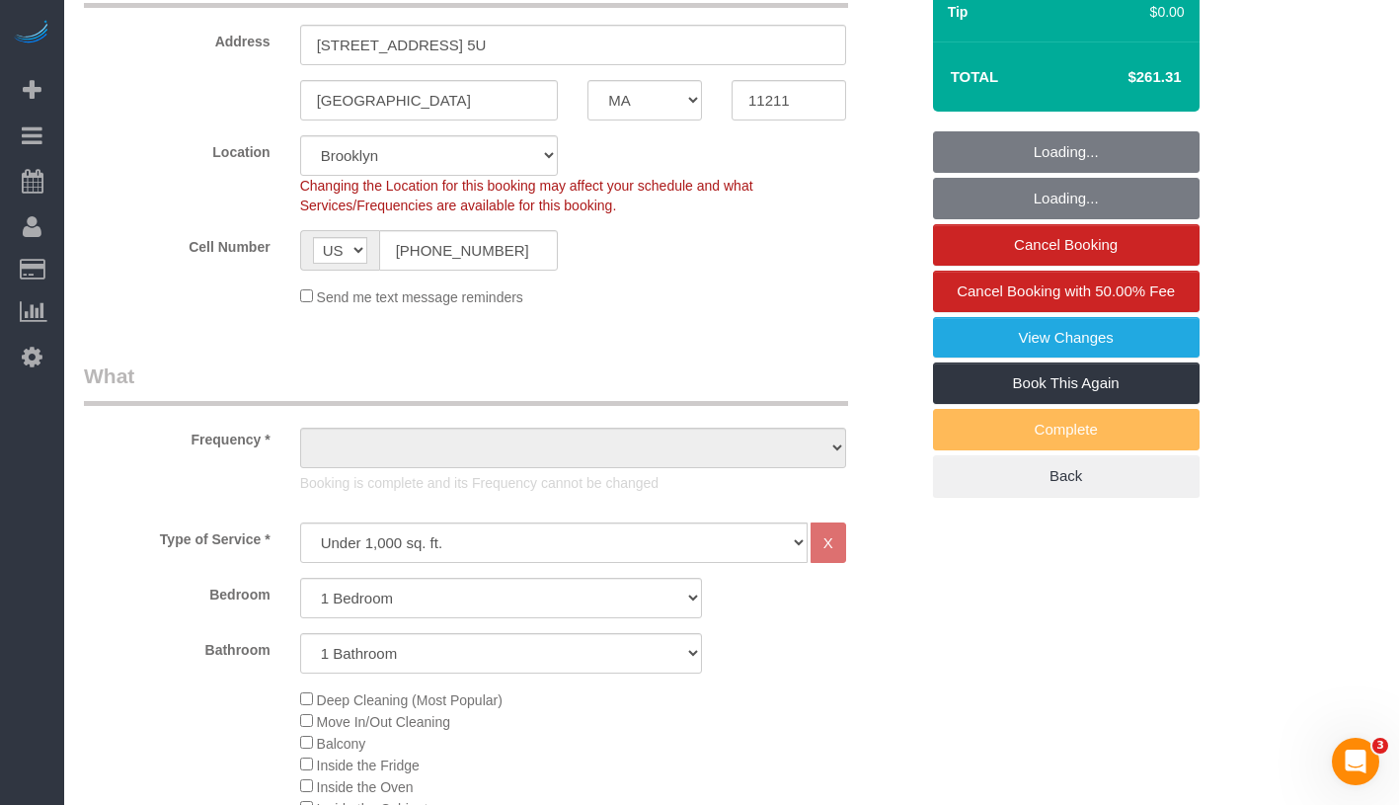
select select "object:790"
select select "spot1"
select select "number:89"
select select "number:90"
select select "number:15"
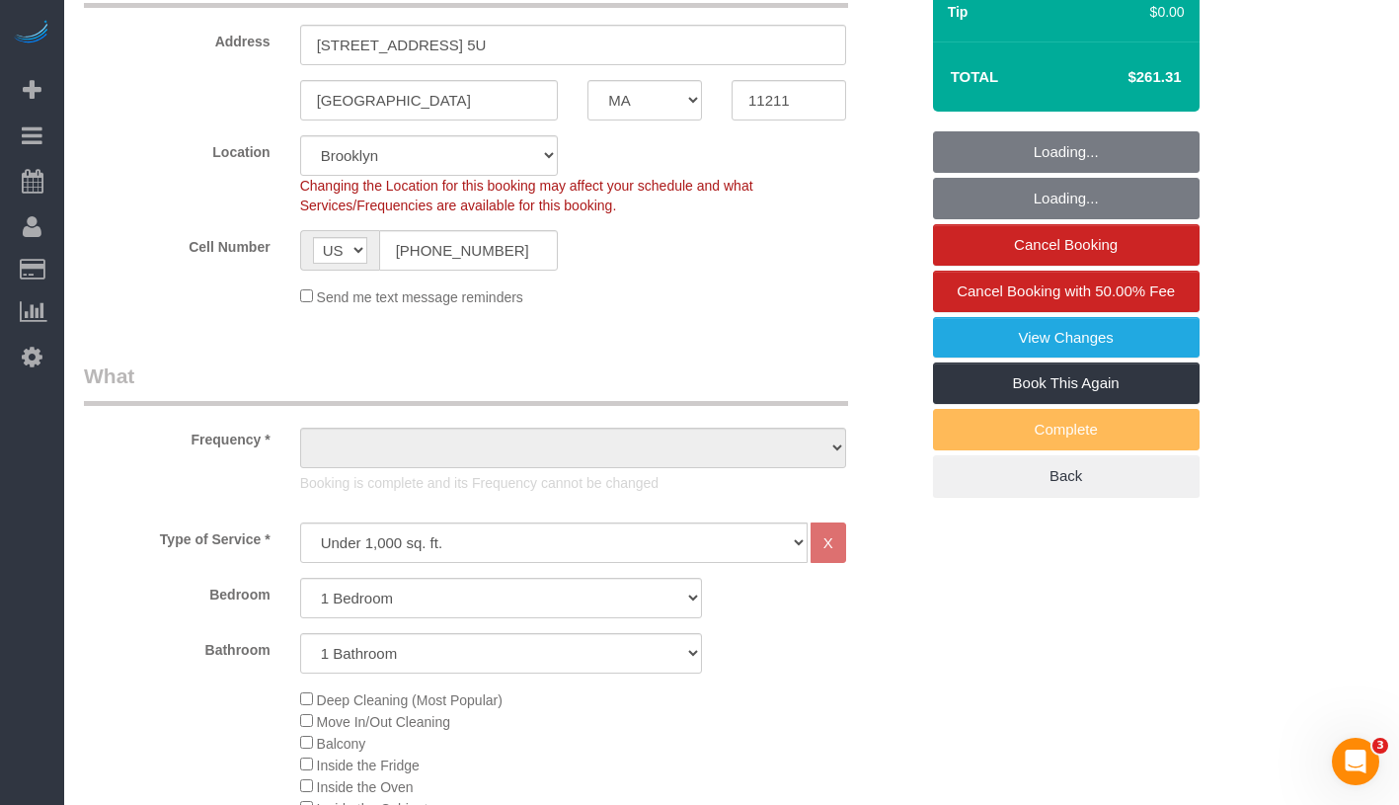
select select "number:5"
select select "1"
select select "object:1378"
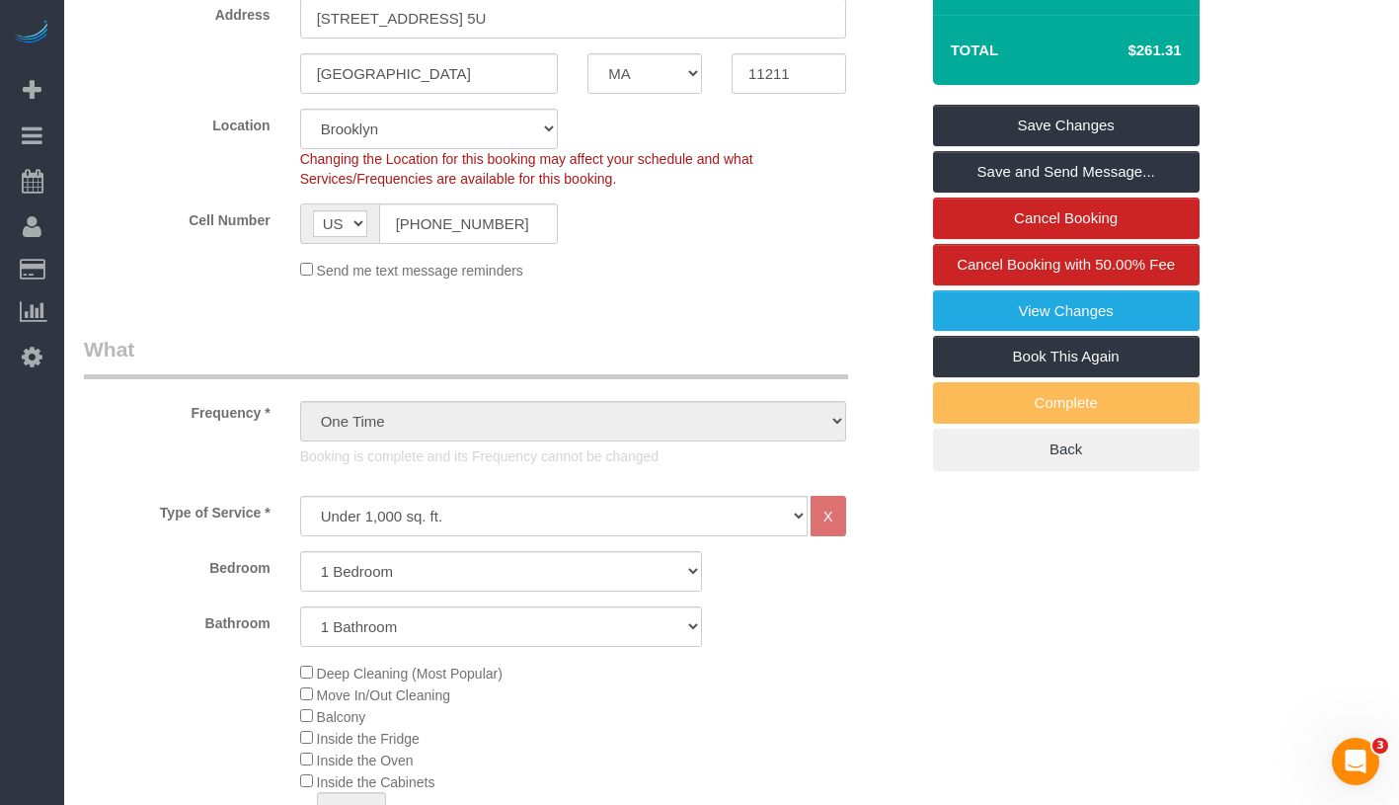
scroll to position [138, 0]
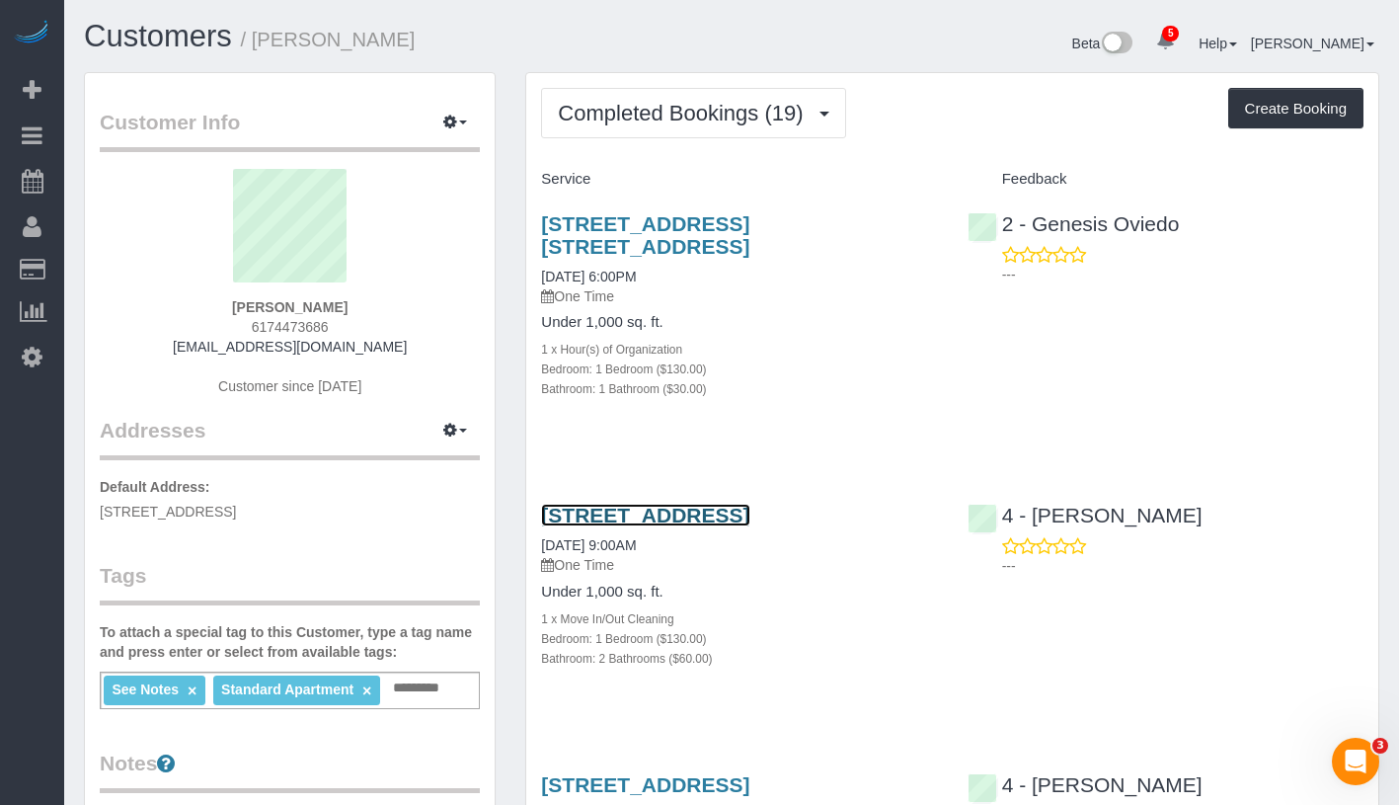
click at [701, 525] on link "9 West Broadway, Apt. 416, Boston, MA 02127" at bounding box center [645, 514] width 208 height 23
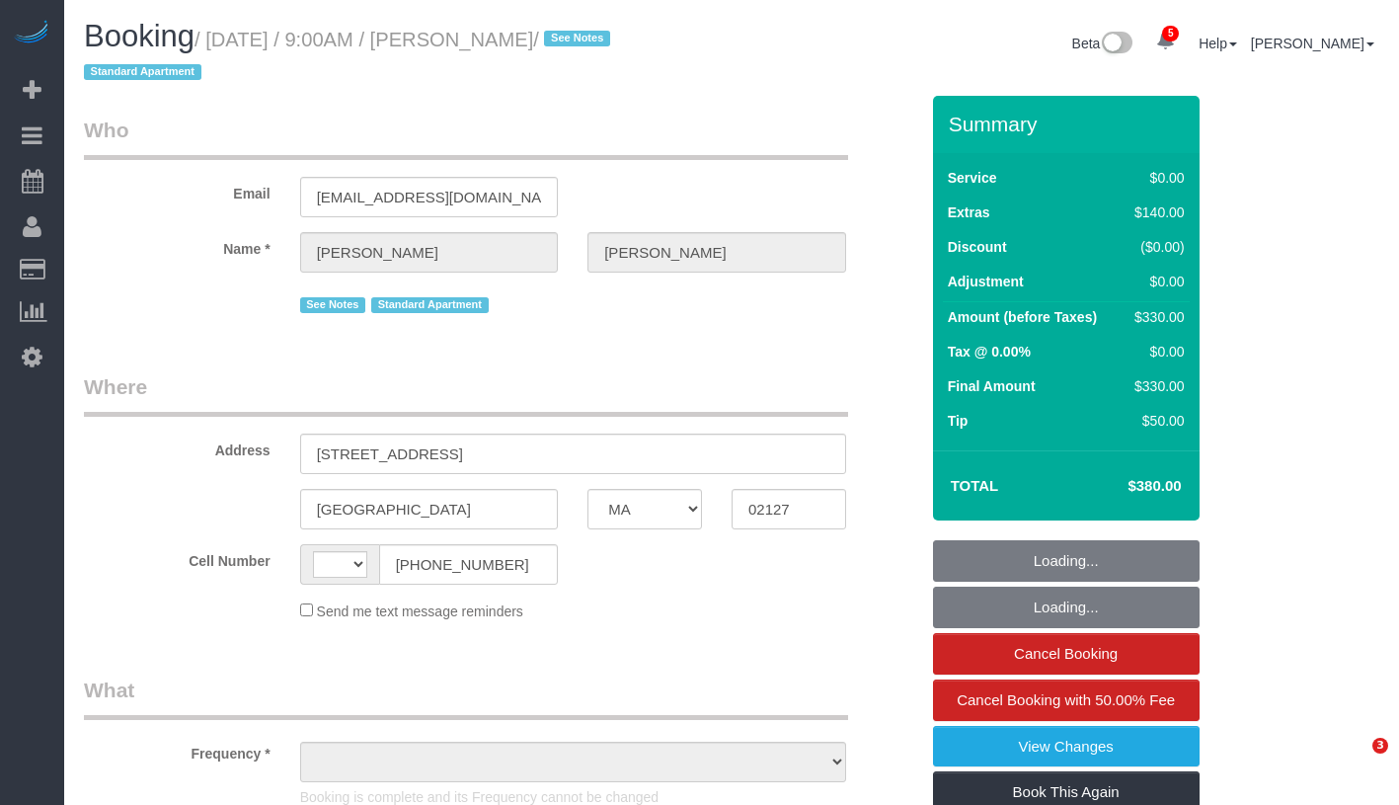
select select "MA"
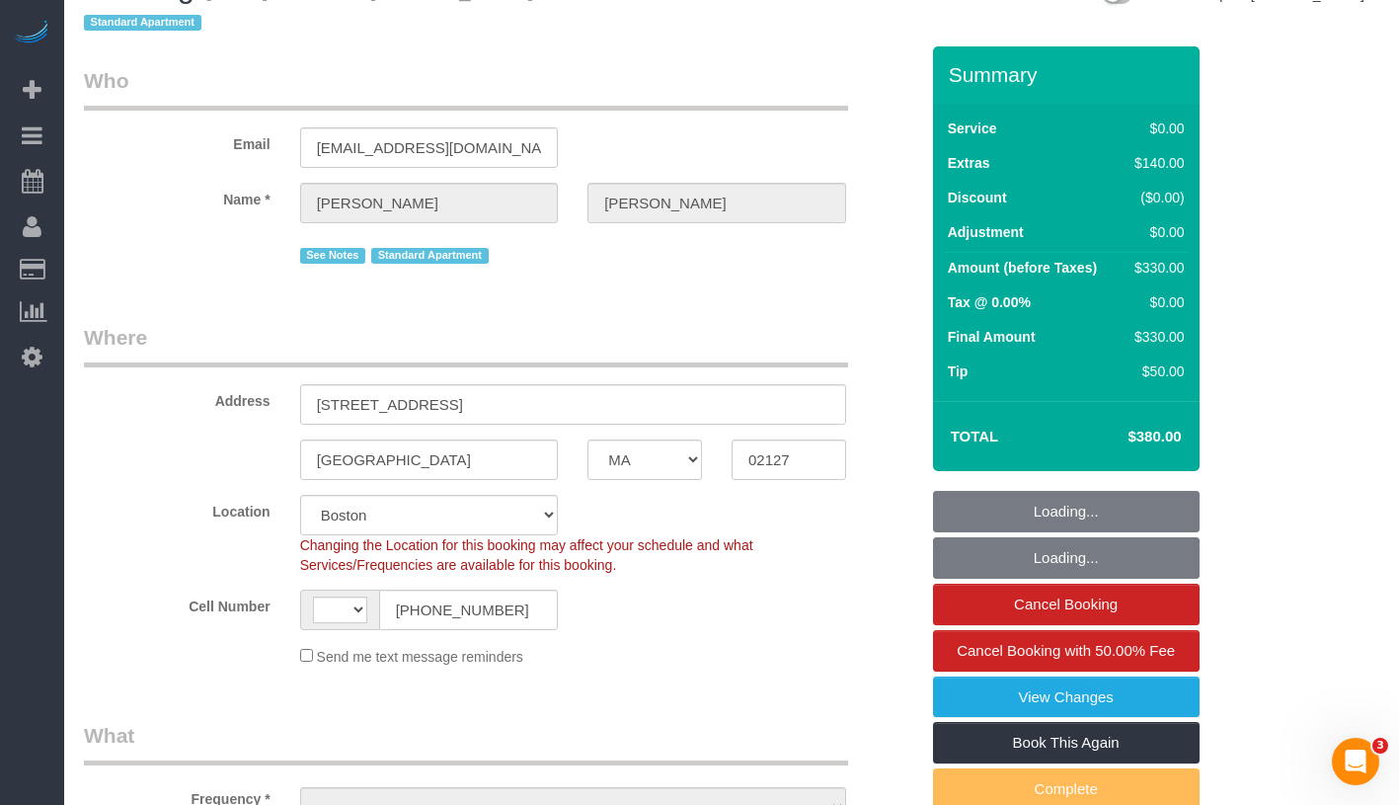
select select "string:US"
select select "1"
select select "2"
select select "object:1018"
select select "spot1"
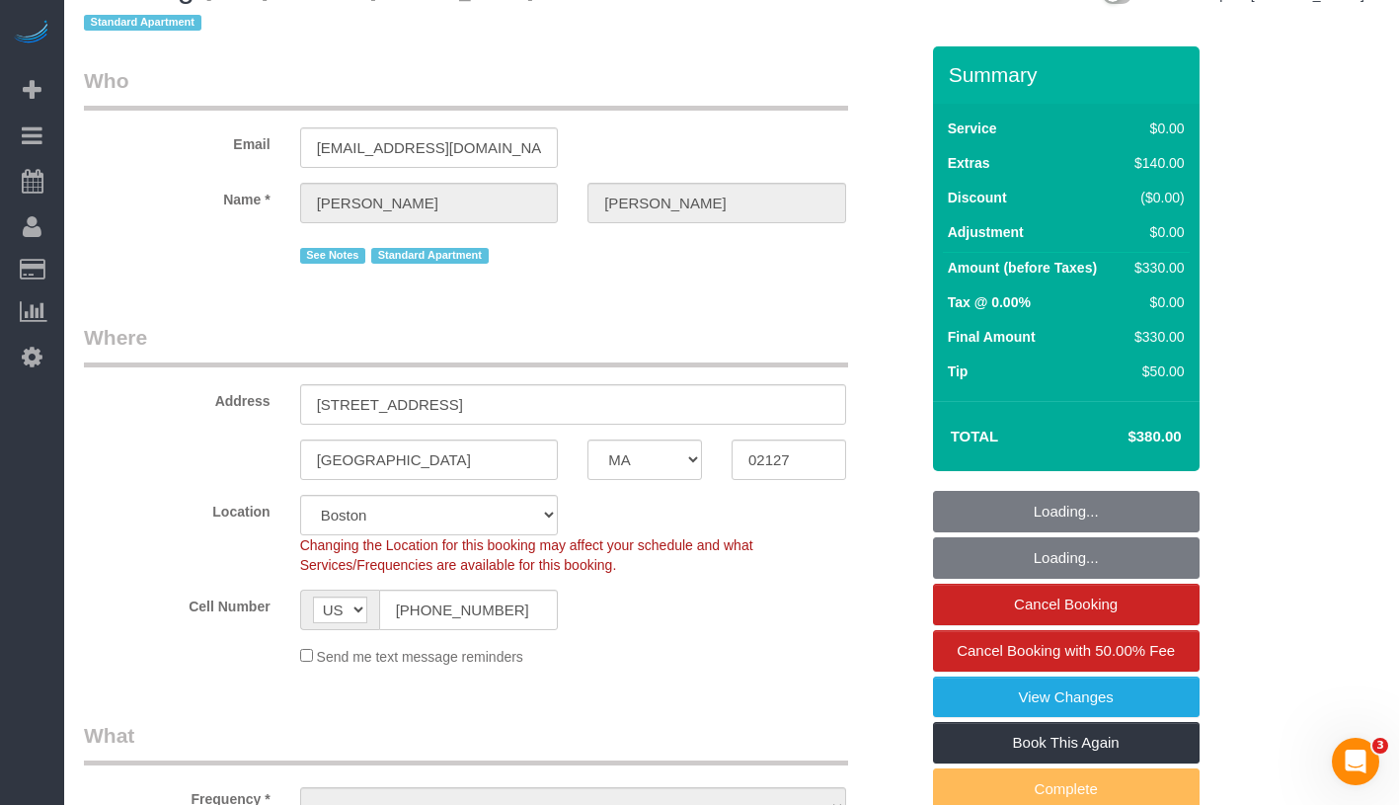
select select "number:89"
select select "number:90"
select select "number:15"
select select "number:5"
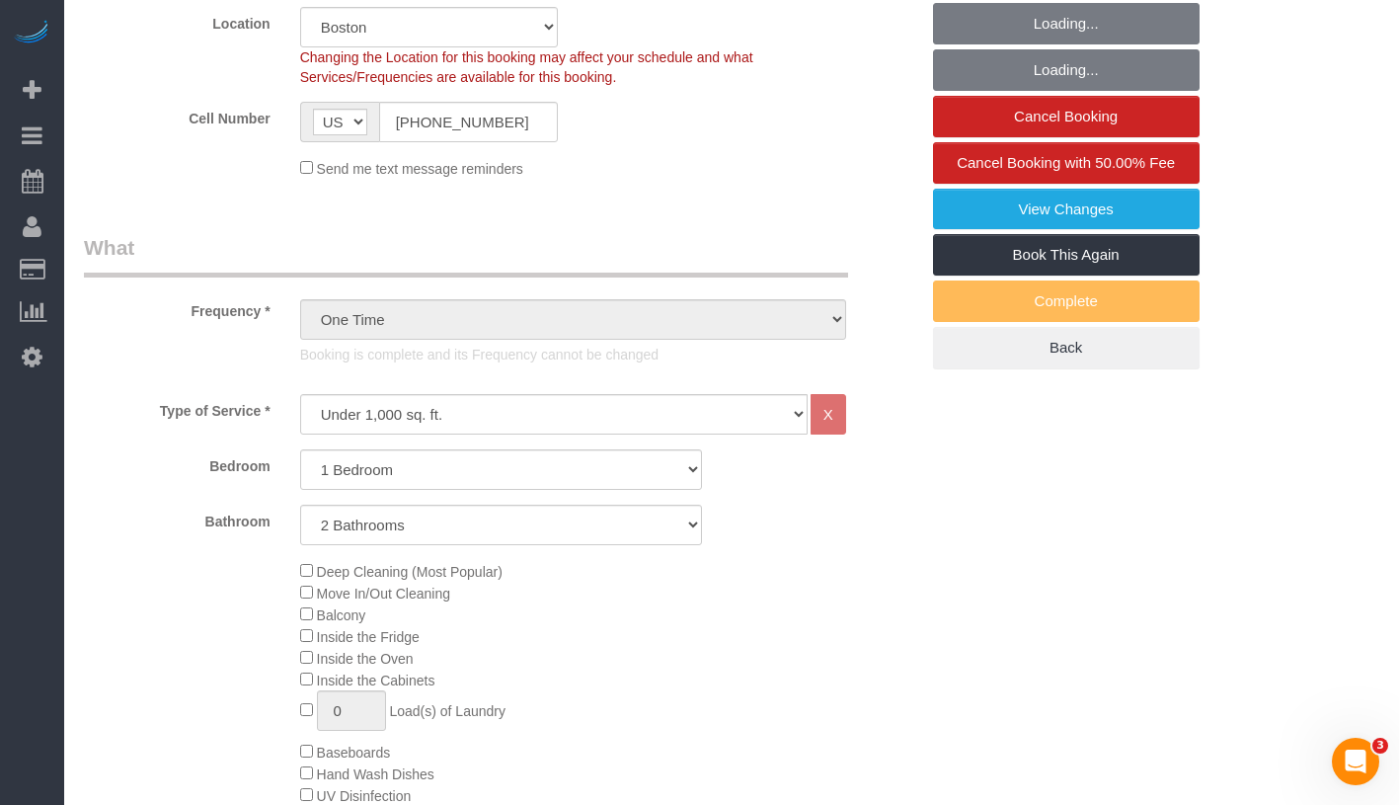
select select "object:1029"
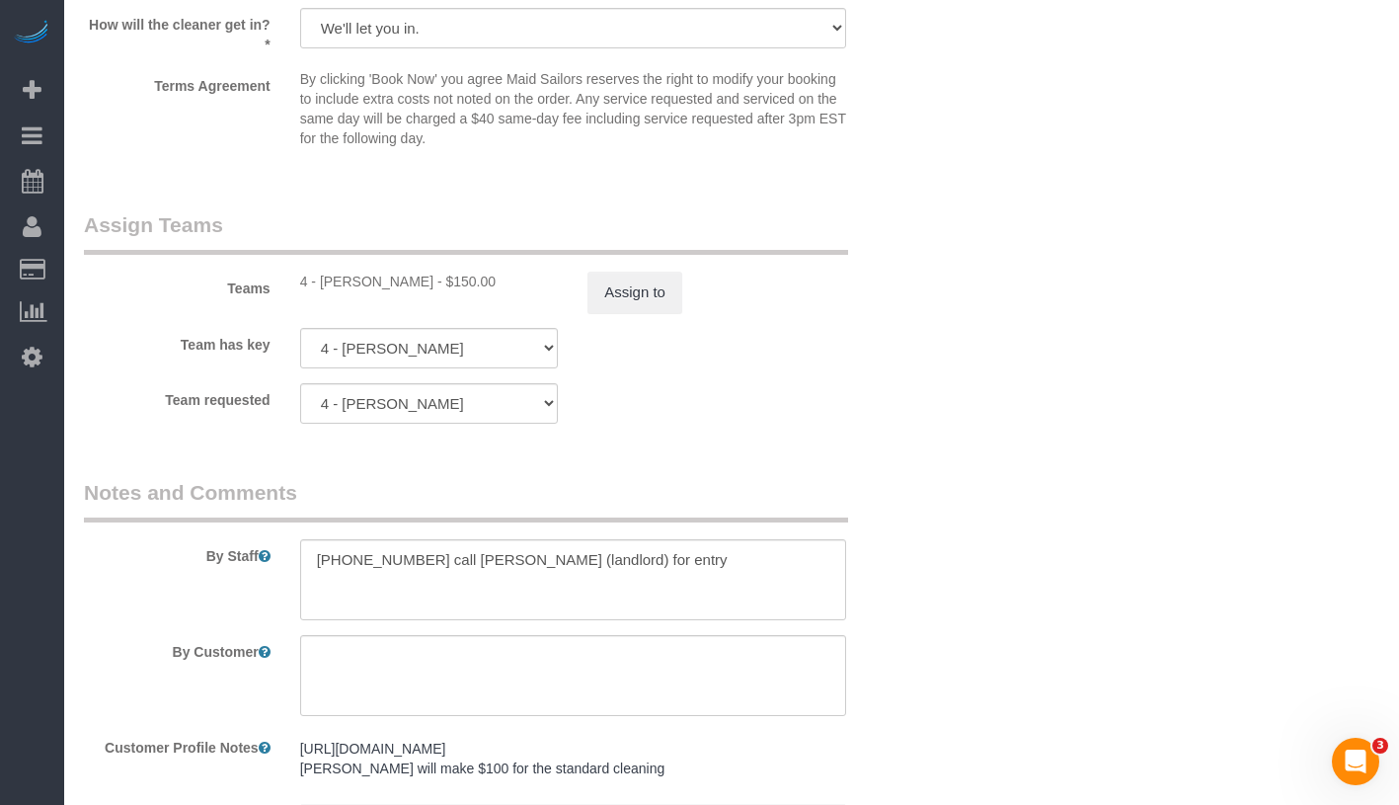
scroll to position [2928, 0]
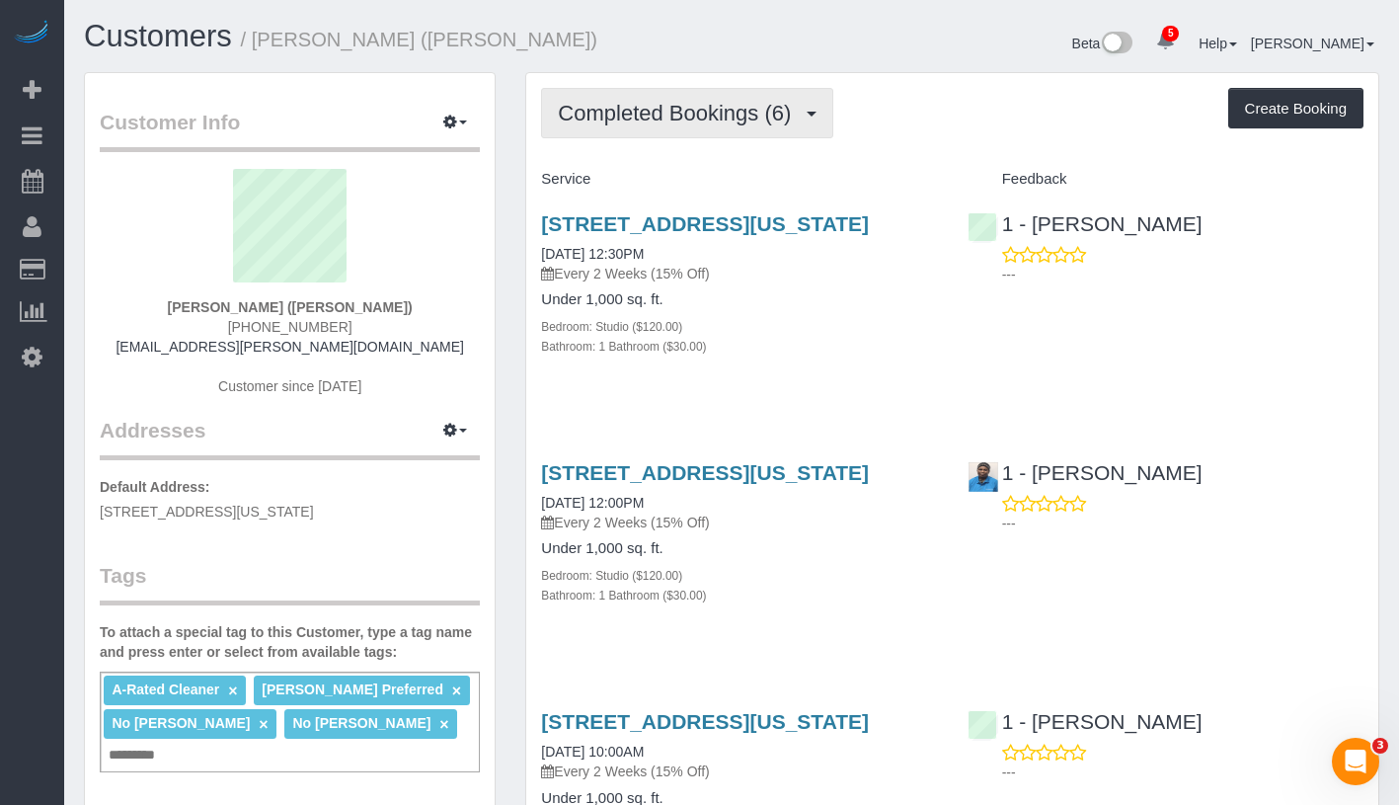
click at [699, 116] on span "Completed Bookings (6)" at bounding box center [679, 113] width 243 height 25
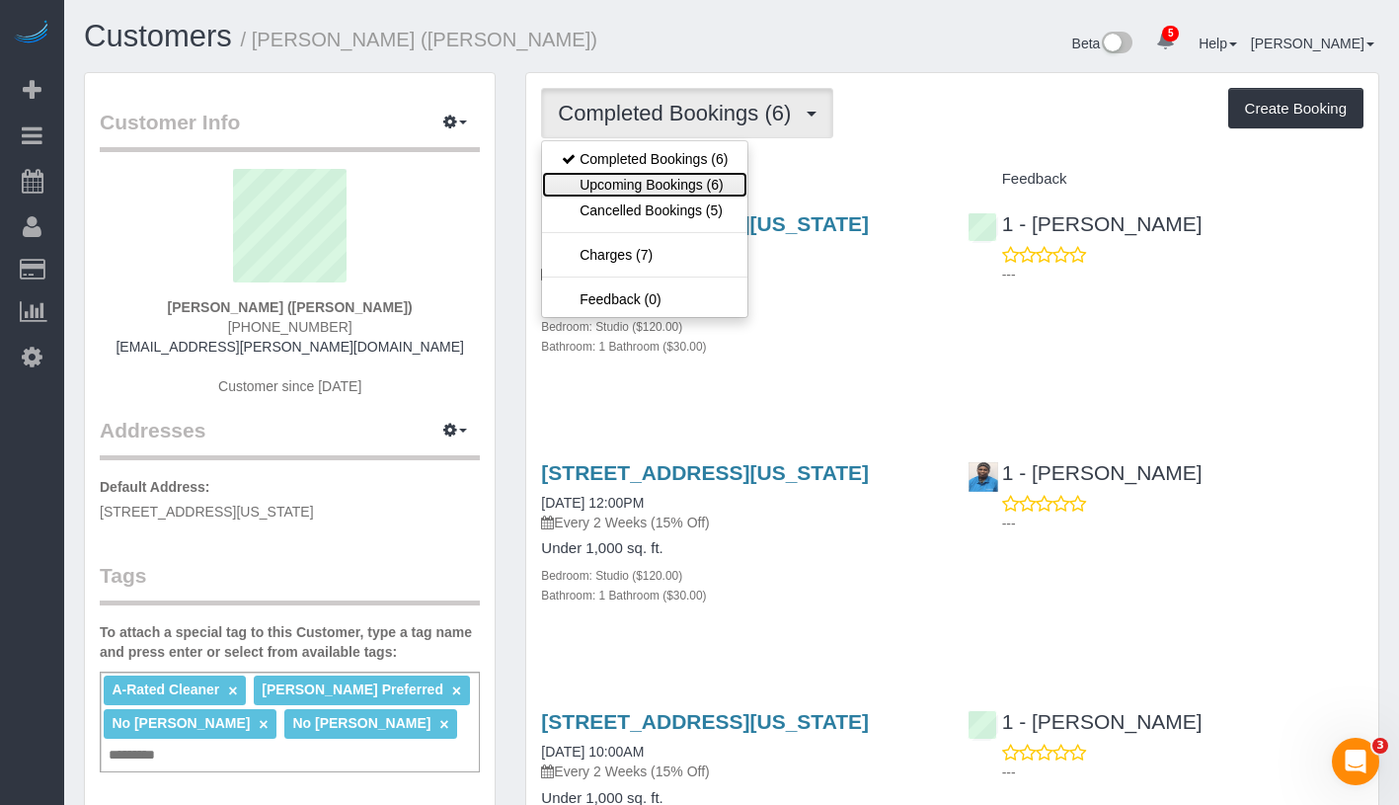
click at [681, 185] on link "Upcoming Bookings (6)" at bounding box center [644, 185] width 205 height 26
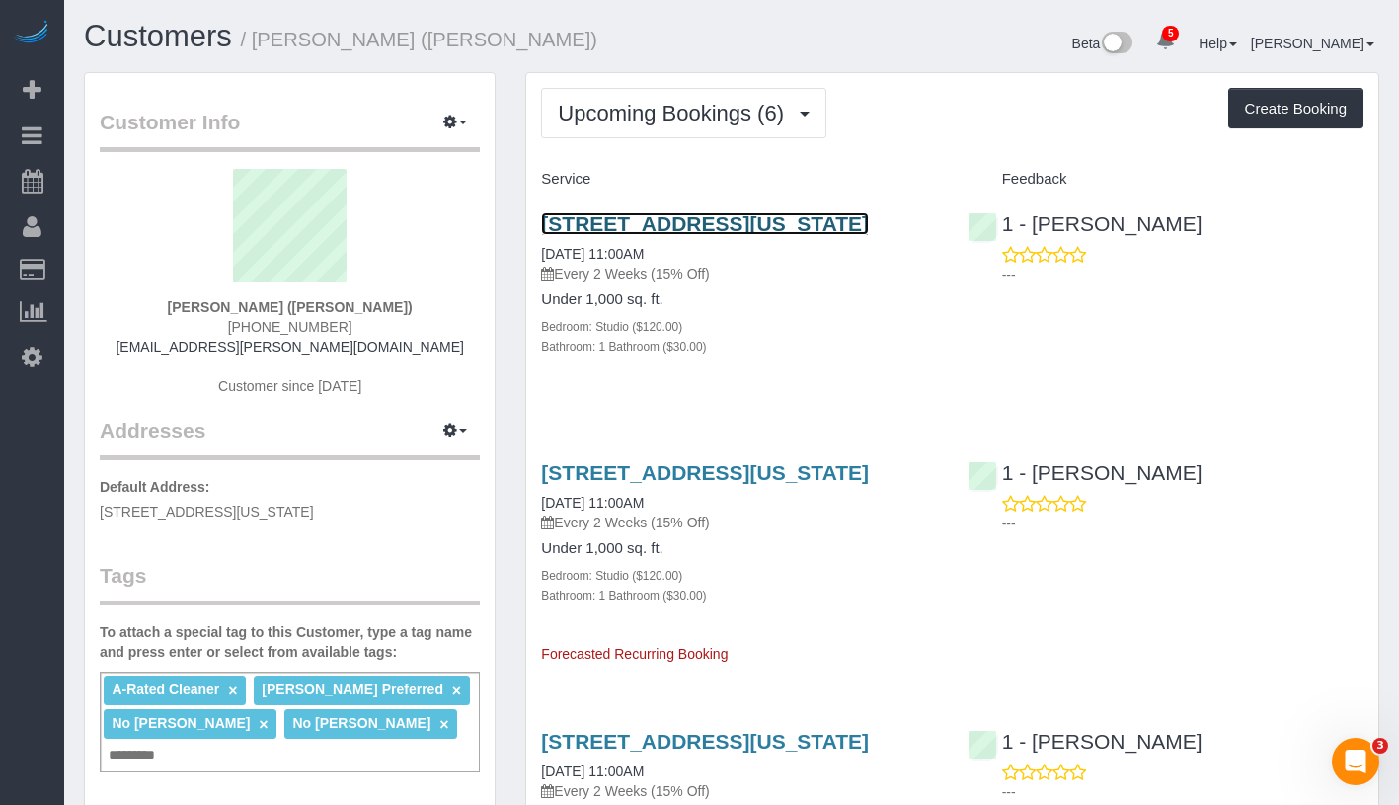
click at [786, 228] on link "140 Riverside Blvd, Apt. 1007, New York, NY 10069" at bounding box center [705, 223] width 328 height 23
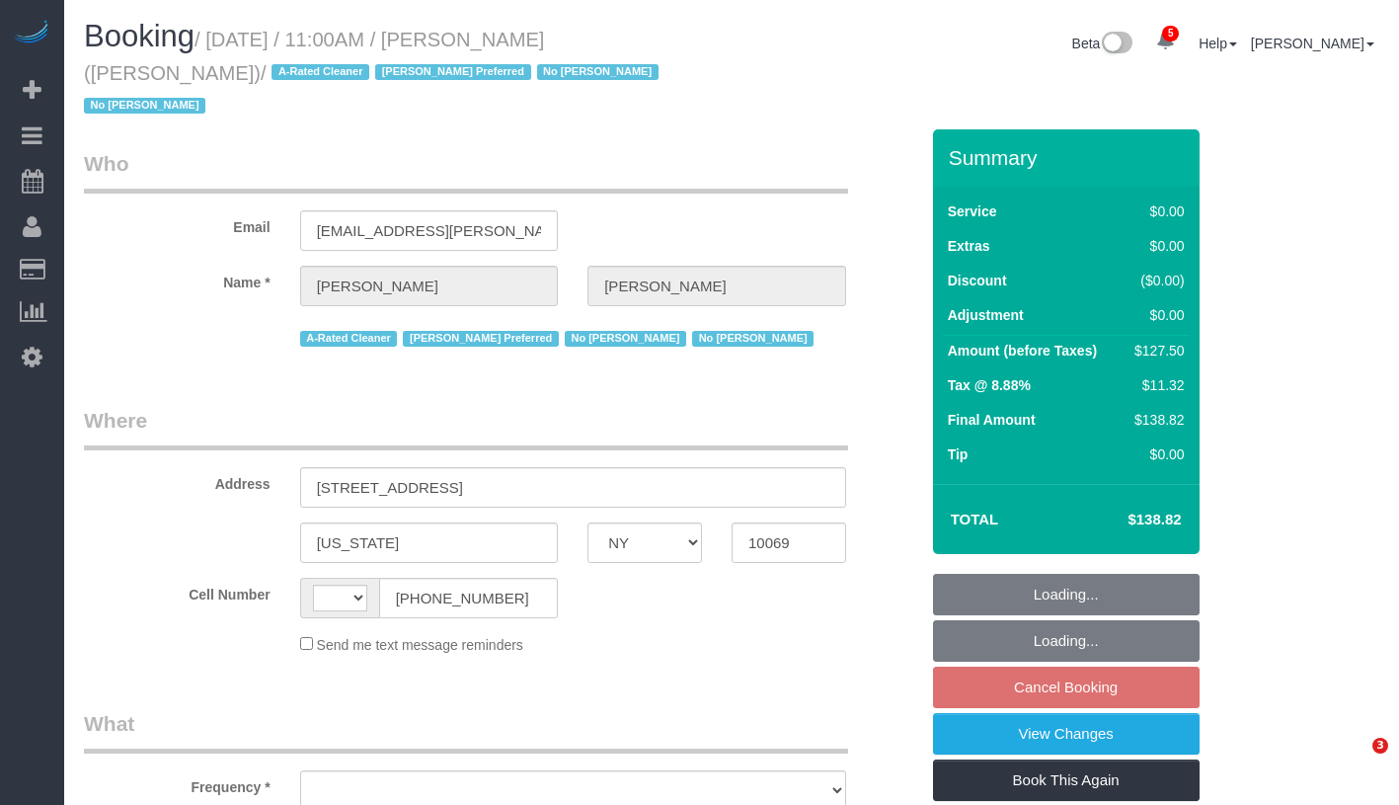
select select "NY"
select select "object:415"
select select "number:89"
select select "number:90"
select select "number:15"
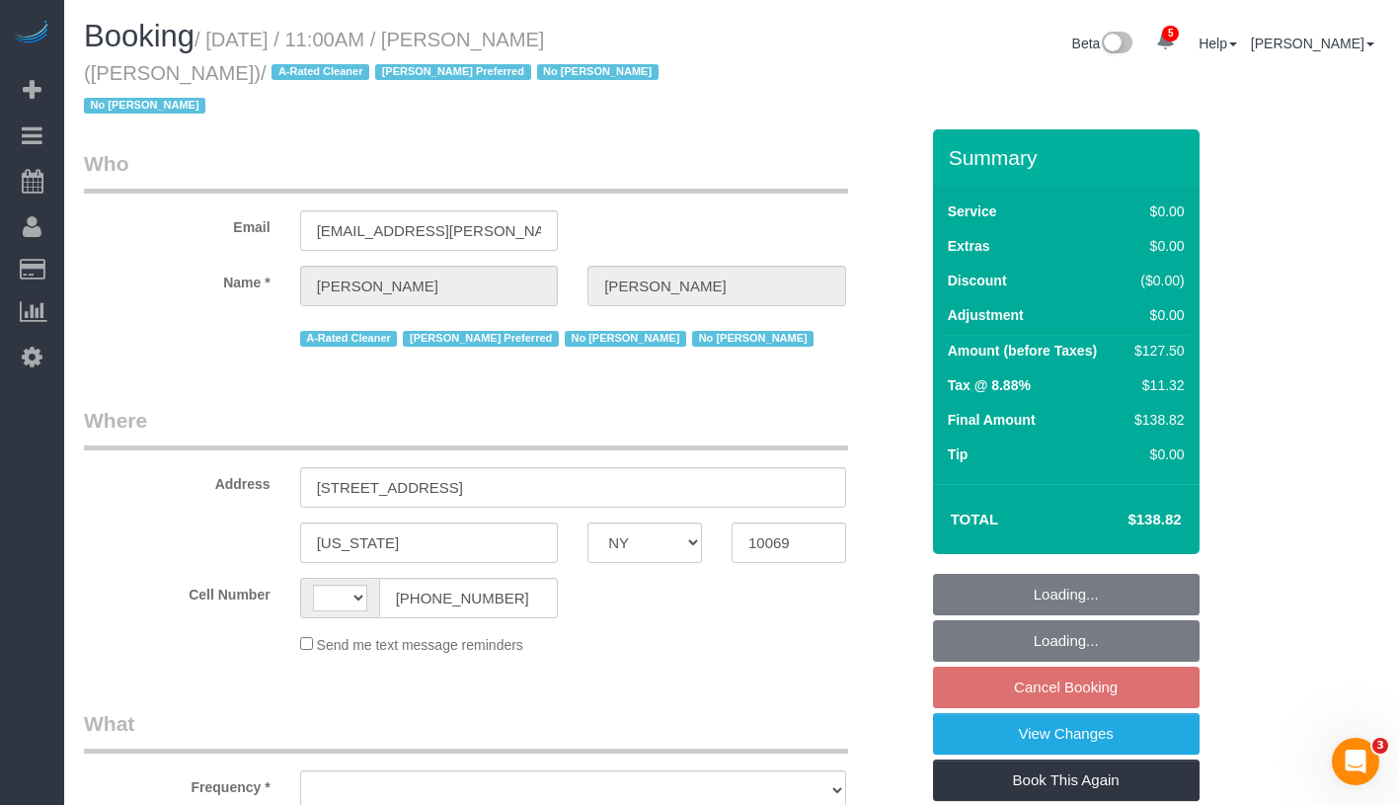
select select "number:6"
select select "string:stripe-pm_1QHTSc4VGloSiKo7S8A01OnH"
select select "string:[GEOGRAPHIC_DATA]"
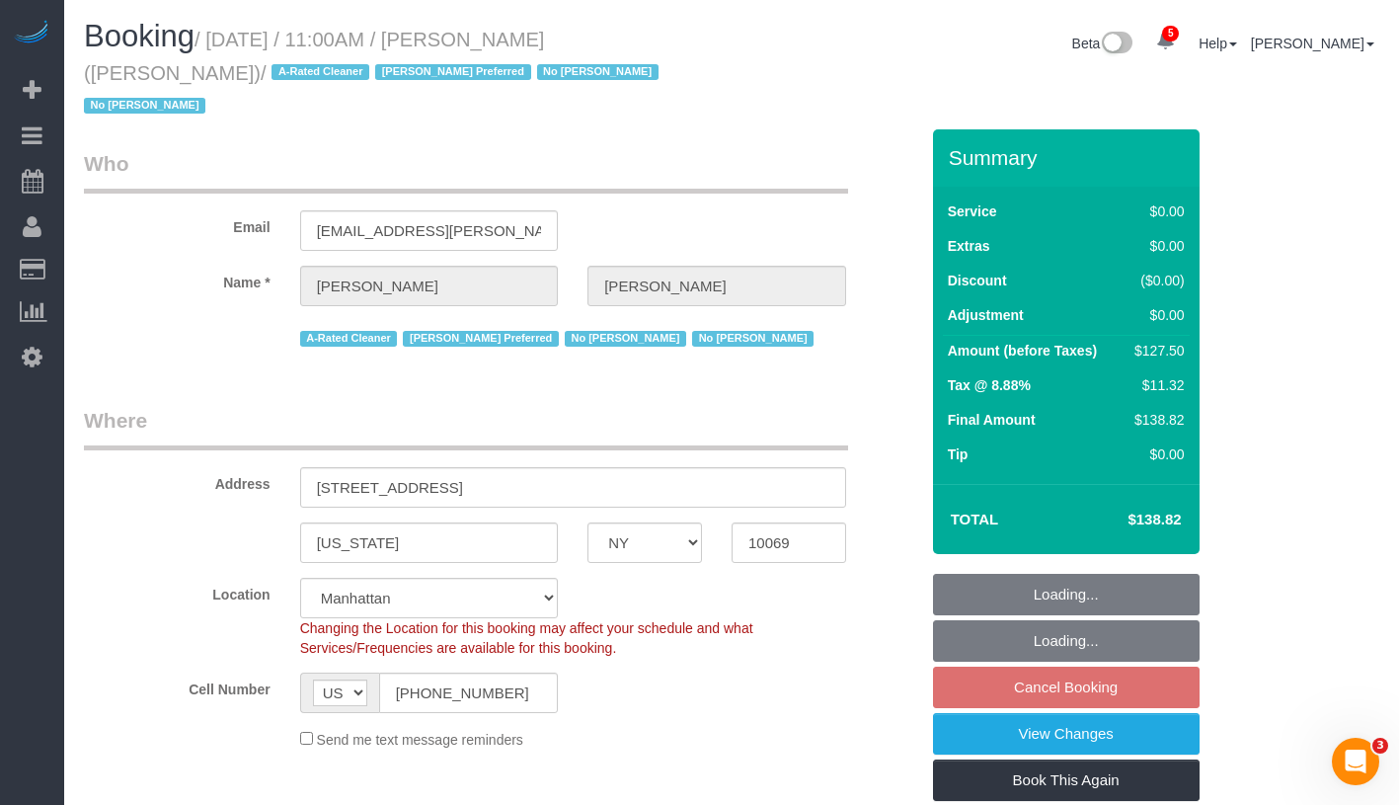
select select "spot4"
select select "object:1359"
click at [1148, 713] on link "View Changes" at bounding box center [1066, 733] width 267 height 41
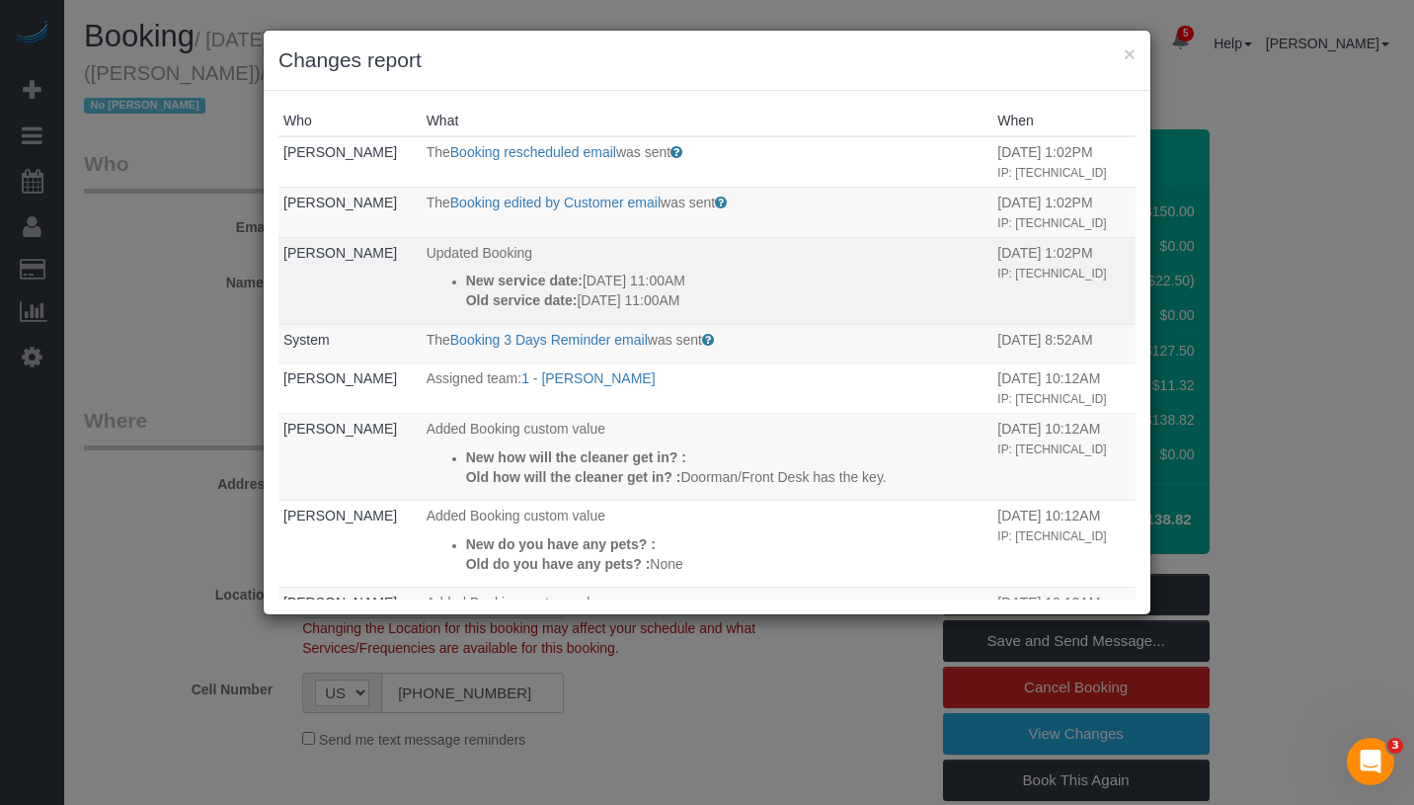
drag, startPoint x: 445, startPoint y: 264, endPoint x: 743, endPoint y: 299, distance: 300.3
click at [743, 299] on td "Updated Booking New service date: [DATE] 11:00AM Old service date: [DATE] 11:00…" at bounding box center [708, 280] width 572 height 87
copy div "New service date: [DATE] 11:00AM Old service date: [DATE] 11:00AM"
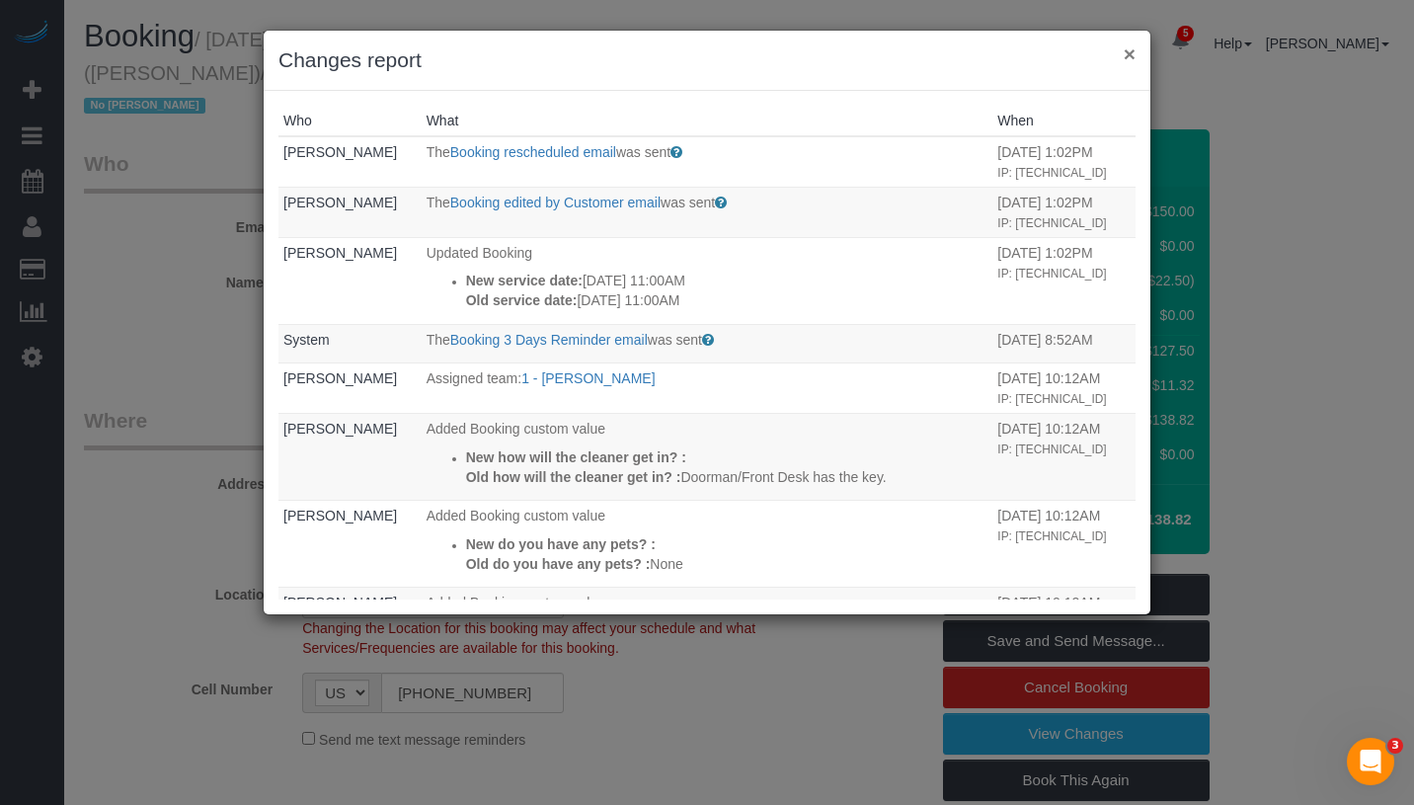
click at [1125, 54] on button "×" at bounding box center [1129, 53] width 12 height 21
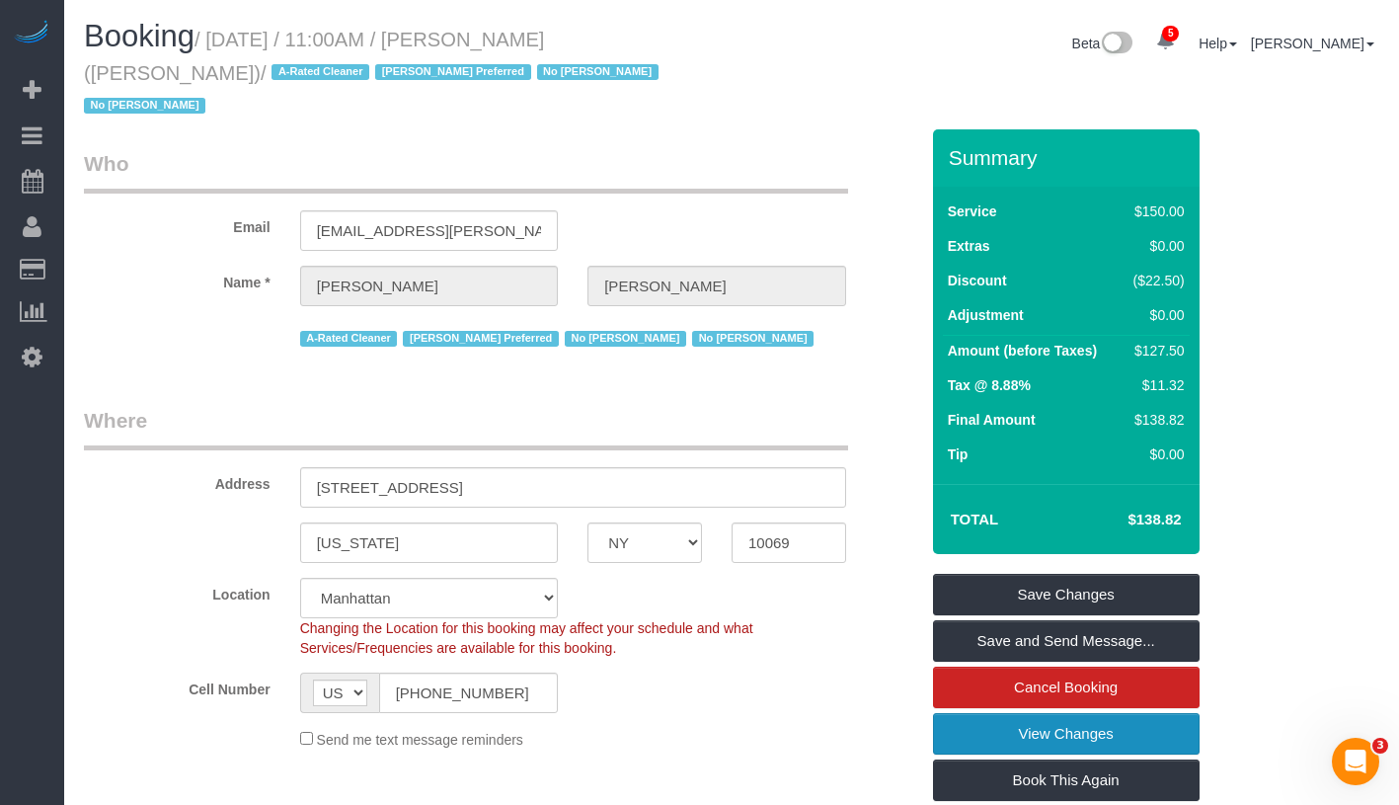
click at [1134, 713] on link "View Changes" at bounding box center [1066, 733] width 267 height 41
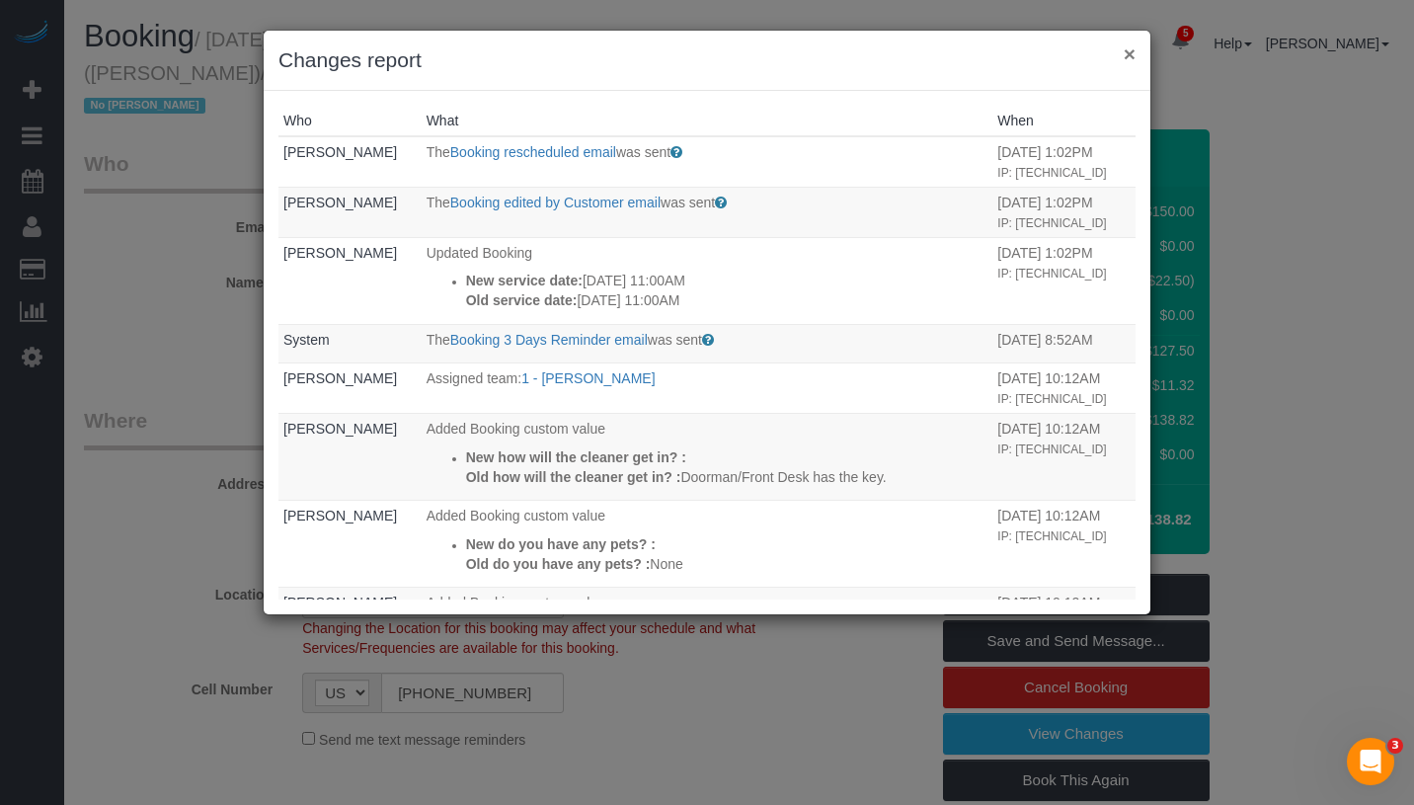
click at [1131, 56] on button "×" at bounding box center [1129, 53] width 12 height 21
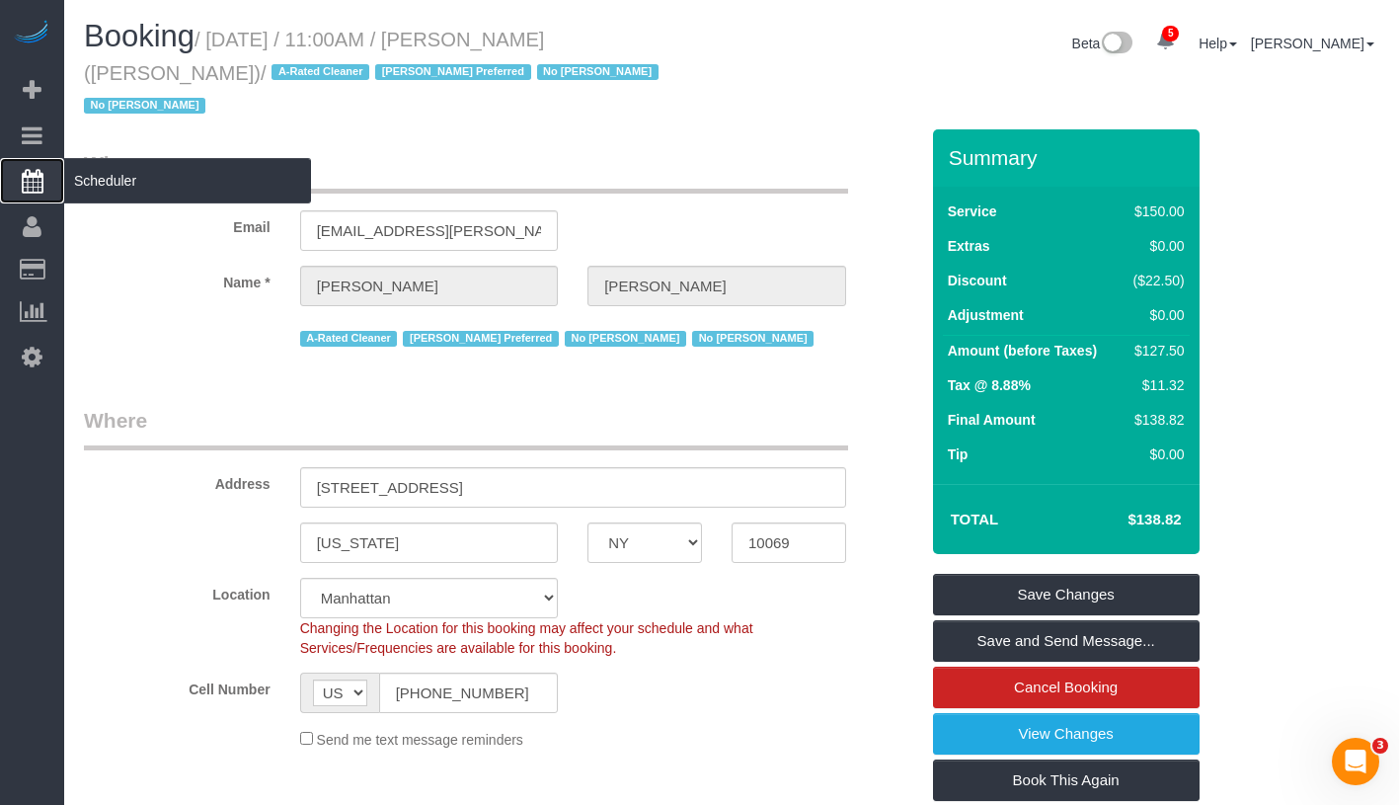
click at [145, 185] on span "Scheduler" at bounding box center [187, 180] width 247 height 45
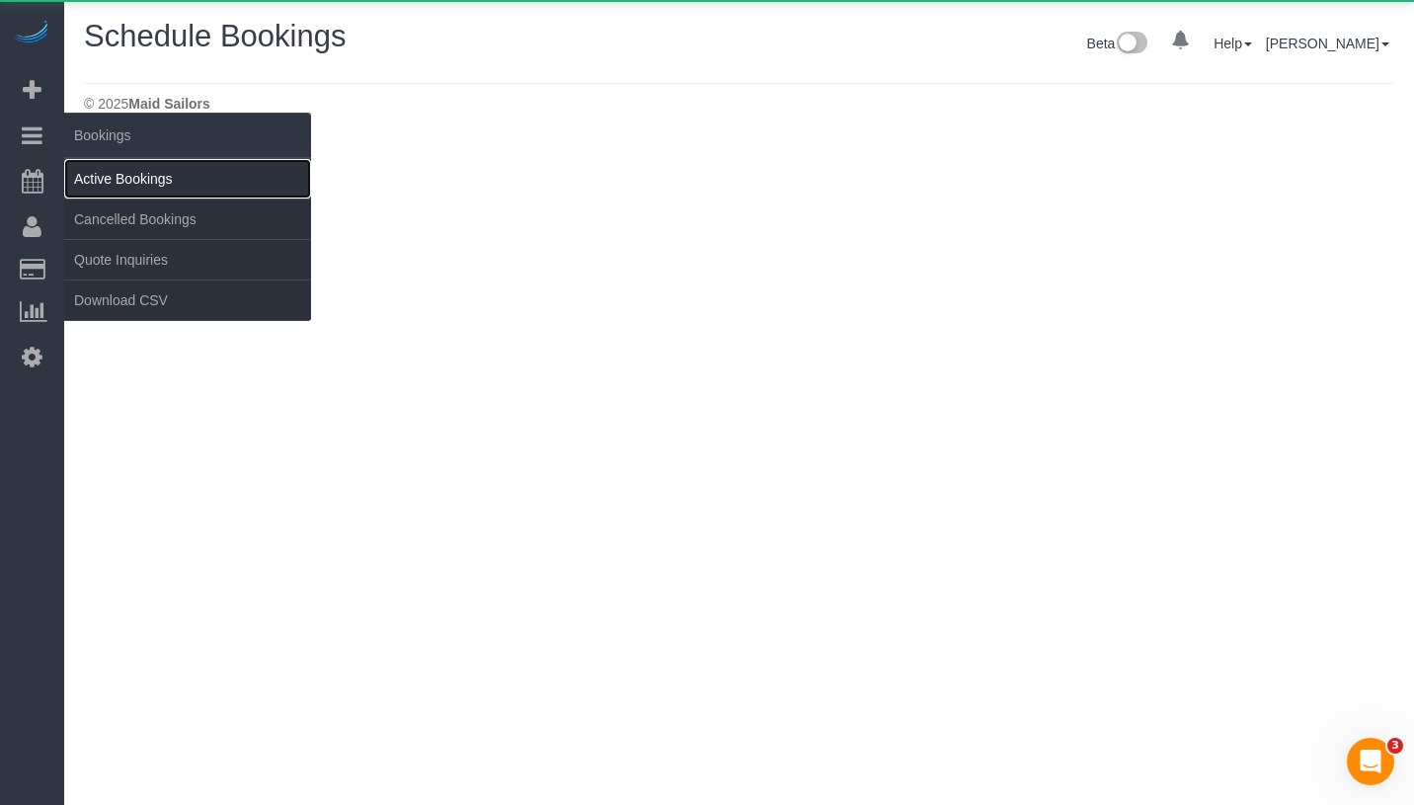
click at [162, 179] on link "Active Bookings" at bounding box center [187, 178] width 247 height 39
